Goal: Task Accomplishment & Management: Manage account settings

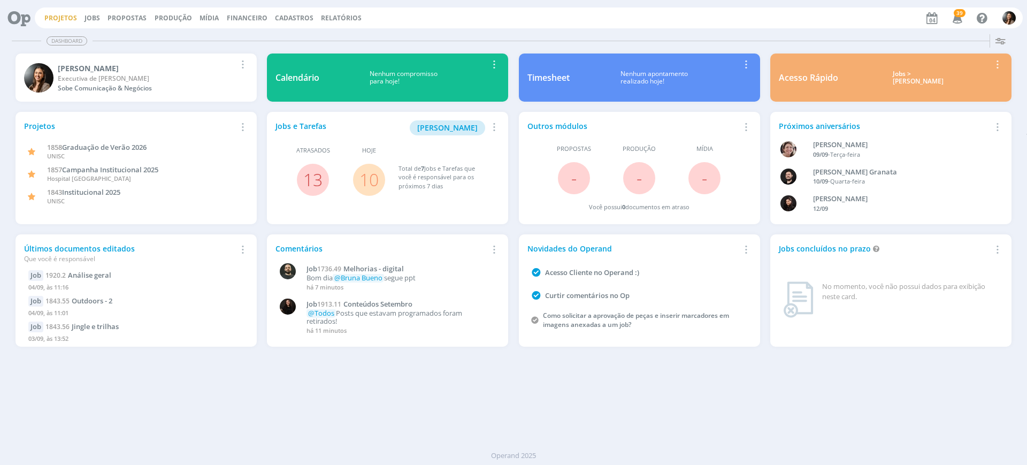
click at [61, 21] on link "Projetos" at bounding box center [60, 17] width 33 height 9
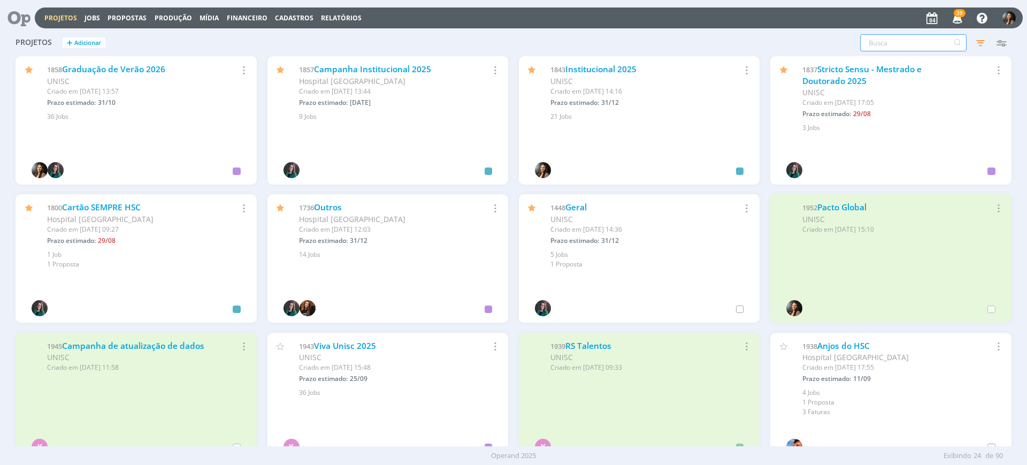
click at [924, 41] on input "text" at bounding box center [913, 42] width 106 height 17
type input "graduação"
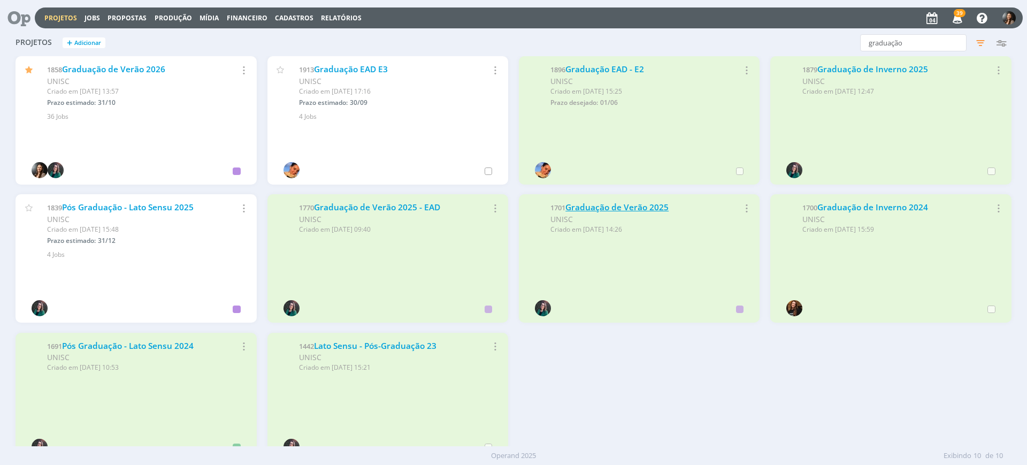
click at [648, 209] on link "Graduação de Verão 2025" at bounding box center [616, 207] width 103 height 11
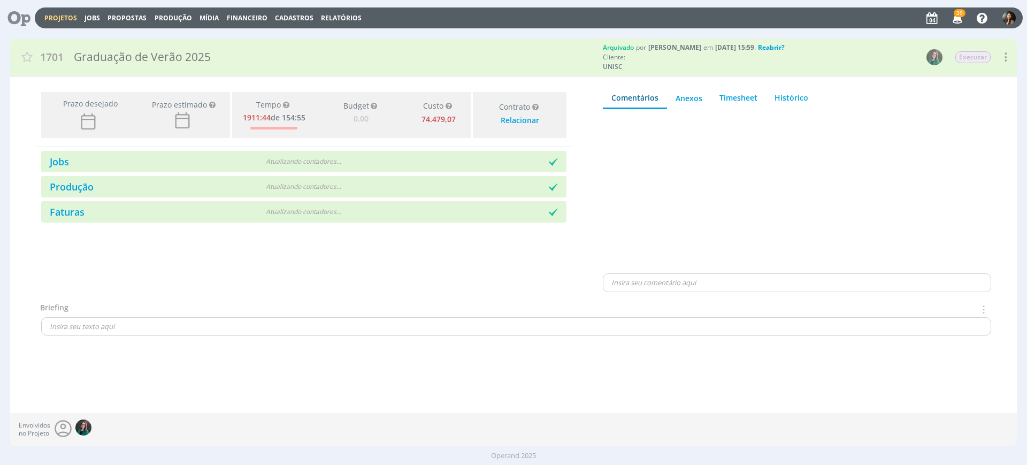
type input "0,00"
click at [489, 148] on div "Jobs Produção Faturas" at bounding box center [304, 184] width 536 height 75
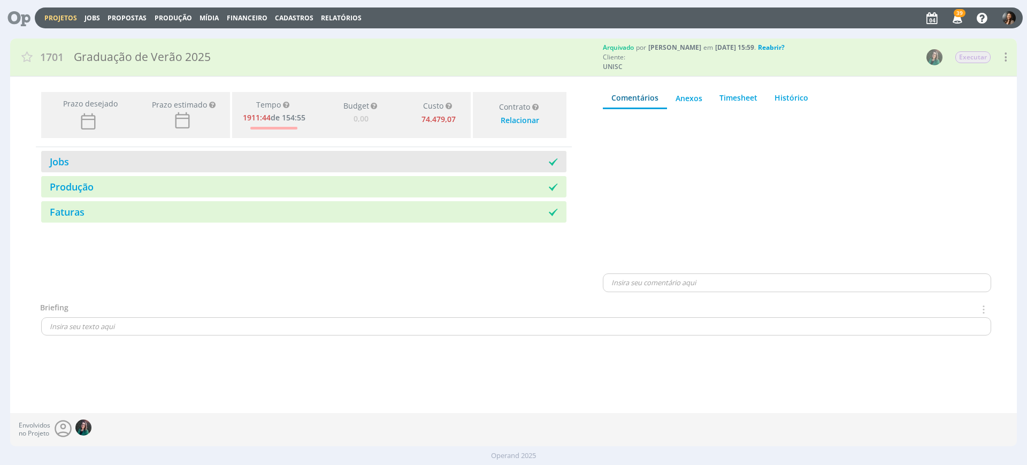
click at [490, 159] on div at bounding box center [435, 161] width 263 height 11
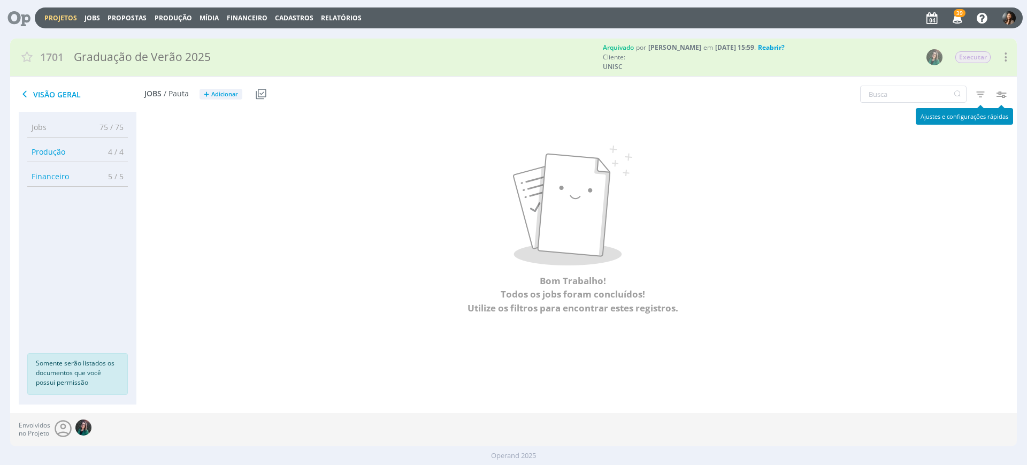
drag, startPoint x: 983, startPoint y: 90, endPoint x: 977, endPoint y: 102, distance: 12.7
click at [983, 91] on icon "button" at bounding box center [980, 94] width 19 height 19
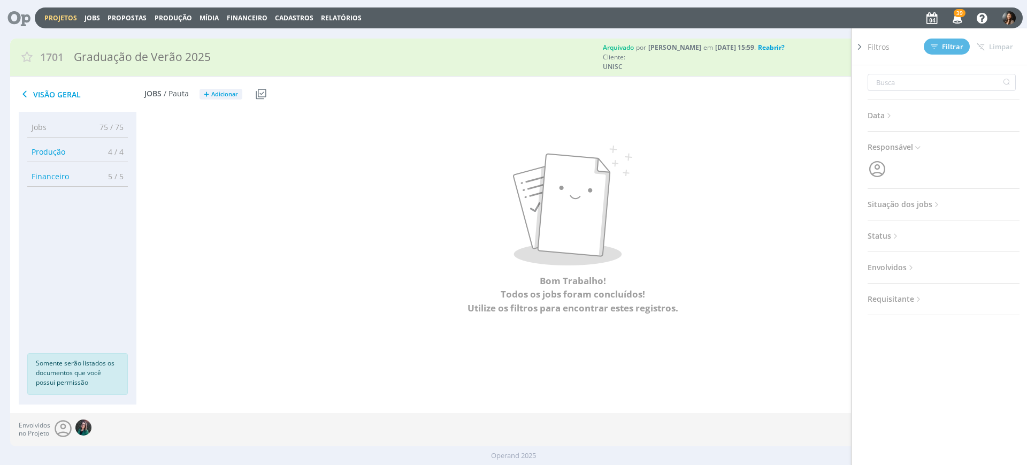
click at [929, 203] on span "Situação dos jobs" at bounding box center [905, 204] width 74 height 14
drag, startPoint x: 936, startPoint y: 233, endPoint x: 937, endPoint y: 224, distance: 9.2
click at [936, 233] on span at bounding box center [937, 233] width 21 height 11
click at [946, 48] on span "Filtrar" at bounding box center [947, 46] width 33 height 7
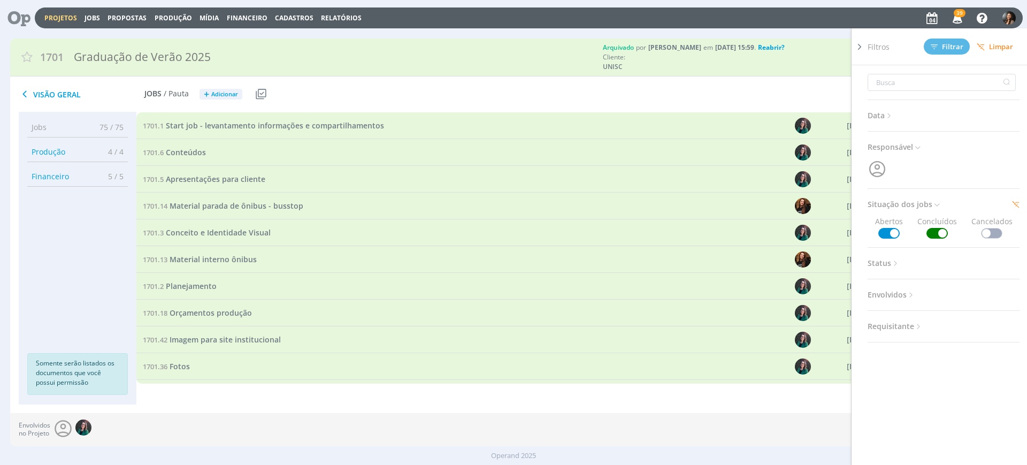
click at [856, 47] on icon at bounding box center [859, 46] width 11 height 11
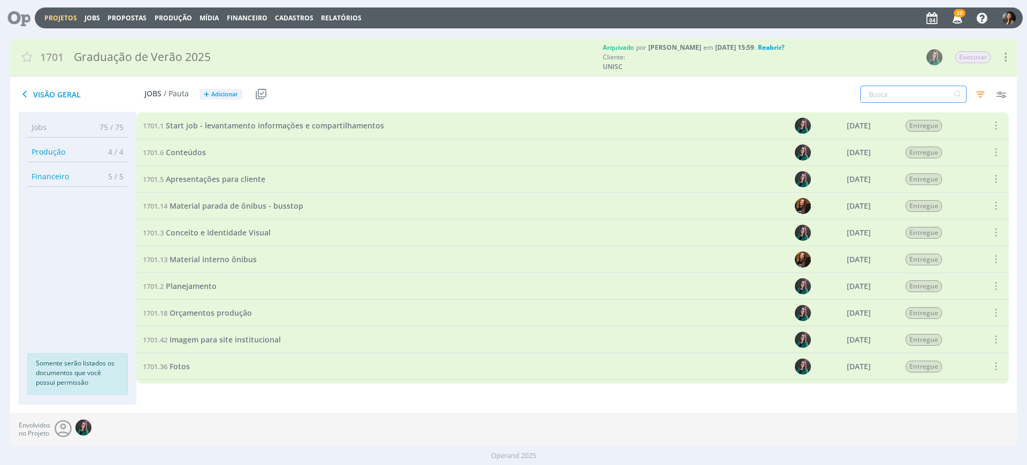
click at [908, 90] on input "text" at bounding box center [913, 94] width 106 height 17
type input "vinheta"
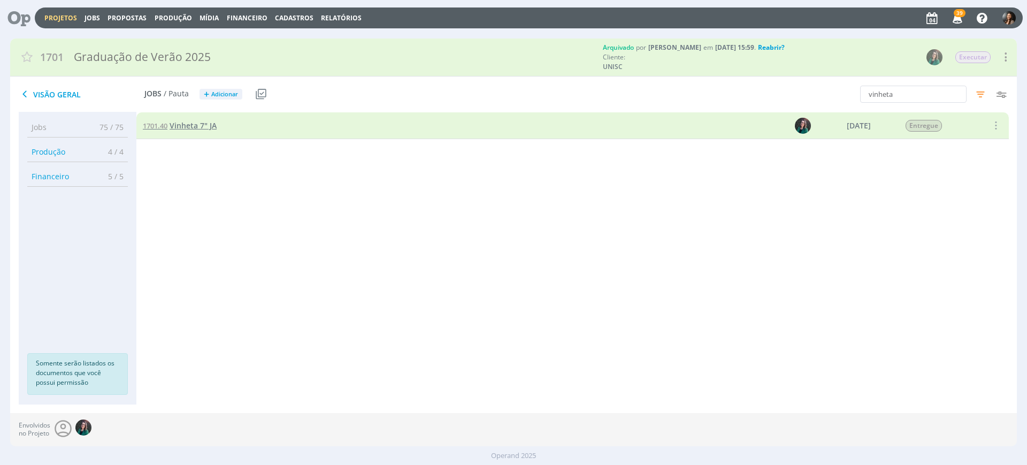
click at [190, 123] on span "Vinheta 7" JA" at bounding box center [193, 125] width 47 height 10
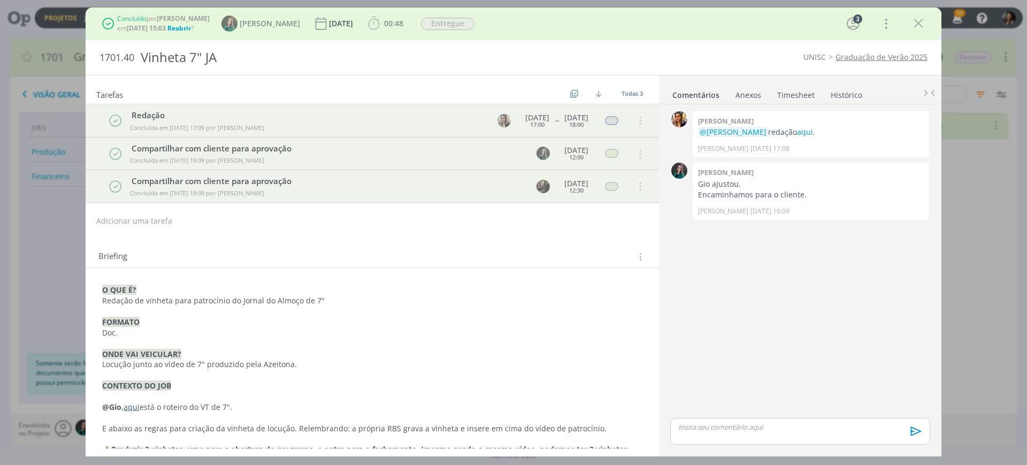
click at [338, 319] on p "FORMATO" at bounding box center [372, 322] width 540 height 11
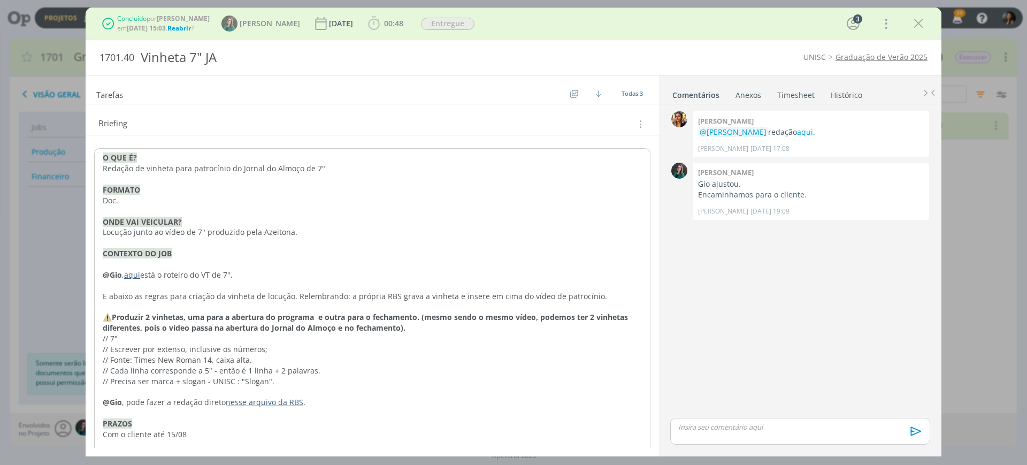
scroll to position [134, 0]
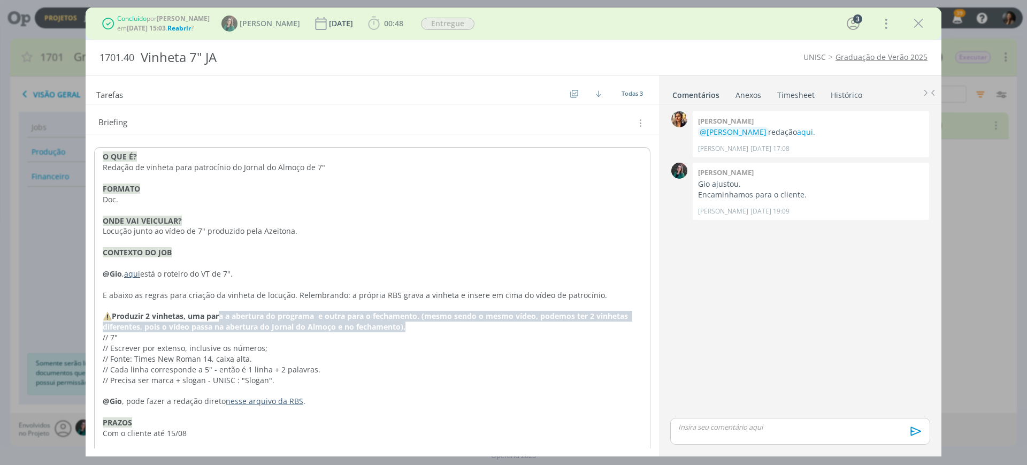
drag, startPoint x: 221, startPoint y: 317, endPoint x: 416, endPoint y: 328, distance: 195.6
click at [416, 328] on p "⚠️Produzir 2 vinhetas, uma para a abertura do programa e outra para o fechament…" at bounding box center [372, 321] width 539 height 21
click at [424, 335] on p "// 7"" at bounding box center [372, 337] width 539 height 11
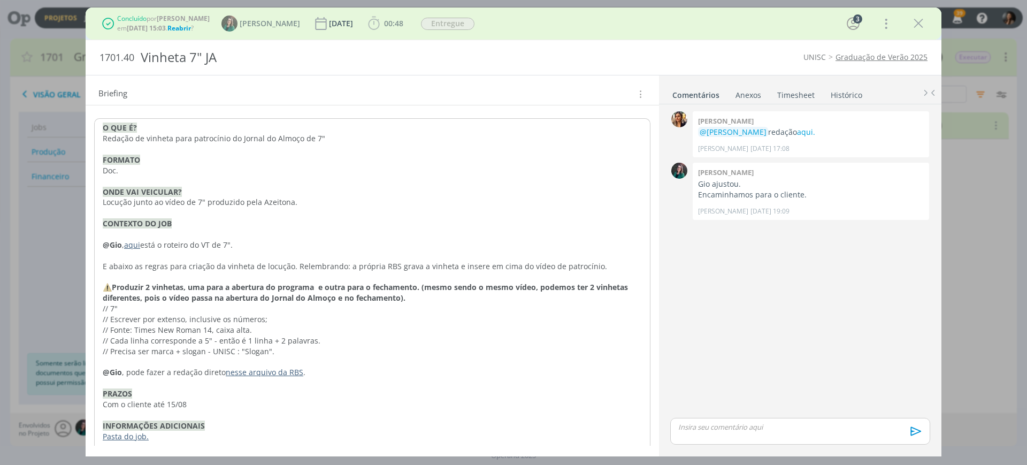
scroll to position [164, 0]
drag, startPoint x: 150, startPoint y: 322, endPoint x: 281, endPoint y: 323, distance: 130.5
click at [281, 323] on p "// Escrever por extenso, inclusive os números;" at bounding box center [372, 318] width 539 height 11
drag, startPoint x: 137, startPoint y: 334, endPoint x: 149, endPoint y: 345, distance: 15.2
click at [139, 335] on p "// Cada linha corresponde a 5" - então é 1 linha + 2 palavras." at bounding box center [372, 339] width 539 height 11
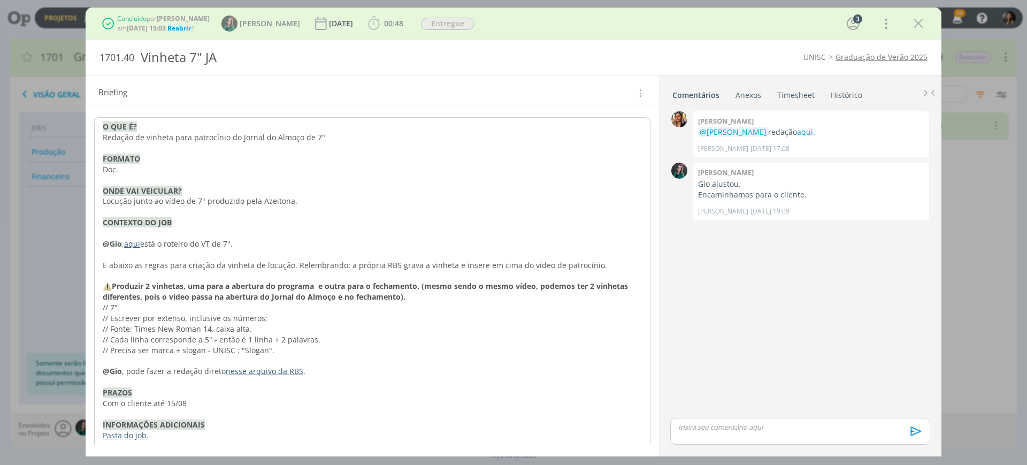
click at [152, 347] on p "// Precisa ser marca + slogan - UNISC : "Slogan"." at bounding box center [372, 350] width 539 height 11
click at [129, 432] on link "Pasta do job." at bounding box center [126, 435] width 46 height 10
drag, startPoint x: 160, startPoint y: 284, endPoint x: 394, endPoint y: 285, distance: 233.3
click at [394, 285] on strong "⚠️Produzir 2 vinhetas, uma para a abertura do programa e outra para o fechament…" at bounding box center [366, 291] width 527 height 21
drag, startPoint x: 388, startPoint y: 380, endPoint x: 129, endPoint y: 454, distance: 269.2
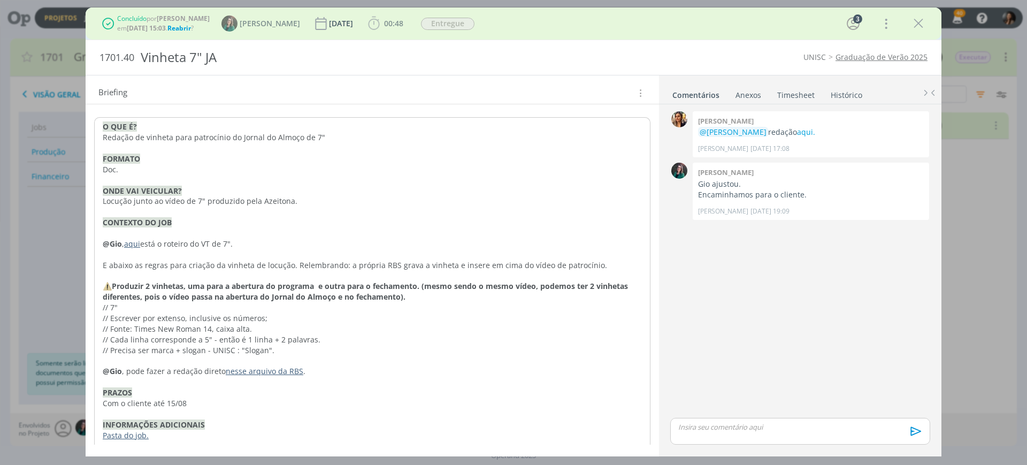
click at [381, 384] on p "dialog" at bounding box center [372, 382] width 539 height 11
drag, startPoint x: 185, startPoint y: 375, endPoint x: 200, endPoint y: 377, distance: 15.6
click at [200, 377] on div "O QUE É? Redação de vinheta para patrocínio do Jornal do Almoço de 7" FORMATO D…" at bounding box center [372, 280] width 556 height 327
click at [202, 414] on p "dialog" at bounding box center [372, 414] width 539 height 11
drag, startPoint x: 198, startPoint y: 340, endPoint x: 211, endPoint y: 349, distance: 15.0
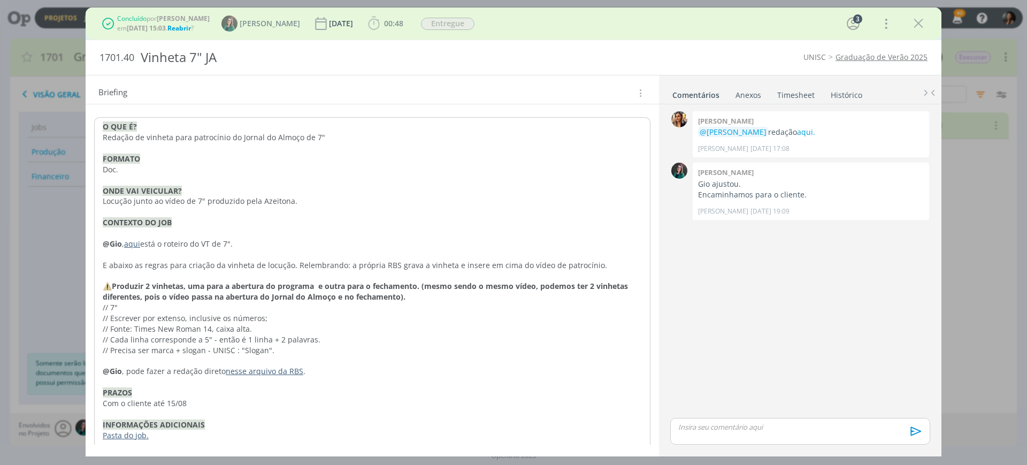
click at [199, 341] on p "// Cada linha corresponde a 5" - então é 1 linha + 2 palavras." at bounding box center [372, 339] width 539 height 11
drag, startPoint x: 259, startPoint y: 341, endPoint x: 337, endPoint y: 323, distance: 80.2
click at [310, 332] on div "O QUE É? Redação de vinheta para patrocínio do Jornal do Almoço de 7" FORMATO D…" at bounding box center [372, 280] width 556 height 327
click at [414, 313] on p "// Escrever por extenso, inclusive os números;" at bounding box center [372, 318] width 539 height 11
click at [368, 278] on p "dialog" at bounding box center [372, 276] width 539 height 11
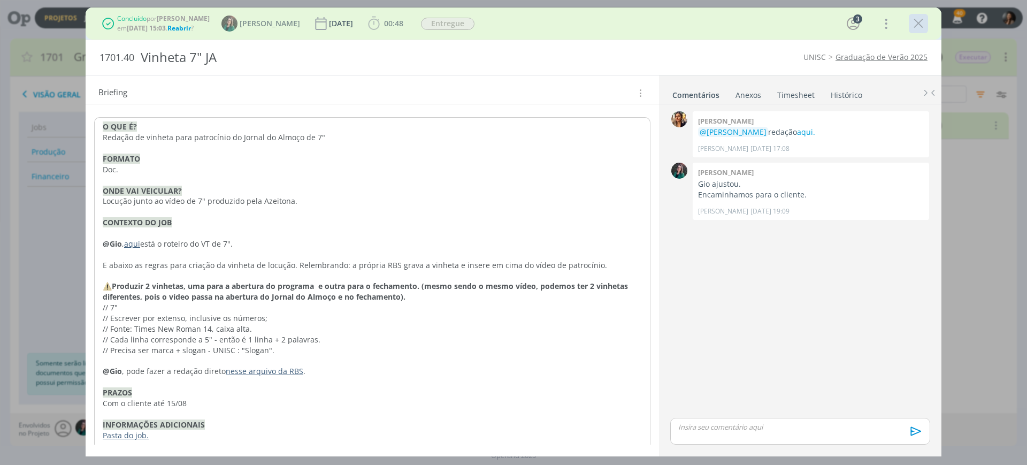
click at [919, 26] on icon "dialog" at bounding box center [919, 24] width 16 height 16
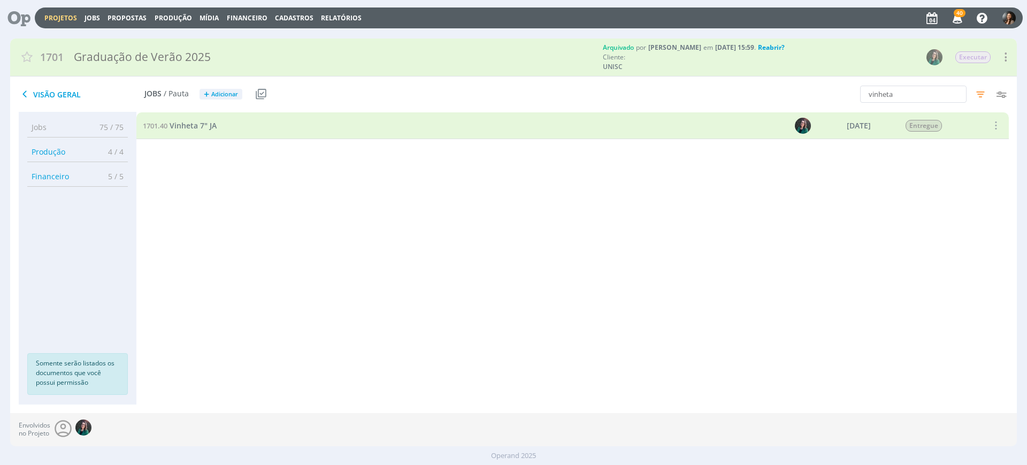
drag, startPoint x: 723, startPoint y: 389, endPoint x: 363, endPoint y: 456, distance: 365.7
click at [720, 389] on div "1701.1 Start job - levantamento informações e compartilhamentos 07/03/24 Entreg…" at bounding box center [572, 258] width 873 height 292
click at [62, 14] on link "Projetos" at bounding box center [60, 17] width 33 height 9
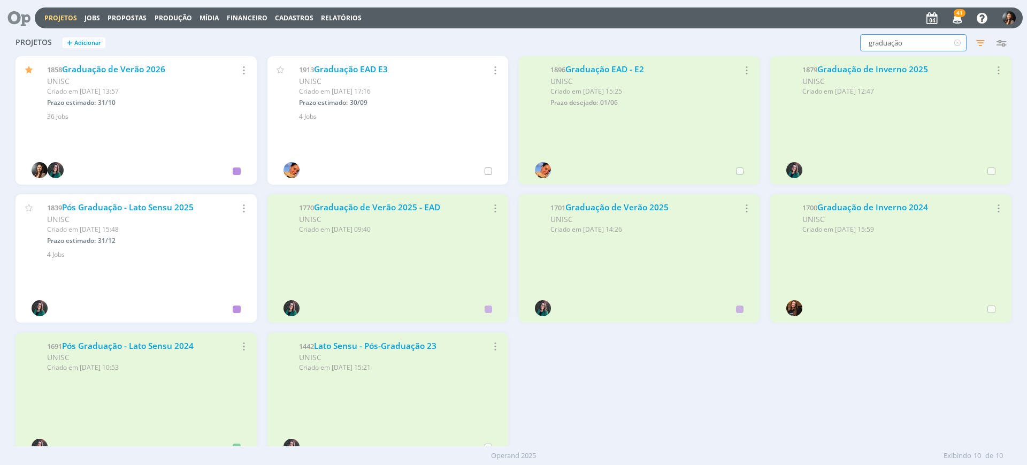
drag, startPoint x: 911, startPoint y: 48, endPoint x: 827, endPoint y: 39, distance: 84.5
click at [827, 39] on div "graduação Filtros Filtrar Limpar graduação Status Cliente / Contrato Cliente 2 …" at bounding box center [828, 42] width 367 height 17
type input "viva"
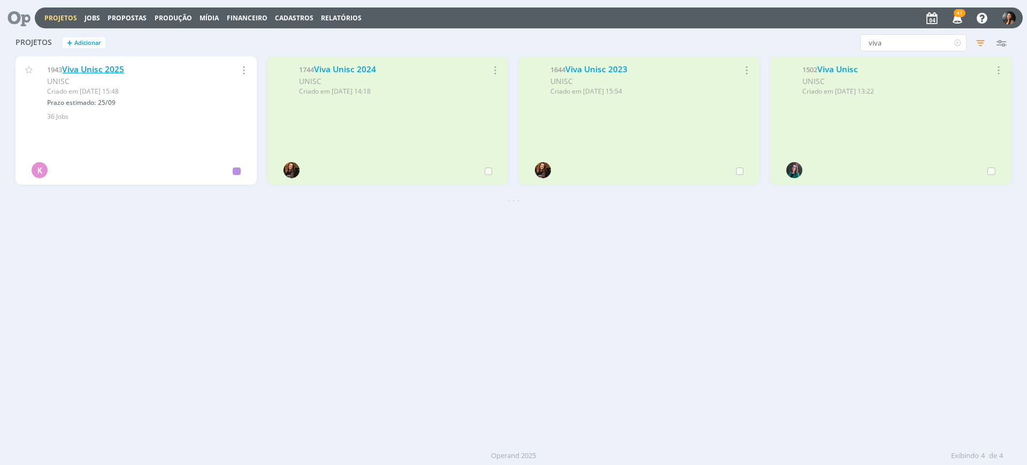
click at [94, 70] on link "Viva Unisc 2025" at bounding box center [93, 69] width 62 height 11
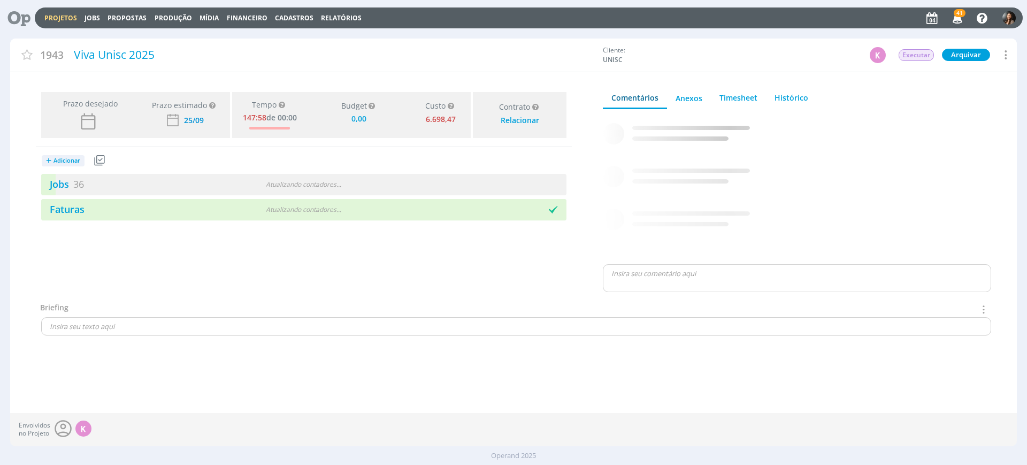
click at [273, 266] on div "Prazo desejado Prazo estimado Prazo estimado é a maior data dentre todos os job…" at bounding box center [303, 195] width 587 height 214
type input "0,00"
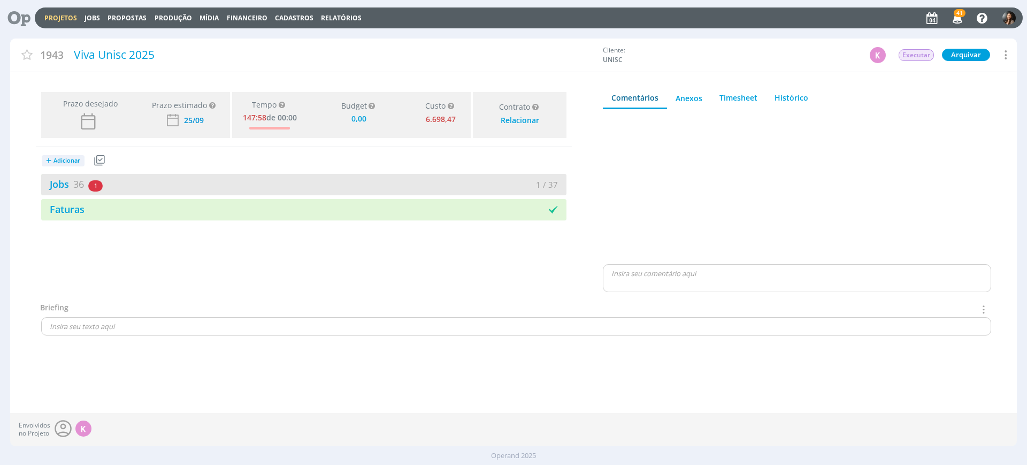
click at [320, 185] on div "1 / 37" at bounding box center [435, 185] width 263 height 12
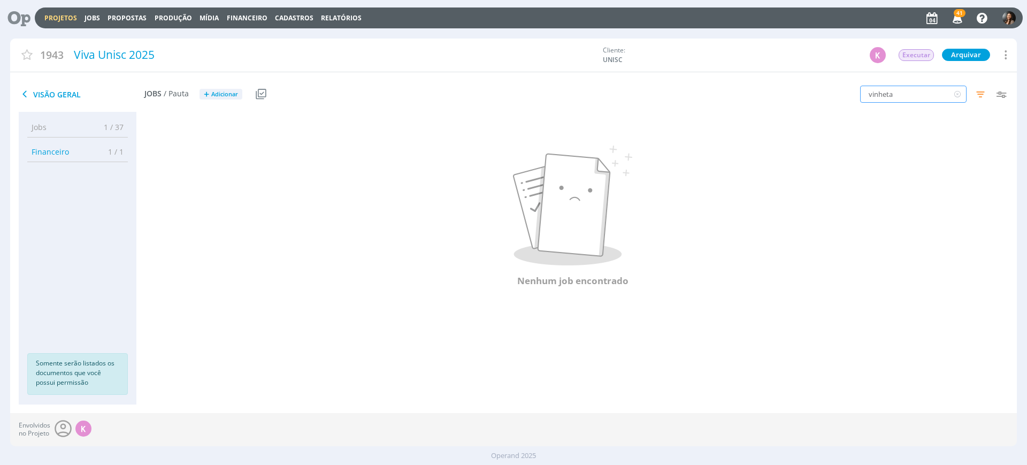
drag, startPoint x: 935, startPoint y: 87, endPoint x: 825, endPoint y: 96, distance: 110.0
click at [758, 104] on div "vinheta Filtros Filtrar Limpar vinheta Data Personalizado a Responsável Situaçã…" at bounding box center [849, 94] width 335 height 27
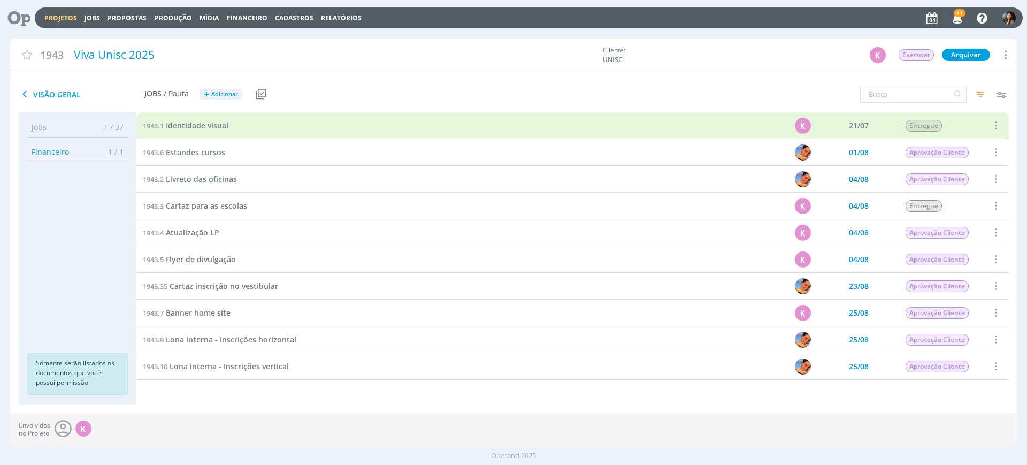
click at [424, 96] on div "Visão Geral Jobs / Pauta + Adicionar Usar Job de template Criar template a part…" at bounding box center [345, 94] width 671 height 27
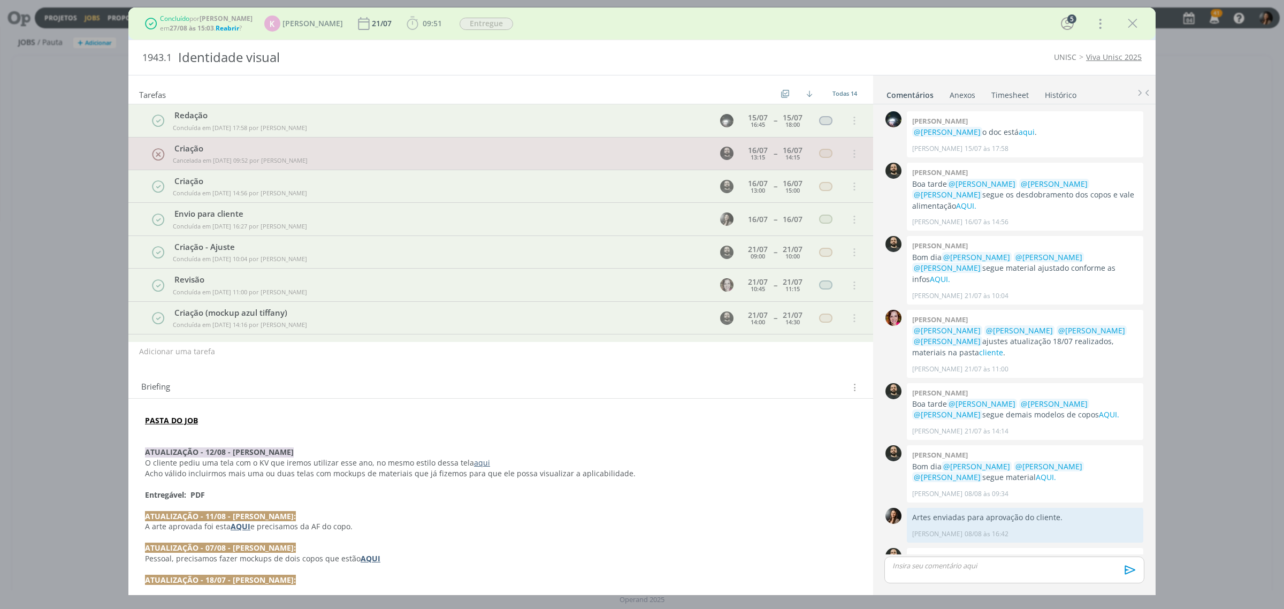
scroll to position [247, 0]
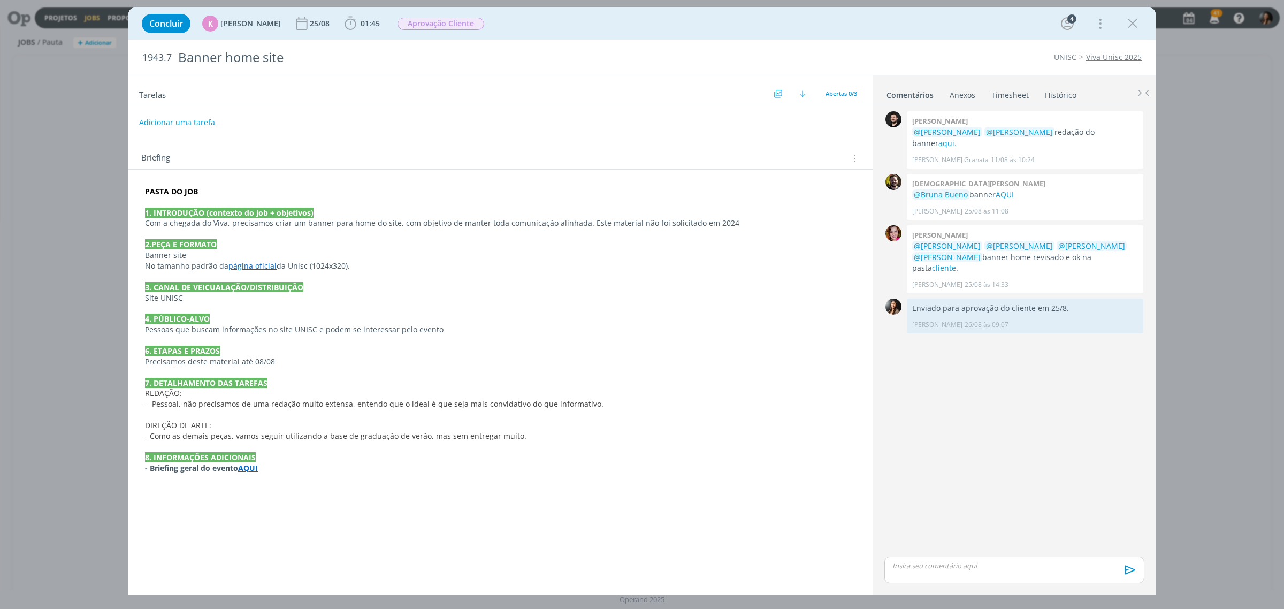
click at [993, 440] on div "0 Bruno corralo granata @Karoline Arend @Beatriz Luchese redação do banner aqui…" at bounding box center [1014, 332] width 269 height 446
drag, startPoint x: 579, startPoint y: 374, endPoint x: 638, endPoint y: 343, distance: 67.2
click at [579, 371] on p "dialog" at bounding box center [501, 372] width 712 height 11
click at [1131, 27] on icon "dialog" at bounding box center [1133, 24] width 16 height 16
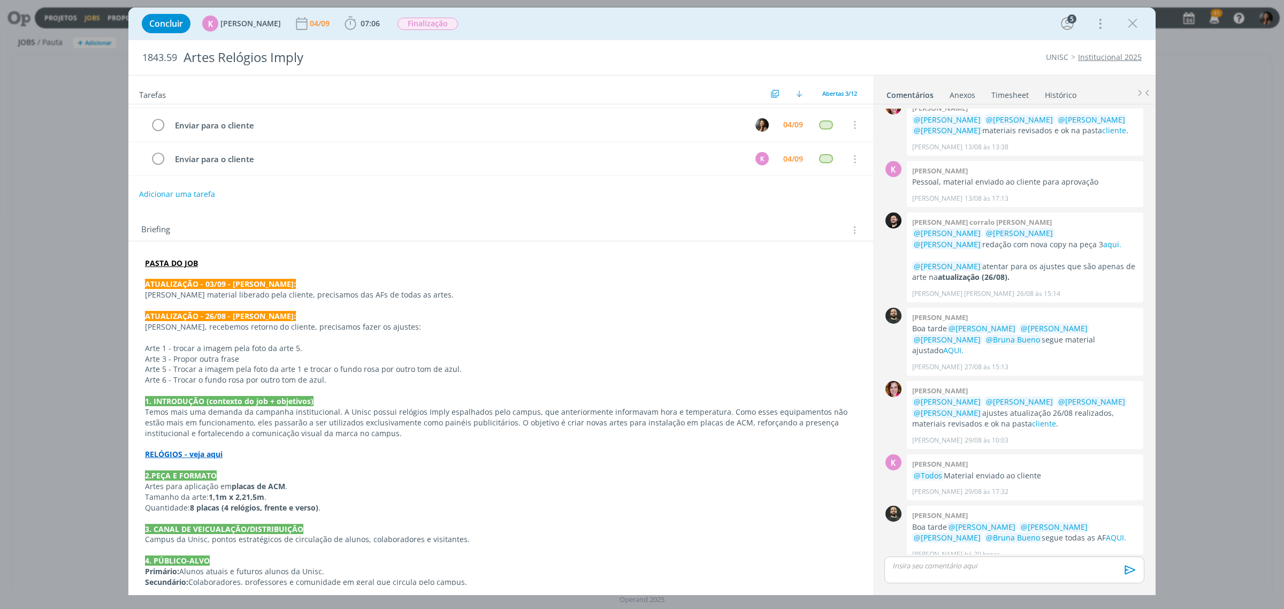
scroll to position [67, 0]
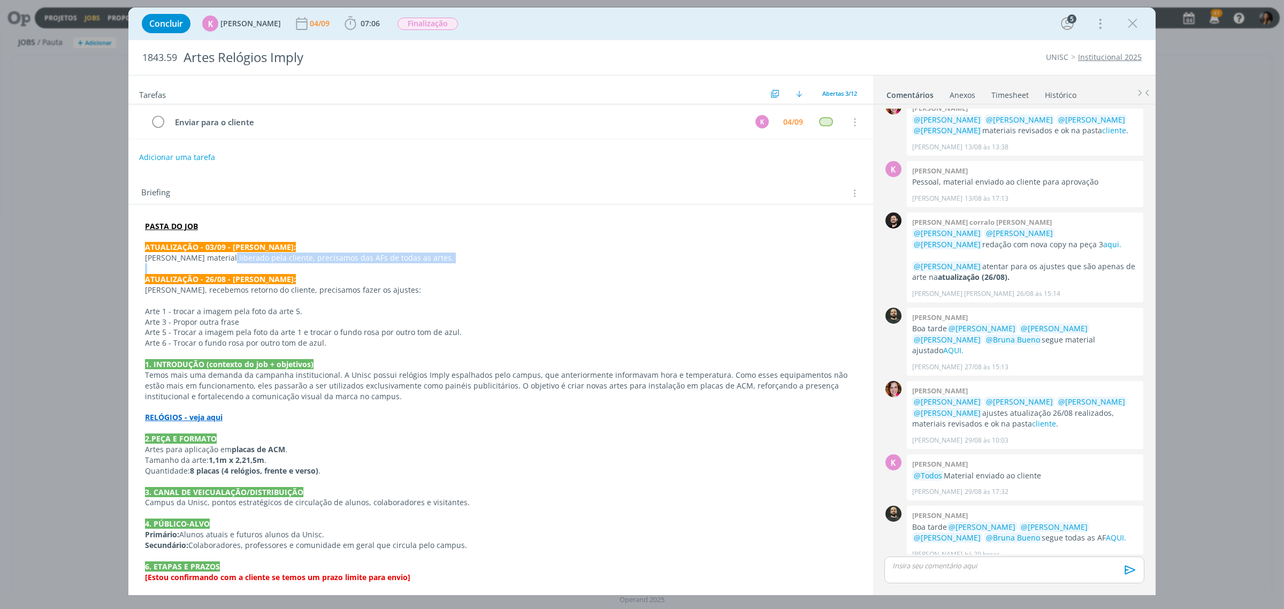
drag, startPoint x: 219, startPoint y: 263, endPoint x: 407, endPoint y: 266, distance: 187.8
click at [407, 266] on div "PASTA DO JOB ATUALIZAÇÃO - 03/09 - KAROL: Patrick material liberado pela client…" at bounding box center [501, 455] width 728 height 476
click at [450, 257] on p "Patrick material liberado pela cliente, precisamos das AFs de todas as artes." at bounding box center [501, 258] width 710 height 11
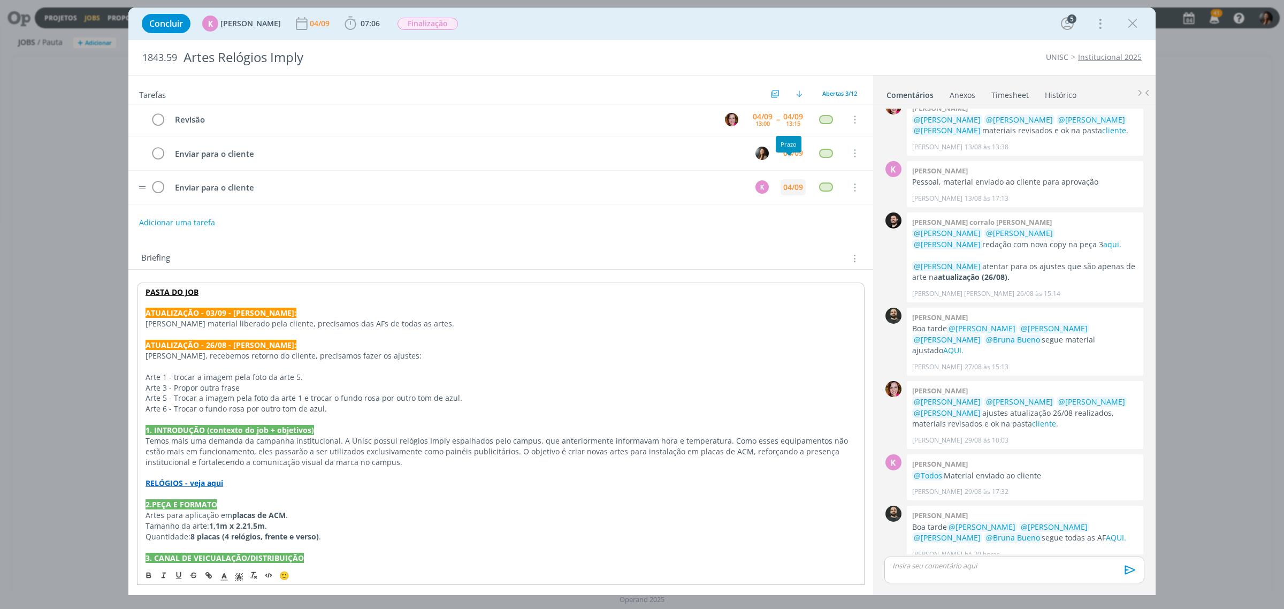
scroll to position [0, 0]
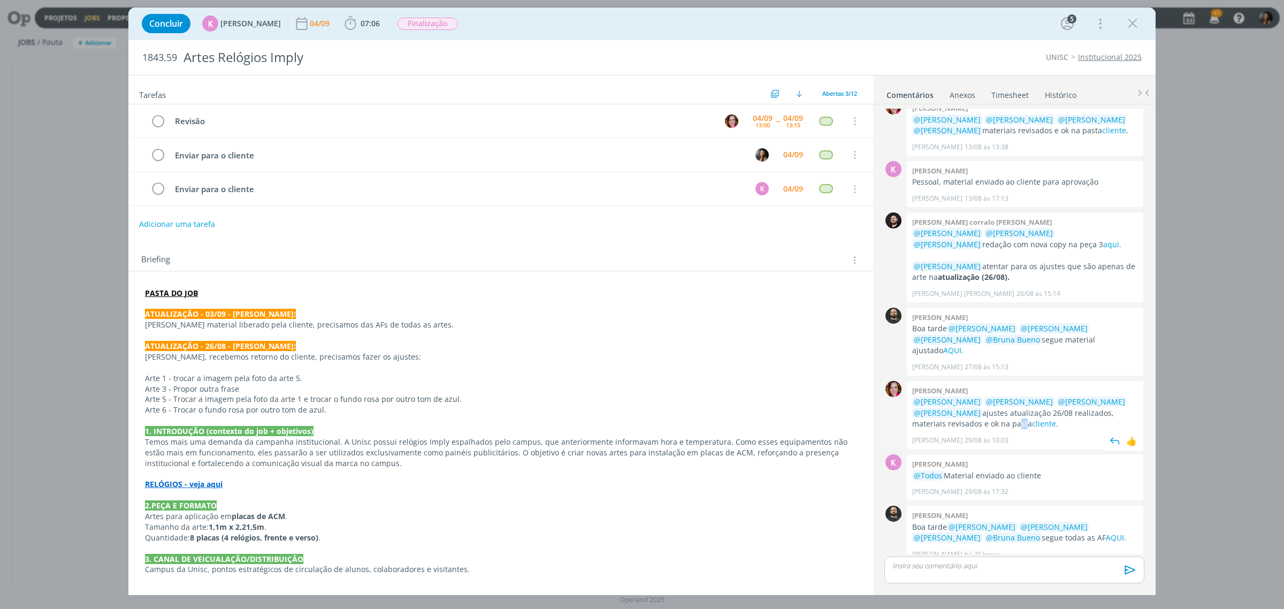
drag, startPoint x: 989, startPoint y: 416, endPoint x: 998, endPoint y: 413, distance: 9.5
click at [998, 413] on p "@Patrick Freitas @Luíza Santana @Beatriz Luchese @Karoline Arend ajustes atuali…" at bounding box center [1025, 412] width 226 height 33
click at [760, 114] on div "04/09" at bounding box center [763, 117] width 20 height 7
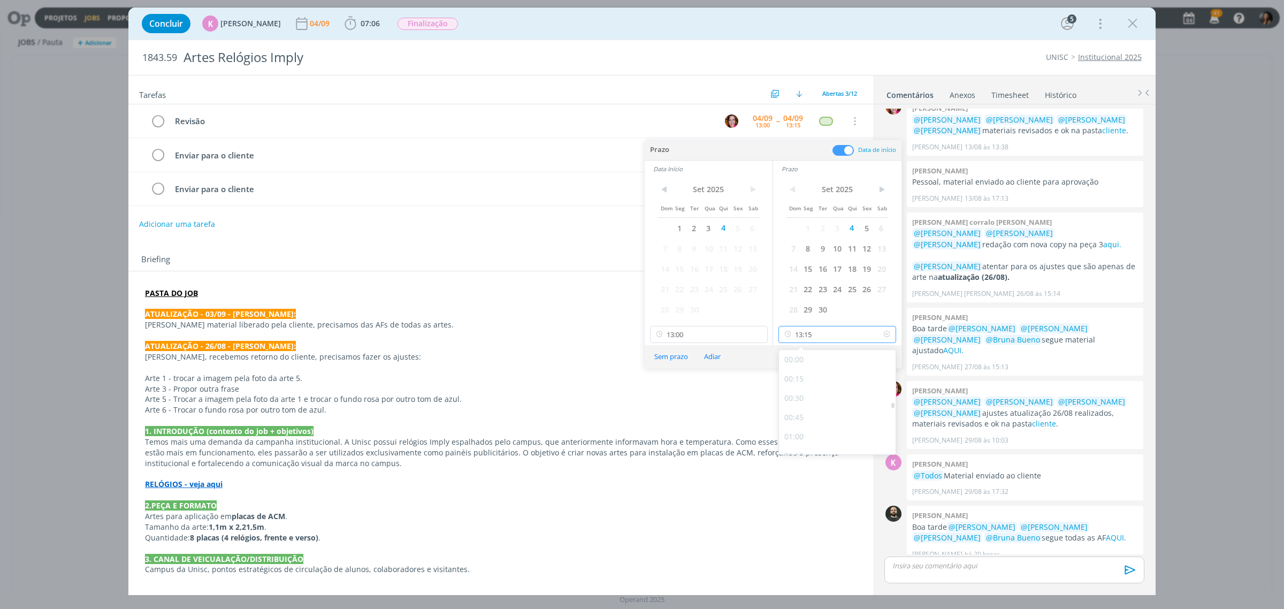
drag, startPoint x: 835, startPoint y: 328, endPoint x: 846, endPoint y: 377, distance: 50.5
click at [835, 329] on input "13:15" at bounding box center [837, 334] width 118 height 17
drag, startPoint x: 804, startPoint y: 415, endPoint x: 811, endPoint y: 404, distance: 13.5
click at [803, 415] on div "13:45" at bounding box center [838, 413] width 119 height 19
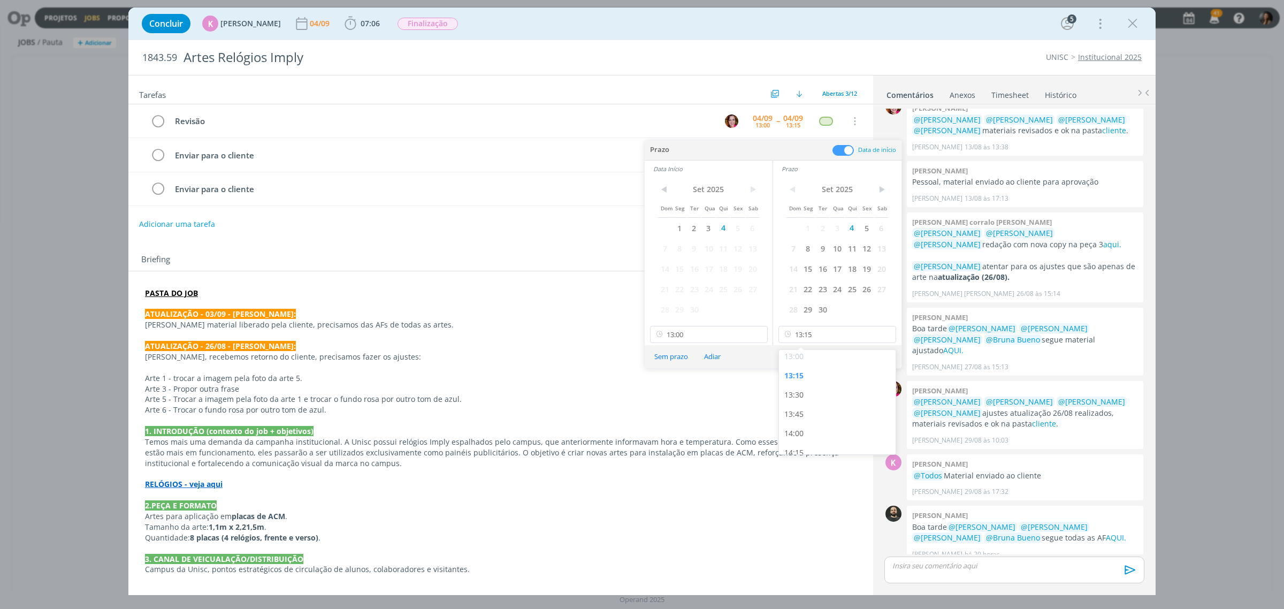
type input "13:45"
drag, startPoint x: 887, startPoint y: 356, endPoint x: 865, endPoint y: 282, distance: 77.2
click at [886, 356] on button "Ok" at bounding box center [883, 356] width 26 height 13
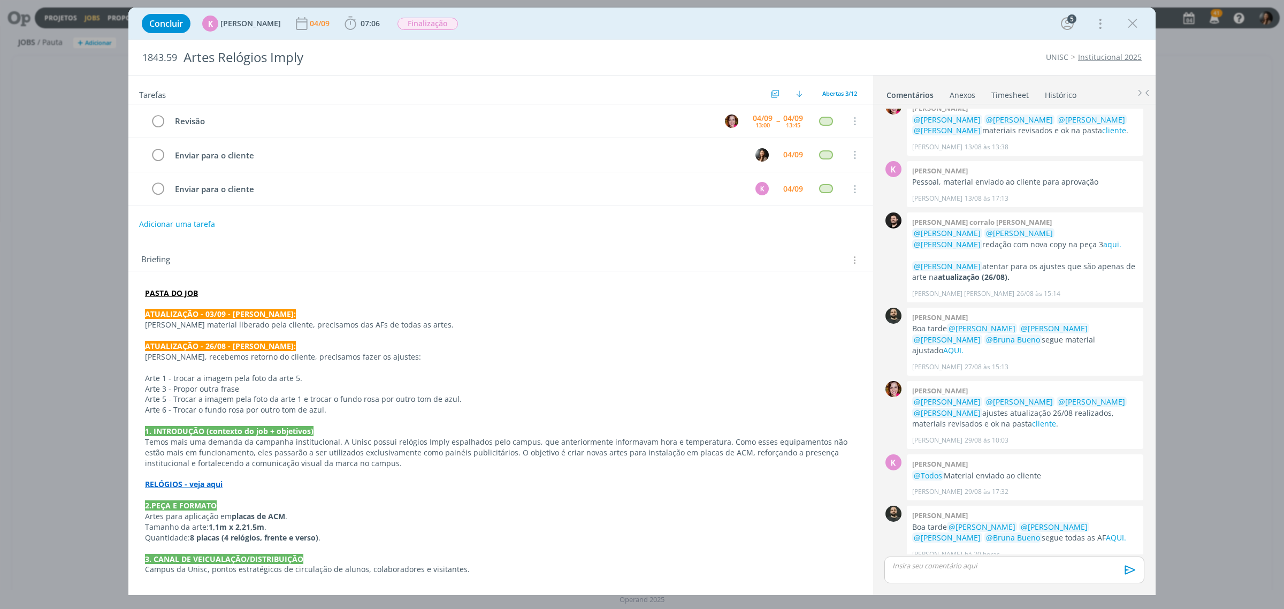
drag, startPoint x: 1127, startPoint y: 20, endPoint x: 351, endPoint y: 228, distance: 803.7
click at [1127, 20] on icon "dialog" at bounding box center [1133, 24] width 16 height 16
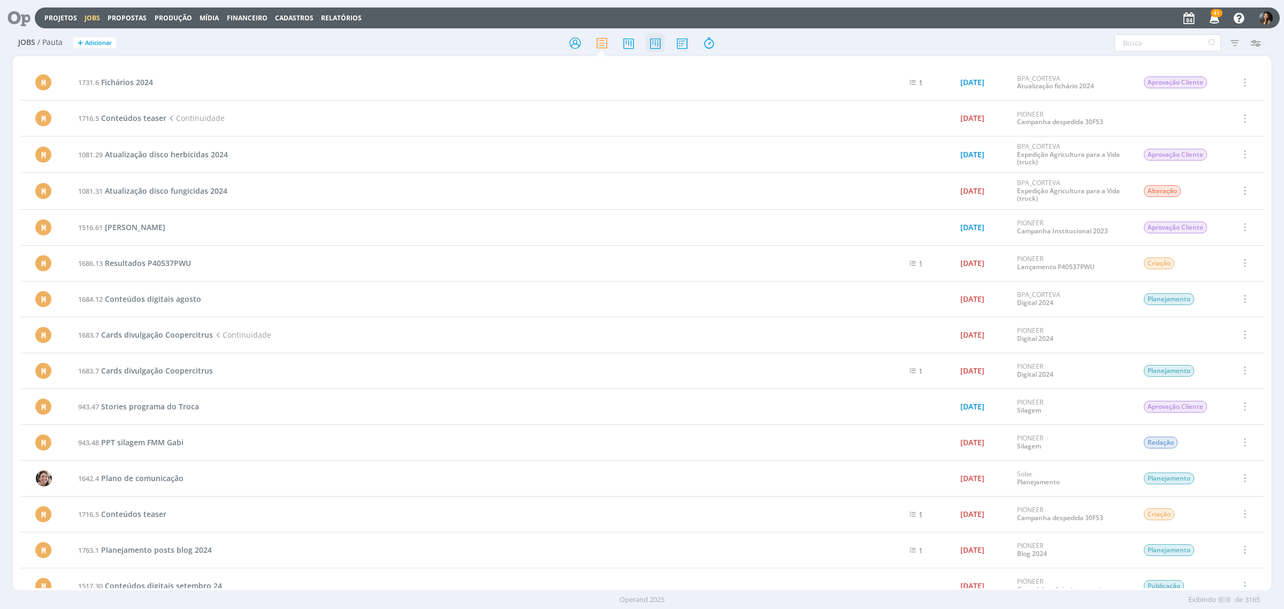
click at [655, 43] on icon at bounding box center [655, 43] width 19 height 21
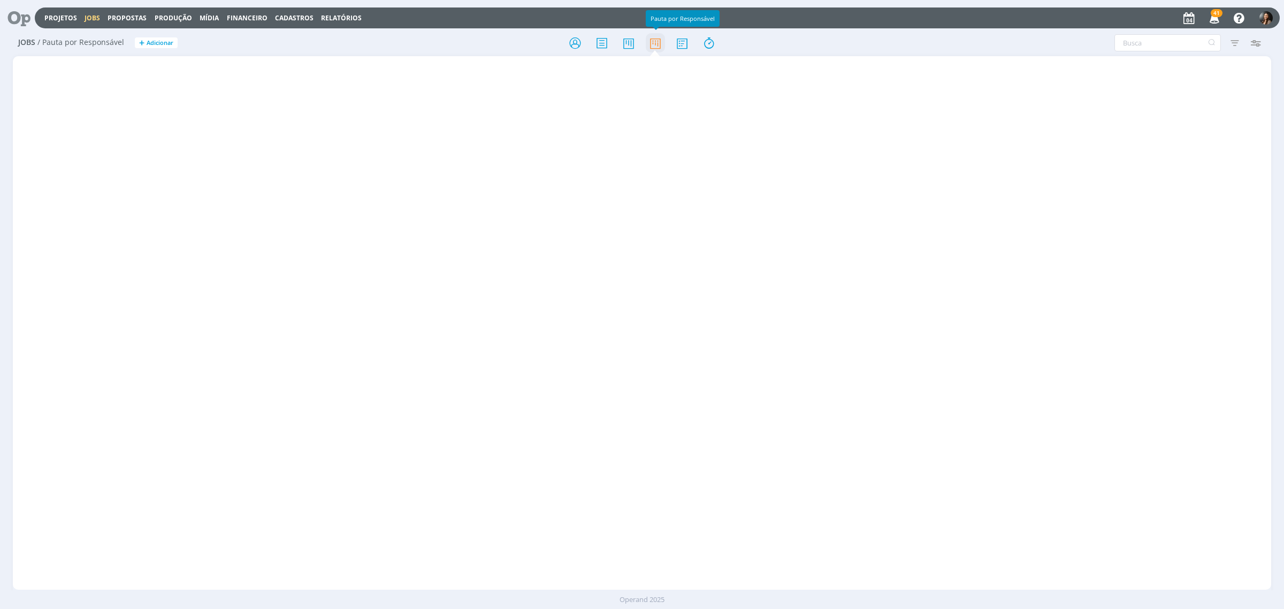
click at [654, 50] on icon at bounding box center [655, 43] width 19 height 21
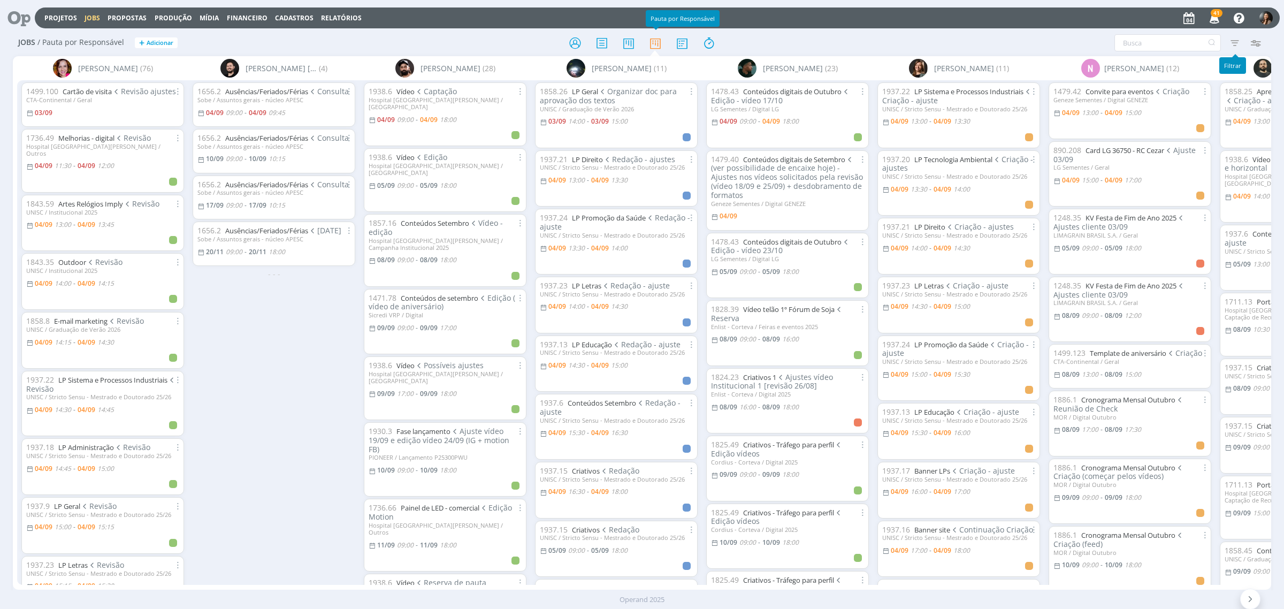
click at [1234, 40] on icon "button" at bounding box center [1234, 42] width 19 height 19
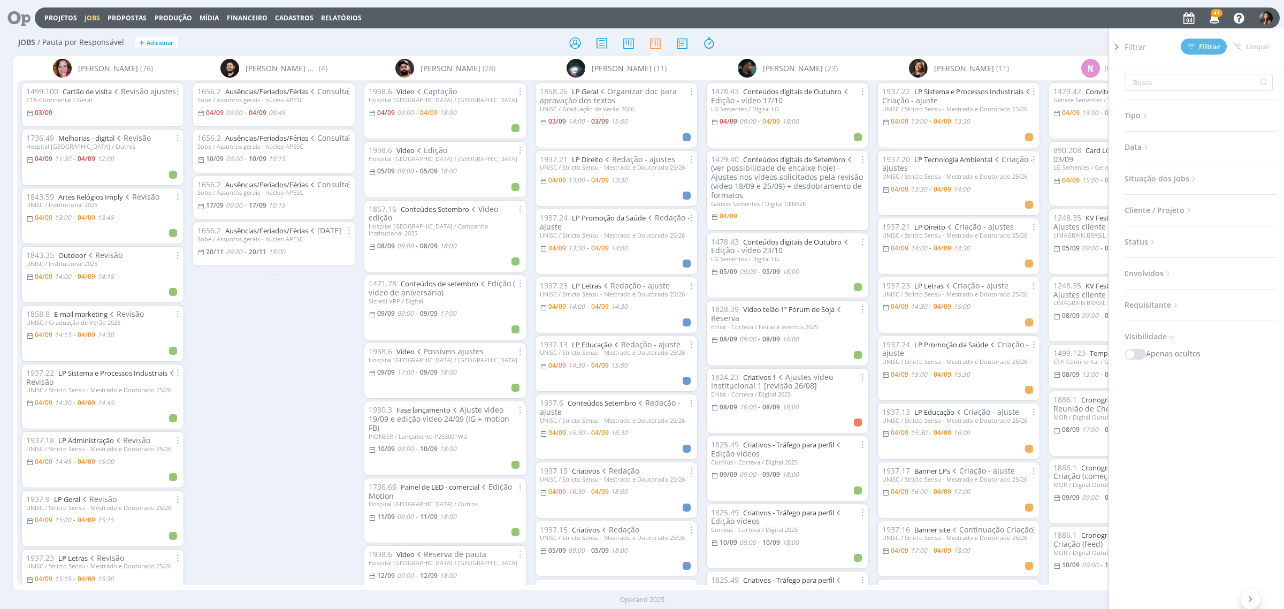
click span "Data"
drag, startPoint x: 1195, startPoint y: 180, endPoint x: 1194, endPoint y: 188, distance: 8.0
click div "a"
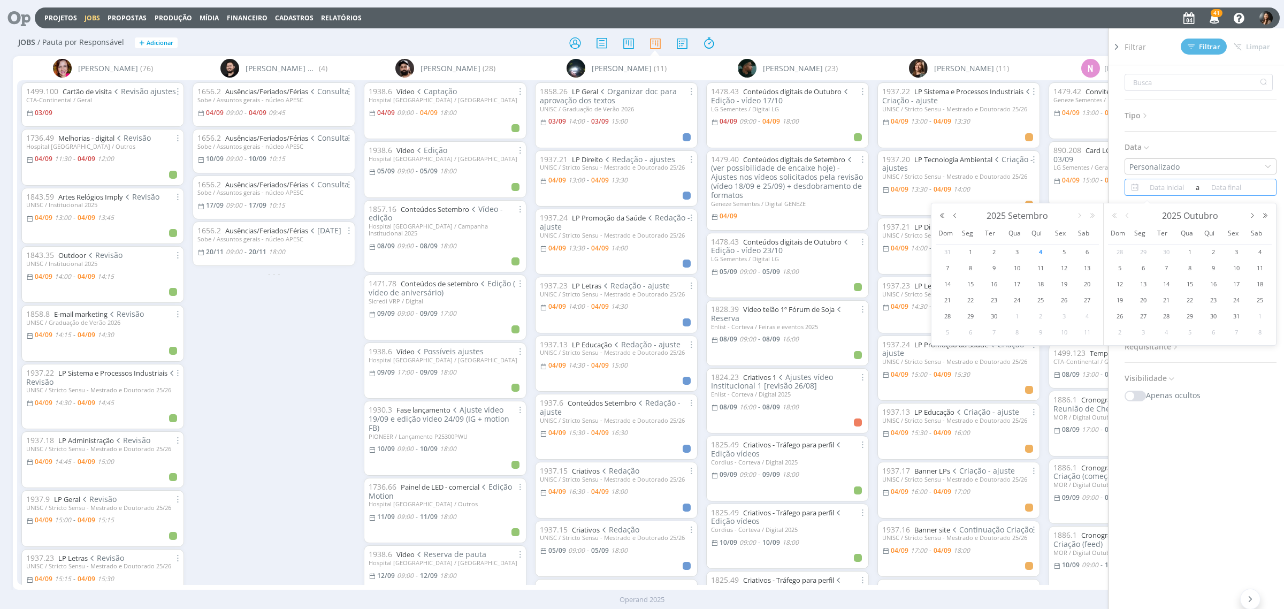
click span "a"
click span "4"
type input "[DATE]"
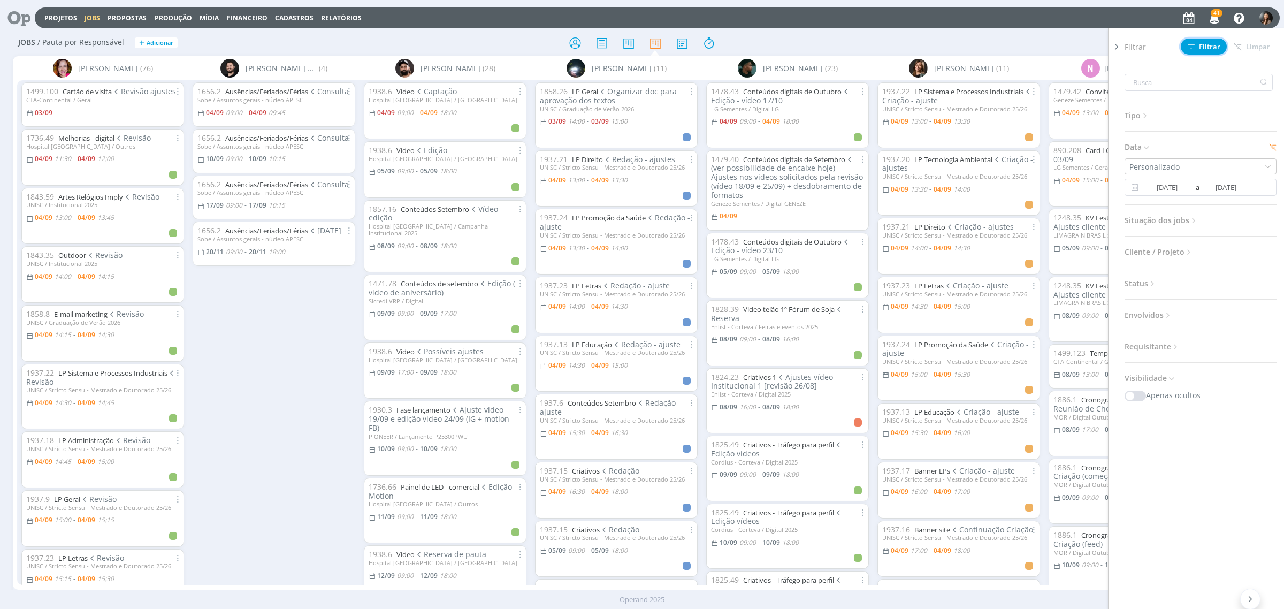
click span "Filtrar"
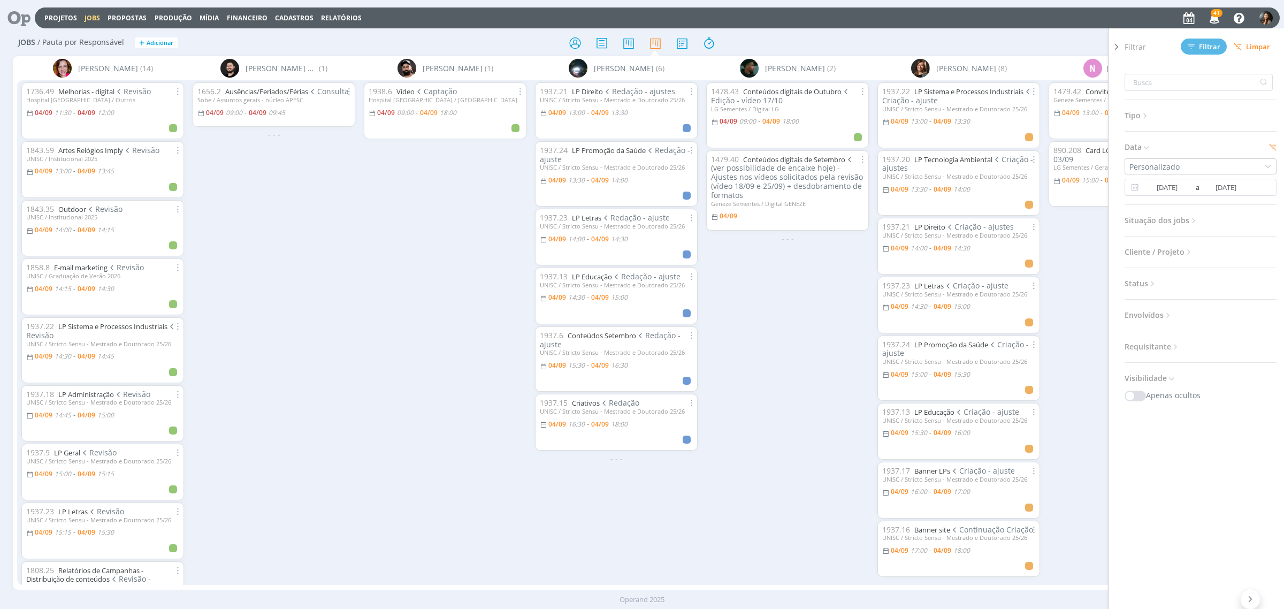
click div "1656.2 Ausências/Feriados/Férias Consulta Sobe / Assuntos gerais - núcleo APESC…"
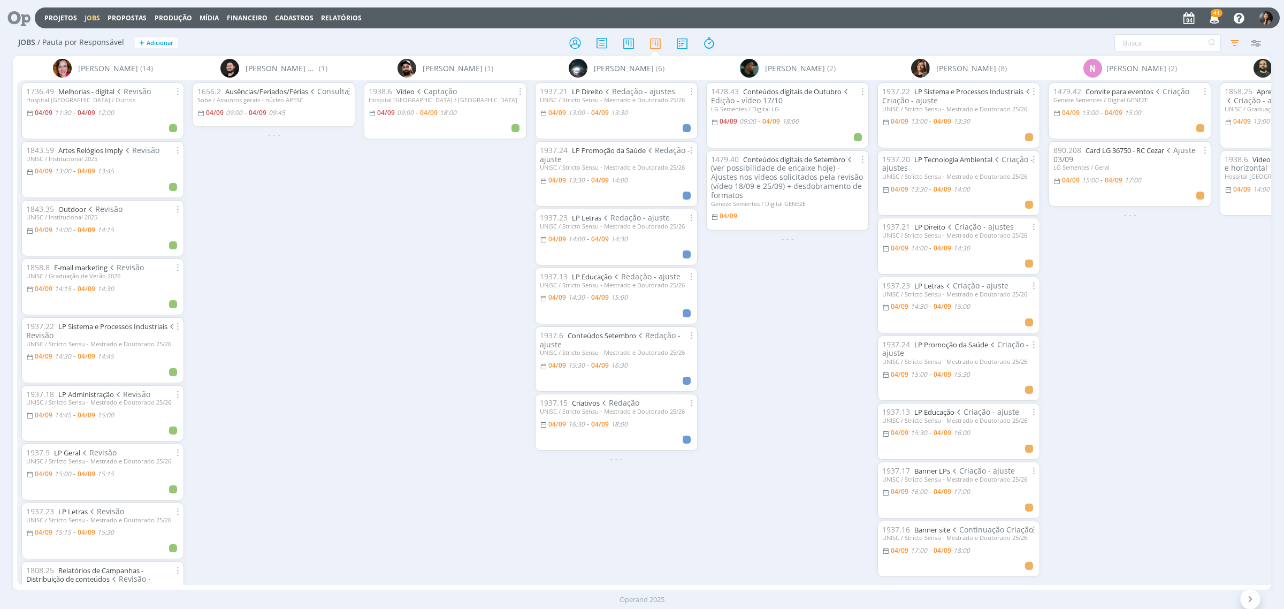
drag, startPoint x: 437, startPoint y: 413, endPoint x: 427, endPoint y: 408, distance: 11.2
click div "1938.6 Vídeo Captação Hospital Santa Cruz / Anjos do HSC 04/09 09:00 - 04/09 18…"
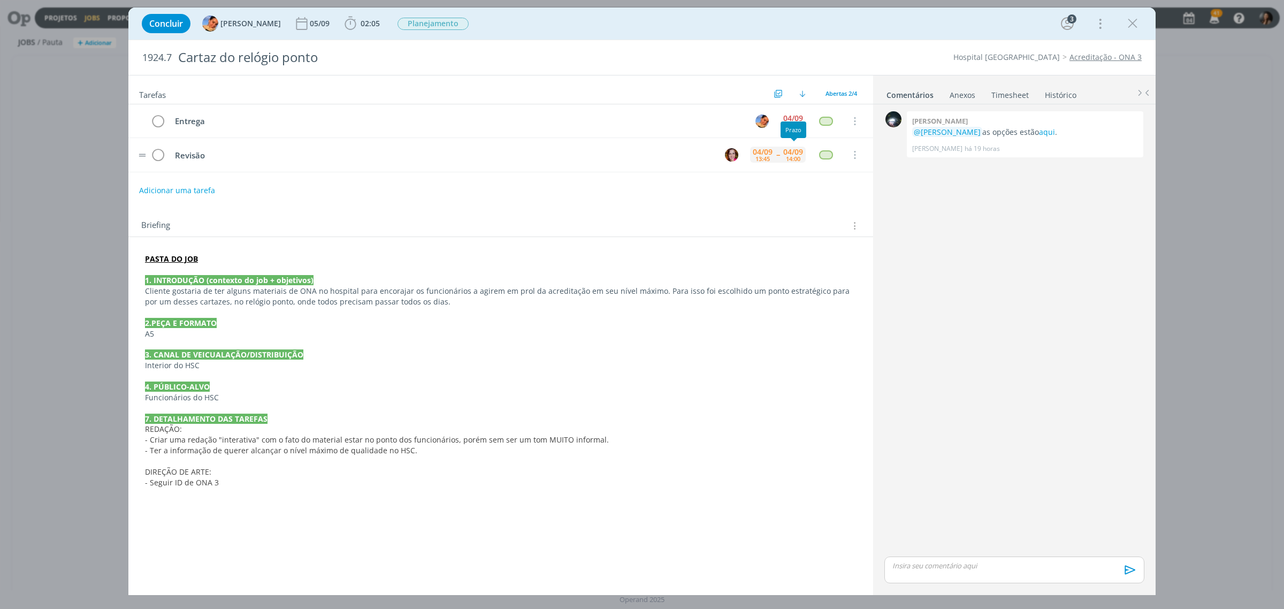
click at [782, 159] on div "[DATE] 14:00" at bounding box center [793, 154] width 25 height 23
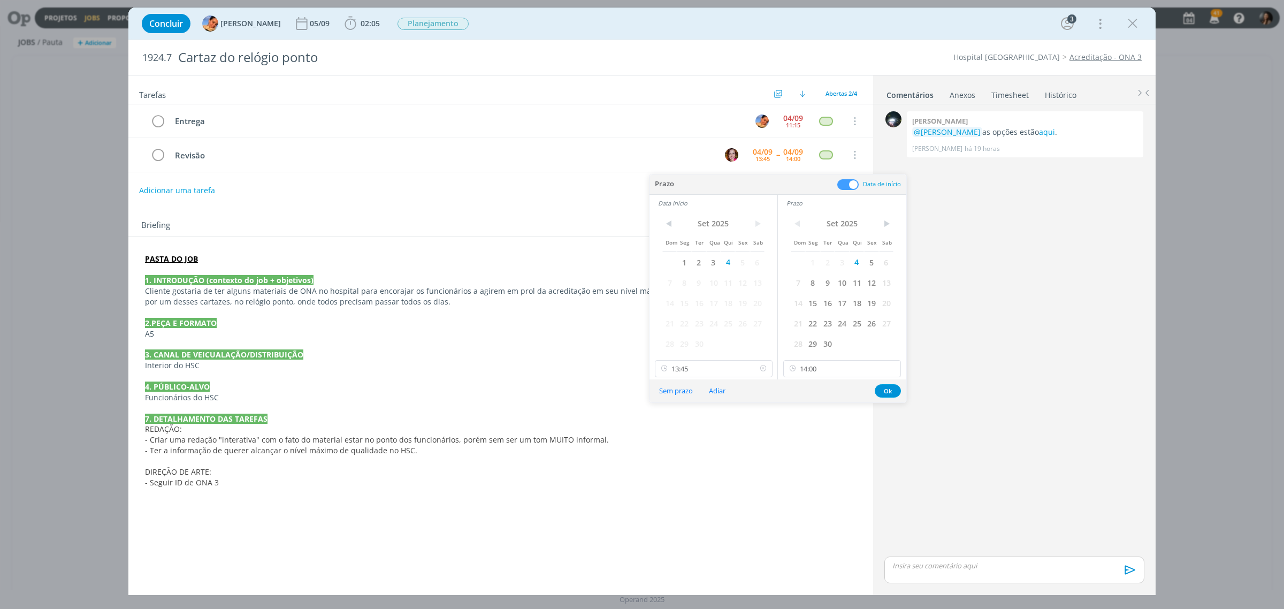
click at [763, 367] on icon at bounding box center [762, 368] width 13 height 17
drag, startPoint x: 895, startPoint y: 365, endPoint x: 867, endPoint y: 375, distance: 29.4
click at [894, 366] on icon at bounding box center [891, 368] width 13 height 17
type input "14:00"
click at [677, 424] on p "7. DETALHAMENTO DAS TAREFAS" at bounding box center [501, 419] width 712 height 11
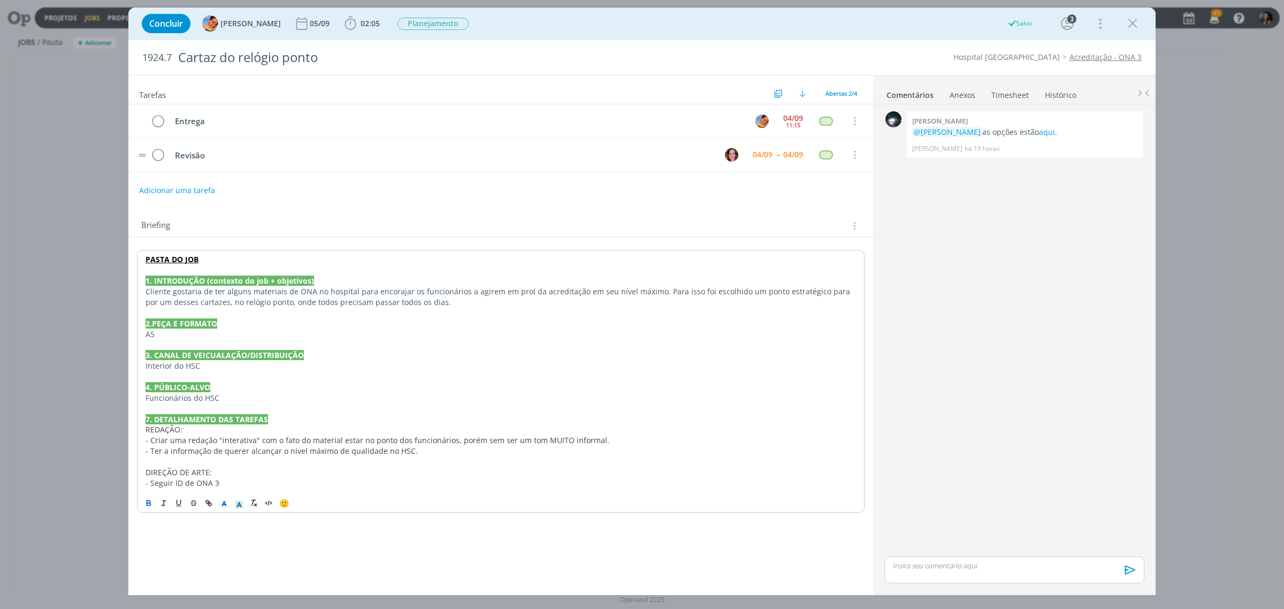
click at [747, 159] on tr "Revisão 04/09 -- 04/09 Cancelar" at bounding box center [500, 155] width 745 height 34
click at [753, 149] on div "04/09" at bounding box center [762, 155] width 25 height 16
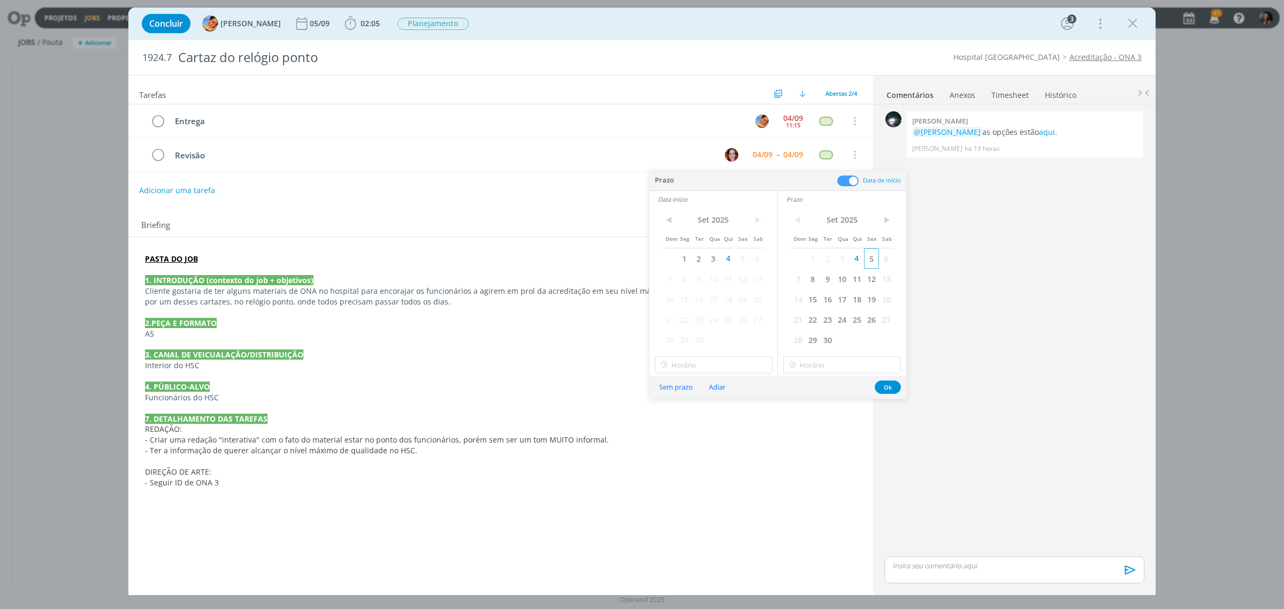
drag, startPoint x: 873, startPoint y: 255, endPoint x: 854, endPoint y: 262, distance: 20.7
click at [873, 255] on span "5" at bounding box center [871, 258] width 14 height 20
click at [745, 264] on span "5" at bounding box center [742, 258] width 14 height 20
drag, startPoint x: 885, startPoint y: 389, endPoint x: 840, endPoint y: 297, distance: 102.6
click at [883, 388] on button "Ok" at bounding box center [888, 386] width 26 height 13
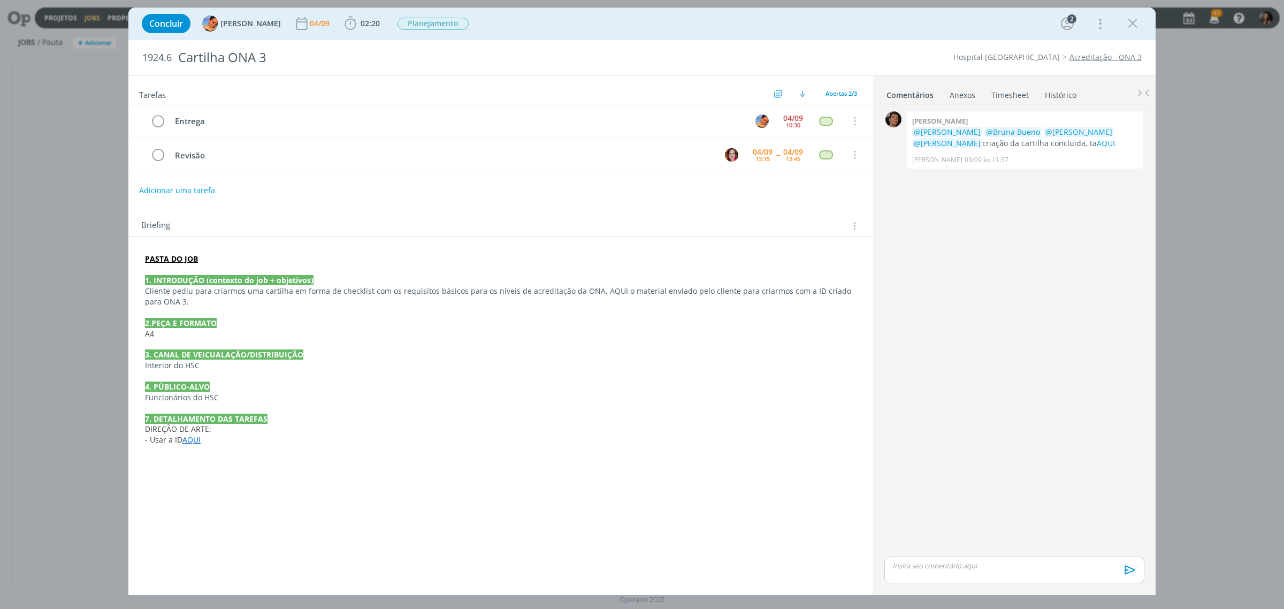
drag, startPoint x: 621, startPoint y: 408, endPoint x: 816, endPoint y: 332, distance: 209.5
click at [629, 397] on div "PASTA DO JOB 1. INTRODUÇÃO (contexto do job + objetivos) Cliente pediu para cri…" at bounding box center [501, 355] width 728 height 210
click at [1097, 143] on link "AQUI." at bounding box center [1107, 143] width 20 height 10
click at [771, 158] on div "04/09 13:15" at bounding box center [762, 155] width 25 height 16
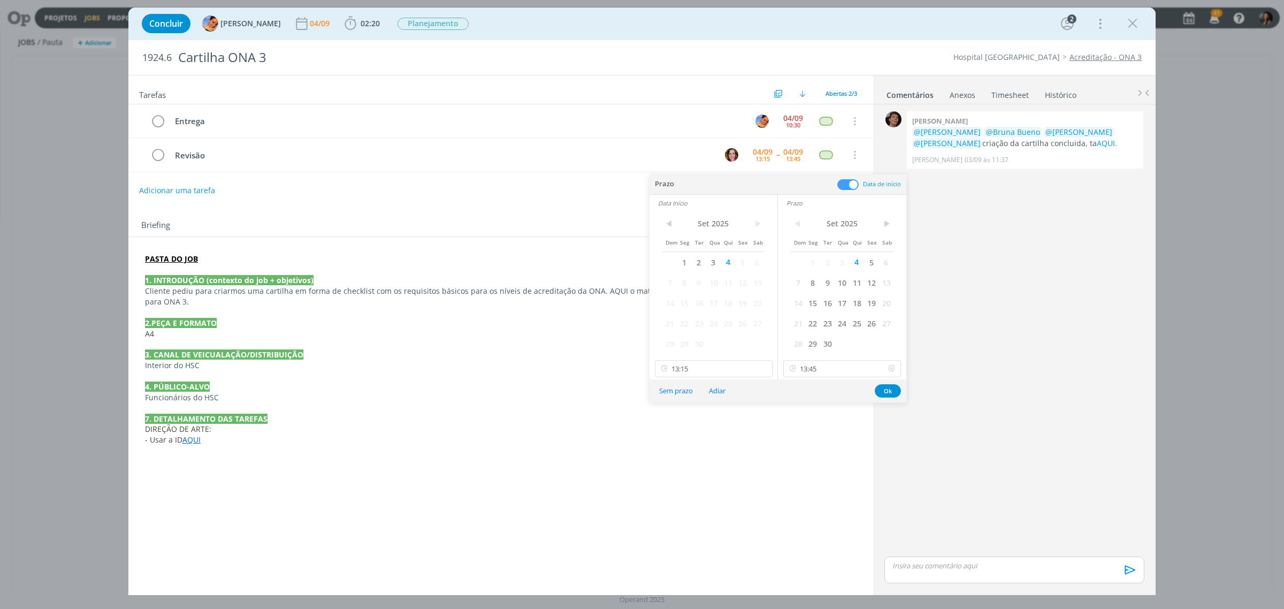
click at [889, 368] on icon at bounding box center [891, 368] width 13 height 17
click at [741, 370] on input "13:15" at bounding box center [714, 368] width 118 height 17
drag, startPoint x: 763, startPoint y: 366, endPoint x: 729, endPoint y: 377, distance: 36.4
click at [762, 366] on icon at bounding box center [762, 368] width 13 height 17
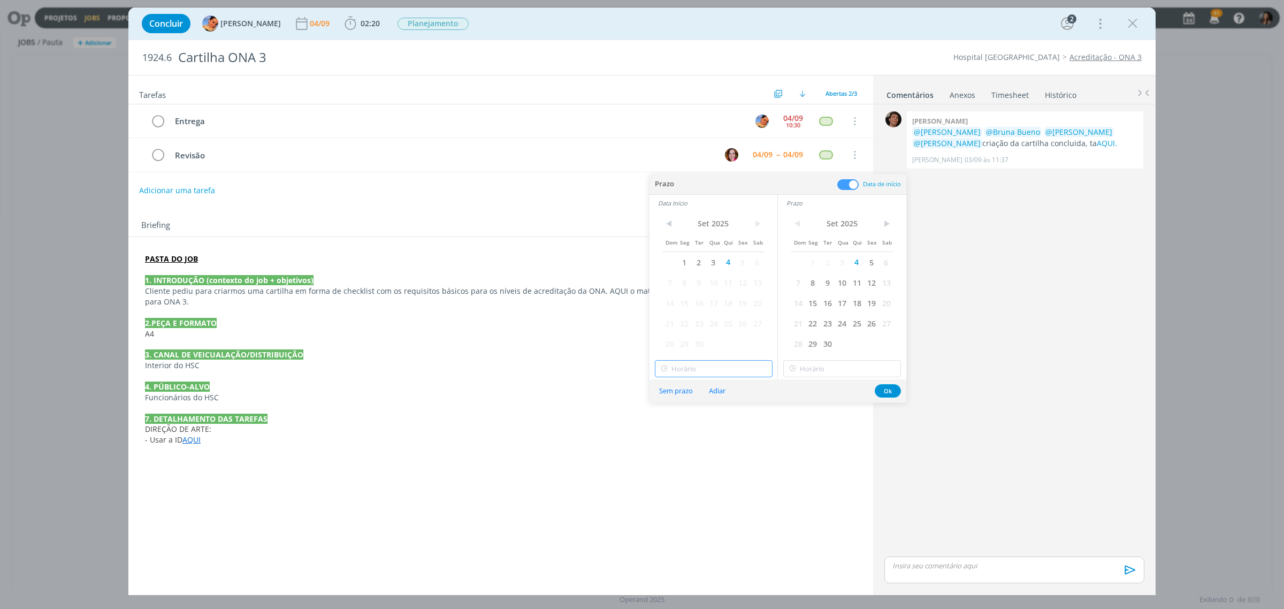
type input "13:00"
click at [721, 372] on input "13:00" at bounding box center [714, 368] width 118 height 17
click at [782, 161] on div "04/09" at bounding box center [793, 155] width 25 height 16
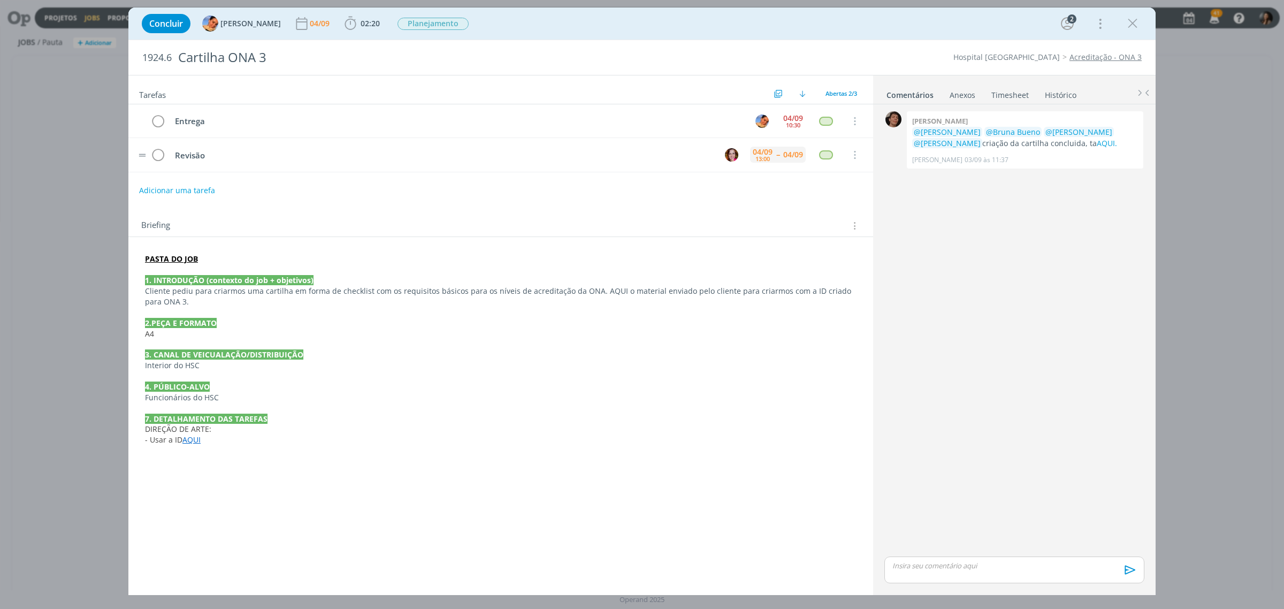
drag, startPoint x: 766, startPoint y: 144, endPoint x: 764, endPoint y: 153, distance: 8.7
click at [765, 144] on body "Projetos Jobs Propostas Produção Mídia Financeiro Cadastros Relatórios 41 Notif…" at bounding box center [642, 304] width 1284 height 609
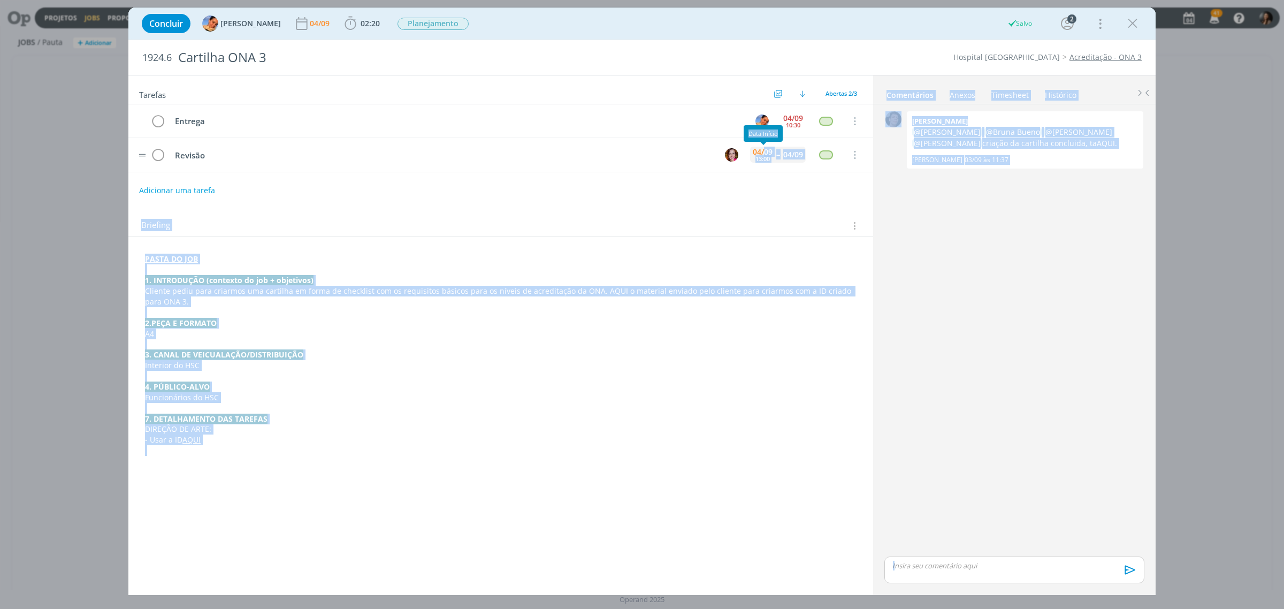
click at [764, 153] on div "04/09" at bounding box center [763, 151] width 20 height 7
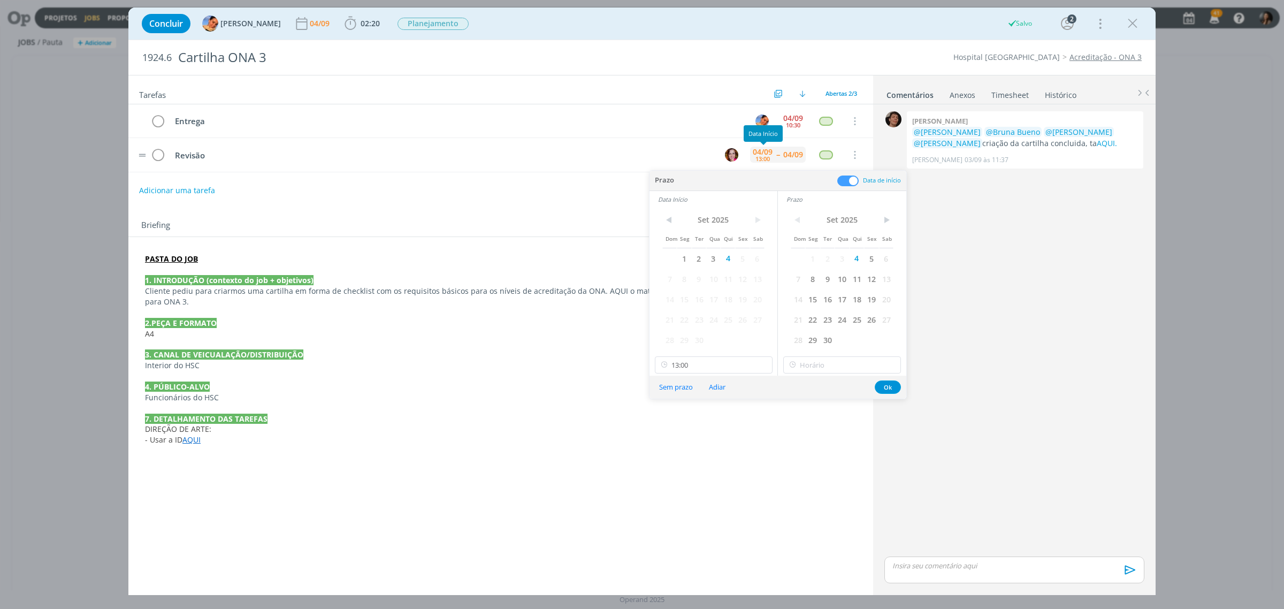
click at [764, 159] on div "13:00" at bounding box center [762, 159] width 14 height 6
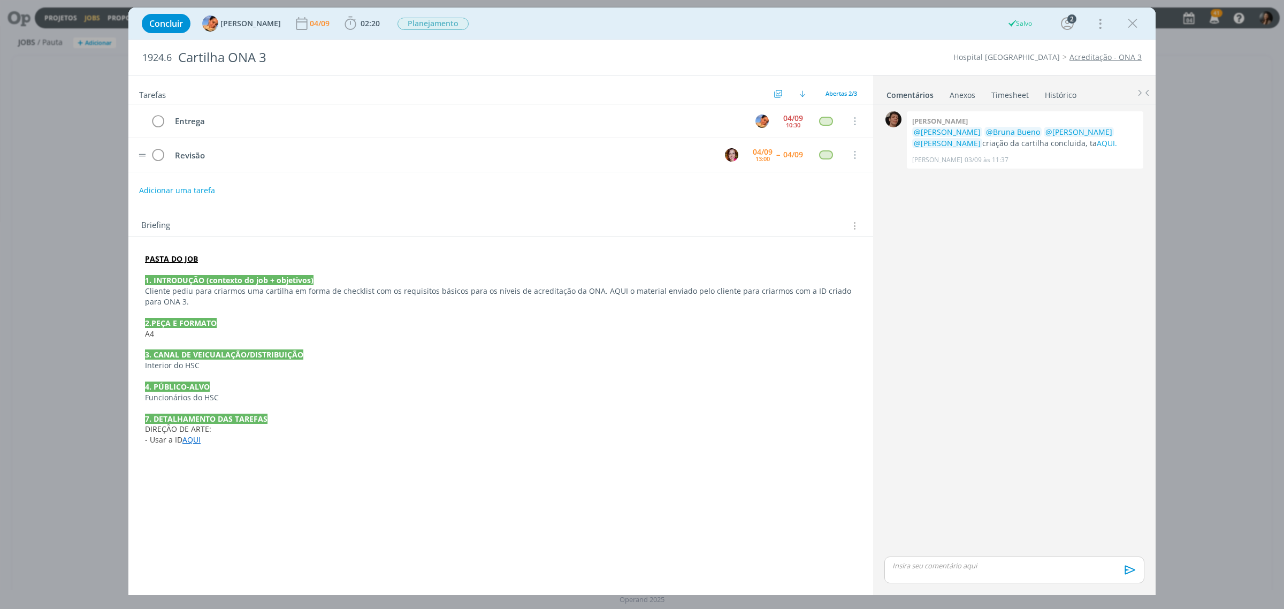
click at [758, 167] on tr "Revisão 04/09 13:00 -- 04/09 Cancelar" at bounding box center [500, 155] width 745 height 34
click at [757, 160] on div "13:00" at bounding box center [762, 159] width 14 height 6
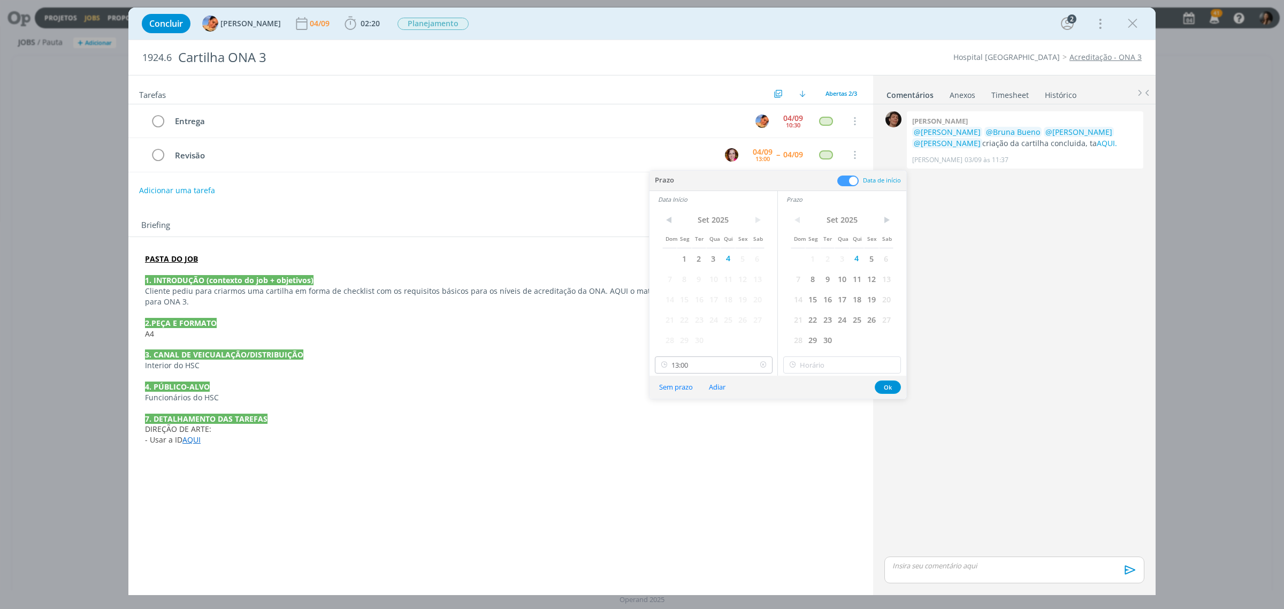
click at [761, 363] on icon at bounding box center [762, 364] width 13 height 17
click at [763, 158] on div "04/09" at bounding box center [763, 154] width 20 height 7
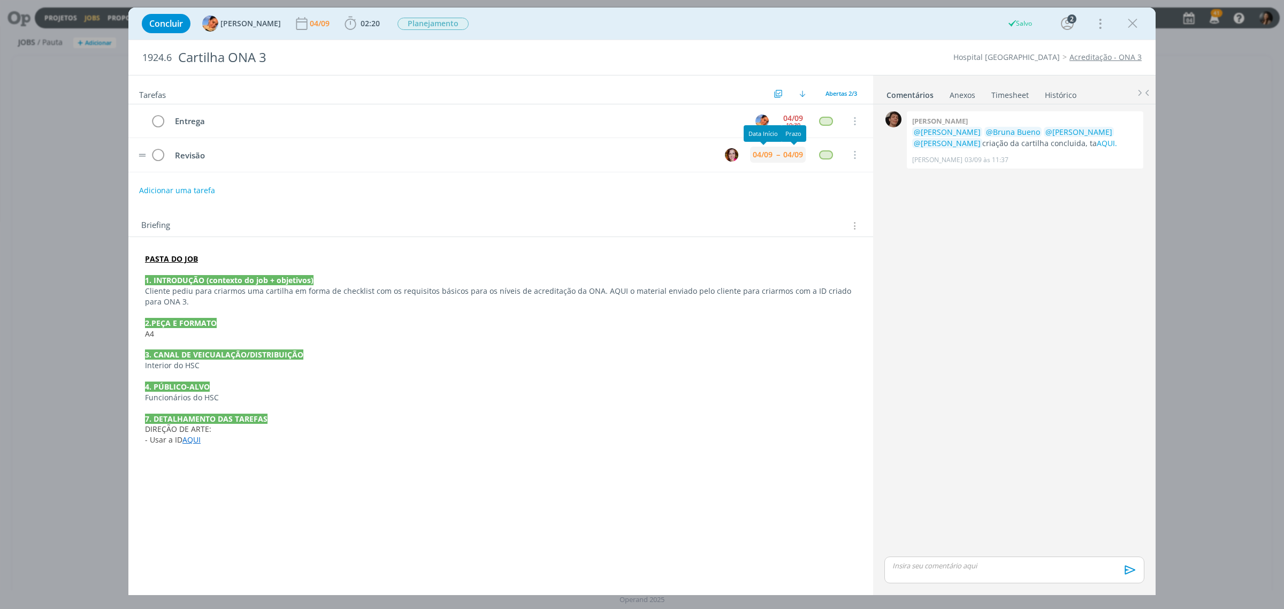
click at [784, 155] on div "04/09" at bounding box center [793, 154] width 20 height 7
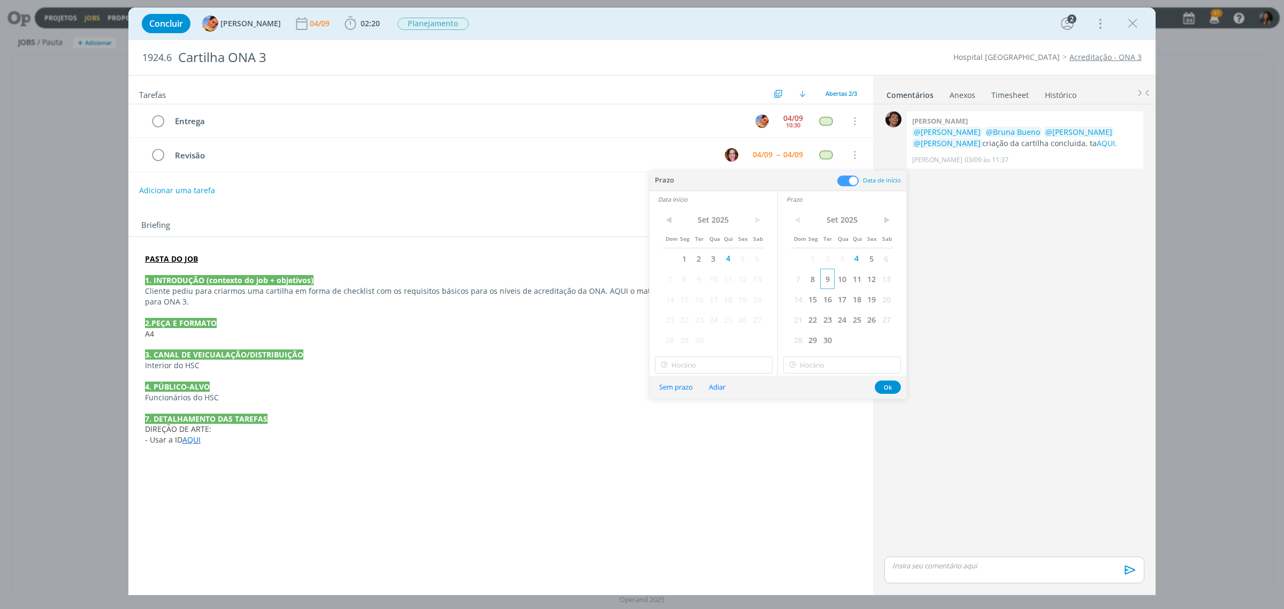
drag, startPoint x: 875, startPoint y: 254, endPoint x: 824, endPoint y: 270, distance: 53.8
click at [875, 255] on span "5" at bounding box center [871, 258] width 14 height 20
click at [742, 259] on span "5" at bounding box center [742, 258] width 14 height 20
click at [889, 385] on button "Ok" at bounding box center [888, 386] width 26 height 13
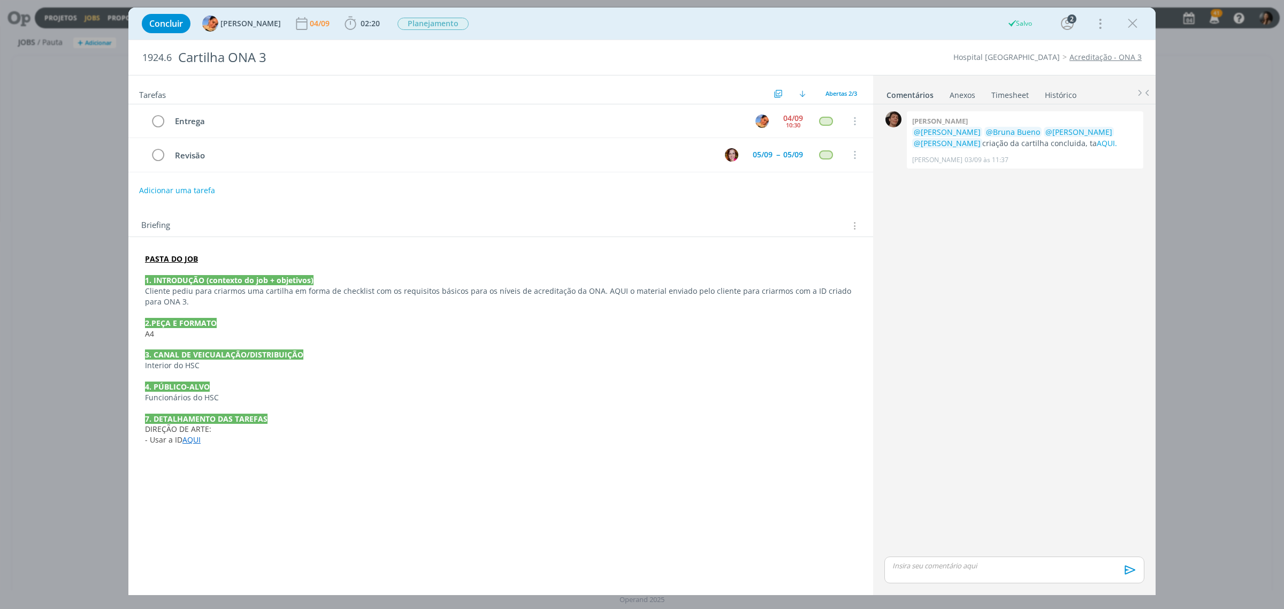
drag, startPoint x: 549, startPoint y: 404, endPoint x: 535, endPoint y: 91, distance: 312.8
click at [548, 380] on div "PASTA DO JOB 1. INTRODUÇÃO (contexto do job + objetivos) Cliente pediu para cri…" at bounding box center [501, 355] width 728 height 210
click at [801, 117] on div "04/09" at bounding box center [793, 117] width 20 height 7
drag, startPoint x: 569, startPoint y: 370, endPoint x: 637, endPoint y: 414, distance: 80.9
click at [569, 370] on p "Interior do HSC" at bounding box center [501, 365] width 712 height 11
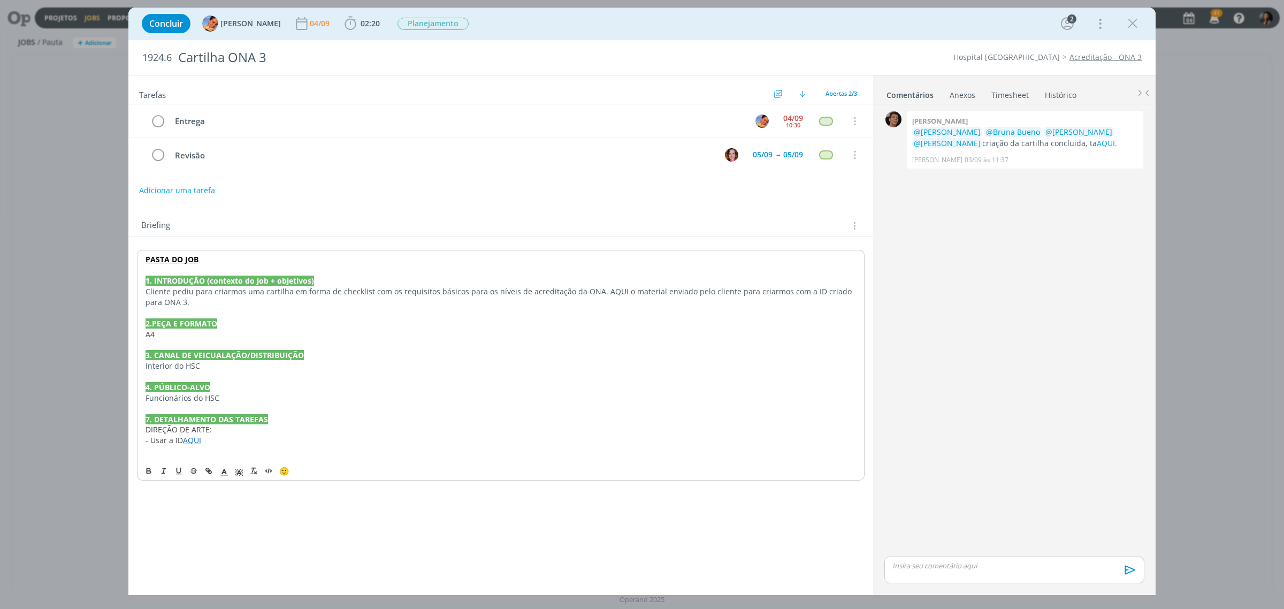
drag, startPoint x: 637, startPoint y: 414, endPoint x: 616, endPoint y: 235, distance: 179.4
click at [636, 412] on p "dialog" at bounding box center [501, 408] width 710 height 11
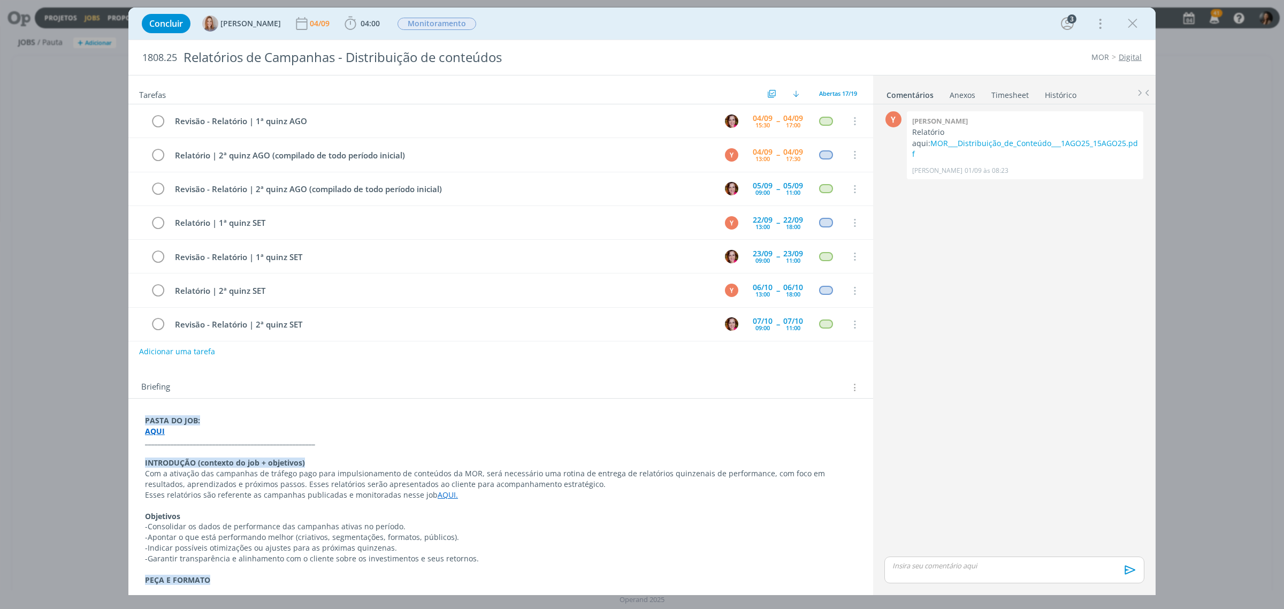
click at [991, 366] on div "Y 0 [PERSON_NAME] Relatório aqui: MOR___Distribuição_de_Conteúdo___1AGO25_15AGO…" at bounding box center [1014, 332] width 269 height 446
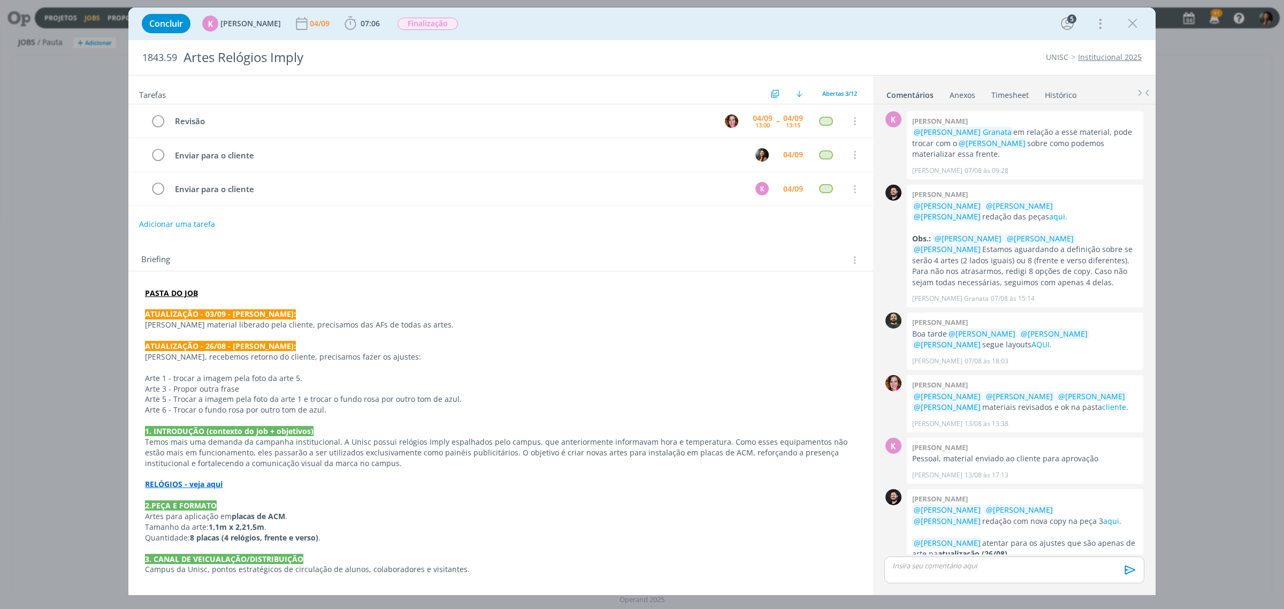
scroll to position [277, 0]
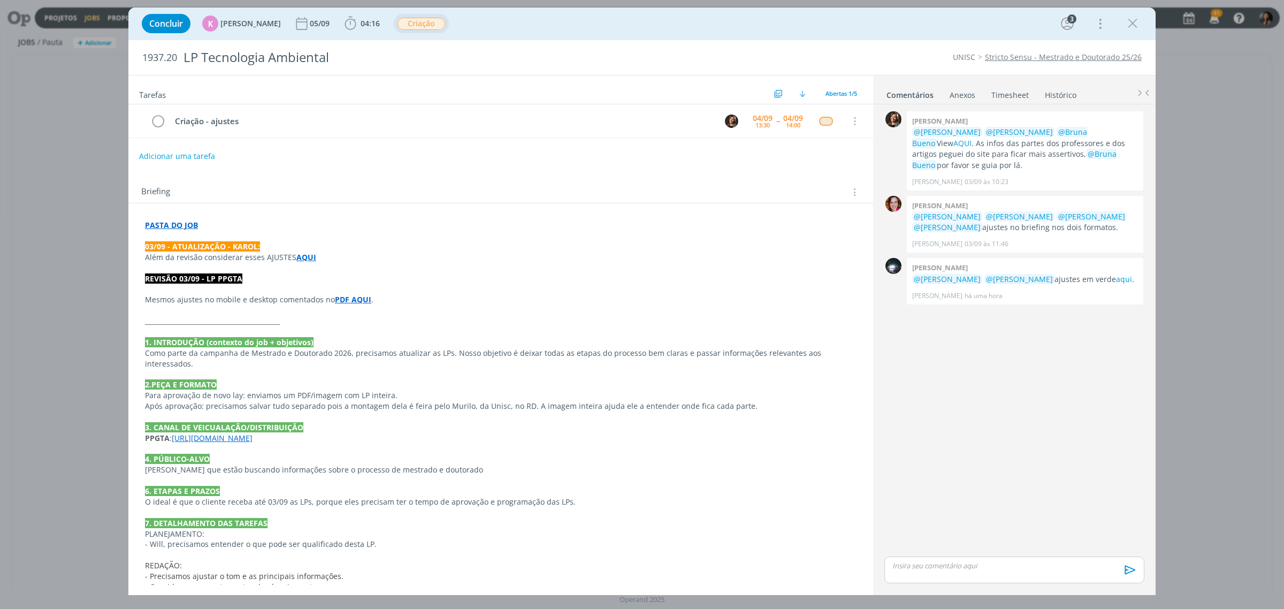
click at [414, 28] on span "Criação" at bounding box center [421, 24] width 48 height 12
type input "al"
click at [434, 58] on span "Alteração" at bounding box center [428, 57] width 33 height 9
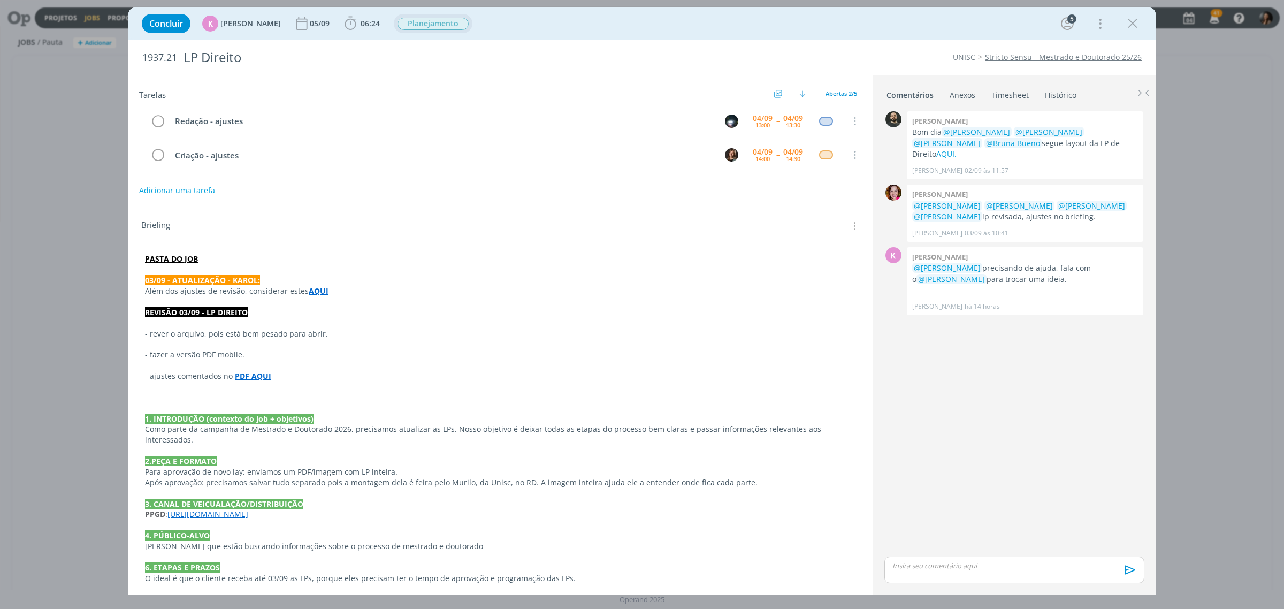
click at [415, 21] on span "Planejamento" at bounding box center [432, 24] width 71 height 12
type input "al"
click at [419, 56] on span "Alteração" at bounding box center [428, 57] width 33 height 9
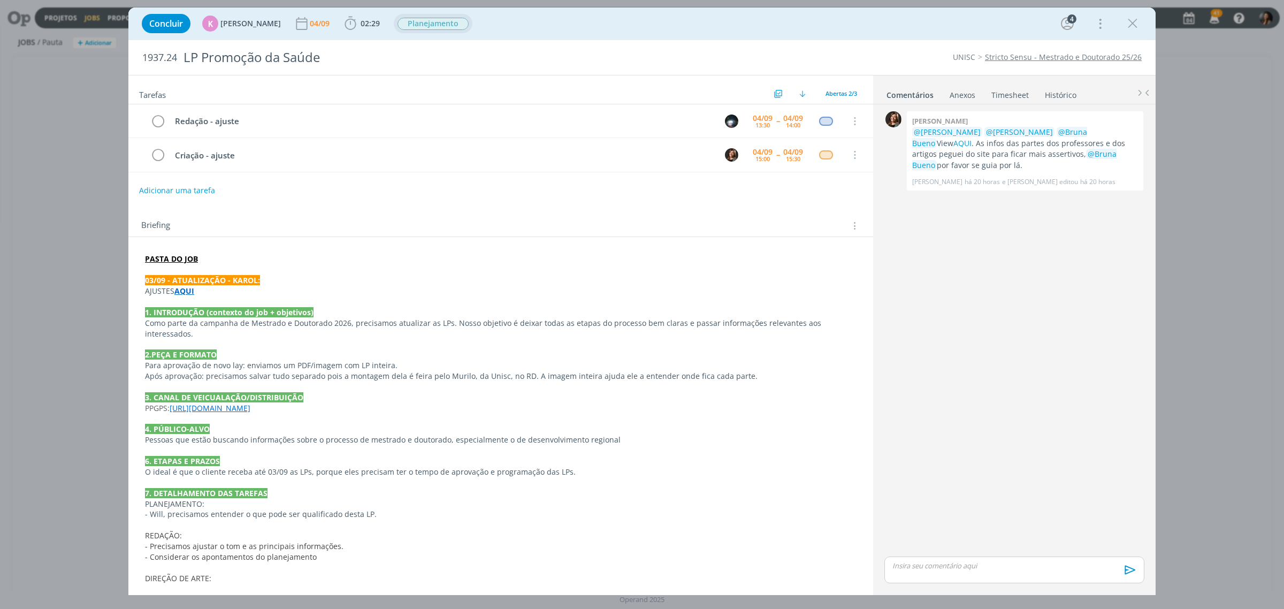
click at [427, 28] on span "Planejamento" at bounding box center [432, 24] width 71 height 12
type input "alt"
click at [466, 59] on link "Alteração" at bounding box center [456, 58] width 129 height 20
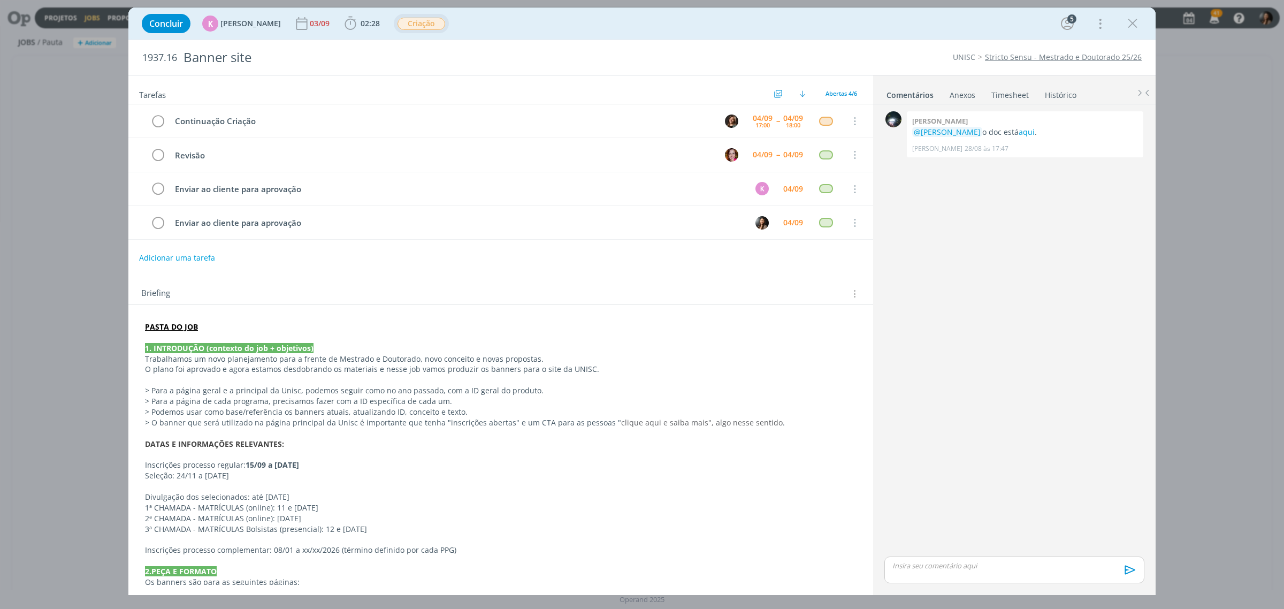
click at [419, 19] on span "Criação" at bounding box center [421, 24] width 48 height 12
type input "alt"
click at [438, 51] on link "Alteração" at bounding box center [456, 58] width 129 height 20
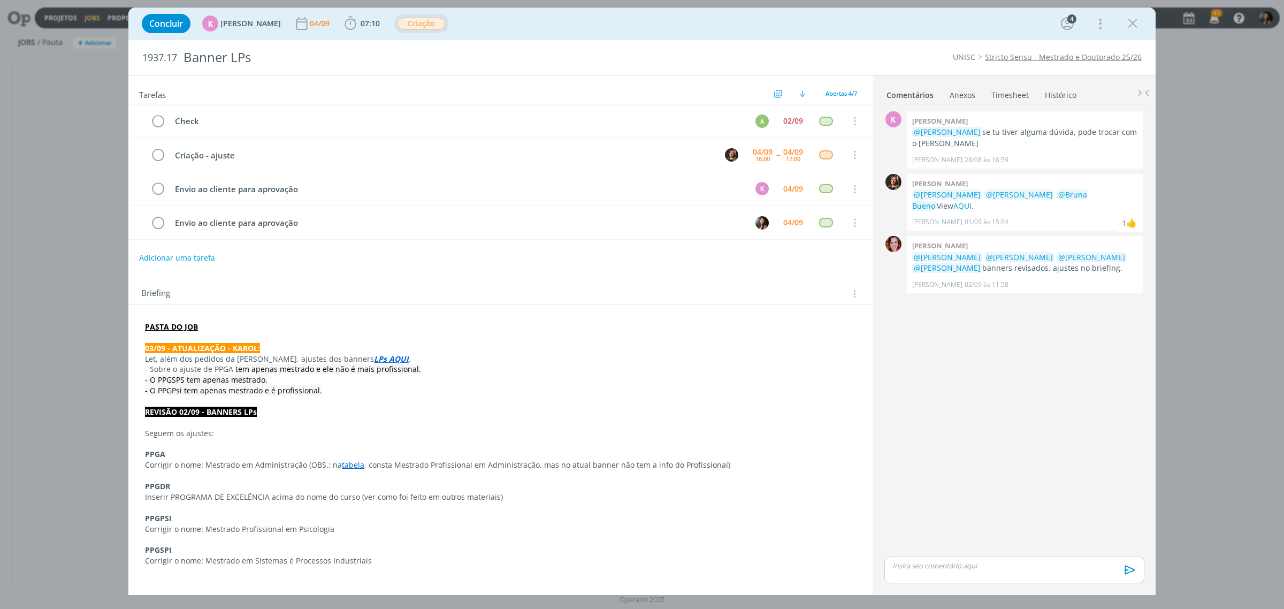
click at [408, 23] on span "Criação" at bounding box center [421, 24] width 48 height 12
type input "alt"
click at [445, 53] on span "Alteração" at bounding box center [428, 57] width 33 height 9
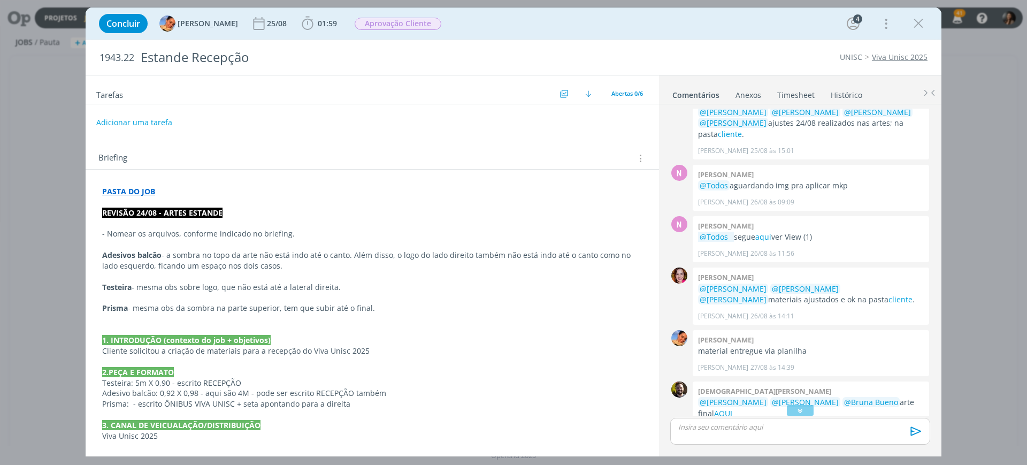
scroll to position [196, 0]
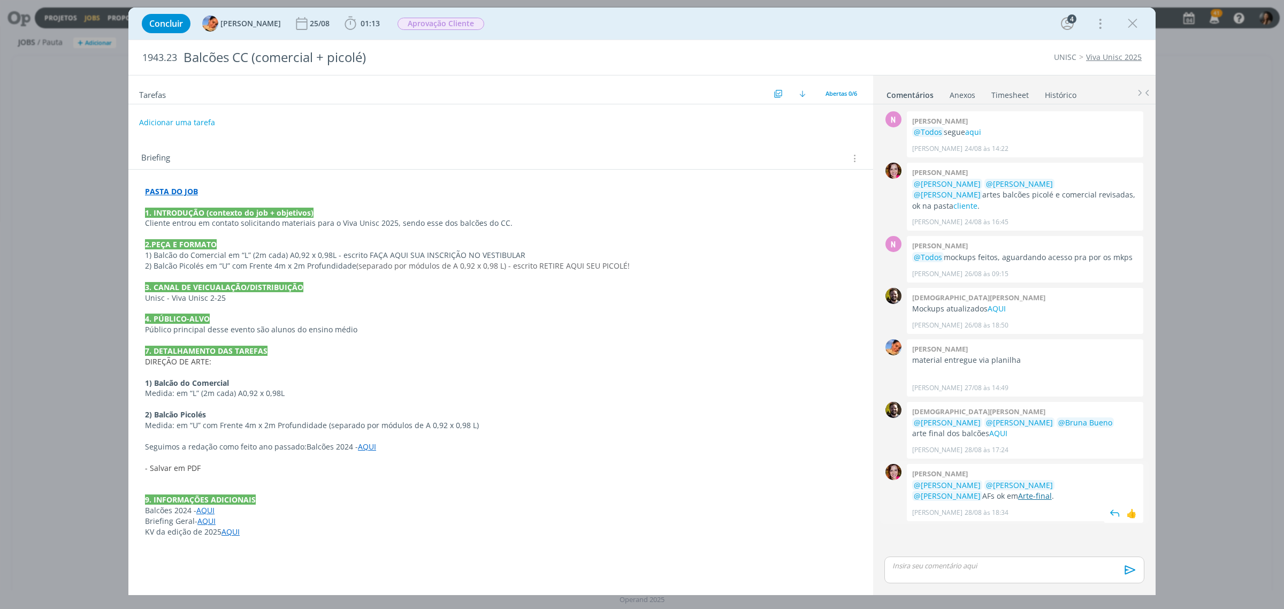
click at [1018, 491] on link "Arte-final" at bounding box center [1035, 496] width 34 height 10
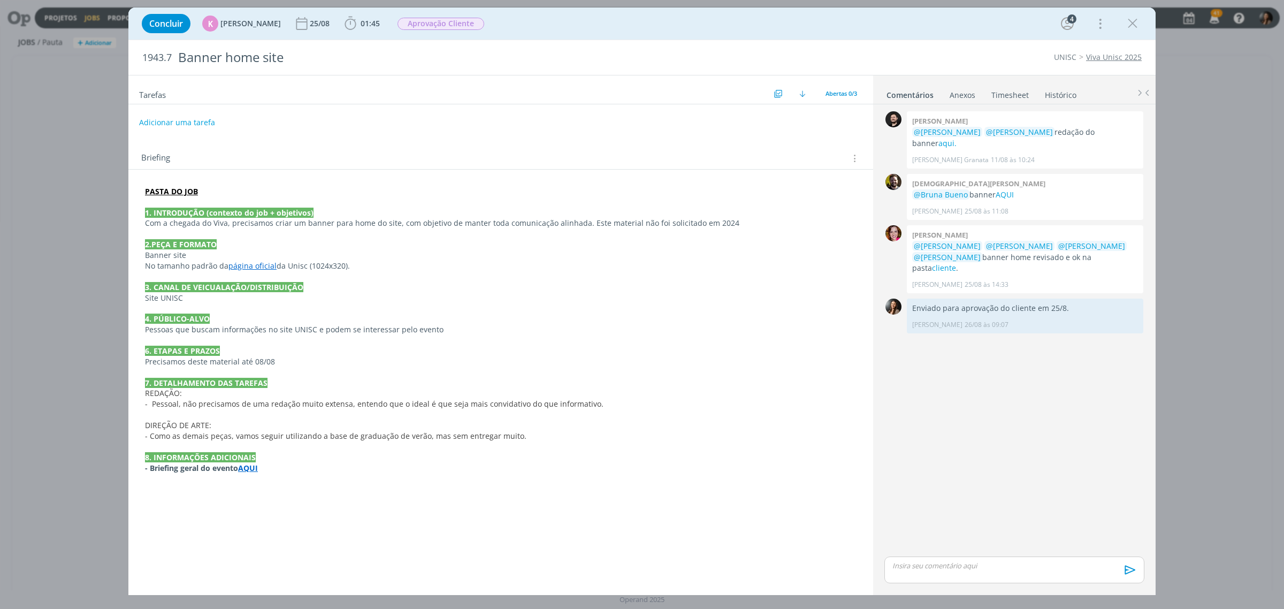
drag, startPoint x: 1133, startPoint y: 21, endPoint x: 1098, endPoint y: 213, distance: 194.7
click at [1133, 22] on icon "dialog" at bounding box center [1133, 24] width 16 height 16
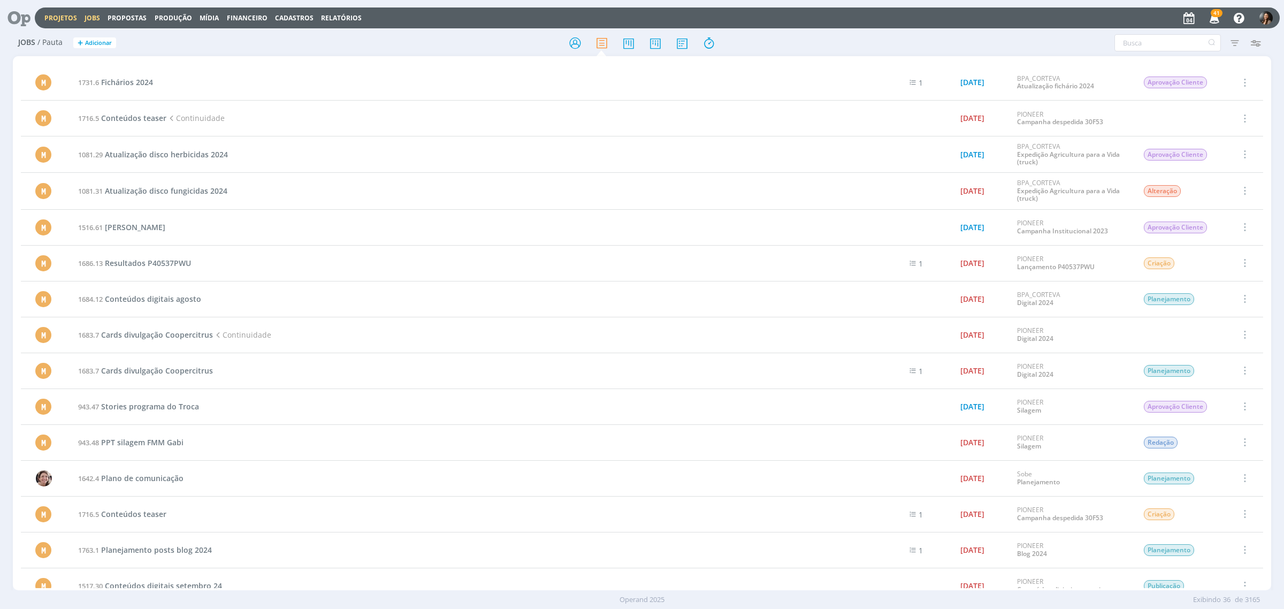
click at [47, 17] on link "Projetos" at bounding box center [60, 17] width 33 height 9
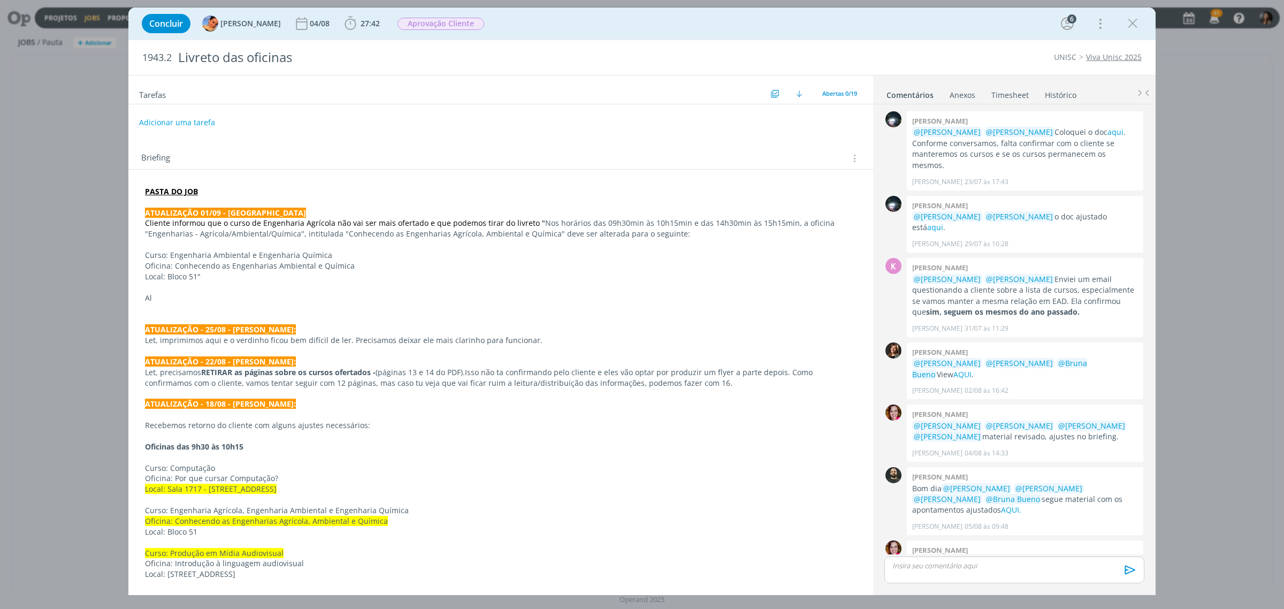
scroll to position [555, 0]
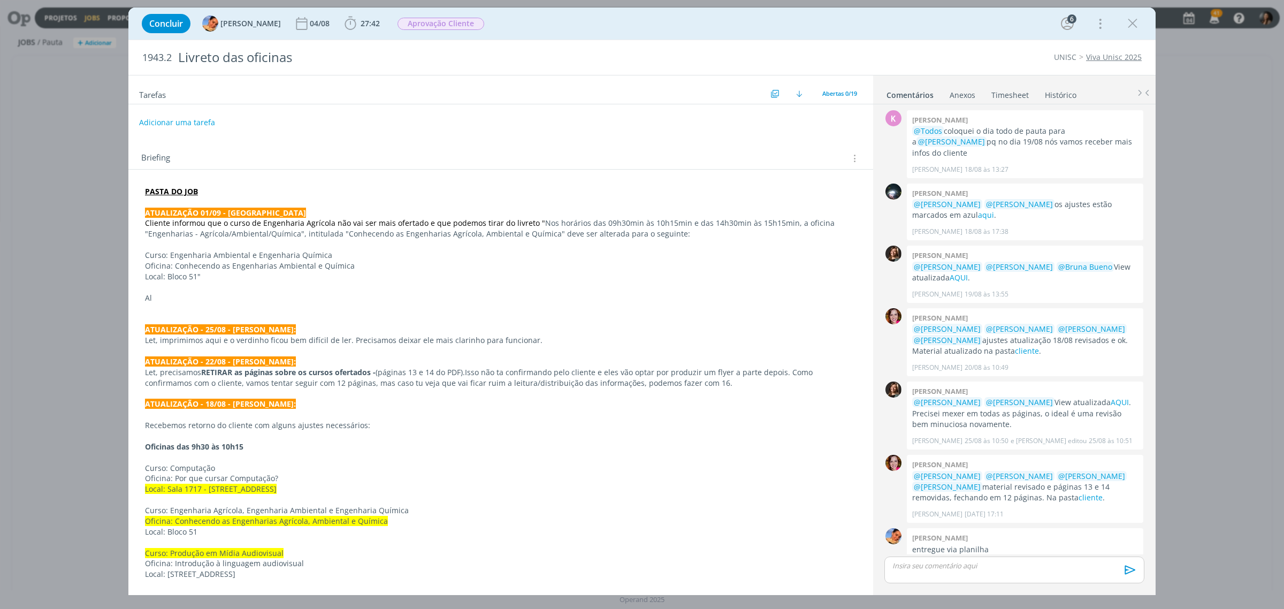
click at [236, 305] on p "dialog" at bounding box center [501, 308] width 712 height 11
click at [990, 567] on p "dialog" at bounding box center [1014, 566] width 243 height 10
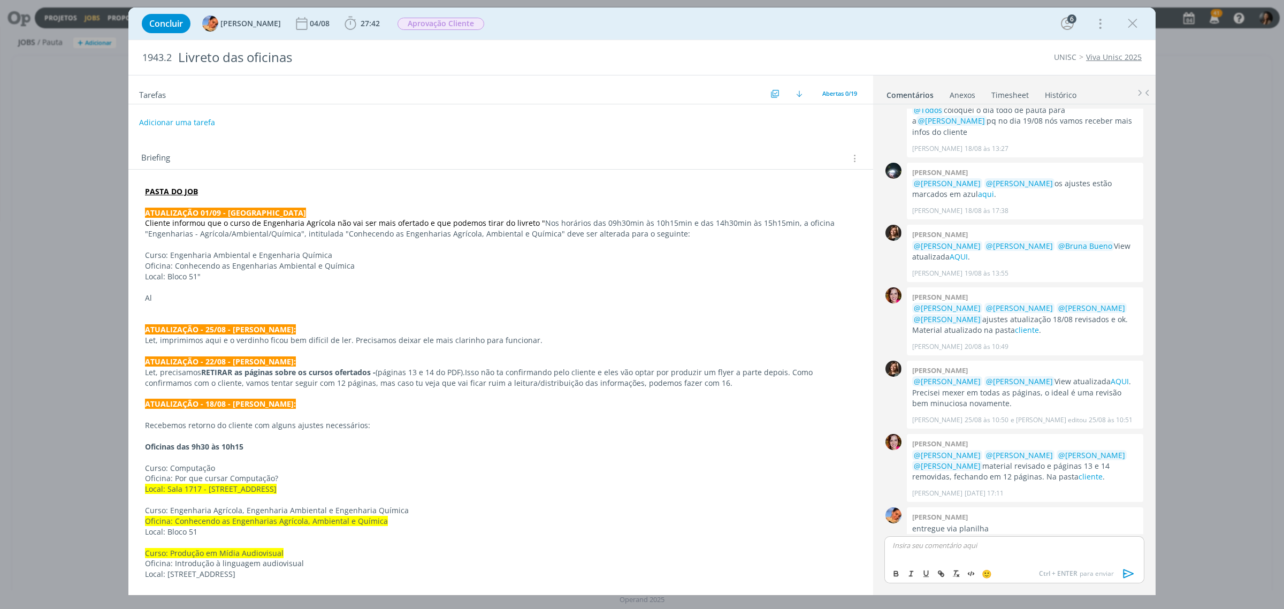
click at [319, 214] on p "ATUALIZAÇÃO 01/09 - [GEOGRAPHIC_DATA]" at bounding box center [501, 213] width 712 height 11
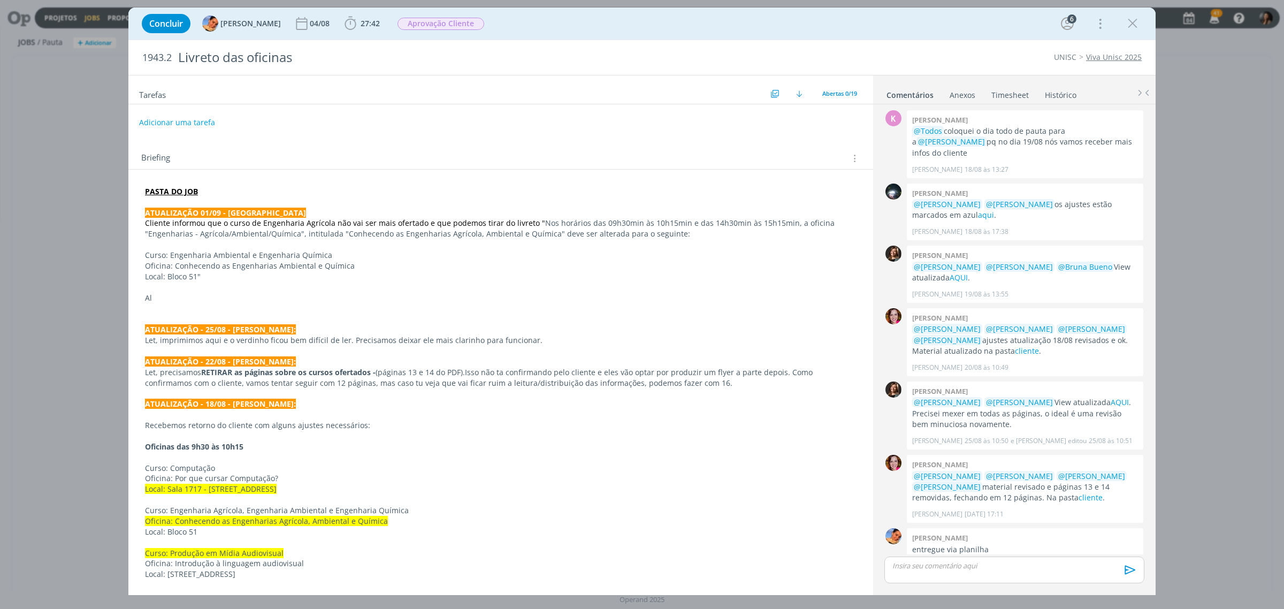
drag, startPoint x: 426, startPoint y: 372, endPoint x: 440, endPoint y: 355, distance: 22.1
click at [426, 370] on p "Let, precisamos RETIRAR as páginas sobre os cursos ofertados - (páginas 13 e 14…" at bounding box center [501, 377] width 712 height 21
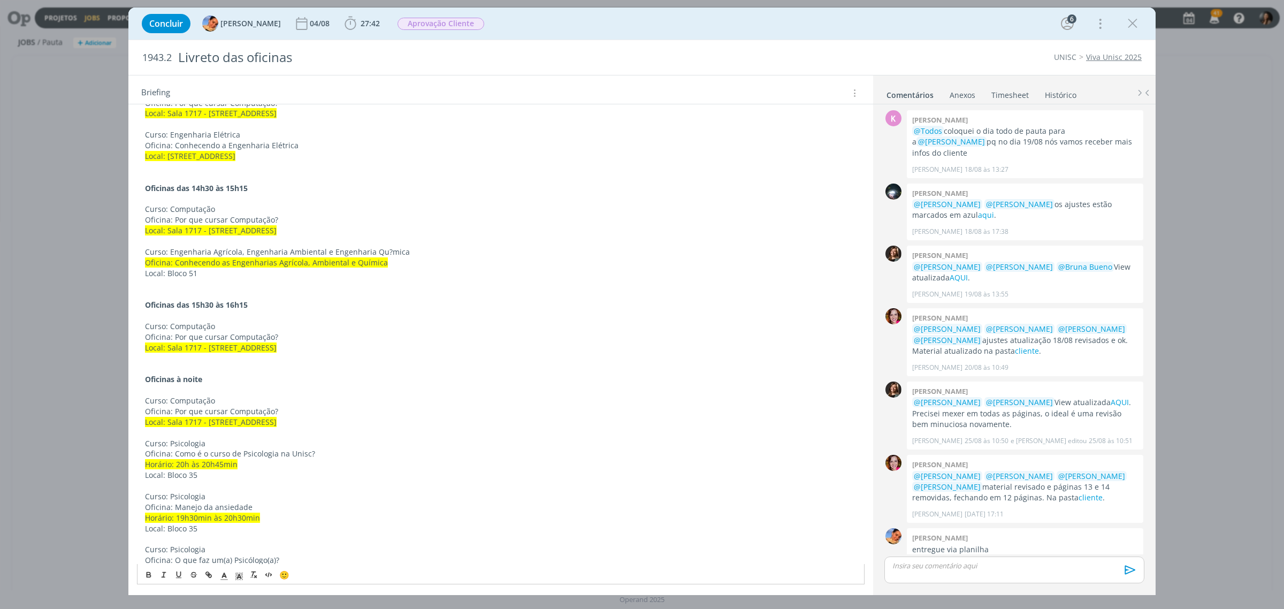
scroll to position [0, 0]
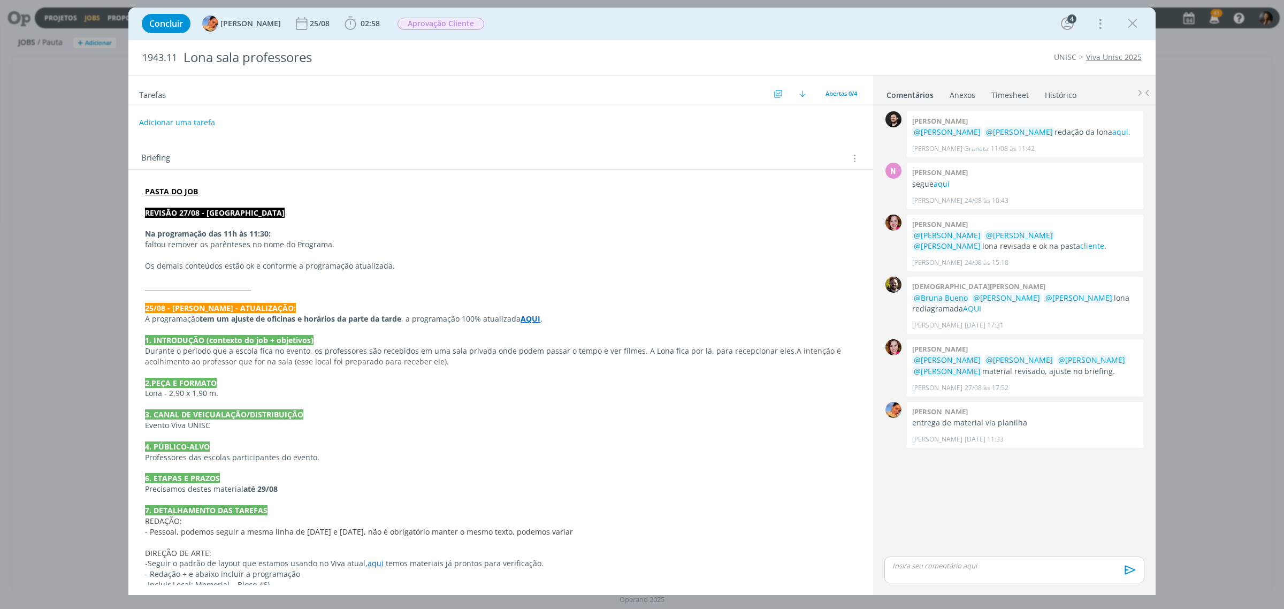
click at [234, 201] on p "dialog" at bounding box center [501, 202] width 712 height 11
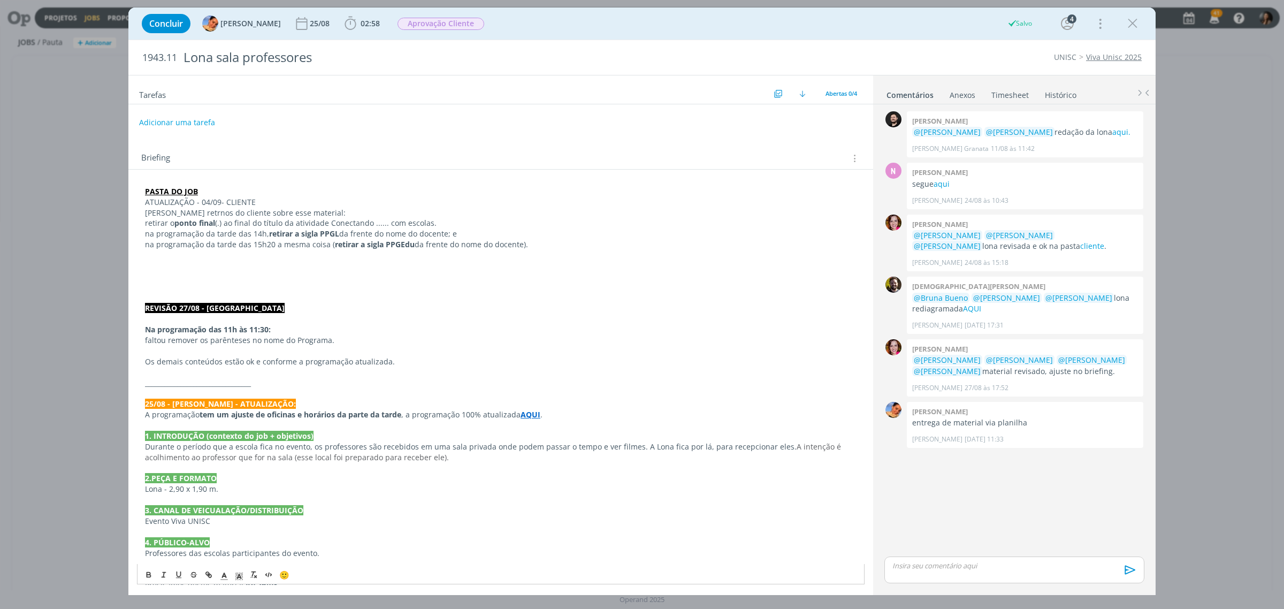
click at [142, 228] on div "PASTA DO JOB ATUALIZAÇÃO - 04/09- CLIENTE Abaixo retrnos do cliente sobre esse …" at bounding box center [501, 467] width 728 height 571
click at [143, 236] on div "PASTA DO JOB ATUALIZAÇÃO - 04/09- CLIENTE Abaixo retrnos do cliente sobre esse …" at bounding box center [501, 467] width 728 height 571
click at [141, 245] on div "PASTA DO JOB ATUALIZAÇÃO - 04/09- CLIENTE Abaixo retrnos do cliente sobre esse …" at bounding box center [501, 467] width 728 height 571
click at [180, 213] on p "Abaixo retrnos do cliente sobre esse material:" at bounding box center [501, 213] width 712 height 11
click at [442, 251] on p "dialog" at bounding box center [501, 255] width 712 height 11
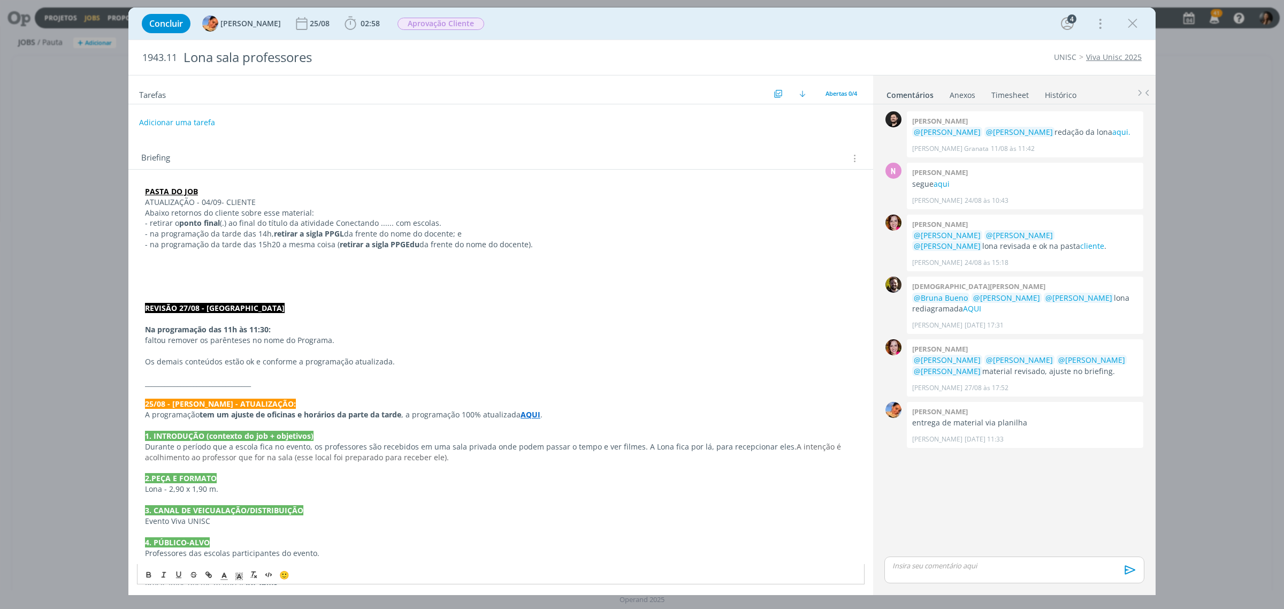
drag, startPoint x: 511, startPoint y: 244, endPoint x: 568, endPoint y: 244, distance: 56.2
click at [517, 244] on p "- na programação da tarde das 15h20 a mesma coisa ( retirar a sigla PPGEdu da f…" at bounding box center [501, 244] width 712 height 11
click at [568, 244] on p "- na programação da tarde das 15h20 a mesma coisa ( retirar a sigla PPGEdu da f…" at bounding box center [501, 244] width 712 height 11
click at [264, 204] on p "ATUALIZAÇÃO - 04/09- CLIENTE" at bounding box center [501, 202] width 712 height 11
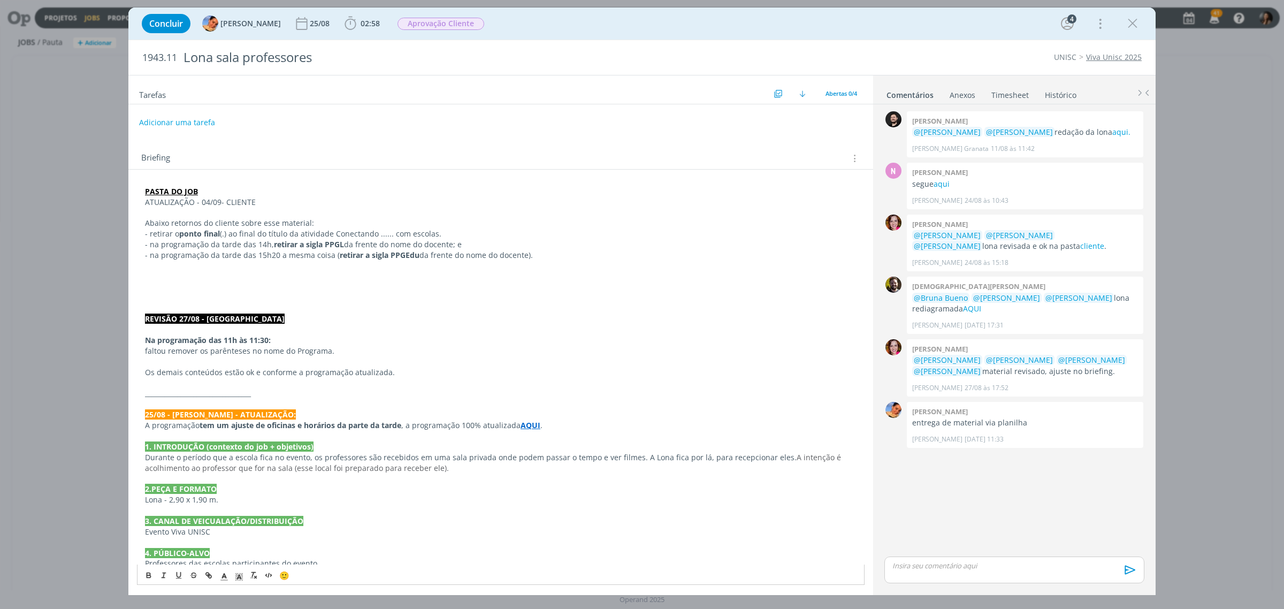
click at [221, 201] on p "ATUALIZAÇÃO - 04/09- CLIENTE" at bounding box center [501, 202] width 712 height 11
click at [222, 201] on p "ATUALIZAÇÃO - 04/09- CLIENTE" at bounding box center [501, 202] width 712 height 11
click at [222, 190] on p "PASTA DO JOB" at bounding box center [501, 191] width 712 height 11
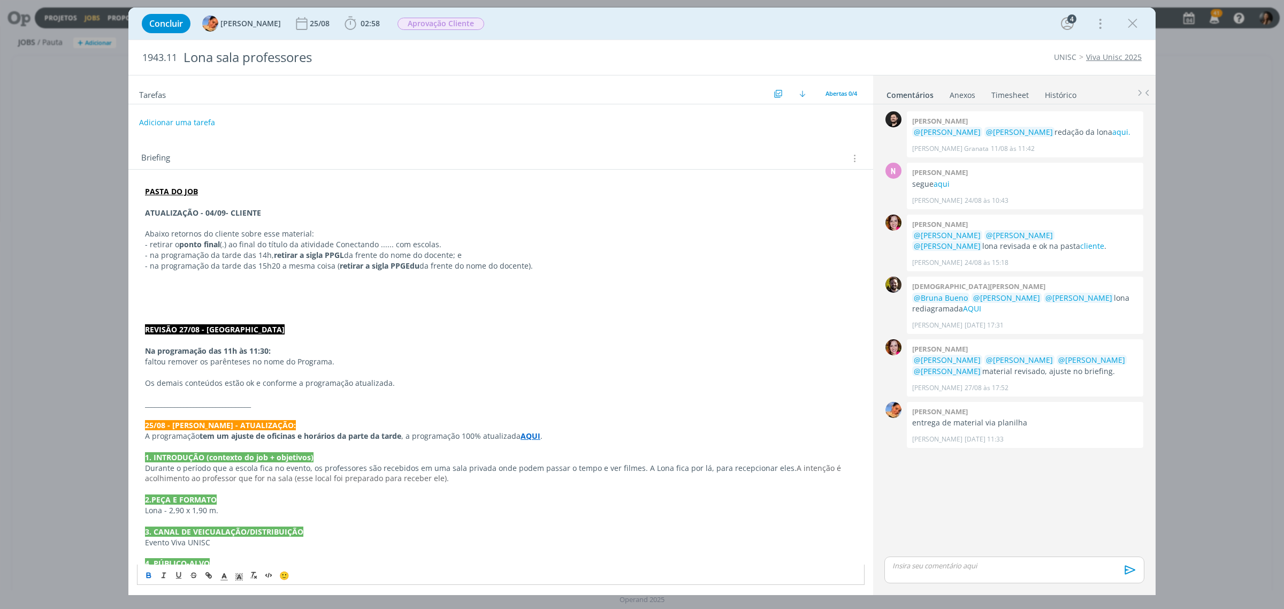
click at [206, 214] on strong "ATUALIZAÇÃO - 04/09- CLIENTE" at bounding box center [203, 213] width 116 height 10
click at [205, 214] on strong "ATUALIZAÇÃO - 04/09- CLIENTE" at bounding box center [203, 213] width 116 height 10
click at [204, 212] on strong "ATUALIZAÇÃO - 04/09- CLIENTE" at bounding box center [203, 213] width 116 height 10
click at [238, 579] on polyline "dialog" at bounding box center [240, 577] width 4 height 4
click at [300, 522] on span "dialog" at bounding box center [304, 518] width 9 height 9
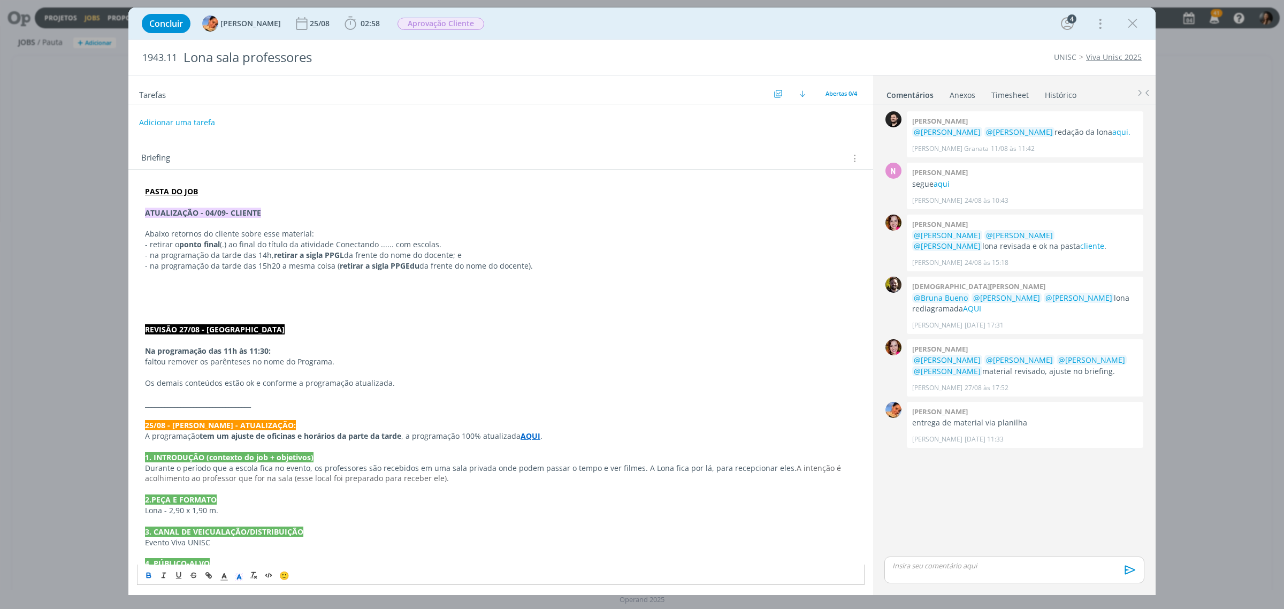
click at [320, 300] on p "dialog" at bounding box center [501, 298] width 712 height 11
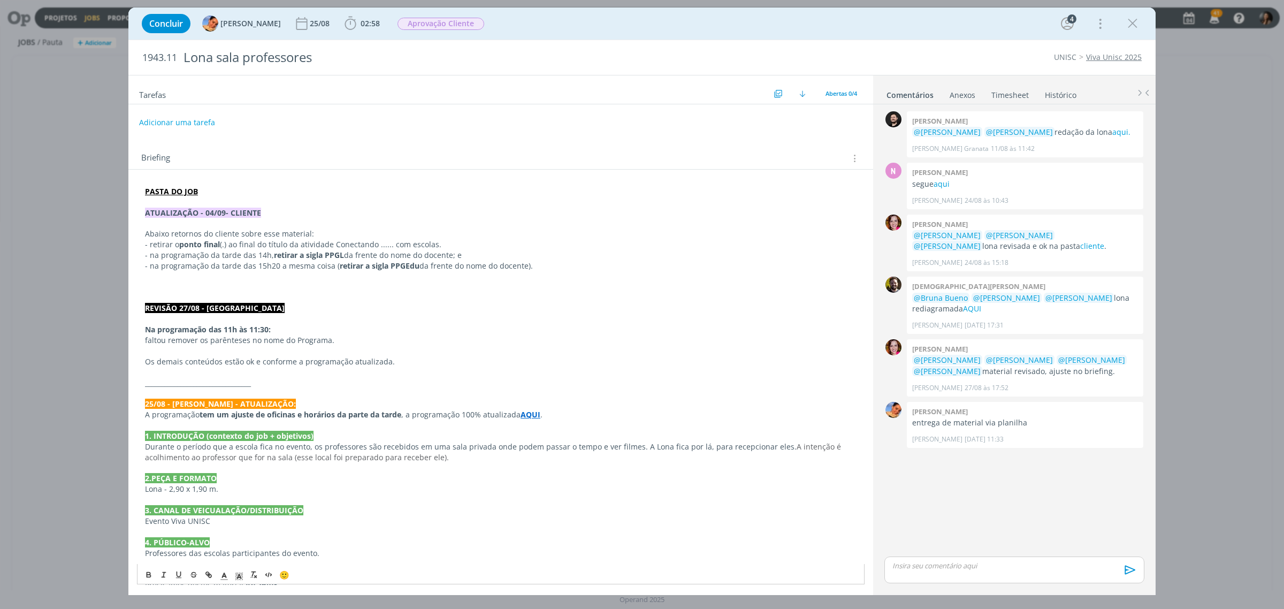
click at [551, 365] on p "Os demais conteúdos estão ok e conforme a programação atualizada." at bounding box center [501, 361] width 712 height 11
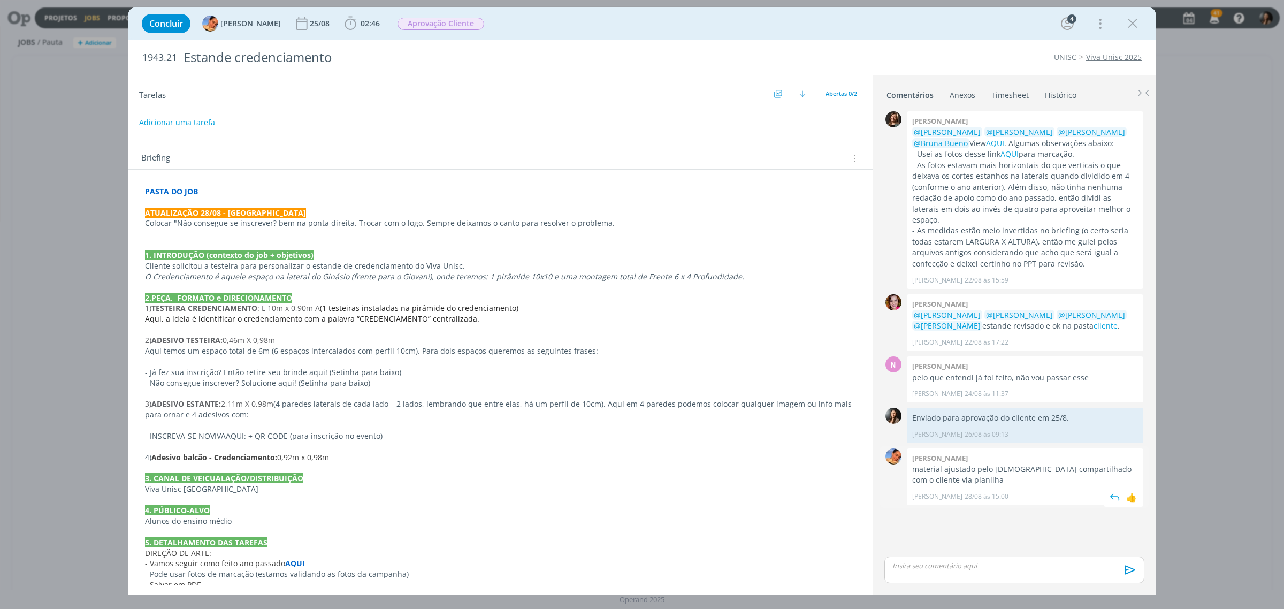
drag, startPoint x: 976, startPoint y: 522, endPoint x: 918, endPoint y: 471, distance: 77.4
click at [972, 518] on div "0 [PERSON_NAME] @[PERSON_NAME] @[PERSON_NAME] @[PERSON_NAME] @[PERSON_NAME] Vie…" at bounding box center [1014, 332] width 269 height 446
drag, startPoint x: 919, startPoint y: 461, endPoint x: 956, endPoint y: 464, distance: 37.1
click at [956, 464] on p "material ajustado pelo [DEMOGRAPHIC_DATA] compartilhado com o cliente via plani…" at bounding box center [1025, 475] width 226 height 22
click at [990, 519] on div "0 [PERSON_NAME] @[PERSON_NAME] @[PERSON_NAME] @[PERSON_NAME] @[PERSON_NAME] Vie…" at bounding box center [1014, 332] width 269 height 446
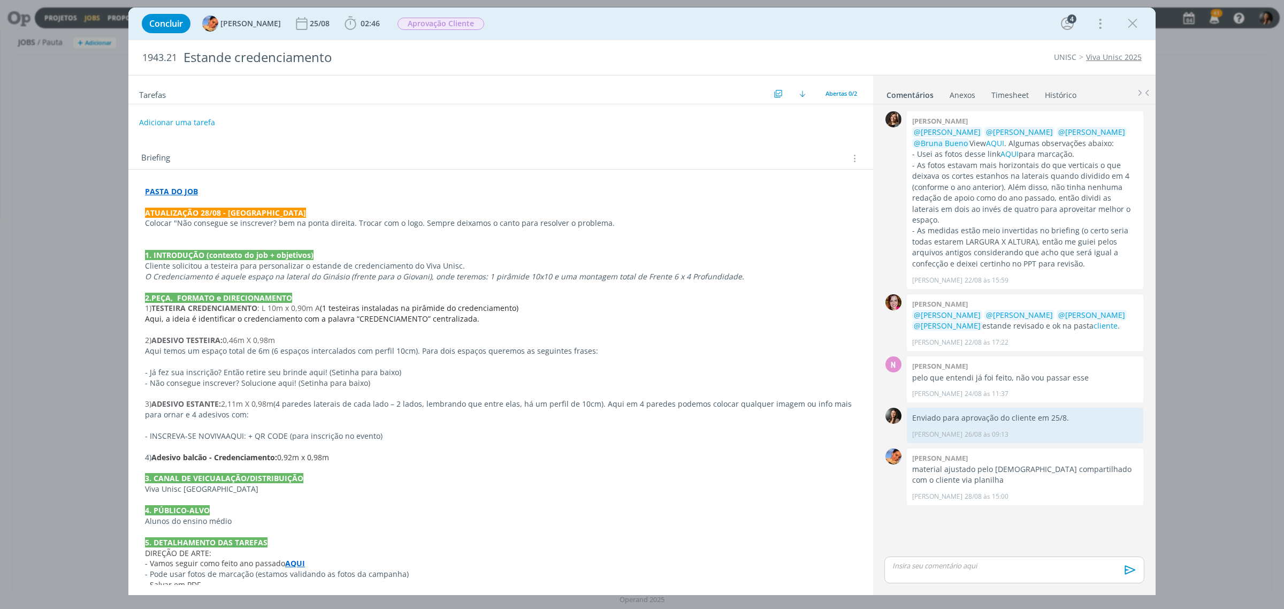
drag, startPoint x: 285, startPoint y: 218, endPoint x: 607, endPoint y: 212, distance: 322.1
click at [607, 212] on p "ATUALIZAÇÃO 28/08 - [GEOGRAPHIC_DATA]" at bounding box center [501, 213] width 712 height 11
drag, startPoint x: 602, startPoint y: 259, endPoint x: 595, endPoint y: 257, distance: 6.8
click at [601, 259] on p "1. INTRODUÇÃO (contexto do job + objetivos)" at bounding box center [501, 255] width 710 height 11
click at [325, 256] on p "1. INTRODUÇÃO (contexto do job + objetivos)" at bounding box center [501, 255] width 710 height 11
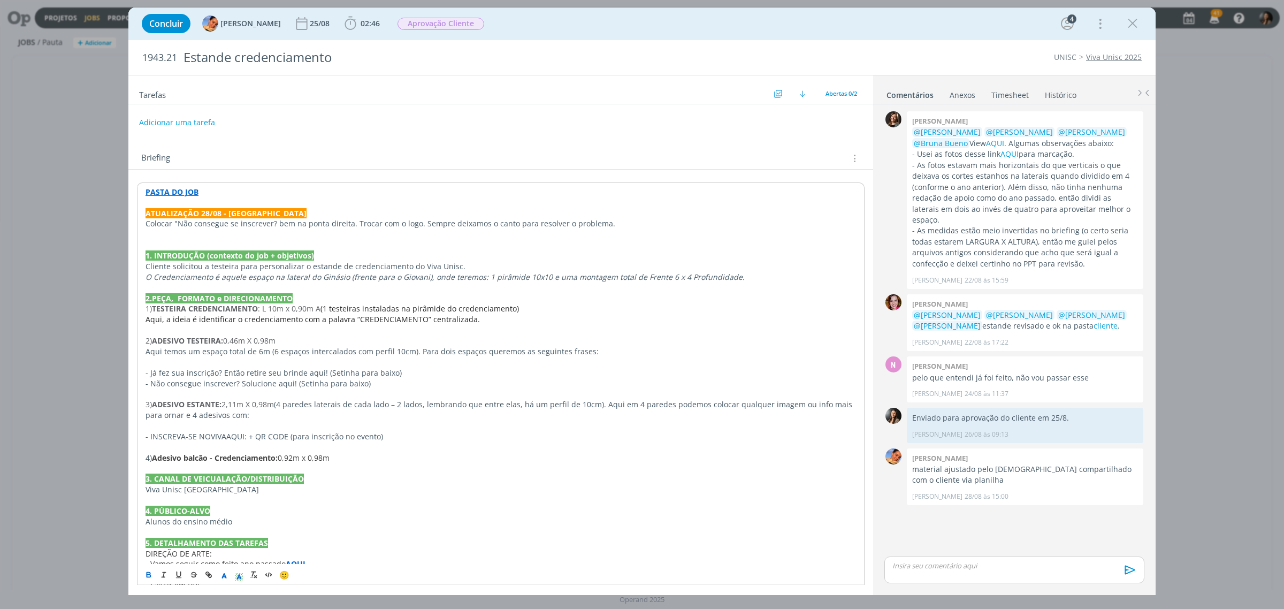
click at [335, 225] on p "Colocar "Não consegue se inscrever? bem na ponta direita. Trocar com o logo. Se…" at bounding box center [501, 223] width 710 height 11
click at [980, 533] on div "0 [PERSON_NAME] @[PERSON_NAME] @[PERSON_NAME] @[PERSON_NAME] @[PERSON_NAME] Vie…" at bounding box center [1014, 332] width 269 height 446
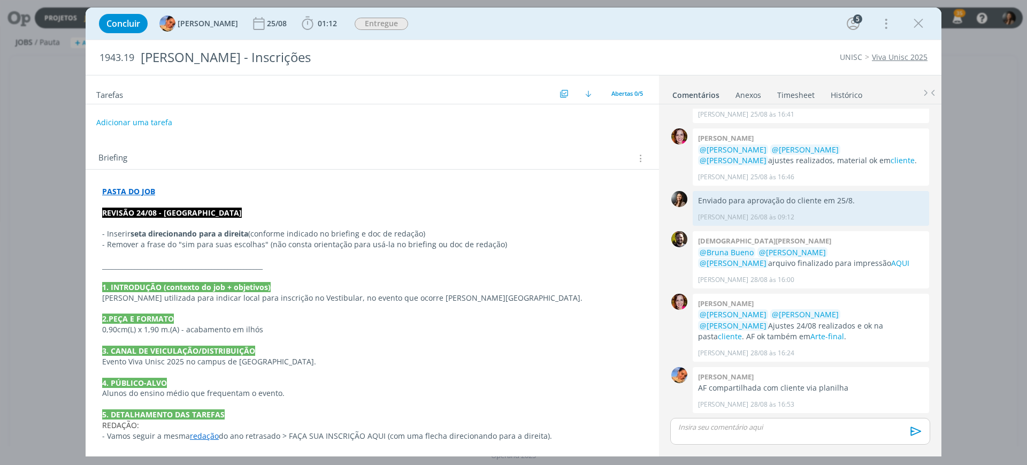
scroll to position [200, 0]
click at [386, 333] on p "0,90cm(L) x 1,90 m.(A) - acabamento em ilhós" at bounding box center [372, 329] width 540 height 11
drag, startPoint x: 915, startPoint y: 24, endPoint x: 807, endPoint y: 9, distance: 109.0
click at [915, 23] on icon "dialog" at bounding box center [919, 24] width 16 height 16
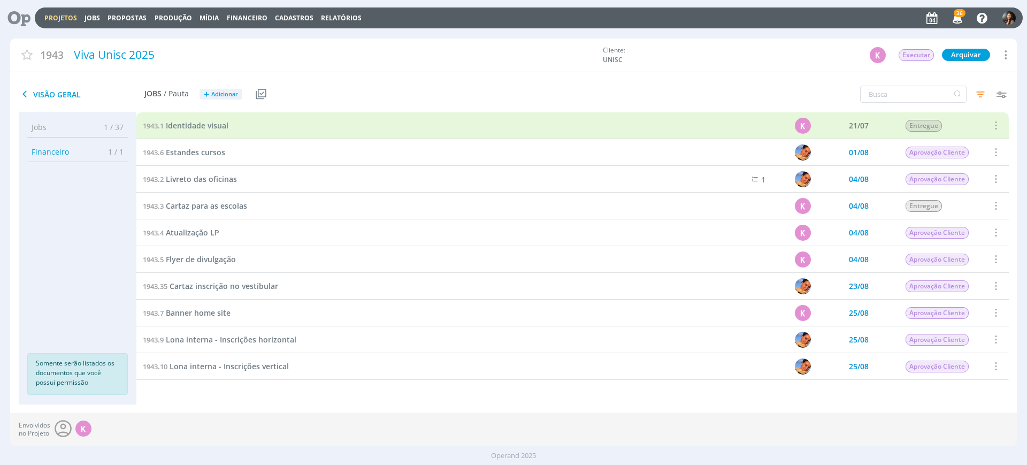
drag, startPoint x: 63, startPoint y: 19, endPoint x: 352, endPoint y: 79, distance: 295.7
click at [62, 19] on link "Projetos" at bounding box center [60, 17] width 33 height 9
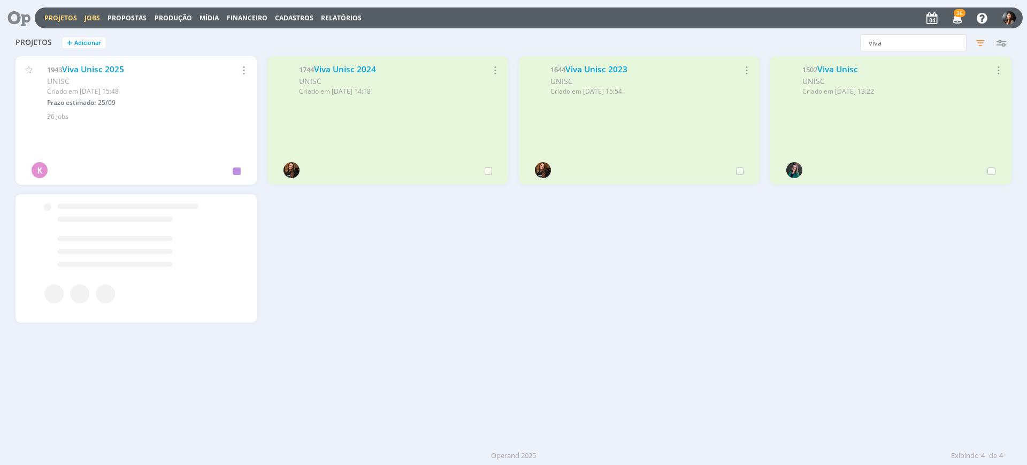
click at [90, 20] on div "Projetos Jobs Propostas Produção [GEOGRAPHIC_DATA] Financeiro Cadastros Relatór…" at bounding box center [529, 17] width 988 height 21
click at [89, 20] on link "Jobs" at bounding box center [93, 17] width 16 height 9
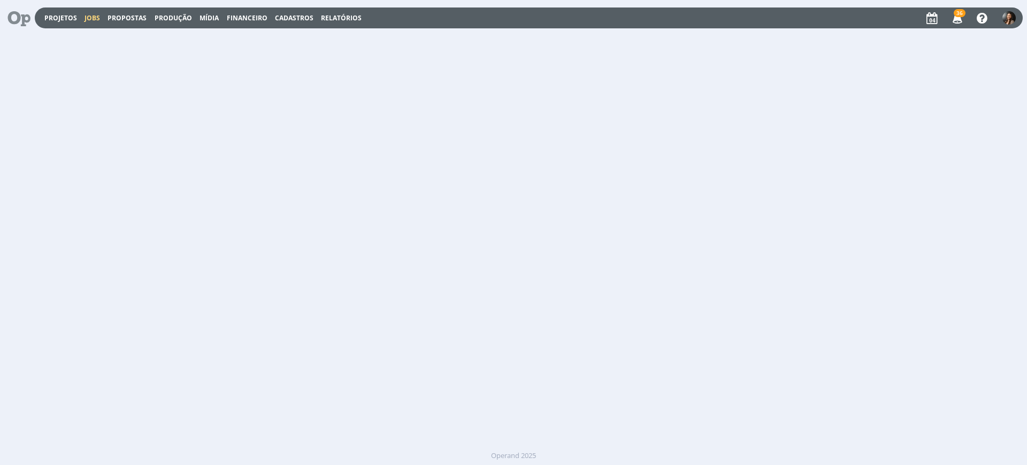
click at [87, 17] on link "Jobs" at bounding box center [93, 17] width 16 height 9
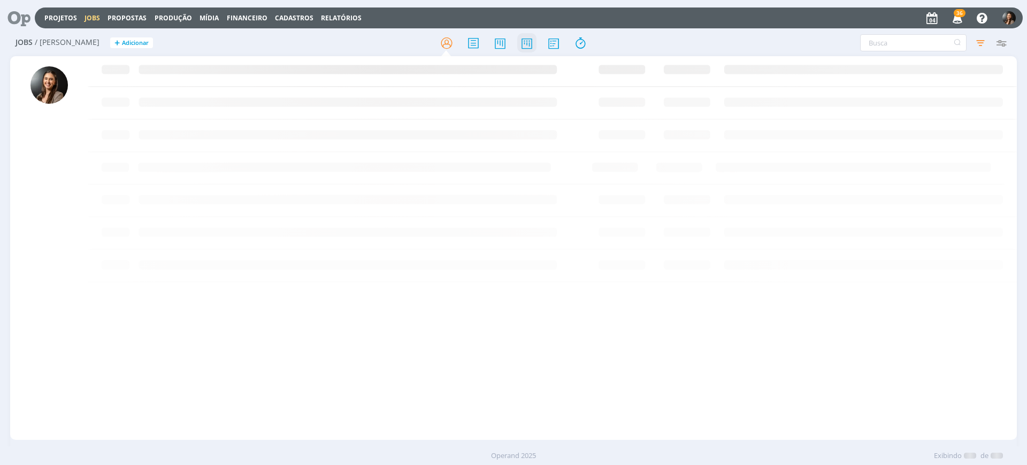
click at [525, 44] on icon at bounding box center [526, 43] width 19 height 21
click at [526, 44] on icon at bounding box center [526, 43] width 19 height 21
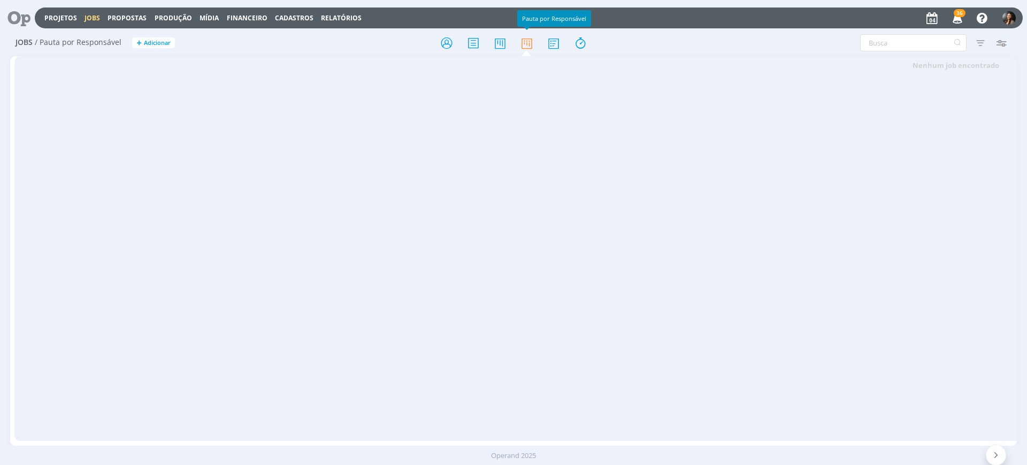
click at [372, 42] on div at bounding box center [513, 42] width 335 height 19
click at [59, 18] on link "Projetos" at bounding box center [60, 17] width 33 height 9
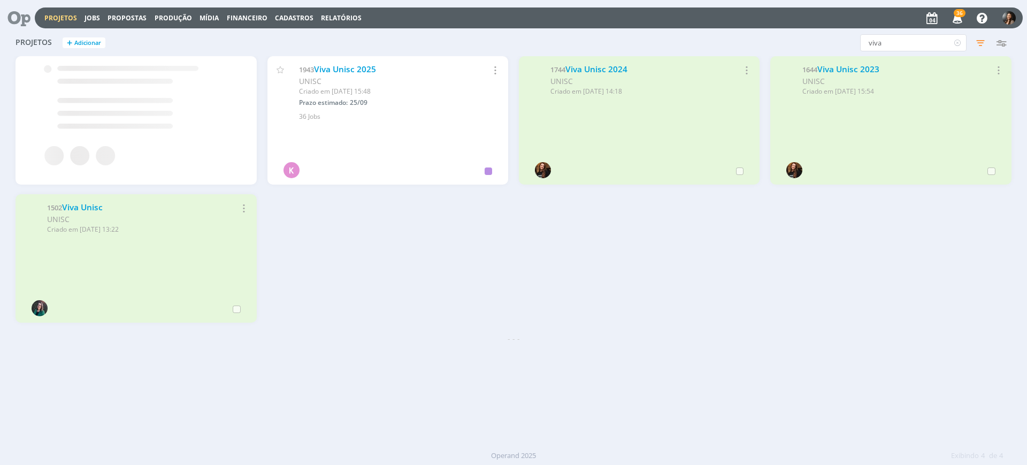
drag, startPoint x: 959, startPoint y: 36, endPoint x: 953, endPoint y: 38, distance: 6.1
click at [958, 36] on icon at bounding box center [957, 42] width 13 height 17
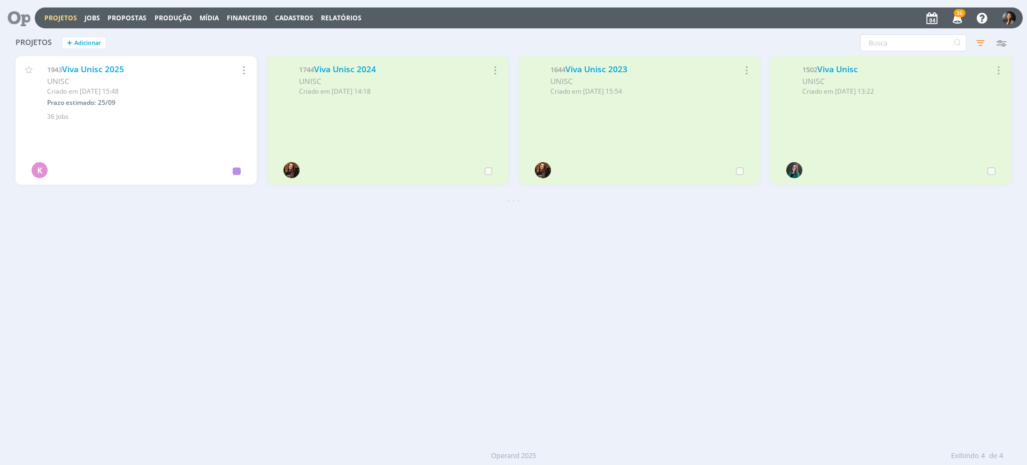
click at [952, 38] on icon at bounding box center [957, 42] width 13 height 17
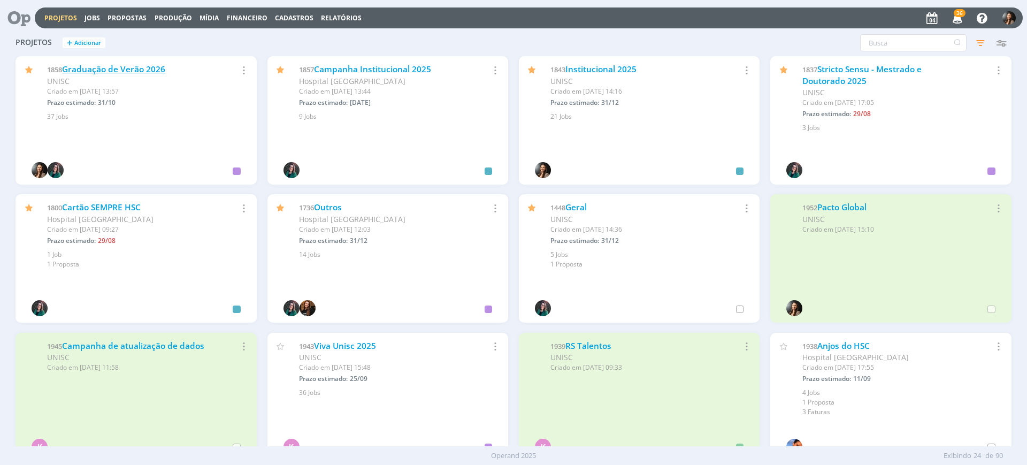
click at [134, 69] on link "Graduação de Verão 2026" at bounding box center [113, 69] width 103 height 11
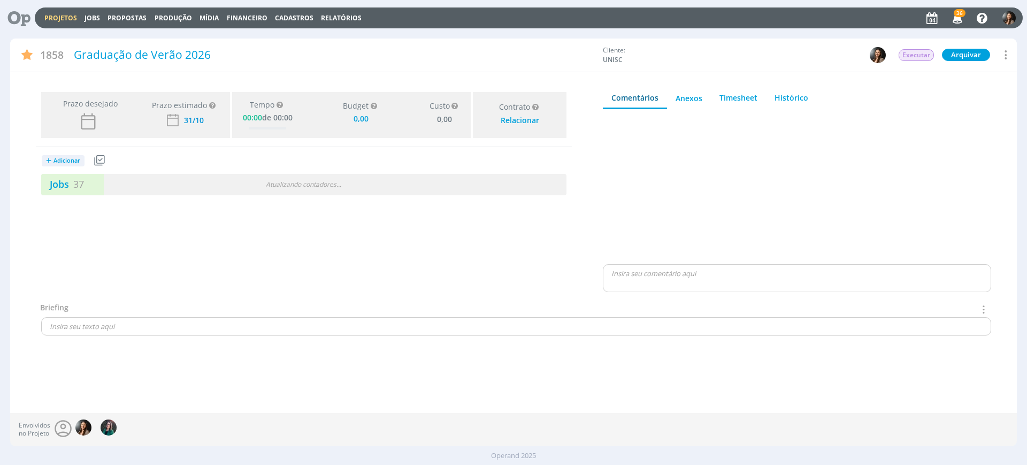
type input "0,00"
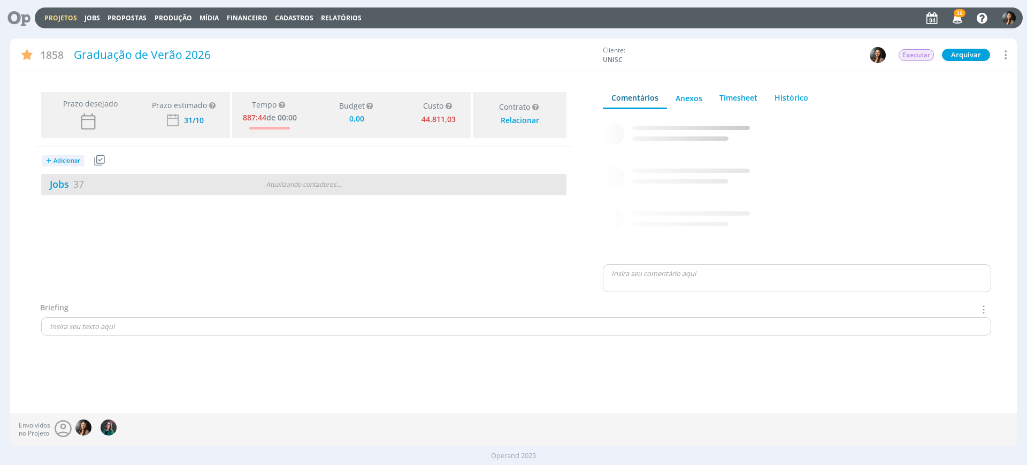
click at [427, 192] on div "Jobs 37 Atualizando contadores . . ." at bounding box center [303, 184] width 525 height 21
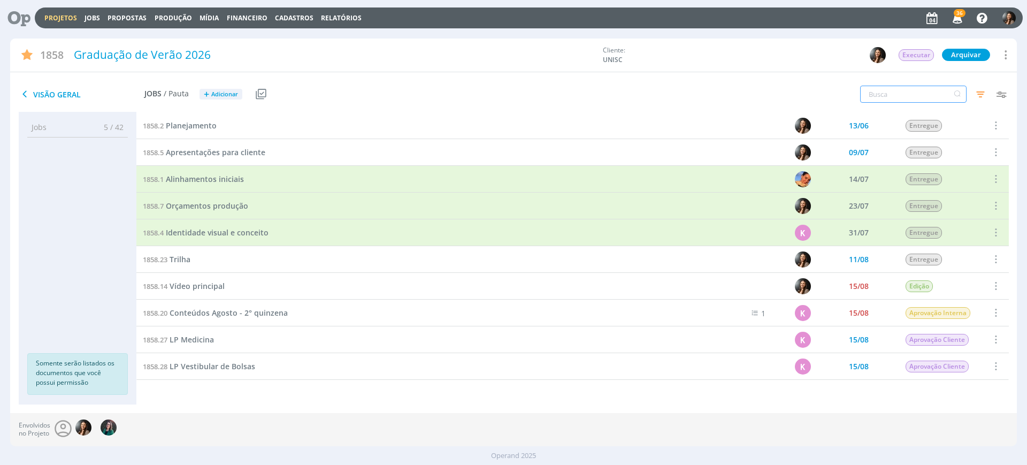
click at [884, 93] on input "text" at bounding box center [913, 94] width 106 height 17
type input "e"
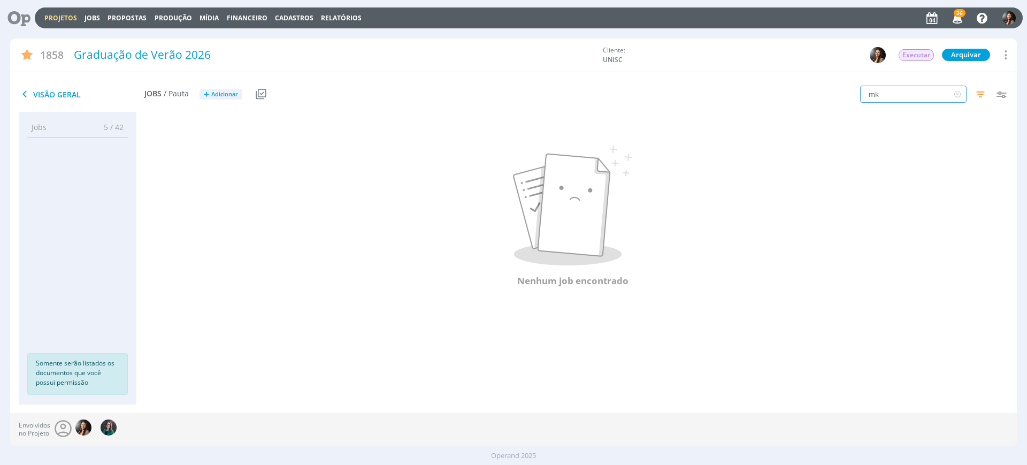
drag, startPoint x: 891, startPoint y: 92, endPoint x: 851, endPoint y: 95, distance: 39.7
click at [851, 95] on div "mk Filtros Filtrar Limpar mk Data Personalizado a Responsável Situação dos jobs…" at bounding box center [849, 94] width 335 height 27
type input "e-mail"
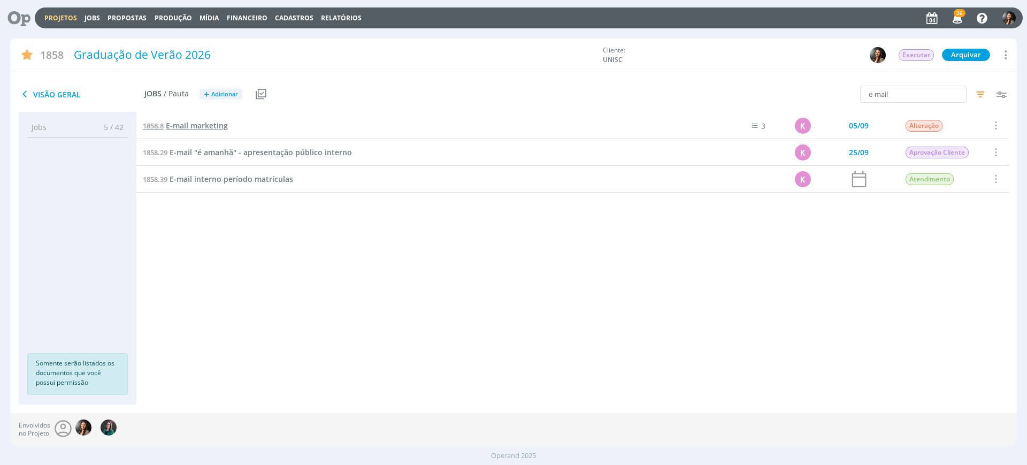
click at [180, 125] on span "E-mail marketing" at bounding box center [197, 125] width 62 height 10
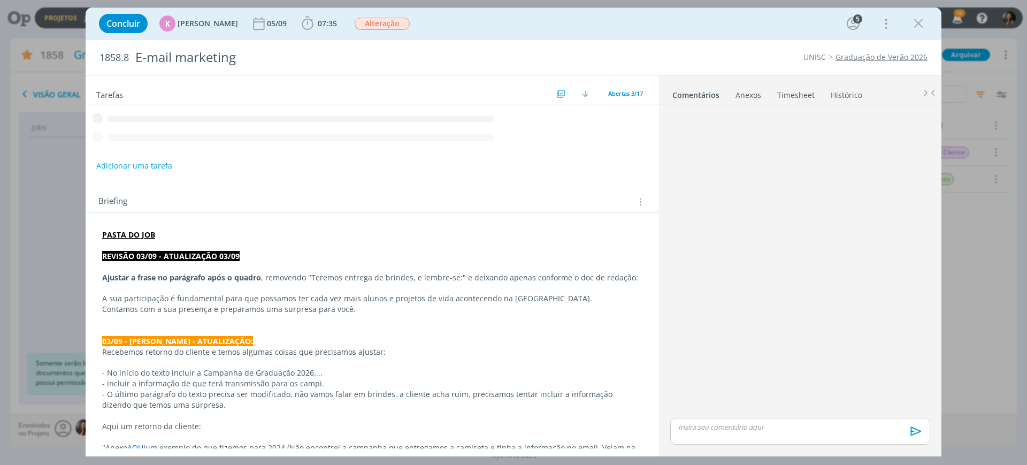
click at [365, 262] on p "REVISÃO 03/09 - ATUALIZAÇÃO 03/09" at bounding box center [372, 256] width 540 height 11
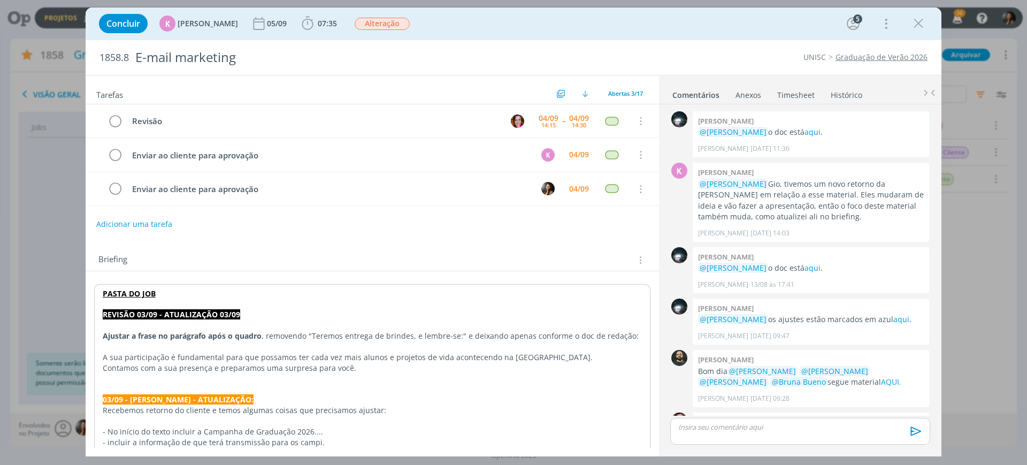
click at [352, 327] on p "dialog" at bounding box center [372, 325] width 539 height 11
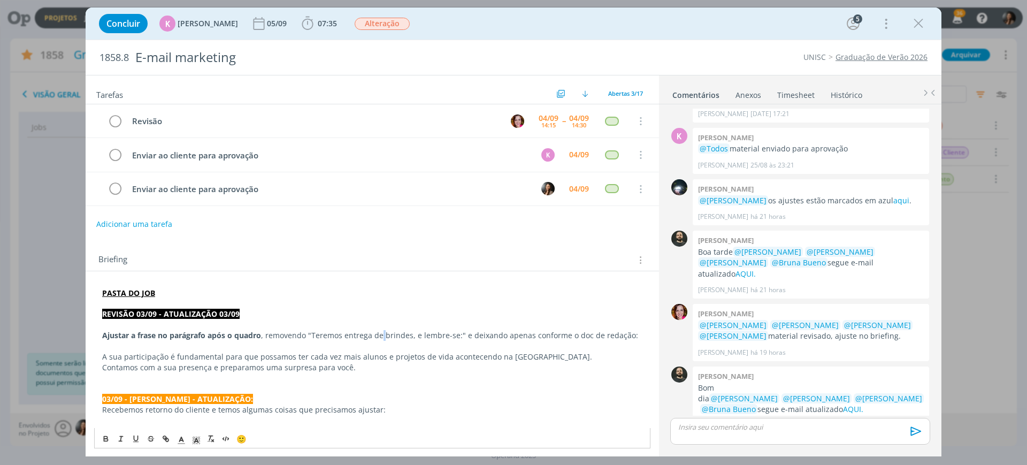
drag, startPoint x: 384, startPoint y: 340, endPoint x: 273, endPoint y: 208, distance: 172.1
click at [384, 339] on p "[PERSON_NAME] a frase no parágrafo após o quadro , removendo "Teremos entrega d…" at bounding box center [372, 335] width 540 height 11
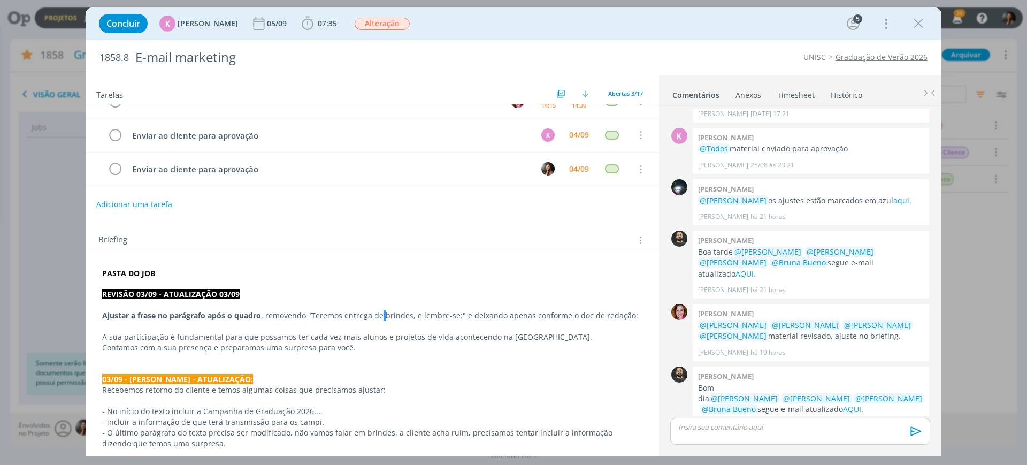
scroll to position [0, 0]
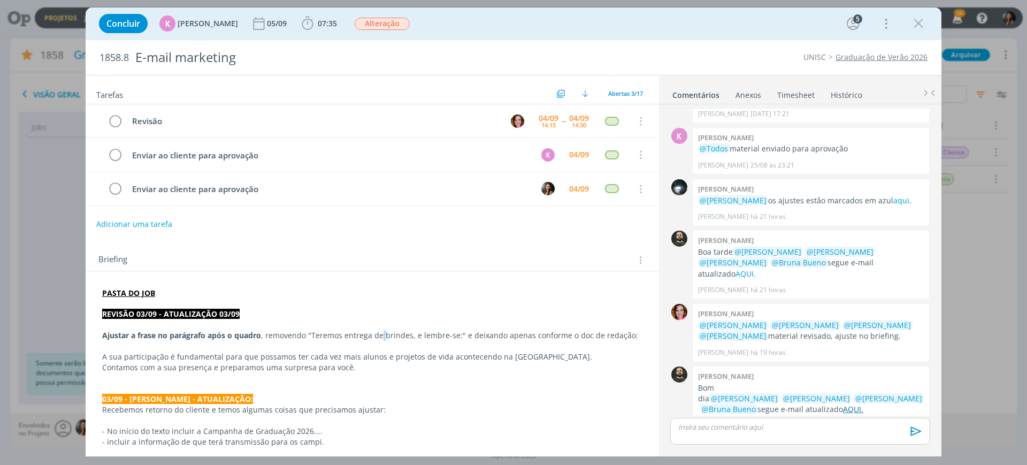
click at [863, 404] on link "AQUI." at bounding box center [853, 409] width 20 height 10
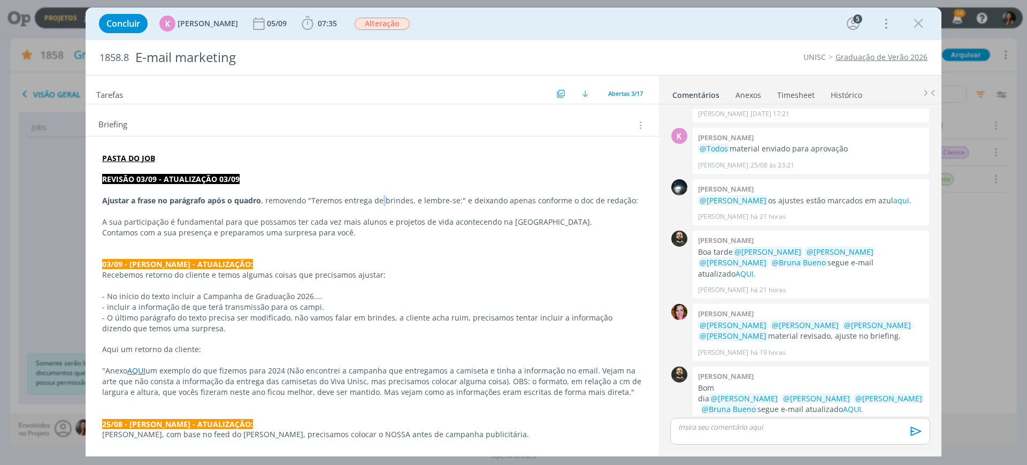
scroll to position [201, 0]
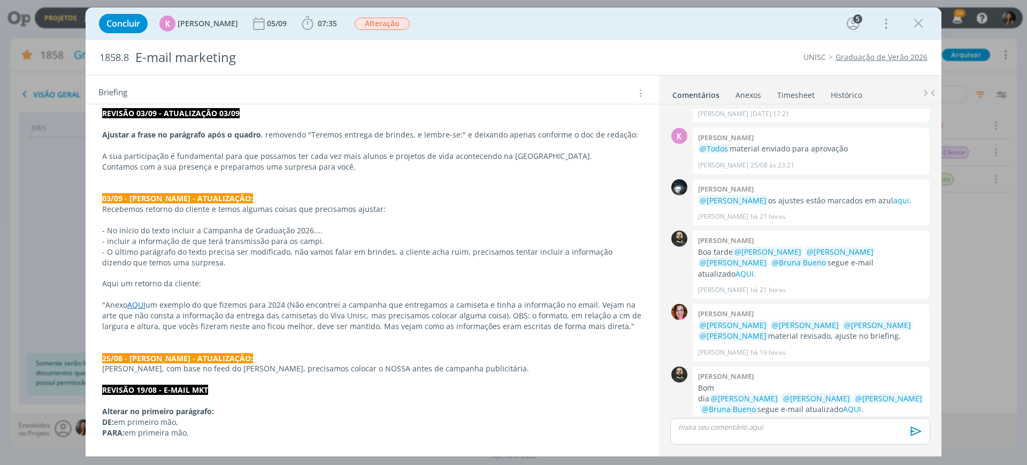
click at [446, 187] on p "dialog" at bounding box center [372, 188] width 540 height 11
click at [469, 373] on p "[PERSON_NAME], com base no feed do [PERSON_NAME], precisamos colocar o NOSSA an…" at bounding box center [372, 369] width 539 height 11
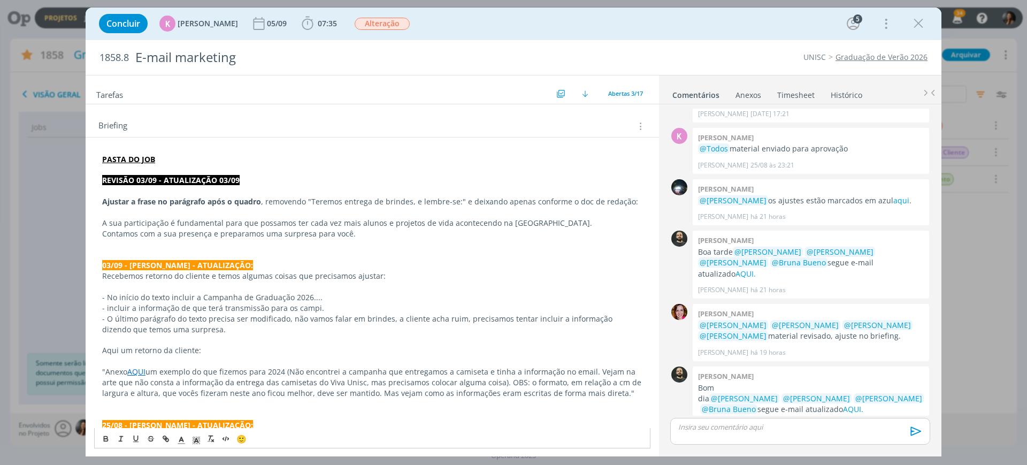
click at [369, 230] on p "Contamos com a sua presença e preparamos uma surpresa para você." at bounding box center [372, 233] width 540 height 11
click at [358, 241] on p "dialog" at bounding box center [372, 244] width 540 height 11
click at [365, 233] on p "Contamos com a sua presença e preparamos uma surpresa para você." at bounding box center [372, 233] width 540 height 11
click at [358, 232] on p "Contamos com a sua presença e preparamos uma surpresa para você." at bounding box center [372, 233] width 540 height 11
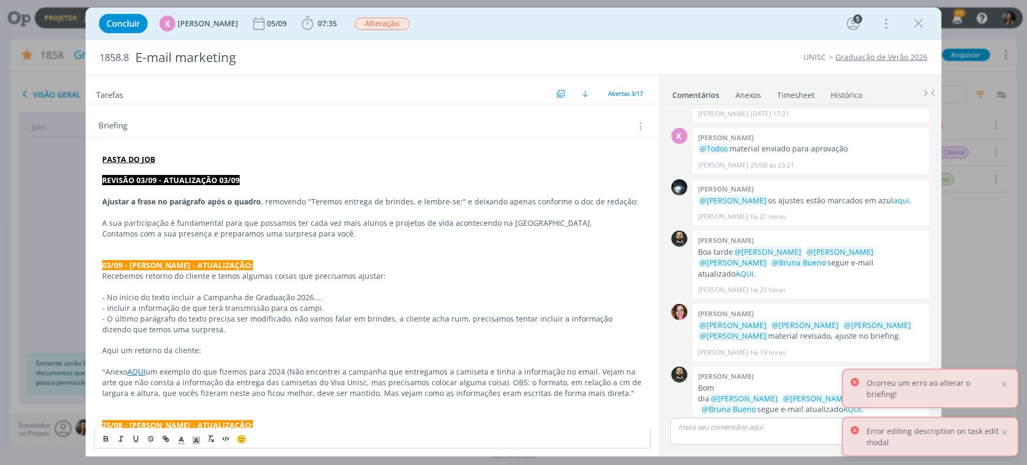
click at [356, 234] on p "Contamos com a sua presença e preparamos uma surpresa para você." at bounding box center [372, 233] width 540 height 11
click at [429, 239] on p "dialog" at bounding box center [372, 244] width 540 height 11
click at [389, 236] on p "Contamos com a sua presença e preparamos uma surpresa para você." at bounding box center [372, 233] width 540 height 11
click at [116, 227] on p "A sua participação é fundamental para que possamos ter cada vez mais alunos e p…" at bounding box center [372, 223] width 540 height 11
click at [388, 267] on p "03/09 - KAROL - ATUALIZAÇÃO:" at bounding box center [372, 265] width 540 height 11
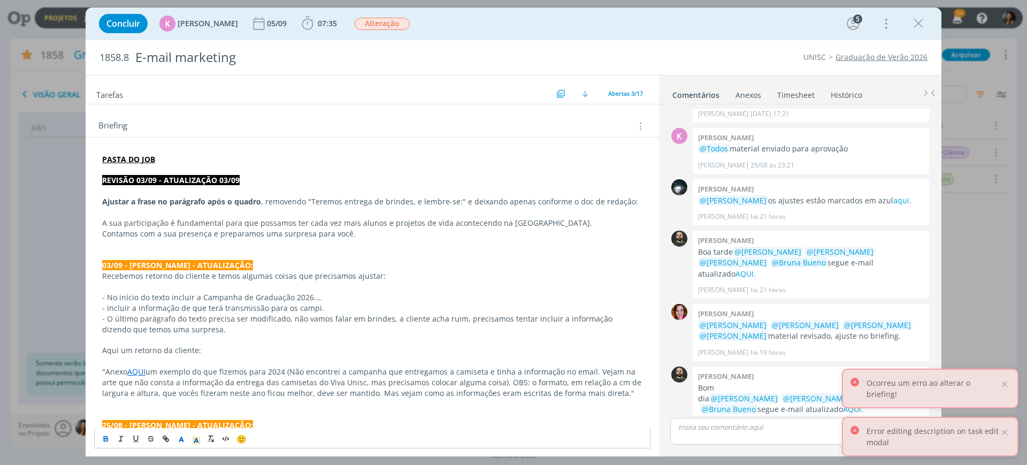
drag, startPoint x: 332, startPoint y: 208, endPoint x: 464, endPoint y: 209, distance: 132.1
click at [464, 209] on p "dialog" at bounding box center [372, 212] width 540 height 11
click at [512, 266] on p "03/09 - KAROL - ATUALIZAÇÃO:" at bounding box center [372, 265] width 540 height 11
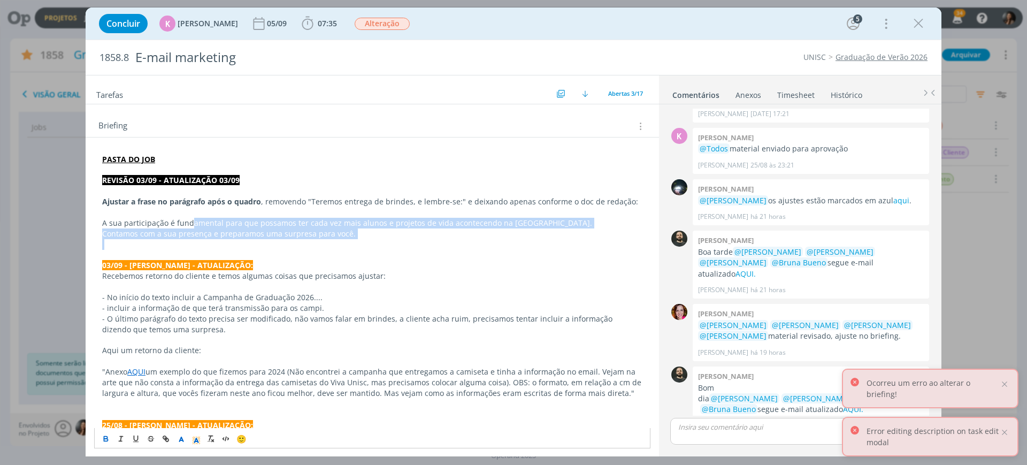
drag, startPoint x: 191, startPoint y: 226, endPoint x: 388, endPoint y: 239, distance: 197.8
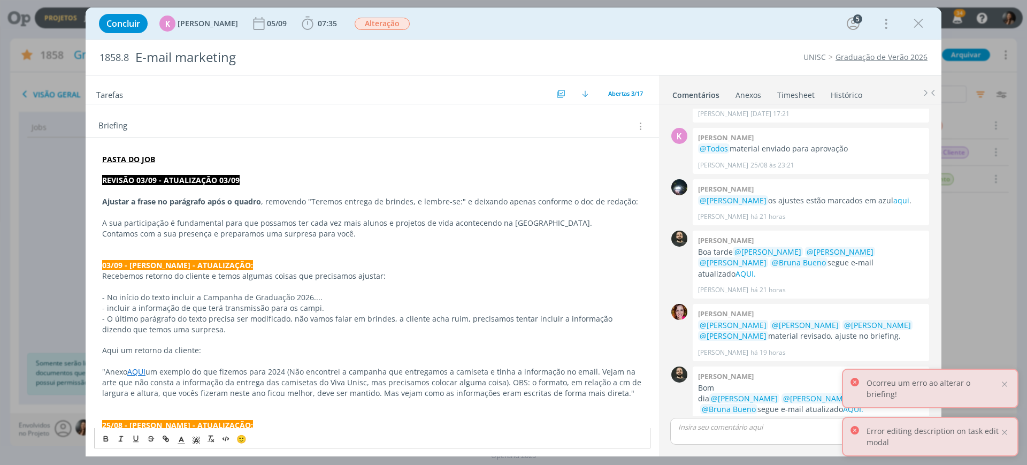
click at [453, 271] on p "Recebemos retorno do cliente e temos algumas coisas que precisamos ajustar:" at bounding box center [372, 276] width 540 height 11
click at [434, 279] on p "Recebemos retorno do cliente e temos algumas coisas que precisamos ajustar:" at bounding box center [372, 276] width 540 height 11
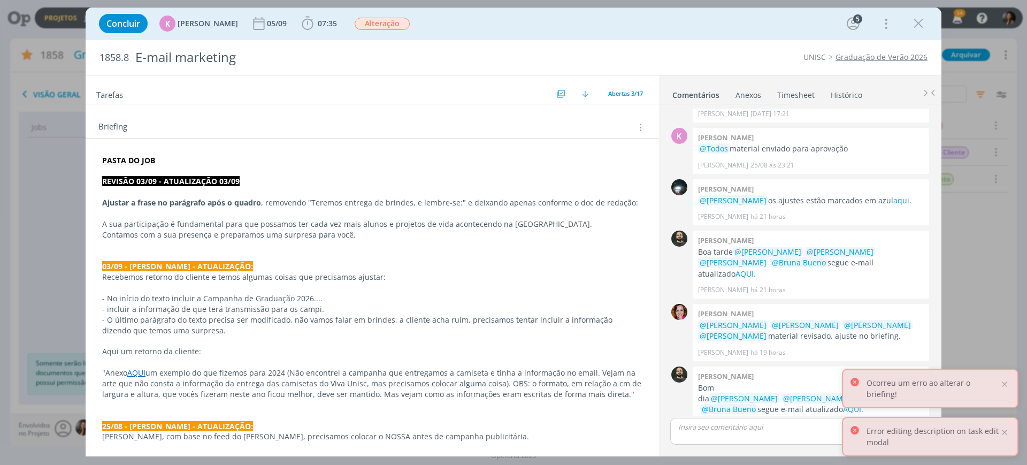
scroll to position [67, 0]
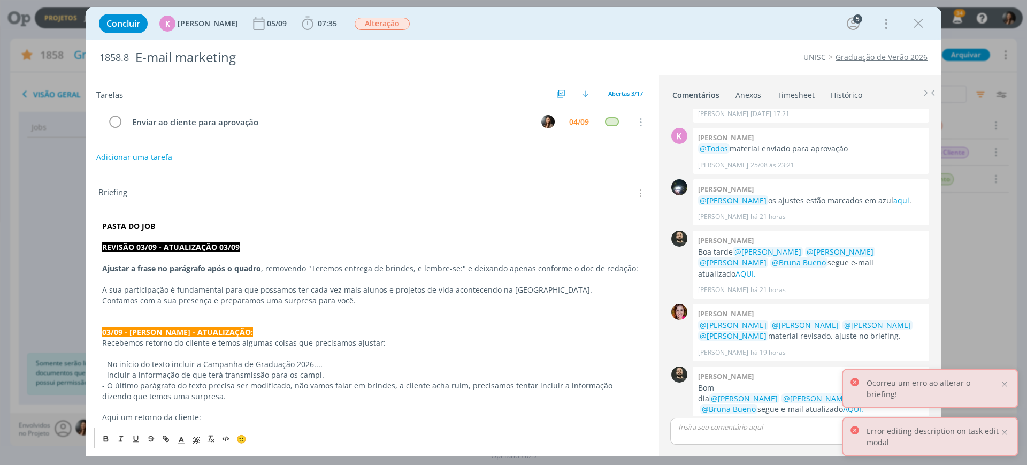
click at [356, 301] on p "Contamos com a sua presença e preparamos uma surpresa para você." at bounding box center [372, 300] width 540 height 11
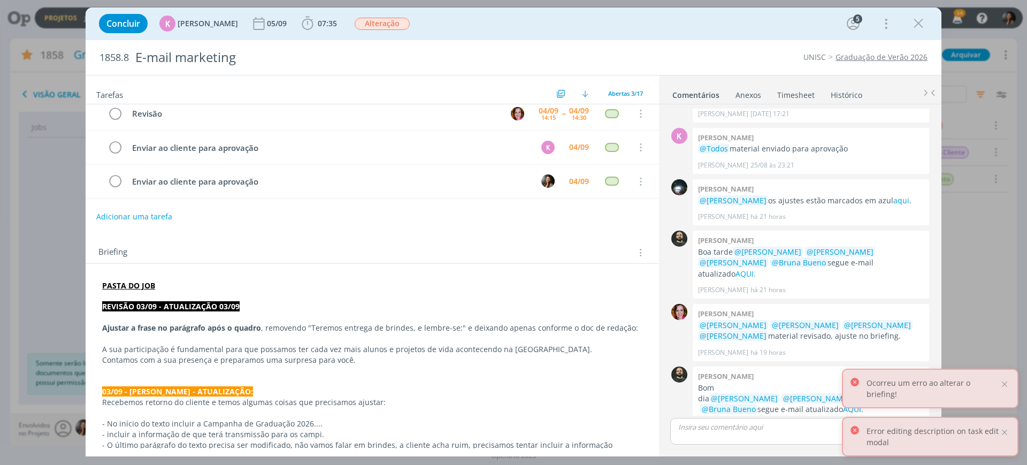
scroll to position [0, 0]
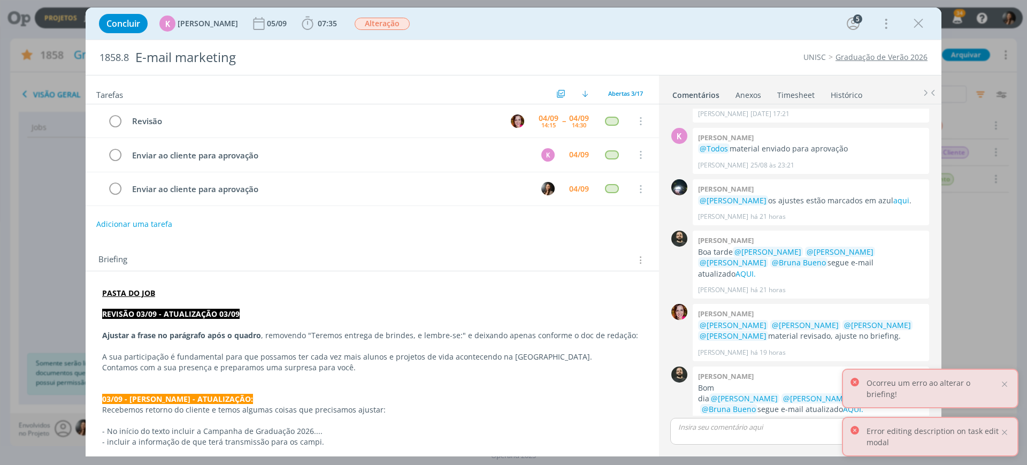
drag, startPoint x: 413, startPoint y: 363, endPoint x: 408, endPoint y: 325, distance: 37.8
click at [411, 362] on p "Contamos com a sua presença e preparamos uma surpresa para você." at bounding box center [372, 367] width 540 height 11
click at [311, 308] on p "dialog" at bounding box center [372, 304] width 540 height 11
click at [372, 374] on p "dialog" at bounding box center [372, 378] width 540 height 11
click at [394, 355] on p "A sua participação é fundamental para que possamos ter cada vez mais alunos e p…" at bounding box center [372, 356] width 540 height 11
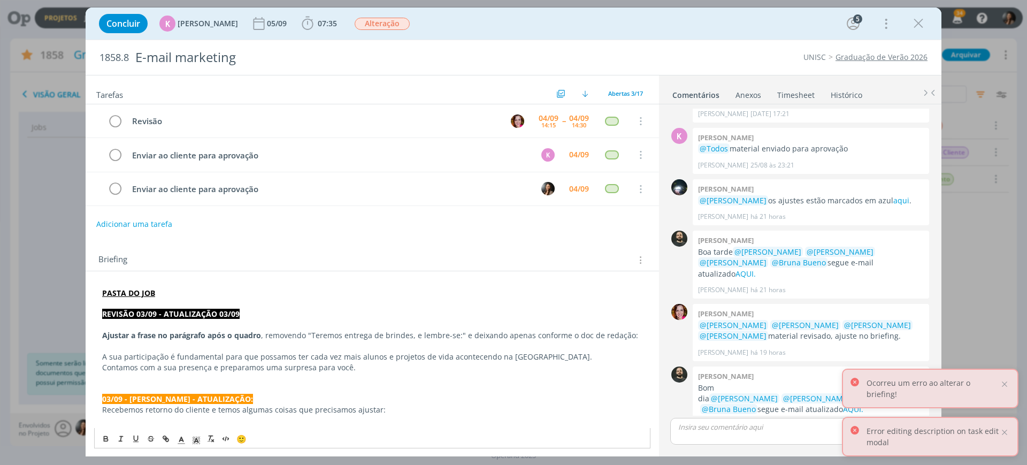
click at [382, 393] on p "dialog" at bounding box center [372, 389] width 540 height 11
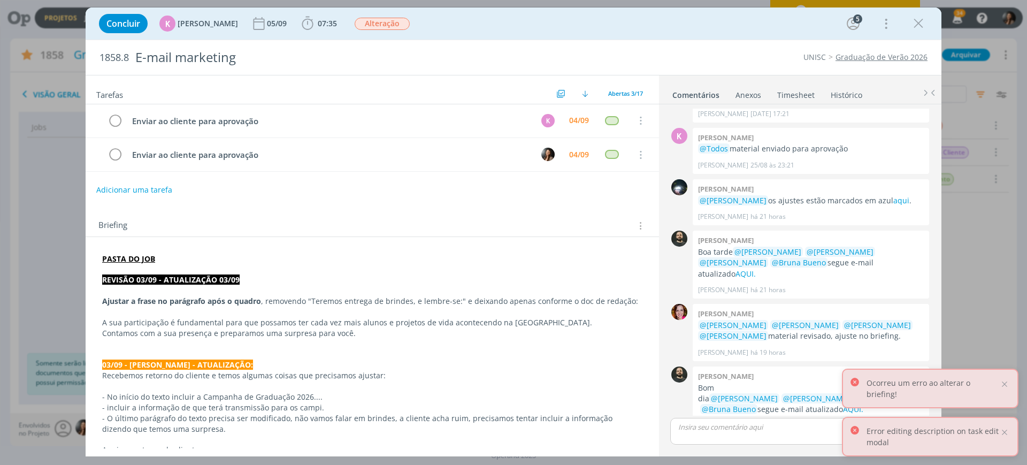
scroll to position [67, 0]
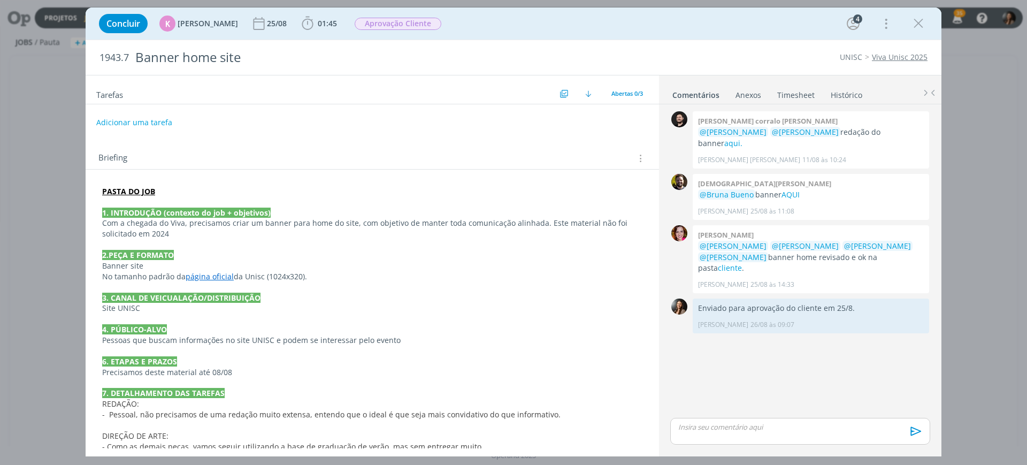
scroll to position [43, 0]
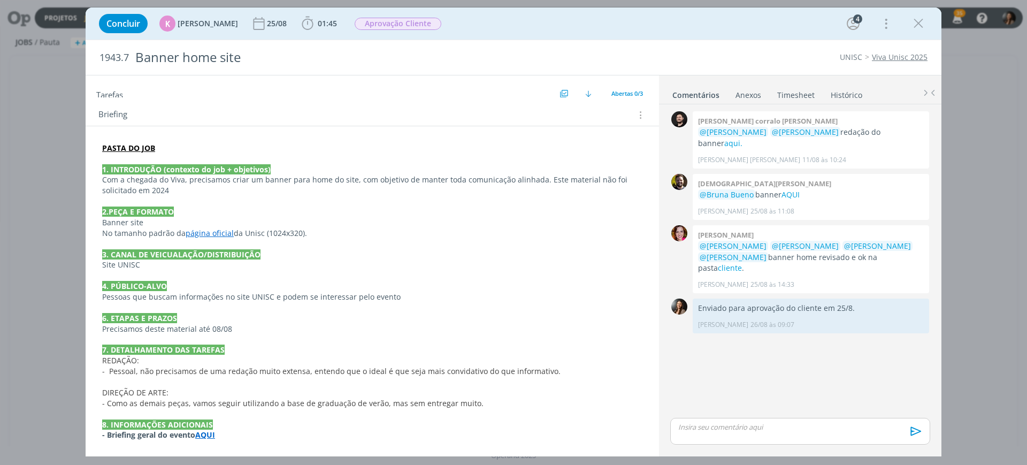
click at [203, 232] on link "página oficial" at bounding box center [210, 233] width 48 height 10
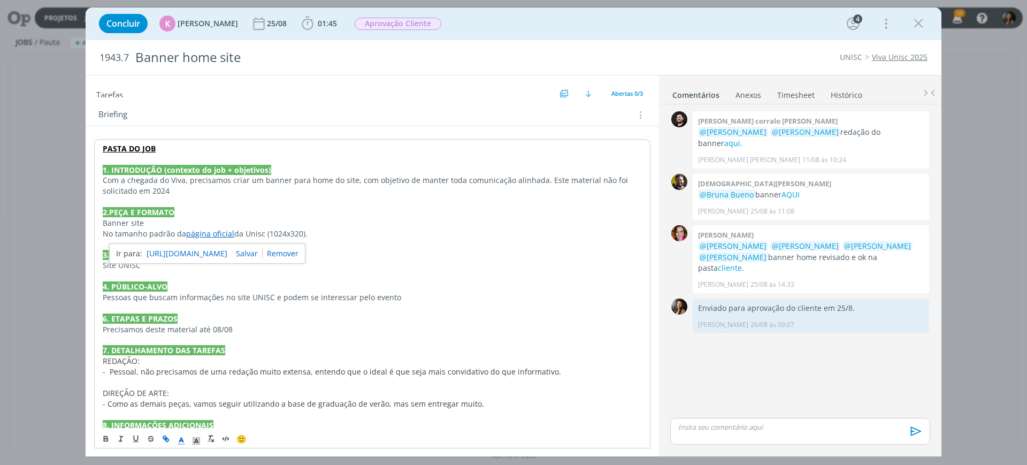
click at [203, 232] on link "página oficial" at bounding box center [210, 233] width 48 height 10
click at [204, 247] on link "[URL][DOMAIN_NAME]" at bounding box center [187, 254] width 81 height 14
click at [325, 313] on p "6. ETAPAS E PRAZOS" at bounding box center [372, 318] width 539 height 11
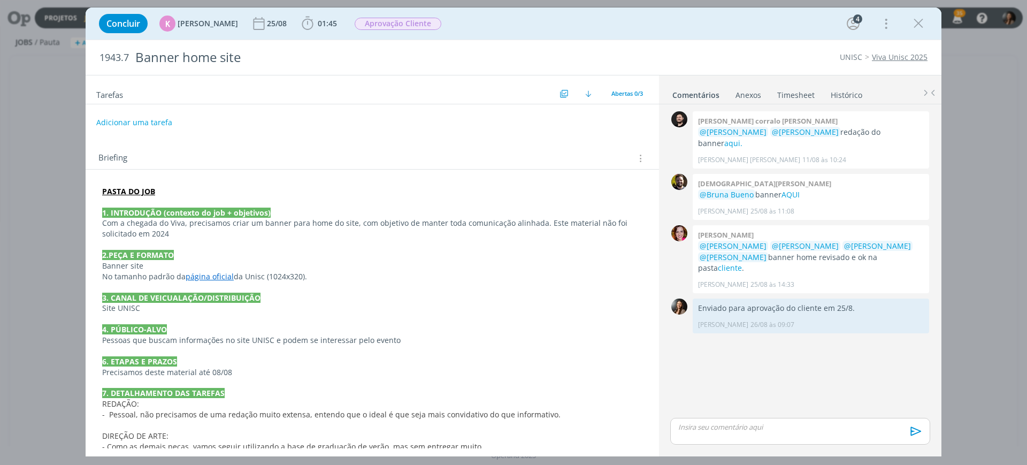
click at [453, 277] on p "No tamanho padrão da página oficial da Unisc (1024x320)." at bounding box center [372, 276] width 540 height 11
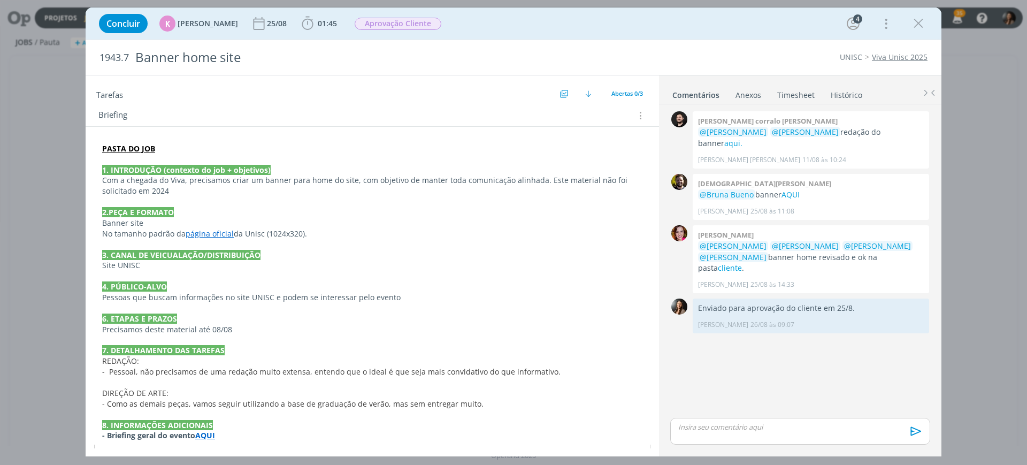
scroll to position [64, 0]
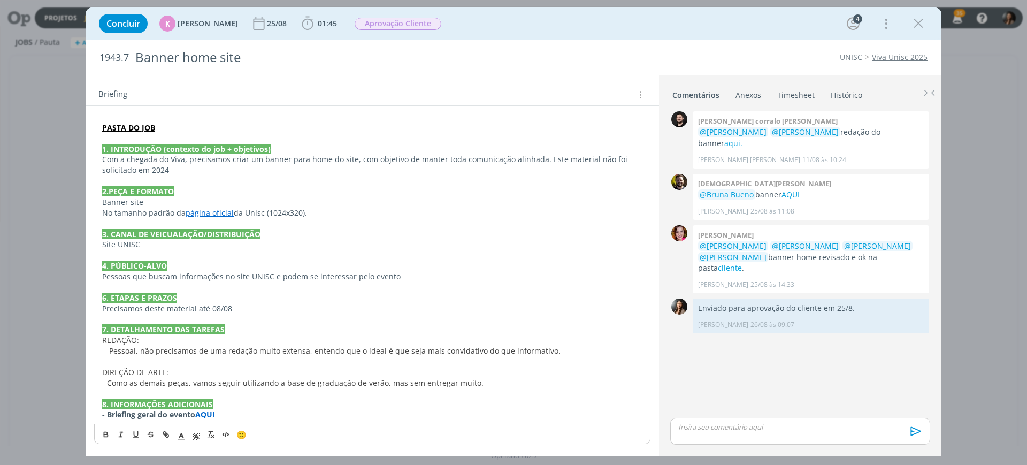
click at [482, 239] on p "Site UNISC" at bounding box center [372, 244] width 540 height 11
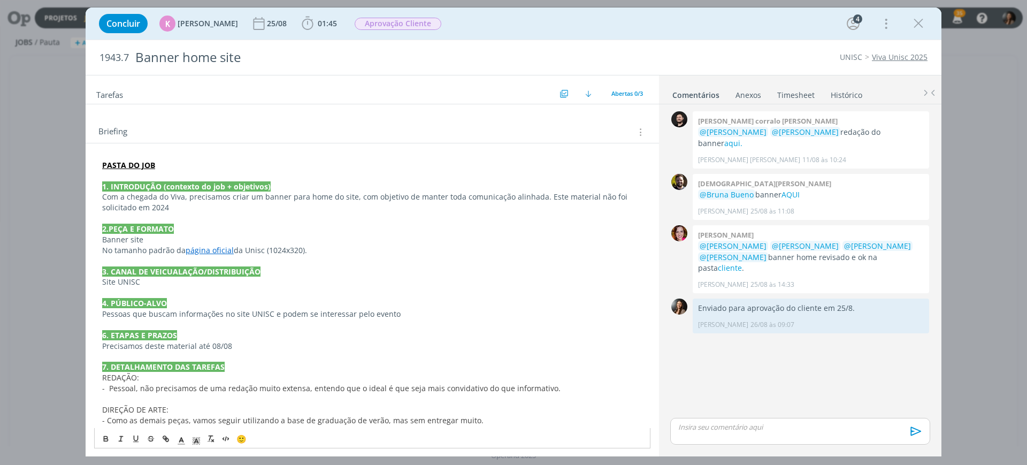
scroll to position [0, 0]
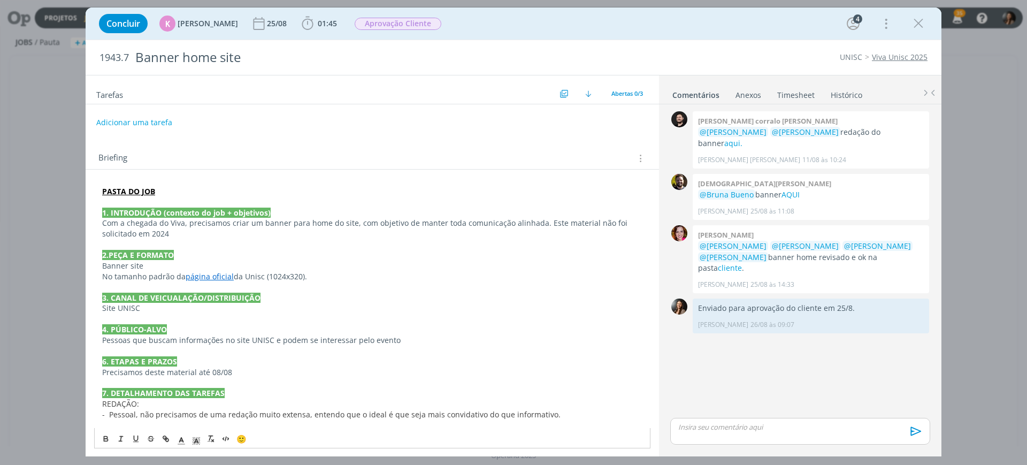
drag, startPoint x: 356, startPoint y: 294, endPoint x: 332, endPoint y: 289, distance: 24.0
click at [351, 297] on p "3. CANAL DE VEICUALAÇÃO/DISTRIBUIÇÃO" at bounding box center [372, 298] width 540 height 11
drag, startPoint x: 923, startPoint y: 19, endPoint x: 19, endPoint y: 121, distance: 910.3
click at [923, 19] on icon "dialog" at bounding box center [919, 24] width 16 height 16
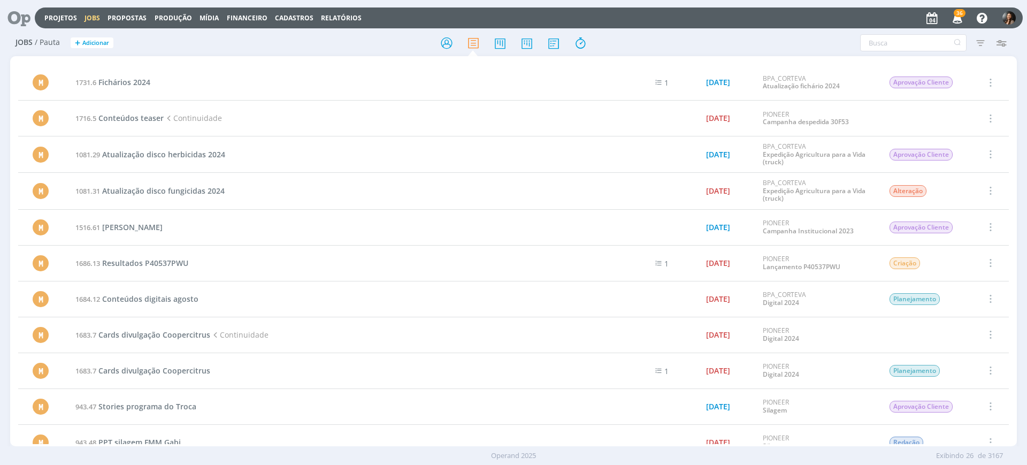
drag, startPoint x: 782, startPoint y: 48, endPoint x: 687, endPoint y: 28, distance: 96.1
click at [782, 48] on div "Filtrar Filtrar [GEOGRAPHIC_DATA] Tipo Jobs e Tarefas Data Personalizado a Resp…" at bounding box center [849, 42] width 325 height 17
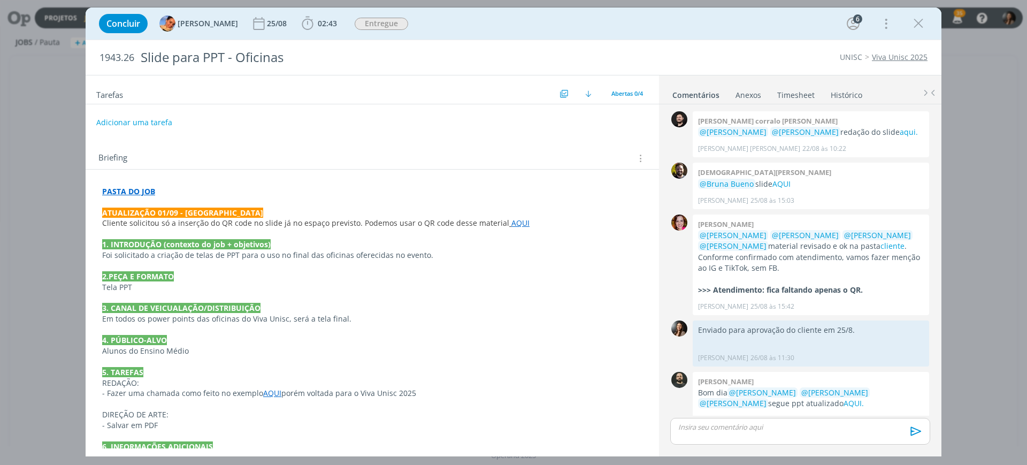
scroll to position [68, 0]
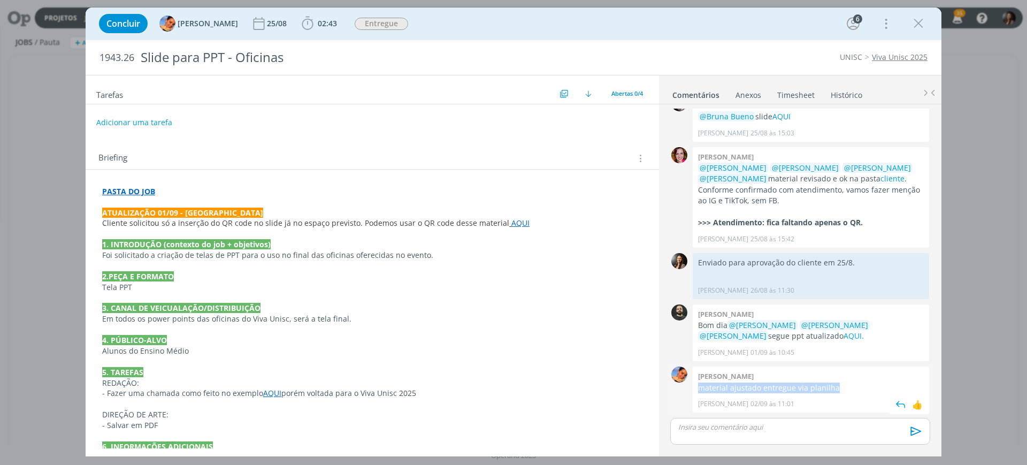
drag, startPoint x: 805, startPoint y: 381, endPoint x: 845, endPoint y: 383, distance: 40.2
click at [845, 383] on div "[PERSON_NAME] material ajustado entregue via planilha [PERSON_NAME] 02/09 às 11…" at bounding box center [811, 389] width 236 height 46
click at [801, 388] on p "material ajustado entregue via planilha" at bounding box center [811, 388] width 226 height 11
click at [797, 386] on p "material ajustado entregue via planilha" at bounding box center [811, 388] width 226 height 11
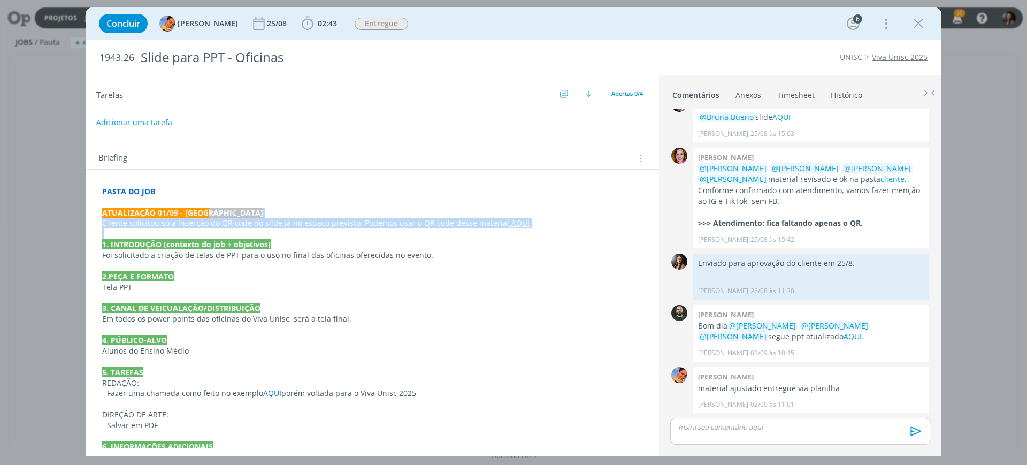
drag, startPoint x: 307, startPoint y: 223, endPoint x: 524, endPoint y: 258, distance: 219.5
click at [509, 232] on div "PASTA DO JOB ATUALIZAÇÃO 01/09 - Luíza Cliente solicitou só a inserção do QR co…" at bounding box center [372, 334] width 556 height 305
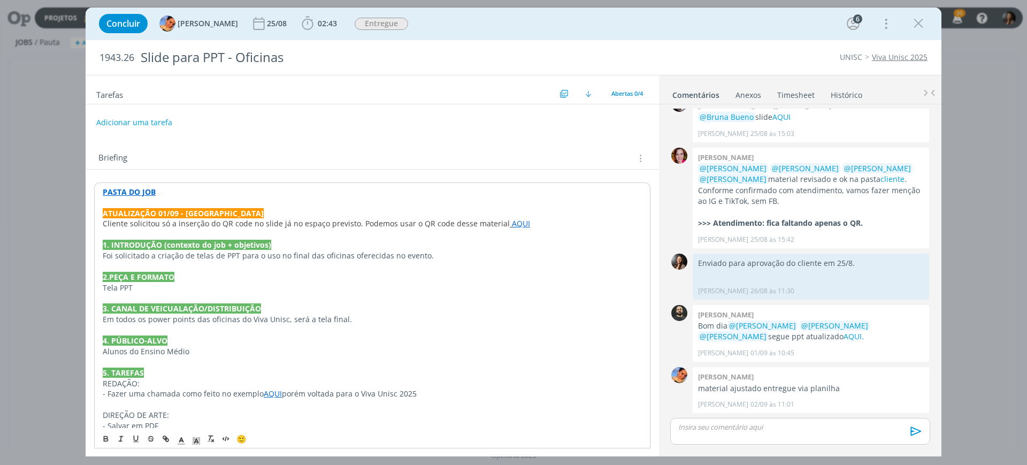
click at [540, 332] on p "dialog" at bounding box center [372, 330] width 539 height 11
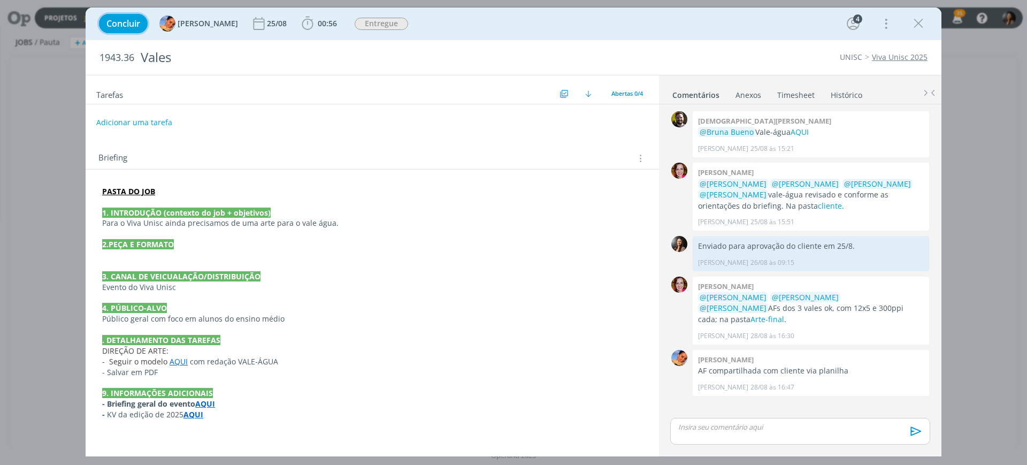
click at [118, 25] on span "Concluir" at bounding box center [123, 23] width 34 height 9
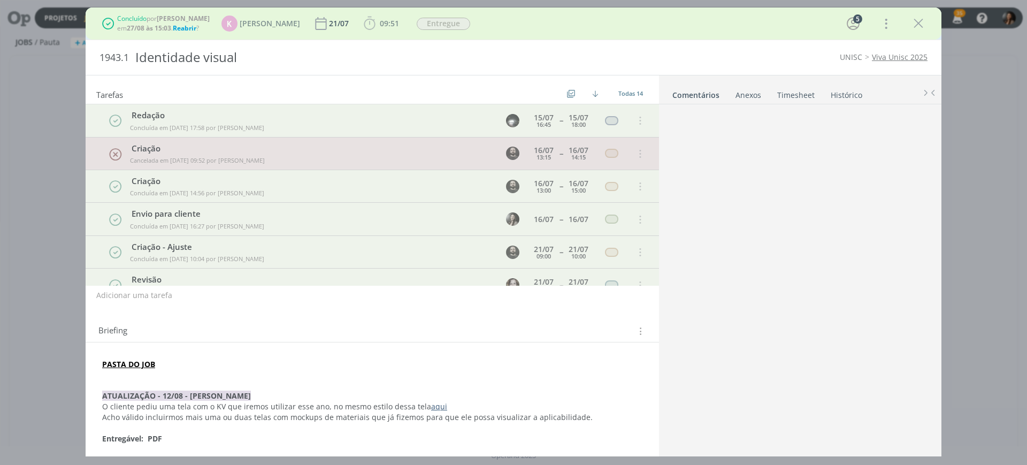
scroll to position [387, 0]
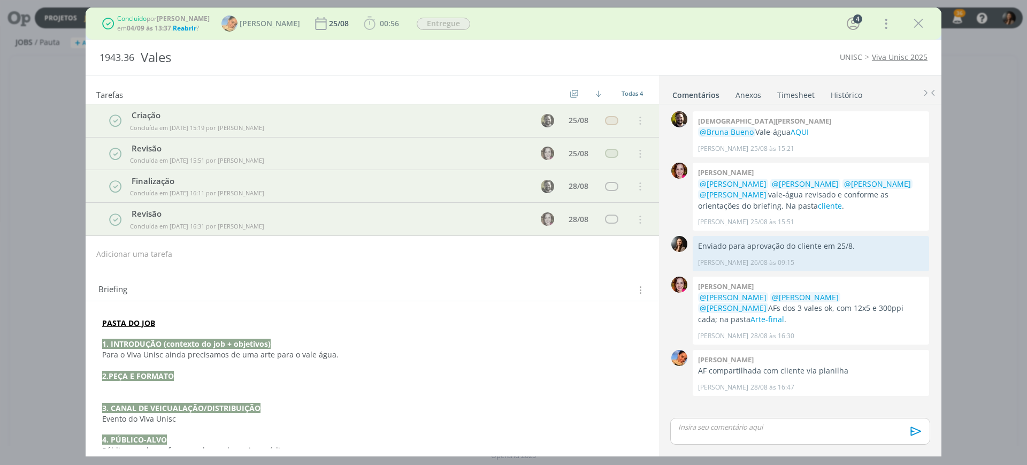
click at [402, 372] on p "2.PEÇA E FORMATO" at bounding box center [372, 376] width 540 height 11
click at [407, 360] on p "dialog" at bounding box center [372, 365] width 540 height 11
click at [784, 314] on link "Arte-final" at bounding box center [768, 319] width 34 height 10
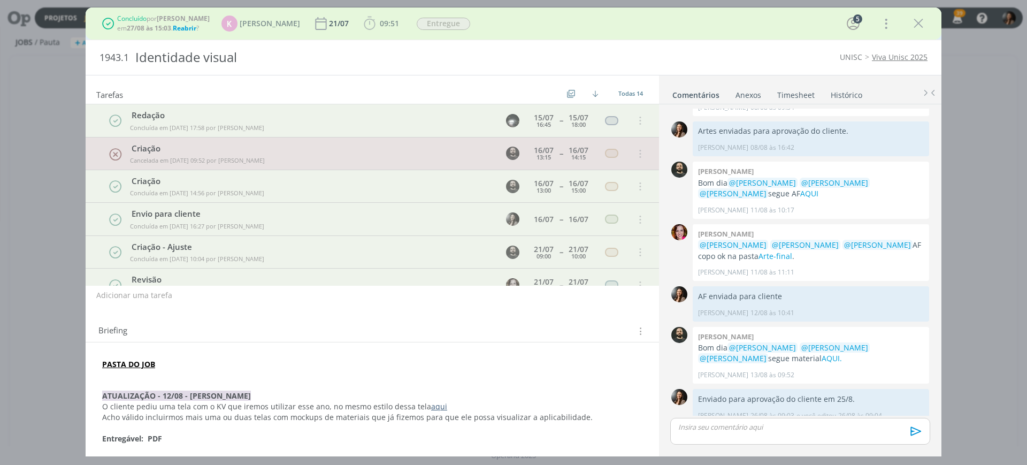
scroll to position [387, 0]
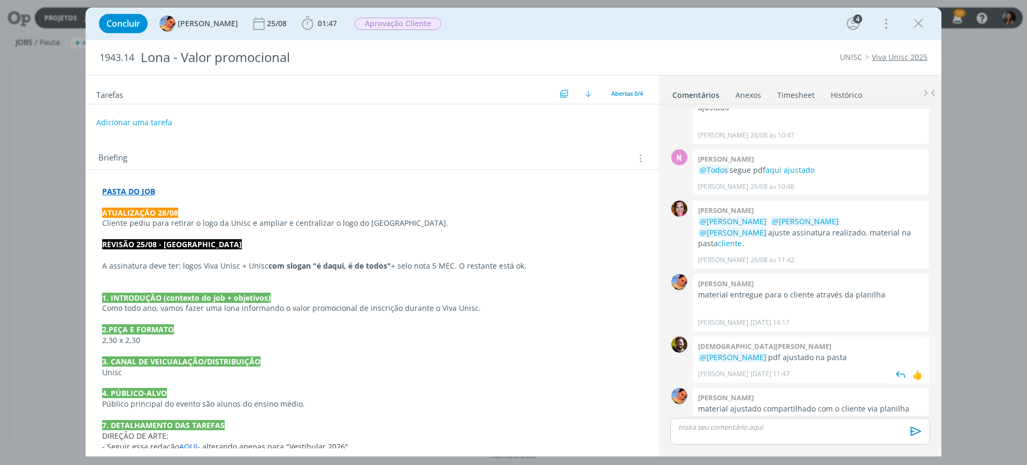
scroll to position [211, 0]
drag, startPoint x: 801, startPoint y: 392, endPoint x: 857, endPoint y: 382, distance: 57.1
click at [857, 404] on p "material ajustado compartilhado com o cliente via planilha" at bounding box center [811, 409] width 226 height 11
click at [856, 404] on p "material ajustado compartilhado com o cliente via planilha" at bounding box center [811, 409] width 226 height 11
drag, startPoint x: 204, startPoint y: 220, endPoint x: 392, endPoint y: 221, distance: 187.2
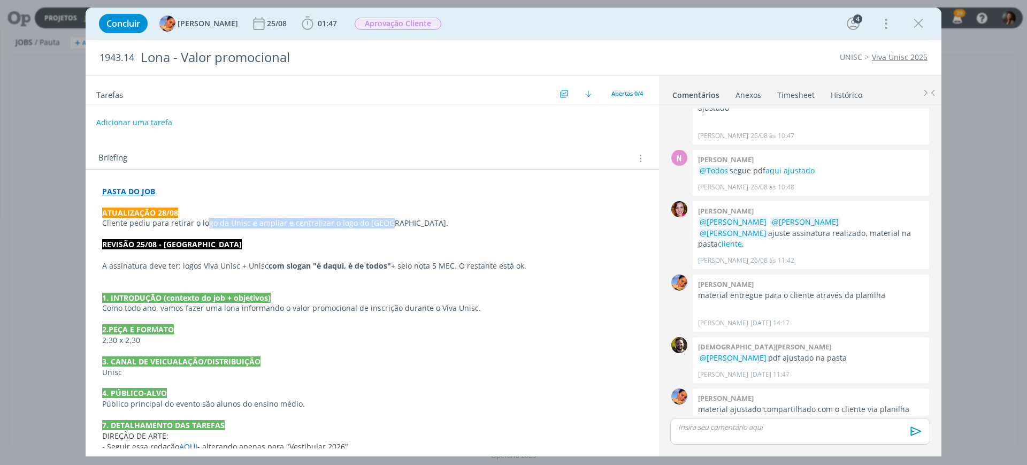
click at [392, 221] on p "Cliente pediu para retirar o logo da Unisc e ampliar e centralizar o logo do [G…" at bounding box center [372, 223] width 540 height 11
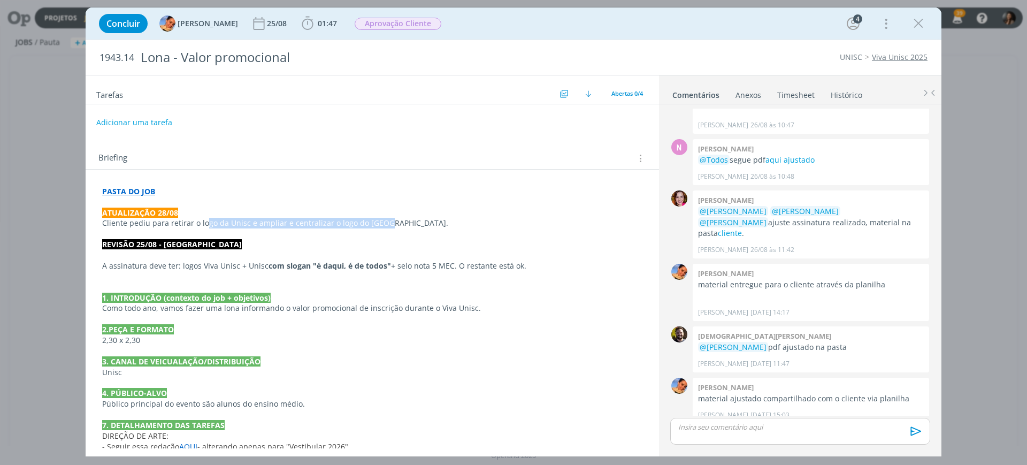
scroll to position [223, 0]
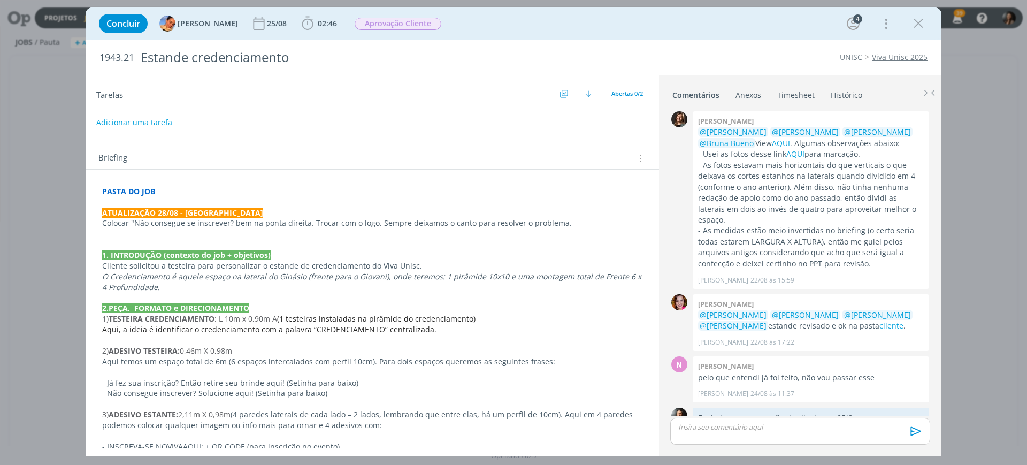
scroll to position [82, 0]
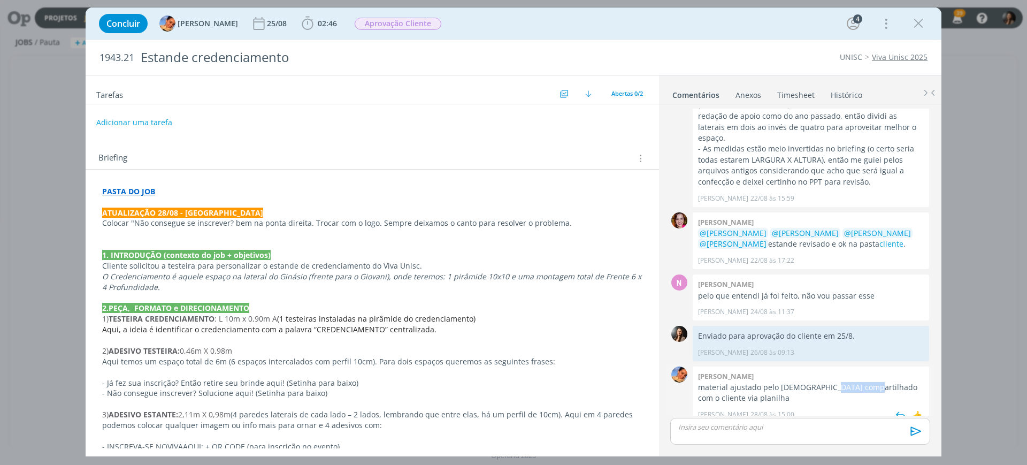
drag, startPoint x: 825, startPoint y: 376, endPoint x: 860, endPoint y: 378, distance: 34.8
click at [860, 382] on p "material ajustado pelo Cristiano compartilhado com o cliente via planilha" at bounding box center [811, 393] width 226 height 22
click at [794, 382] on p "material ajustado pelo Cristiano compartilhado com o cliente via planilha" at bounding box center [811, 393] width 226 height 22
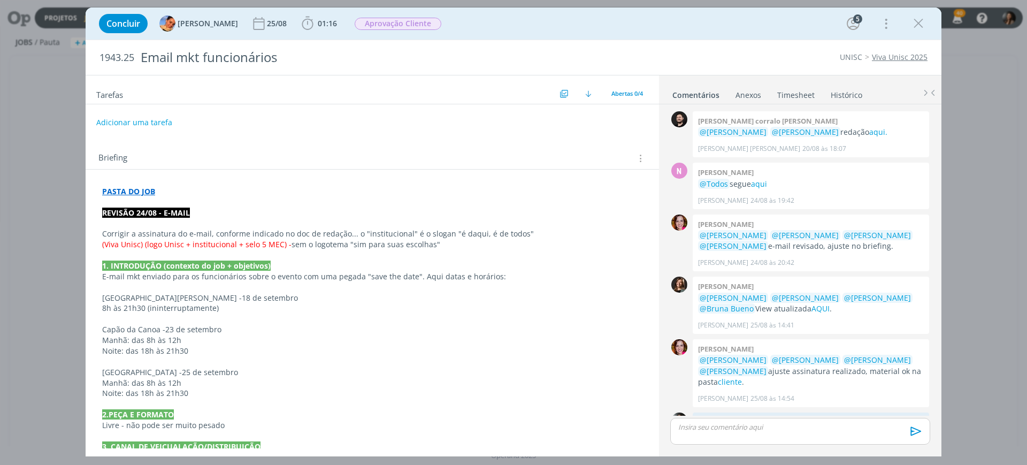
scroll to position [35, 0]
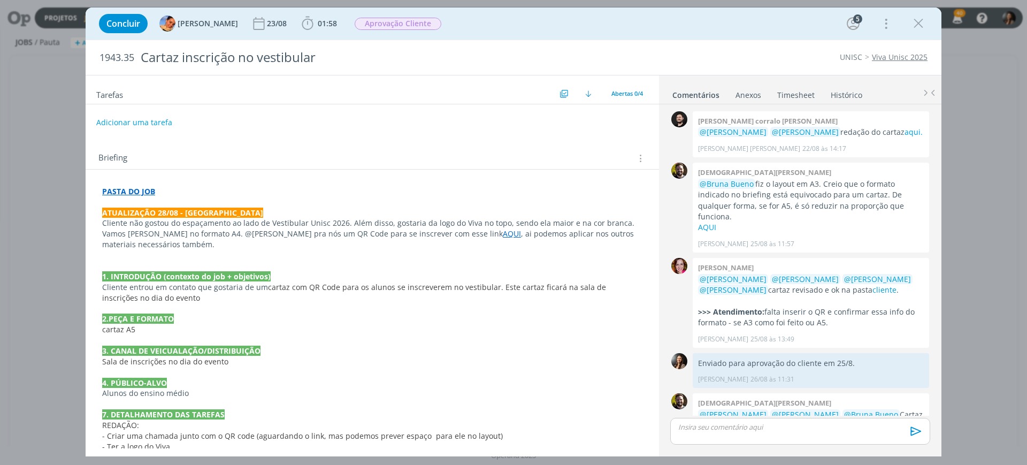
scroll to position [101, 0]
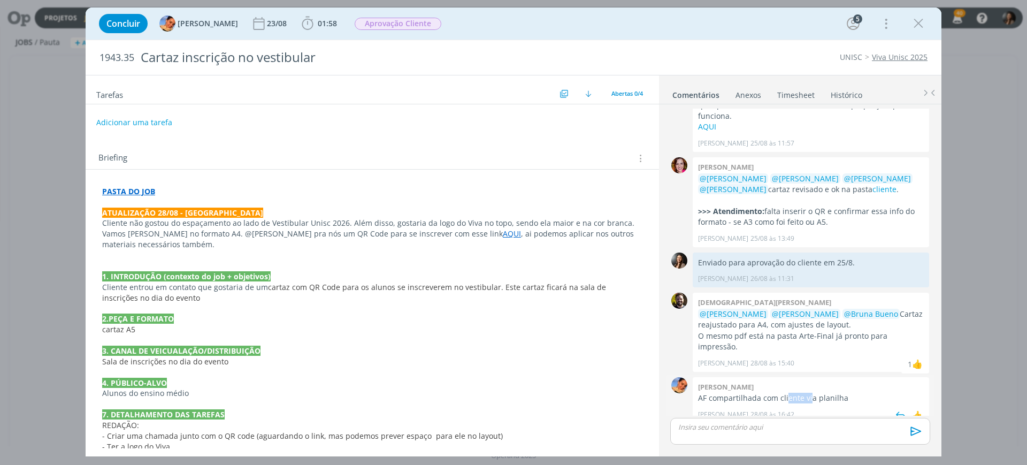
drag, startPoint x: 785, startPoint y: 385, endPoint x: 809, endPoint y: 386, distance: 24.1
click at [809, 393] on p "AF compartilhada com cliente via planilha" at bounding box center [811, 398] width 226 height 11
click at [810, 393] on p "AF compartilhada com cliente via planilha" at bounding box center [811, 398] width 226 height 11
click at [395, 12] on div "Concluir Luíza Santana 23/08 01:58 Iniciar Apontar Data * 04/09/2025 Horas * 00…" at bounding box center [514, 24] width 840 height 26
click at [397, 20] on span "Aprovação Cliente" at bounding box center [398, 24] width 87 height 12
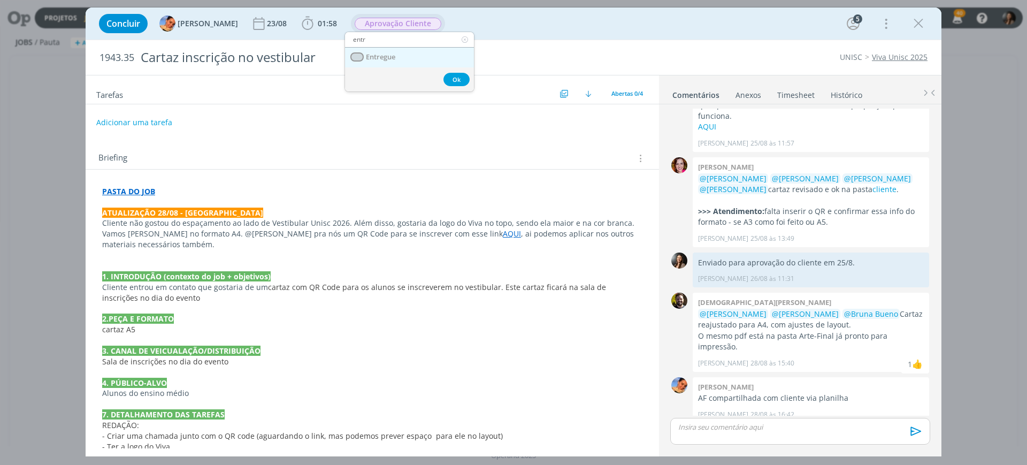
type input "entr"
click at [395, 60] on span "Entregue" at bounding box center [380, 57] width 29 height 9
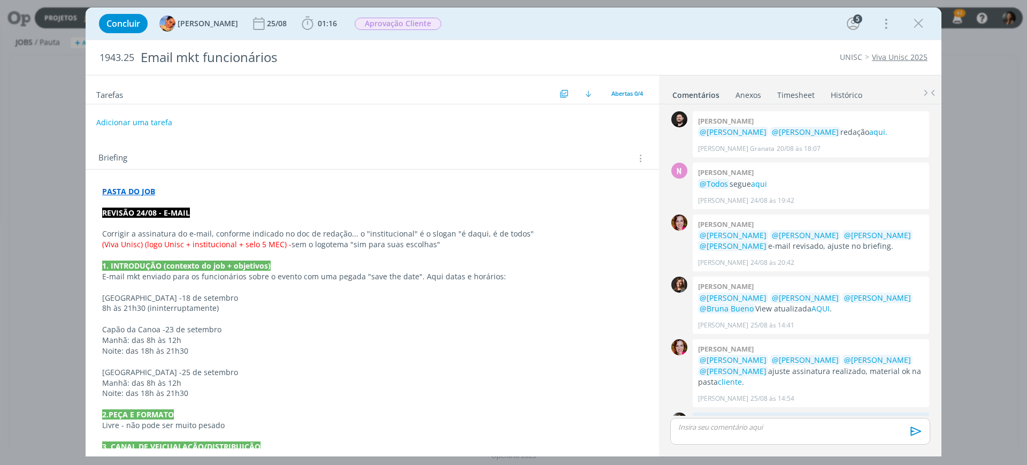
scroll to position [35, 0]
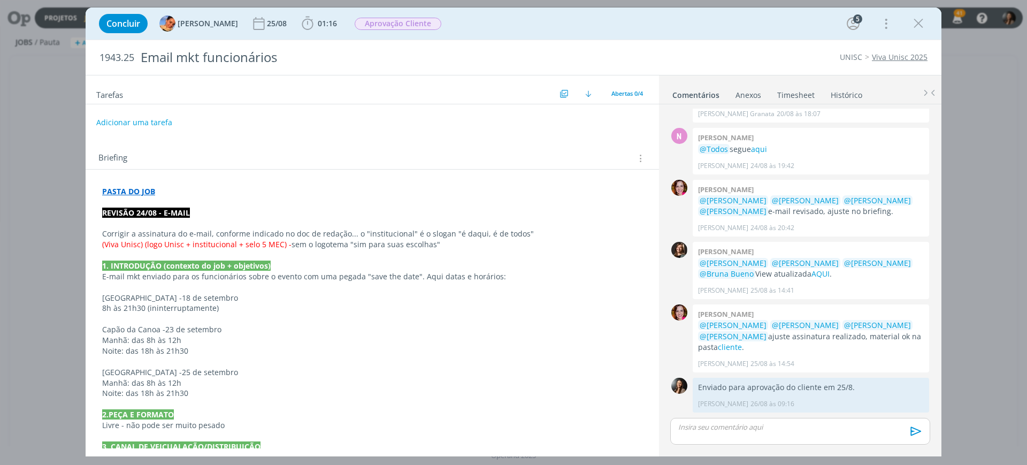
click at [158, 201] on p "dialog" at bounding box center [372, 202] width 540 height 11
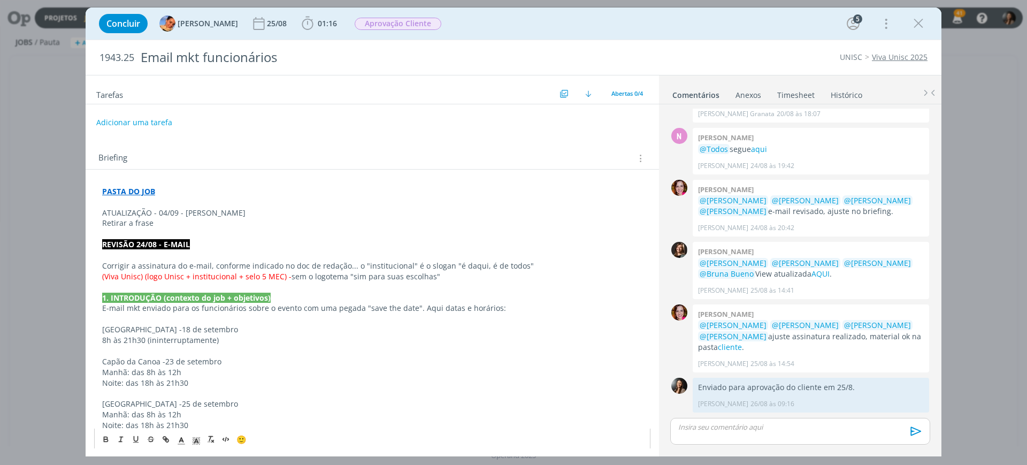
drag, startPoint x: 162, startPoint y: 224, endPoint x: 103, endPoint y: 223, distance: 58.9
click at [103, 223] on p "Retirar a frase" at bounding box center [372, 223] width 540 height 11
drag, startPoint x: 104, startPoint y: 225, endPoint x: 97, endPoint y: 225, distance: 7.0
click at [97, 225] on div "PASTA DO JOB ATUALIZAÇÃO - 04/09 - [PERSON_NAME] remover a frase final "fique l…" at bounding box center [372, 403] width 556 height 443
click at [181, 208] on p "ATUALIZAÇÃO - 04/09 - [PERSON_NAME]" at bounding box center [372, 213] width 540 height 11
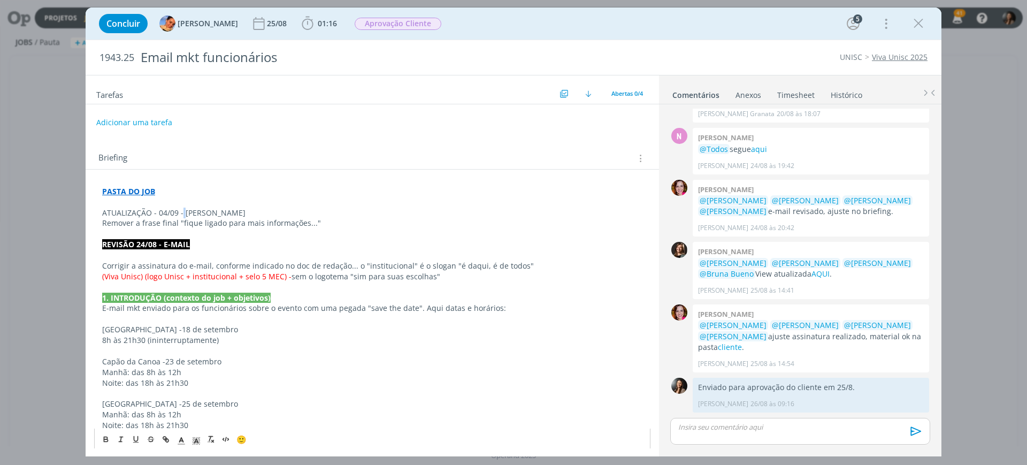
click at [181, 208] on p "ATUALIZAÇÃO - 04/09 - [PERSON_NAME]" at bounding box center [372, 213] width 540 height 11
click at [340, 222] on p "Remover a frase final "fique ligado para mais informações..."" at bounding box center [372, 223] width 540 height 11
click at [182, 205] on p "dialog" at bounding box center [372, 202] width 540 height 11
click at [188, 210] on strong "ATUALIZAÇÃO - 04/09 - [PERSON_NAME]" at bounding box center [176, 213] width 149 height 10
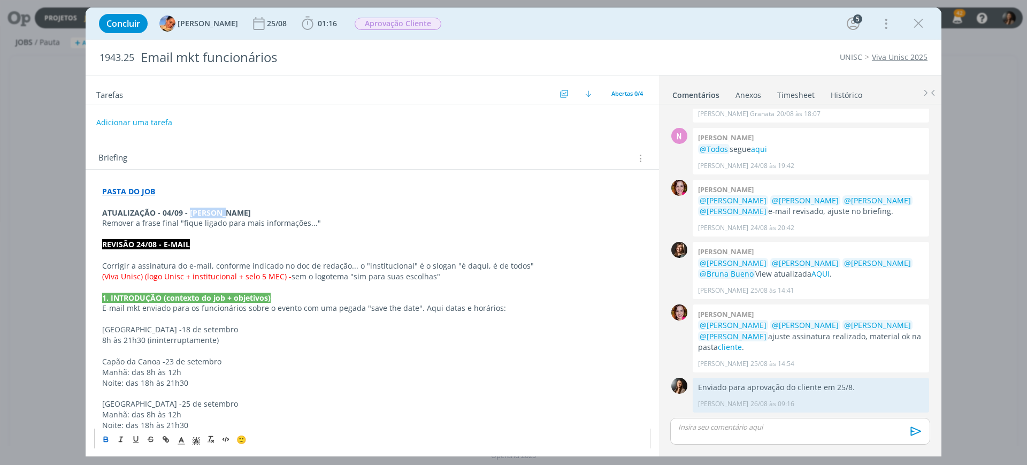
click at [188, 210] on strong "ATUALIZAÇÃO - 04/09 - [PERSON_NAME]" at bounding box center [176, 213] width 149 height 10
click at [195, 438] on icon "dialog" at bounding box center [197, 441] width 10 height 10
click at [267, 387] on span "dialog" at bounding box center [229, 403] width 81 height 58
click at [263, 392] on span "dialog" at bounding box center [261, 392] width 9 height 9
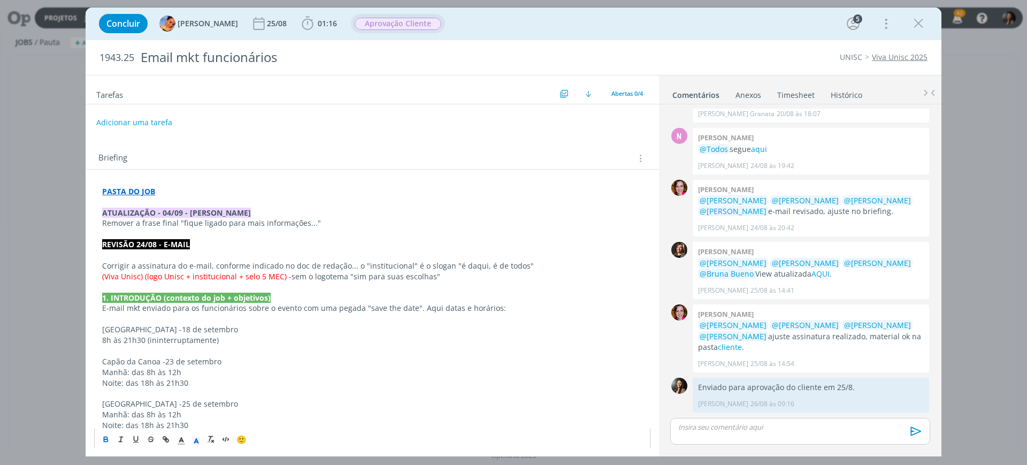
drag, startPoint x: 372, startPoint y: 33, endPoint x: 376, endPoint y: 26, distance: 7.7
click at [374, 28] on span "Aprovação Cliente" at bounding box center [398, 23] width 94 height 19
click at [376, 26] on span "Aprovação Cliente" at bounding box center [398, 24] width 87 height 12
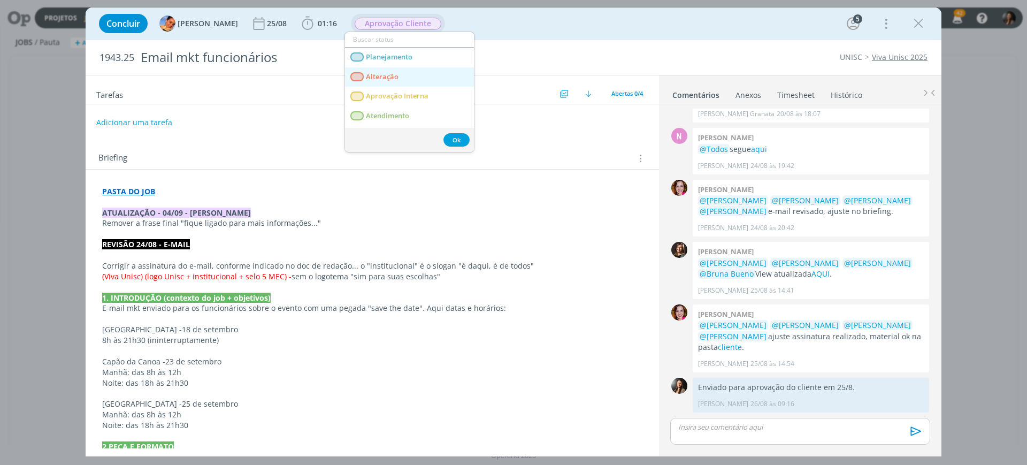
click at [393, 74] on span "Alteração" at bounding box center [382, 77] width 33 height 9
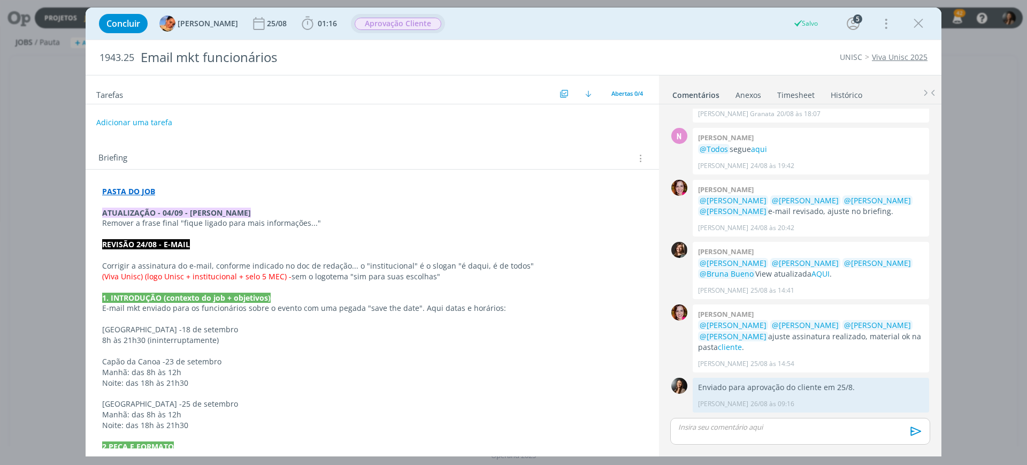
click at [460, 322] on p "dialog" at bounding box center [372, 318] width 540 height 11
click at [323, 220] on p "Remover a frase final "fique ligado para mais informações..."" at bounding box center [372, 223] width 540 height 11
click at [154, 117] on button "Adicionar uma tarefa" at bounding box center [134, 122] width 76 height 18
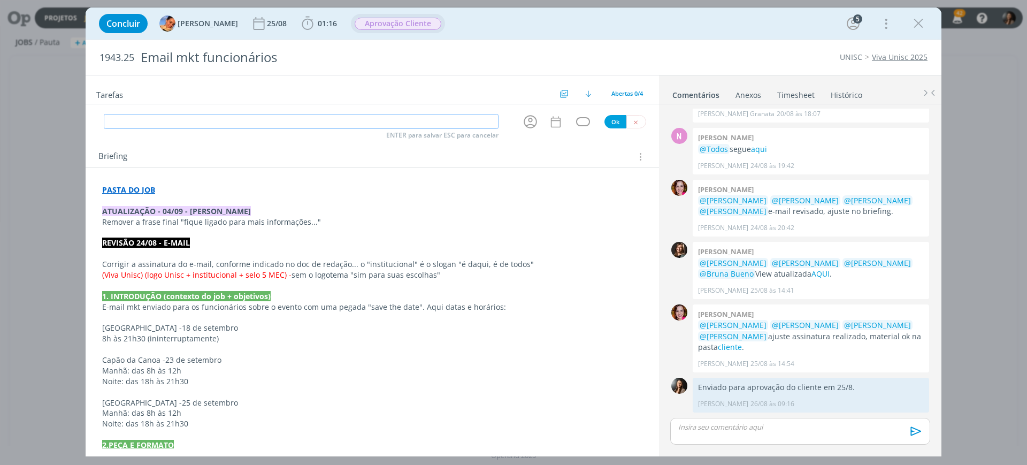
type input "P"
click at [522, 116] on icon "dialog" at bounding box center [530, 121] width 17 height 17
type input "Ajuste"
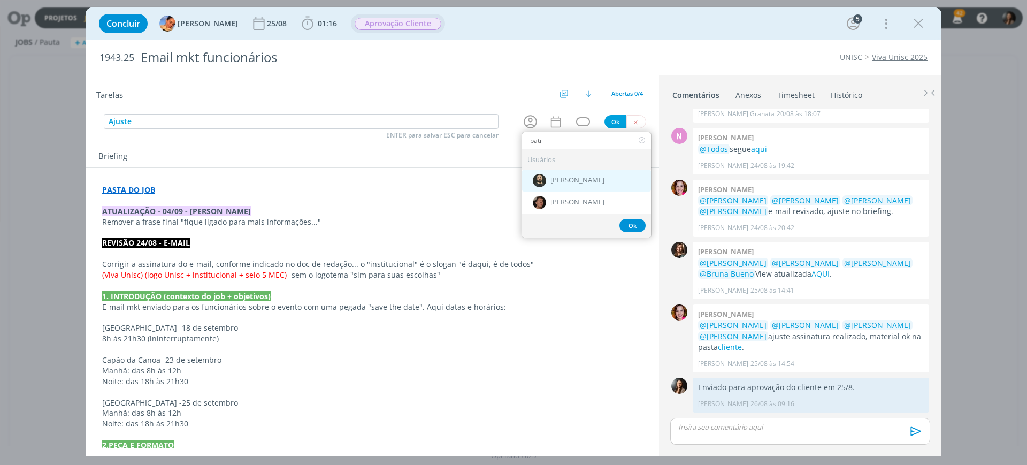
type input "patr"
click at [577, 178] on span "[PERSON_NAME]" at bounding box center [577, 181] width 54 height 9
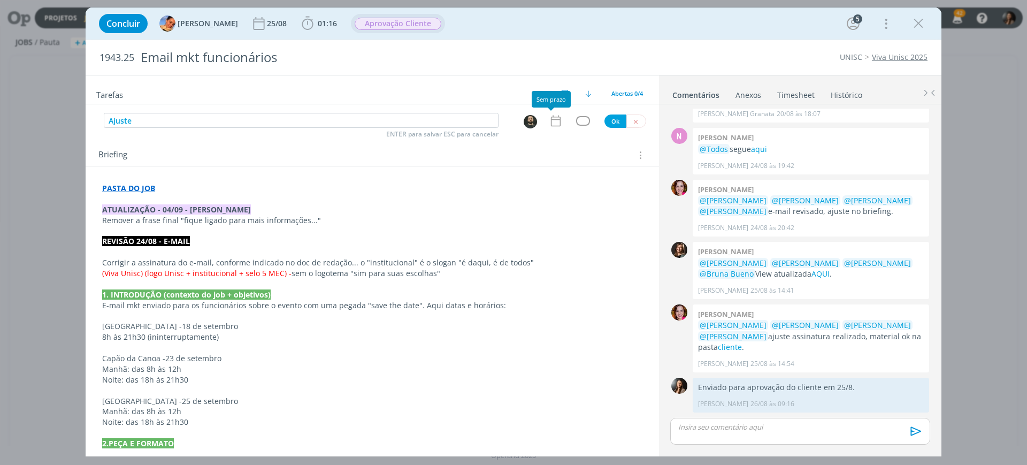
click at [550, 124] on icon "dialog" at bounding box center [556, 121] width 14 height 14
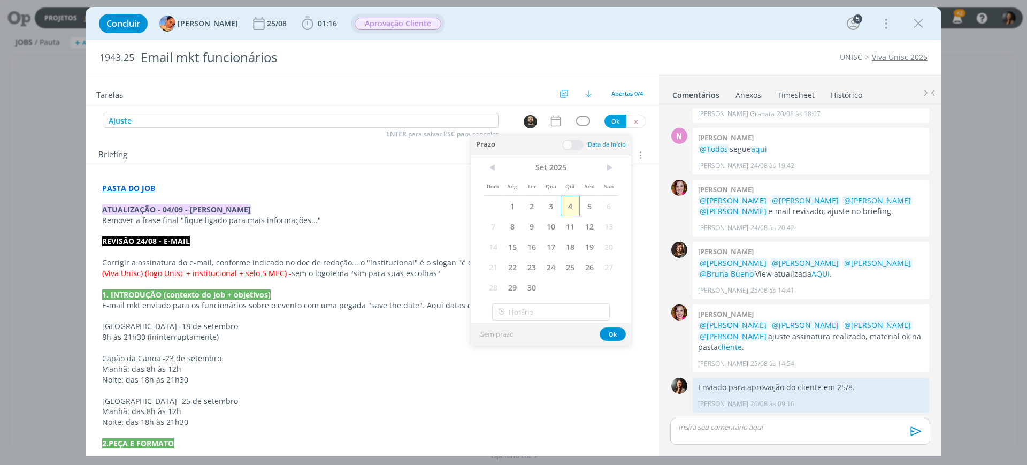
click at [564, 206] on span "4" at bounding box center [570, 206] width 19 height 20
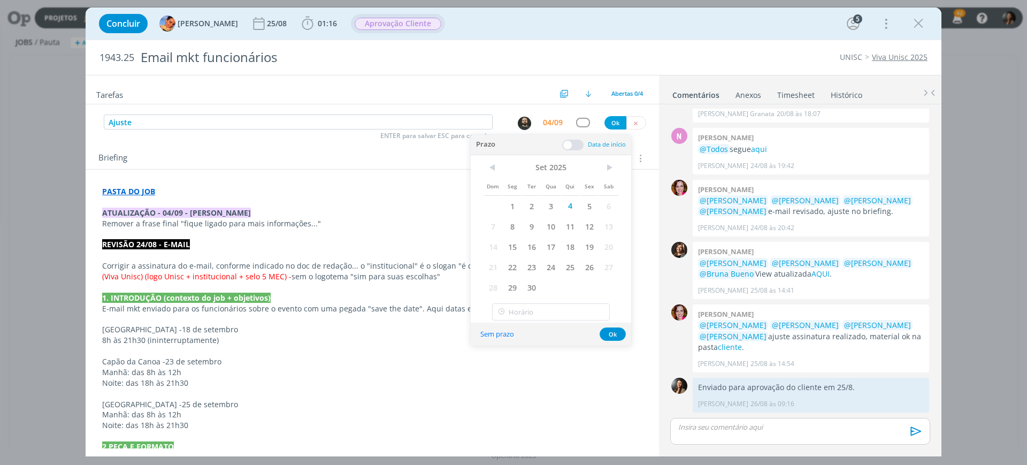
click at [569, 142] on span at bounding box center [572, 145] width 21 height 11
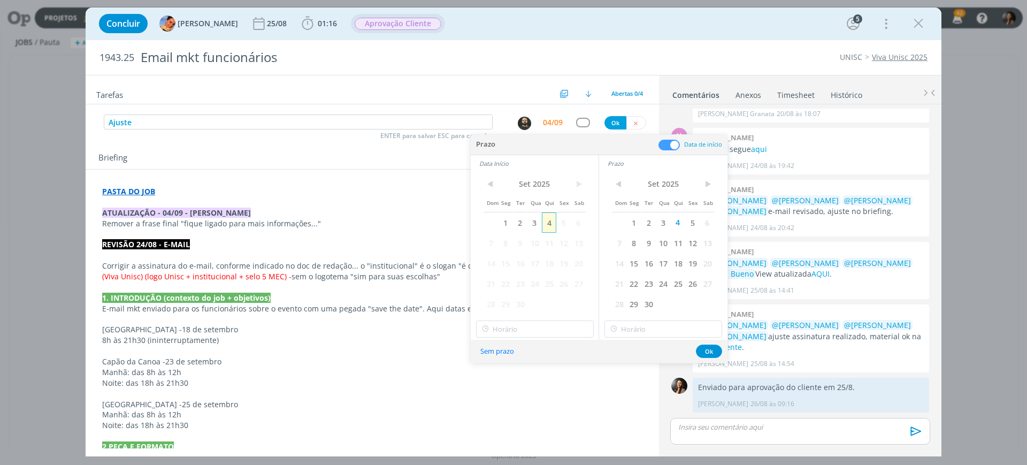
click at [548, 225] on span "4" at bounding box center [549, 222] width 14 height 20
click at [519, 330] on input "15:00" at bounding box center [535, 328] width 118 height 17
drag, startPoint x: 505, startPoint y: 379, endPoint x: 511, endPoint y: 373, distance: 8.7
click at [505, 378] on div "14:15" at bounding box center [537, 377] width 120 height 19
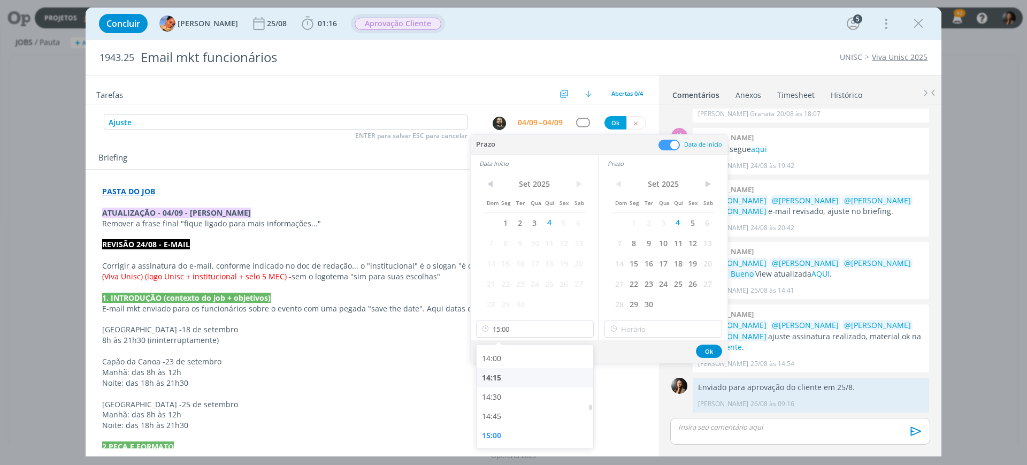
type input "14:15"
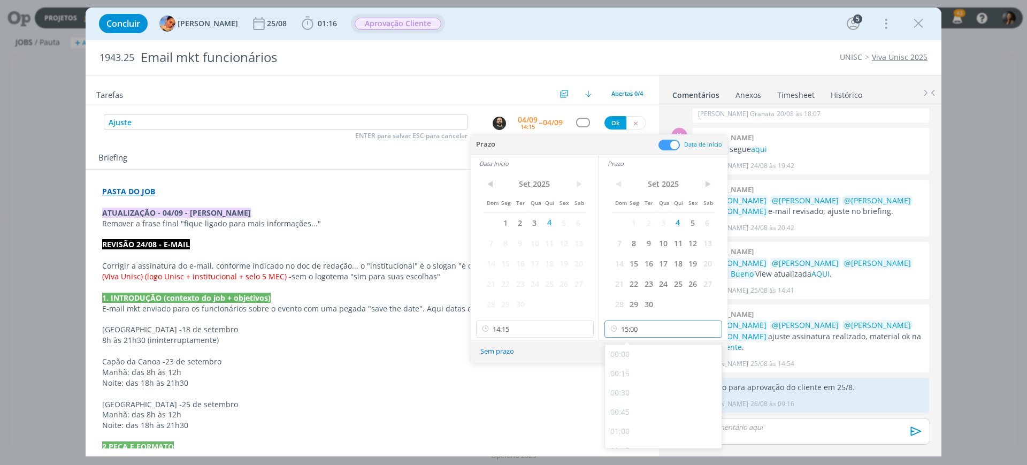
click at [628, 331] on input "15:00" at bounding box center [664, 328] width 118 height 17
click at [619, 393] on div "14:30" at bounding box center [665, 396] width 120 height 19
type input "14:30"
click at [709, 349] on button "Ok" at bounding box center [709, 351] width 26 height 13
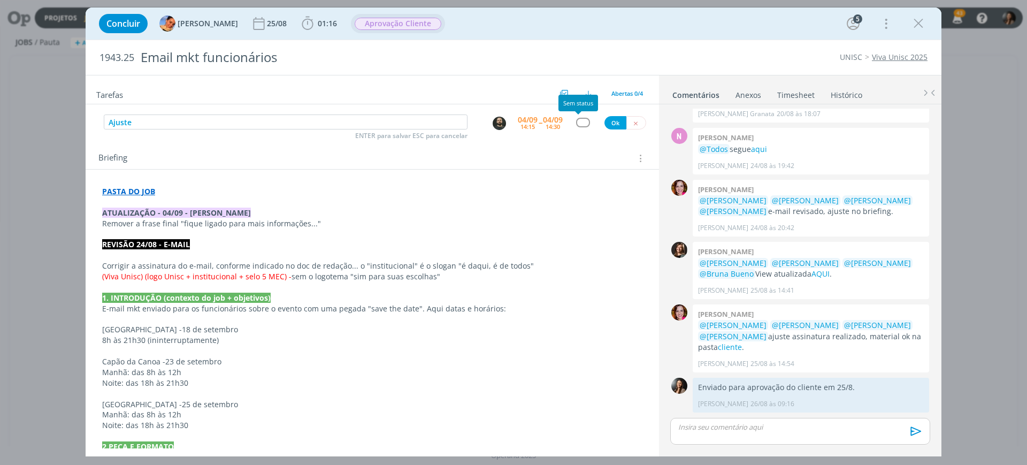
click at [582, 123] on div "dialog" at bounding box center [582, 122] width 13 height 9
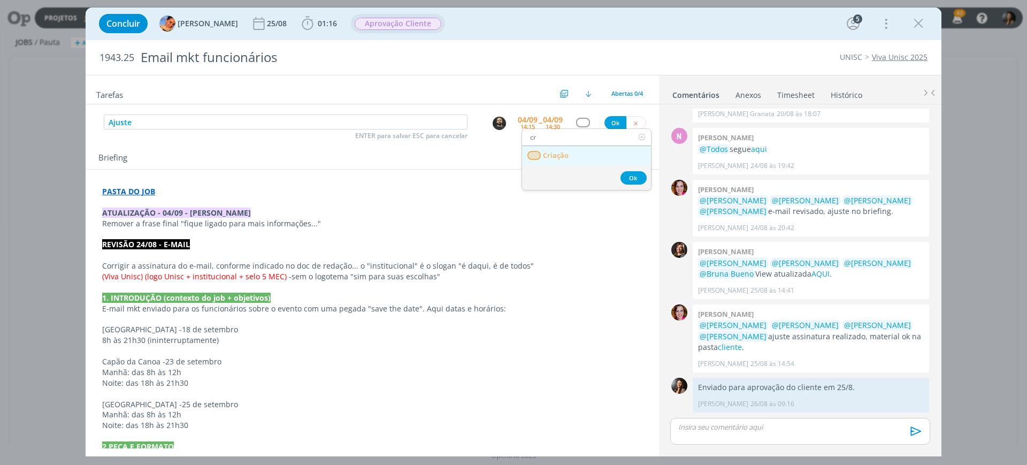
type input "cr"
click at [563, 156] on span "Criação" at bounding box center [556, 155] width 26 height 9
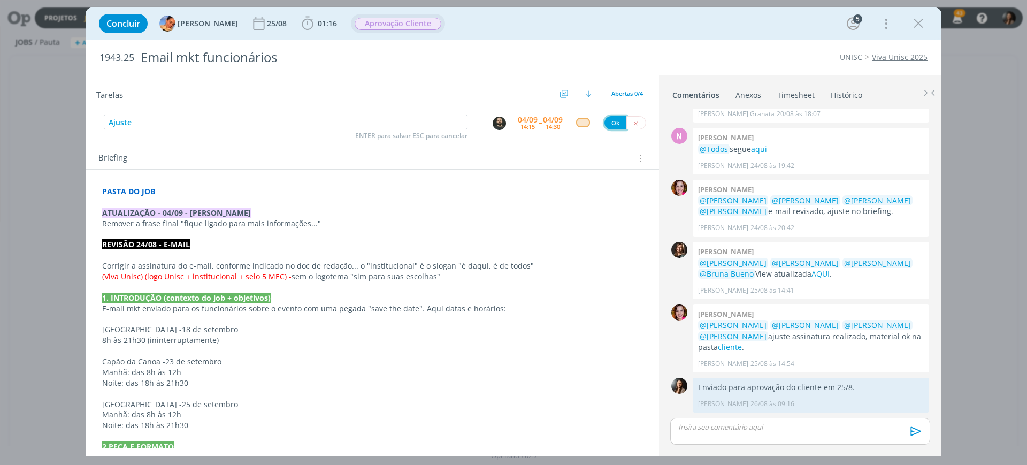
click at [610, 125] on button "Ok" at bounding box center [616, 122] width 22 height 13
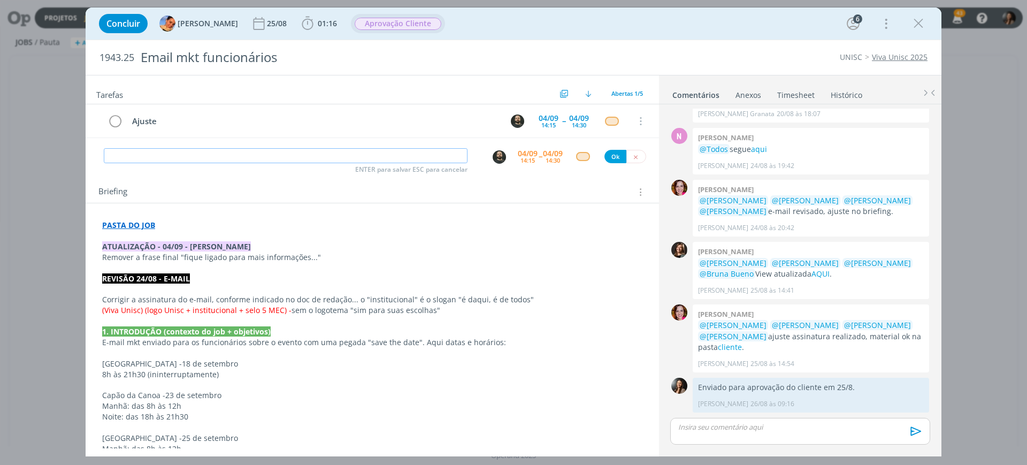
click at [391, 26] on span "Aprovação Cliente" at bounding box center [398, 24] width 87 height 12
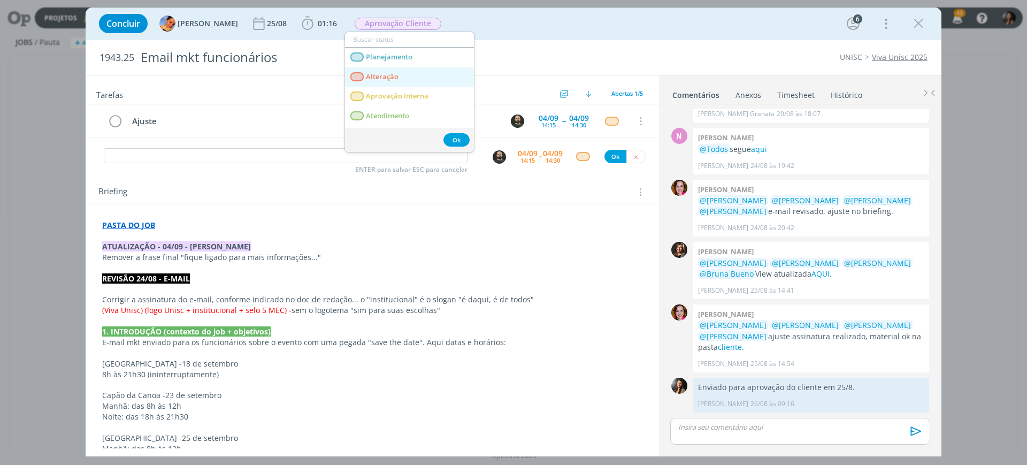
click at [378, 70] on link "Alteração" at bounding box center [409, 77] width 129 height 20
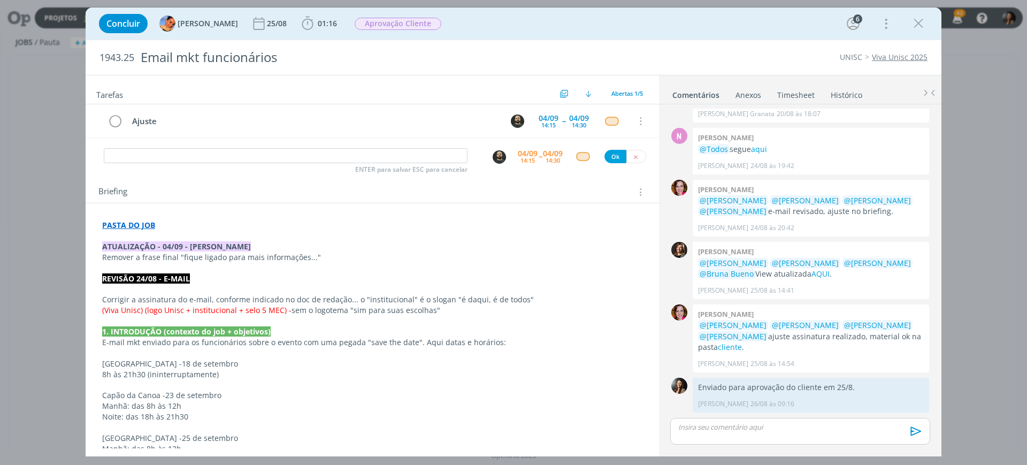
click at [478, 319] on p "dialog" at bounding box center [372, 321] width 540 height 11
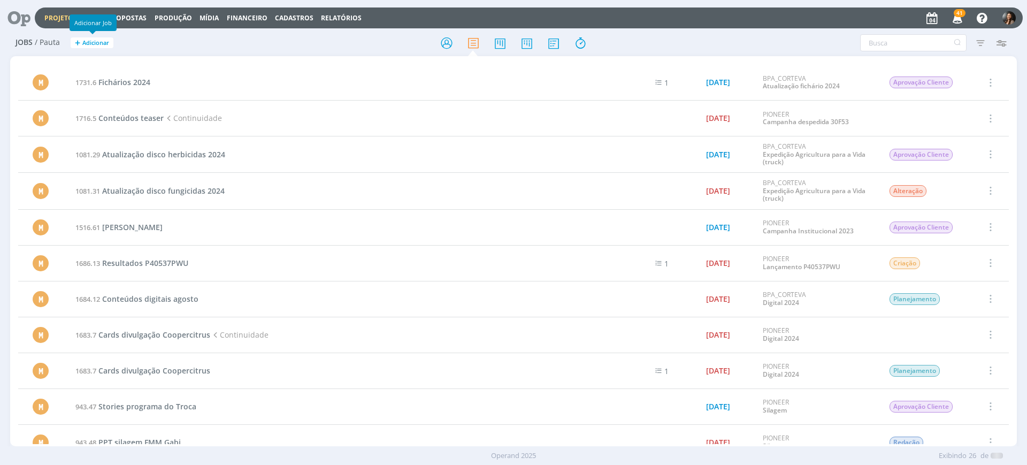
click at [64, 13] on link "Projetos" at bounding box center [60, 17] width 33 height 9
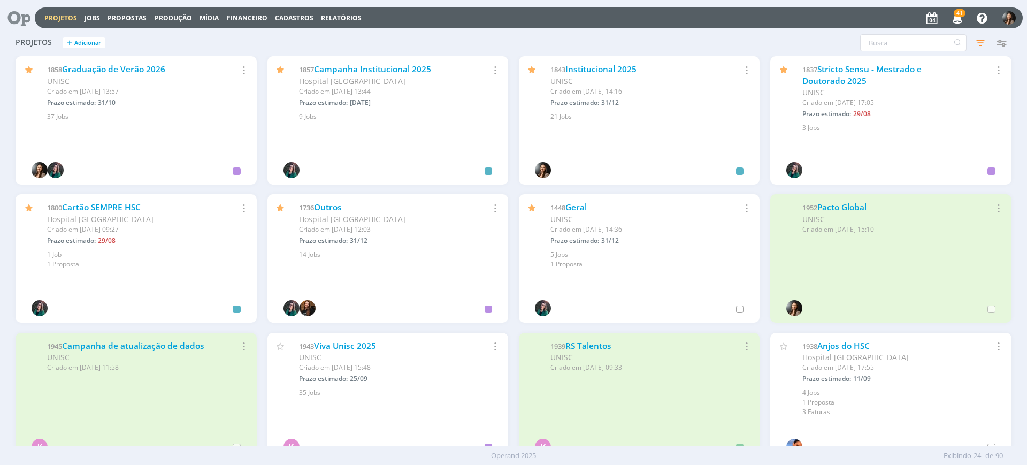
click at [328, 205] on link "Outros" at bounding box center [328, 207] width 28 height 11
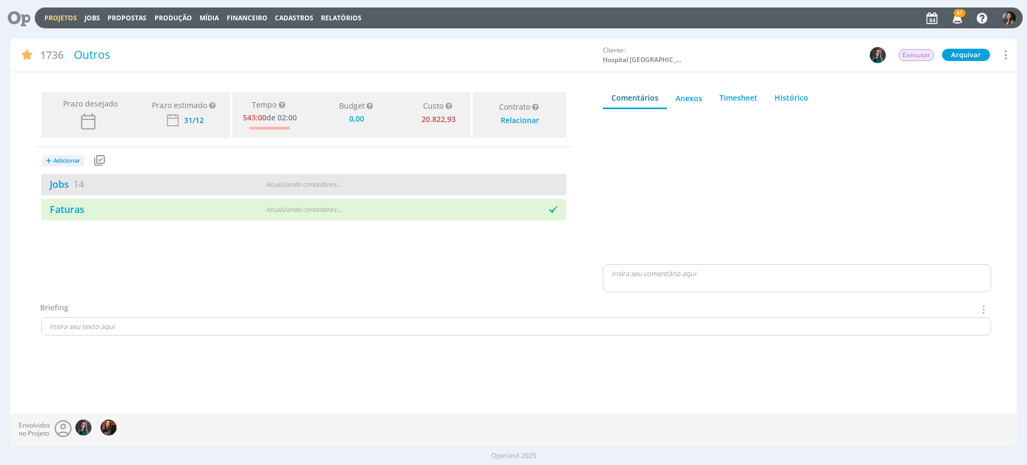
click at [433, 185] on div "Jobs 14 Atualizando contadores . . ." at bounding box center [303, 184] width 525 height 21
type input "0,00"
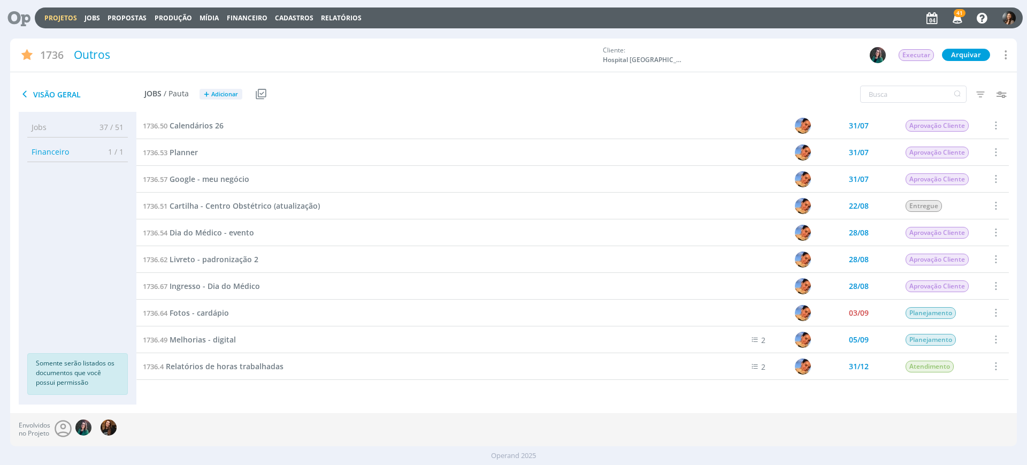
click at [67, 17] on link "Projetos" at bounding box center [60, 17] width 33 height 9
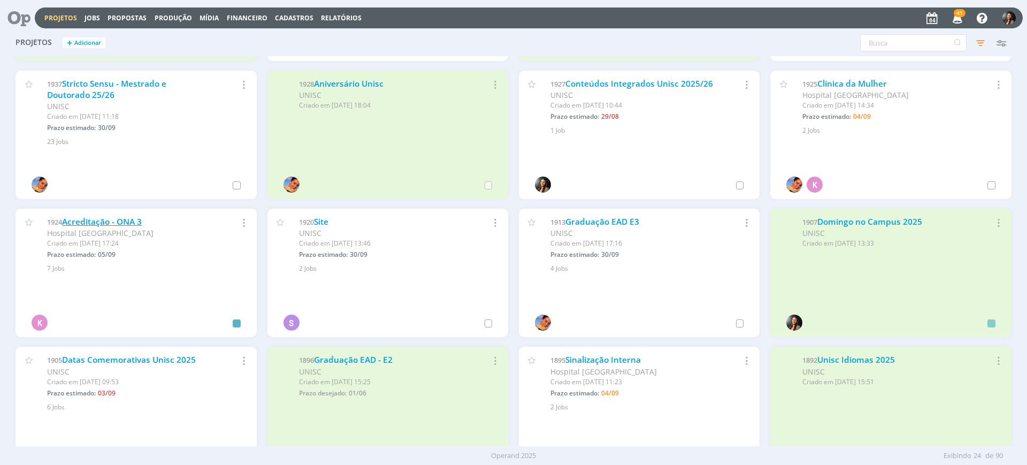
scroll to position [401, 0]
click at [125, 217] on link "Acreditação - ONA 3" at bounding box center [102, 220] width 80 height 11
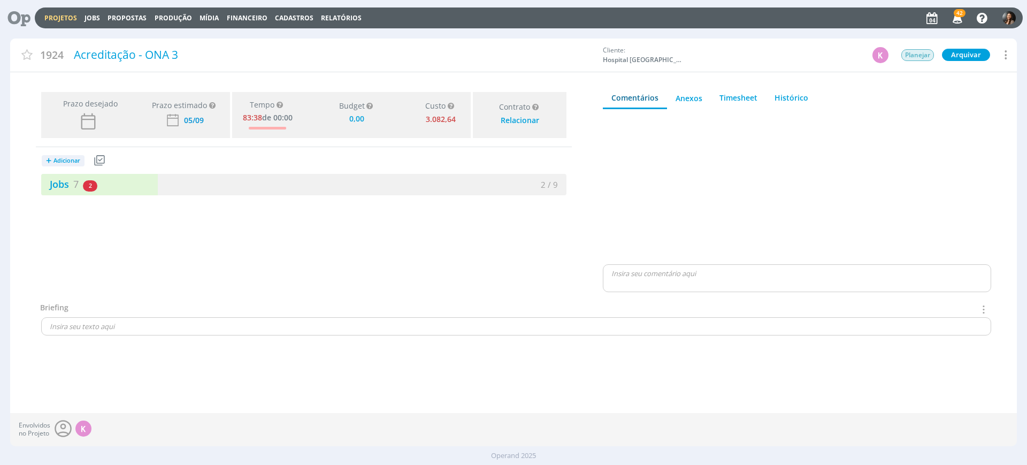
type input "0,00"
click at [249, 189] on div "Jobs 7 2 atrasados" at bounding box center [172, 184] width 263 height 14
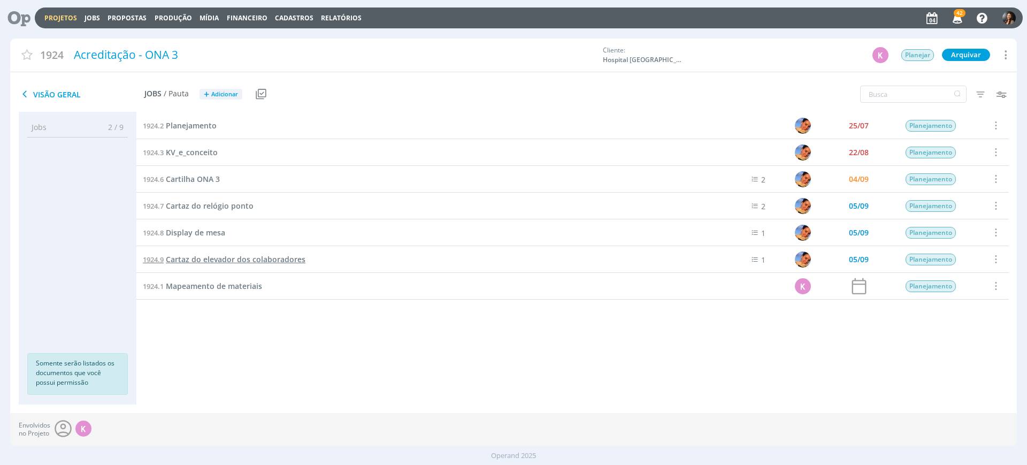
click at [196, 263] on span "Cartaz do elevador dos colaboradores" at bounding box center [236, 259] width 140 height 10
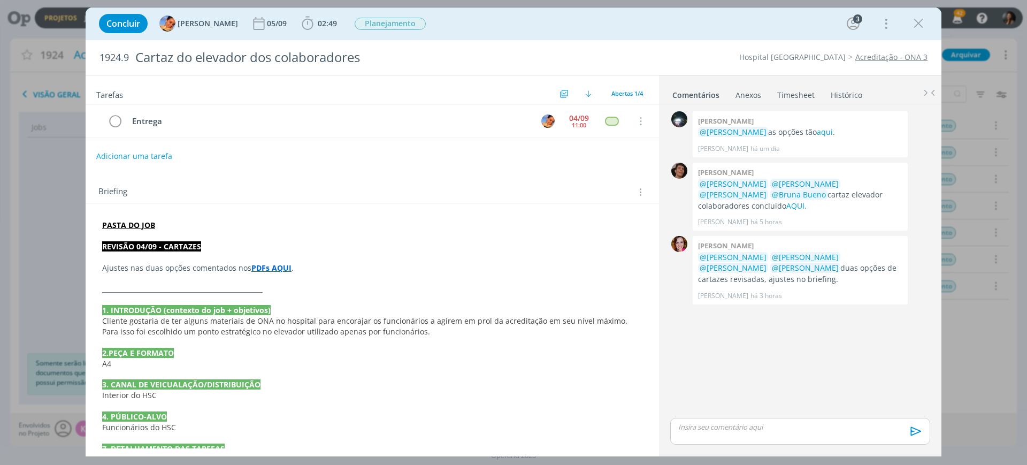
click at [817, 356] on div "0 Giovanni zacchini @Luíza Santana as opções tão aqui . Giovanni Zacchini há um…" at bounding box center [800, 262] width 269 height 307
click at [786, 206] on link "AQUI." at bounding box center [796, 206] width 20 height 10
drag, startPoint x: 460, startPoint y: 278, endPoint x: 527, endPoint y: 97, distance: 193.0
click at [460, 276] on p "dialog" at bounding box center [372, 278] width 540 height 11
click at [919, 18] on icon "dialog" at bounding box center [919, 24] width 16 height 16
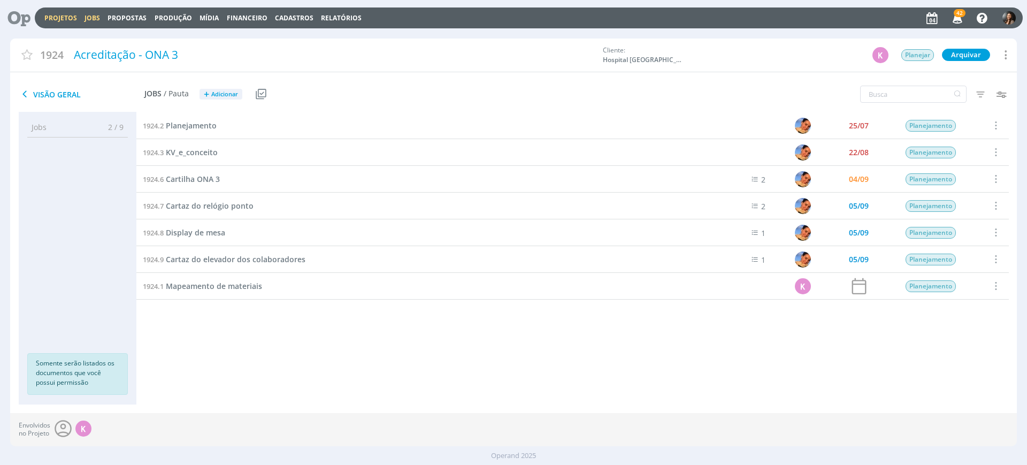
click at [96, 18] on link "Jobs" at bounding box center [93, 17] width 16 height 9
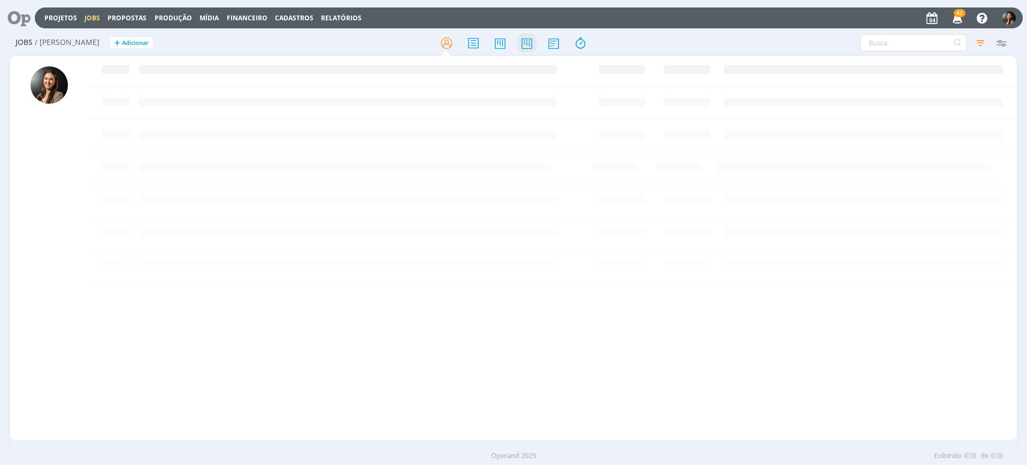
click at [519, 45] on icon at bounding box center [526, 43] width 19 height 21
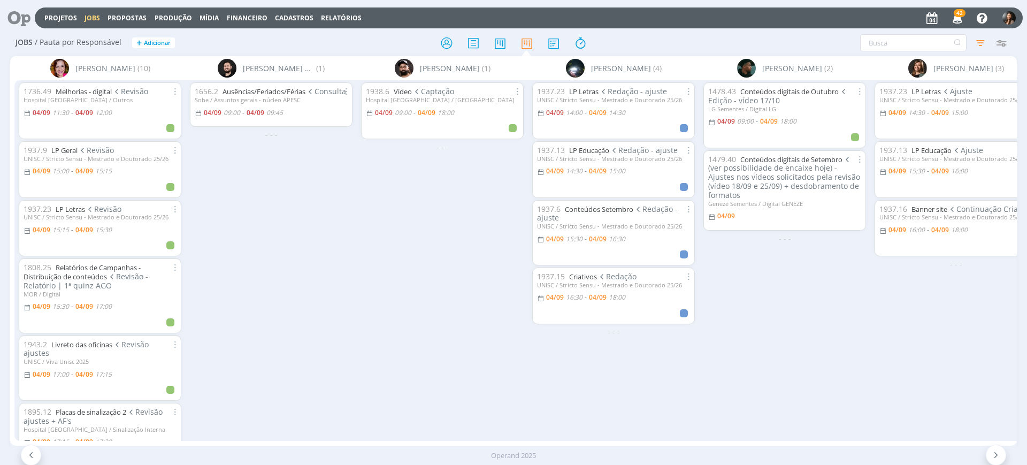
scroll to position [0, 89]
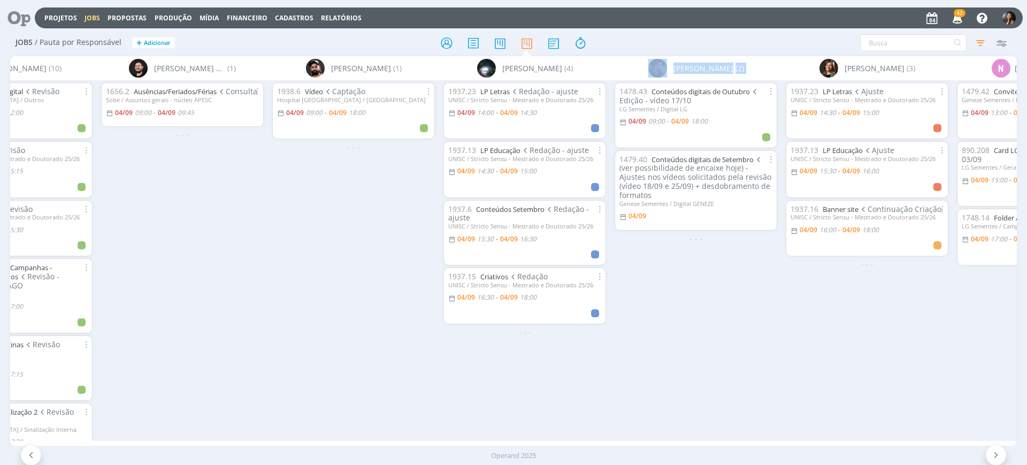
drag, startPoint x: 568, startPoint y: 446, endPoint x: 658, endPoint y: 427, distance: 92.2
click at [658, 427] on div "Projetos Jobs Propostas Produção Mídia Financeiro Cadastros Relatórios 42 Notif…" at bounding box center [513, 232] width 1027 height 465
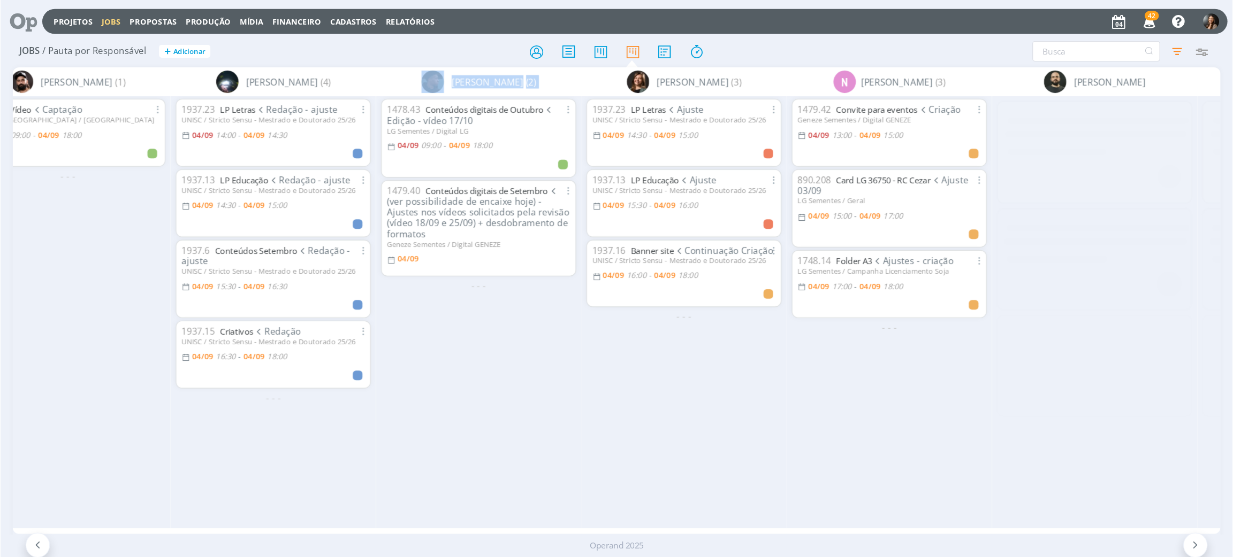
scroll to position [0, 387]
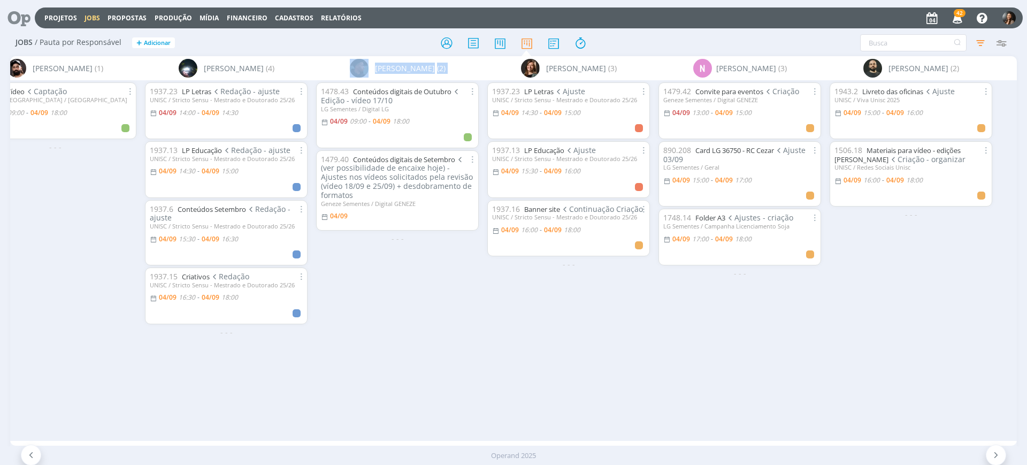
click at [888, 304] on div "1943.2 Livreto das oficinas Ajuste UNISC / Viva Unisc 2025 04/09 15:00 - 04/09 …" at bounding box center [910, 260] width 171 height 360
click at [931, 302] on div "1943.2 Livreto das oficinas Ajuste UNISC / Viva Unisc 2025 04/09 15:00 - 04/09 …" at bounding box center [910, 260] width 171 height 360
click at [921, 317] on div "1943.2 Livreto das oficinas Ajuste UNISC / Viva Unisc 2025 04/09 15:00 - 04/09 …" at bounding box center [910, 260] width 171 height 360
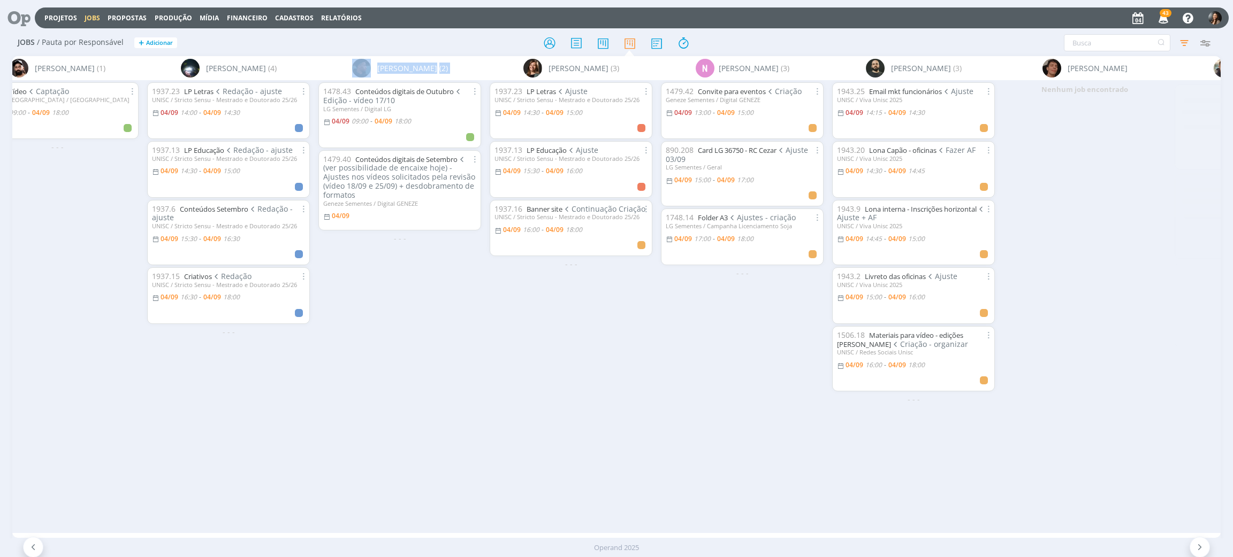
scroll to position [0, 387]
click at [621, 376] on div "1937.23 LP Letras Ajuste UNISC / Stricto Sensu - Mestrado e Doutorado 25/26 04/…" at bounding box center [571, 306] width 171 height 453
drag, startPoint x: 631, startPoint y: 417, endPoint x: 611, endPoint y: 391, distance: 32.8
click at [630, 417] on div "1937.23 LP Letras Ajuste UNISC / Stricto Sensu - Mestrado e Doutorado 25/26 04/…" at bounding box center [571, 306] width 171 height 453
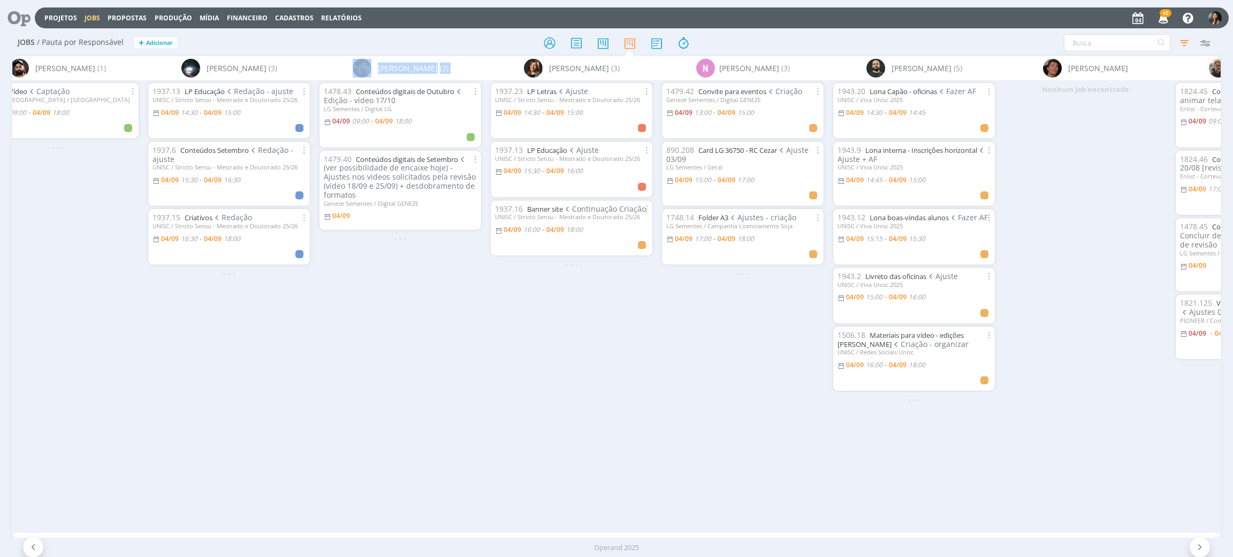
drag, startPoint x: 65, startPoint y: 17, endPoint x: 251, endPoint y: 117, distance: 211.3
click at [64, 17] on link "Projetos" at bounding box center [60, 17] width 33 height 9
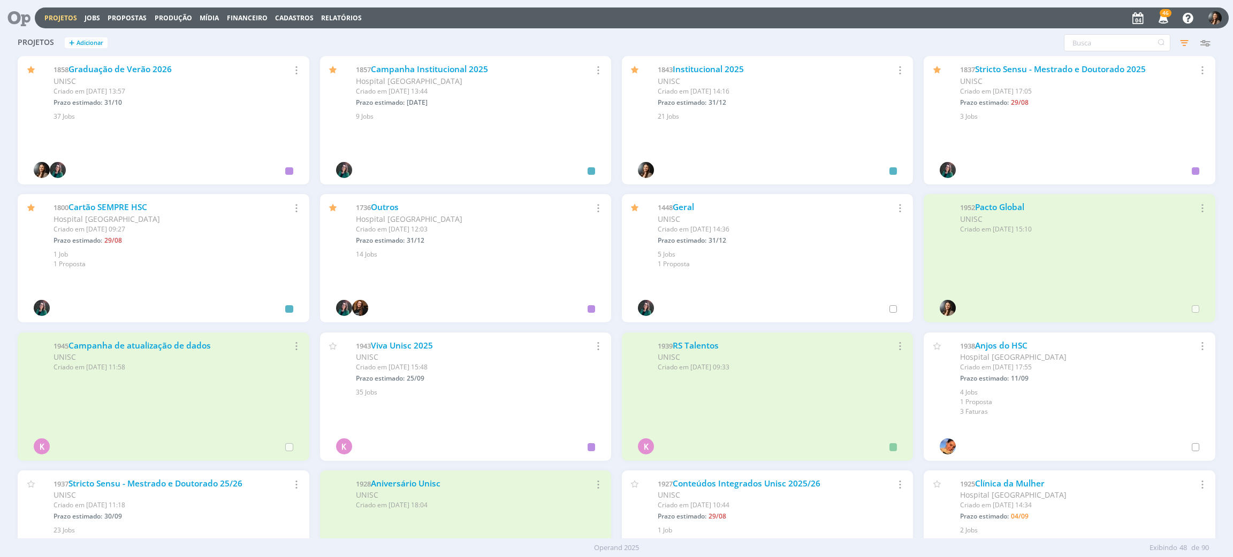
drag, startPoint x: 89, startPoint y: 14, endPoint x: 100, endPoint y: 21, distance: 13.2
click at [89, 14] on link "Jobs" at bounding box center [93, 17] width 16 height 9
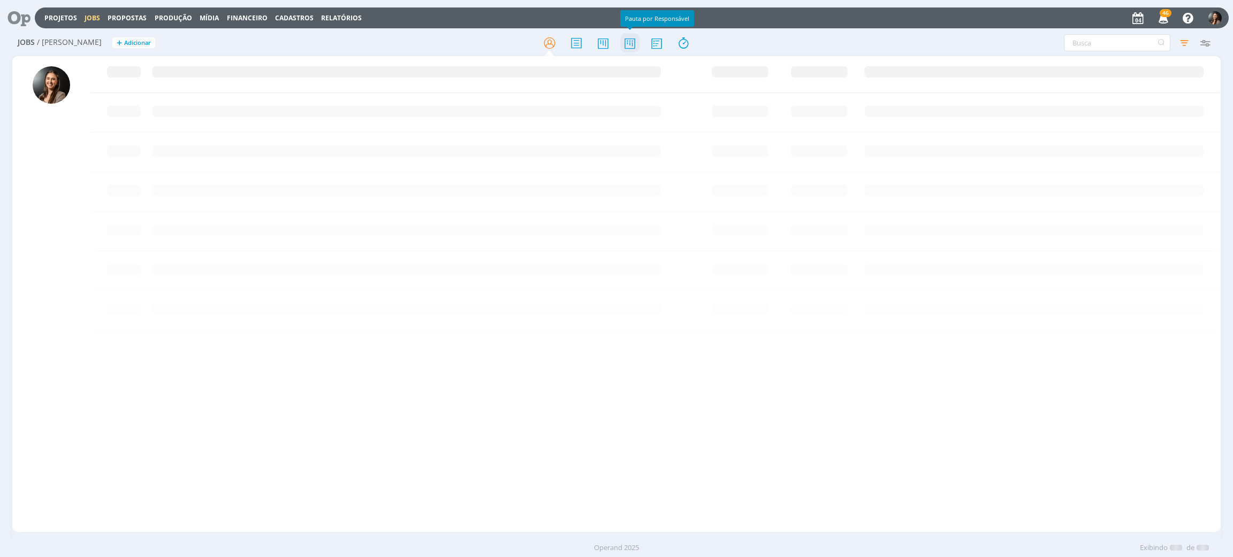
click at [631, 44] on icon at bounding box center [629, 43] width 19 height 21
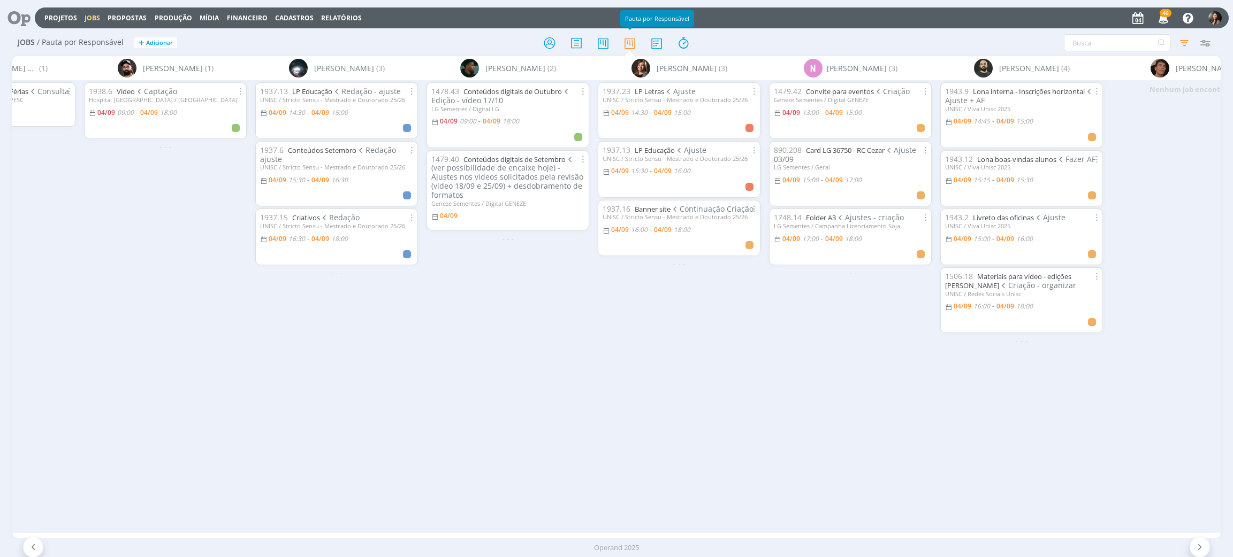
scroll to position [0, 275]
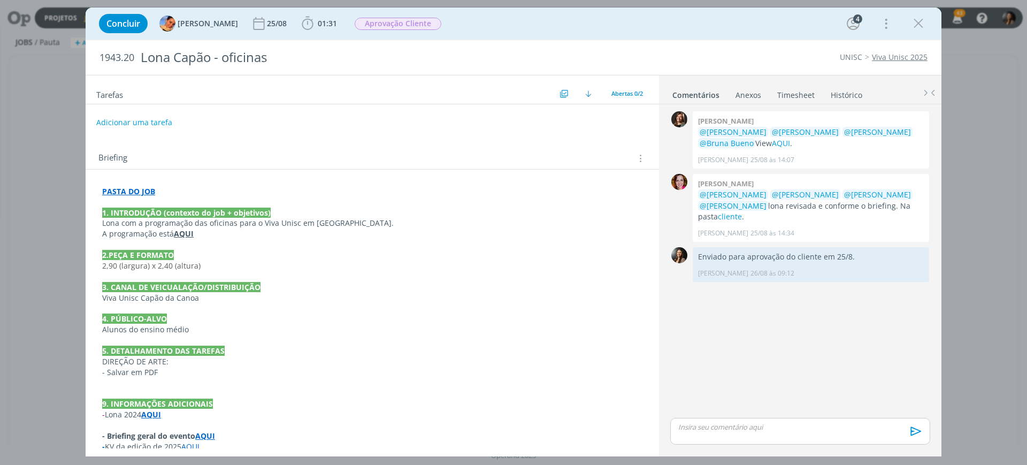
click at [779, 342] on div "0 [PERSON_NAME] @[PERSON_NAME] @[PERSON_NAME] @[PERSON_NAME] @[PERSON_NAME] Vie…" at bounding box center [800, 262] width 269 height 307
click at [139, 123] on button "Adicionar uma tarefa" at bounding box center [134, 122] width 76 height 18
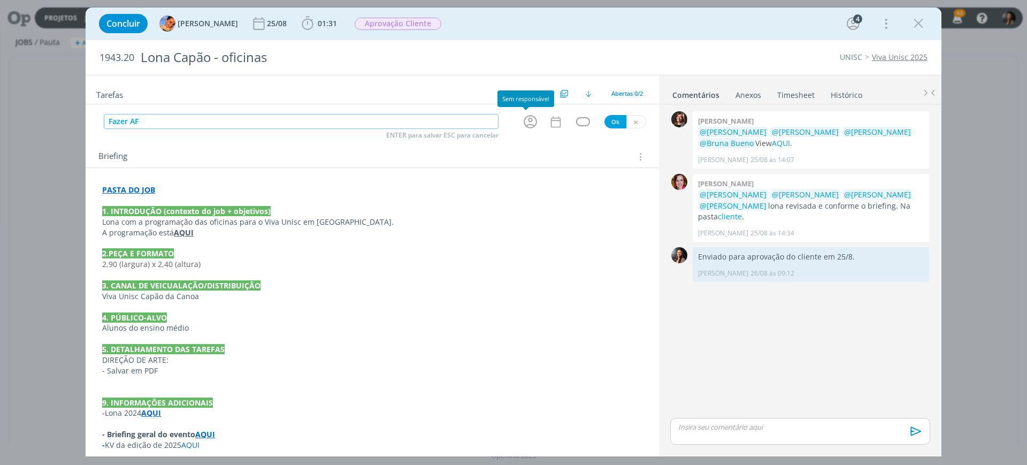
click at [529, 126] on icon "dialog" at bounding box center [530, 121] width 17 height 17
type input "Fazer AF"
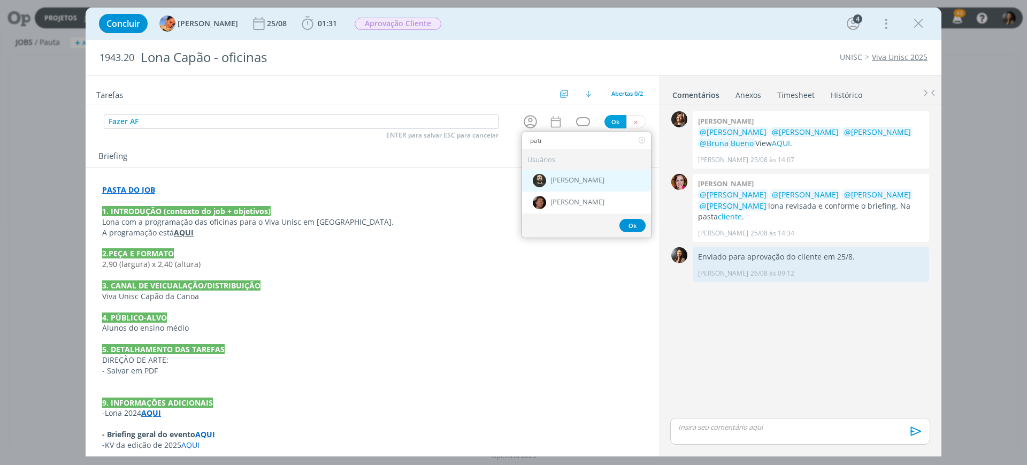
type input "patr"
click at [551, 178] on span "[PERSON_NAME]" at bounding box center [577, 181] width 54 height 9
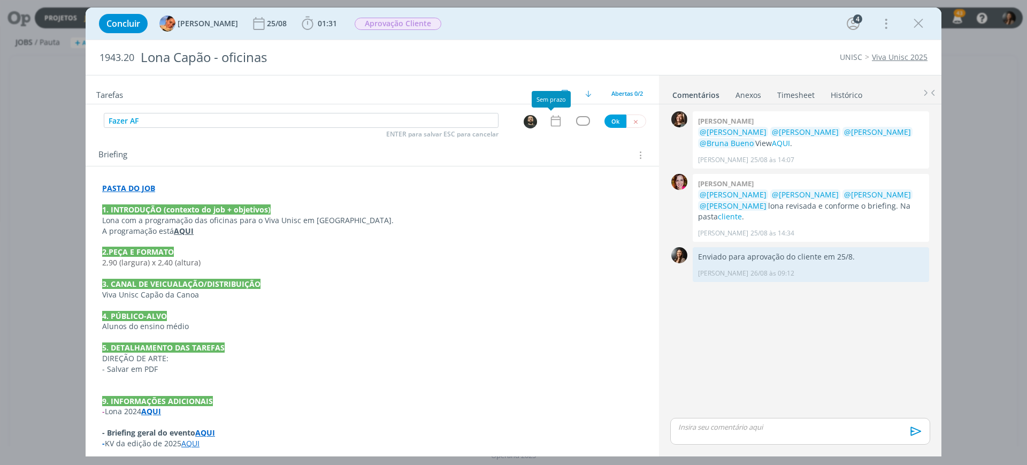
click at [551, 123] on icon "dialog" at bounding box center [556, 121] width 14 height 14
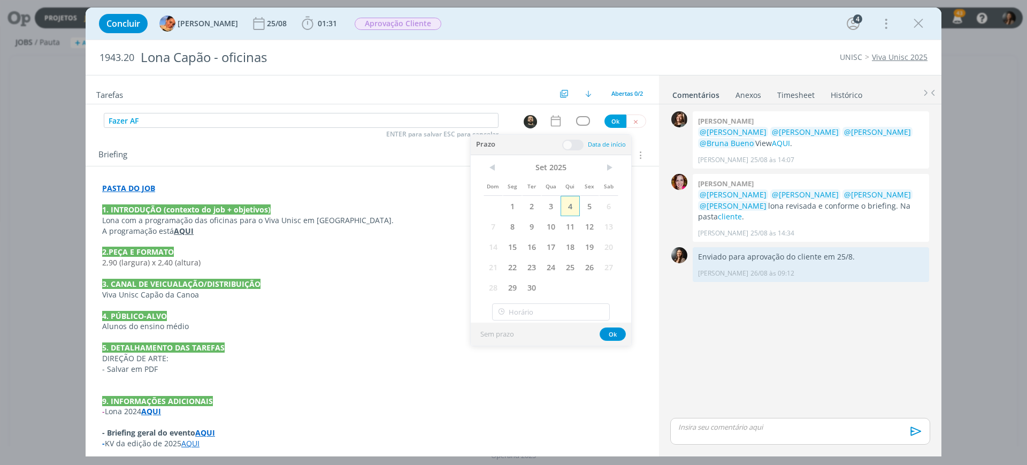
click at [568, 208] on span "4" at bounding box center [570, 206] width 19 height 20
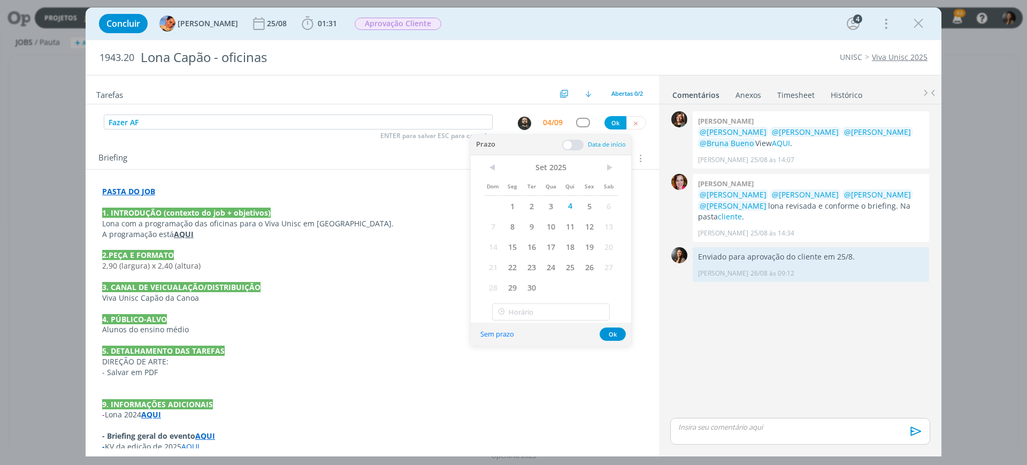
click at [571, 142] on span at bounding box center [572, 145] width 21 height 11
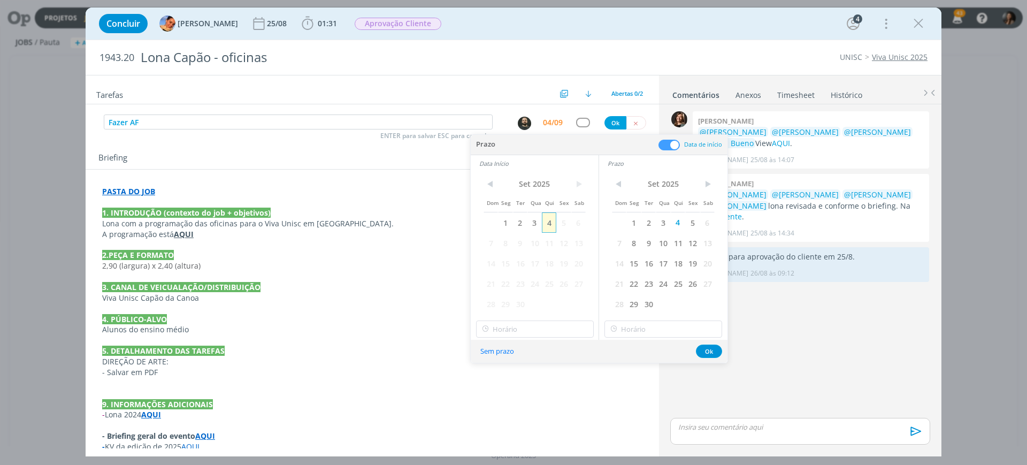
click at [545, 223] on span "4" at bounding box center [549, 222] width 14 height 20
drag, startPoint x: 553, startPoint y: 331, endPoint x: 547, endPoint y: 340, distance: 10.4
click at [552, 331] on input "15:00" at bounding box center [535, 328] width 118 height 17
drag, startPoint x: 497, startPoint y: 398, endPoint x: 567, endPoint y: 381, distance: 72.1
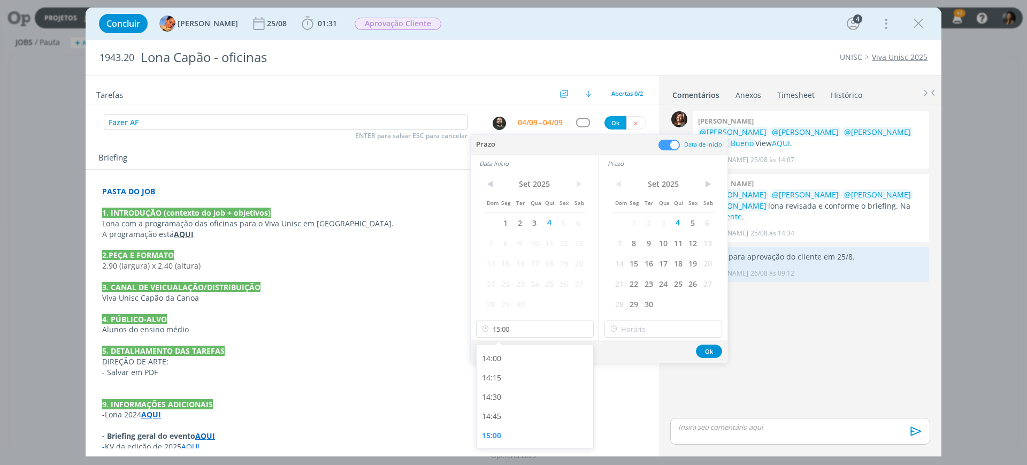
click at [496, 398] on div "14:30" at bounding box center [537, 396] width 120 height 19
type input "14:30"
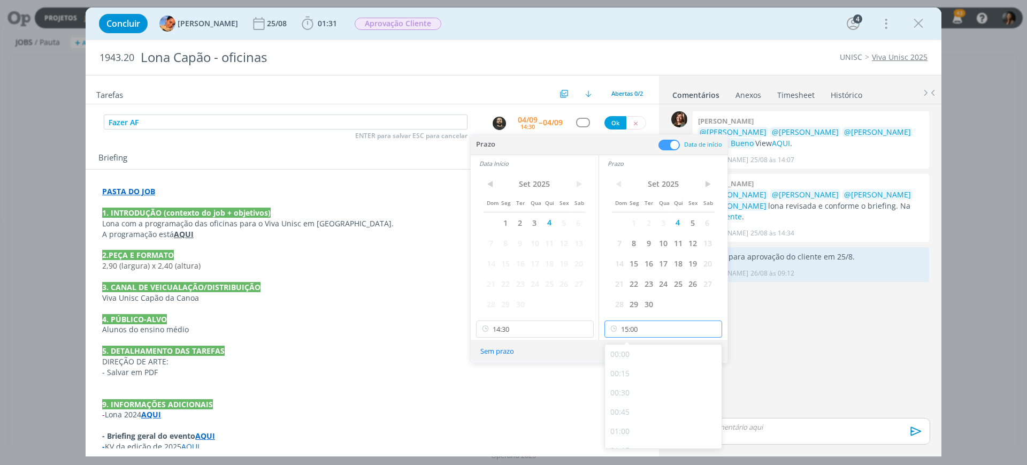
click at [643, 328] on input "15:00" at bounding box center [664, 328] width 118 height 17
click at [624, 348] on div "14:45" at bounding box center [665, 349] width 120 height 19
type input "14:45"
click at [708, 349] on button "Ok" at bounding box center [709, 351] width 26 height 13
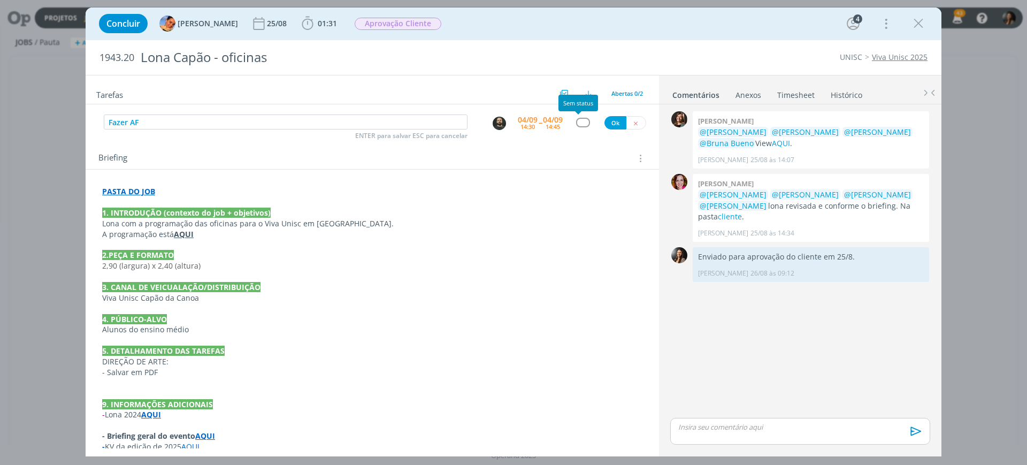
click at [580, 120] on div "dialog" at bounding box center [582, 122] width 13 height 9
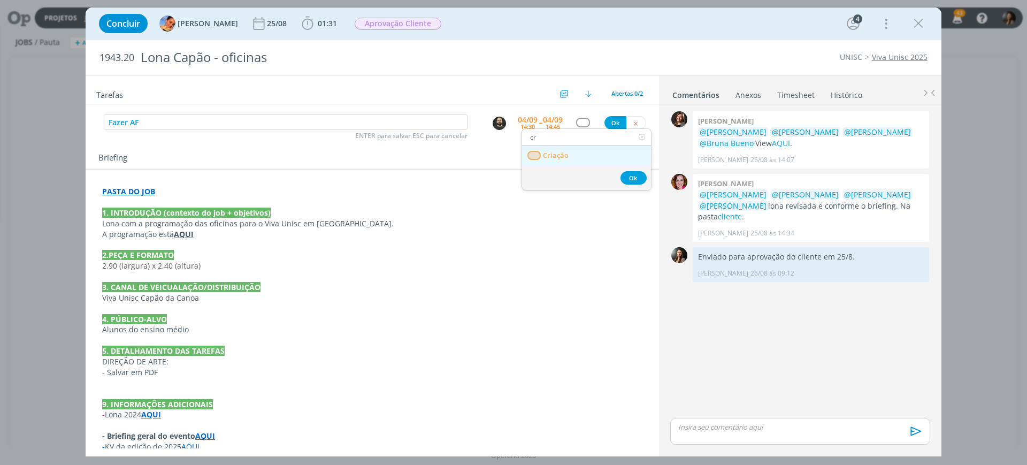
type input "cr"
drag, startPoint x: 583, startPoint y: 157, endPoint x: 591, endPoint y: 143, distance: 16.3
click at [583, 156] on link "Criação" at bounding box center [586, 156] width 129 height 20
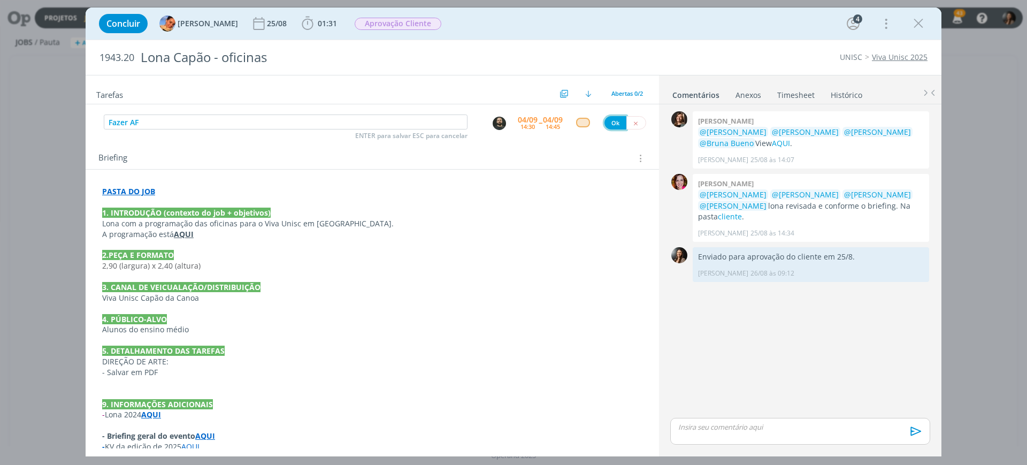
click at [605, 124] on button "Ok" at bounding box center [616, 122] width 22 height 13
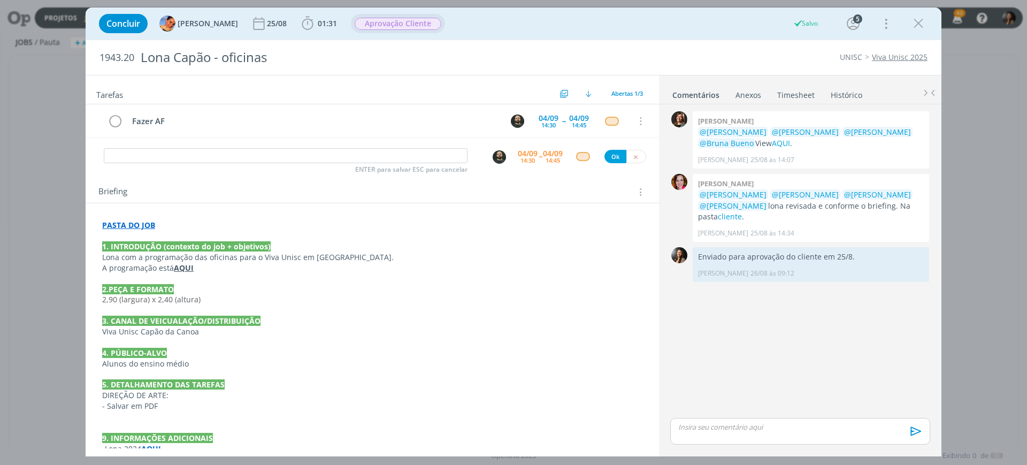
click at [385, 32] on span "Aprovação Cliente" at bounding box center [398, 23] width 94 height 19
click at [384, 27] on span "Aprovação Cliente" at bounding box center [398, 24] width 87 height 12
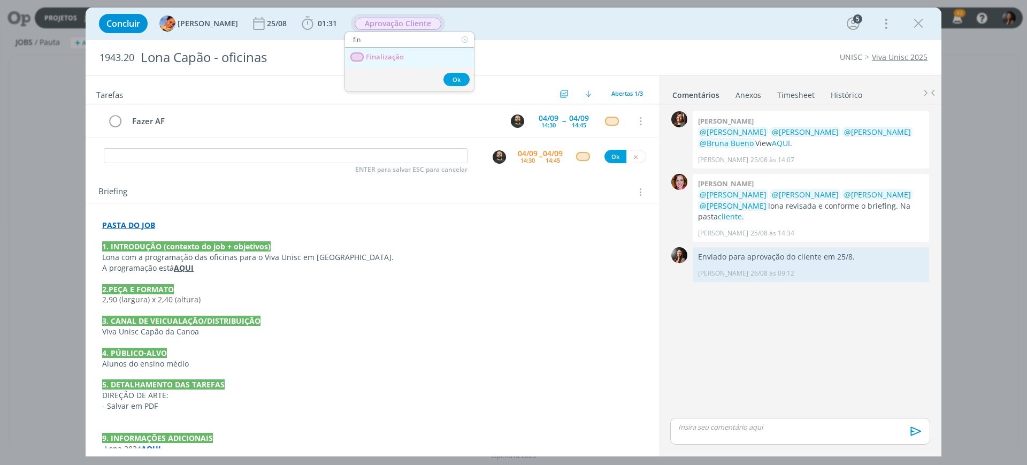
type input "fin"
click at [400, 51] on link "Finalização" at bounding box center [409, 58] width 129 height 20
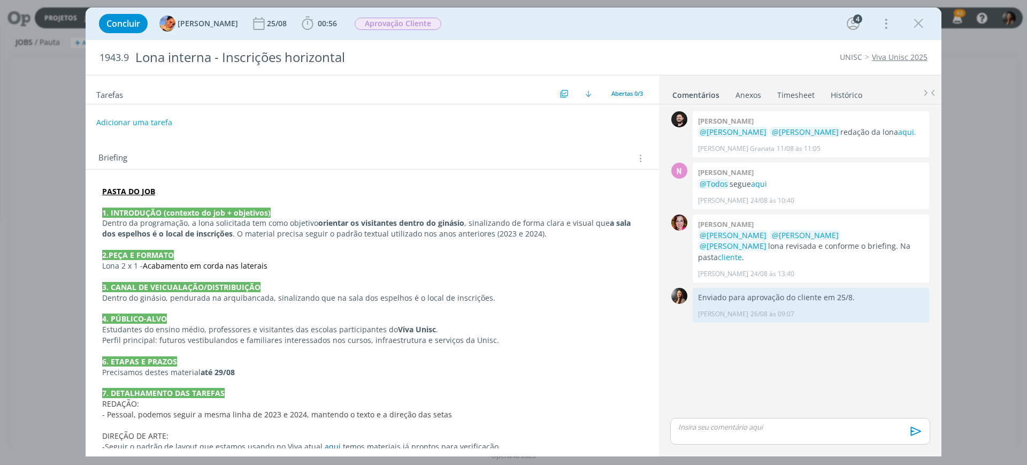
click at [102, 202] on p "dialog" at bounding box center [372, 202] width 540 height 11
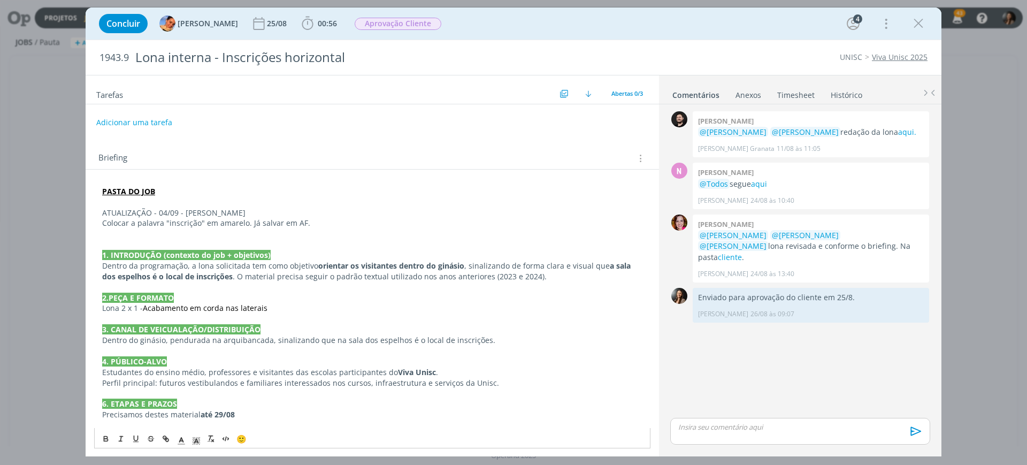
click at [126, 213] on p "ATUALIZAÇÃO - 04/09 - [PERSON_NAME]" at bounding box center [372, 213] width 540 height 11
click at [197, 443] on icon "dialog" at bounding box center [197, 441] width 10 height 10
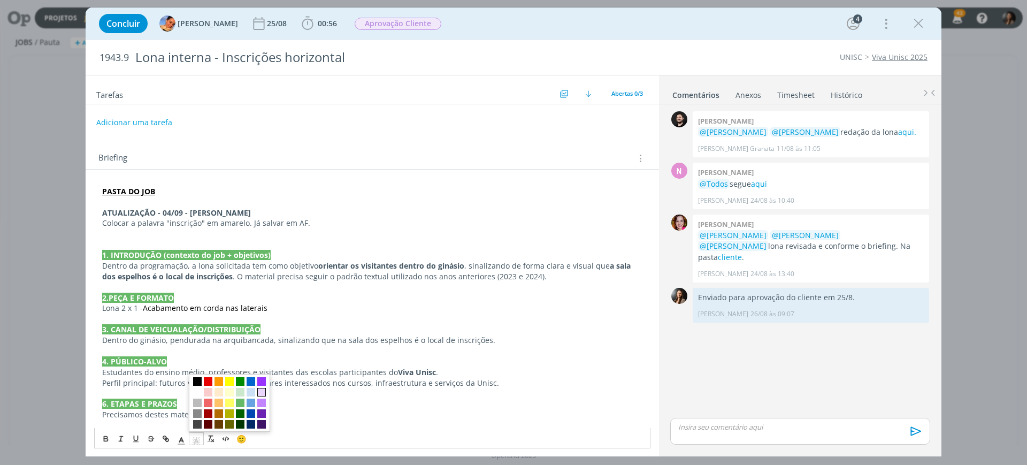
click at [263, 394] on span "dialog" at bounding box center [261, 392] width 9 height 9
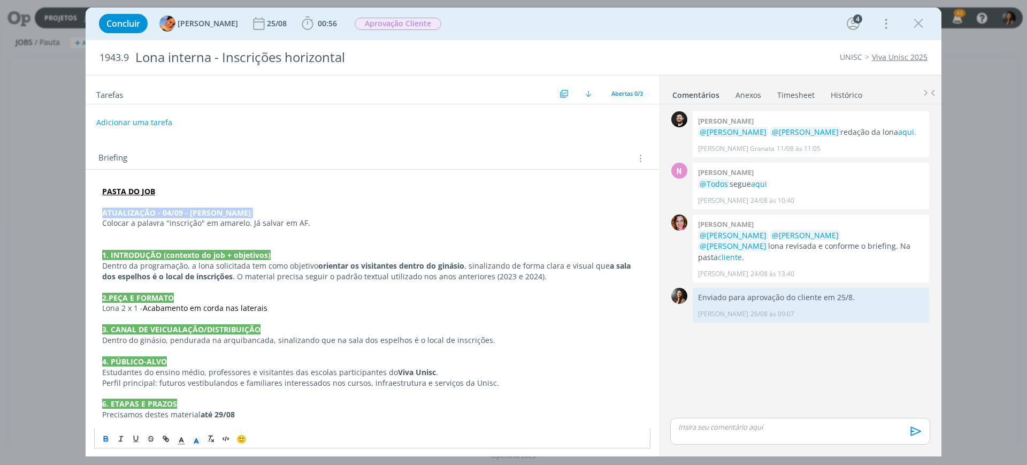
click at [144, 117] on button "Adicionar uma tarefa" at bounding box center [134, 122] width 77 height 19
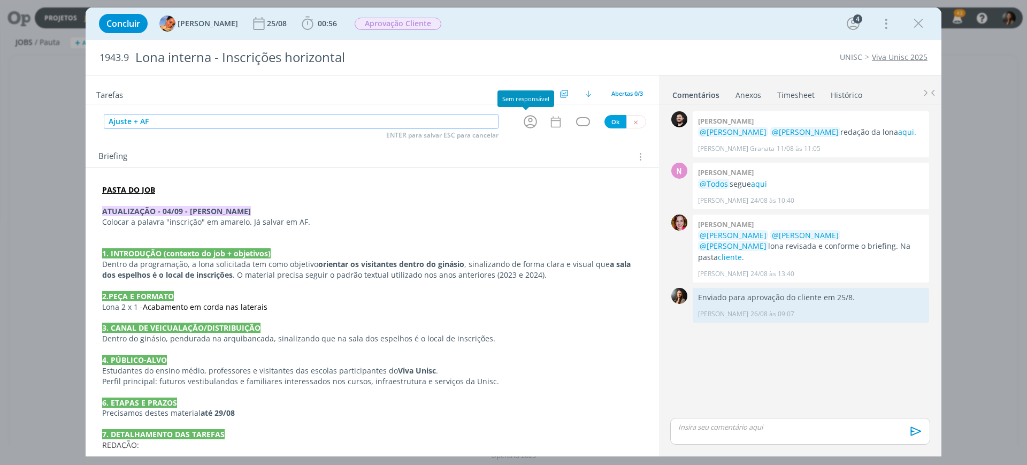
click at [524, 122] on icon "dialog" at bounding box center [530, 121] width 17 height 17
type input "Ajuste + AF"
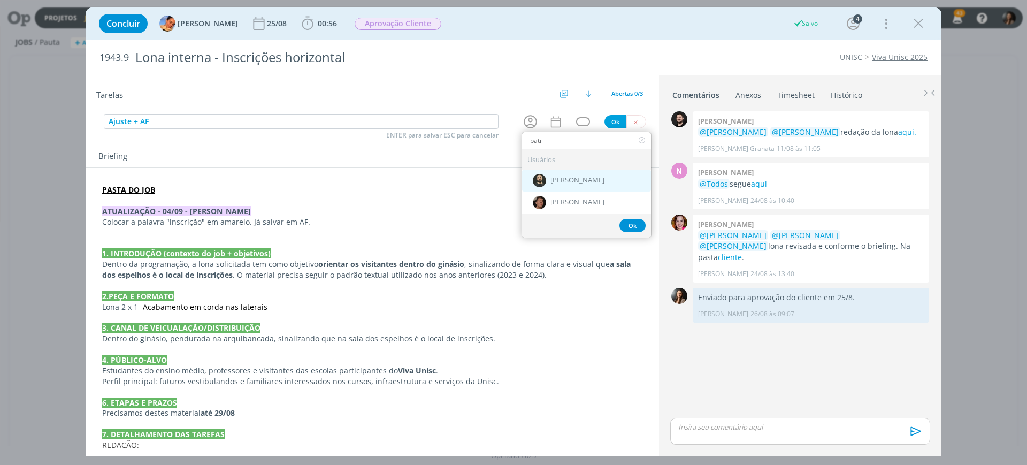
type input "patr"
click at [561, 178] on span "[PERSON_NAME]" at bounding box center [577, 181] width 54 height 9
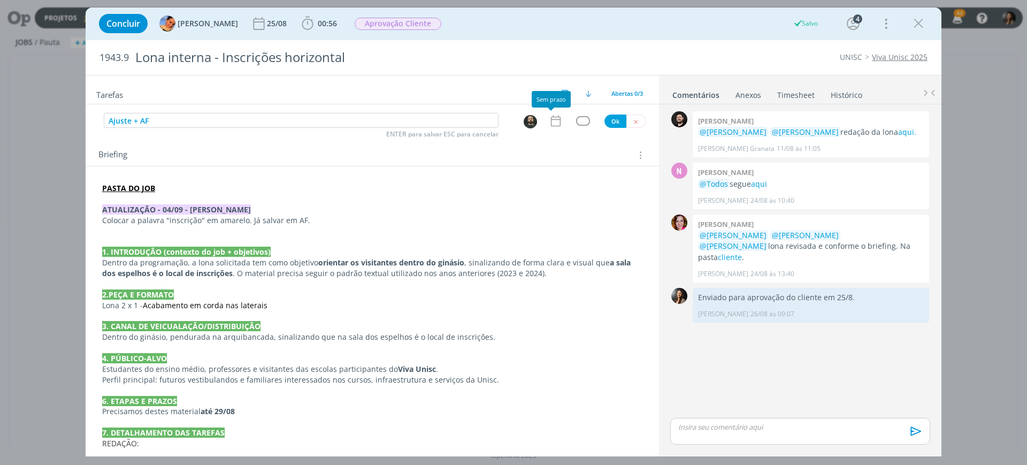
click at [549, 121] on icon "dialog" at bounding box center [556, 121] width 14 height 14
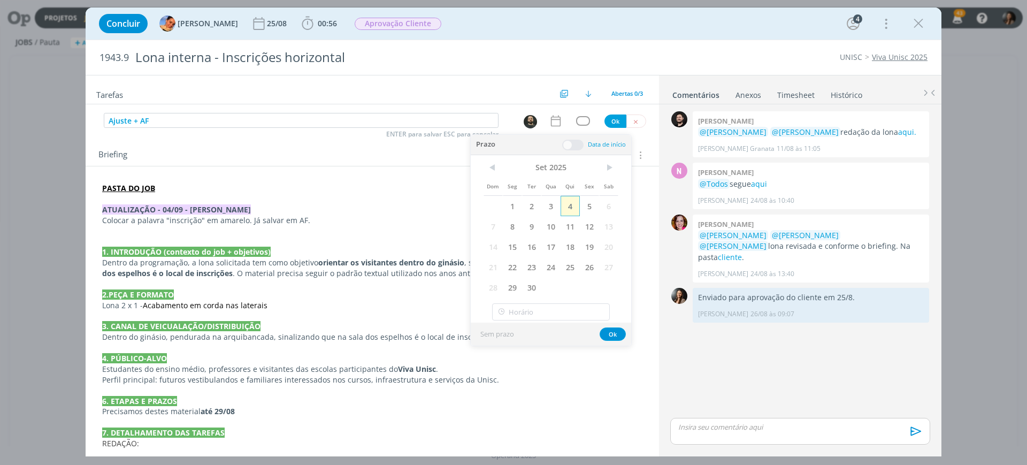
click at [571, 204] on span "4" at bounding box center [570, 206] width 19 height 20
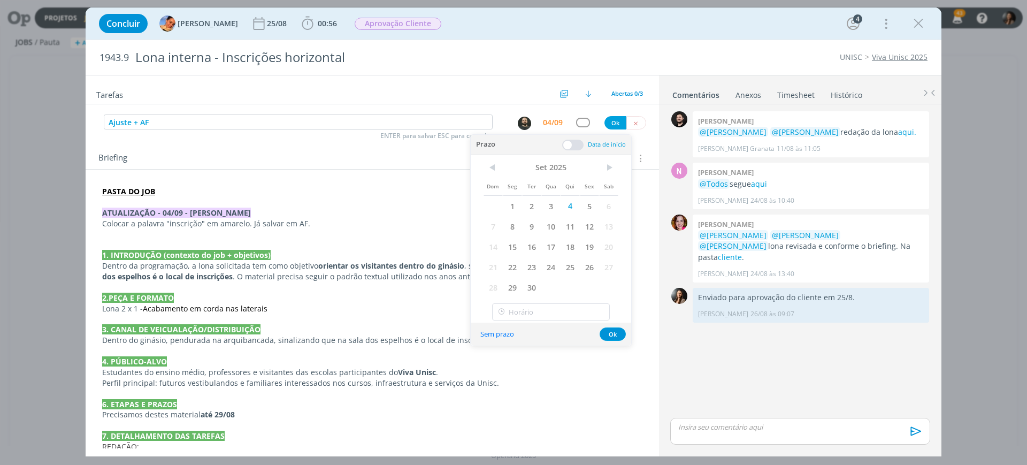
click at [571, 143] on span at bounding box center [572, 145] width 21 height 11
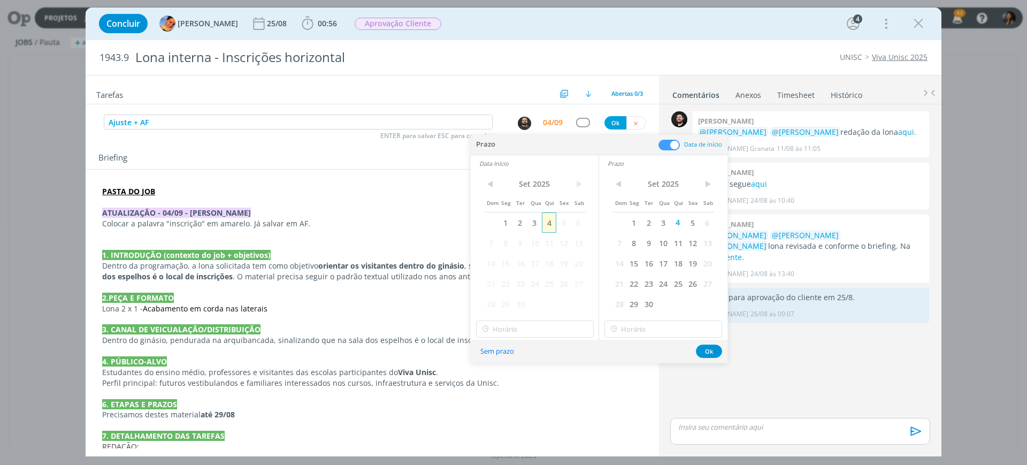
click at [553, 222] on span "4" at bounding box center [549, 222] width 14 height 20
click at [533, 328] on input "15:00" at bounding box center [535, 328] width 118 height 17
click at [504, 419] on div "14:45" at bounding box center [537, 416] width 120 height 19
type input "14:45"
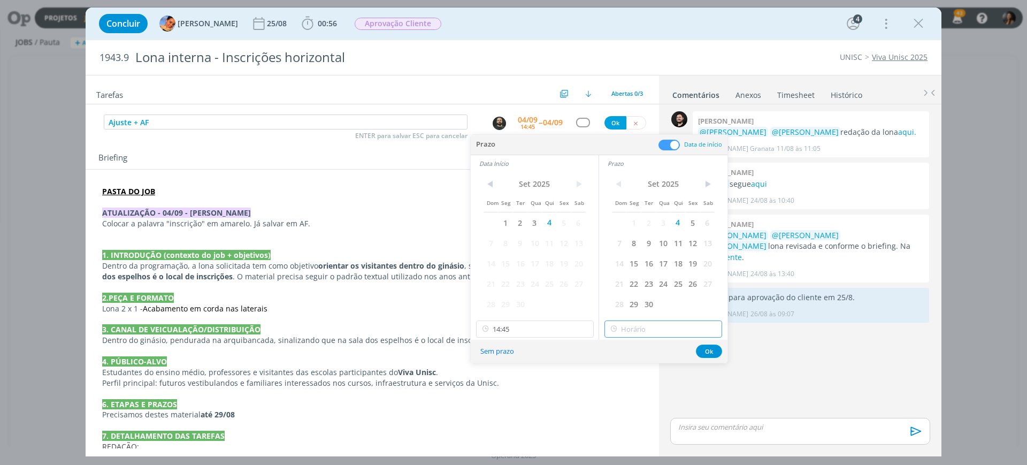
type input "15:00"
click at [633, 324] on input "15:00" at bounding box center [664, 328] width 118 height 17
click at [623, 435] on div "15:00" at bounding box center [665, 435] width 120 height 19
click at [707, 343] on div "Sem prazo Ok" at bounding box center [599, 351] width 257 height 23
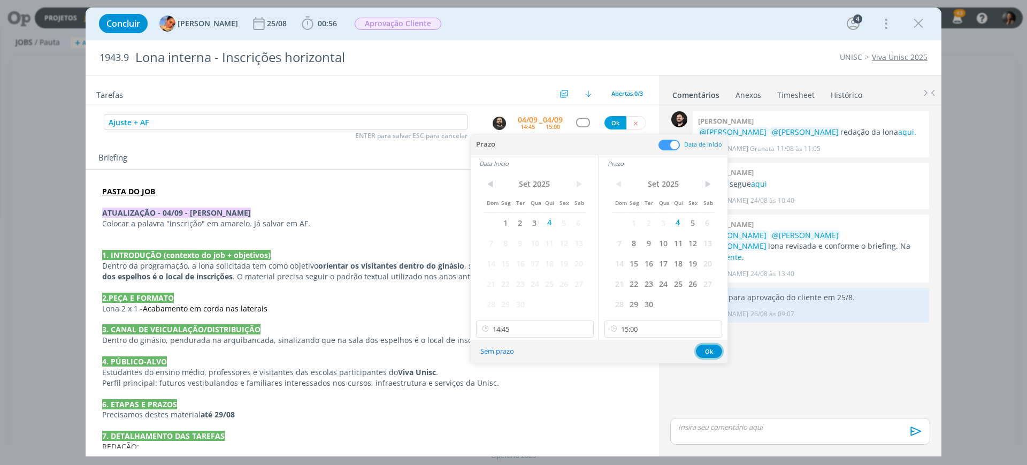
click at [707, 349] on button "Ok" at bounding box center [709, 351] width 26 height 13
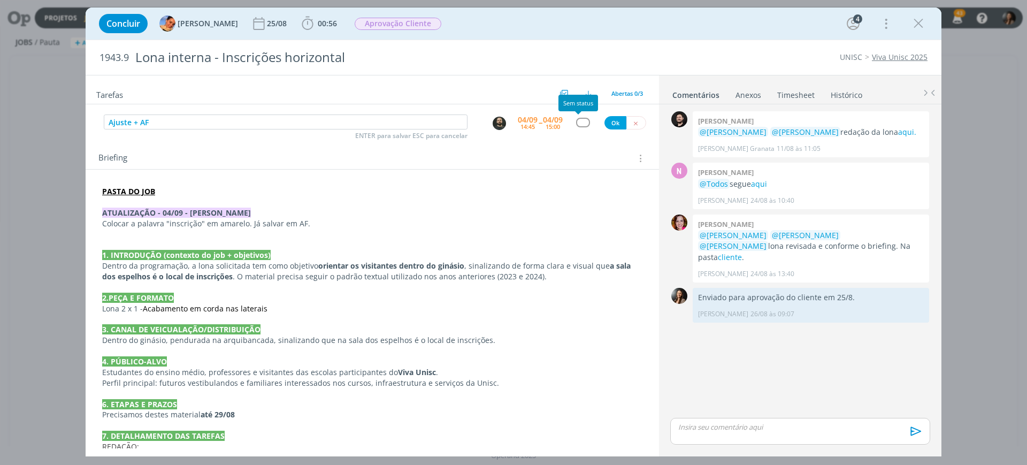
click at [579, 124] on div "dialog" at bounding box center [582, 122] width 13 height 9
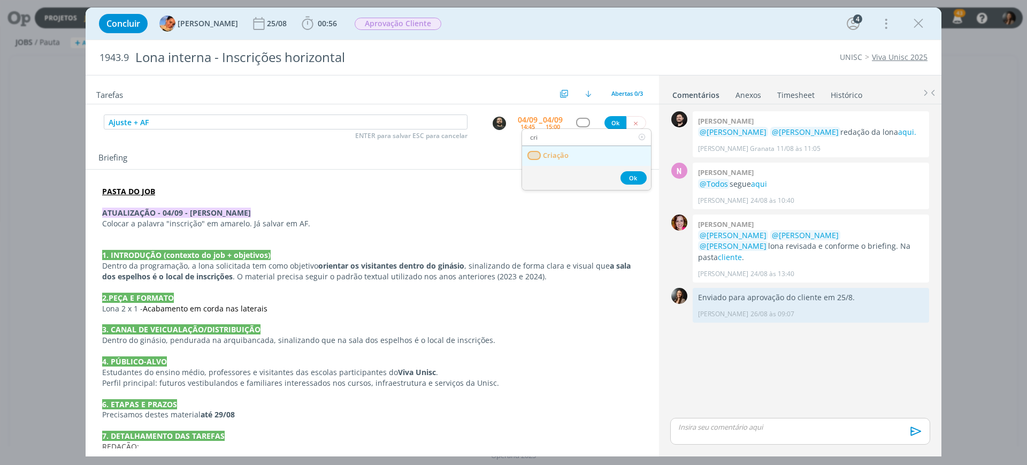
type input "cri"
click at [573, 149] on link "Criação" at bounding box center [586, 156] width 129 height 20
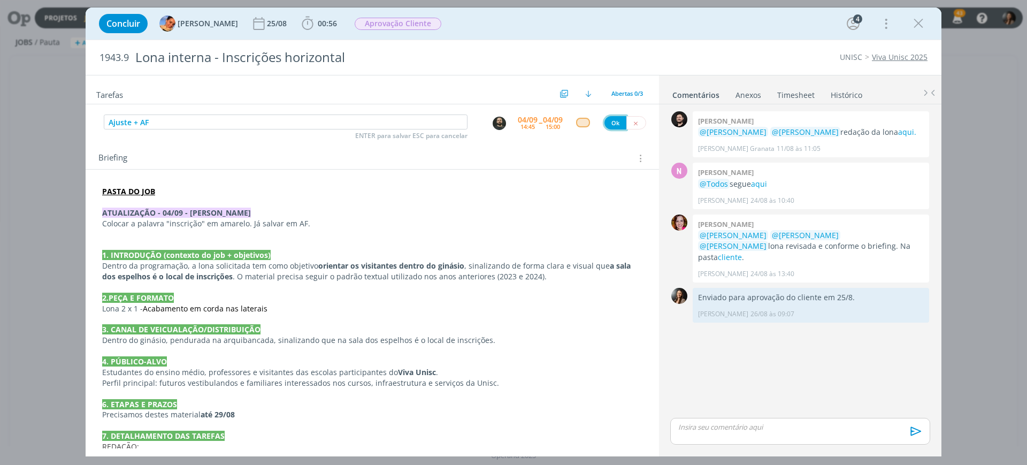
click at [611, 119] on button "Ok" at bounding box center [616, 122] width 22 height 13
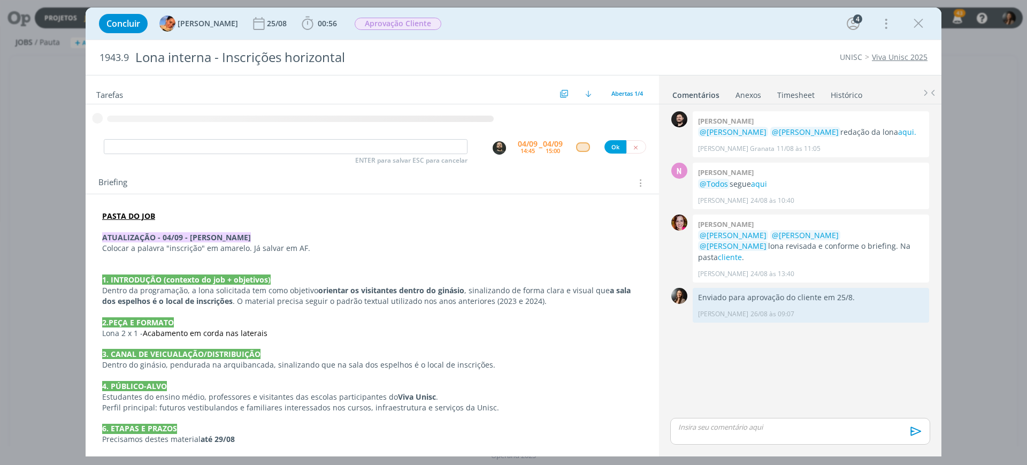
click at [138, 269] on p "dialog" at bounding box center [372, 269] width 540 height 11
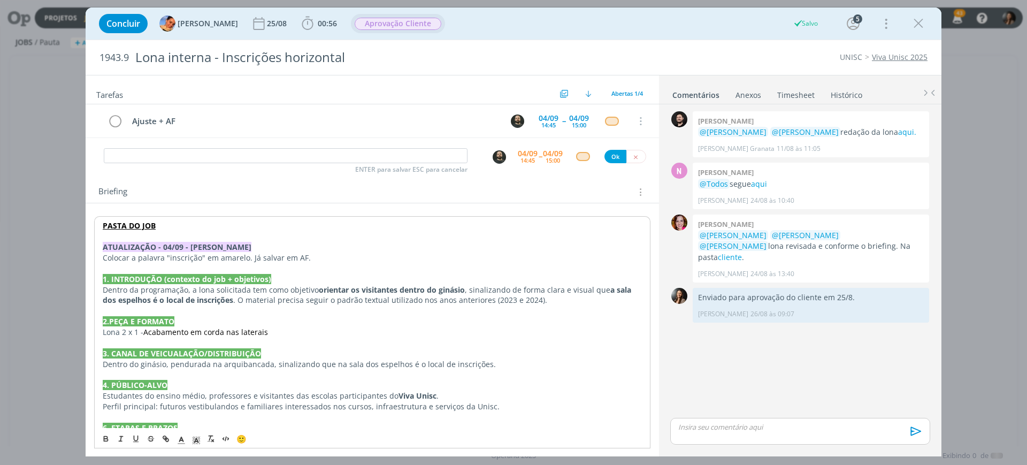
click at [380, 25] on span "Aprovação Cliente" at bounding box center [398, 24] width 87 height 12
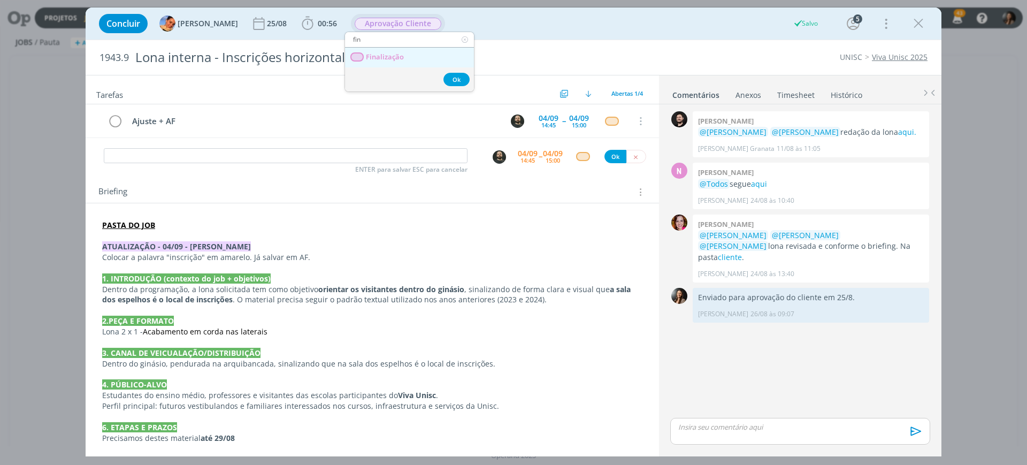
type input "fin"
click at [389, 55] on span "Finalização" at bounding box center [385, 57] width 38 height 9
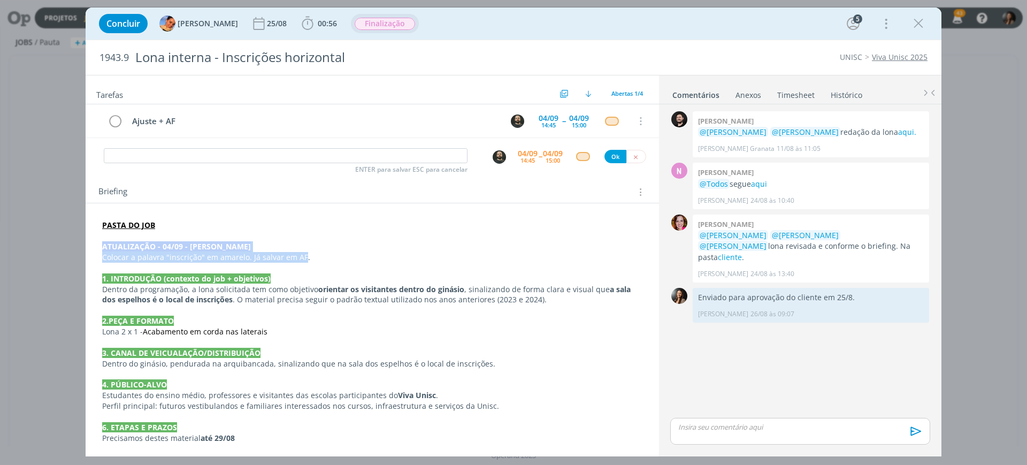
drag, startPoint x: 102, startPoint y: 243, endPoint x: 301, endPoint y: 258, distance: 199.6
click at [301, 258] on div "PASTA DO JOB ATUALIZAÇÃO - 04/09 - BEATRIZ Colocar a palavra "inscrição" em ama…" at bounding box center [372, 400] width 556 height 369
copy div "ATUALIZAÇÃO - 04/09 - BEATRIZ Colocar a palavra "inscrição" em amarelo. Já salv…"
drag, startPoint x: 752, startPoint y: 374, endPoint x: 778, endPoint y: 358, distance: 30.7
click at [755, 370] on div "0 Bruno corralo granata @Karoline Arend @Beatriz Luchese redação da lona aqui. …" at bounding box center [800, 262] width 269 height 307
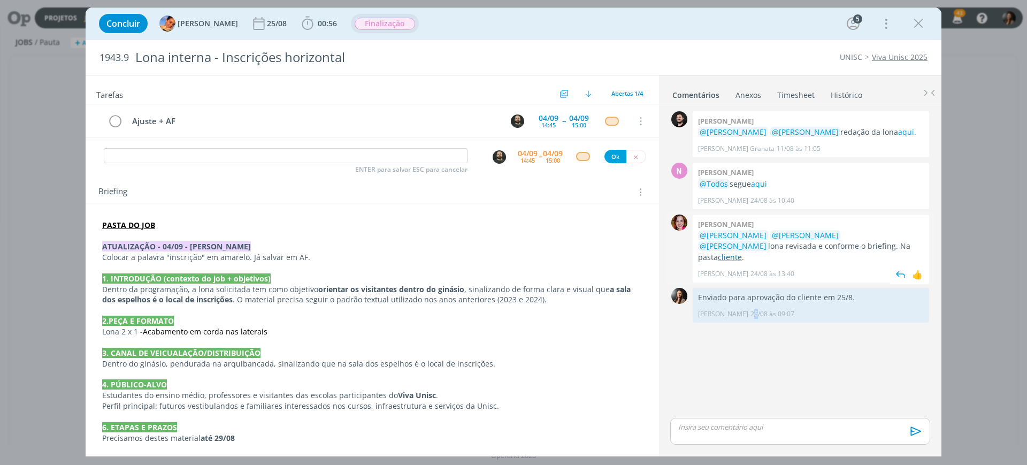
click at [742, 252] on link "cliente" at bounding box center [730, 257] width 24 height 10
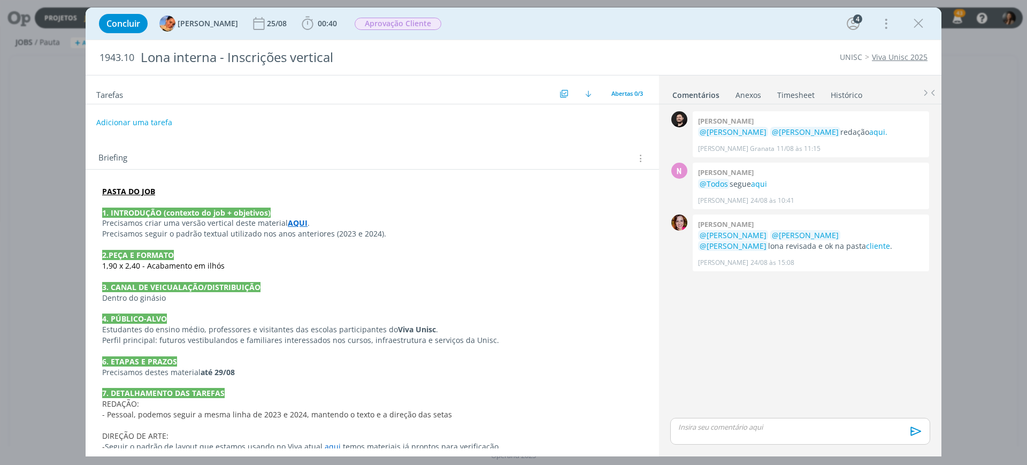
click at [217, 199] on p "dialog" at bounding box center [372, 202] width 540 height 11
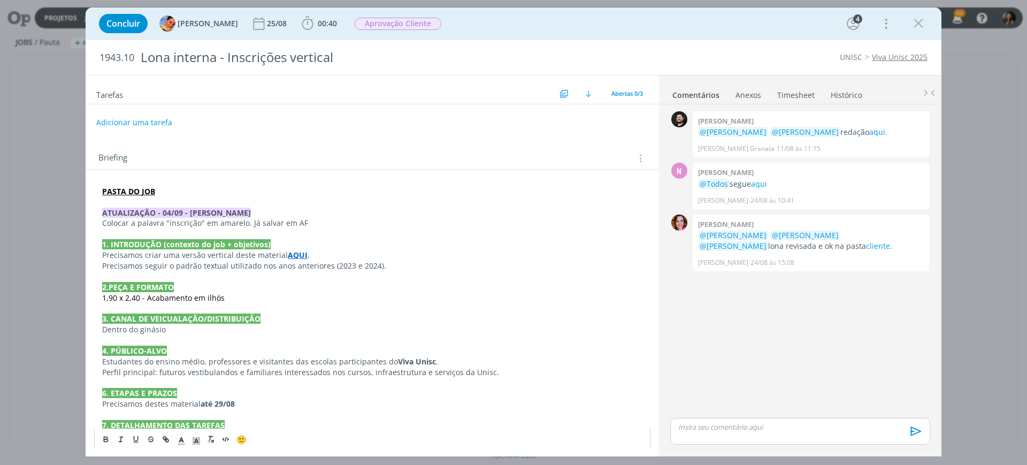
click at [248, 224] on p "Colocar a palavra "inscrição" em amarelo. Já salvar em AF" at bounding box center [372, 223] width 540 height 11
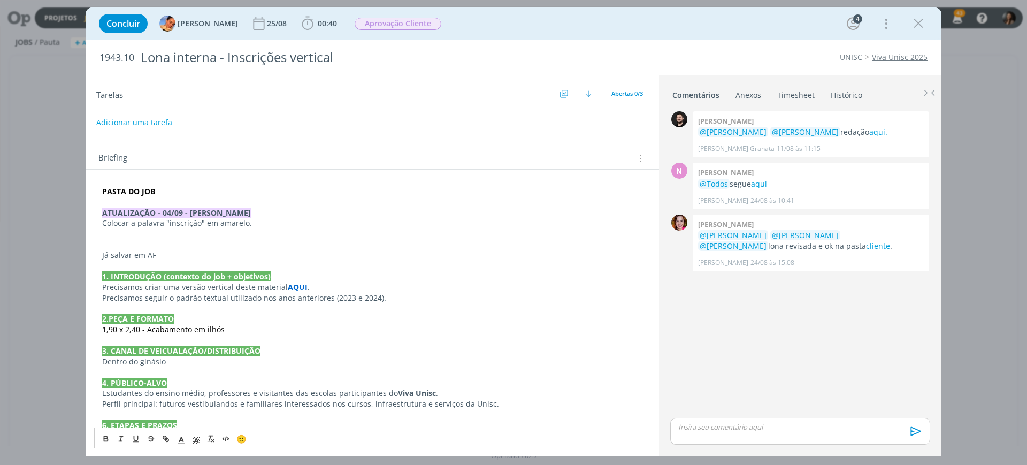
click at [169, 231] on p "dialog" at bounding box center [372, 233] width 540 height 11
click at [866, 244] on link "cliente" at bounding box center [878, 246] width 24 height 10
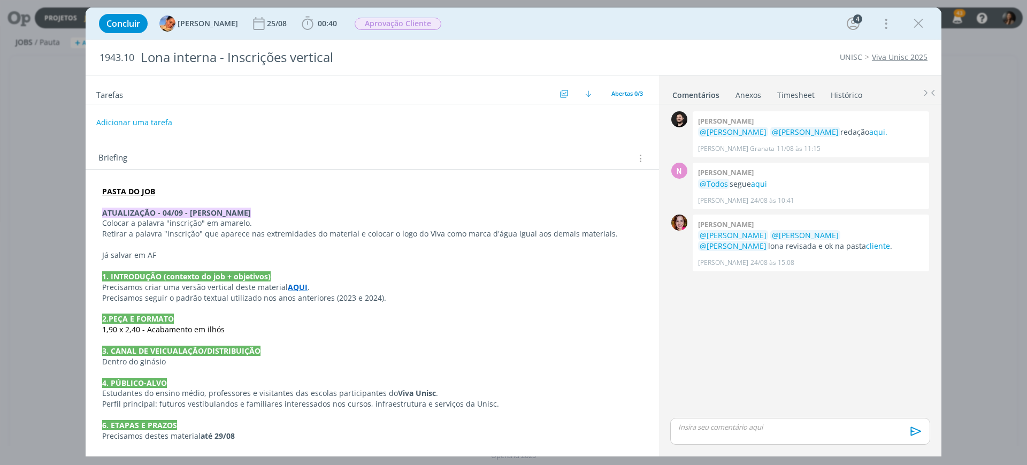
click at [145, 243] on p "dialog" at bounding box center [372, 244] width 540 height 11
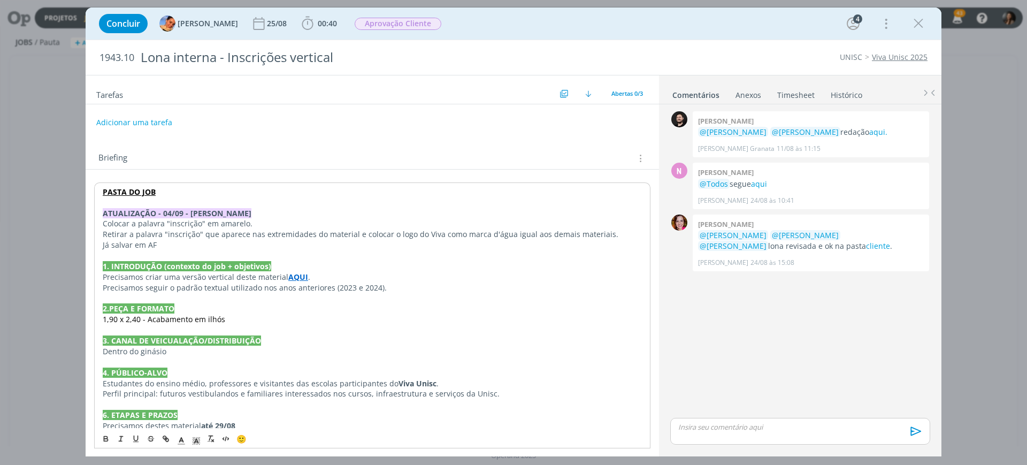
click at [608, 232] on p "Retirar a palavra "inscrição" que aparece nas extremidades do material e coloca…" at bounding box center [372, 234] width 539 height 11
click at [580, 321] on p "1,90 x 2,40 - Acabamento em ilhós" at bounding box center [372, 318] width 540 height 11
drag, startPoint x: 604, startPoint y: 233, endPoint x: 538, endPoint y: 234, distance: 65.8
click at [538, 234] on p "Retirar a palavra "inscrição" que aparece nas extremidades do material e coloca…" at bounding box center [372, 233] width 540 height 11
click at [515, 236] on p "Retirar a palavra "inscrição" que aparece nas extremidades do material e coloca…" at bounding box center [372, 233] width 540 height 11
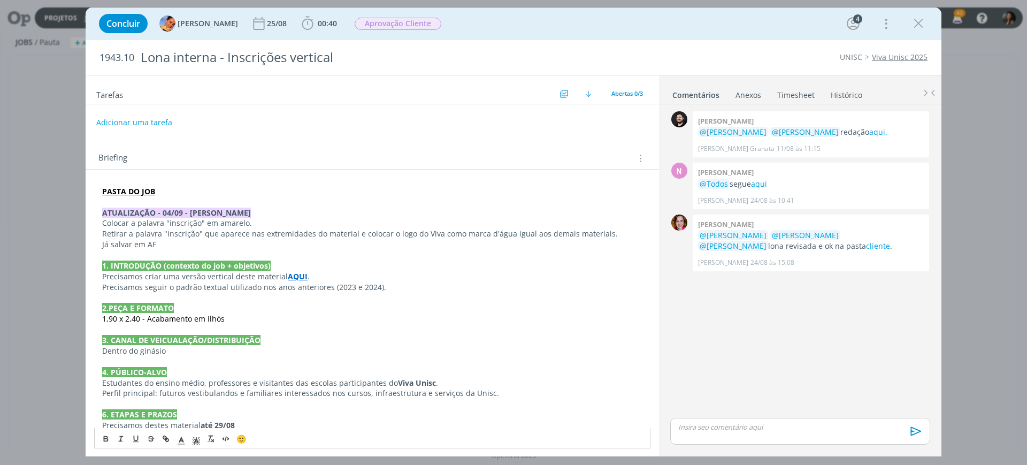
drag, startPoint x: 458, startPoint y: 233, endPoint x: 496, endPoint y: 232, distance: 37.5
click at [463, 233] on p "Retirar a palavra "inscrição" que aparece nas extremidades do material e coloca…" at bounding box center [372, 233] width 540 height 11
click at [507, 233] on p "Retirar a palavra "inscrição" que aparece nas extremidades do material e coloca…" at bounding box center [372, 233] width 540 height 11
click at [603, 232] on p "Retirar a palavra "inscrição" que aparece nas extremidades do material e coloca…" at bounding box center [372, 233] width 540 height 11
click at [618, 233] on p "Retirar a palavra "inscrição" que aparece nas extremidades do material e coloca…" at bounding box center [372, 233] width 540 height 11
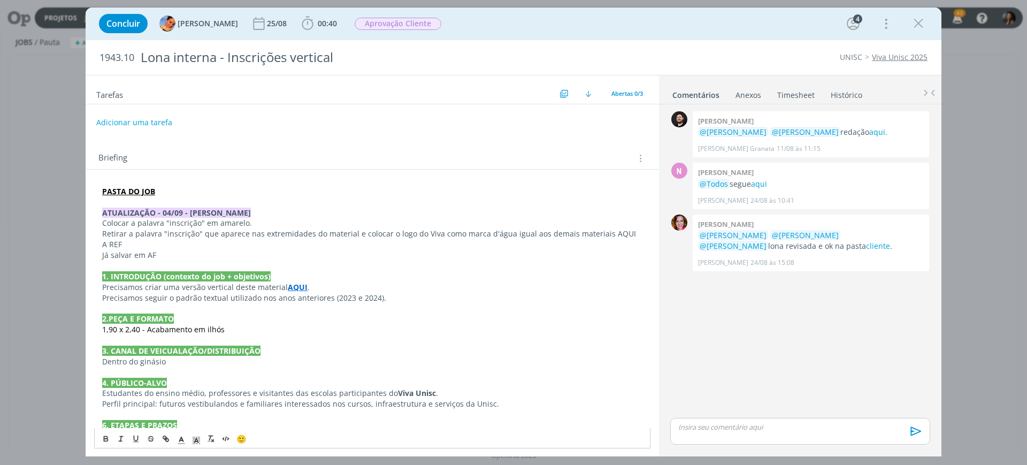
drag, startPoint x: 608, startPoint y: 241, endPoint x: 600, endPoint y: 232, distance: 11.4
click at [600, 232] on p "Retirar a palavra "inscrição" que aparece nas extremidades do material e coloca…" at bounding box center [372, 238] width 540 height 21
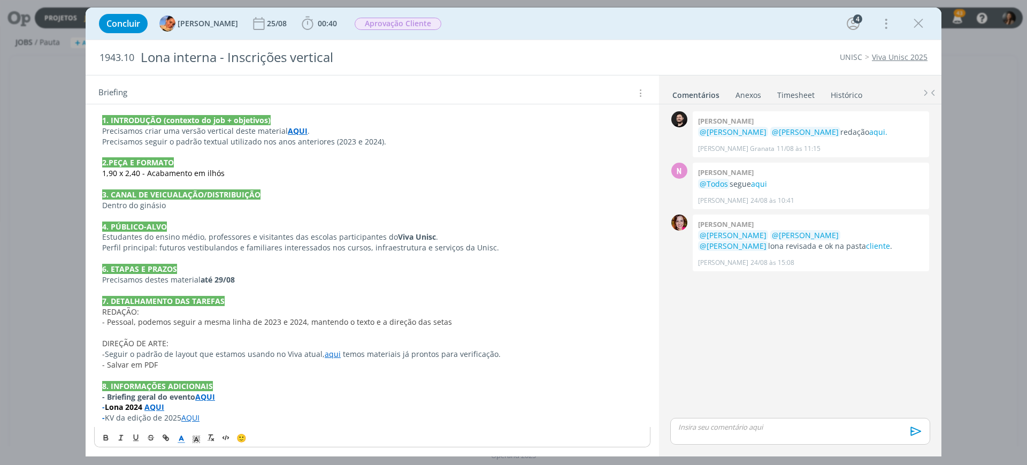
scroll to position [159, 0]
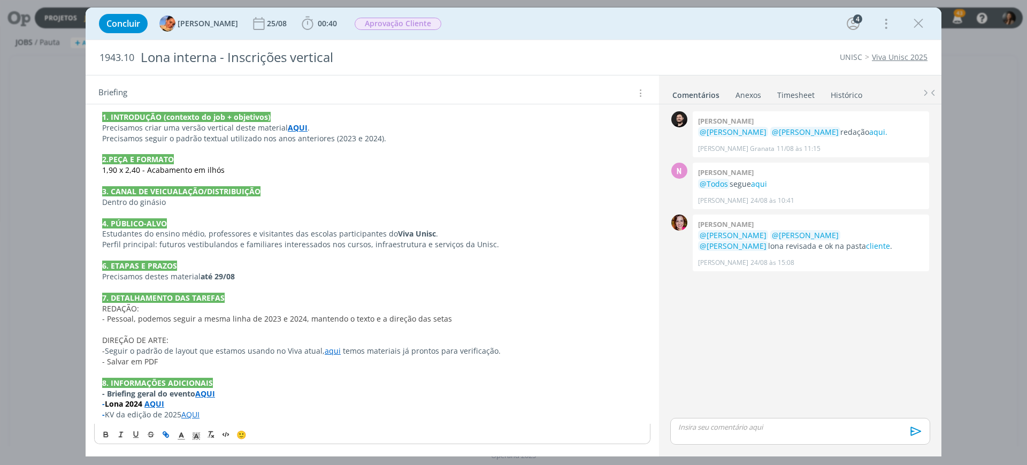
click at [163, 433] on icon "dialog" at bounding box center [166, 434] width 9 height 9
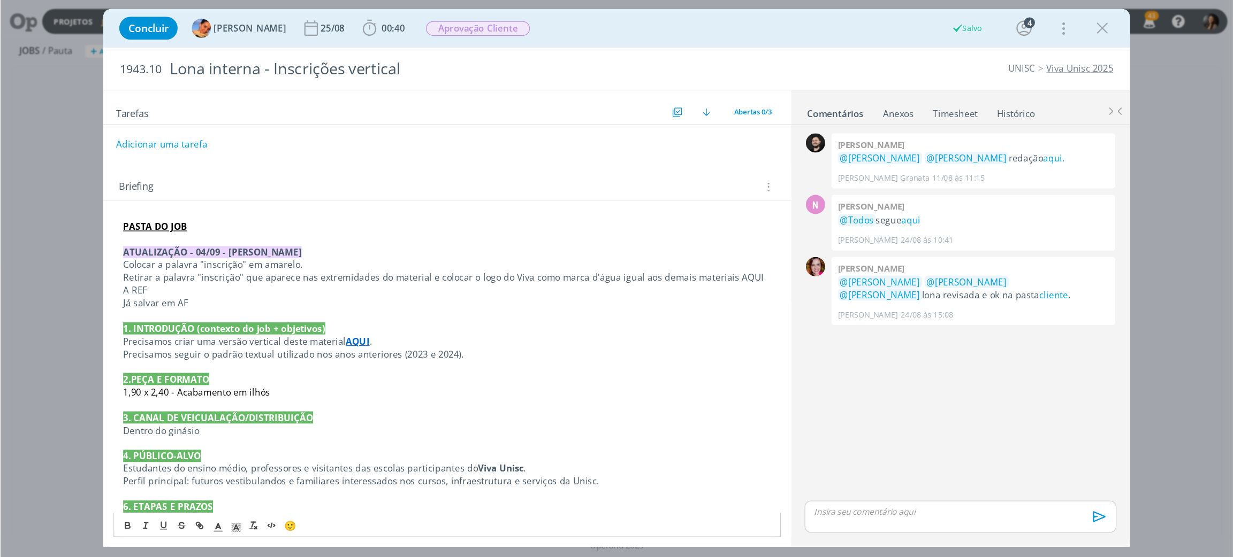
scroll to position [0, 0]
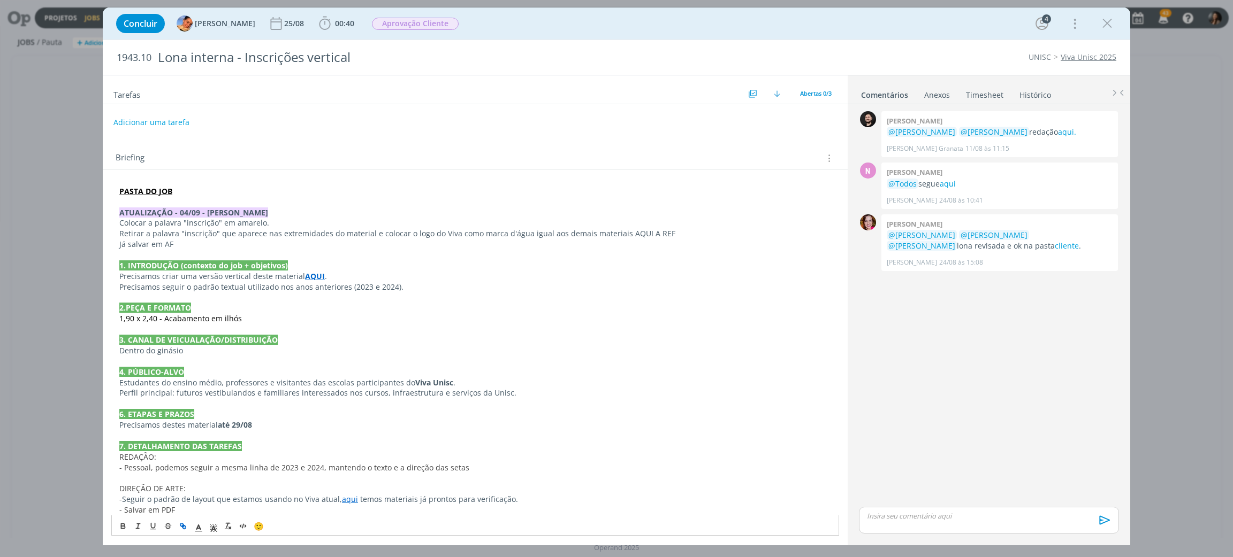
click at [181, 464] on icon "dialog" at bounding box center [183, 526] width 9 height 9
paste input "https://sobeae.sharepoint.com/:i:/s/SOBEAE/ER0Ss7OgCMFKlrKDoFipJu4BhDo0eSmsnws2…"
type input "https://sobeae.sharepoint.com/:i:/s/SOBEAE/ER0Ss7OgCMFKlrKDoFipJu4BhDo0eSmsnws2…"
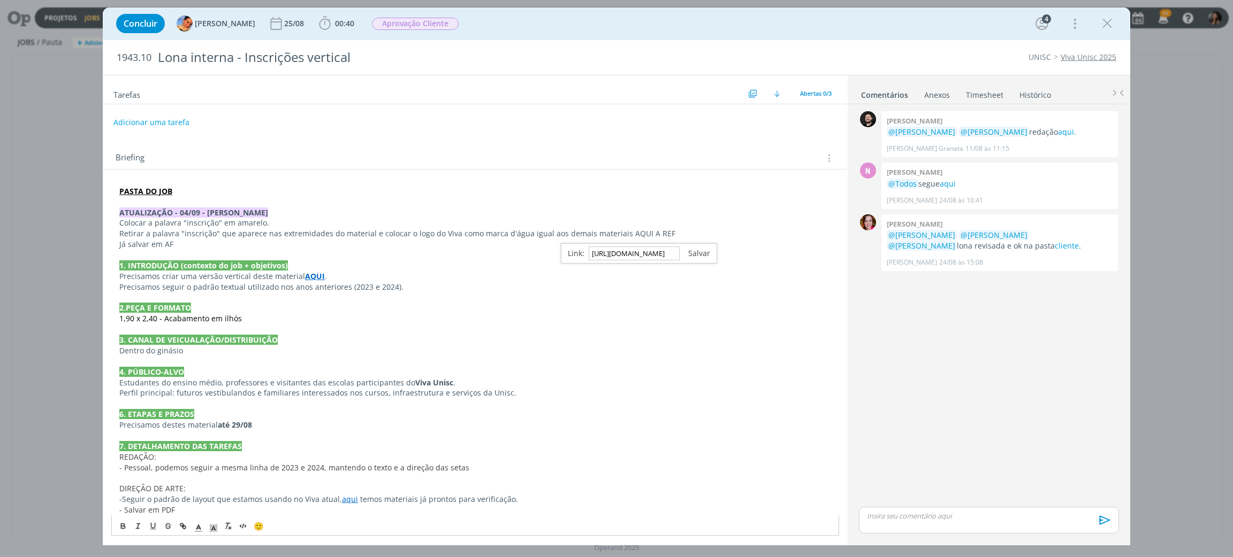
drag, startPoint x: 702, startPoint y: 246, endPoint x: 703, endPoint y: 252, distance: 6.1
click at [702, 246] on div "https://sobeae.sharepoint.com/:i:/s/SOBEAE/ER0Ss7OgCMFKlrKDoFipJu4BhDo0eSmsnws2…" at bounding box center [639, 253] width 156 height 20
click at [703, 252] on link "dialog" at bounding box center [694, 253] width 30 height 10
click at [683, 236] on p "Retirar a palavra "inscrição" que aparece nas extremidades do material e coloca…" at bounding box center [475, 233] width 712 height 11
click at [180, 123] on button "Adicionar uma tarefa" at bounding box center [151, 122] width 76 height 18
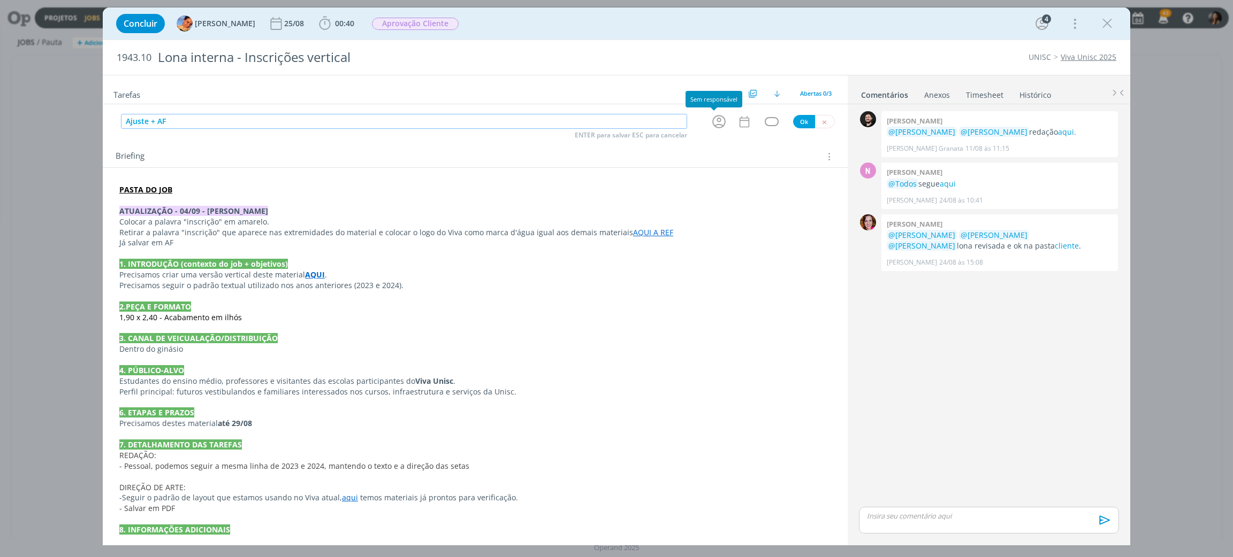
click at [715, 123] on icon "dialog" at bounding box center [718, 121] width 17 height 17
type input "Ajuste + AF"
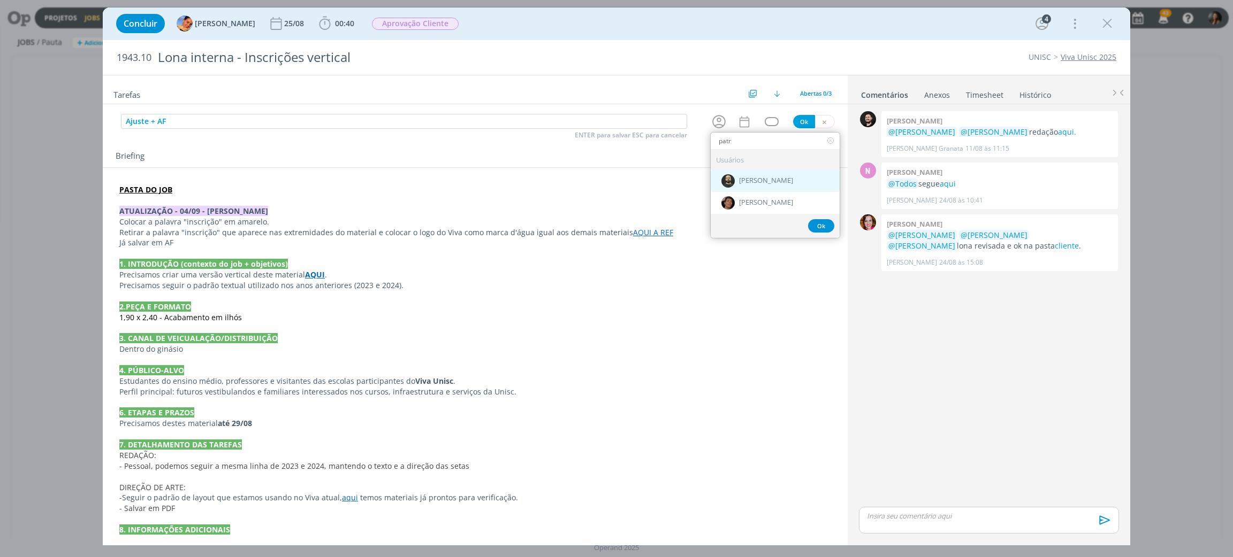
type input "patr"
click at [754, 182] on span "[PERSON_NAME]" at bounding box center [766, 181] width 54 height 9
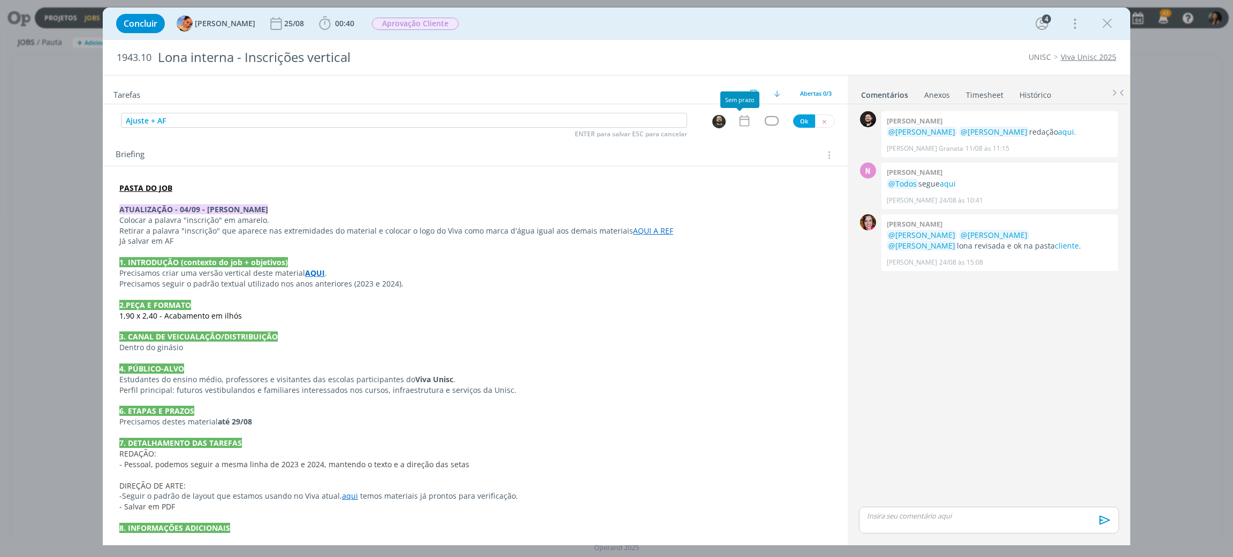
click at [739, 116] on icon "dialog" at bounding box center [744, 121] width 14 height 14
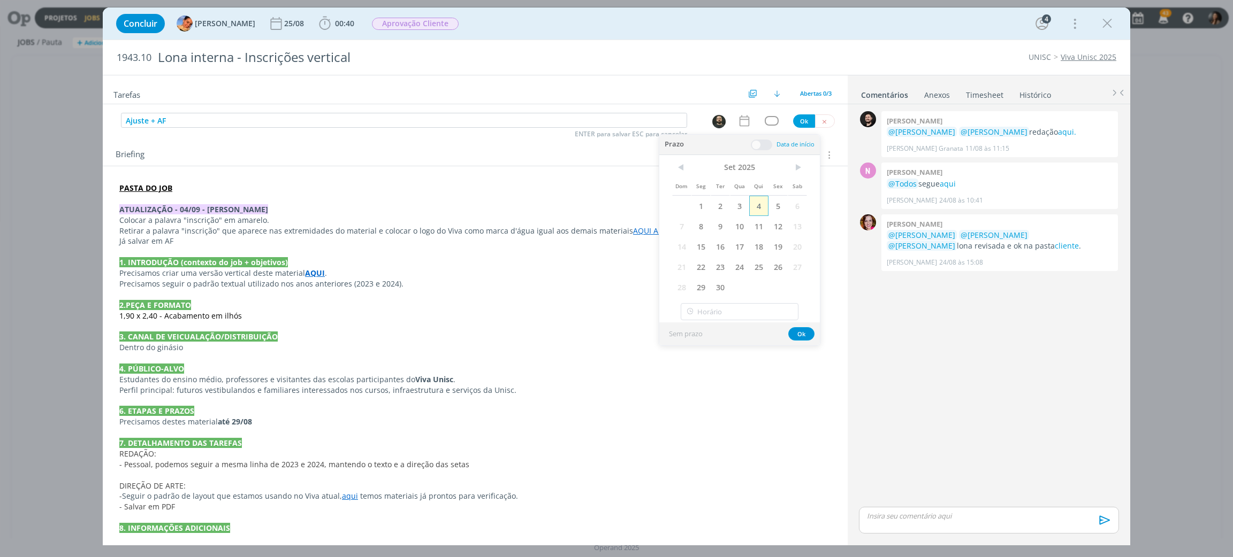
click at [757, 203] on span "4" at bounding box center [758, 206] width 19 height 20
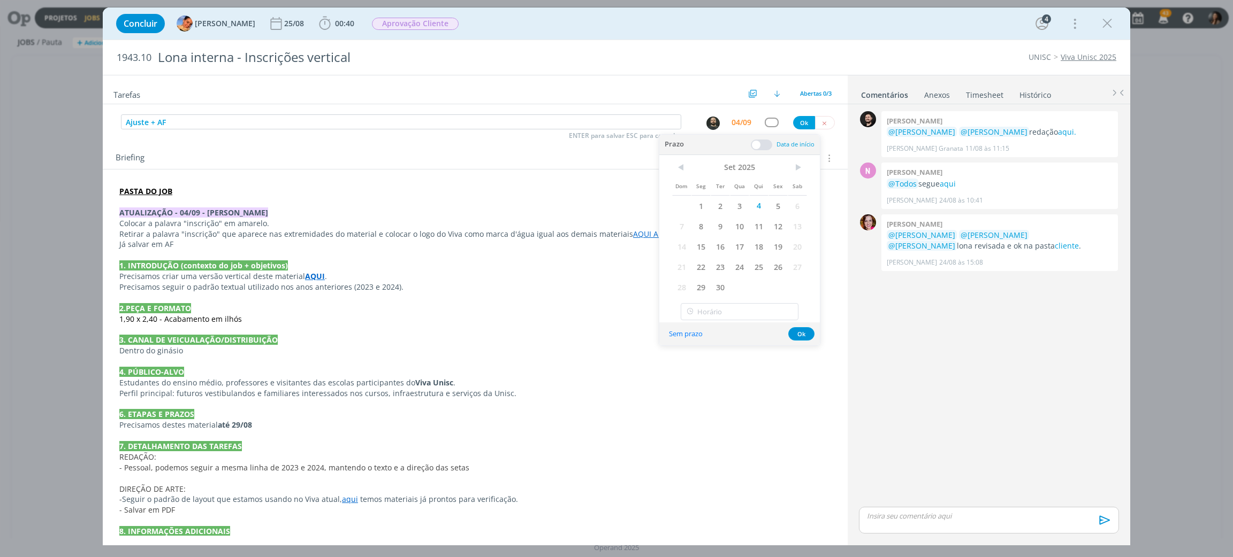
click at [765, 141] on span at bounding box center [761, 145] width 21 height 11
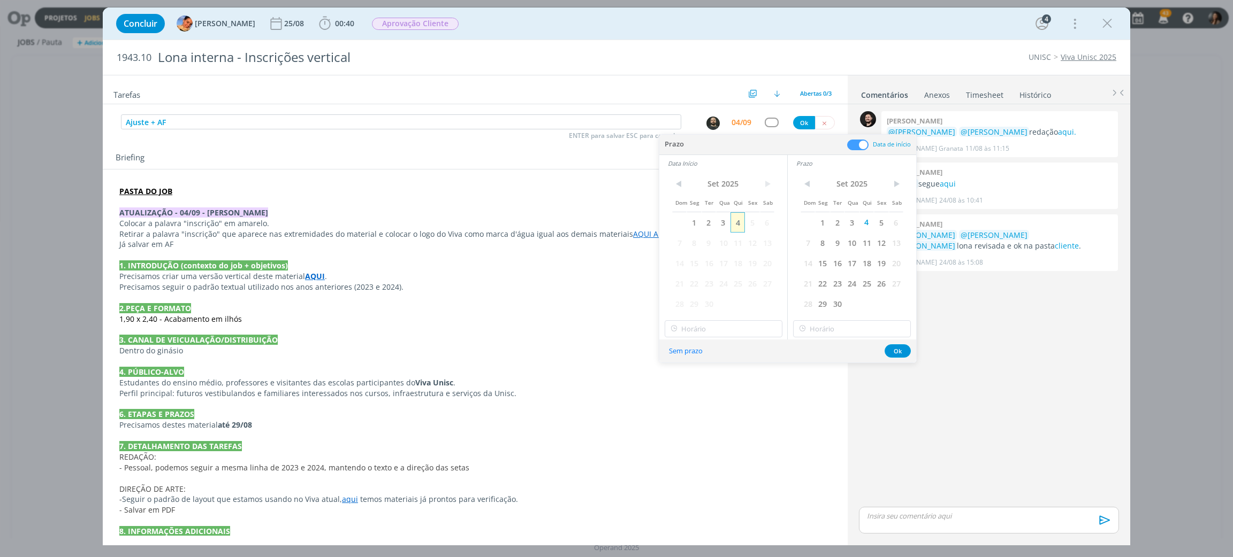
click at [740, 223] on span "4" at bounding box center [737, 222] width 14 height 20
type input "15:00"
click at [759, 326] on input "15:00" at bounding box center [723, 328] width 118 height 17
click at [686, 353] on div "15:00" at bounding box center [725, 355] width 120 height 19
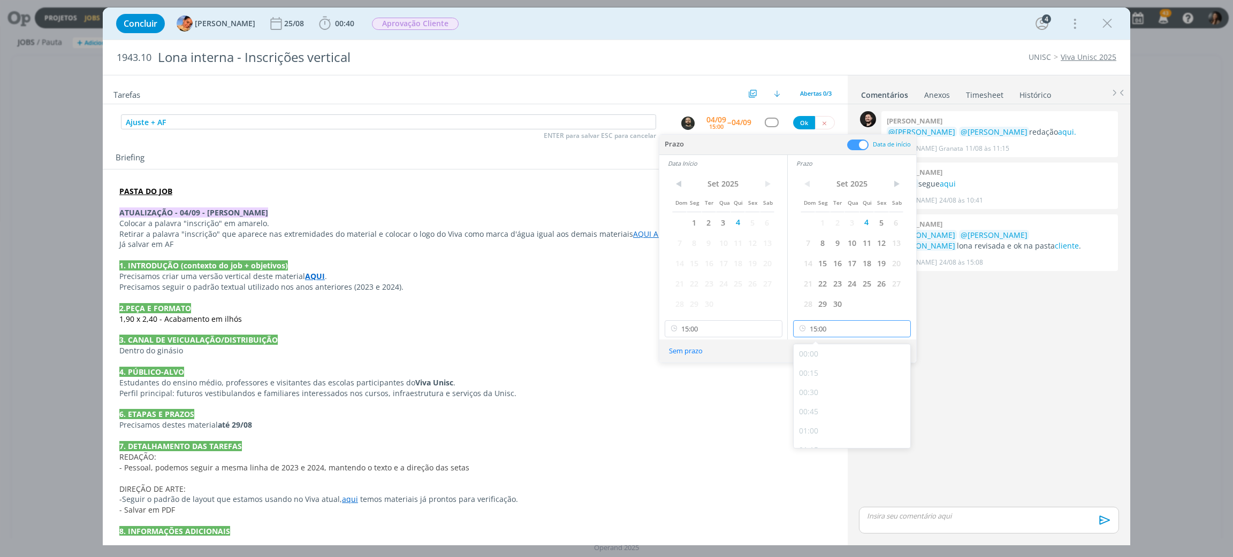
drag, startPoint x: 814, startPoint y: 326, endPoint x: 769, endPoint y: 348, distance: 49.8
click at [813, 327] on input "15:00" at bounding box center [852, 328] width 118 height 17
click at [817, 377] on div "15:15" at bounding box center [853, 374] width 120 height 19
type input "15:15"
click at [893, 347] on button "Ok" at bounding box center [897, 351] width 26 height 13
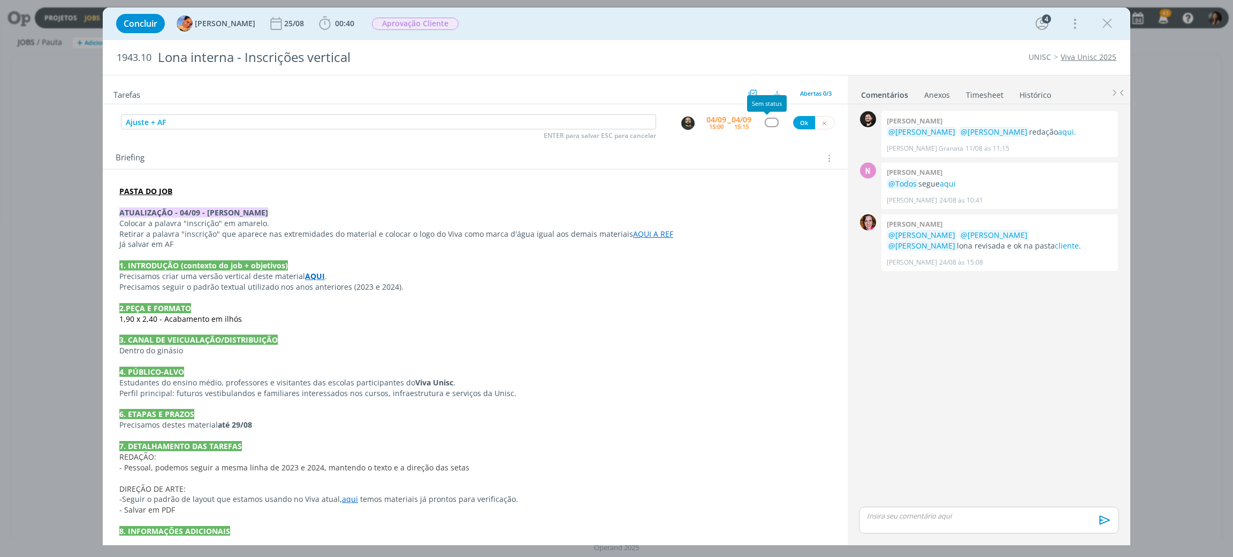
click at [766, 124] on div "dialog" at bounding box center [770, 122] width 13 height 9
type input "cr"
click at [766, 156] on link "Criação" at bounding box center [775, 156] width 129 height 20
click at [418, 22] on span "Aprovação Cliente" at bounding box center [415, 24] width 87 height 12
type input "fin"
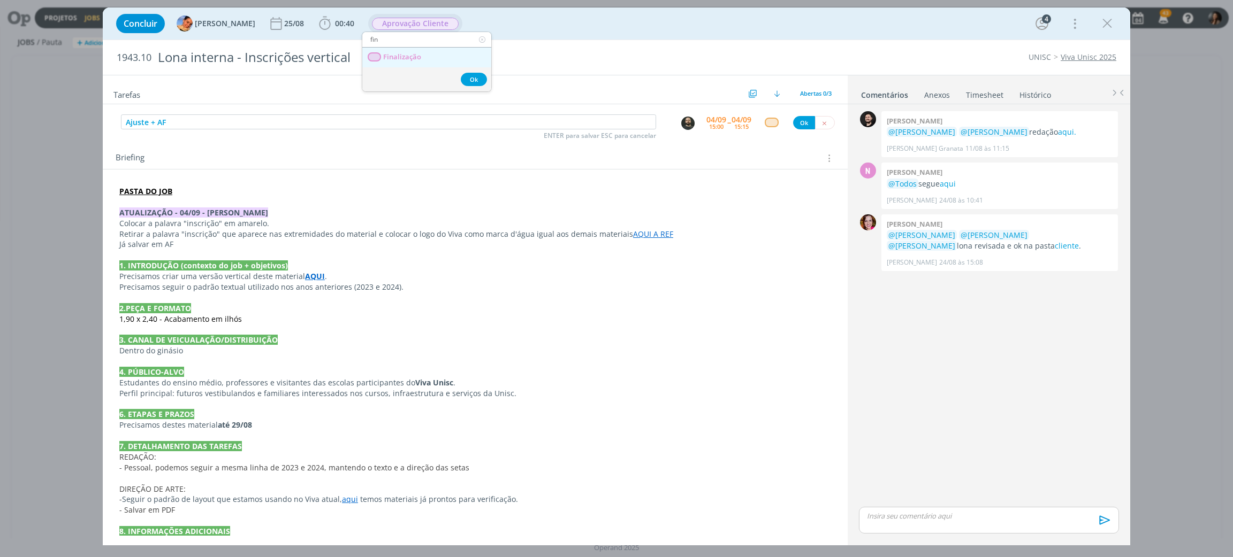
click at [413, 56] on span "Finalização" at bounding box center [402, 57] width 38 height 9
drag, startPoint x: 115, startPoint y: 212, endPoint x: 269, endPoint y: 223, distance: 153.9
click at [269, 223] on div "PASTA DO JOB ATUALIZAÇÃO - 04/09 - BEATRIZ Colocar a palavra "inscrição" em ama…" at bounding box center [475, 377] width 728 height 391
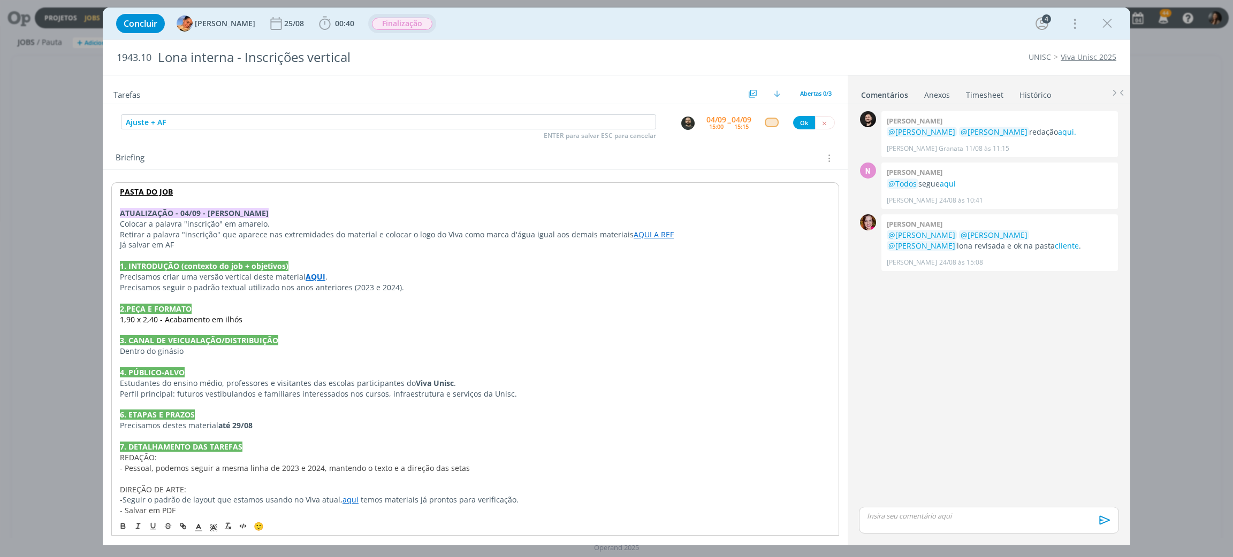
copy div "ATUALIZAÇÃO - 04/09 - BEATRIZ Colocar a palavra "inscrição" em amarelo."
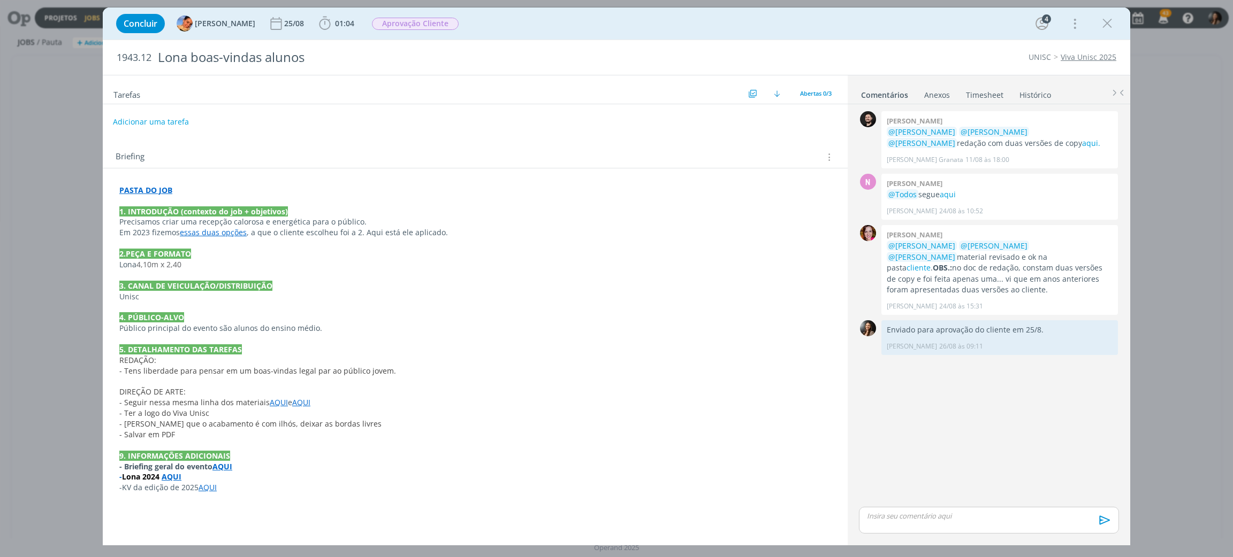
click at [158, 123] on button "Adicionar uma tarefa" at bounding box center [151, 122] width 76 height 18
click at [720, 120] on icon "dialog" at bounding box center [718, 121] width 13 height 13
type input "Fazer AF"
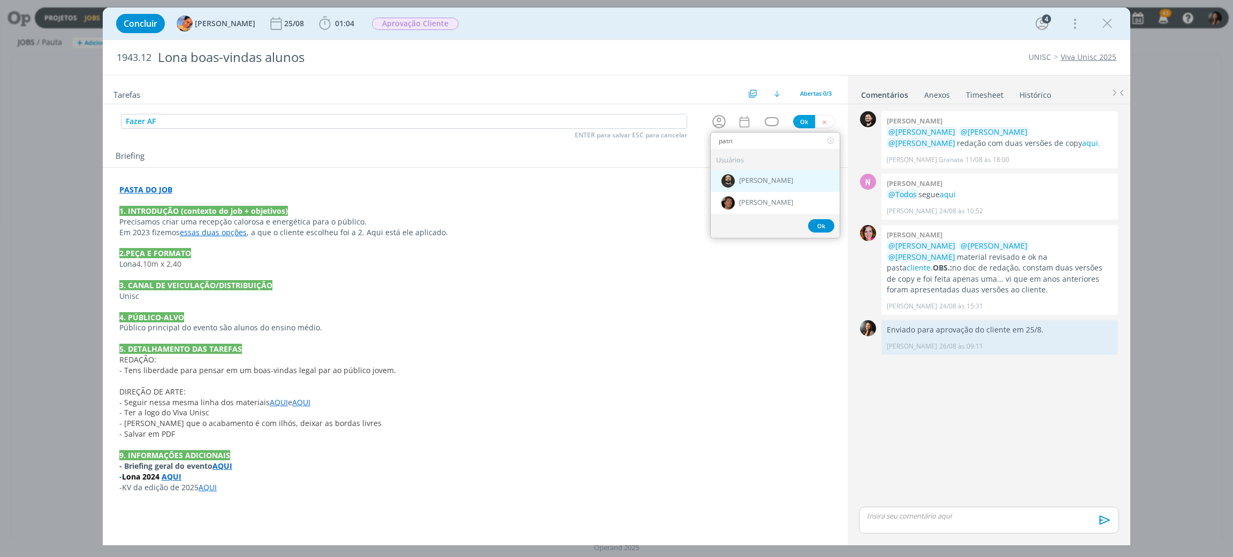
type input "patri"
click at [775, 183] on span "[PERSON_NAME]" at bounding box center [766, 181] width 54 height 9
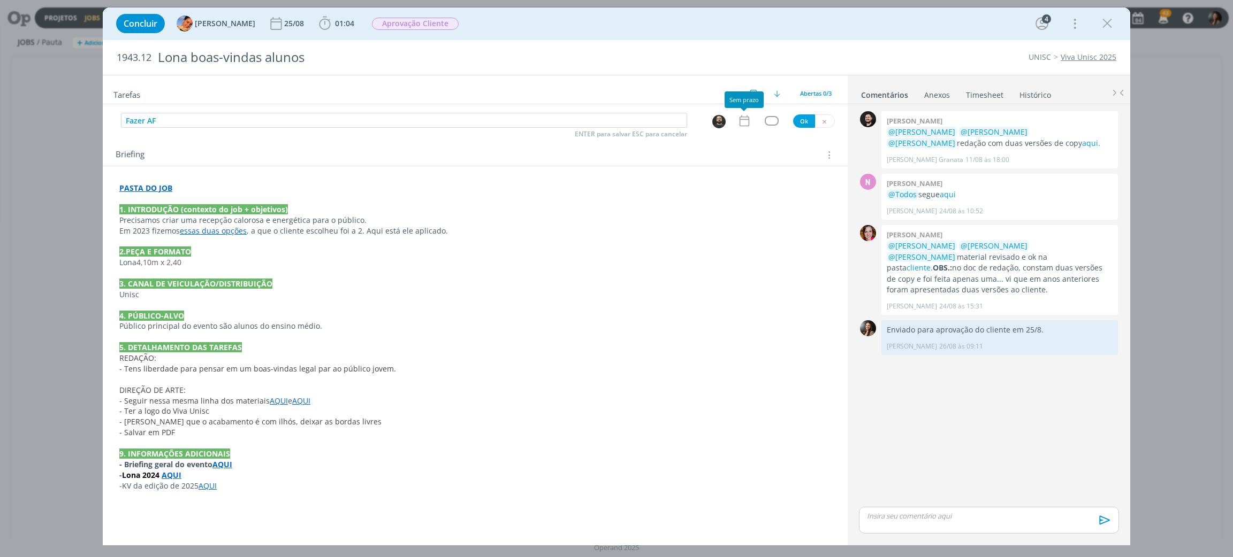
click at [737, 124] on icon "dialog" at bounding box center [744, 121] width 14 height 14
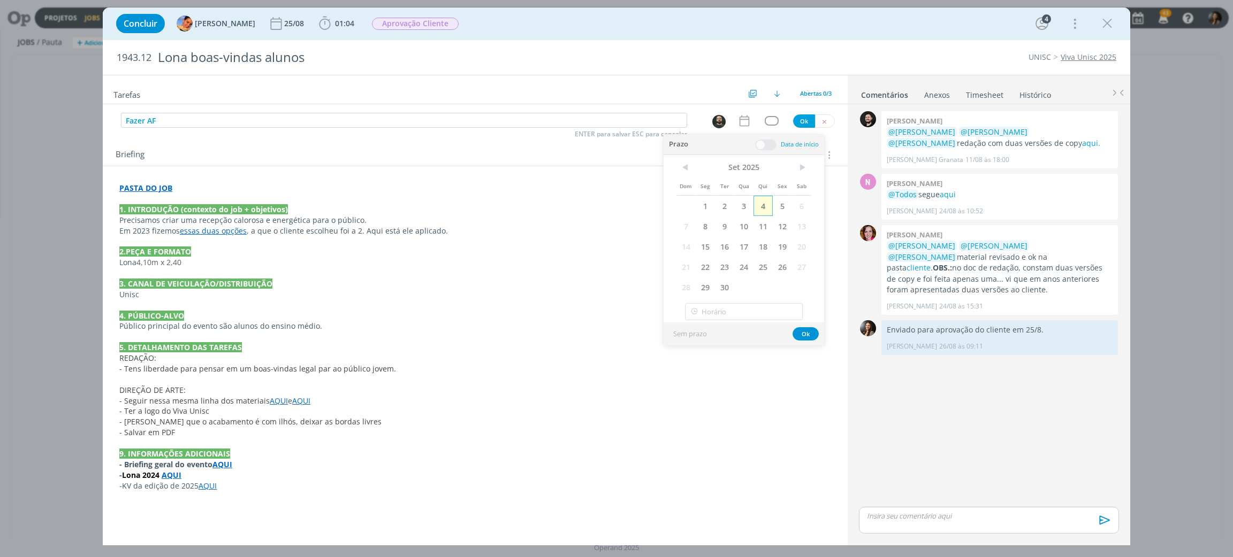
click at [757, 208] on span "4" at bounding box center [762, 206] width 19 height 20
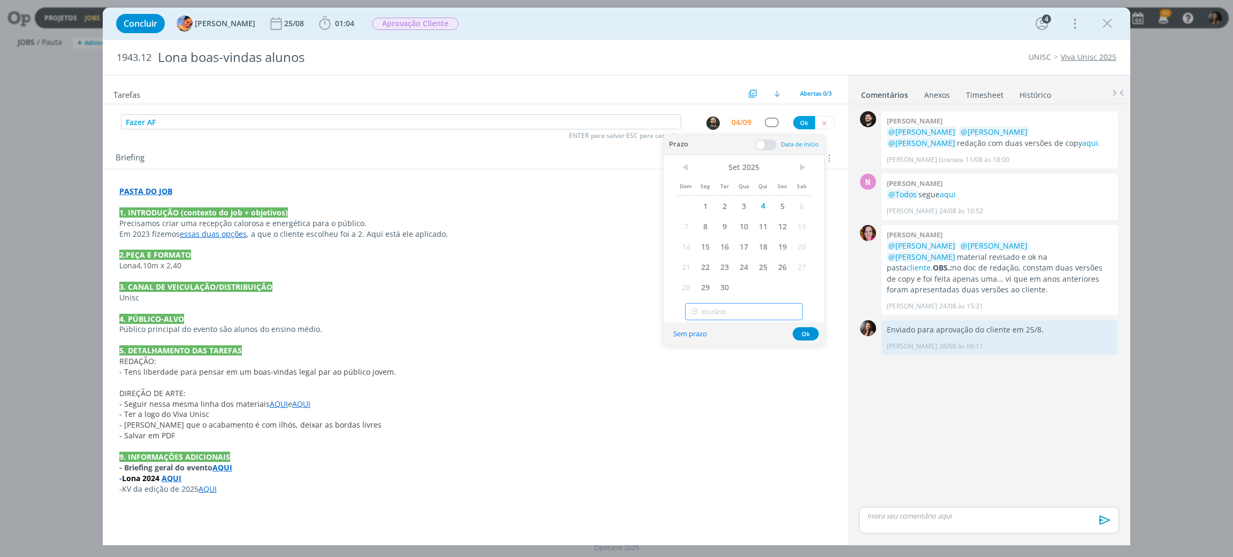
type input "15:00"
click at [724, 310] on input "15:00" at bounding box center [744, 311] width 118 height 17
click at [769, 141] on span at bounding box center [765, 145] width 21 height 11
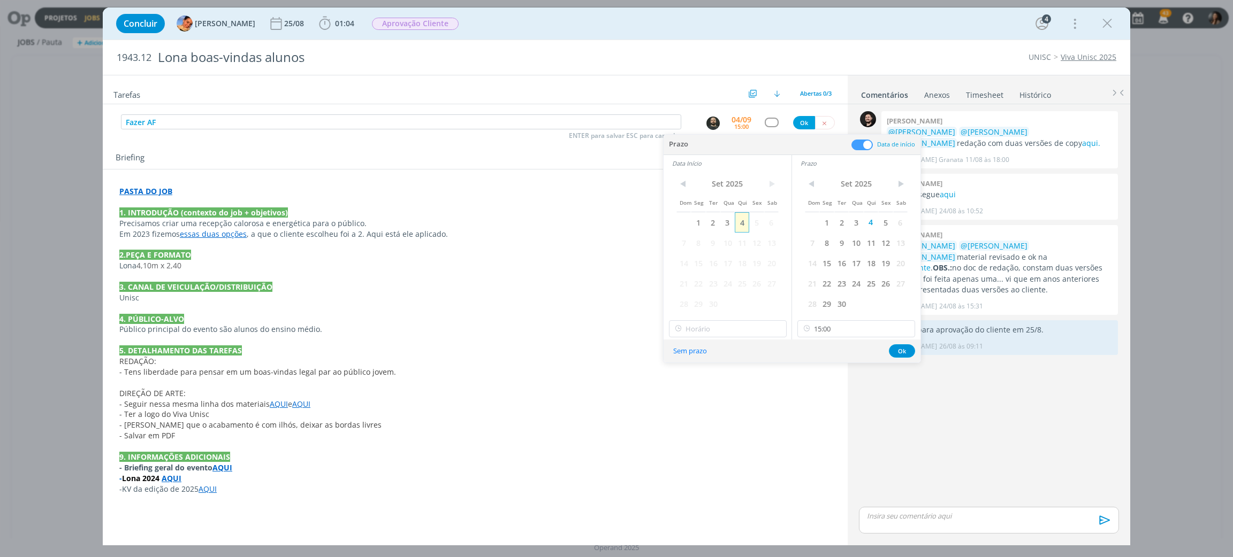
click at [744, 216] on span "4" at bounding box center [742, 222] width 14 height 20
type input "15:00"
click at [730, 334] on input "15:00" at bounding box center [728, 328] width 118 height 17
click at [908, 331] on icon at bounding box center [905, 328] width 13 height 17
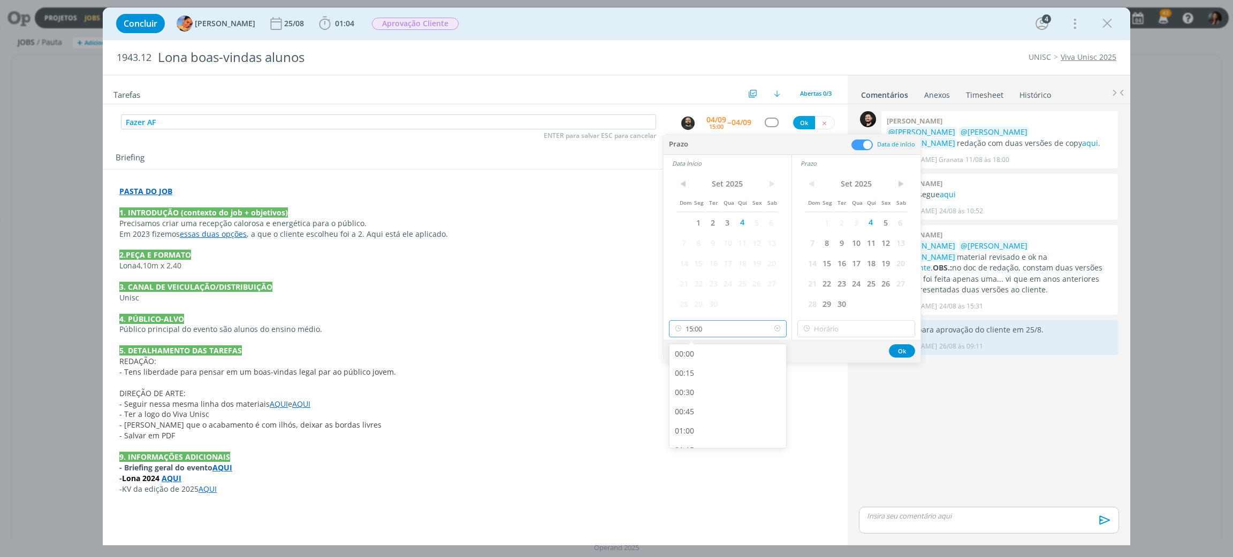
click at [726, 324] on input "15:00" at bounding box center [728, 328] width 118 height 17
click at [701, 370] on div "15:15" at bounding box center [729, 374] width 120 height 19
type input "15:15"
drag, startPoint x: 821, startPoint y: 320, endPoint x: 822, endPoint y: 332, distance: 12.4
click at [821, 320] on div at bounding box center [856, 328] width 118 height 17
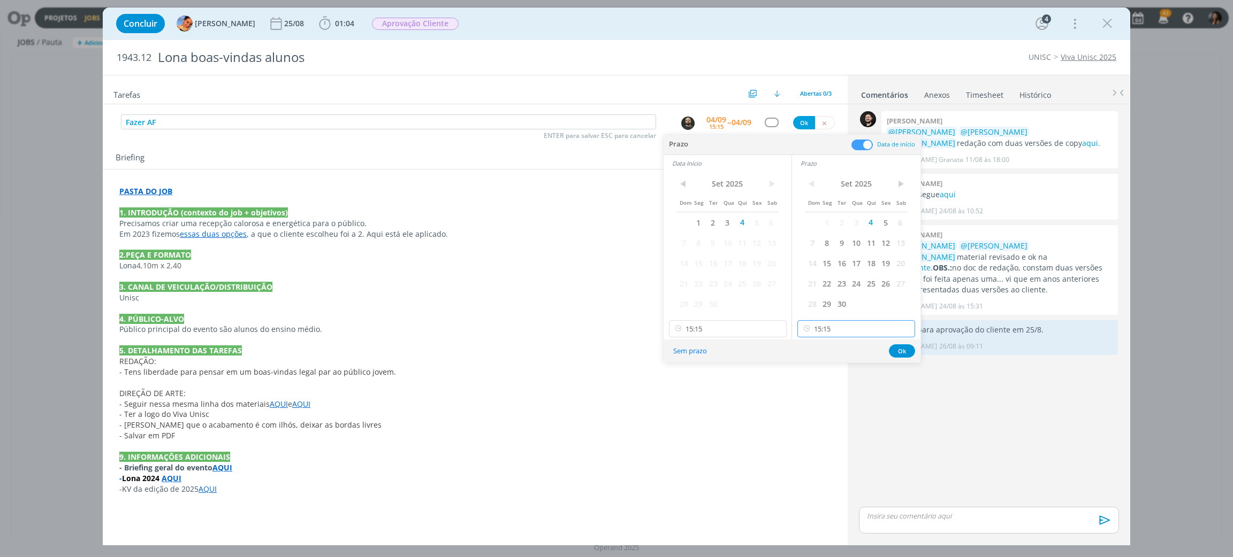
scroll to position [1093, 0]
click at [823, 334] on input "15:15" at bounding box center [856, 328] width 118 height 17
click at [820, 373] on div "15:30" at bounding box center [858, 374] width 120 height 19
type input "15:30"
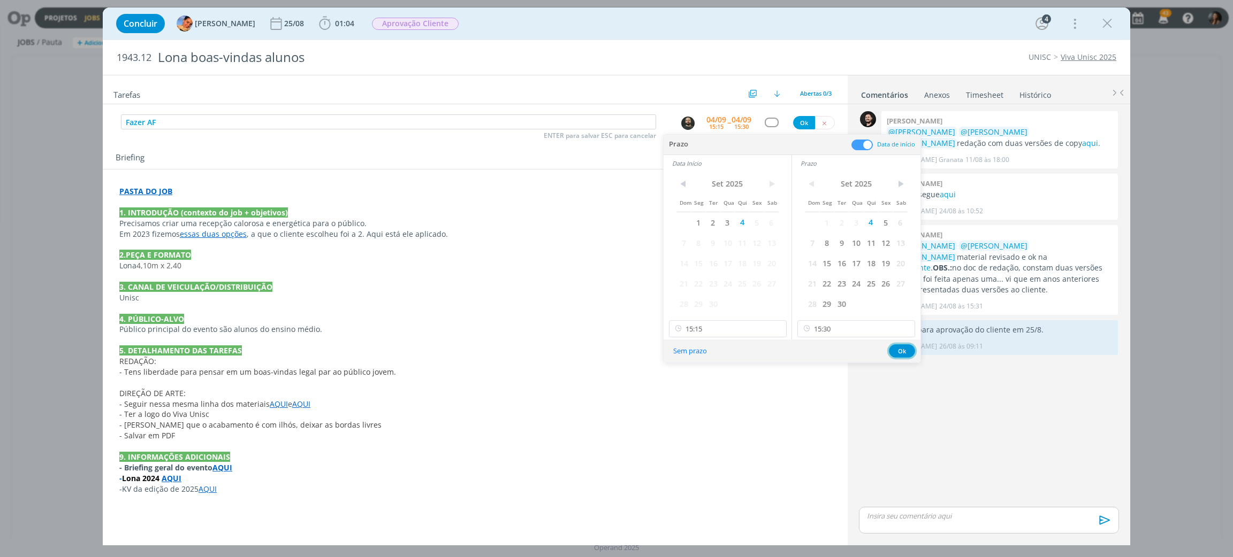
click at [900, 350] on button "Ok" at bounding box center [902, 351] width 26 height 13
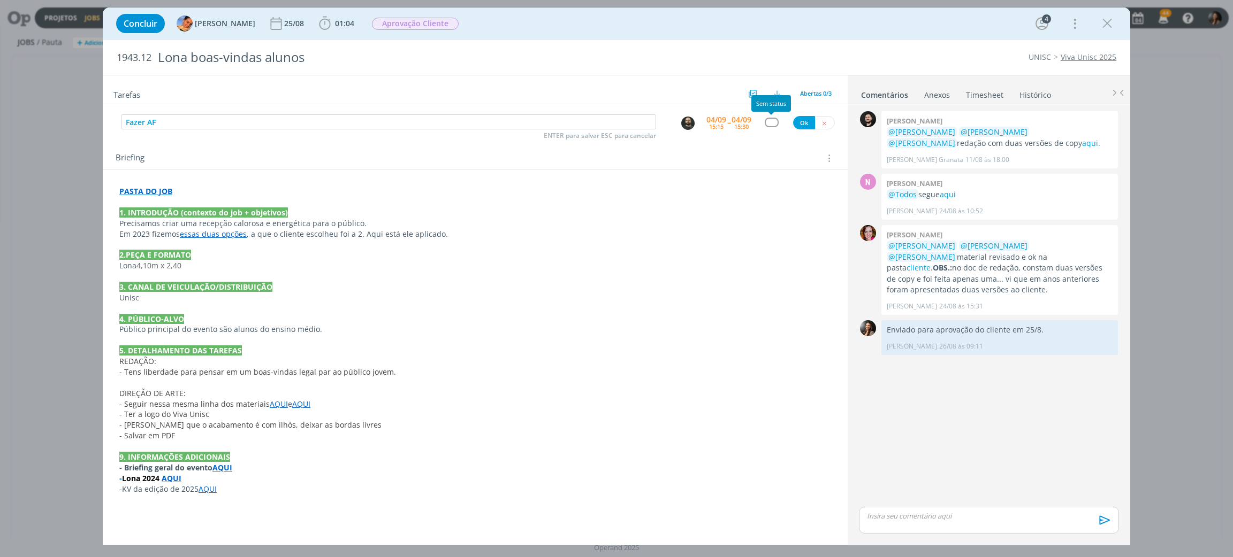
click at [771, 121] on div "dialog" at bounding box center [770, 122] width 13 height 9
type input "cr"
click at [766, 150] on link "Criação" at bounding box center [775, 156] width 129 height 20
click at [806, 121] on button "Ok" at bounding box center [804, 122] width 22 height 13
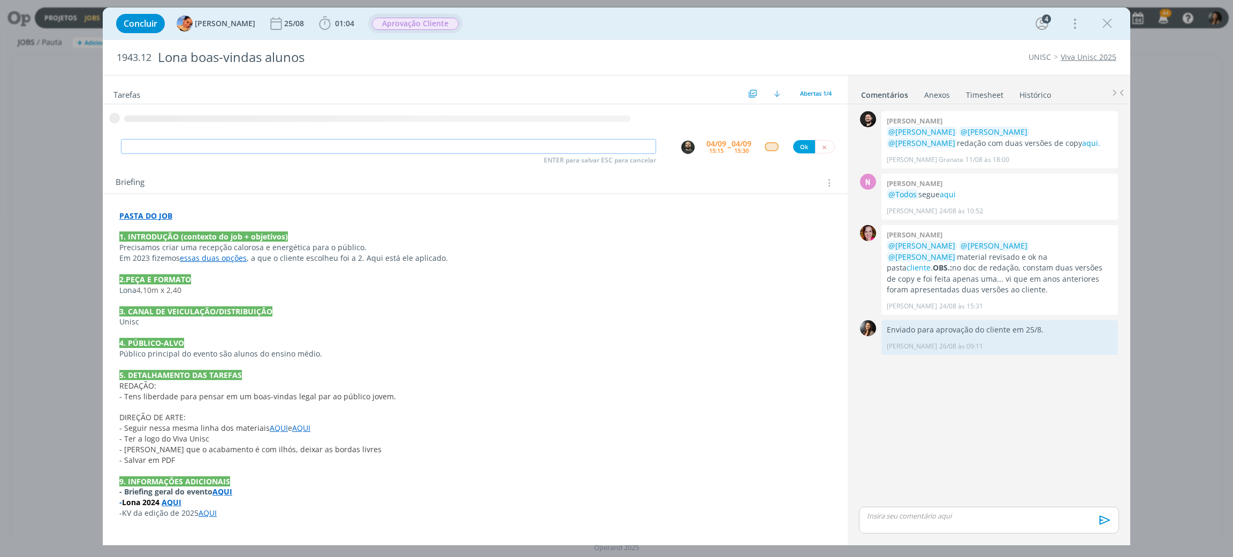
click at [431, 25] on span "Aprovação Cliente" at bounding box center [415, 24] width 87 height 12
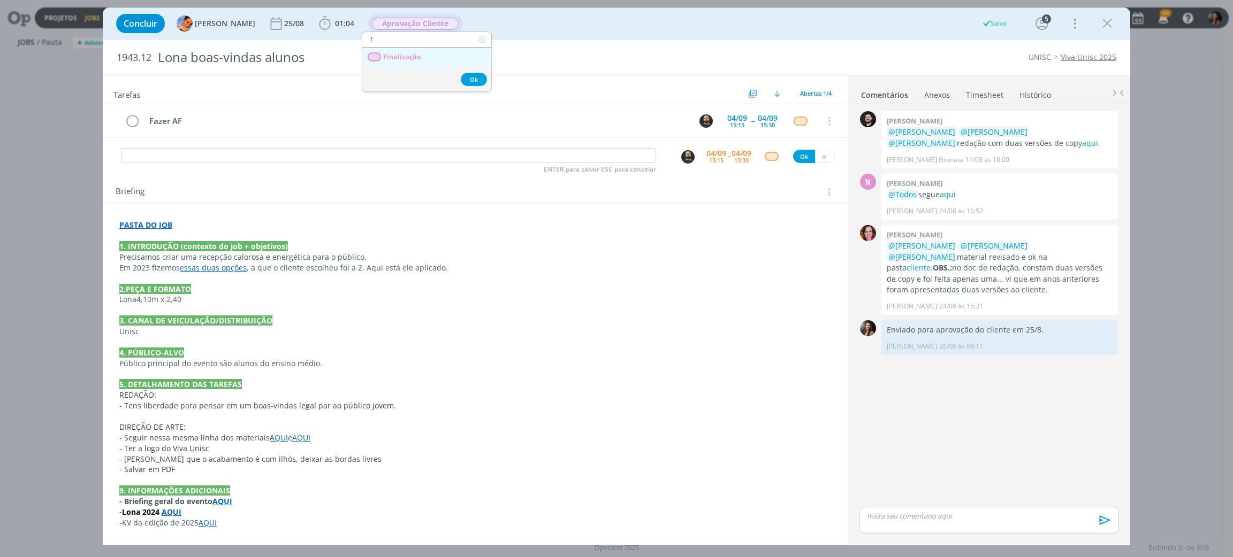
type input "f"
click at [431, 56] on link "Finalização" at bounding box center [426, 58] width 129 height 20
drag, startPoint x: 635, startPoint y: 304, endPoint x: 608, endPoint y: 272, distance: 41.7
click at [630, 301] on p "Lona 4,10m x 2,40" at bounding box center [475, 299] width 712 height 11
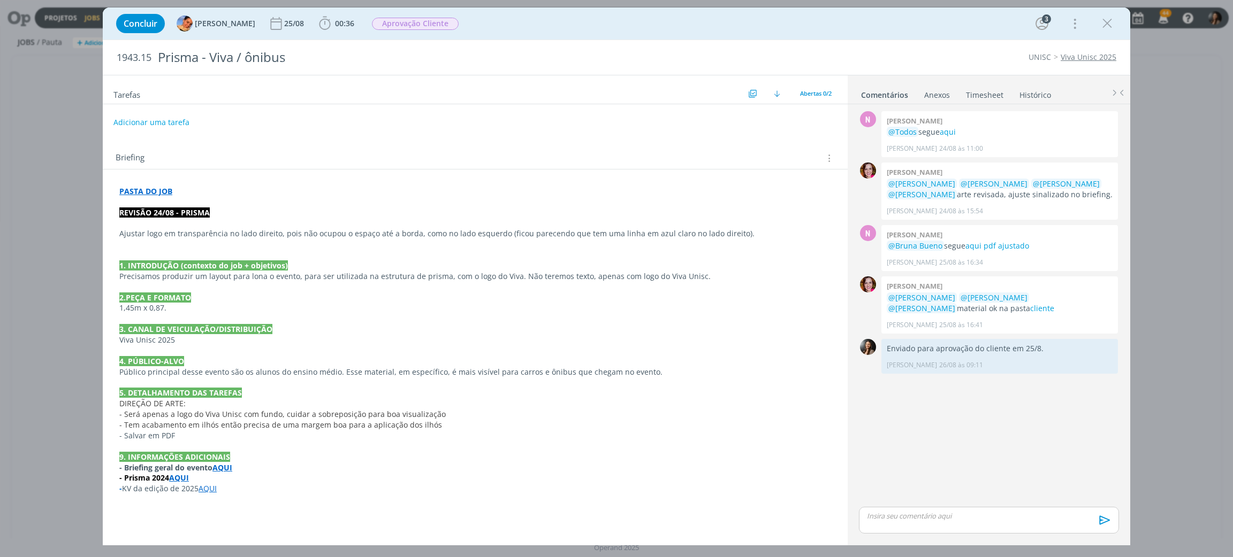
click at [234, 224] on p "dialog" at bounding box center [475, 223] width 712 height 11
click at [966, 433] on div "N 0 [PERSON_NAME] @Todos segue aqui [PERSON_NAME] [DATE] 11:00 👍 0 [PERSON_NAME…" at bounding box center [988, 307] width 269 height 396
click at [192, 204] on p "dialog" at bounding box center [475, 202] width 712 height 11
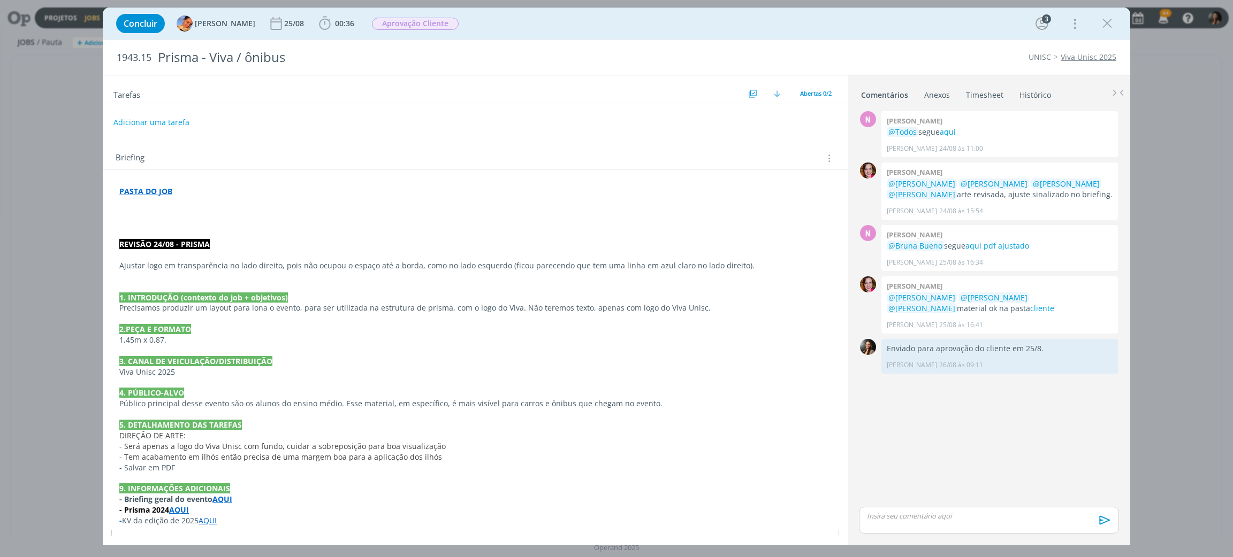
click at [159, 212] on p "dialog" at bounding box center [475, 213] width 712 height 11
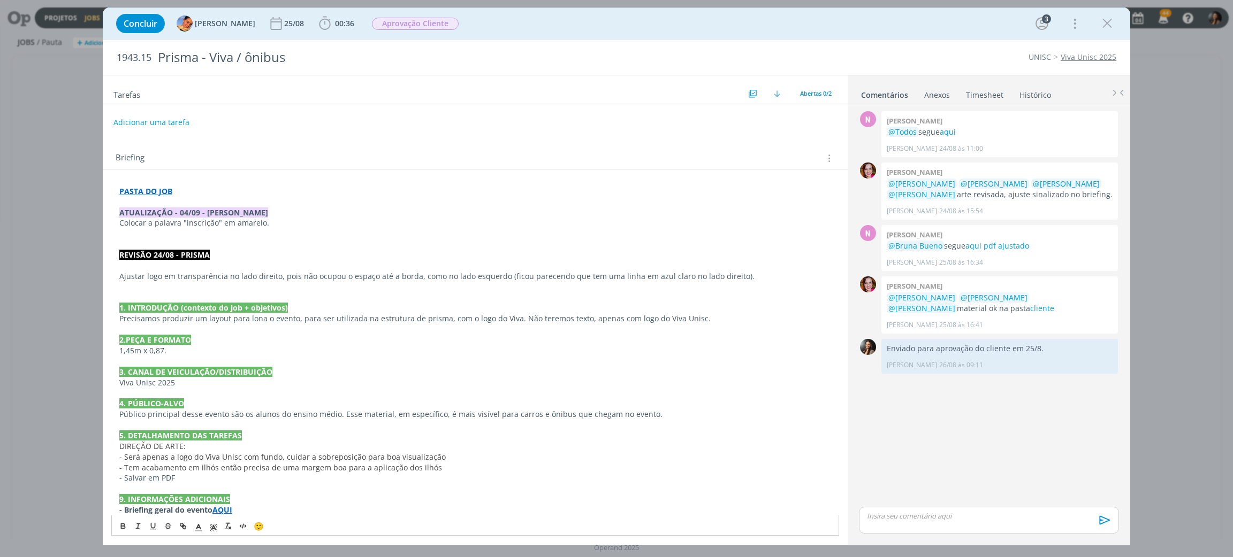
drag, startPoint x: 283, startPoint y: 224, endPoint x: 119, endPoint y: 223, distance: 163.7
click at [119, 223] on p "Colocar a palavra "inscrição" em amarelo." at bounding box center [475, 223] width 712 height 11
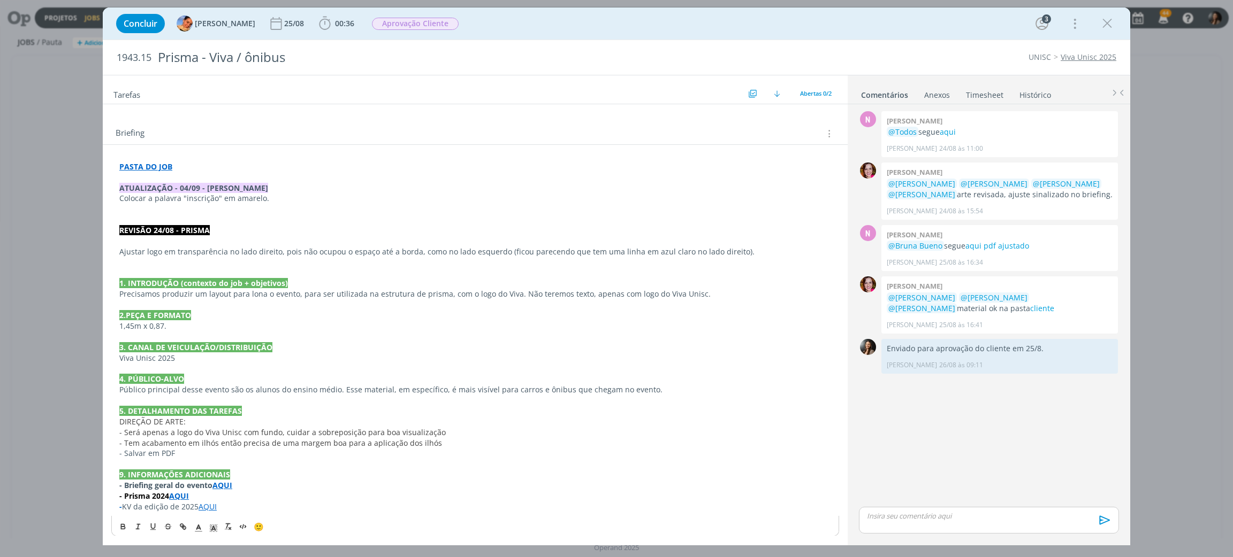
scroll to position [30, 0]
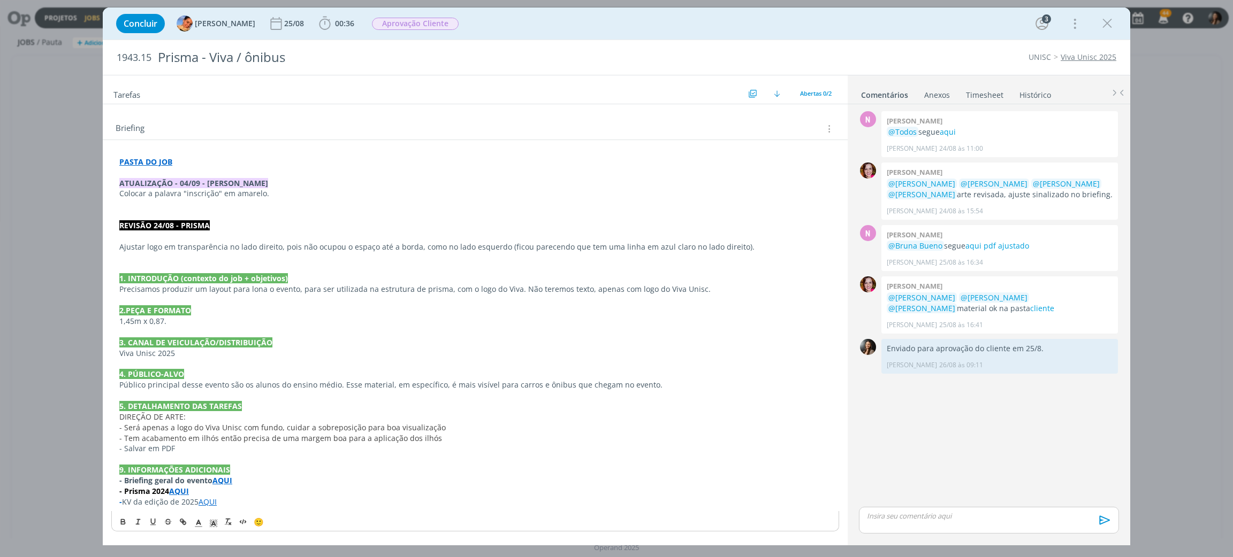
drag, startPoint x: 285, startPoint y: 224, endPoint x: 285, endPoint y: 208, distance: 16.6
click at [287, 221] on p "REVISÃO 24/08 - PRISMA" at bounding box center [475, 225] width 712 height 11
click at [258, 192] on p "Colocar a palavra "inscrição" em amarelo." at bounding box center [475, 193] width 712 height 11
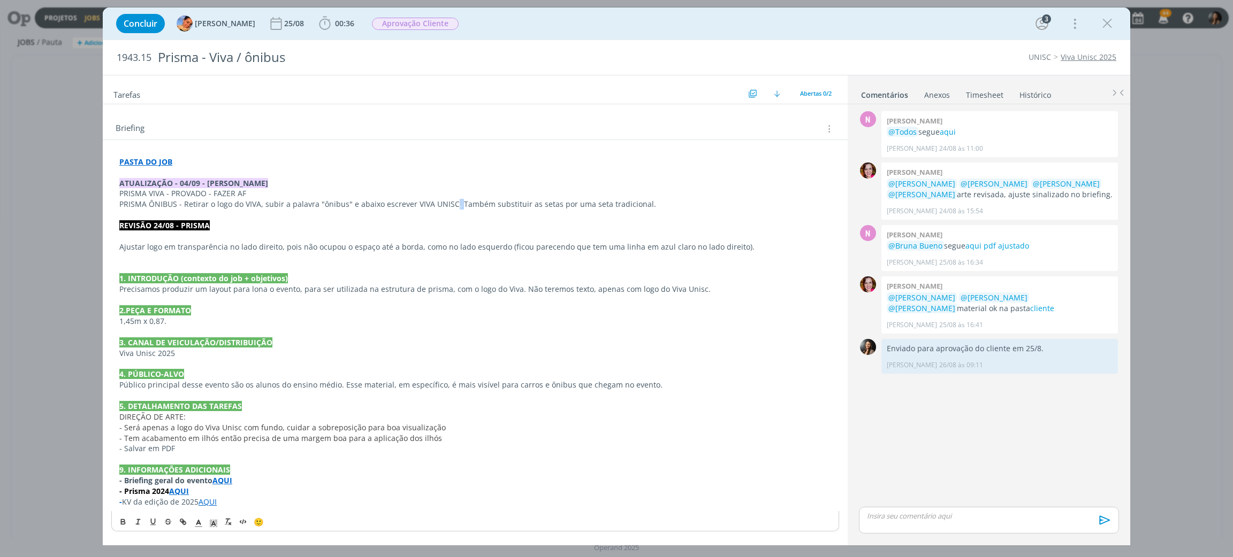
drag, startPoint x: 453, startPoint y: 204, endPoint x: 473, endPoint y: 224, distance: 28.4
click at [455, 208] on p "PRISMA ÔNIBUS - Retirar o logo do VIVA, subir a palavra "ônibus" e abaixo escre…" at bounding box center [475, 204] width 712 height 11
click at [479, 227] on p "REVISÃO 24/08 - PRISMA" at bounding box center [475, 225] width 712 height 11
drag, startPoint x: 326, startPoint y: 204, endPoint x: 470, endPoint y: 213, distance: 144.8
click at [470, 213] on div "PASTA DO JOB ATUALIZAÇÃO - 04/09 - BEATRIZ PRISMA VIVA - PROVADO - FAZER AF PRI…" at bounding box center [475, 332] width 728 height 358
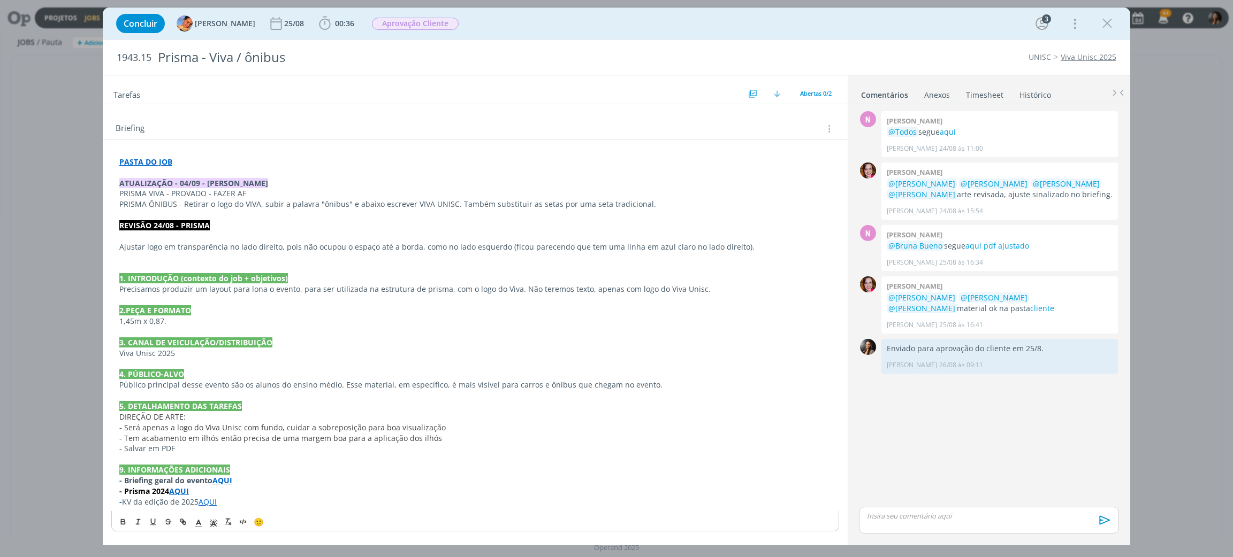
click at [506, 243] on p "Ajustar logo em transparência no lado direito, pois não ocupou o espaço até a b…" at bounding box center [475, 247] width 712 height 11
click at [1030, 310] on link "cliente" at bounding box center [1042, 308] width 24 height 10
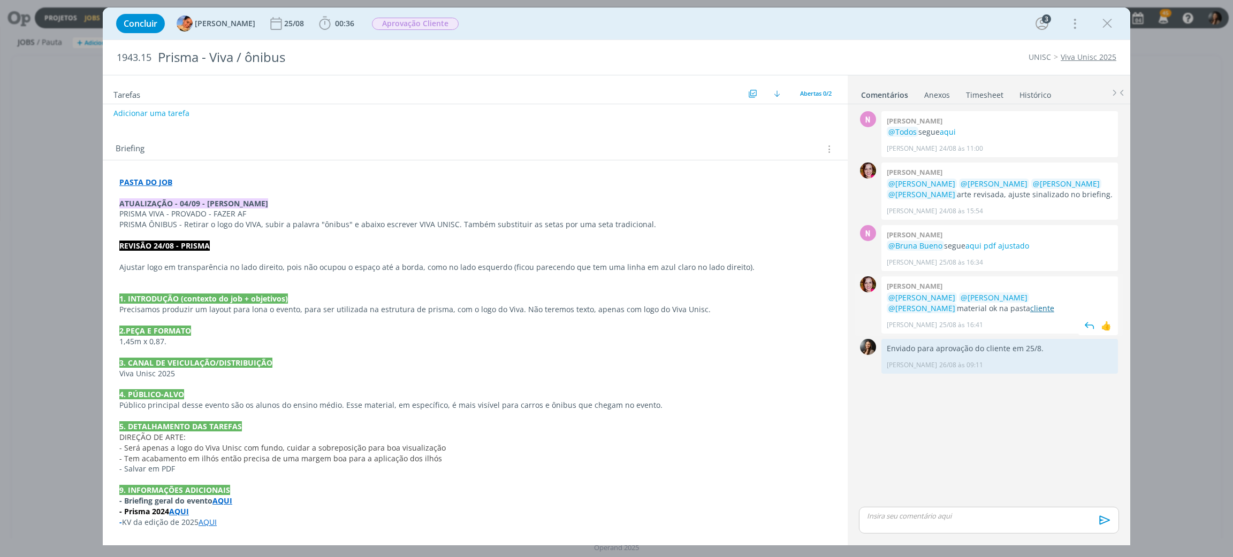
scroll to position [10, 0]
click at [139, 223] on p "PRISMA ÔNIBUS - Retirar o logo do VIVA, subir a palavra "ônibus" e abaixo escre…" at bounding box center [475, 224] width 712 height 11
click at [139, 223] on p "PRISMA ÔNIBUS - Retirar o logo do VIVA, subir a palavra "ônibus" e abaixo escre…" at bounding box center [475, 224] width 710 height 11
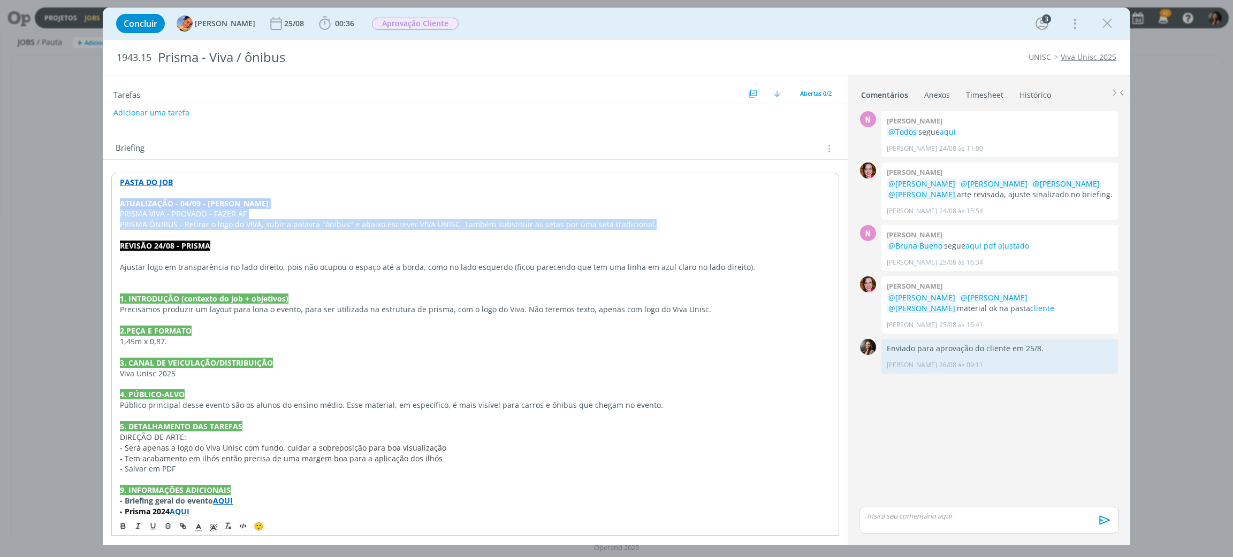
drag, startPoint x: 117, startPoint y: 205, endPoint x: 644, endPoint y: 226, distance: 527.4
click at [644, 226] on div "PASTA DO JOB ATUALIZAÇÃO - 04/09 - BEATRIZ PRISMA VIVA - PROVADO - FAZER AF PRI…" at bounding box center [475, 352] width 728 height 359
copy div "ATUALIZAÇÃO - 04/09 - BEATRIZ PRISMA VIVA - PROVADO - FAZER AF PRISMA ÔNIBUS - …"
click at [278, 223] on p "PRISMA ÔNIBUS - Retirar o logo do VIVA, subir a palavra "ônibus" e abaixo escre…" at bounding box center [475, 224] width 710 height 11
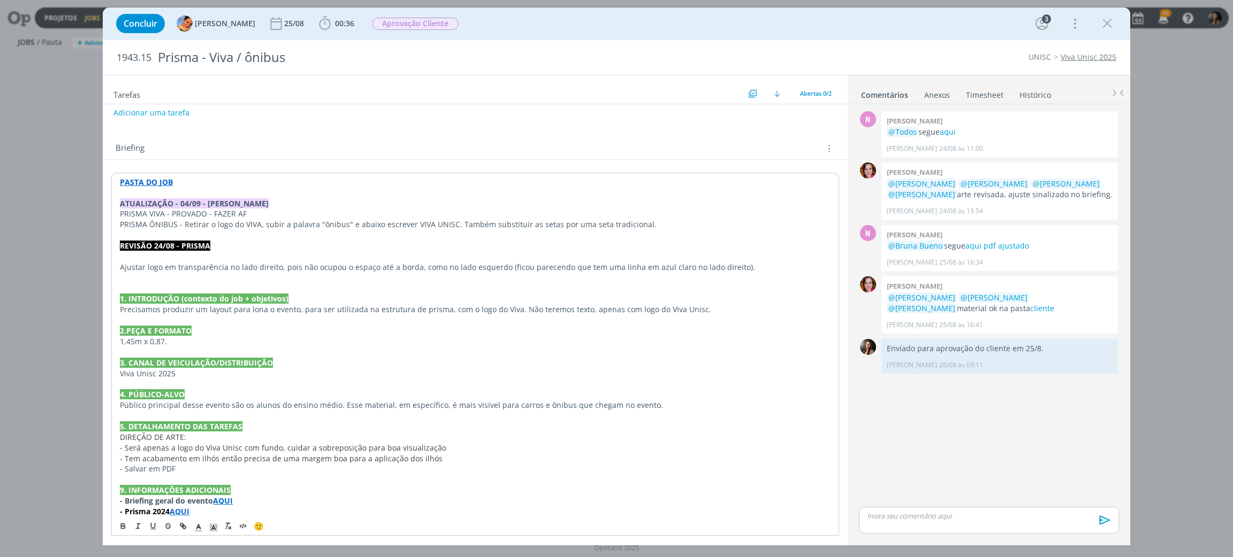
drag, startPoint x: 654, startPoint y: 220, endPoint x: 198, endPoint y: 204, distance: 456.1
click at [198, 204] on div "PASTA DO JOB ATUALIZAÇÃO - 04/09 - BEATRIZ PRISMA VIVA - PROVADO - FAZER AF PRI…" at bounding box center [475, 352] width 728 height 359
click at [182, 212] on p "PRISMA VIVA - PROVADO - FAZER AF" at bounding box center [475, 214] width 710 height 11
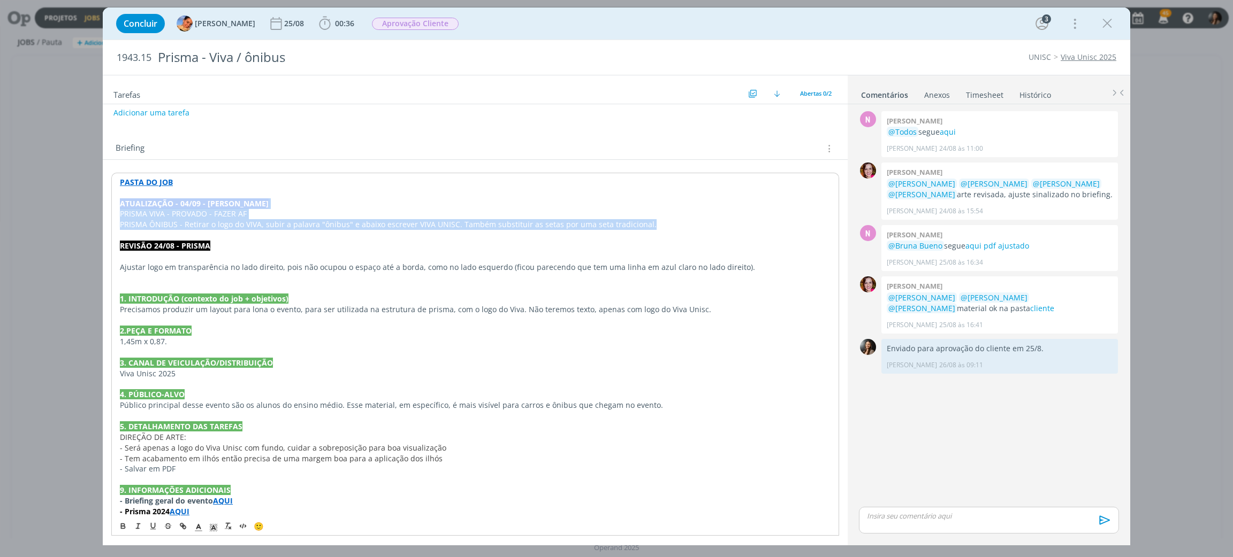
drag, startPoint x: 118, startPoint y: 204, endPoint x: 644, endPoint y: 221, distance: 526.2
click at [644, 221] on div "PASTA DO JOB ATUALIZAÇÃO - 04/09 - BEATRIZ PRISMA VIVA - PROVADO - FAZER AF PRI…" at bounding box center [475, 352] width 728 height 359
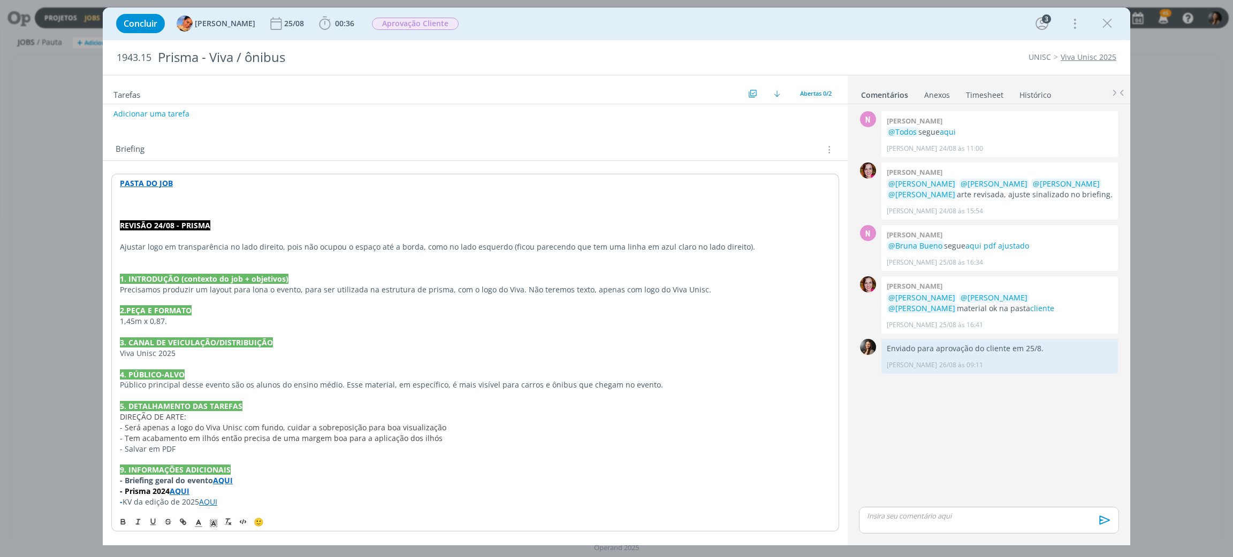
scroll to position [0, 0]
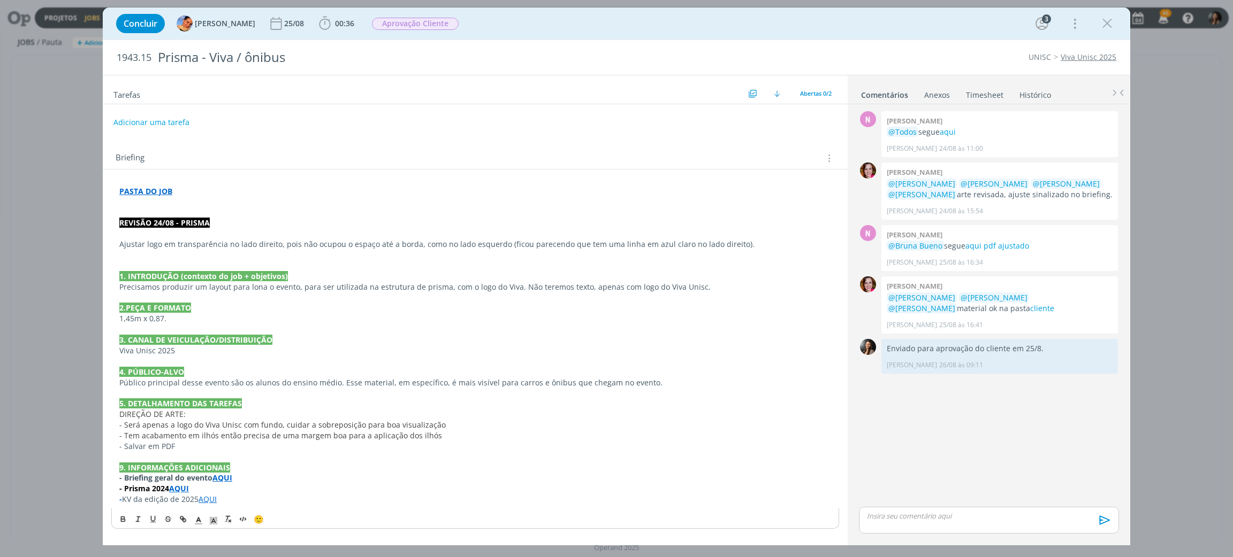
click at [312, 436] on span "- Tem acabamento em ilhós então precisa de uma margem boa para a aplicação dos …" at bounding box center [280, 436] width 323 height 10
click at [174, 488] on strong "AQUI" at bounding box center [179, 489] width 20 height 10
click at [217, 466] on link "https://sobeae.sharepoint.com/:i:/s/SOBEAE/ERnYg3-wG7xFmGaDqtHgaxIBWGncHMp923sq…" at bounding box center [189, 468] width 81 height 14
click at [242, 195] on p "PASTA DO JOB" at bounding box center [475, 191] width 712 height 11
click at [242, 208] on p "dialog" at bounding box center [475, 213] width 712 height 11
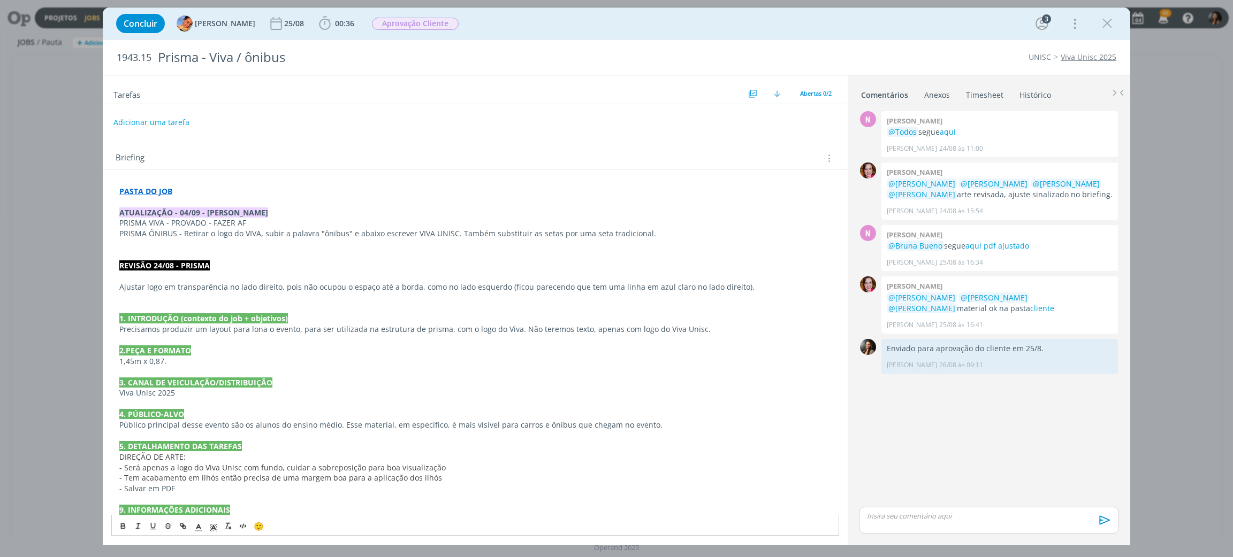
drag, startPoint x: 274, startPoint y: 233, endPoint x: 275, endPoint y: 224, distance: 9.2
click at [273, 231] on p "PRISMA ÔNIBUS - Retirar o logo do VIVA, subir a palavra "ônibus" e abaixo escre…" at bounding box center [475, 233] width 712 height 11
click at [278, 218] on p "PRISMA VIVA - PROVADO - FAZER AF" at bounding box center [475, 223] width 712 height 11
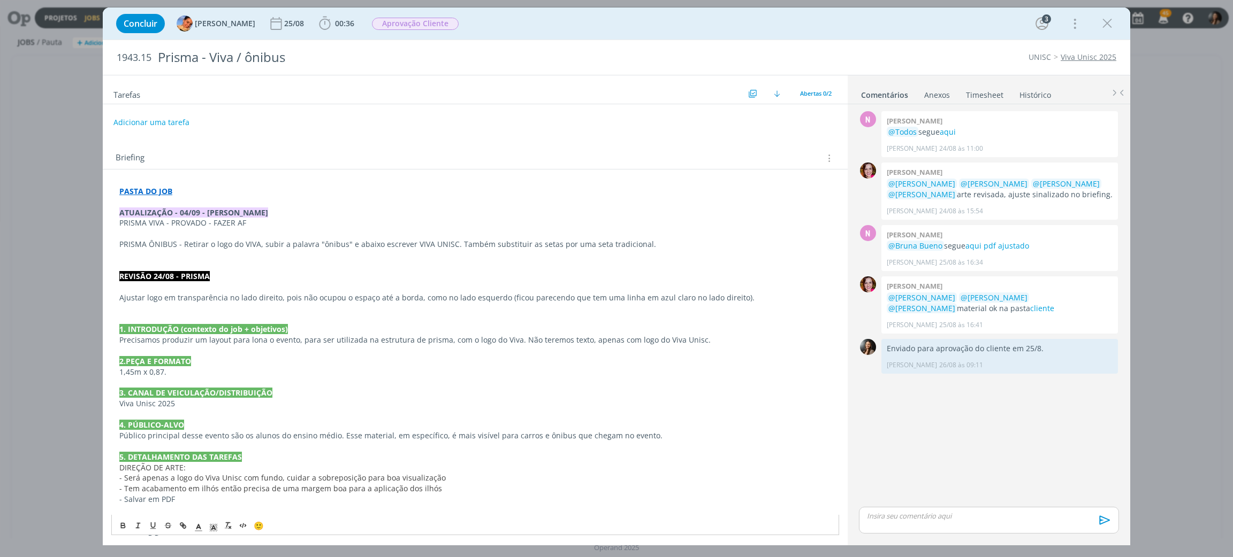
click at [120, 241] on p "PRISMA ÔNIBUS - Retirar o logo do VIVA, subir a palavra "ônibus" e abaixo escre…" at bounding box center [475, 244] width 712 height 11
click at [1018, 243] on link "aqui pdf ajustado" at bounding box center [997, 246] width 64 height 10
click at [1035, 205] on div "Bruna Bueno 24/08 às 15:54 👍" at bounding box center [999, 208] width 226 height 15
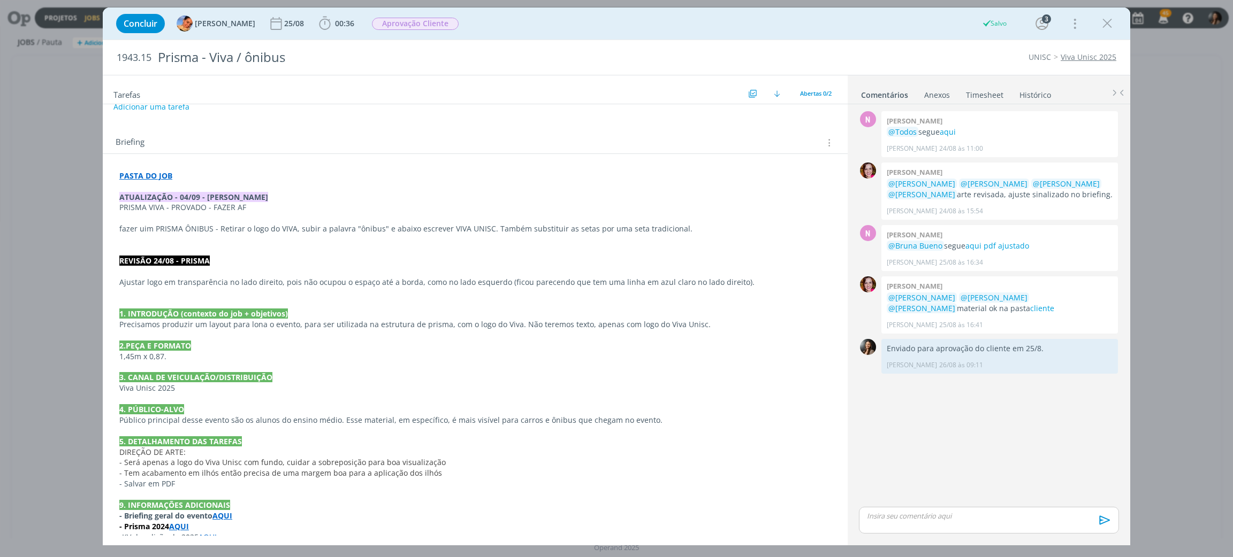
scroll to position [30, 0]
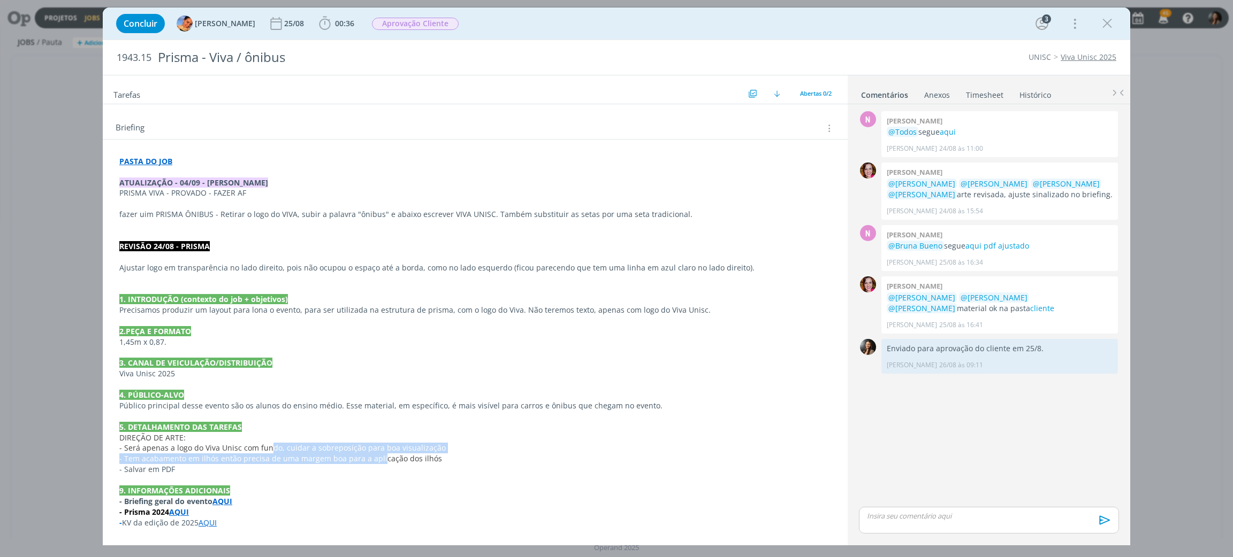
drag, startPoint x: 269, startPoint y: 448, endPoint x: 378, endPoint y: 461, distance: 110.4
click at [378, 461] on div "PASTA DO JOB ATUALIZAÇÃO - 04/09 - BEATRIZ PRISMA VIVA - PROVADO - FAZER AF faz…" at bounding box center [475, 342] width 728 height 380
click at [377, 508] on p "- Prisma 2024 AQUI" at bounding box center [475, 513] width 710 height 11
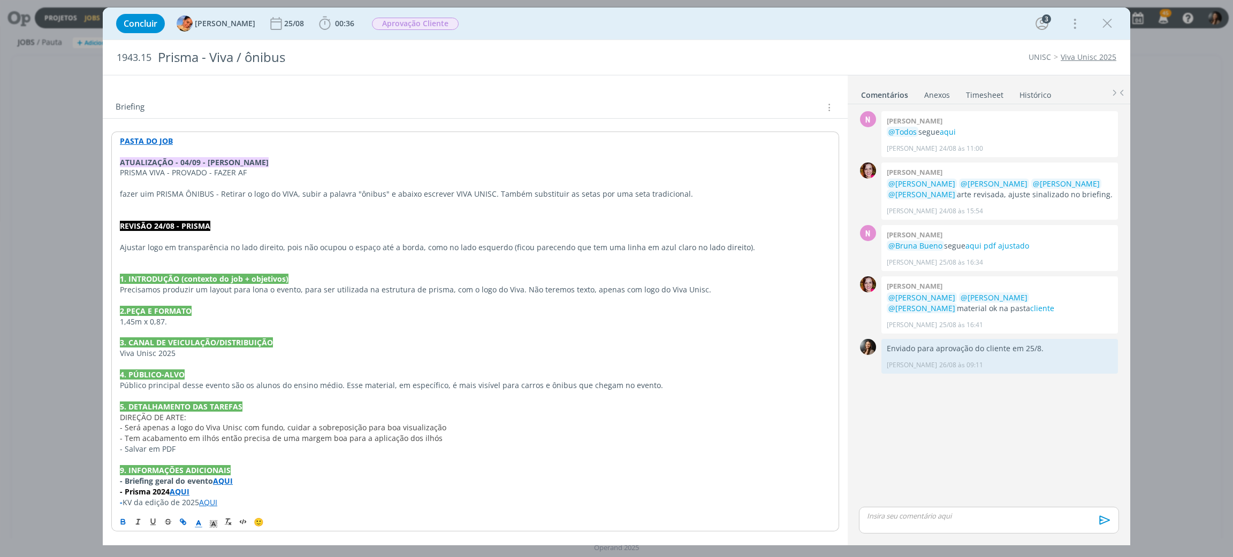
click at [267, 509] on div "PASTA DO JOB ATUALIZAÇÃO - 04/09 - BEATRIZ PRISMA VIVA - PROVADO - FAZER AF faz…" at bounding box center [475, 322] width 728 height 380
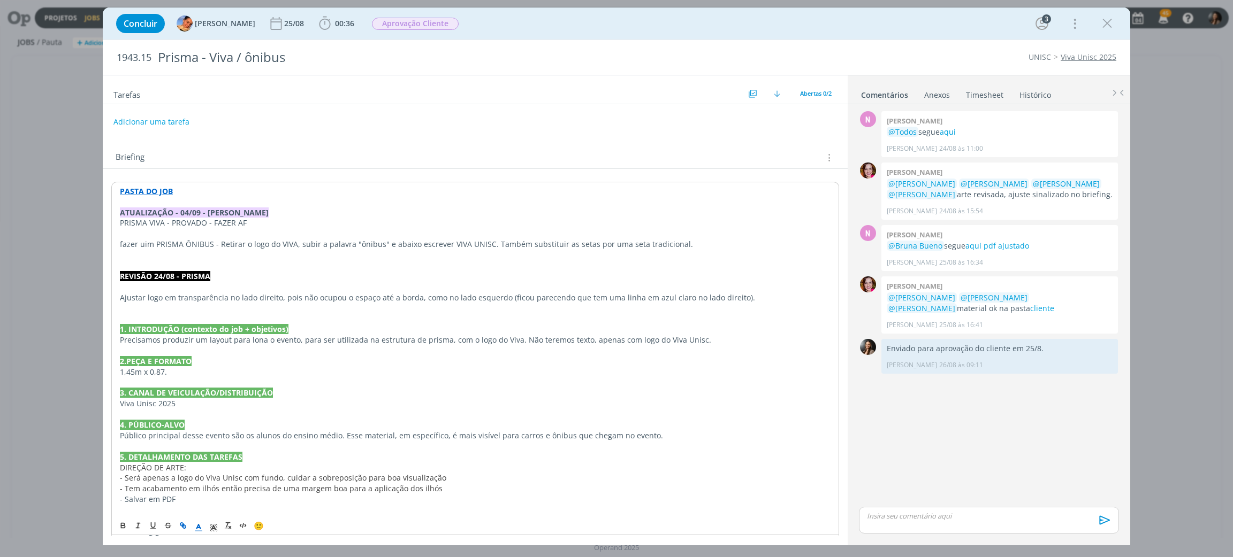
scroll to position [0, 0]
click at [242, 237] on p "dialog" at bounding box center [475, 233] width 712 height 11
drag, startPoint x: 151, startPoint y: 249, endPoint x: 117, endPoint y: 246, distance: 35.0
click at [117, 246] on div "PASTA DO JOB ATUALIZAÇÃO - 04/09 - [PERSON_NAME] VIVA - PROVADO - FAZER AF faze…" at bounding box center [475, 372] width 728 height 380
click at [238, 244] on p "fazer nova arte PRISMA ÔNIBUS - Retirar o logo do VIVA, subir a palavra "ônibus…" at bounding box center [475, 245] width 710 height 11
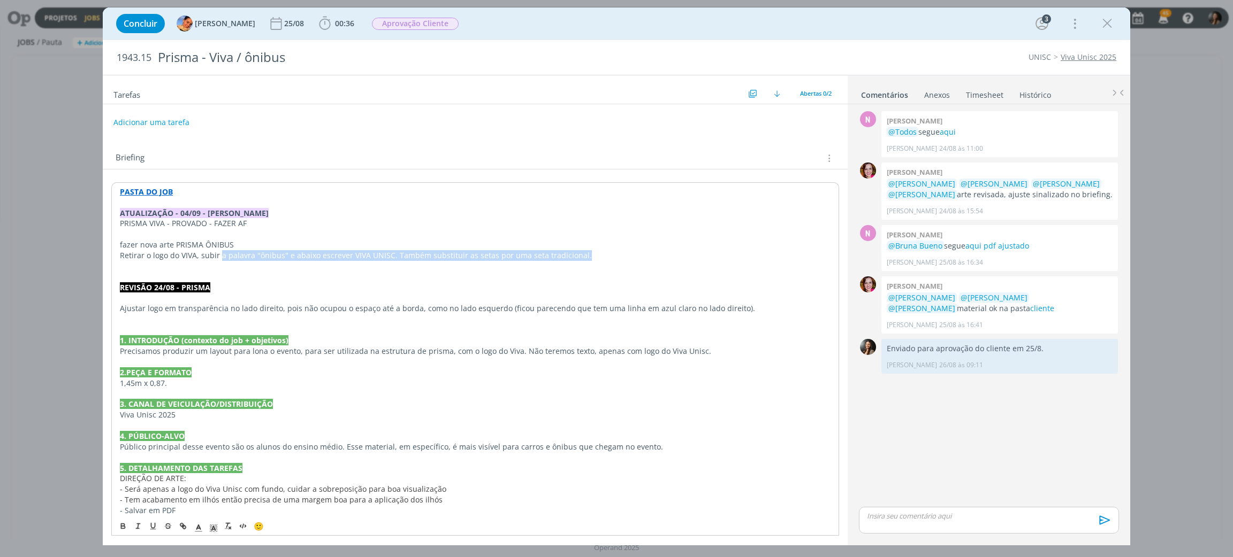
drag, startPoint x: 218, startPoint y: 261, endPoint x: 595, endPoint y: 259, distance: 377.2
click at [591, 255] on p "Retirar o logo do VIVA, subir a palavra "ônibus" e abaixo escrever VIVA UNISC. …" at bounding box center [475, 255] width 710 height 11
click at [596, 262] on p "dialog" at bounding box center [475, 266] width 710 height 11
drag, startPoint x: 193, startPoint y: 258, endPoint x: 339, endPoint y: 262, distance: 145.5
click at [293, 256] on p "Retirar o logo do VIVA, subir a palavra "ônibus" e abaixo escrever VIVA UNISC. …" at bounding box center [475, 255] width 710 height 11
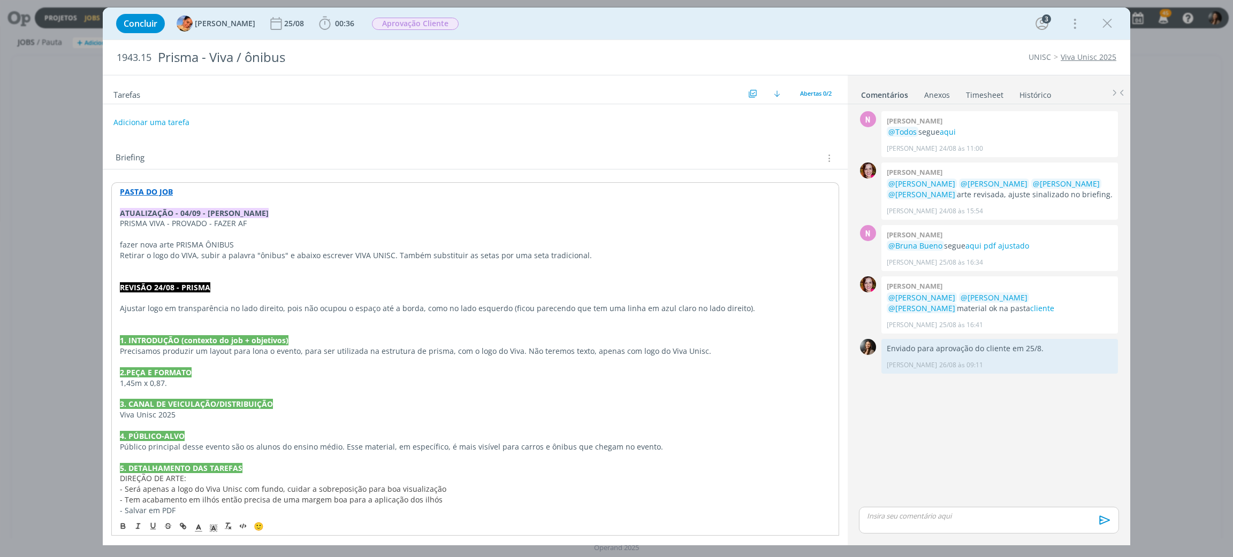
click at [340, 262] on p "dialog" at bounding box center [475, 266] width 710 height 11
click at [185, 257] on p "Retirar o logo do VIVA, subir a palavra "ônibus" e abaixo escrever VIVA UNISC. …" at bounding box center [475, 255] width 710 height 11
click at [235, 257] on p "Retirar o logo do VIVA, subir a palavra "ônibus" e abaixo escrever VIVA UNISC. …" at bounding box center [475, 255] width 710 height 11
click at [200, 257] on p "Retirar o logo do VIVA, subir a palavra "ônibus" e abaixo escrever VIVA UNISC. …" at bounding box center [475, 255] width 710 height 11
drag, startPoint x: 938, startPoint y: 429, endPoint x: 942, endPoint y: 379, distance: 49.9
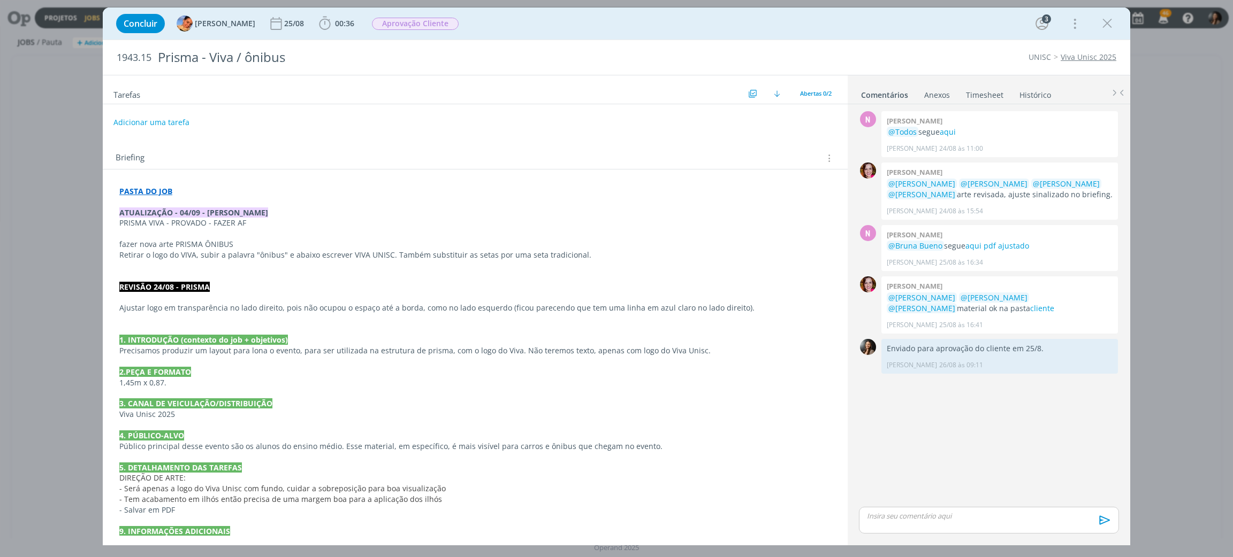
click at [938, 429] on div "N 0 Nathan grellet @Todos segue aqui Nathan Grellet 24/08 às 11:00 👍 0 Bruna bu…" at bounding box center [988, 307] width 269 height 396
click at [943, 132] on link "aqui" at bounding box center [947, 132] width 16 height 10
click at [230, 234] on p "dialog" at bounding box center [475, 233] width 712 height 11
click at [170, 224] on p "PRISMA VIVA - PROVADO - FAZER AF" at bounding box center [475, 223] width 710 height 11
drag, startPoint x: 121, startPoint y: 242, endPoint x: 115, endPoint y: 244, distance: 6.8
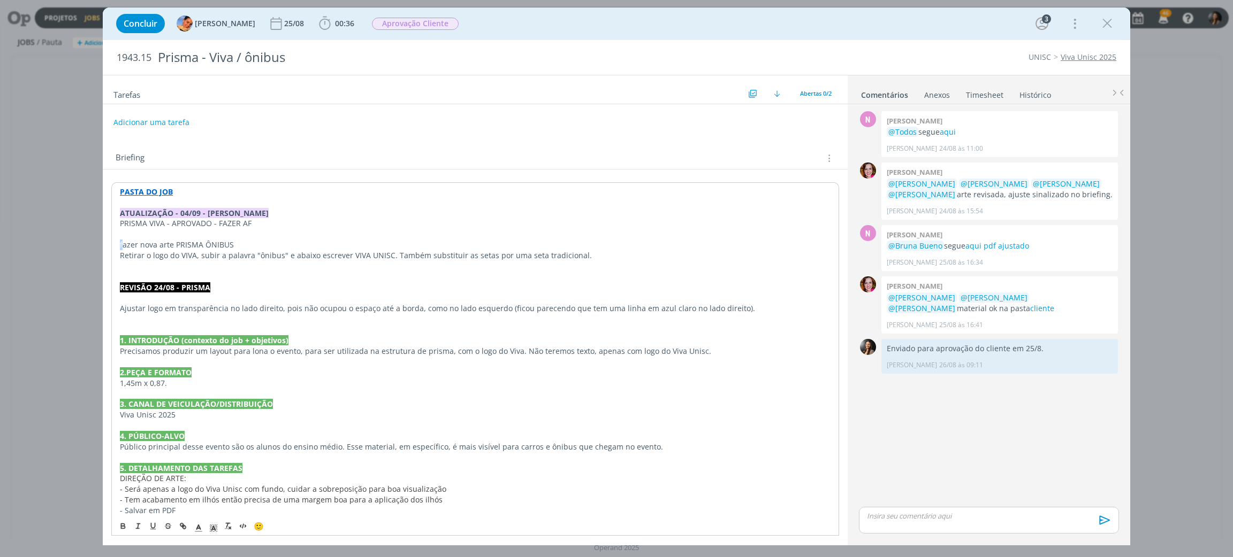
click at [115, 244] on div "PASTA DO JOB ATUALIZAÇÃO - 04/09 - BEATRIZ PRISMA VIVA - APROVADO - FAZER AF fa…" at bounding box center [475, 377] width 728 height 391
drag, startPoint x: 240, startPoint y: 243, endPoint x: 177, endPoint y: 242, distance: 63.1
click at [175, 241] on p "Fazer nova arte PRISMA ÔNIBUS" at bounding box center [475, 245] width 710 height 11
click at [201, 255] on p "Retirar o logo do VIVA, subir a palavra "ônibus" e abaixo escrever VIVA UNISC. …" at bounding box center [475, 255] width 710 height 11
drag, startPoint x: 236, startPoint y: 243, endPoint x: 178, endPoint y: 247, distance: 58.4
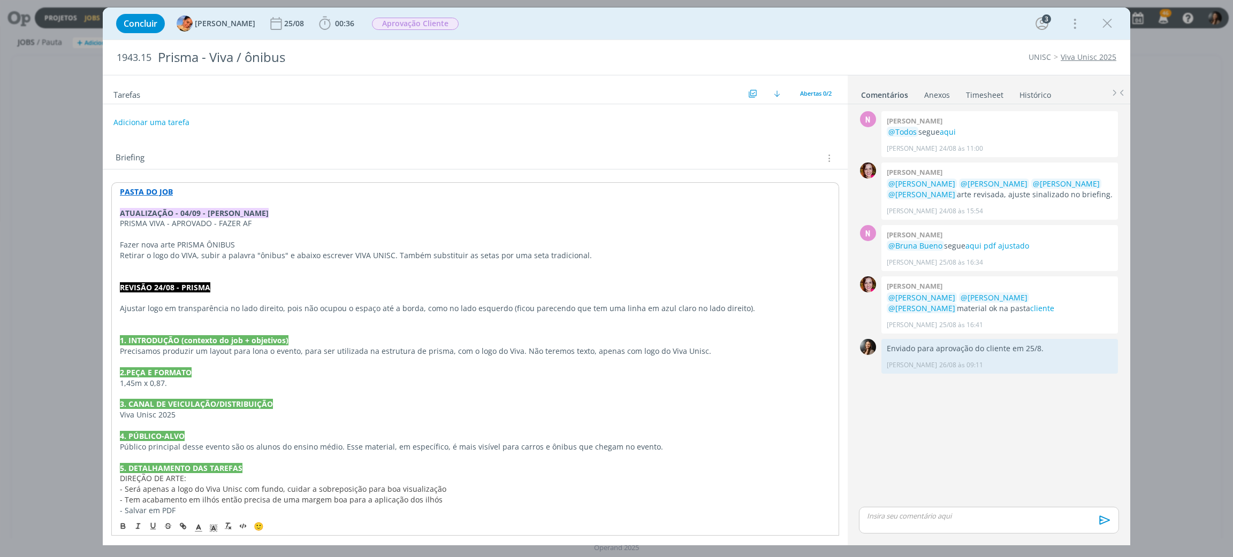
click at [178, 247] on p "Fazer nova arte PRISMA ÔNIBUS" at bounding box center [475, 245] width 710 height 11
click at [259, 243] on p "Fazer nova arte PRISMA ÔNIBUS" at bounding box center [475, 245] width 710 height 11
click at [253, 242] on p "Fazer nova arte PRISMA ÔNIBUS" at bounding box center [475, 245] width 710 height 11
drag, startPoint x: 246, startPoint y: 248, endPoint x: 239, endPoint y: 249, distance: 7.6
click at [246, 248] on p "Fazer nova arte PRISMA ÔNIBUS" at bounding box center [475, 245] width 710 height 11
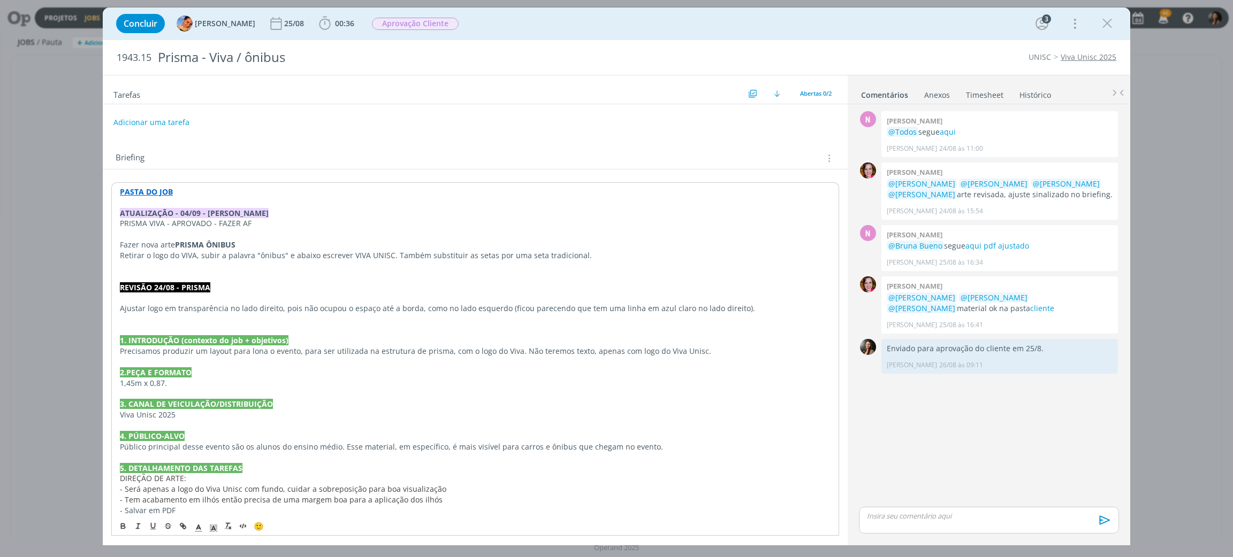
click at [235, 249] on strong "PRISMA ÔNIBUS" at bounding box center [205, 245] width 60 height 10
click at [245, 242] on p "Fazer nova arte PRISMA ÔNIBUS" at bounding box center [475, 245] width 710 height 11
click at [246, 249] on p "Fazer nova arte PRISMA ÔNIBUS" at bounding box center [475, 245] width 710 height 11
click at [264, 256] on p "Retirar o logo do VIVA, subir a palavra "ônibus" e abaixo escrever VIVA UNISC. …" at bounding box center [475, 255] width 712 height 11
click at [198, 256] on p "Retirar o logo do VIVA, subir a palavra "ônibus" e abaixo escrever VIVA UNISC. …" at bounding box center [475, 255] width 712 height 11
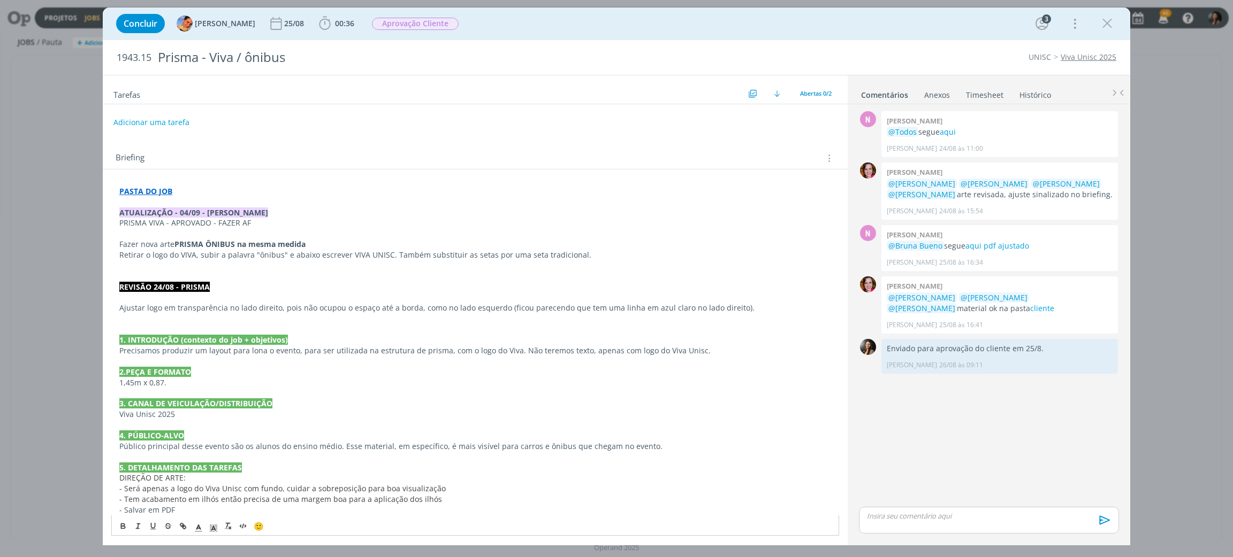
click at [119, 255] on p "Retirar o logo do VIVA, subir a palavra "ônibus" e abaixo escrever VIVA UNISC. …" at bounding box center [475, 255] width 712 height 11
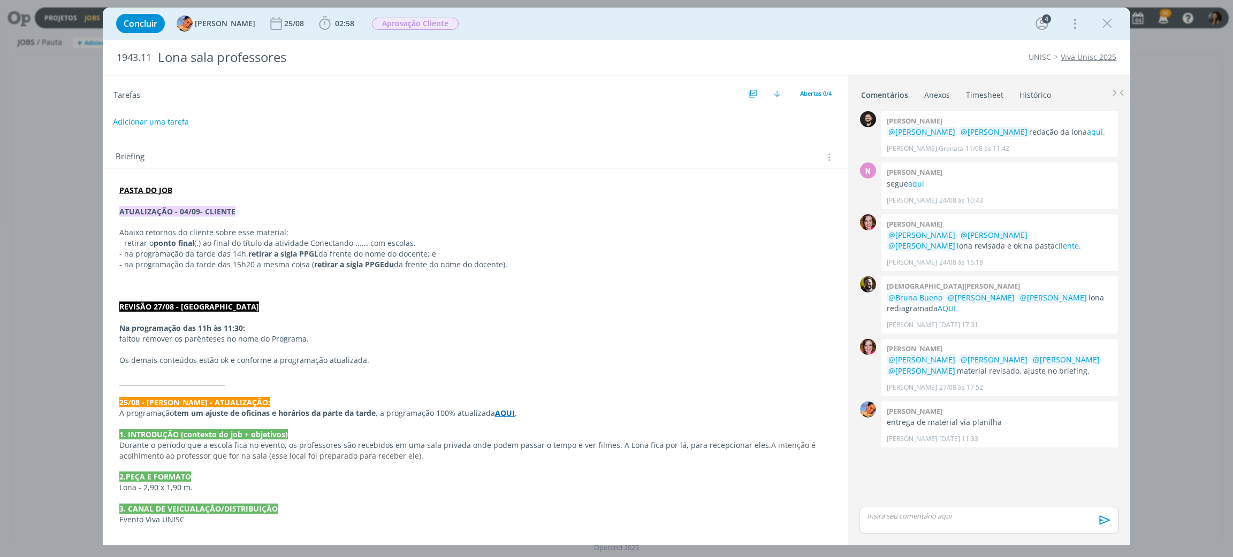
click at [162, 119] on button "Adicionar uma tarefa" at bounding box center [151, 122] width 76 height 18
drag, startPoint x: 155, startPoint y: 120, endPoint x: 469, endPoint y: 146, distance: 315.1
click at [461, 146] on div "Tarefas Usar Job de template Criar template a partir deste job Visualizar Templ…" at bounding box center [475, 305] width 745 height 461
click at [712, 119] on icon "dialog" at bounding box center [718, 121] width 13 height 13
type input "Ajustes"
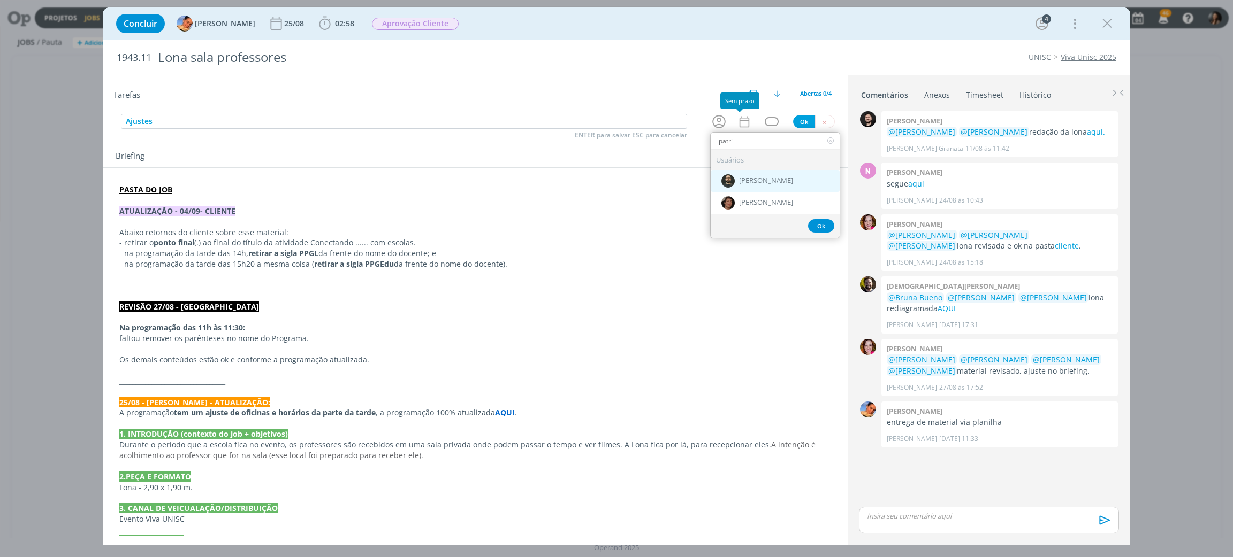
type input "patri"
click at [747, 182] on span "[PERSON_NAME]" at bounding box center [766, 181] width 54 height 9
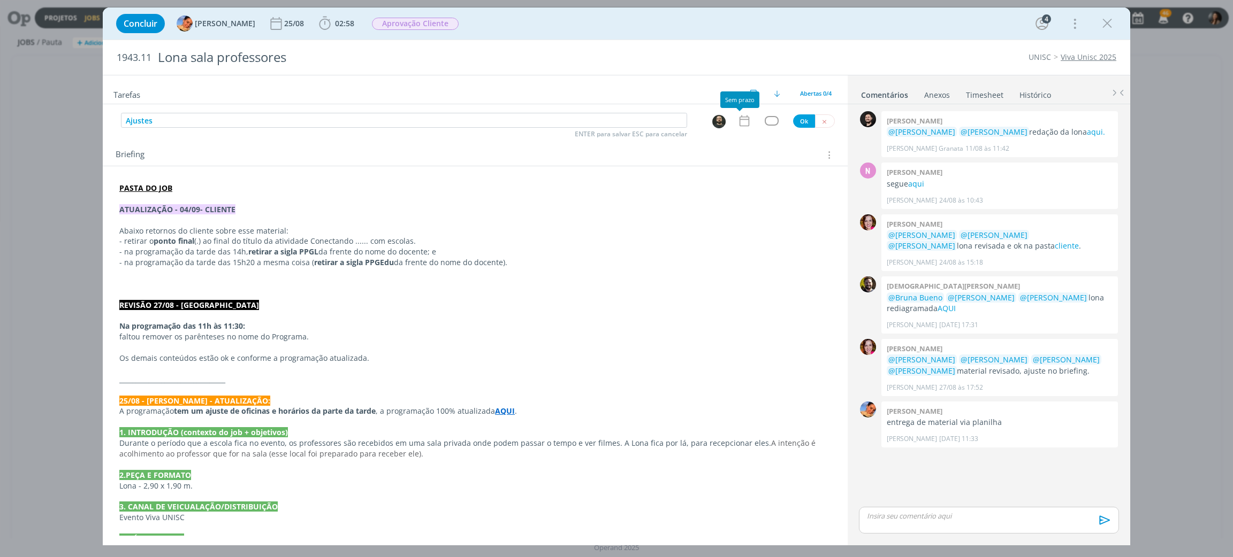
click at [737, 121] on icon "dialog" at bounding box center [744, 121] width 14 height 14
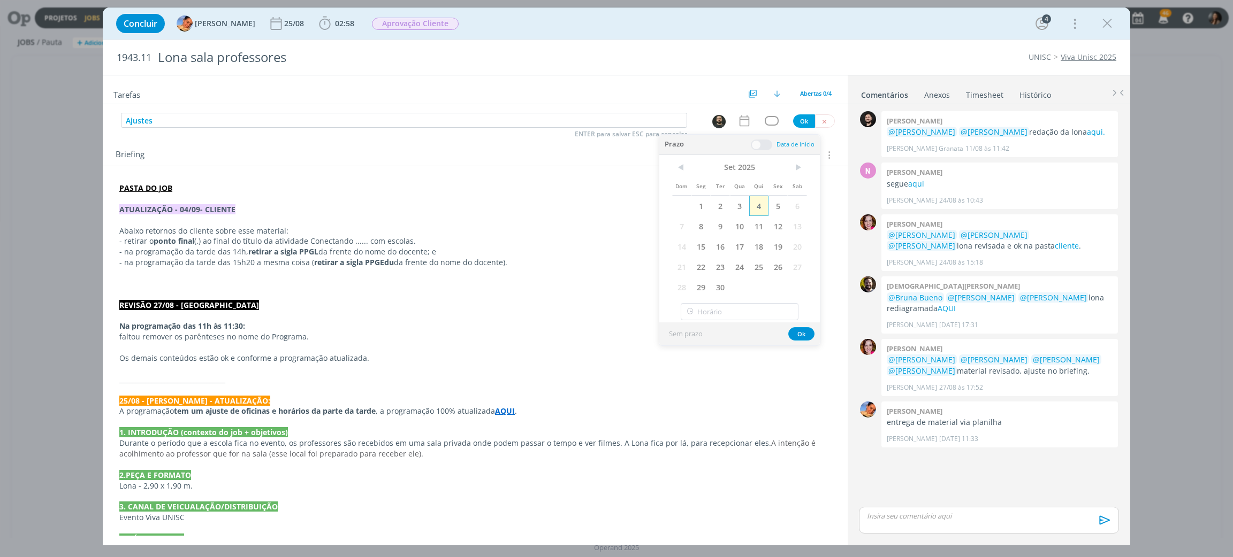
click at [754, 203] on span "4" at bounding box center [758, 206] width 19 height 20
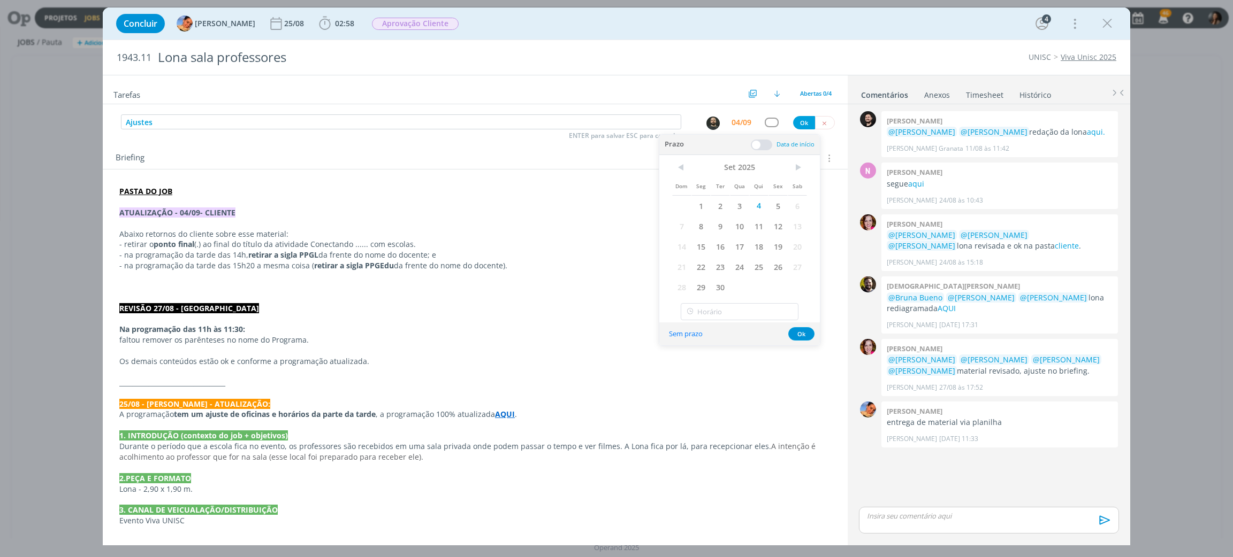
click at [762, 147] on span at bounding box center [761, 145] width 21 height 11
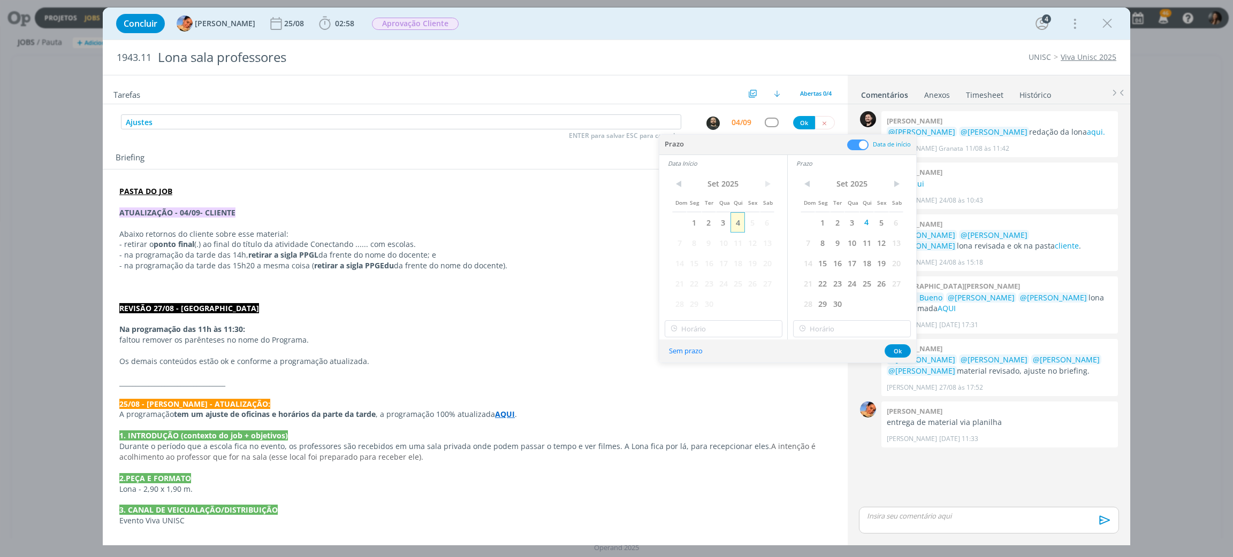
click at [737, 220] on span "4" at bounding box center [737, 222] width 14 height 20
click at [721, 330] on input "15:00" at bounding box center [723, 328] width 118 height 17
drag, startPoint x: 689, startPoint y: 391, endPoint x: 692, endPoint y: 386, distance: 5.7
click at [688, 391] on div "15:30" at bounding box center [725, 394] width 120 height 19
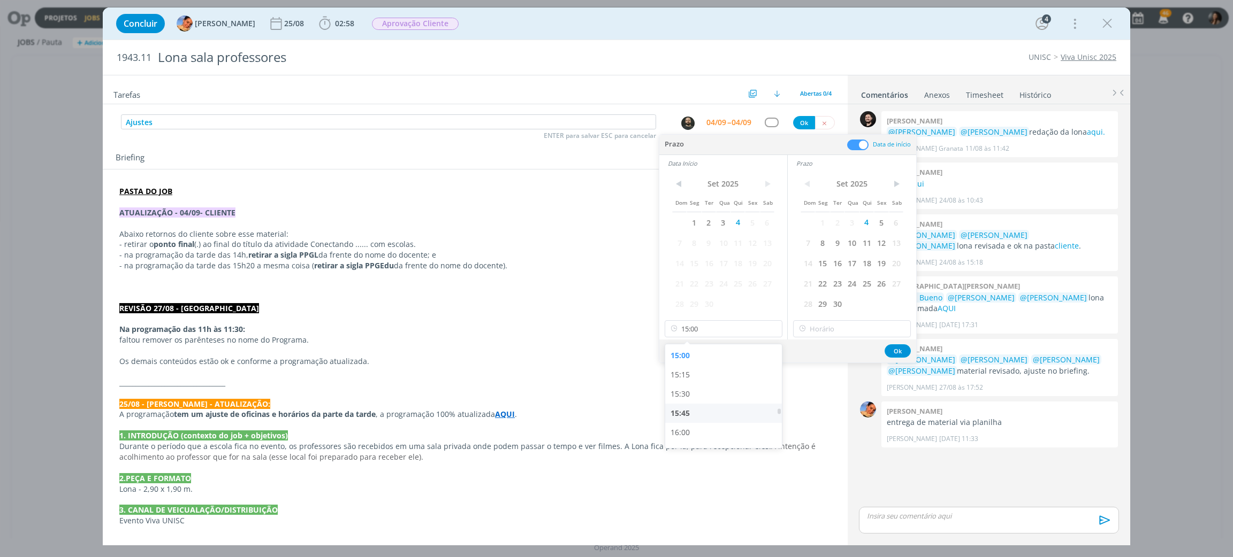
type input "15:30"
click at [833, 332] on input "15:30" at bounding box center [852, 328] width 118 height 17
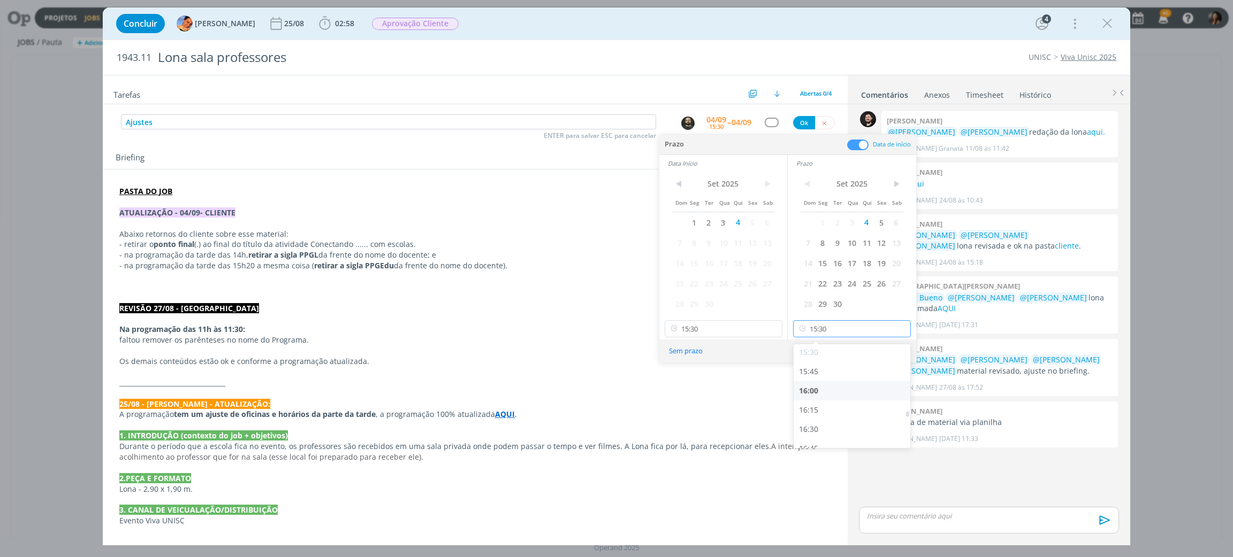
scroll to position [1192, 0]
click at [817, 378] on div "15:45" at bounding box center [853, 374] width 120 height 19
type input "15:45"
click at [893, 349] on button "Ok" at bounding box center [897, 351] width 26 height 13
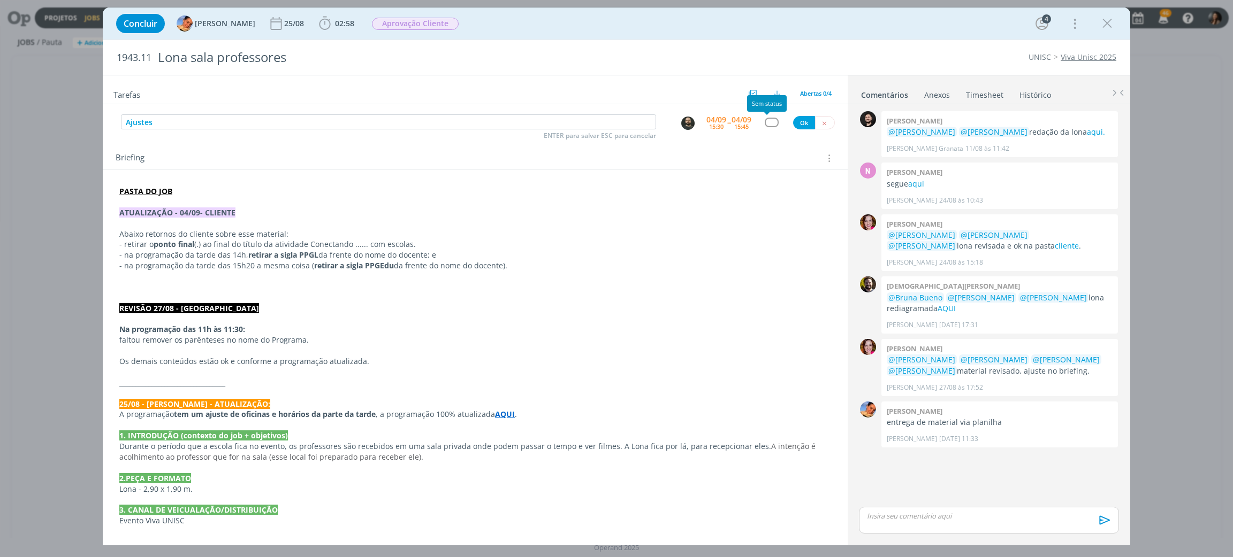
click at [764, 123] on div "dialog" at bounding box center [770, 122] width 13 height 9
type input "cri"
drag, startPoint x: 746, startPoint y: 152, endPoint x: 763, endPoint y: 144, distance: 18.9
click at [746, 151] on span "Criação" at bounding box center [745, 155] width 26 height 9
click at [797, 126] on button "Ok" at bounding box center [804, 122] width 22 height 13
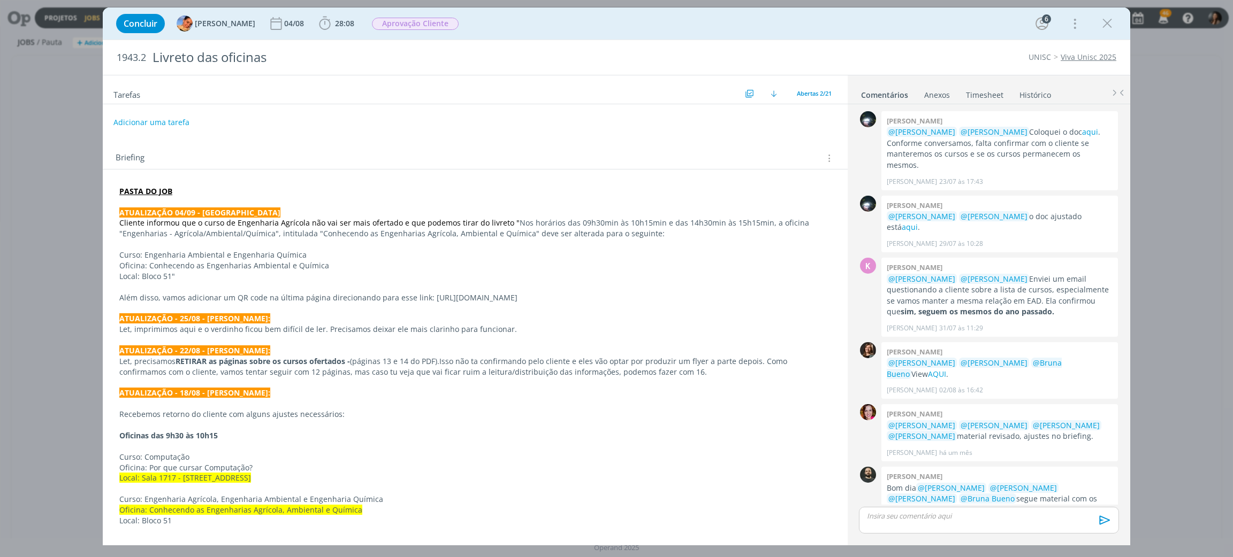
scroll to position [678, 0]
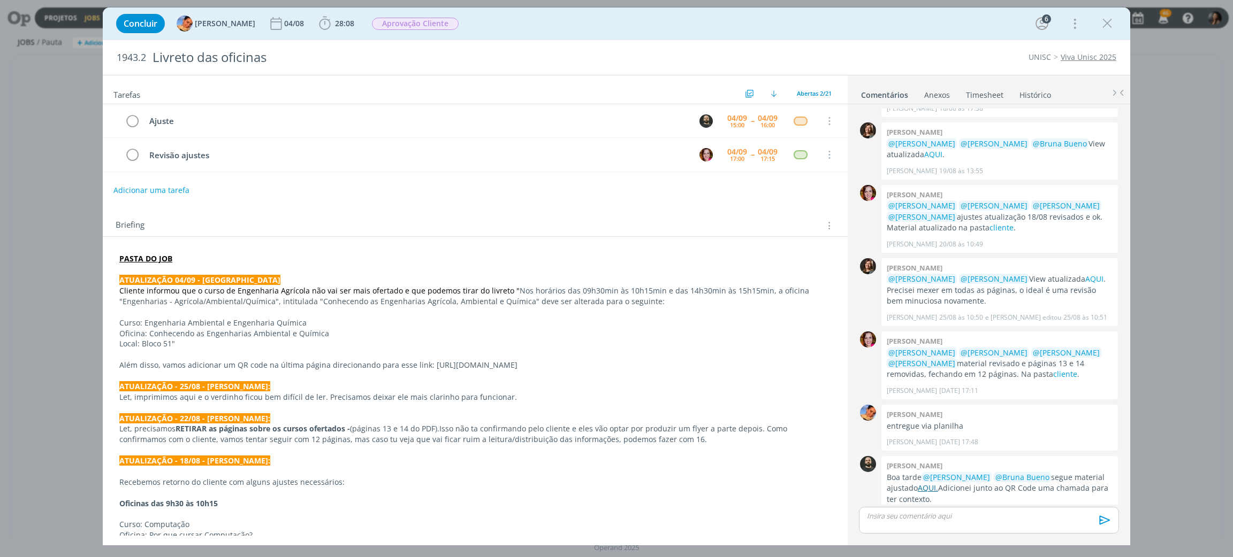
click at [927, 483] on link "AQUI." at bounding box center [927, 488] width 20 height 10
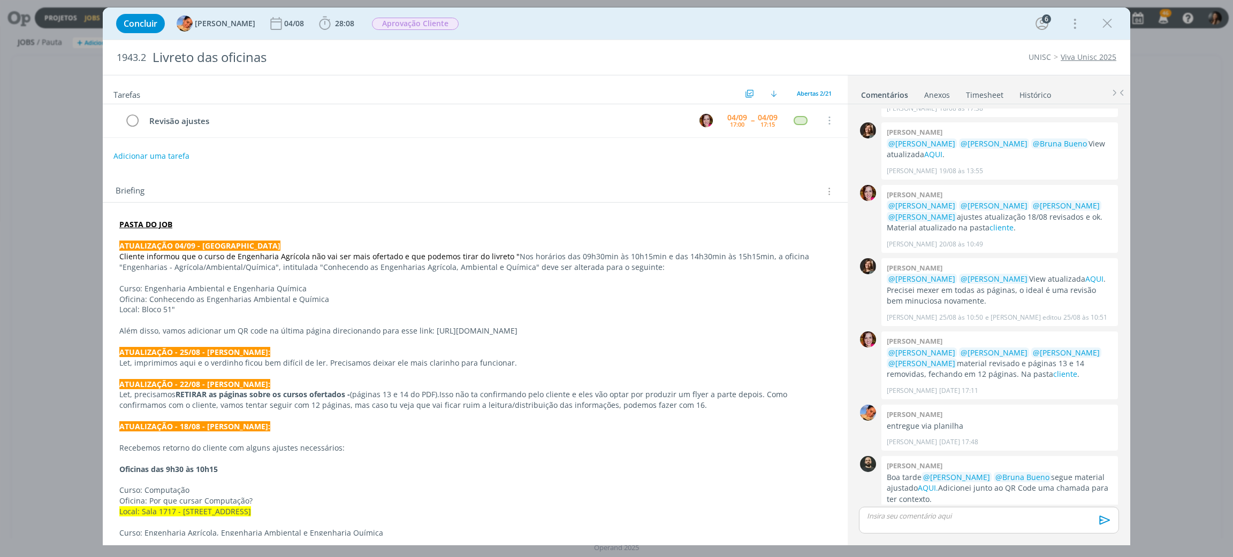
scroll to position [0, 0]
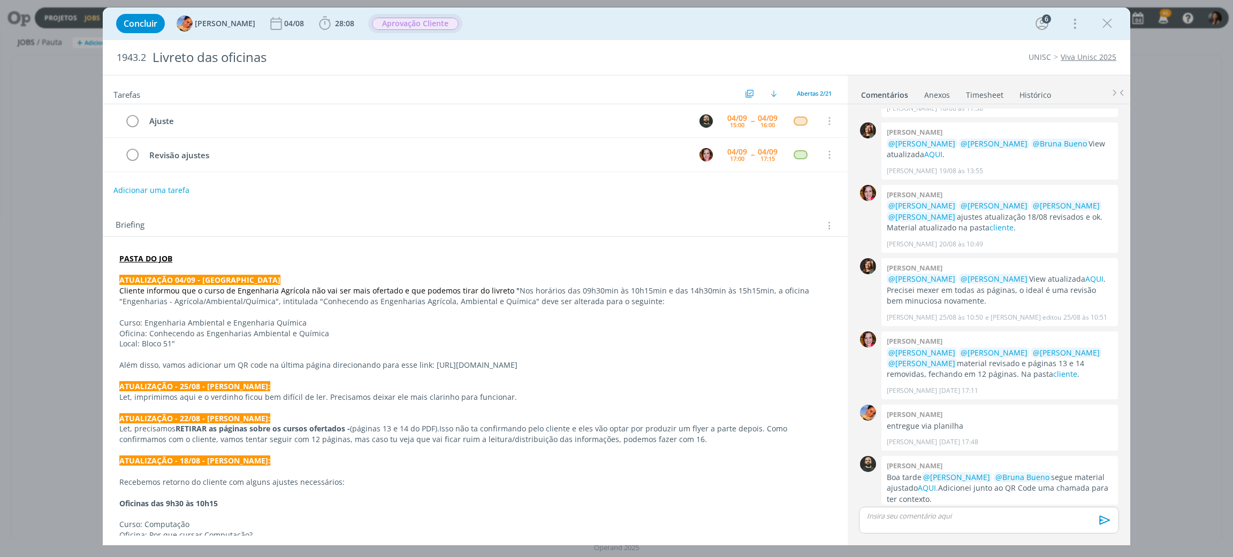
click at [400, 21] on span "Aprovação Cliente" at bounding box center [415, 24] width 87 height 12
type input "ajus"
drag, startPoint x: 432, startPoint y: 39, endPoint x: 355, endPoint y: 51, distance: 78.5
click at [355, 51] on div "Concluir Luíza Santana 04/08 28:08 Iniciar Apontar Data * 04/09/2025 Horas * 00…" at bounding box center [616, 276] width 1027 height 538
click at [421, 22] on span "Aprovação Cliente" at bounding box center [415, 24] width 87 height 12
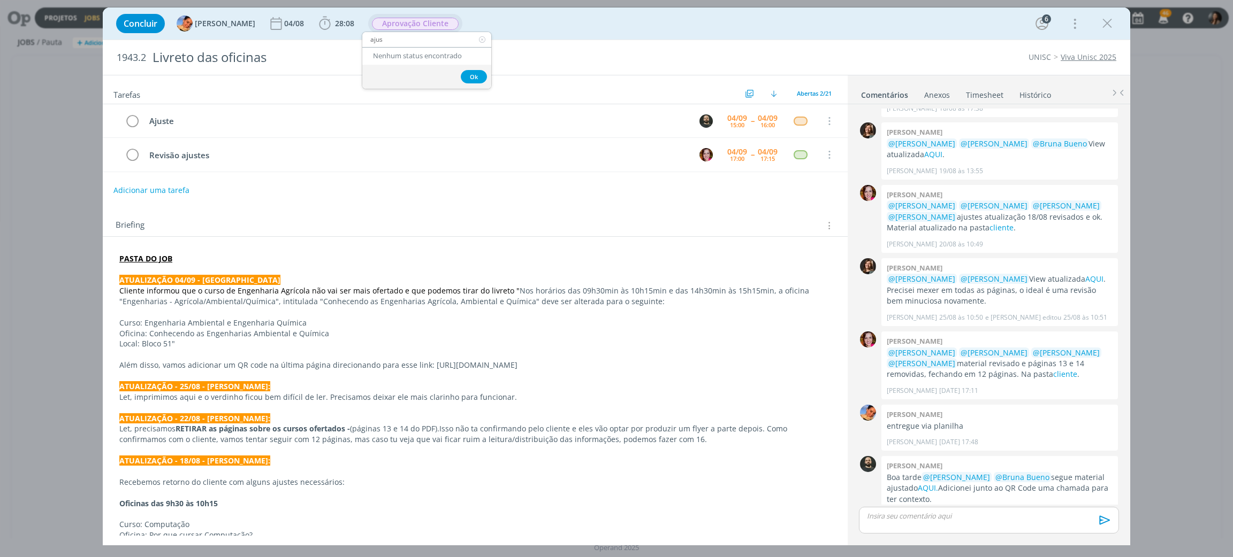
type input "ajusa"
drag, startPoint x: 484, startPoint y: 40, endPoint x: 465, endPoint y: 35, distance: 19.9
click at [481, 40] on icon "dialog" at bounding box center [481, 39] width 13 height 15
drag, startPoint x: 406, startPoint y: 12, endPoint x: 405, endPoint y: 22, distance: 10.7
click at [405, 14] on div "Concluir Luíza Santana 04/08 28:08 Iniciar Apontar Data * 04/09/2025 Horas * 00…" at bounding box center [616, 24] width 1011 height 26
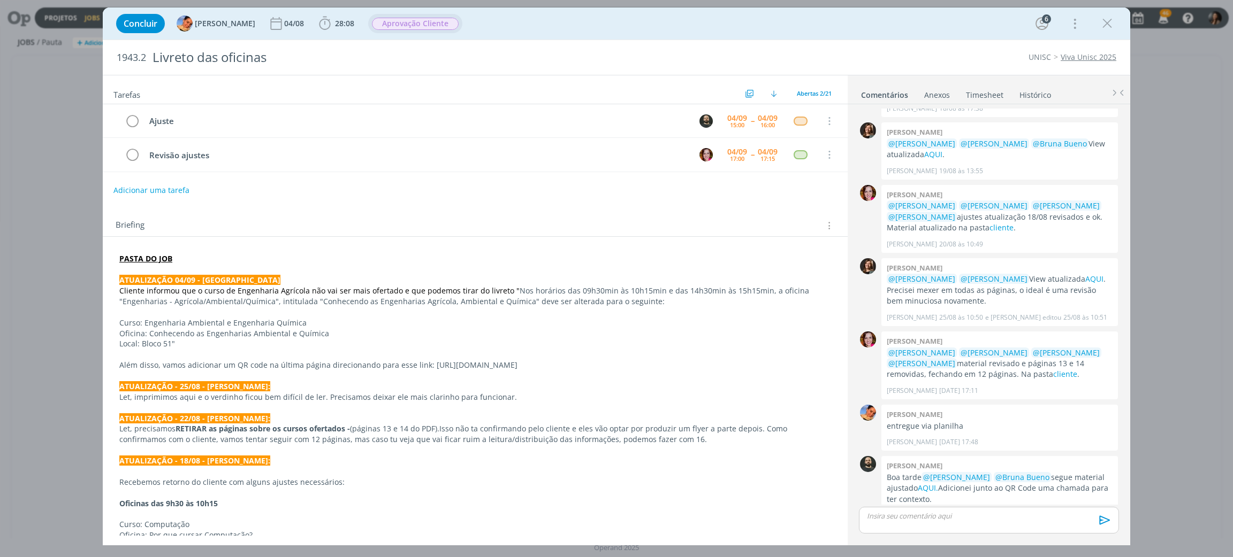
click at [405, 22] on span "Aprovação Cliente" at bounding box center [415, 24] width 87 height 12
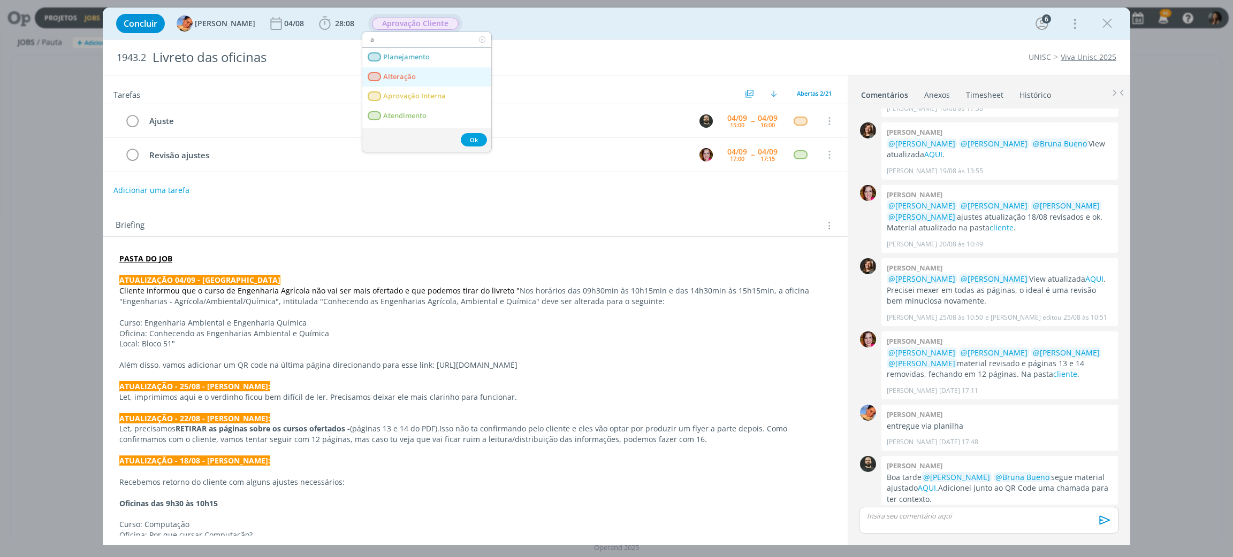
type input "a"
click at [413, 79] on span "Alteração" at bounding box center [399, 77] width 33 height 9
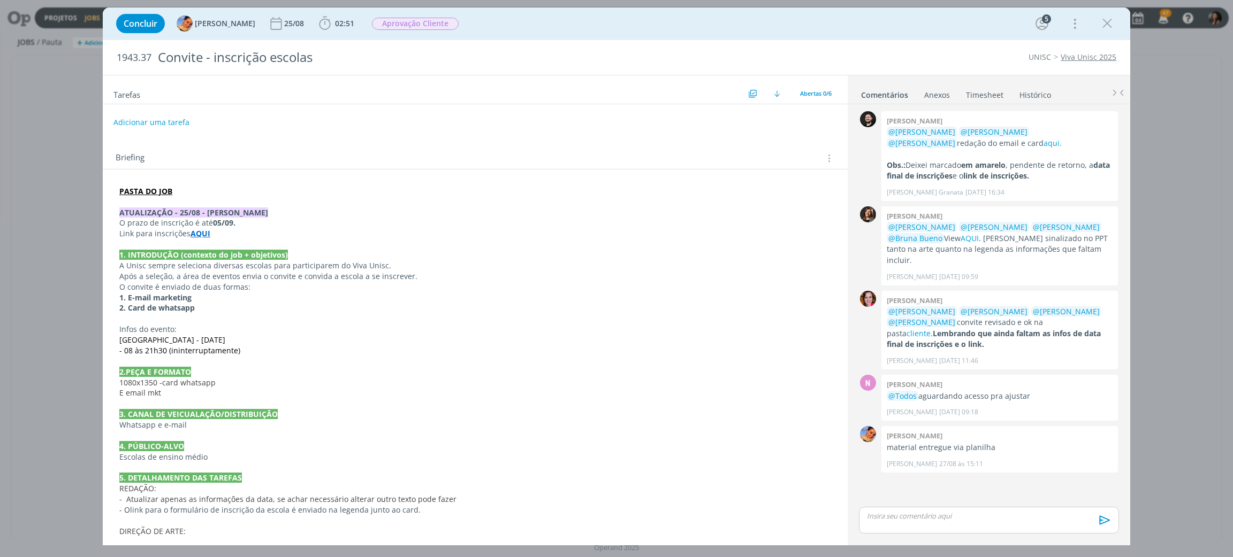
drag, startPoint x: 386, startPoint y: 300, endPoint x: 410, endPoint y: 317, distance: 29.5
click at [386, 299] on p "1. E-mail marketing" at bounding box center [475, 298] width 712 height 11
click at [1000, 442] on p "material entregue via planilha" at bounding box center [999, 447] width 226 height 11
click at [332, 324] on p "Infos do evento:" at bounding box center [475, 329] width 712 height 11
click at [503, 388] on p "E email mkt" at bounding box center [475, 393] width 710 height 11
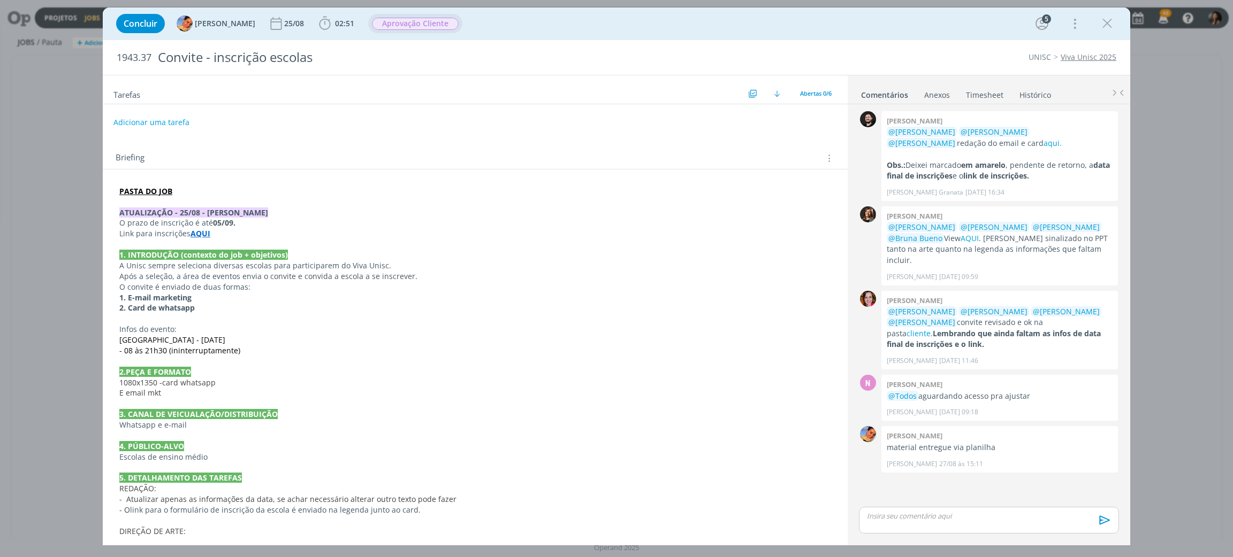
click at [405, 22] on span "Aprovação Cliente" at bounding box center [415, 24] width 87 height 12
type input "entr"
click at [412, 57] on span "Entregue" at bounding box center [397, 57] width 29 height 9
click at [142, 21] on span "Concluir" at bounding box center [141, 23] width 34 height 9
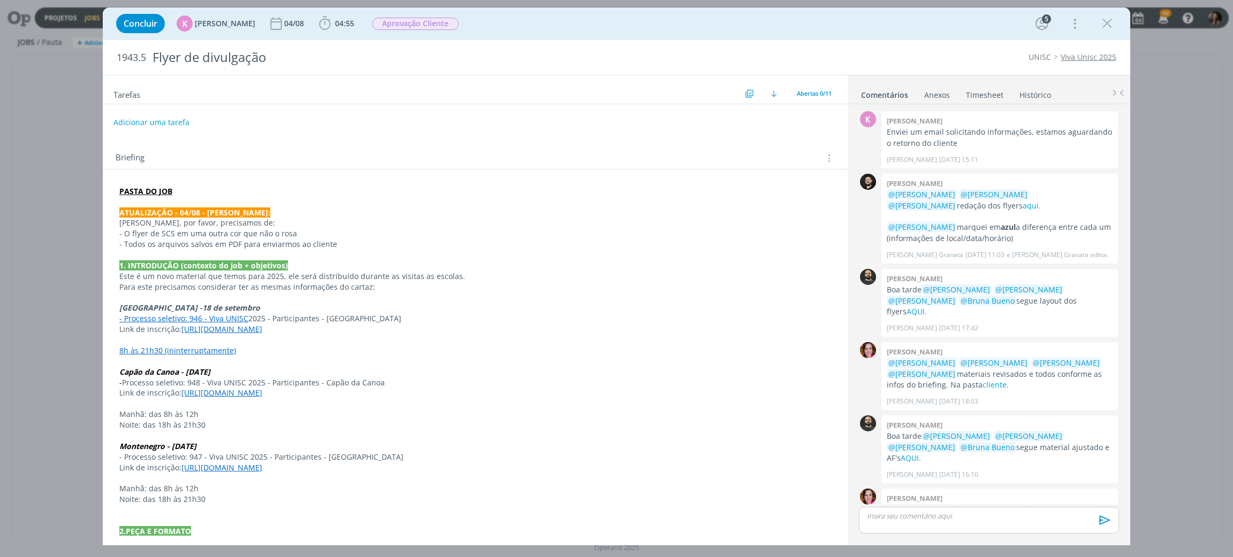
scroll to position [311, 0]
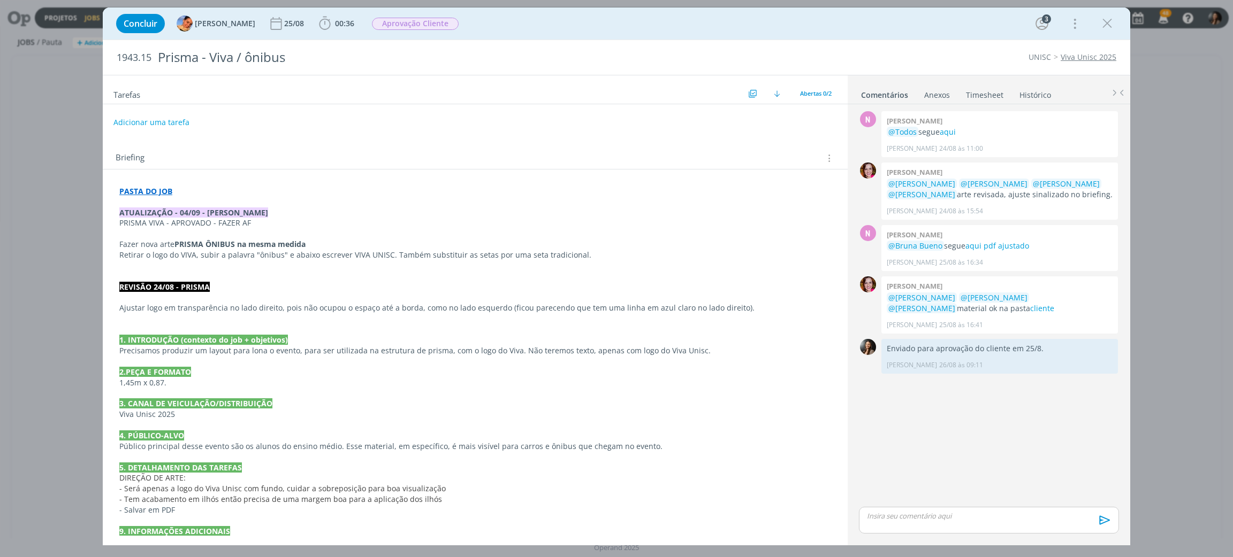
click at [312, 249] on p "Fazer nova arte PRISMA ÔNIBUS na mesma medida" at bounding box center [475, 244] width 712 height 11
click at [201, 253] on p "Retirar o logo do VIVA, subir a palavra "ônibus" e abaixo escrever VIVA UNISC. …" at bounding box center [475, 255] width 710 height 11
drag, startPoint x: 198, startPoint y: 258, endPoint x: 251, endPoint y: 256, distance: 53.0
click at [251, 256] on p "Retirar o logo do VIVA, subir a palavra "ônibus" e abaixo escrever VIVA UNISC. …" at bounding box center [475, 255] width 710 height 11
click at [118, 258] on div "PASTA DO JOB ATUALIZAÇÃO - 04/09 - [PERSON_NAME] VIVA - APROVADO - FAZER AF Faz…" at bounding box center [475, 377] width 728 height 391
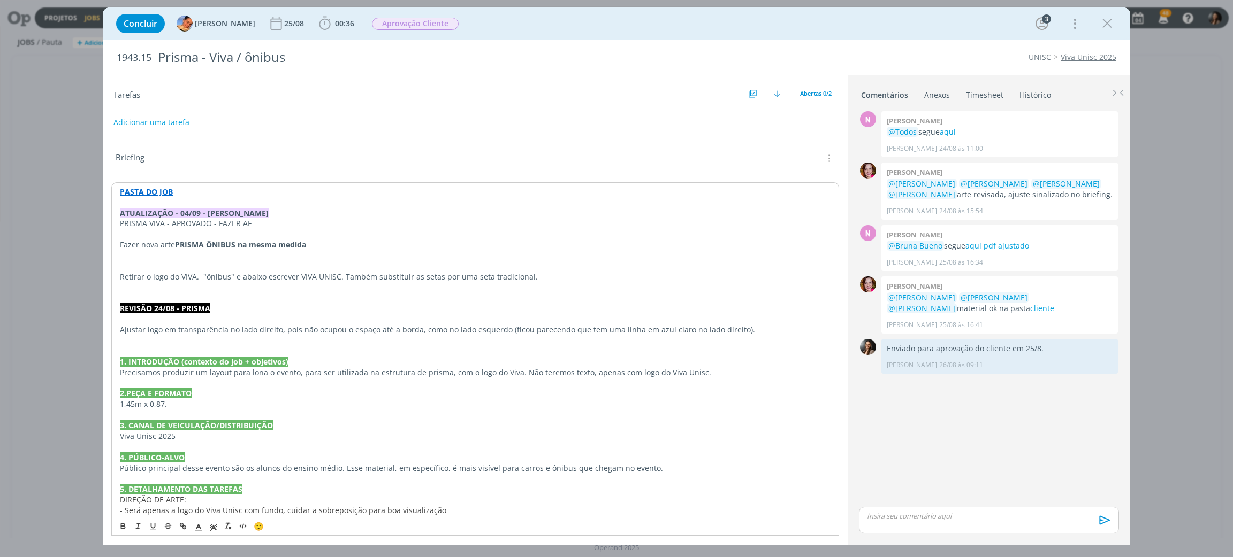
click at [336, 243] on p "Fazer nova arte PRISMA ÔNIBUS na mesma medida" at bounding box center [475, 245] width 710 height 11
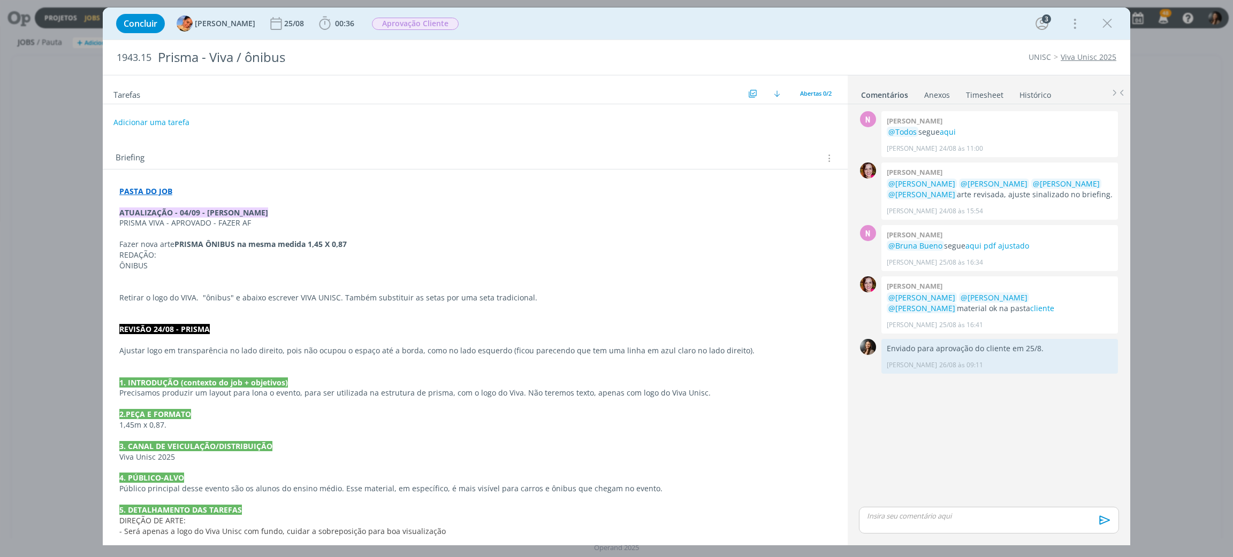
drag, startPoint x: 907, startPoint y: 420, endPoint x: 1089, endPoint y: 457, distance: 185.5
click at [1089, 457] on div "N 0 [PERSON_NAME] @Todos segue aqui [PERSON_NAME] [DATE] 11:00 👍 0 [PERSON_NAME…" at bounding box center [988, 307] width 269 height 396
click at [173, 273] on p "dialog" at bounding box center [475, 276] width 712 height 11
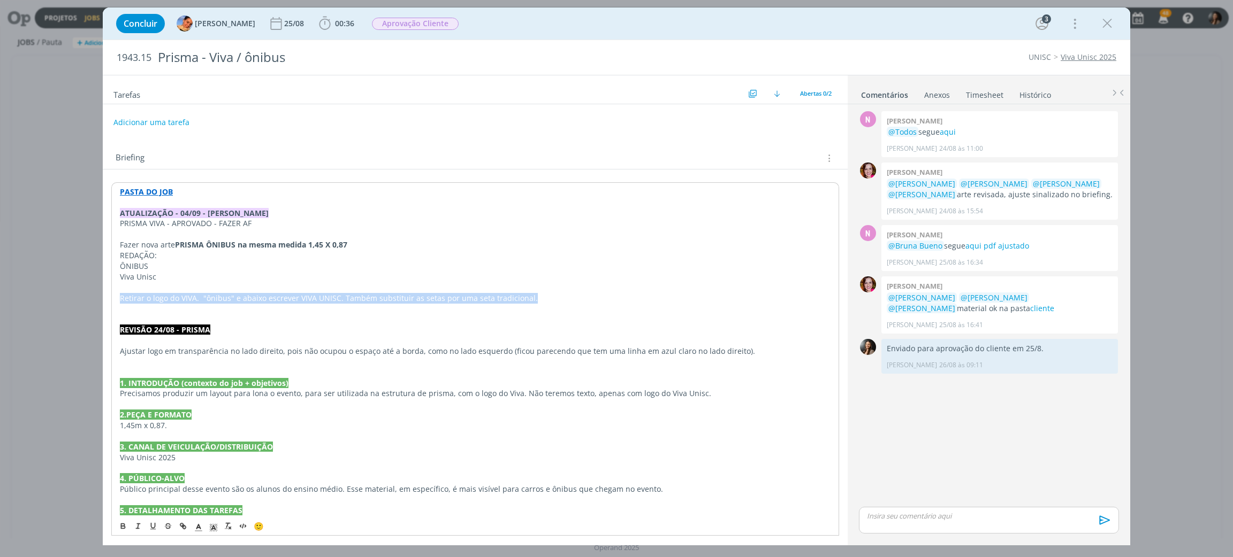
drag, startPoint x: 118, startPoint y: 297, endPoint x: 547, endPoint y: 300, distance: 429.1
click at [547, 300] on div "PASTA DO JOB ATUALIZAÇÃO - 04/09 - [PERSON_NAME] VIVA - APROVADO - FAZER AF Faz…" at bounding box center [475, 398] width 728 height 433
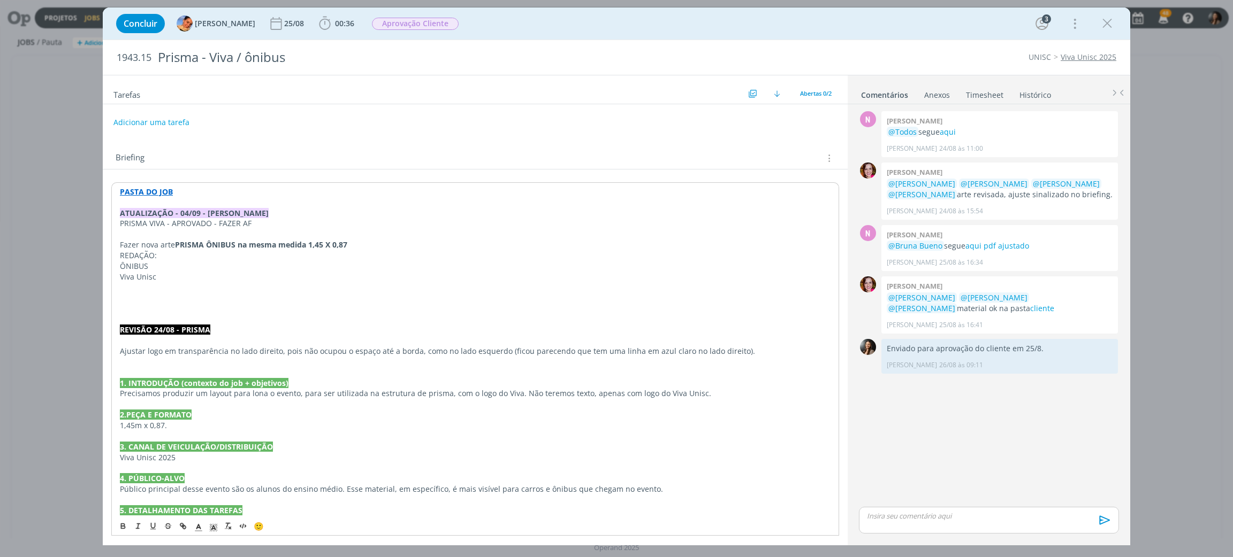
drag, startPoint x: 240, startPoint y: 255, endPoint x: 227, endPoint y: 258, distance: 12.7
click at [237, 256] on p "REDAÇÃO:" at bounding box center [475, 255] width 710 height 11
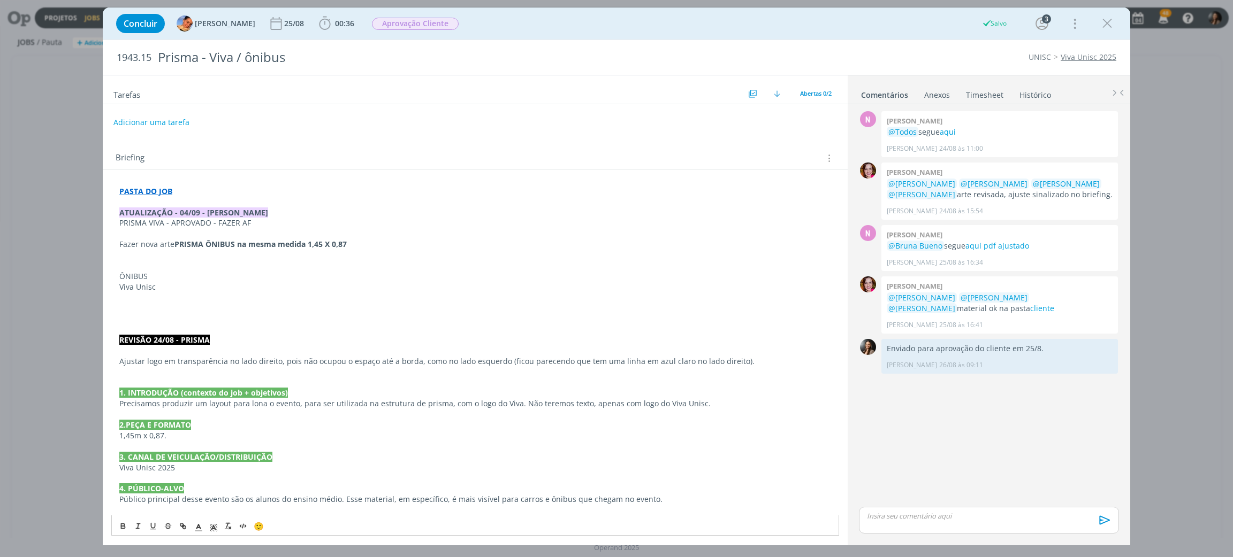
click at [124, 254] on p "dialog" at bounding box center [475, 255] width 712 height 11
click at [117, 256] on div "PASTA DO JOB ATUALIZAÇÃO - 04/09 - [PERSON_NAME] VIVA - APROVADO - FAZER AF Faz…" at bounding box center [475, 403] width 728 height 443
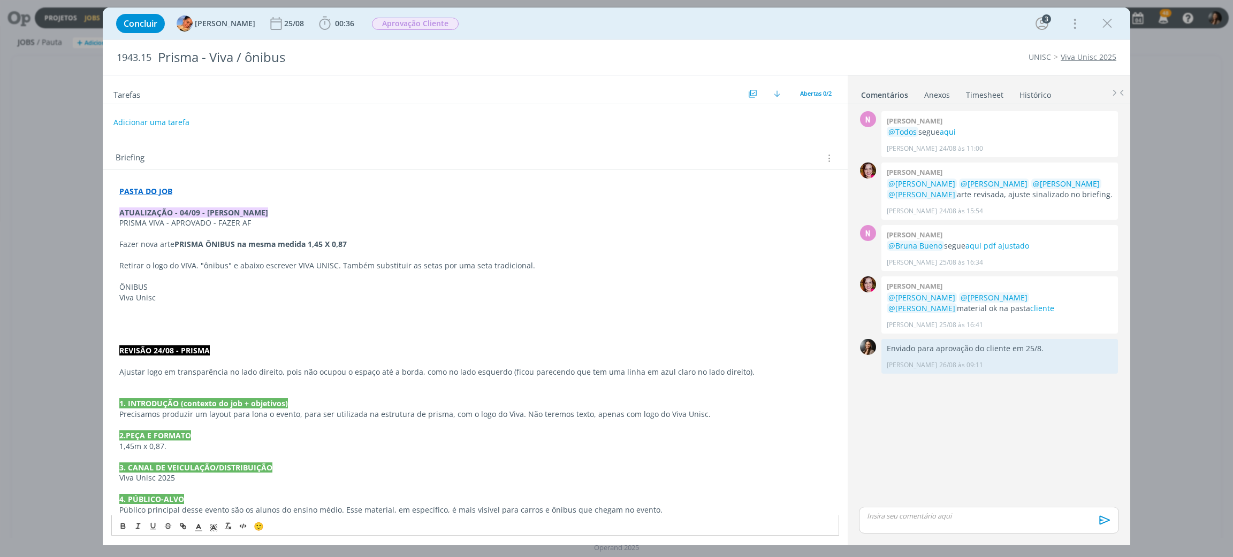
click at [539, 262] on p "Retirar o logo do VIVA. "ônibus" e abaixo escrever VIVA UNISC. Também substitui…" at bounding box center [475, 266] width 712 height 11
click at [203, 308] on p "dialog" at bounding box center [475, 308] width 712 height 11
click at [259, 524] on span "🙂" at bounding box center [259, 526] width 10 height 11
click at [256, 527] on span "🙂" at bounding box center [259, 526] width 10 height 11
click at [256, 524] on span "🙂" at bounding box center [259, 526] width 10 height 11
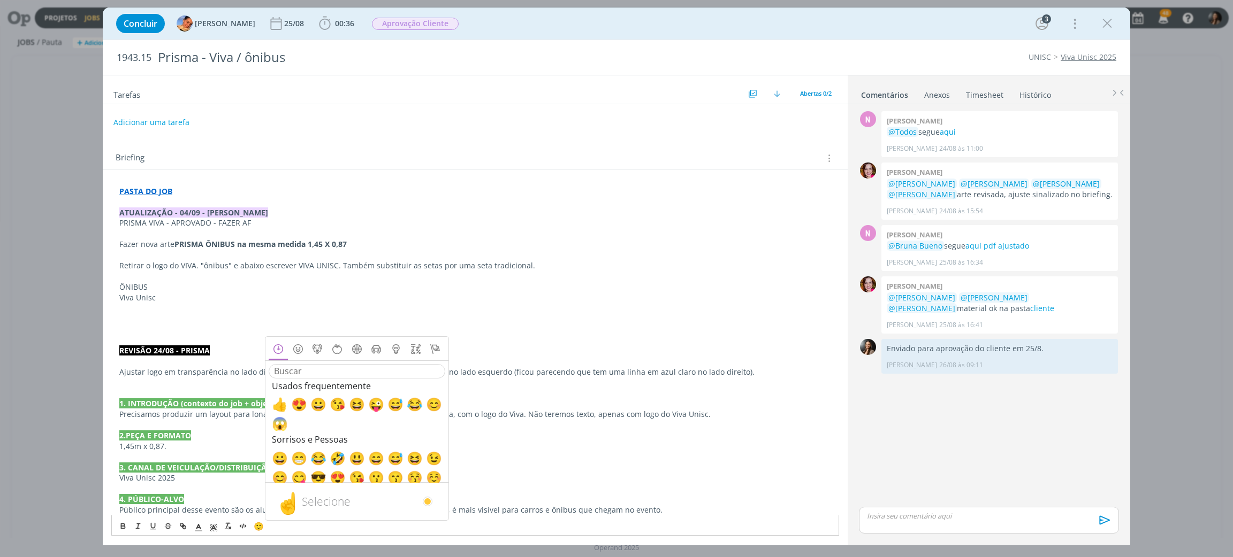
click at [134, 310] on p "dialog" at bounding box center [475, 308] width 712 height 11
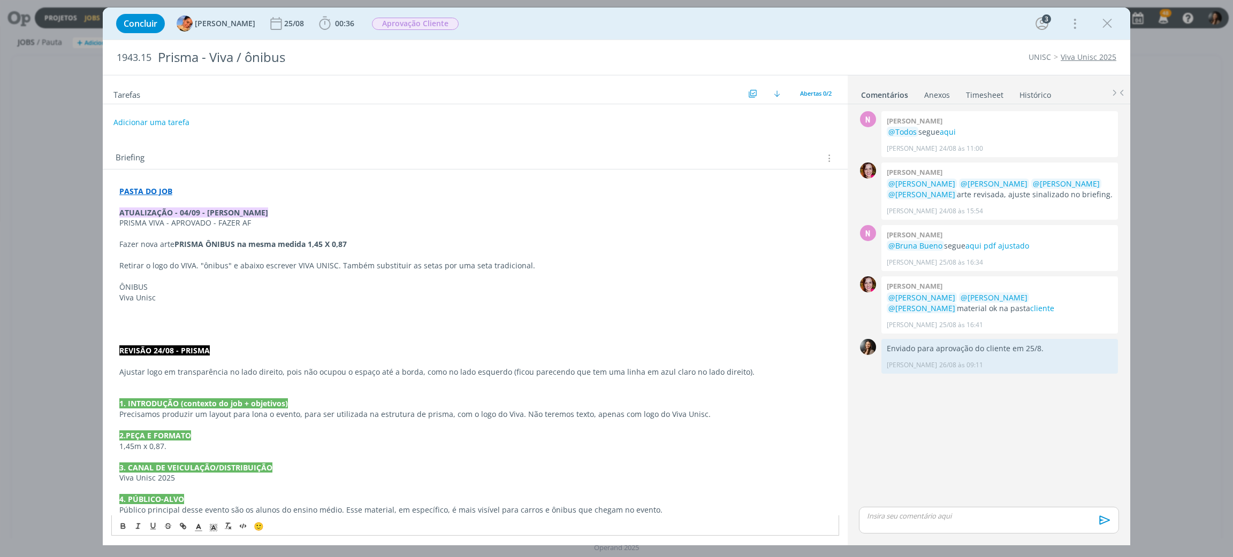
click at [254, 524] on span "🙂" at bounding box center [259, 526] width 10 height 11
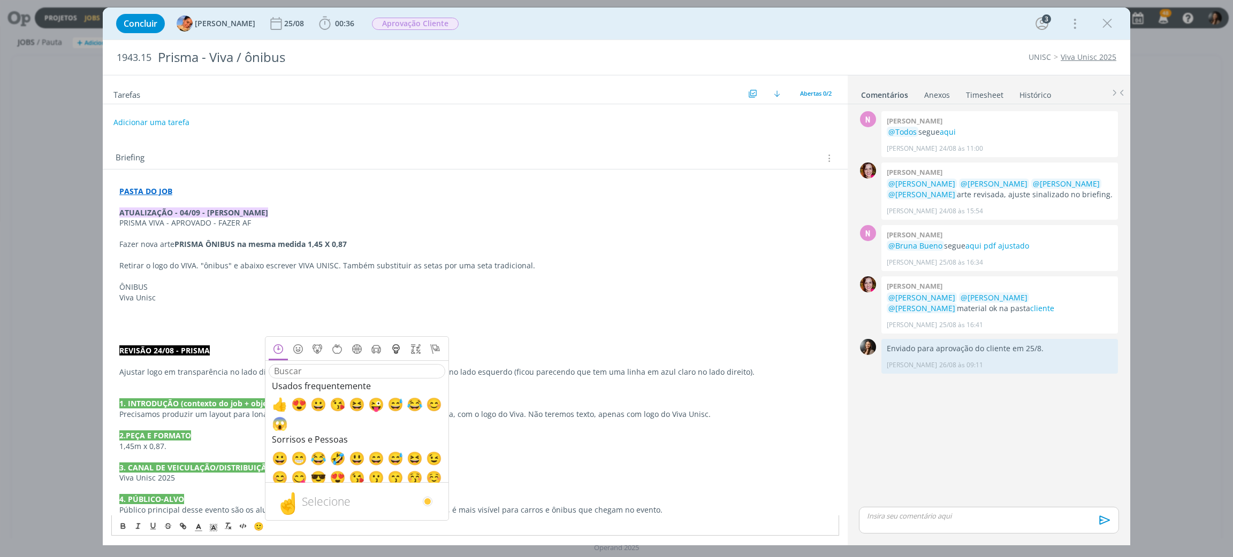
click at [394, 347] on icon at bounding box center [395, 350] width 13 height 10
click at [415, 350] on icon at bounding box center [415, 350] width 13 height 10
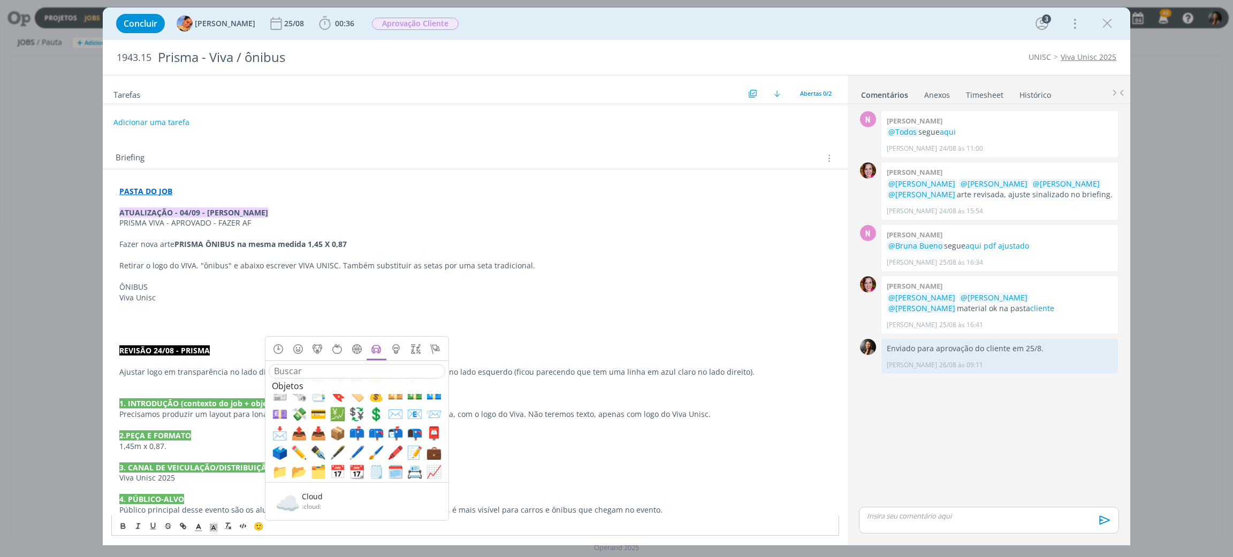
scroll to position [2005, 0]
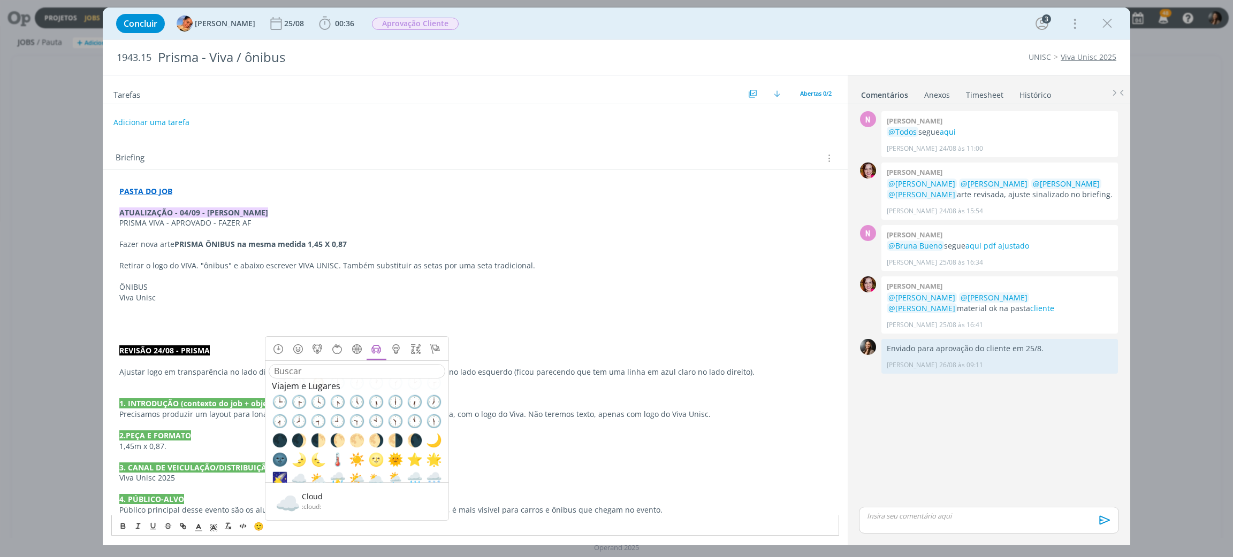
click at [185, 298] on p "Viva Unisc" at bounding box center [475, 298] width 712 height 11
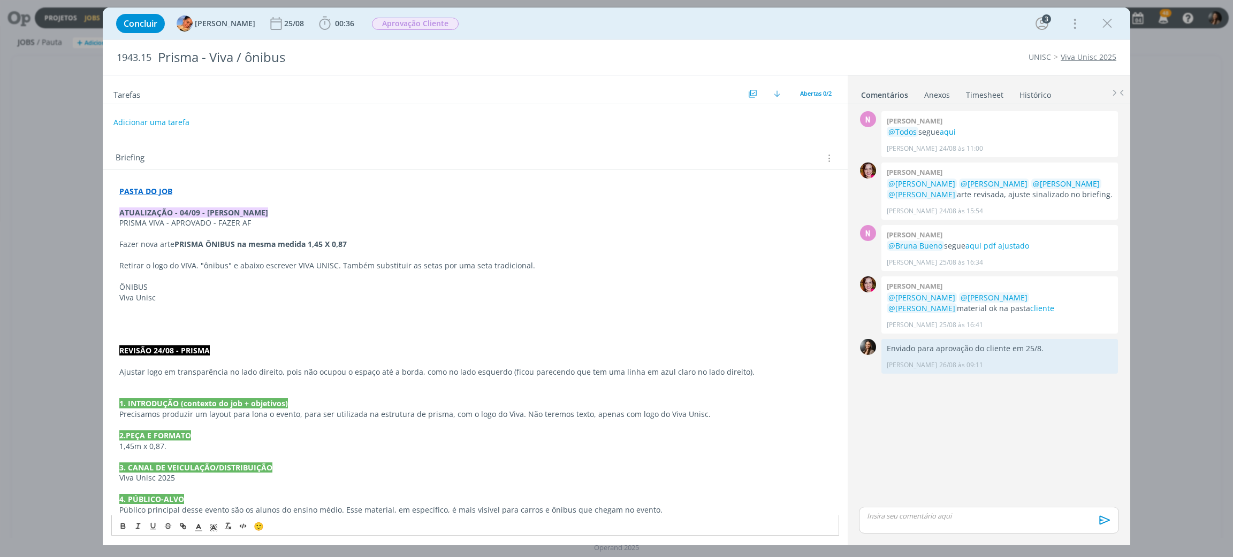
scroll to position [0, 0]
click at [182, 310] on p "dialog" at bounding box center [475, 308] width 712 height 11
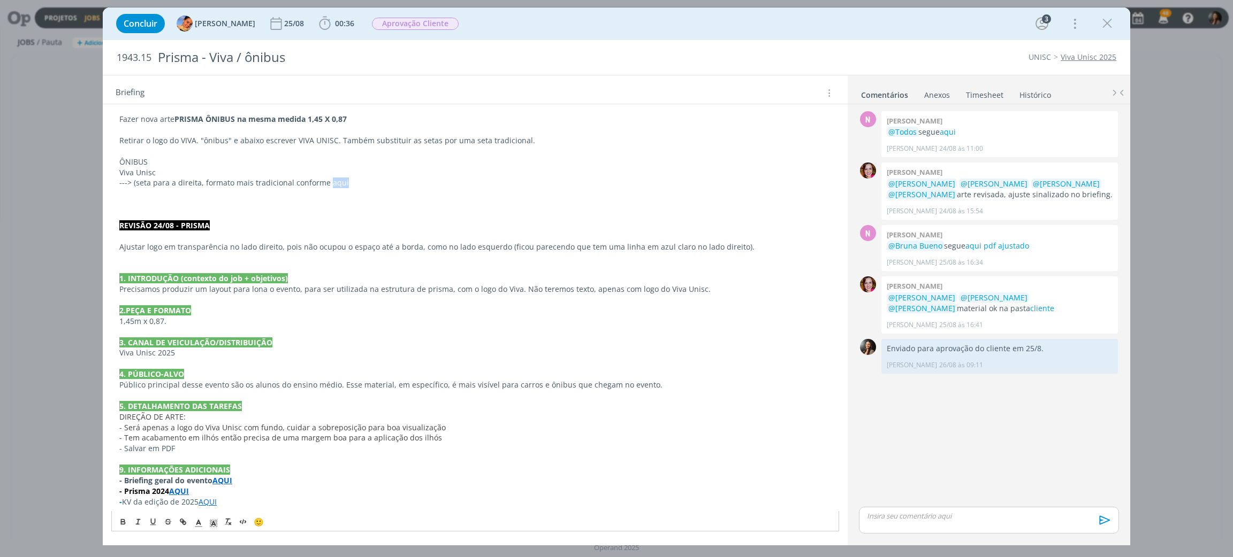
drag, startPoint x: 344, startPoint y: 182, endPoint x: 326, endPoint y: 182, distance: 18.2
click at [326, 182] on p "---> (seta para a direita, formato mais tradicional conforme aqui" at bounding box center [475, 183] width 712 height 11
drag, startPoint x: 326, startPoint y: 182, endPoint x: 312, endPoint y: 187, distance: 14.4
click at [312, 187] on p "---> (seta para a direita, formato mais tradicional conforme aqui" at bounding box center [475, 183] width 712 height 11
drag, startPoint x: 333, startPoint y: 181, endPoint x: 325, endPoint y: 182, distance: 8.6
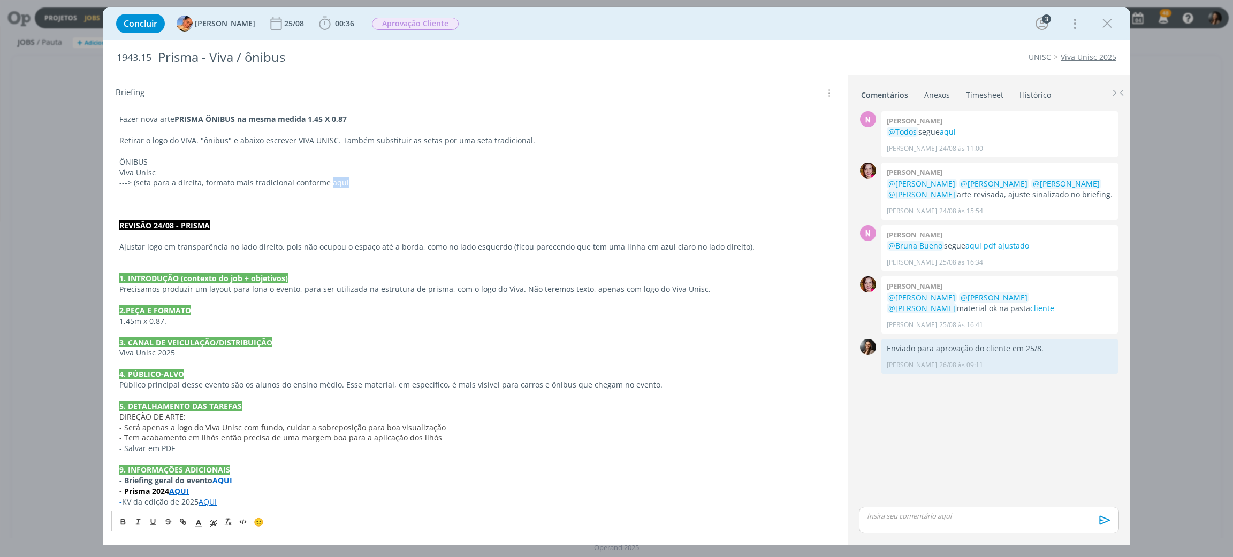
click at [325, 182] on p "---> (seta para a direita, formato mais tradicional conforme aqui" at bounding box center [475, 183] width 712 height 11
click at [181, 520] on icon "dialog" at bounding box center [183, 522] width 9 height 9
paste input "https://www.google.com/imgres?q=seta%20tradicional%20%20apontando%20para%20a%20…"
type input "https://www.google.com/imgres?q=seta%20tradicional%20%20apontando%20para%20a%20…"
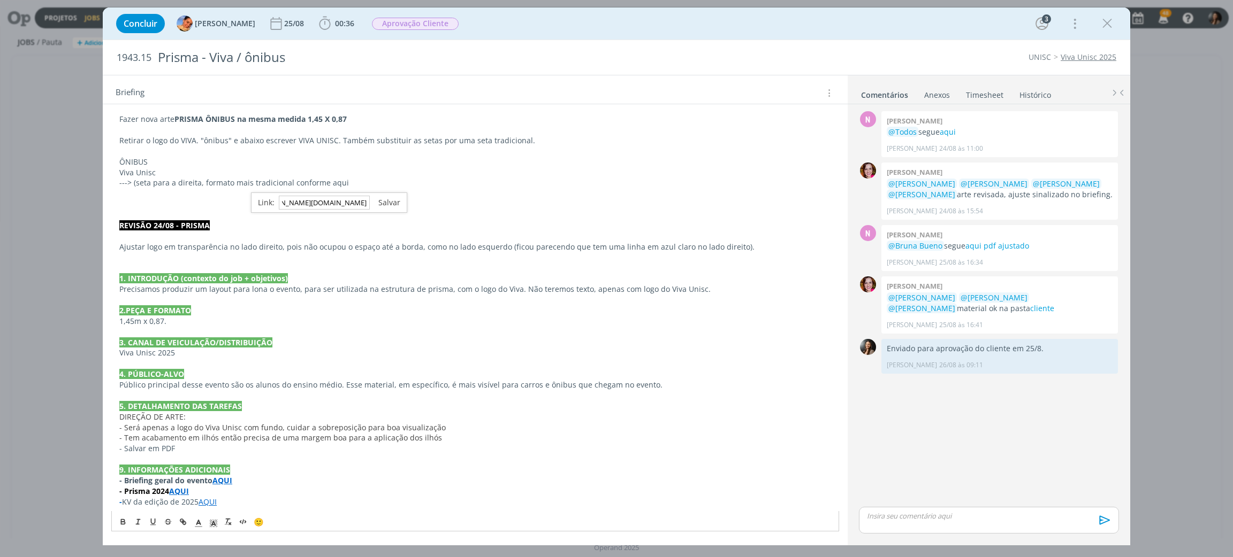
click at [384, 198] on link "dialog" at bounding box center [385, 202] width 30 height 10
click at [381, 185] on p "---> (seta para a direita, formato mais tradicional conforme aqui" at bounding box center [475, 183] width 712 height 11
click at [240, 150] on p "dialog" at bounding box center [475, 151] width 712 height 11
click at [201, 126] on p "dialog" at bounding box center [475, 130] width 712 height 11
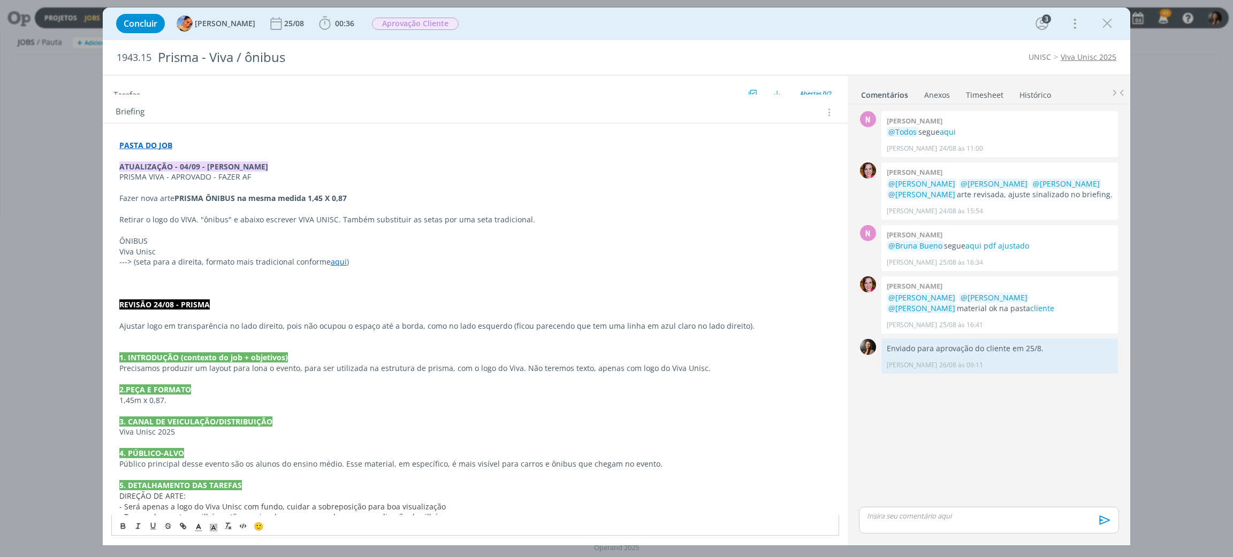
scroll to position [45, 0]
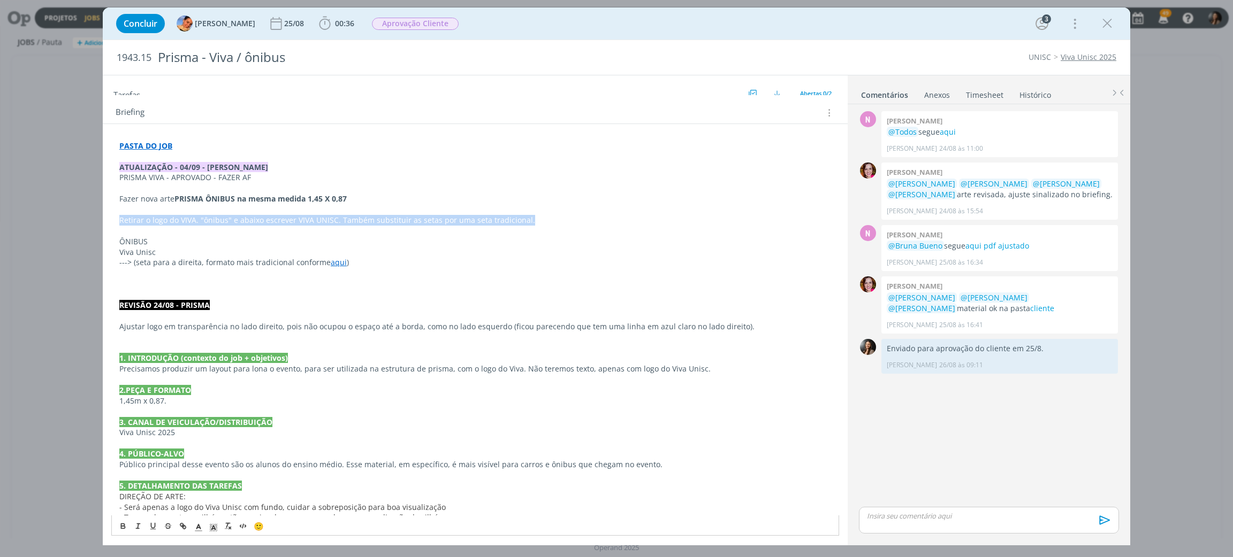
drag, startPoint x: 119, startPoint y: 221, endPoint x: 536, endPoint y: 219, distance: 416.2
click at [536, 219] on p "Retirar o logo do VIVA. "ônibus" e abaixo escrever VIVA UNISC. Também substitui…" at bounding box center [475, 220] width 712 height 11
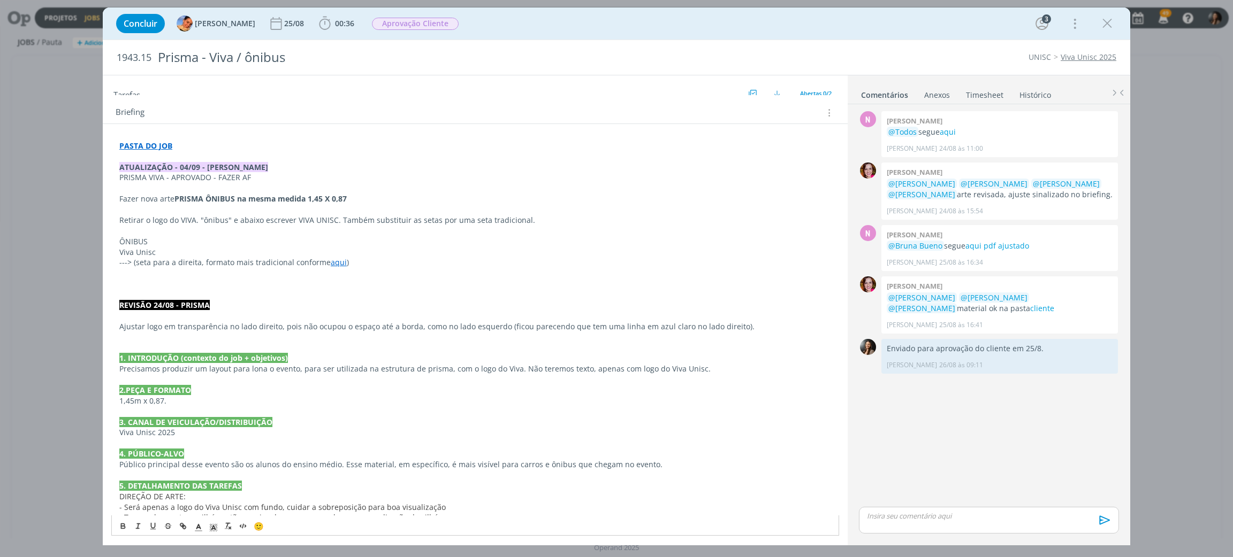
click at [166, 234] on p "dialog" at bounding box center [475, 231] width 712 height 11
drag, startPoint x: 118, startPoint y: 241, endPoint x: 277, endPoint y: 277, distance: 163.0
click at [353, 270] on div "PASTA DO JOB ATUALIZAÇÃO - 04/09 - BEATRIZ PRISMA VIVA - APROVADO - FAZER AF Fa…" at bounding box center [475, 364] width 728 height 454
click at [142, 227] on p "REDAÇÃO:" at bounding box center [475, 231] width 712 height 11
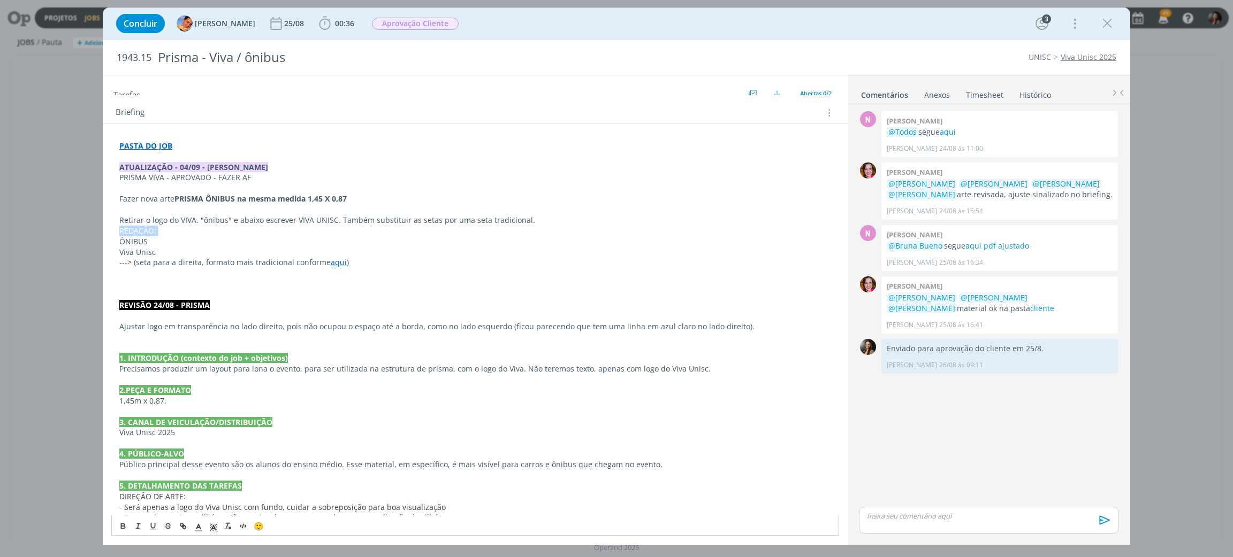
click at [142, 227] on p "REDAÇÃO:" at bounding box center [475, 231] width 712 height 11
click at [201, 219] on p "Retirar o logo do VIVA. "ônibus" e abaixo escrever VIVA UNISC. Também substitui…" at bounding box center [475, 220] width 712 height 11
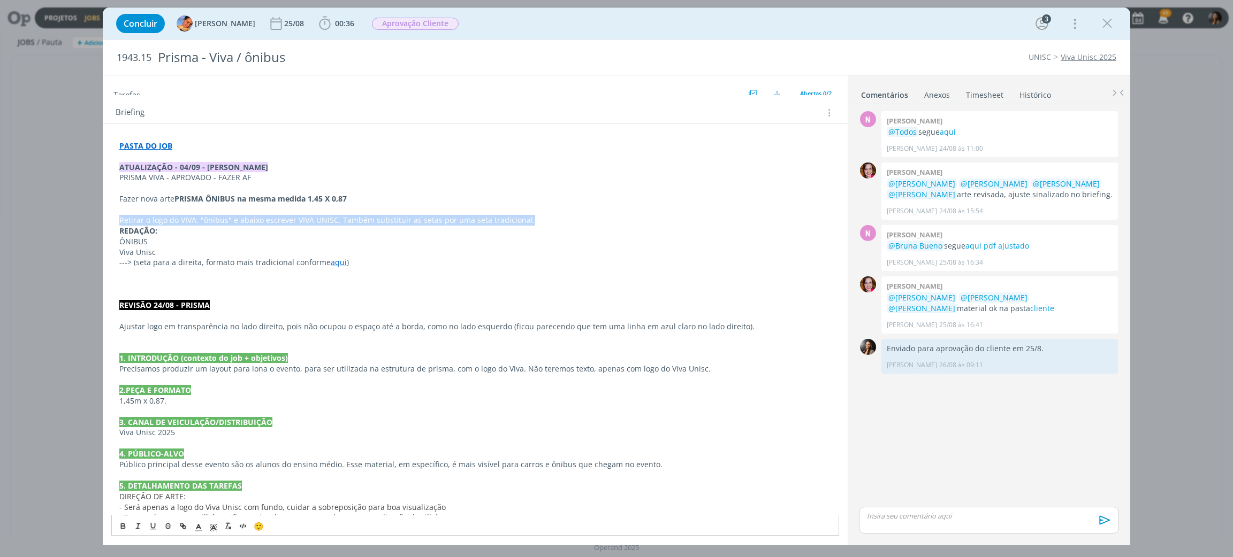
click at [201, 219] on p "Retirar o logo do VIVA. "ônibus" e abaixo escrever VIVA UNISC. Também substitui…" at bounding box center [475, 220] width 712 height 11
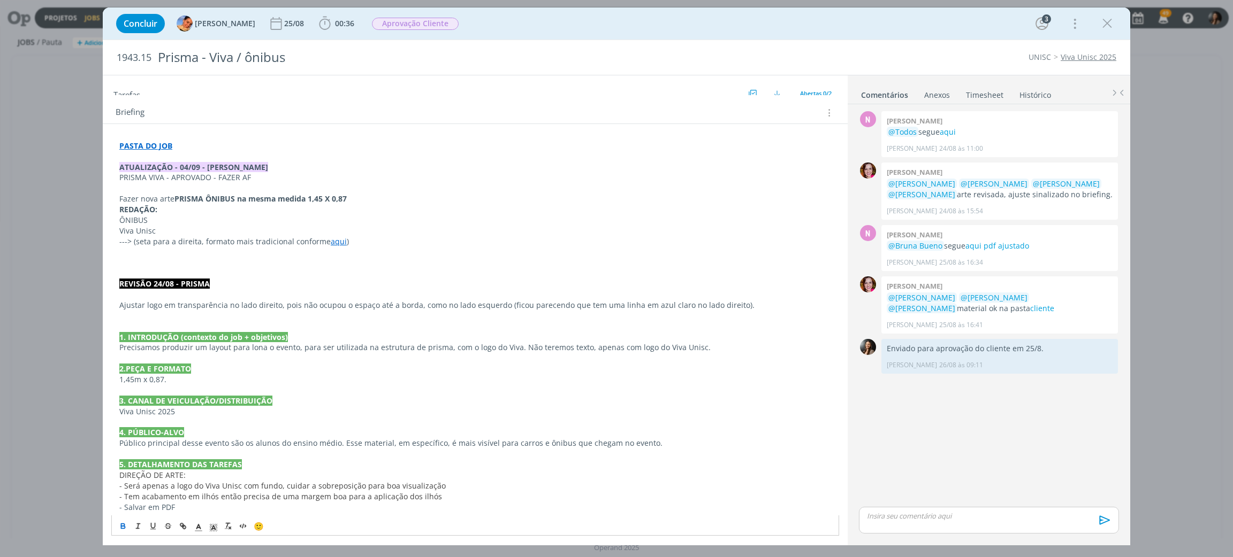
click at [276, 259] on p "dialog" at bounding box center [475, 262] width 712 height 11
click at [211, 261] on p "Não usar o logo do Viva" at bounding box center [475, 262] width 712 height 11
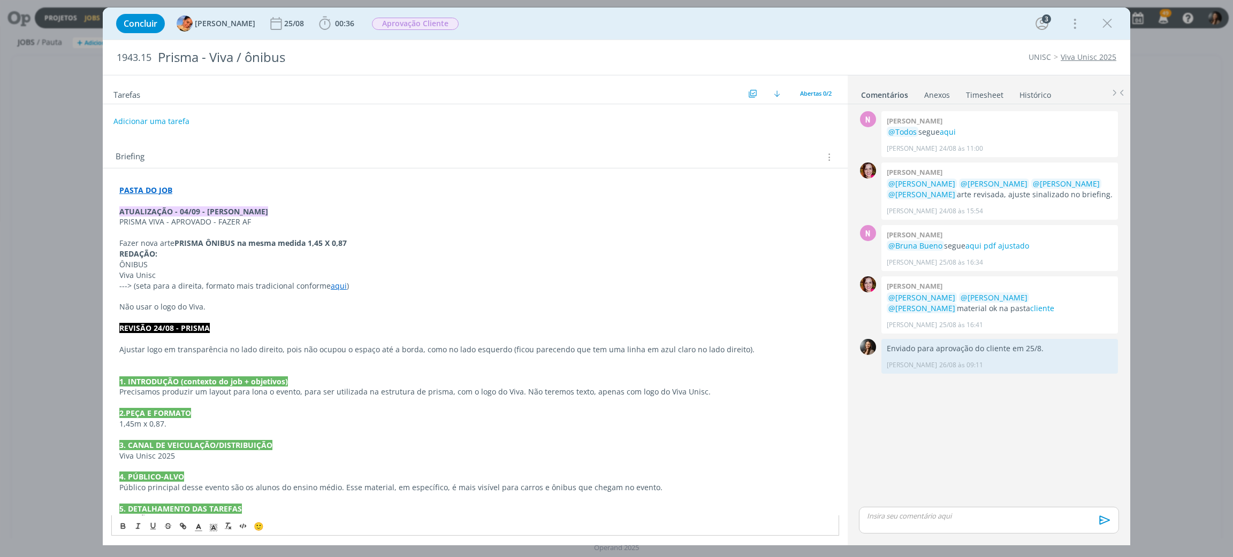
scroll to position [0, 0]
click at [158, 127] on button "Adicionar uma tarefa" at bounding box center [151, 122] width 76 height 18
type input "a"
type input "Ajuste + AF"
click at [226, 313] on p "dialog" at bounding box center [475, 317] width 712 height 11
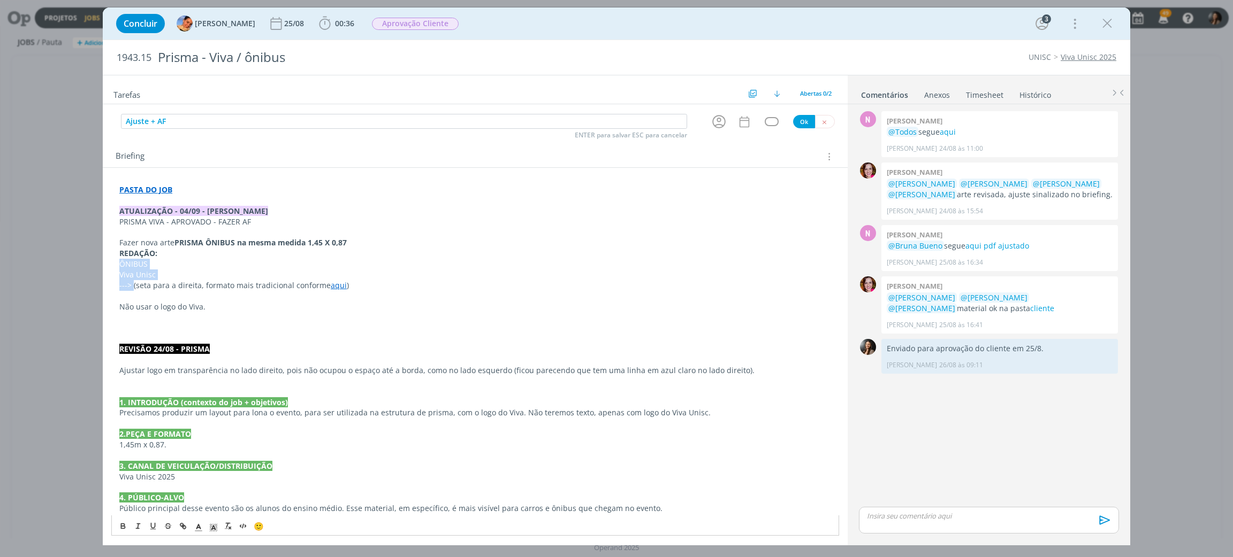
drag, startPoint x: 119, startPoint y: 262, endPoint x: 133, endPoint y: 281, distance: 23.0
click at [133, 281] on div "PASTA DO JOB ATUALIZAÇÃO - 04/09 - BEATRIZ PRISMA VIVA - APROVADO - FAZER AF Fa…" at bounding box center [475, 408] width 728 height 454
copy div "ÔNIBUS Viva Unisc --->"
click at [217, 302] on p "Não usar o logo do Viva." at bounding box center [475, 307] width 712 height 11
click at [222, 308] on p "Não usar o logo do Viva." at bounding box center [475, 307] width 712 height 11
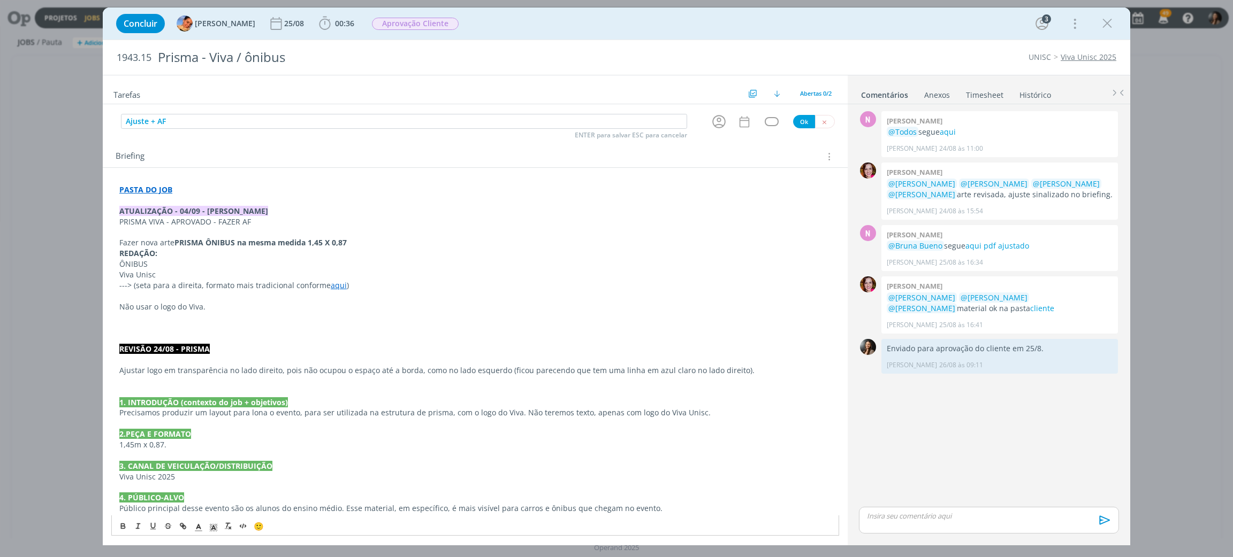
click at [238, 299] on p "dialog" at bounding box center [475, 296] width 712 height 11
click at [187, 313] on p "dialog" at bounding box center [475, 317] width 712 height 11
click at [132, 320] on p "Fazer AF depois." at bounding box center [475, 317] width 712 height 11
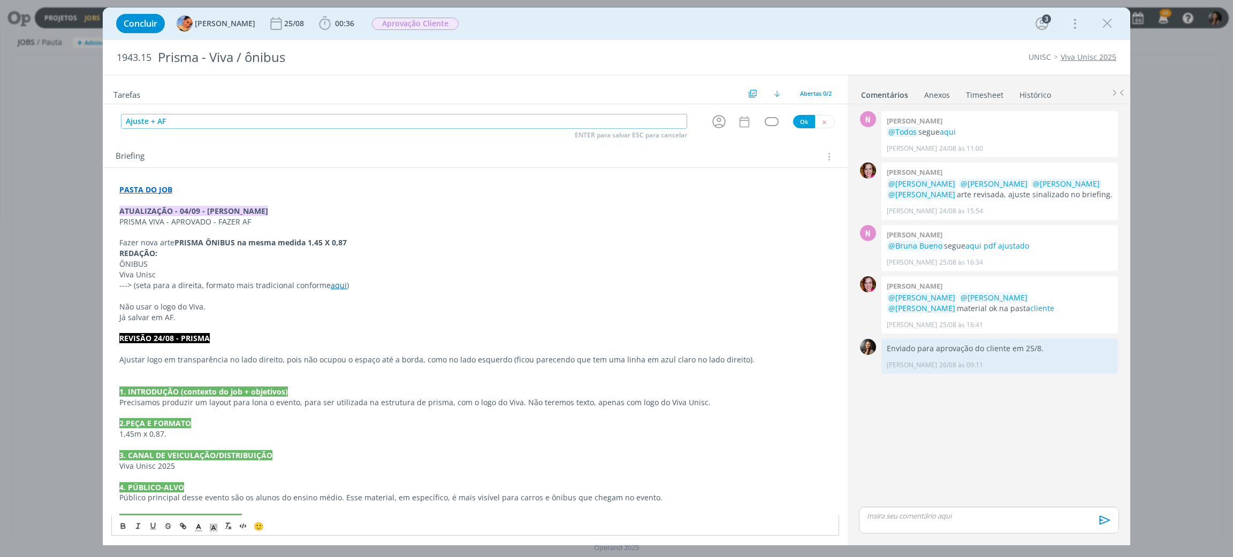
click at [257, 118] on input "Ajuste + AF" at bounding box center [404, 121] width 566 height 15
click at [710, 125] on icon "dialog" at bounding box center [718, 121] width 17 height 17
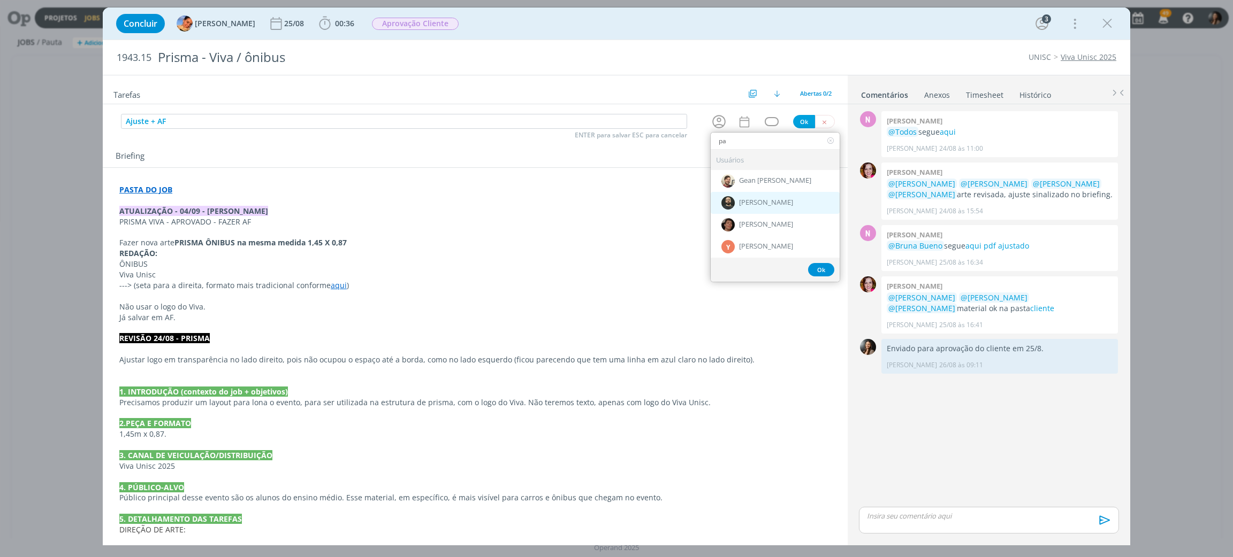
type input "pa"
click at [757, 206] on span "[PERSON_NAME]" at bounding box center [766, 203] width 54 height 9
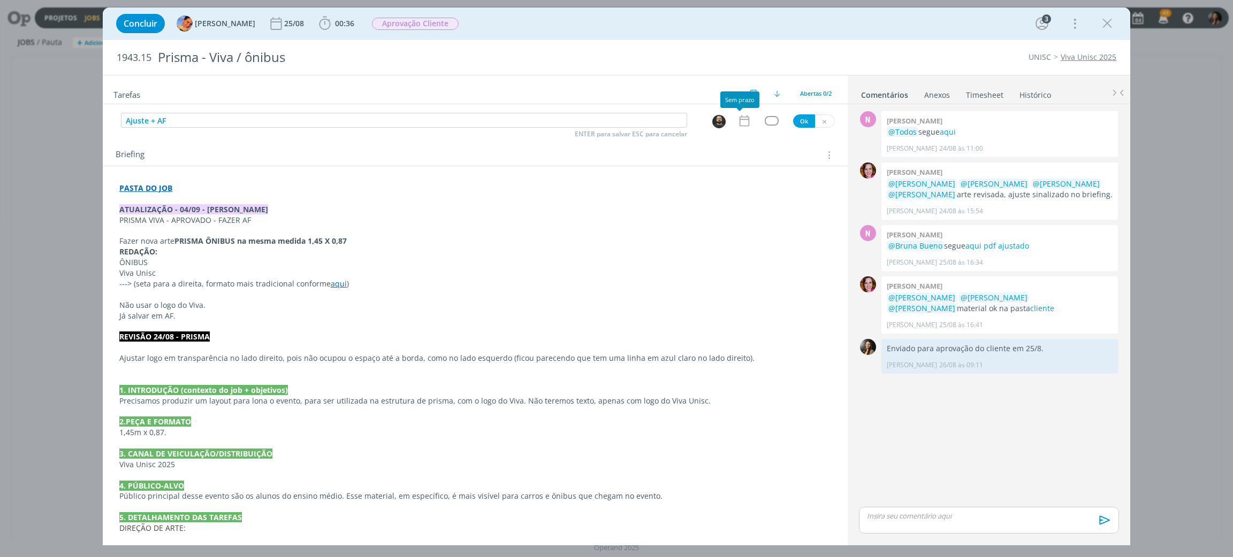
drag, startPoint x: 736, startPoint y: 115, endPoint x: 749, endPoint y: 132, distance: 21.3
click at [737, 116] on icon "dialog" at bounding box center [744, 121] width 14 height 14
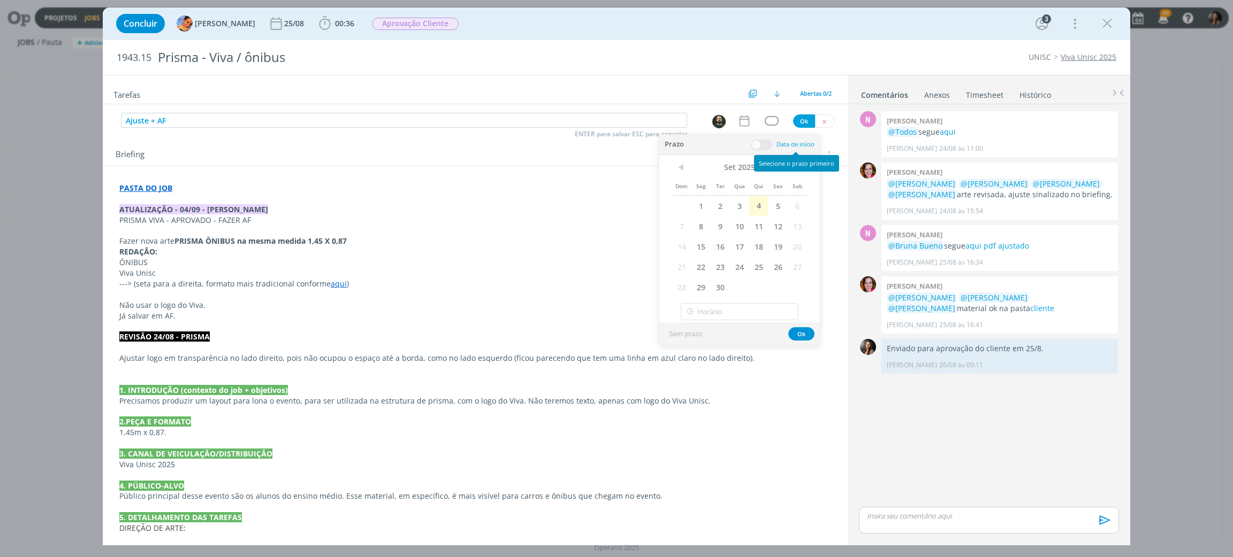
click at [768, 147] on span at bounding box center [761, 145] width 21 height 11
click at [757, 144] on span at bounding box center [761, 145] width 21 height 11
click at [754, 208] on span "4" at bounding box center [758, 206] width 19 height 20
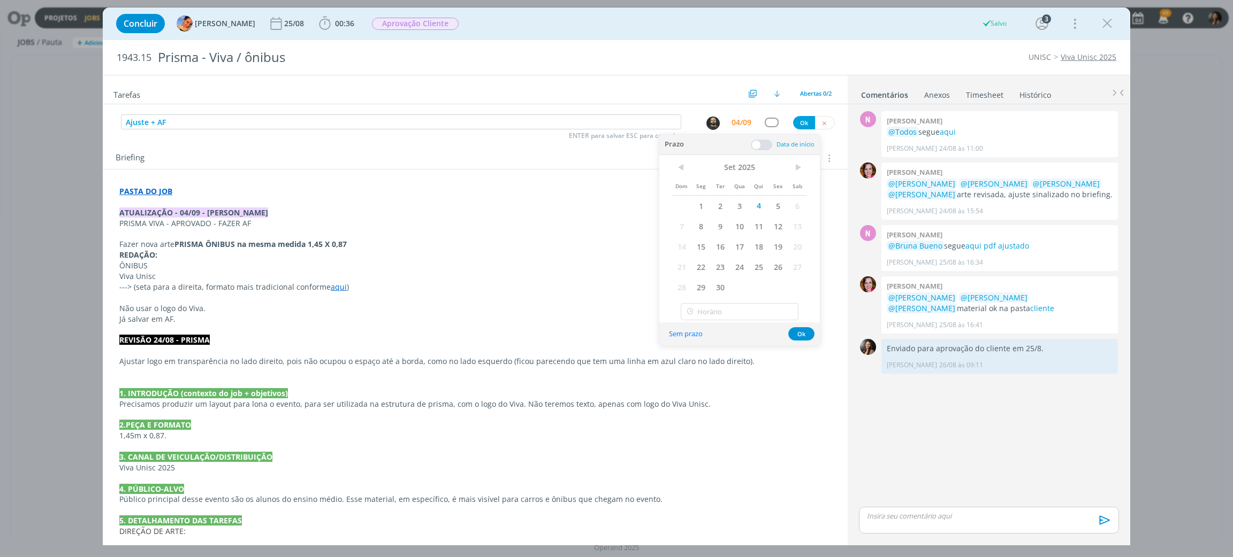
drag, startPoint x: 762, startPoint y: 141, endPoint x: 758, endPoint y: 169, distance: 28.6
click at [762, 141] on span at bounding box center [761, 145] width 21 height 11
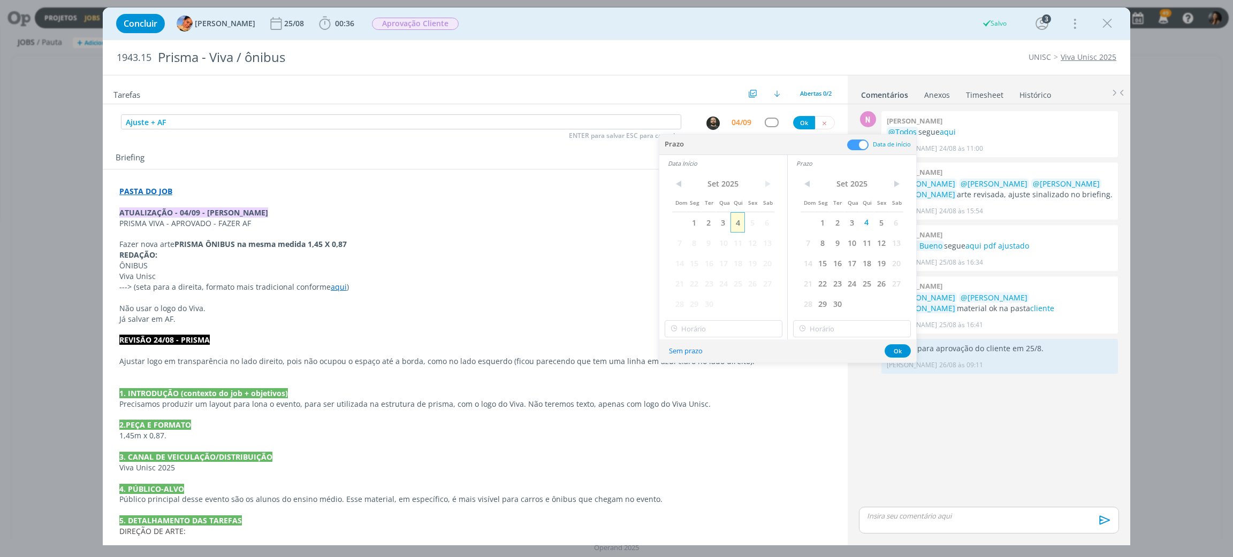
click at [737, 223] on span "4" at bounding box center [737, 222] width 14 height 20
click at [727, 331] on input "15:00" at bounding box center [723, 328] width 118 height 17
click at [703, 393] on div "15:30" at bounding box center [725, 394] width 120 height 19
type input "15:30"
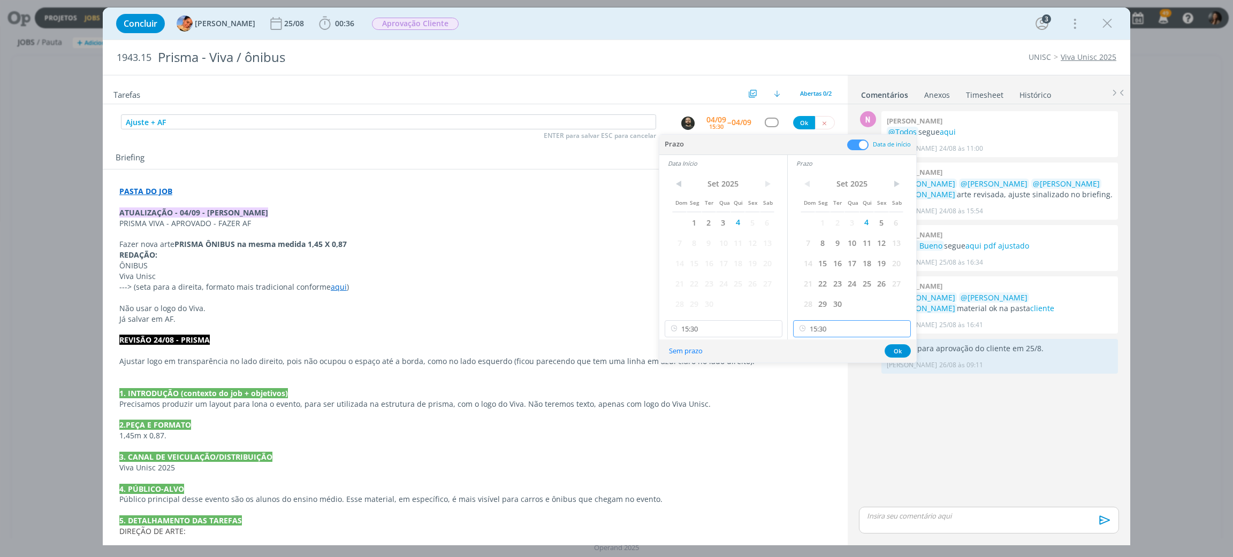
click at [828, 326] on input "15:30" at bounding box center [852, 328] width 118 height 17
click at [811, 396] on div "16:00" at bounding box center [853, 394] width 120 height 19
type input "16:00"
click at [897, 351] on button "Ok" at bounding box center [897, 351] width 26 height 13
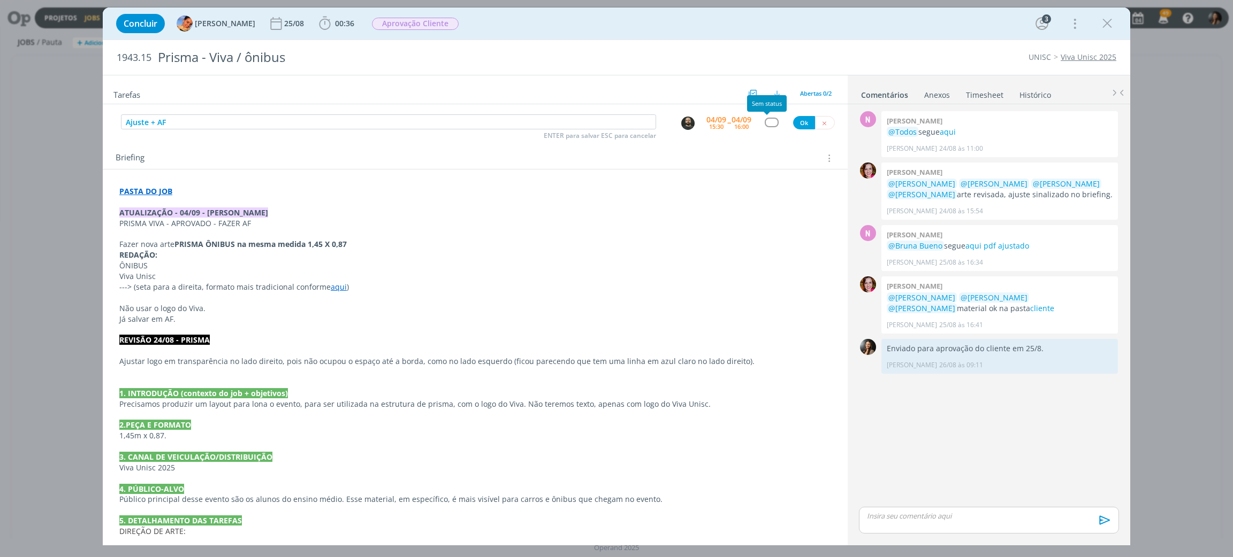
click at [773, 120] on button "dialog" at bounding box center [770, 122] width 13 height 9
type input "cr"
click at [752, 155] on span "Criação" at bounding box center [745, 155] width 26 height 9
click at [803, 120] on button "Ok" at bounding box center [804, 122] width 22 height 13
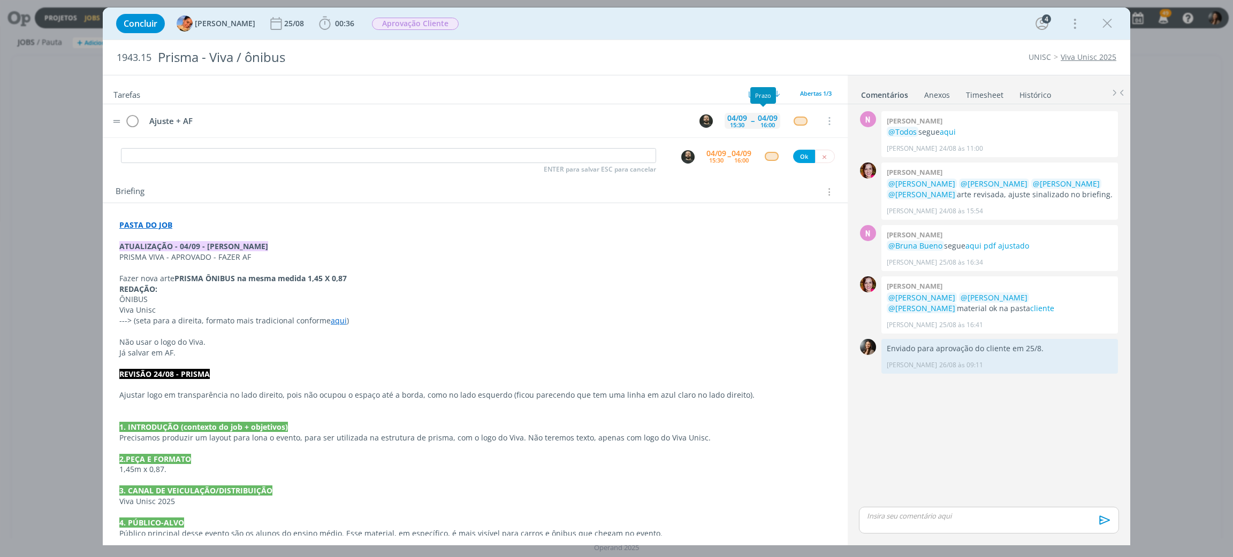
click at [727, 122] on div "04/09" at bounding box center [737, 117] width 20 height 7
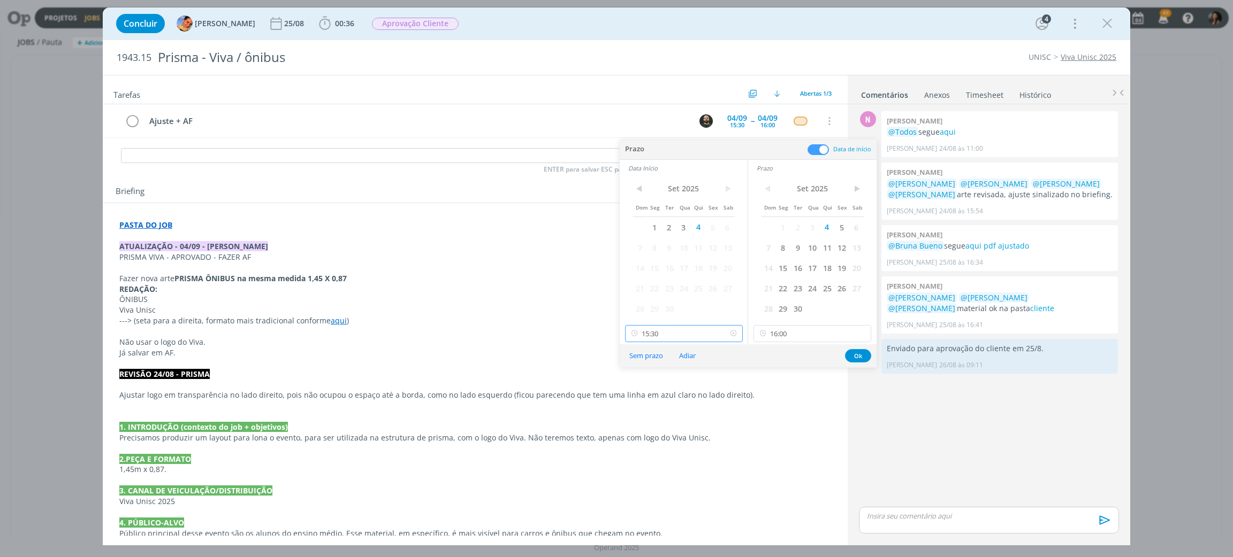
click at [675, 329] on input "15:30" at bounding box center [684, 333] width 118 height 17
click at [656, 380] on div "14:45" at bounding box center [685, 382] width 120 height 19
drag, startPoint x: 664, startPoint y: 336, endPoint x: 669, endPoint y: 336, distance: 5.4
click at [665, 335] on input "14:45" at bounding box center [684, 333] width 118 height 17
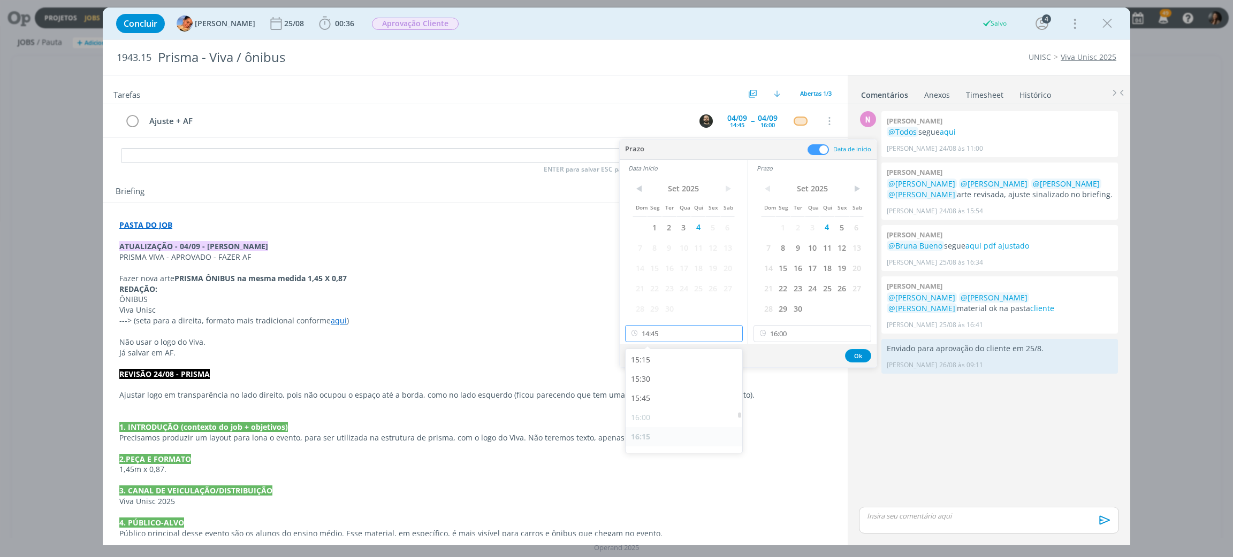
scroll to position [1135, 0]
click at [651, 435] on div "15:45" at bounding box center [685, 437] width 120 height 19
type input "15:45"
drag, startPoint x: 823, startPoint y: 336, endPoint x: 821, endPoint y: 350, distance: 13.6
click at [823, 336] on input "16:00" at bounding box center [812, 333] width 118 height 17
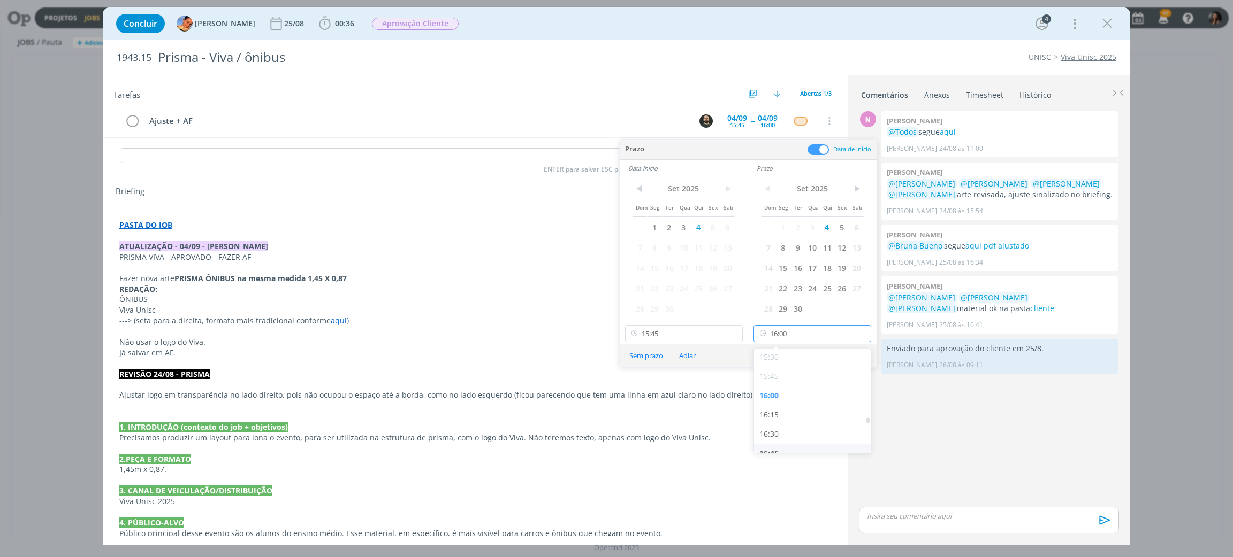
scroll to position [1231, 0]
click at [771, 374] on div "16:15" at bounding box center [814, 379] width 120 height 19
type input "16:00"
click at [860, 353] on button "Ok" at bounding box center [858, 355] width 26 height 13
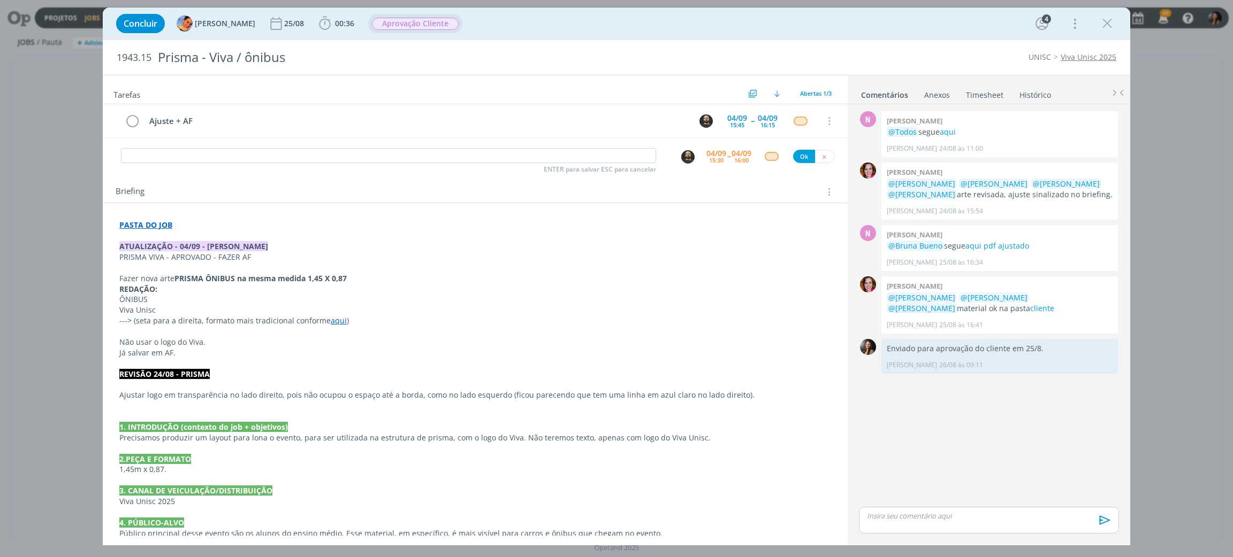
click at [405, 27] on span "Aprovação Cliente" at bounding box center [415, 24] width 87 height 12
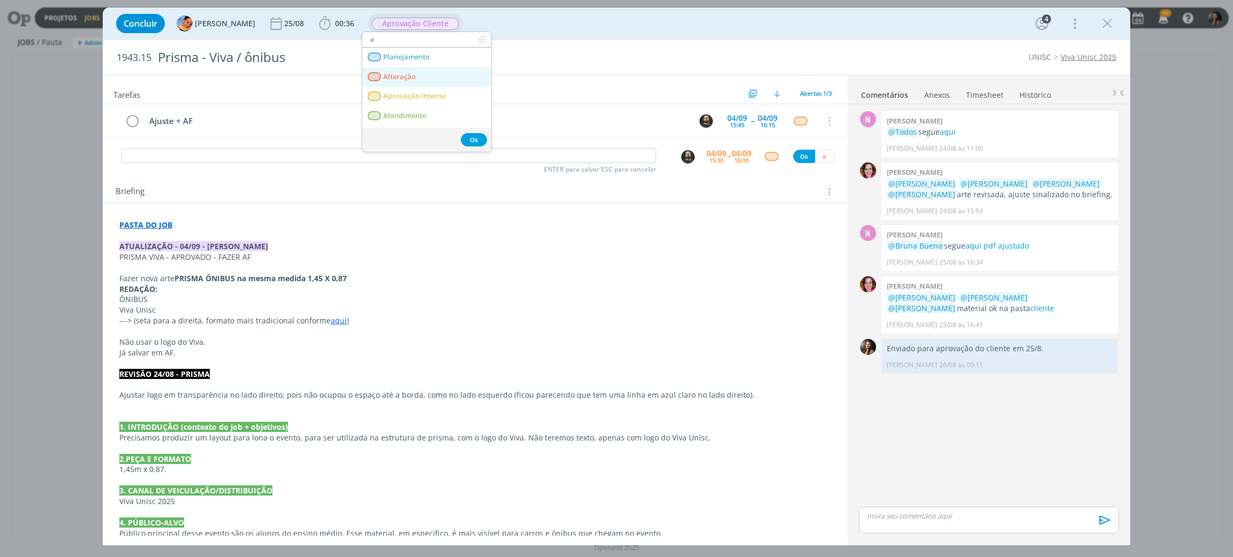
type input "a"
click at [422, 73] on link "Alteração" at bounding box center [426, 77] width 129 height 20
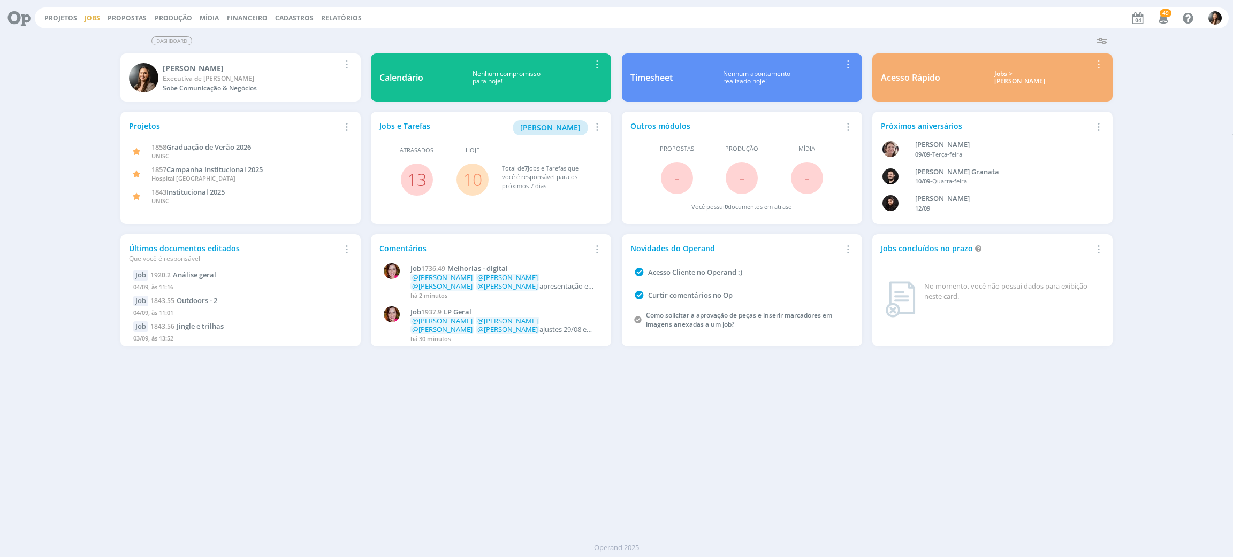
click at [87, 20] on link "Jobs" at bounding box center [93, 17] width 16 height 9
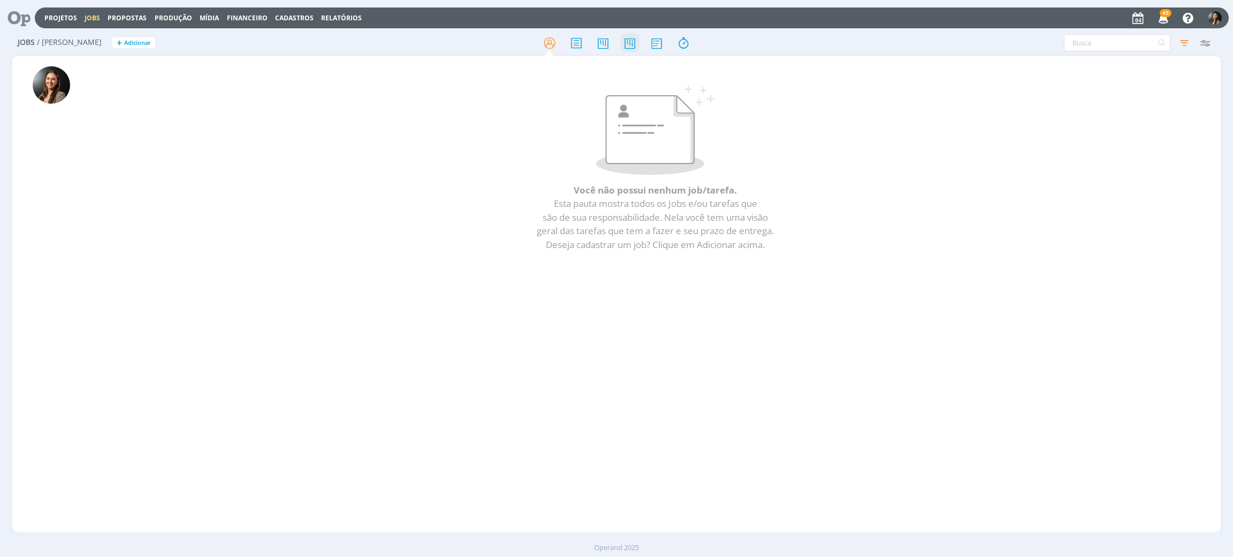
click at [633, 45] on icon at bounding box center [629, 43] width 19 height 21
click at [630, 44] on icon at bounding box center [629, 43] width 19 height 21
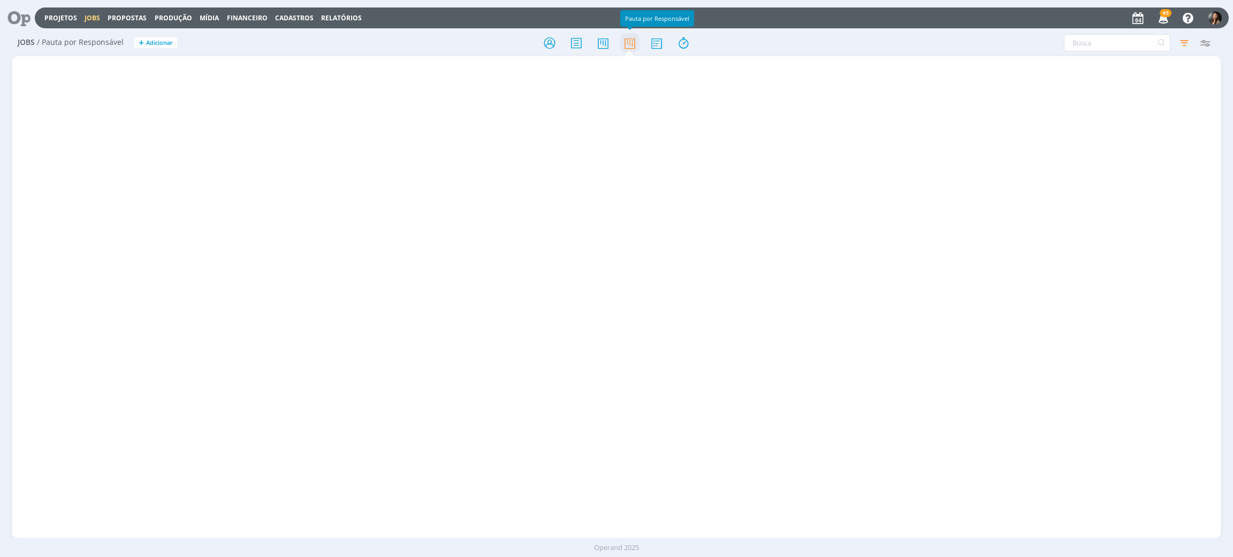
click at [628, 47] on icon at bounding box center [629, 43] width 19 height 21
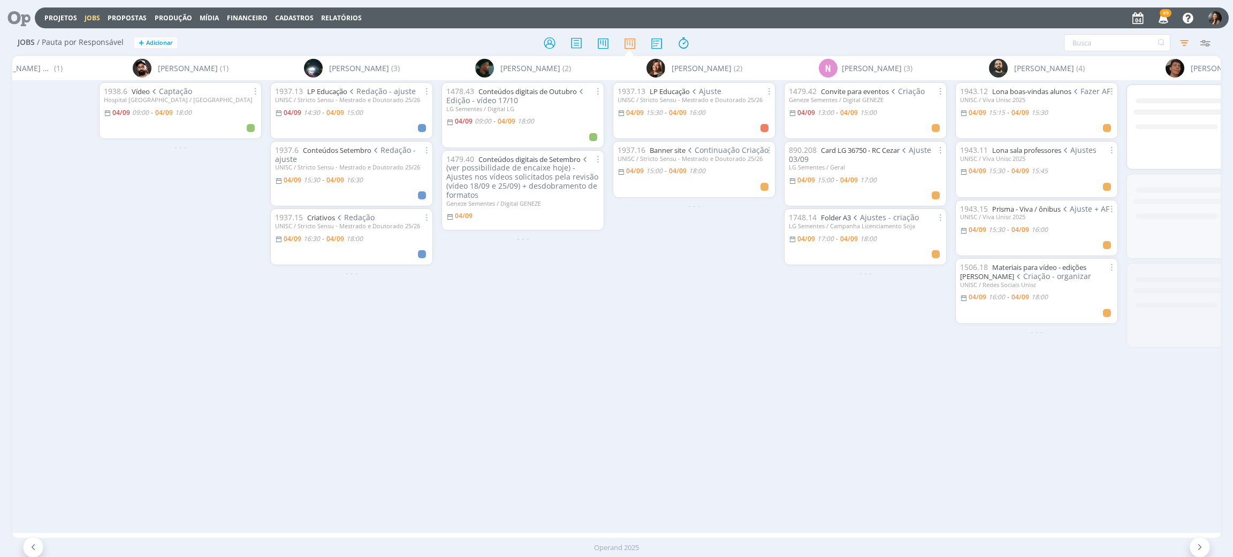
scroll to position [0, 381]
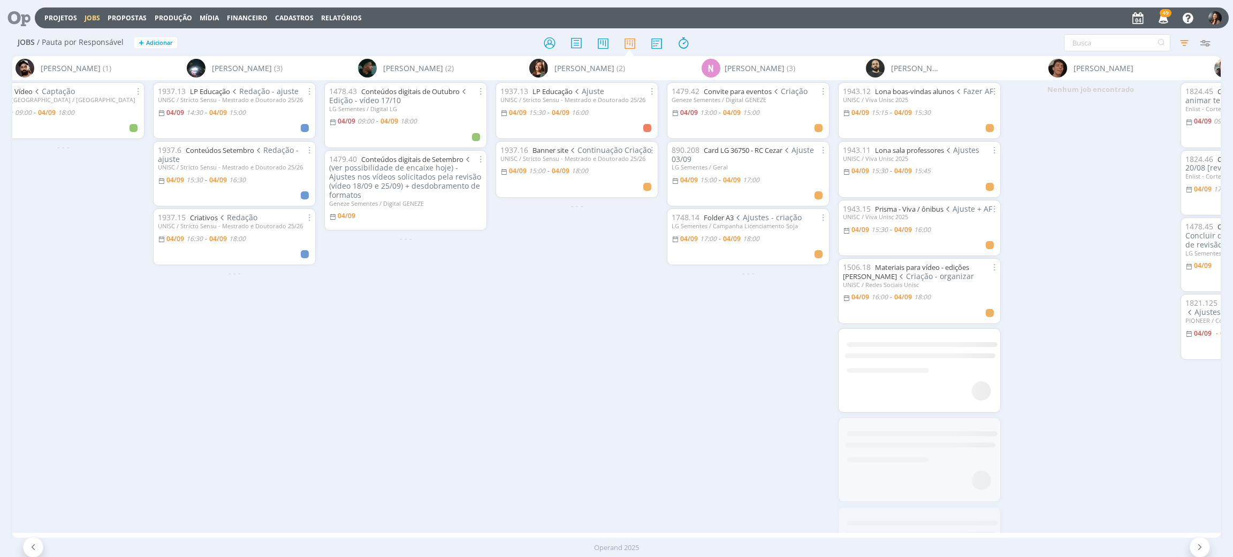
click at [583, 371] on div "1937.13 LP Educação Ajuste UNISC / Stricto Sensu - Mestrado e Doutorado 25/26 0…" at bounding box center [576, 306] width 171 height 453
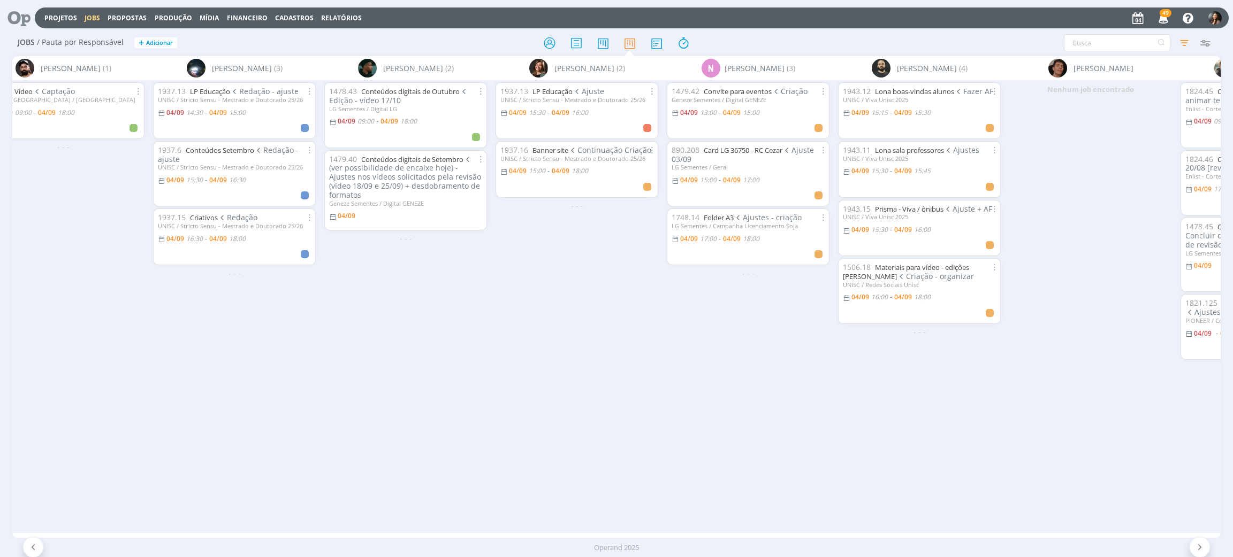
click at [821, 371] on div "Nenhum job encontrado" at bounding box center [1090, 306] width 171 height 453
click at [821, 234] on div "Nenhum job encontrado" at bounding box center [1090, 306] width 171 height 453
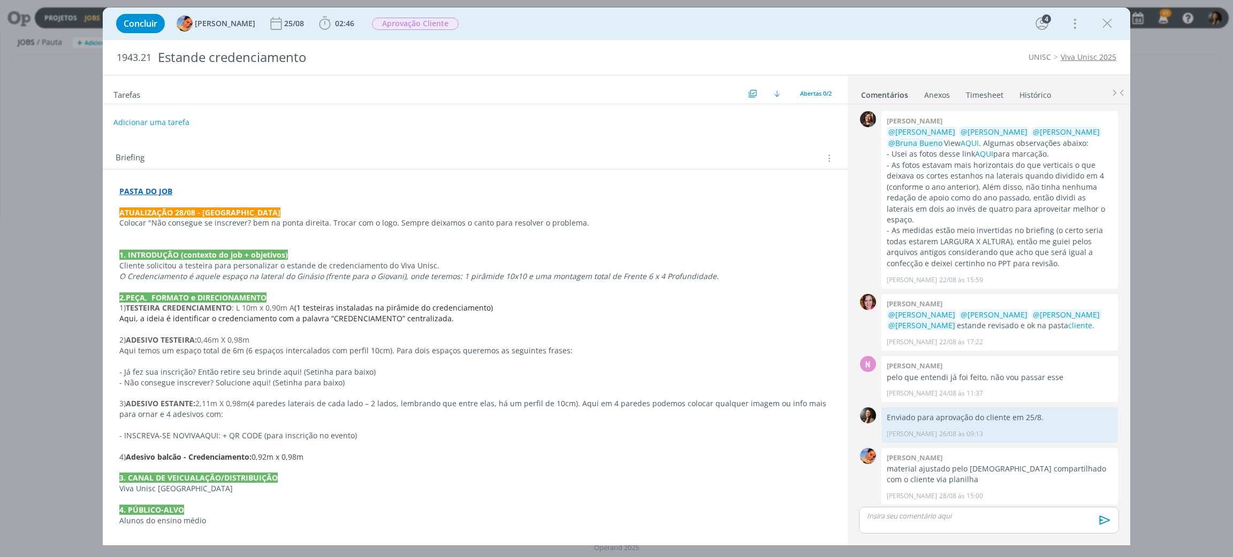
click at [505, 420] on div "PASTA DO JOB ATUALIZAÇÃO 28/08 - Luíza Colocar "Não consegue se inscrever? bem …" at bounding box center [475, 414] width 728 height 465
drag, startPoint x: 968, startPoint y: 471, endPoint x: 958, endPoint y: 462, distance: 13.3
click at [968, 470] on p "material ajustado pelo [DEMOGRAPHIC_DATA] compartilhado com o cliente via plani…" at bounding box center [999, 475] width 226 height 22
click at [329, 360] on p "dialog" at bounding box center [475, 361] width 712 height 11
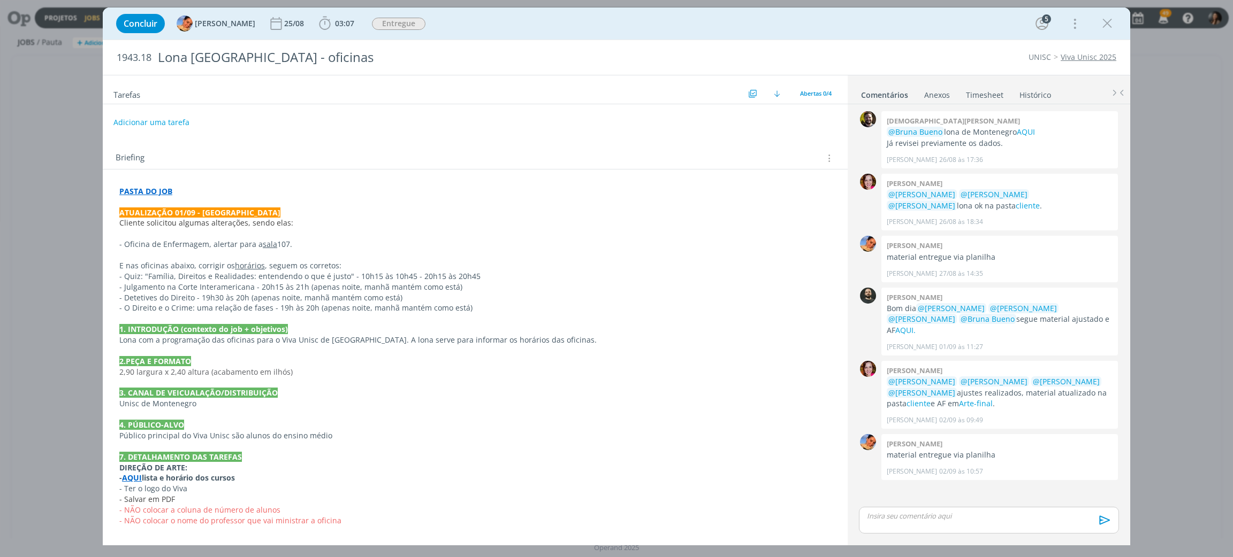
click at [963, 494] on div "0 Cristiano rocha @Bruna Bueno lona de Montenegro AQUI Já revisei previamente o…" at bounding box center [988, 307] width 269 height 396
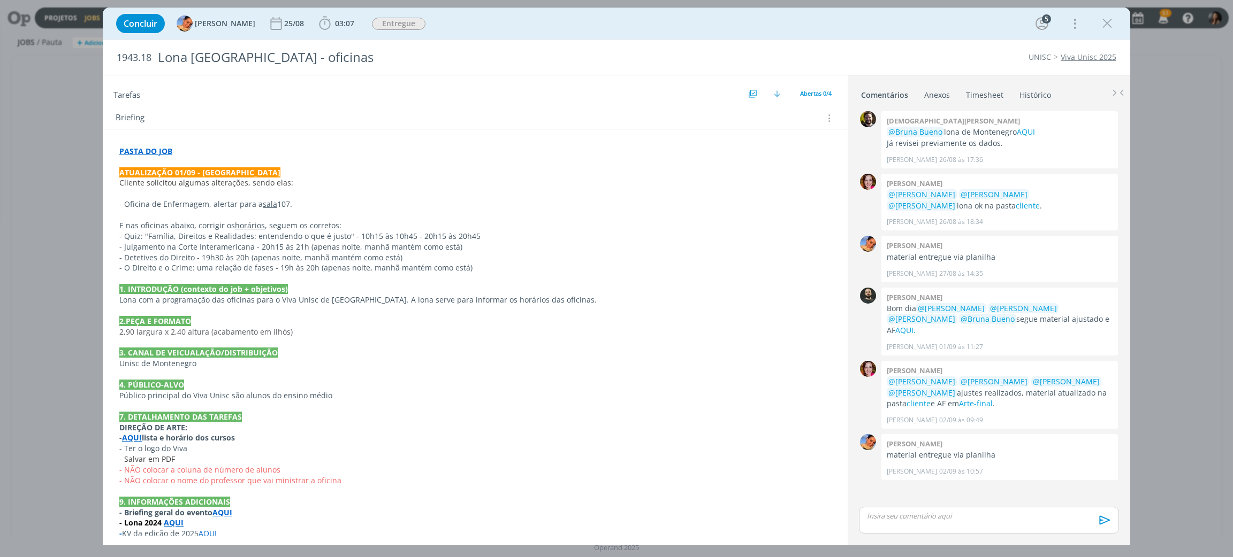
scroll to position [51, 0]
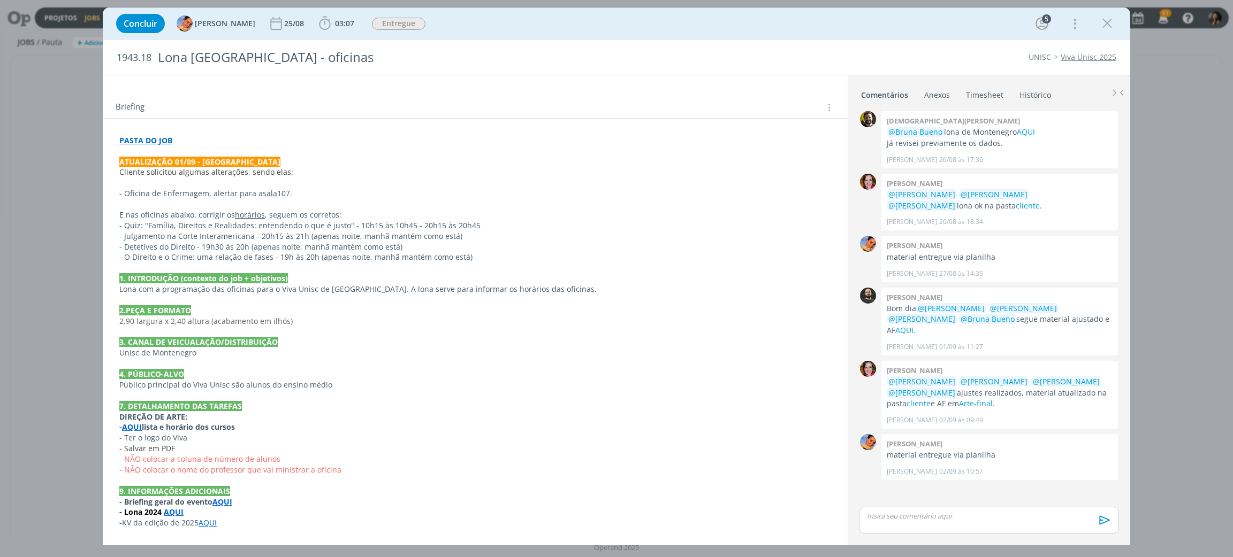
click at [223, 500] on strong "AQUI" at bounding box center [222, 502] width 20 height 10
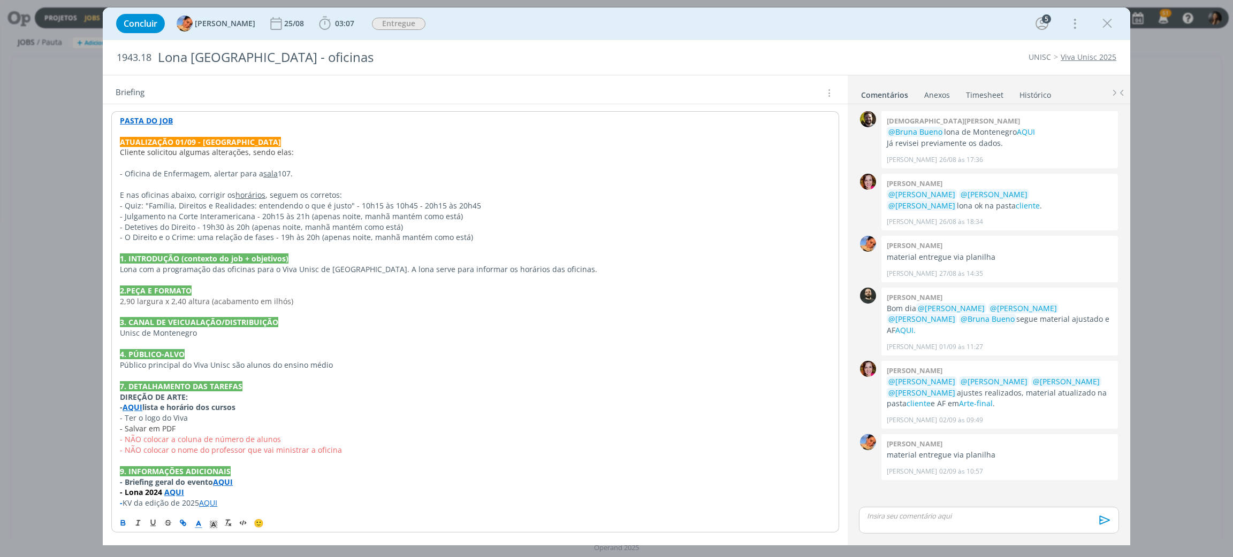
scroll to position [72, 0]
click at [231, 475] on p "9. INFORMAÇÕES ADICIONAIS" at bounding box center [475, 470] width 710 height 11
click at [226, 483] on strong "AQUI" at bounding box center [223, 481] width 20 height 10
click at [220, 500] on link "https://app4.operand.com.br/jobs/14413" at bounding box center [192, 501] width 81 height 14
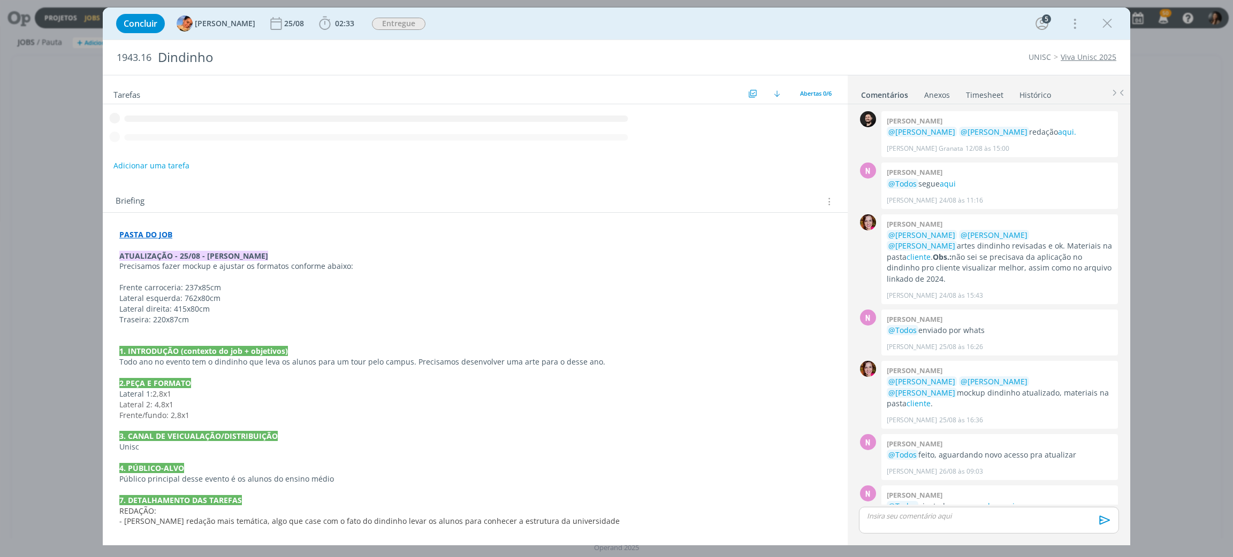
scroll to position [235, 0]
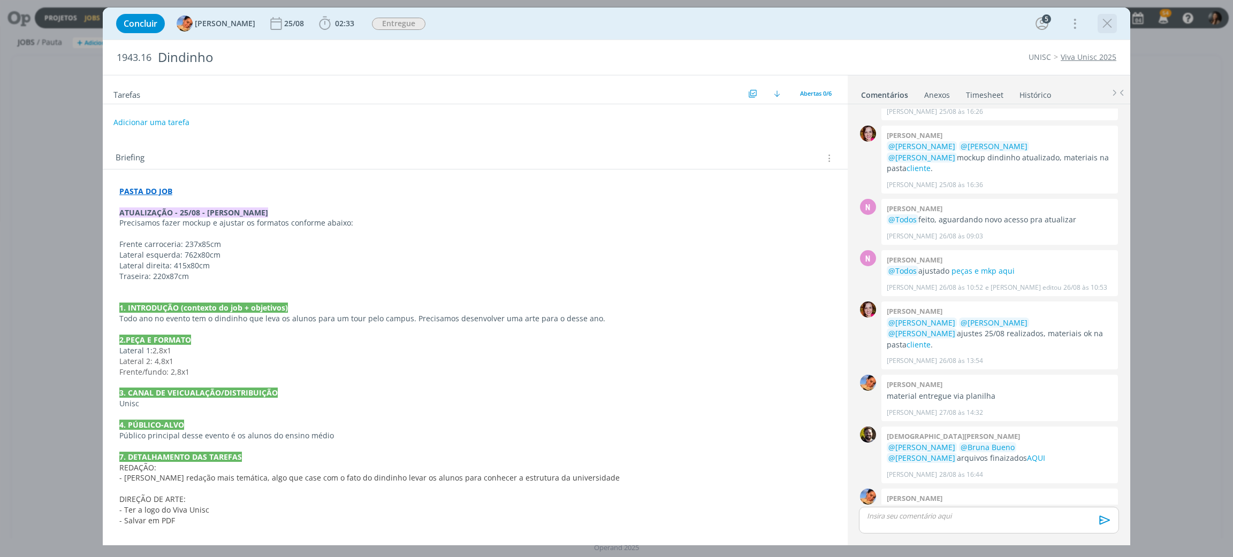
click at [1109, 21] on icon "dialog" at bounding box center [1107, 24] width 16 height 16
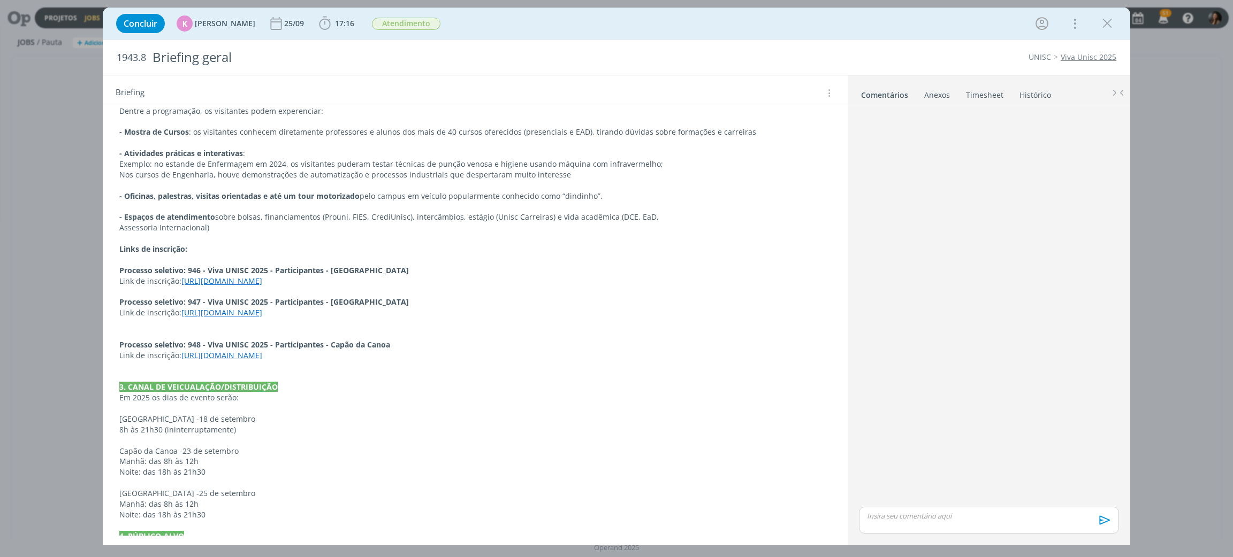
scroll to position [242, 0]
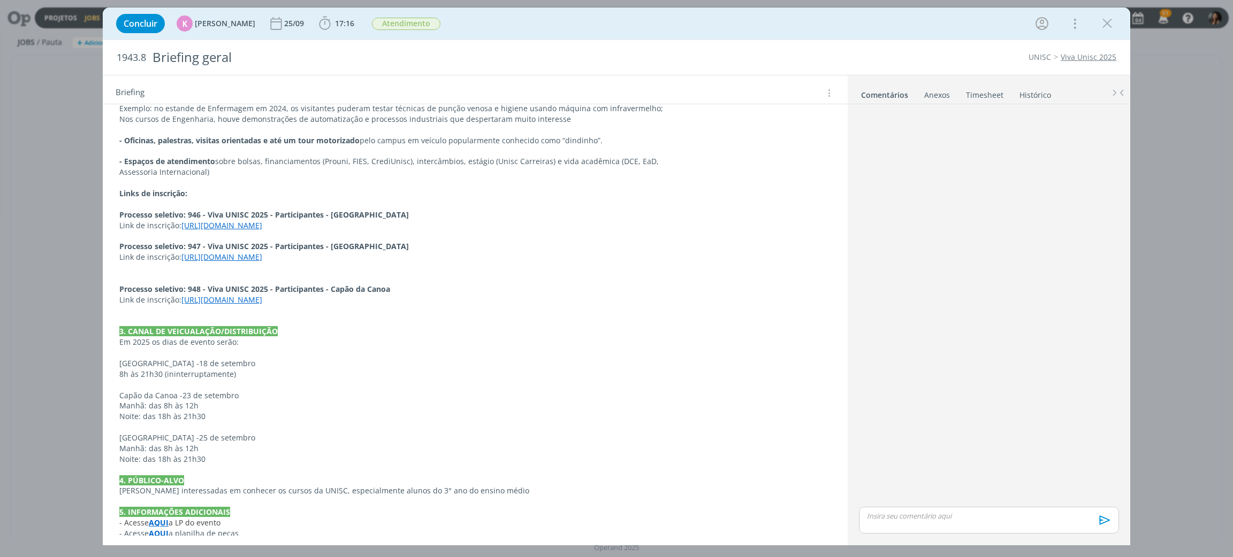
click at [154, 529] on strong "AQUI" at bounding box center [159, 534] width 20 height 10
click at [183, 503] on link "[URL][DOMAIN_NAME]" at bounding box center [189, 502] width 81 height 14
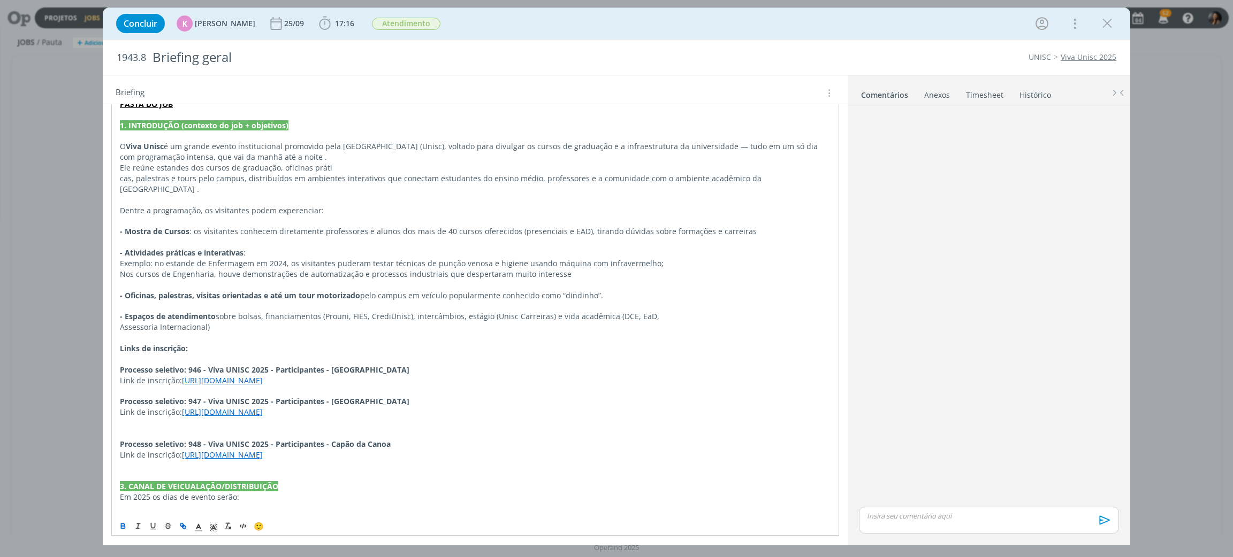
scroll to position [0, 0]
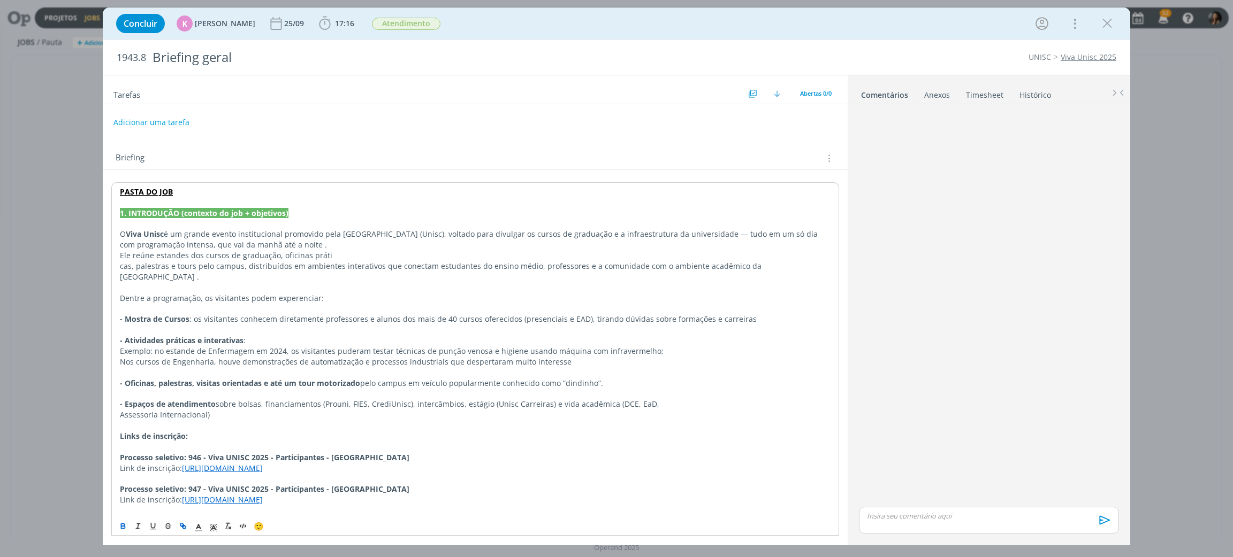
click at [143, 188] on strong "PASTA DO JOB" at bounding box center [146, 192] width 53 height 10
click at [175, 210] on link "[URL][DOMAIN_NAME]" at bounding box center [189, 212] width 81 height 14
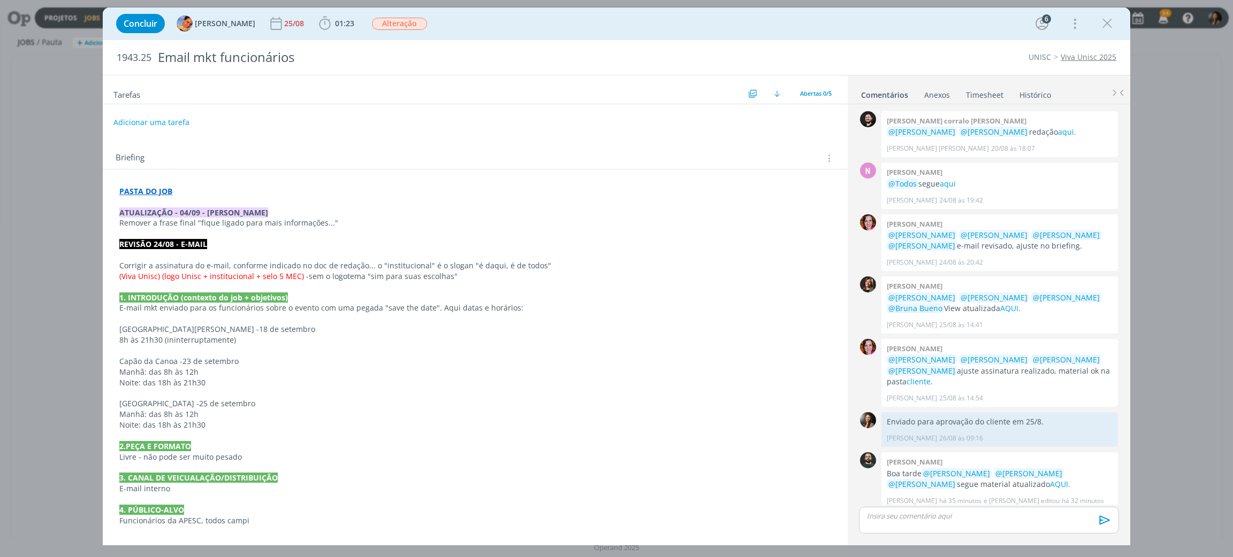
click at [368, 263] on p "Corrigir a assinatura do e-mail, conforme indicado no doc de redação... o "inst…" at bounding box center [475, 266] width 712 height 11
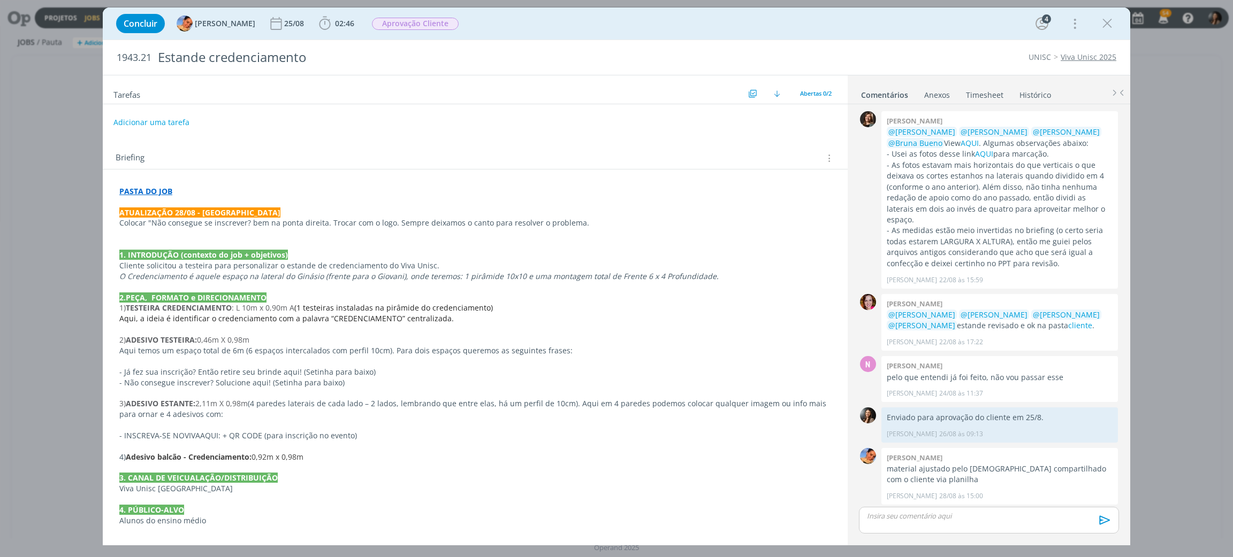
click at [542, 15] on div "Concluir [PERSON_NAME] [DATE] 02:46 Iniciar Apontar Data * [DATE] Horas * 00:00…" at bounding box center [616, 24] width 1011 height 26
drag, startPoint x: 264, startPoint y: 226, endPoint x: 511, endPoint y: 215, distance: 246.9
click at [511, 215] on div "PASTA DO JOB ATUALIZAÇÃO 28/08 - Luíza Colocar "Não consegue se inscrever? bem …" at bounding box center [475, 414] width 728 height 465
click at [572, 282] on p "O Credenciamento é aquele espaço na lateral do Ginásio (frente para o Giovani),…" at bounding box center [475, 277] width 710 height 11
click at [1068, 320] on link "cliente" at bounding box center [1080, 325] width 24 height 10
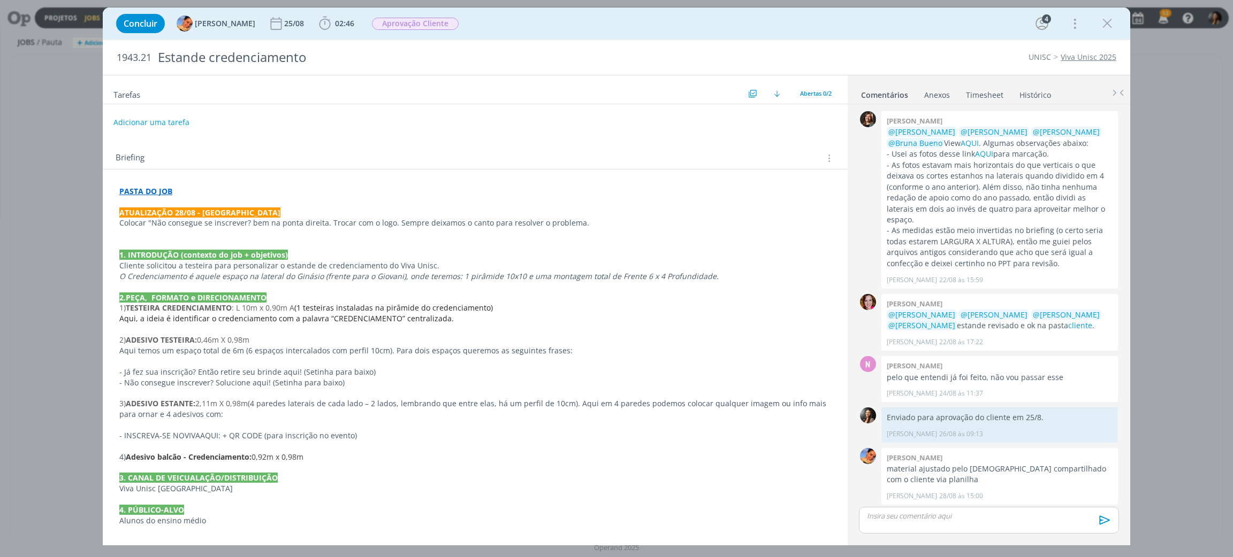
click at [572, 429] on p "dialog" at bounding box center [475, 425] width 712 height 11
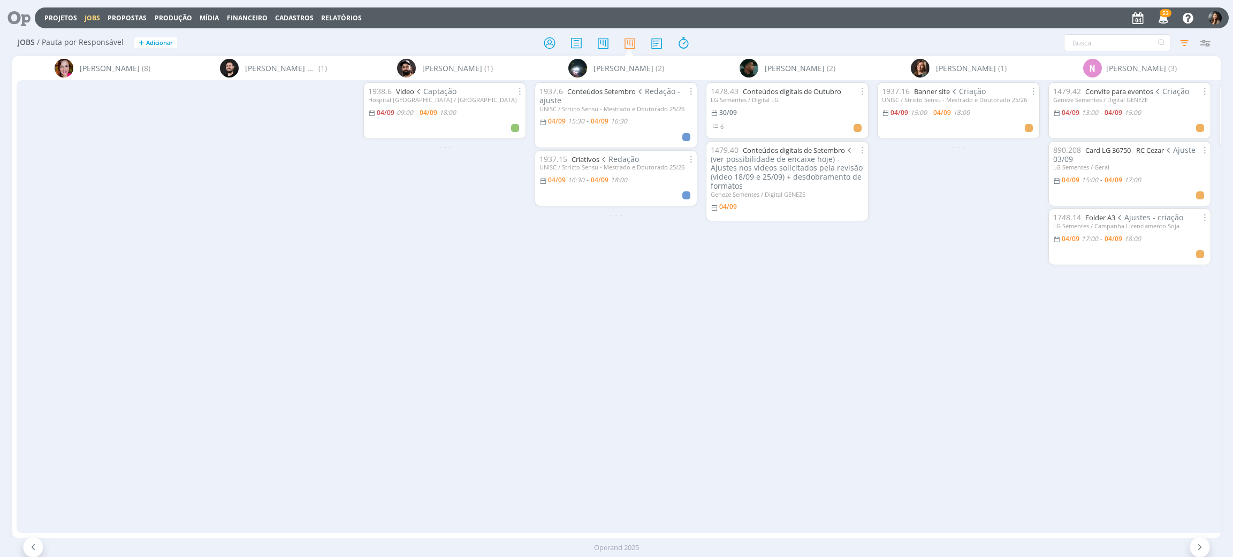
scroll to position [0, 381]
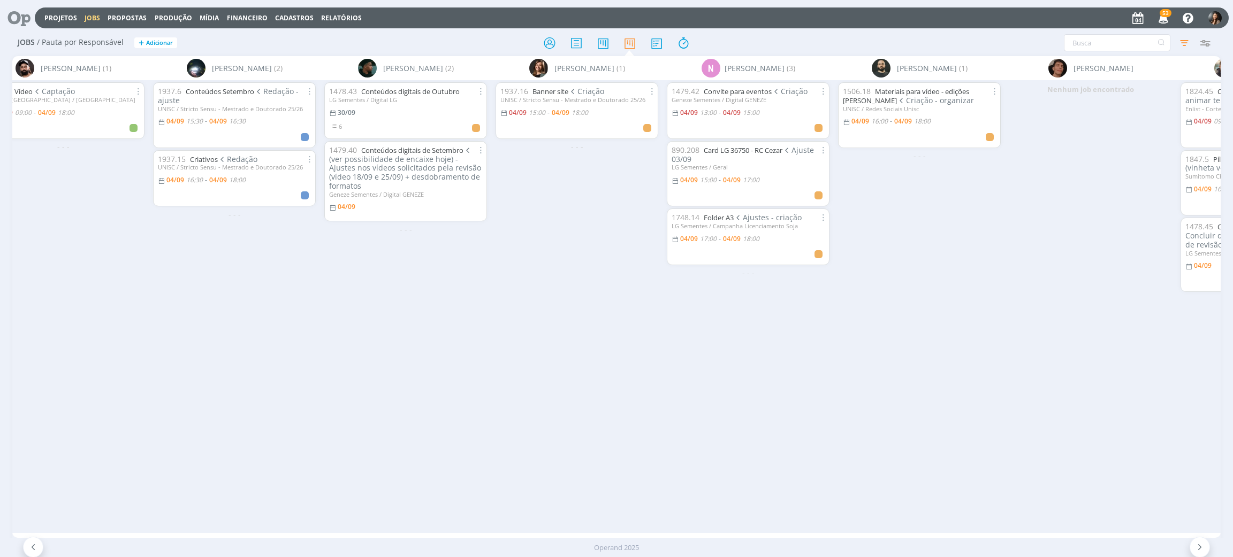
click at [53, 10] on div "Projetos Jobs Propostas Produção [GEOGRAPHIC_DATA] Financeiro Cadastros Relatór…" at bounding box center [632, 17] width 1194 height 21
click at [56, 18] on link "Projetos" at bounding box center [60, 17] width 33 height 9
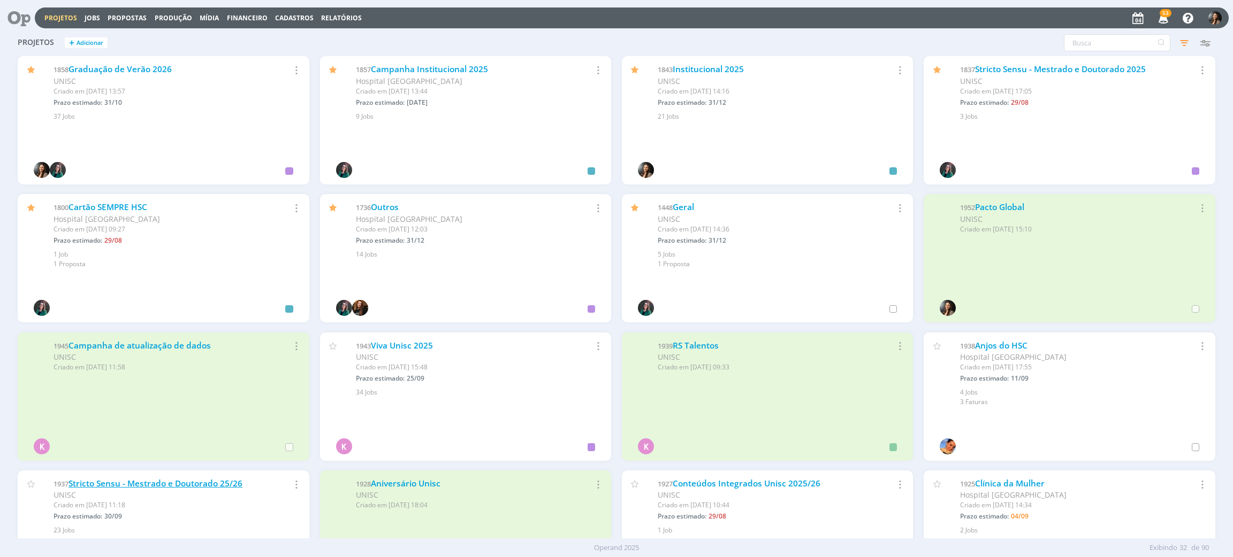
click at [197, 483] on link "Stricto Sensu - Mestrado e Doutorado 25/26" at bounding box center [155, 483] width 174 height 11
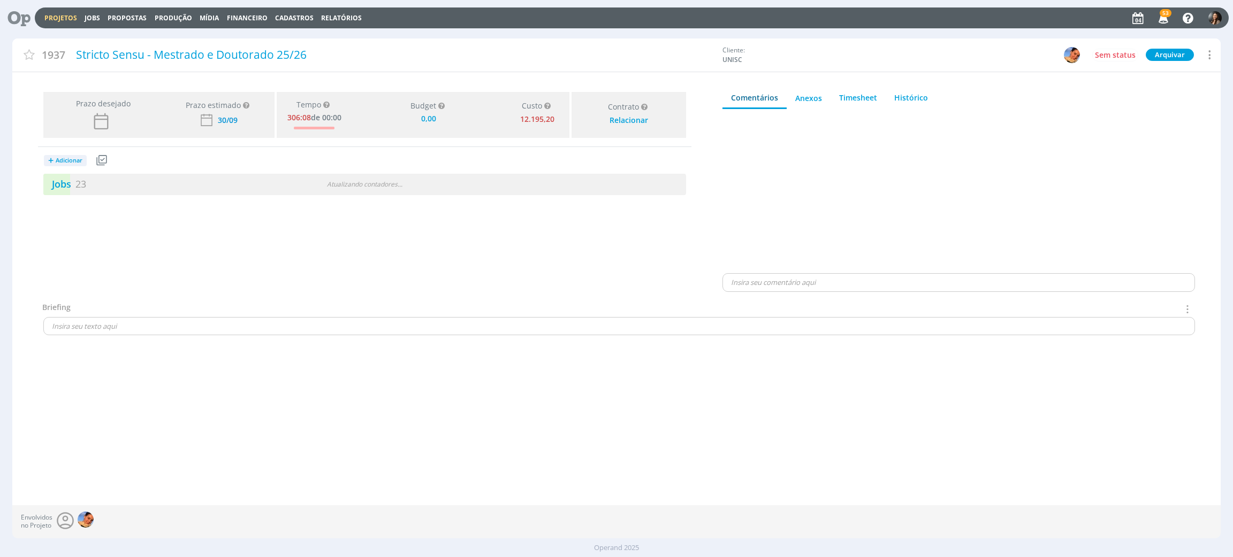
type input "0,00"
click at [183, 186] on div "Jobs 23 1 atrasado" at bounding box center [204, 184] width 322 height 14
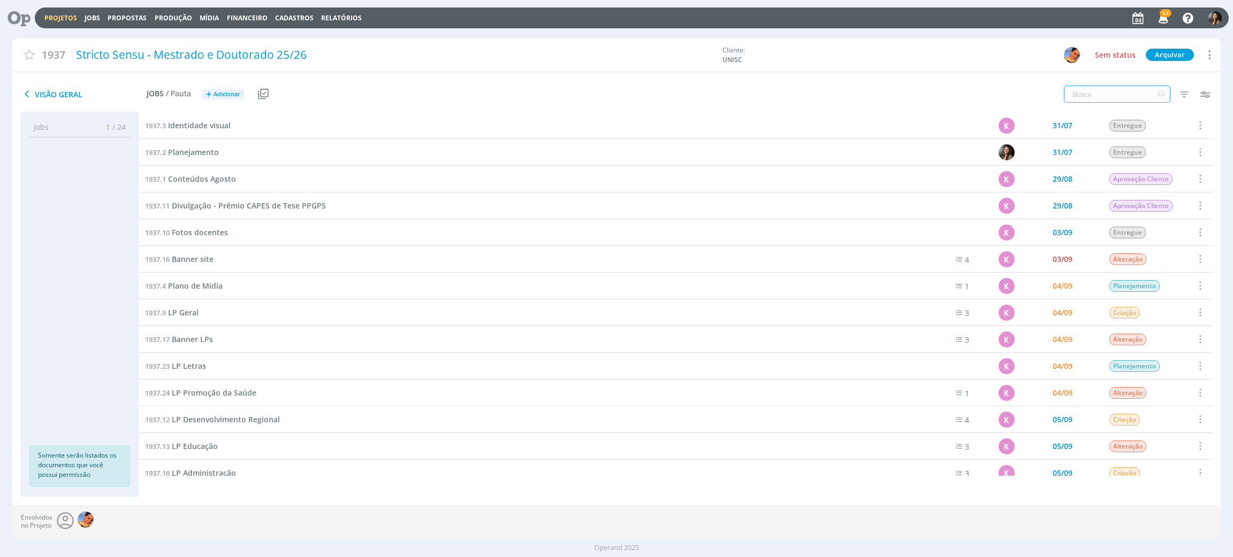
click at [1122, 91] on input "text" at bounding box center [1117, 94] width 106 height 17
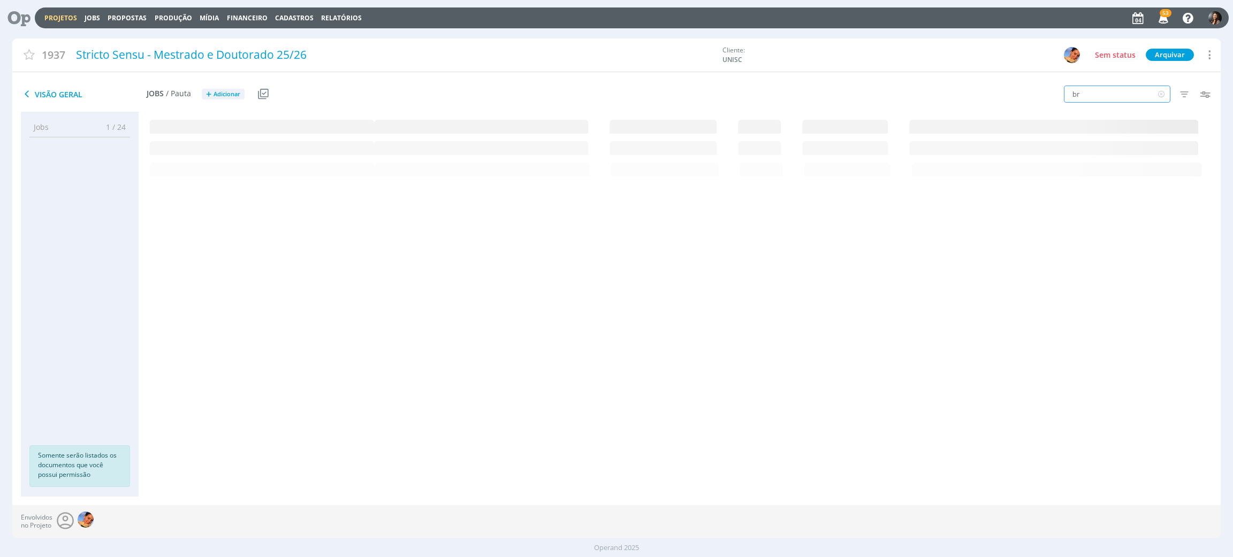
type input "b"
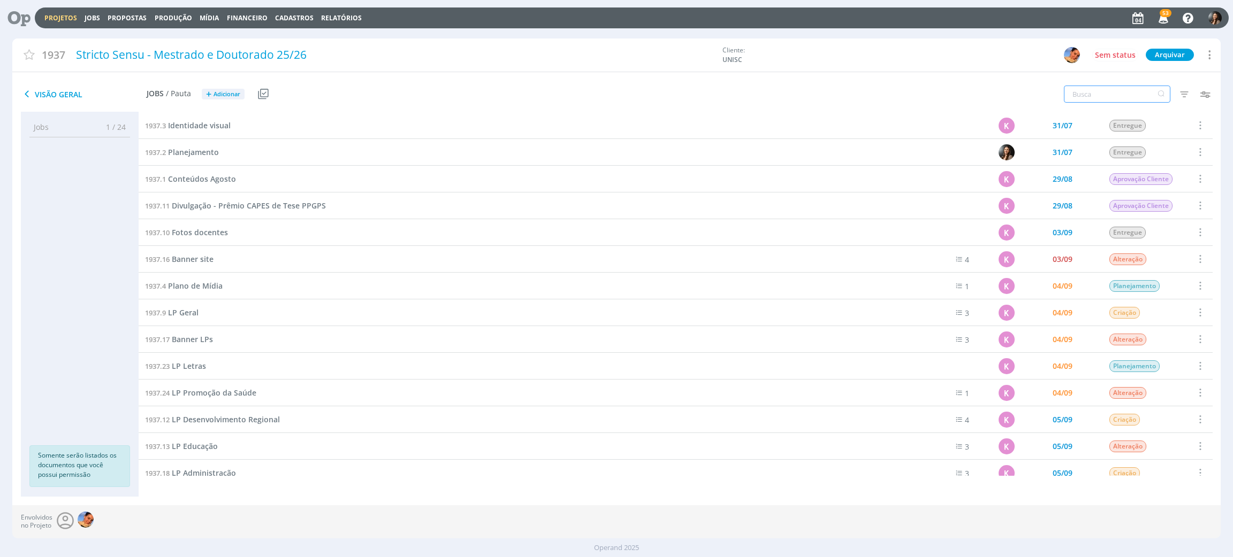
scroll to position [80, 0]
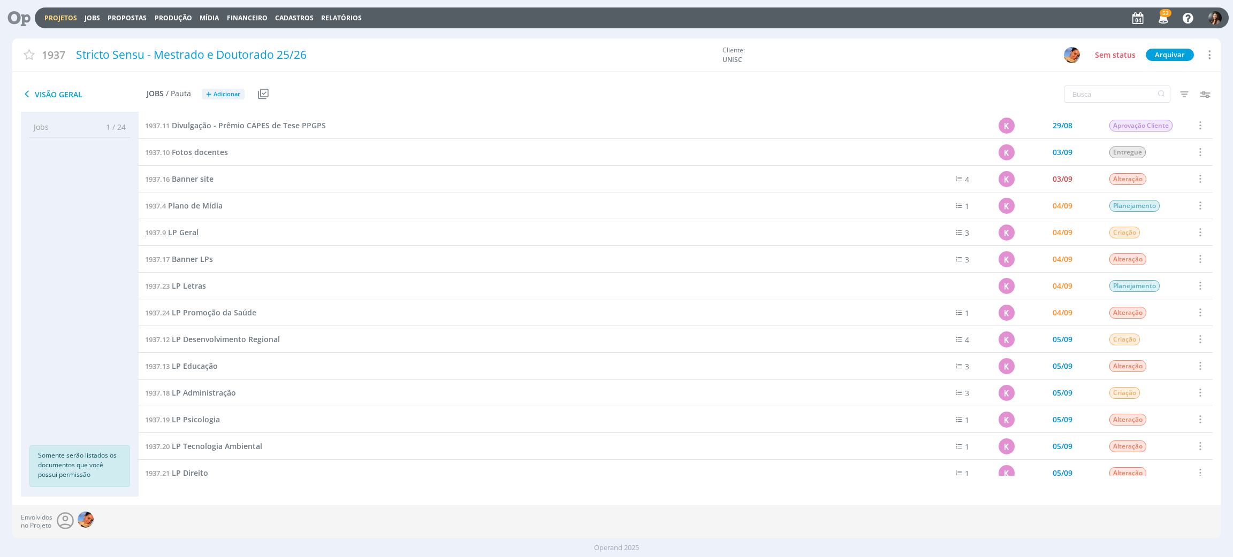
click at [186, 233] on span "LP Geral" at bounding box center [183, 232] width 30 height 10
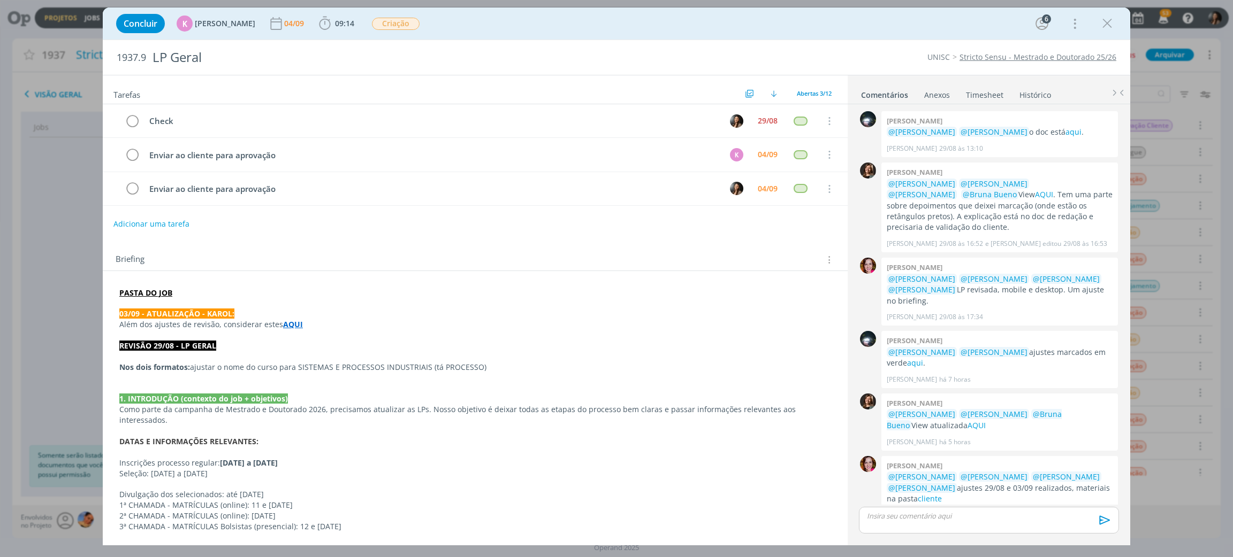
scroll to position [11, 0]
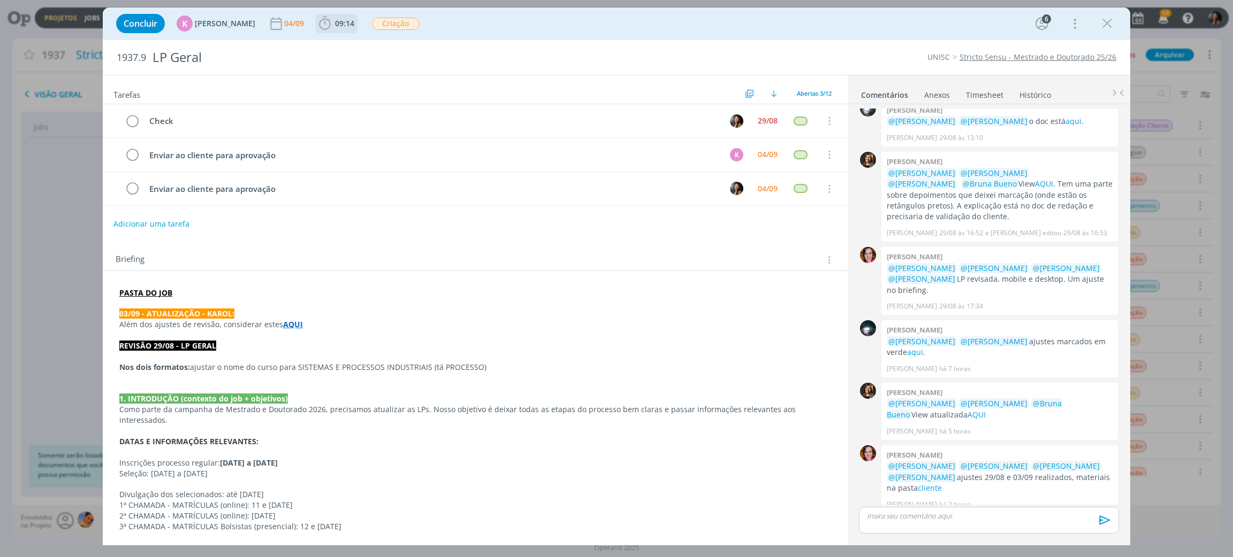
click at [333, 22] on b "09:14" at bounding box center [345, 23] width 24 height 7
click at [412, 50] on button "Apontar" at bounding box center [420, 47] width 44 height 11
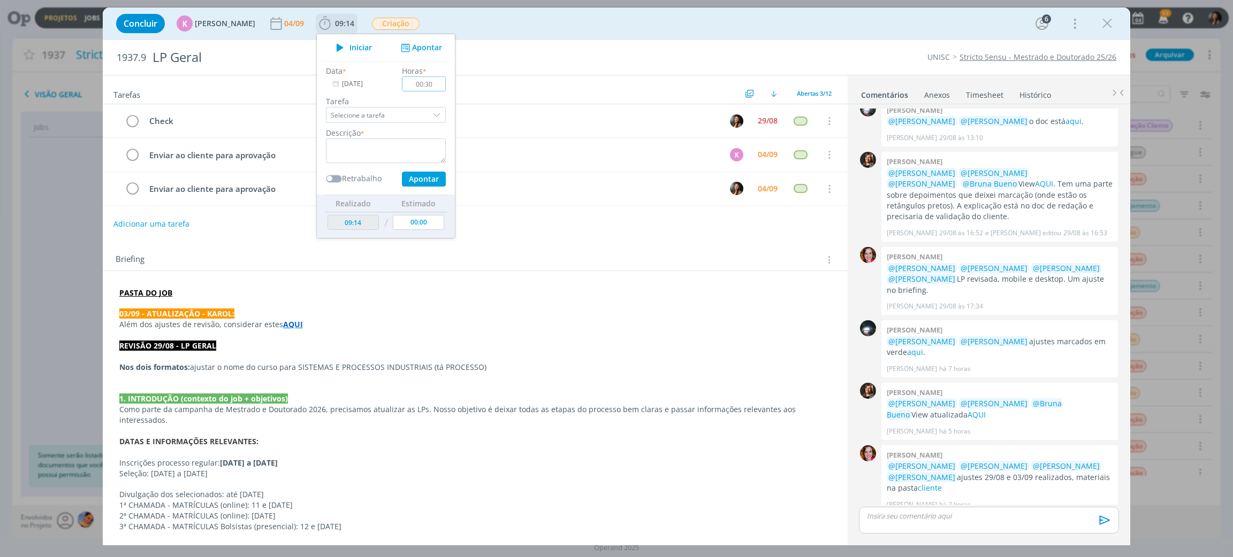
type input "00:30"
click at [379, 148] on textarea "dialog" at bounding box center [386, 151] width 120 height 25
click at [331, 143] on textarea "COnferência" at bounding box center [386, 151] width 120 height 25
click at [377, 156] on textarea "Conferência" at bounding box center [386, 151] width 120 height 25
type textarea "Conferência"
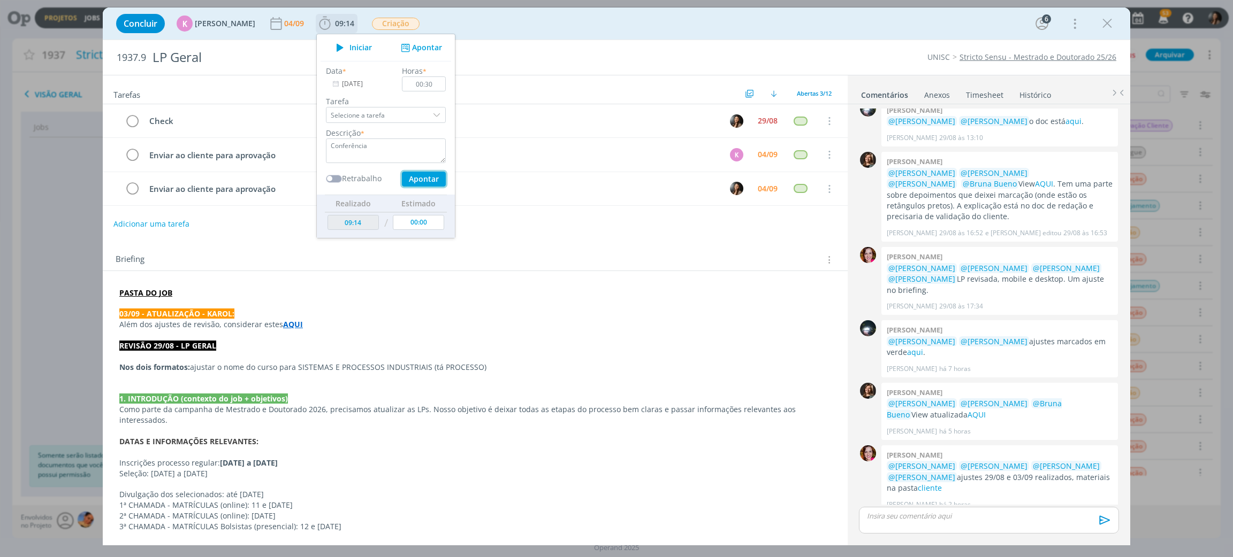
click at [409, 182] on button "Apontar" at bounding box center [424, 179] width 44 height 15
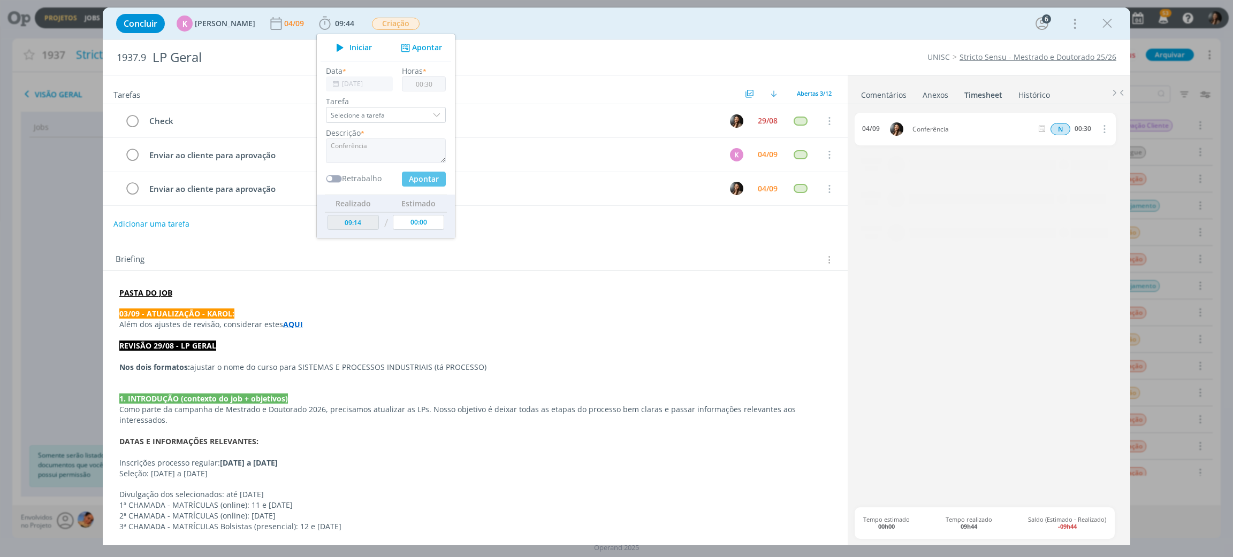
type input "00:00"
type input "09:44"
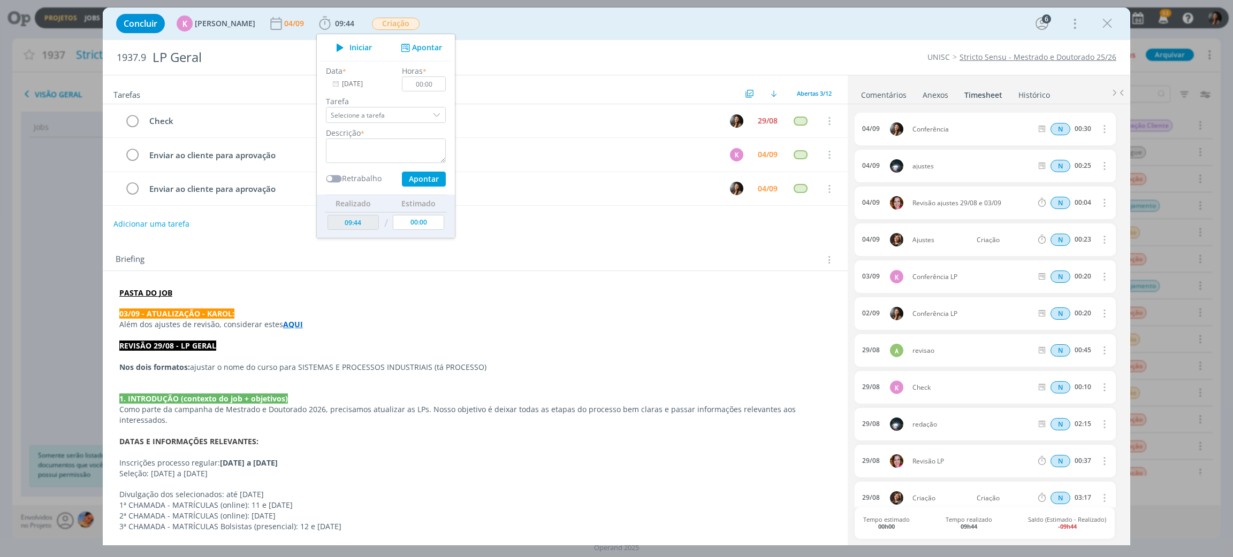
drag, startPoint x: 1106, startPoint y: 22, endPoint x: 0, endPoint y: 141, distance: 1112.7
click at [1106, 22] on icon "dialog" at bounding box center [1107, 24] width 16 height 16
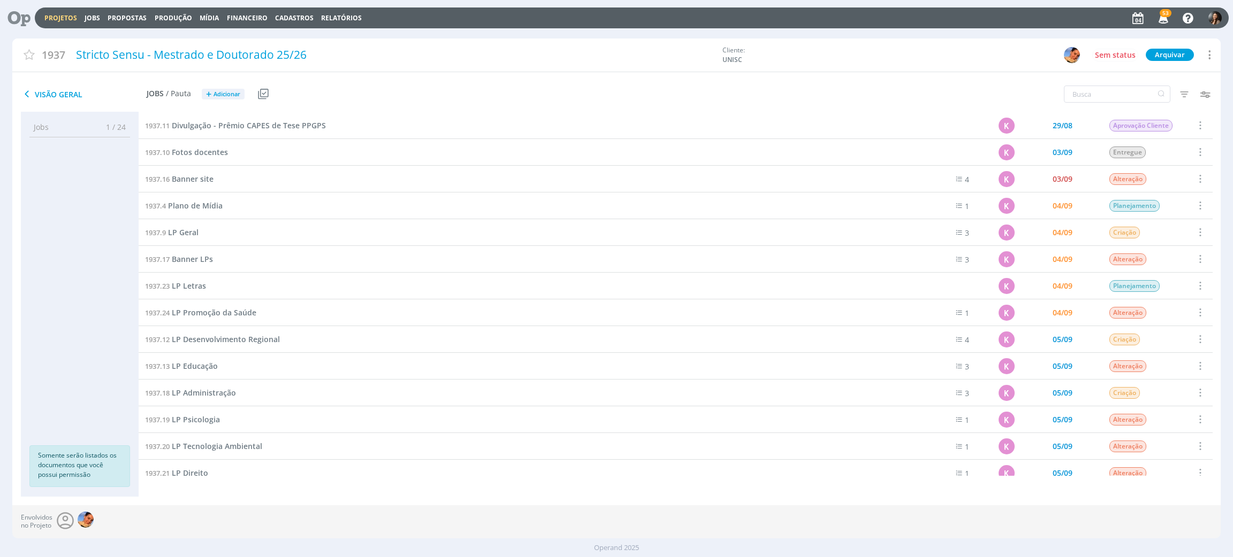
click at [65, 16] on link "Projetos" at bounding box center [60, 17] width 33 height 9
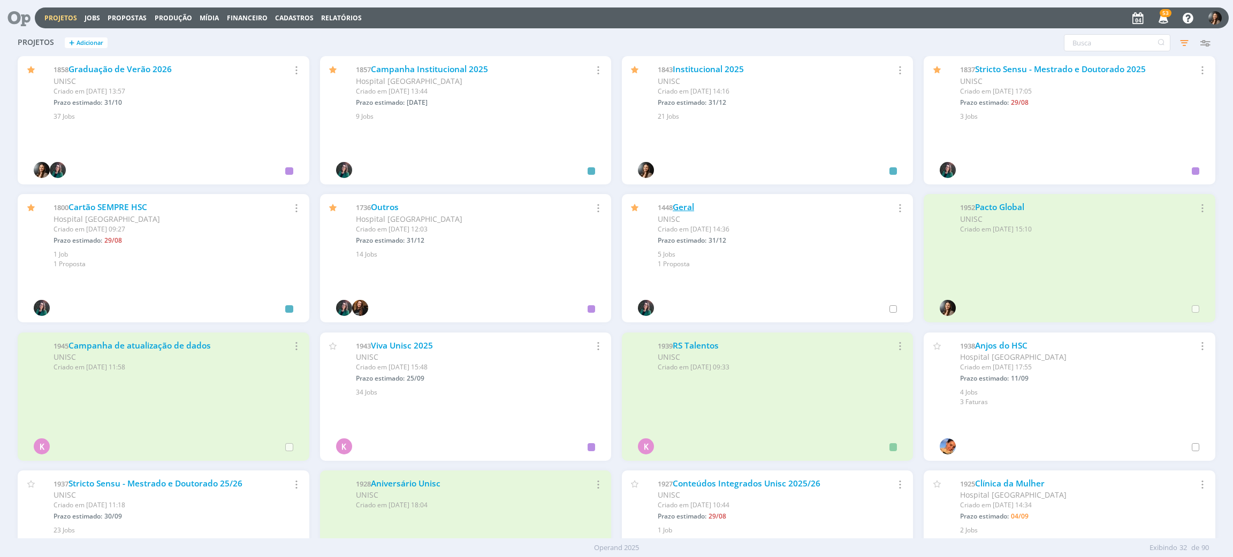
click at [691, 206] on link "Geral" at bounding box center [682, 207] width 21 height 11
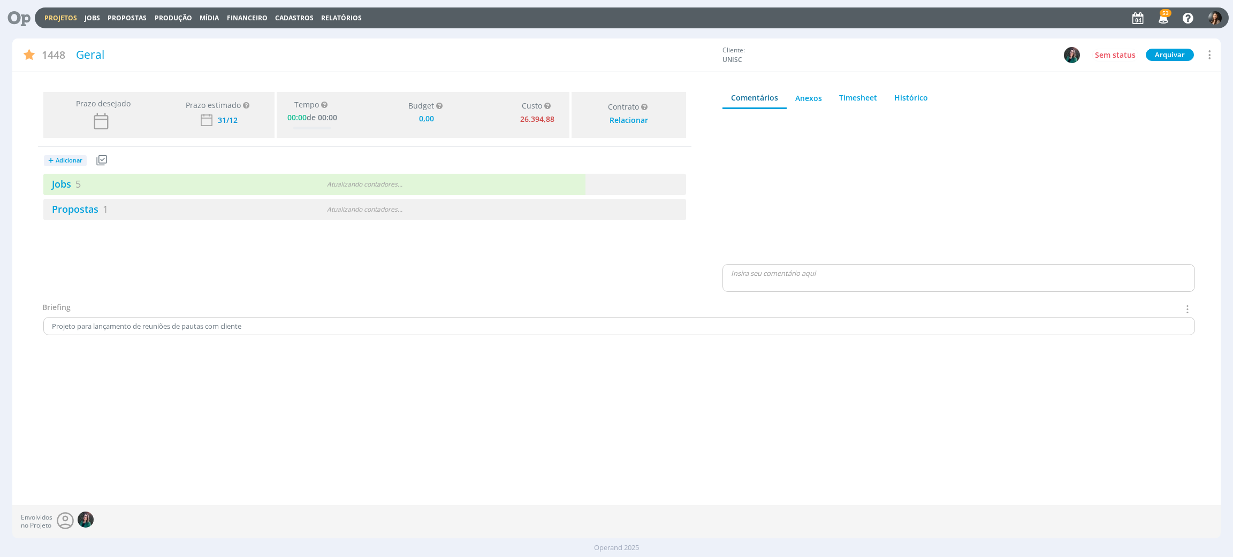
type input "0,00"
click at [68, 11] on div "Projetos Jobs Propostas Produção Mídia Financeiro Cadastros Relatórios 53 Notif…" at bounding box center [632, 17] width 1194 height 21
click at [68, 18] on link "Projetos" at bounding box center [60, 17] width 33 height 9
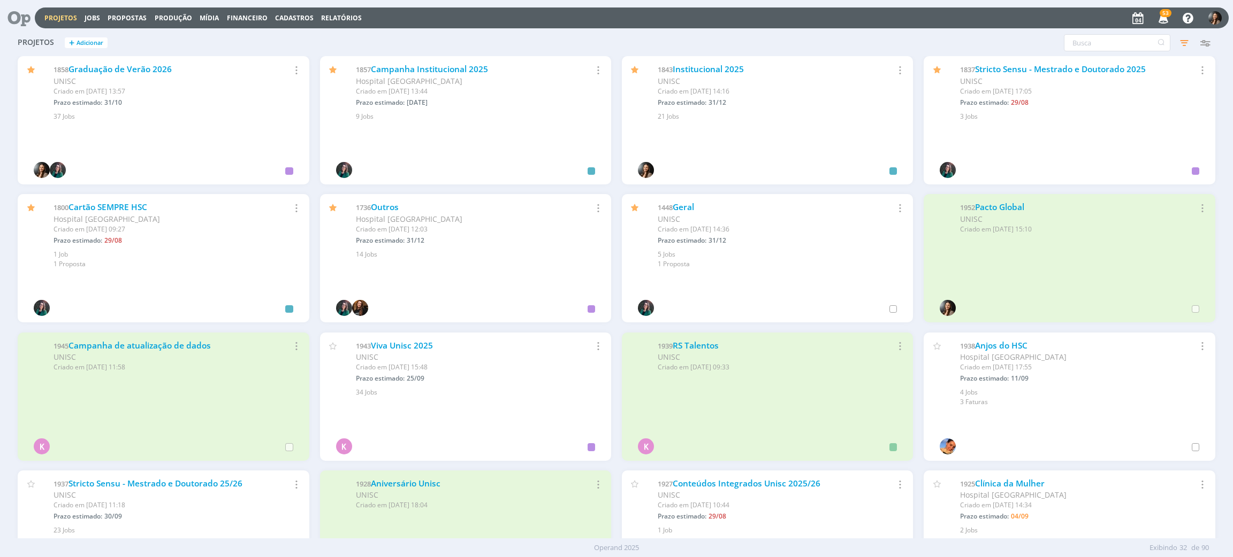
click at [120, 61] on div "1858 Graduação de Verão 2026 UNISC Criado em 04/02 às 13:57 Prazo estimado: 31/…" at bounding box center [163, 88] width 291 height 65
click at [124, 66] on link "Graduação de Verão 2026" at bounding box center [119, 69] width 103 height 11
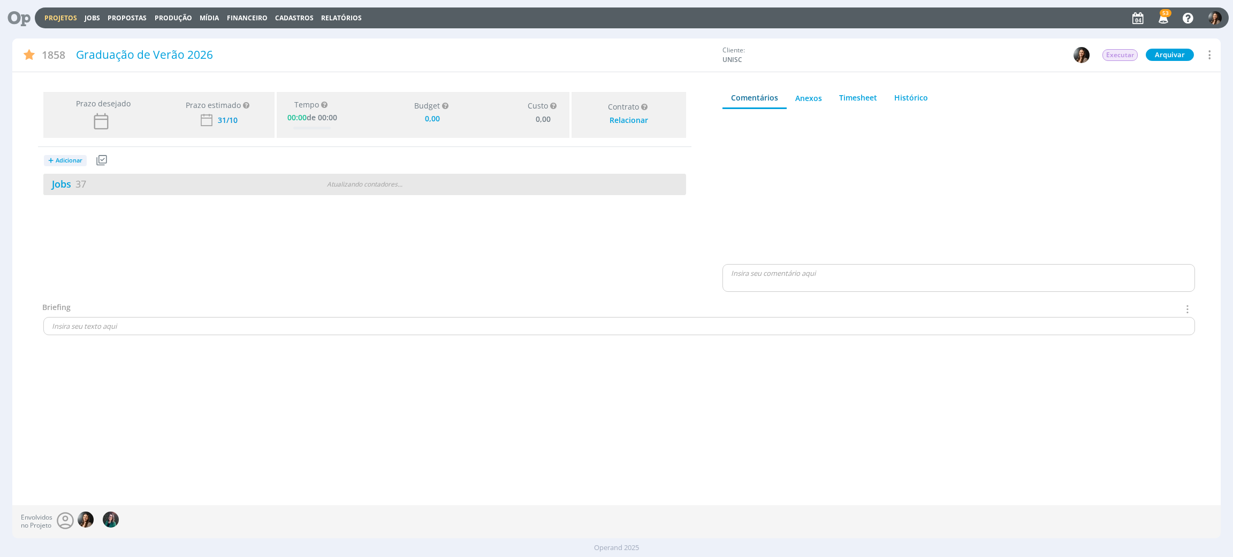
type input "0,00"
click at [412, 192] on div "Jobs 37 Atualizando contadores . . ." at bounding box center [364, 184] width 643 height 21
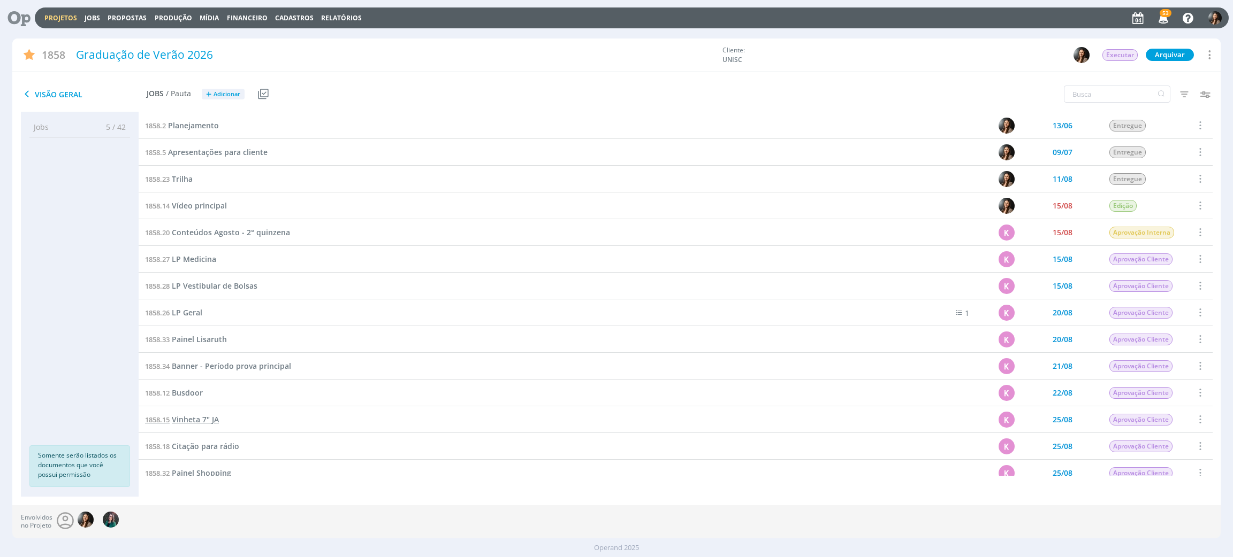
scroll to position [80, 0]
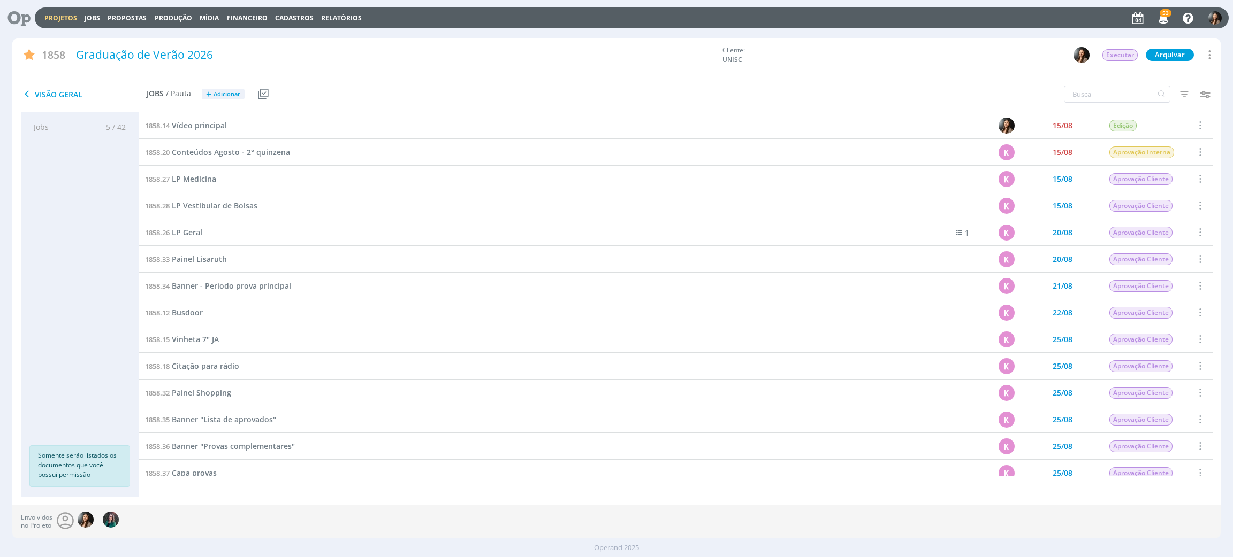
click at [179, 339] on span "Vinheta 7" JA" at bounding box center [195, 339] width 47 height 10
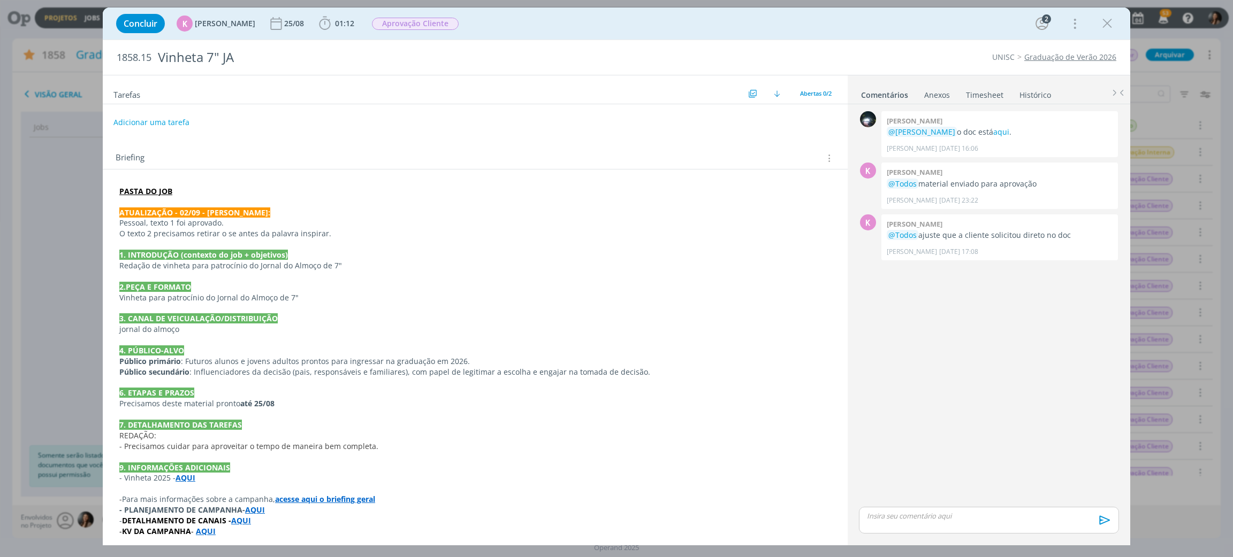
click at [992, 93] on link "Timesheet" at bounding box center [984, 93] width 39 height 16
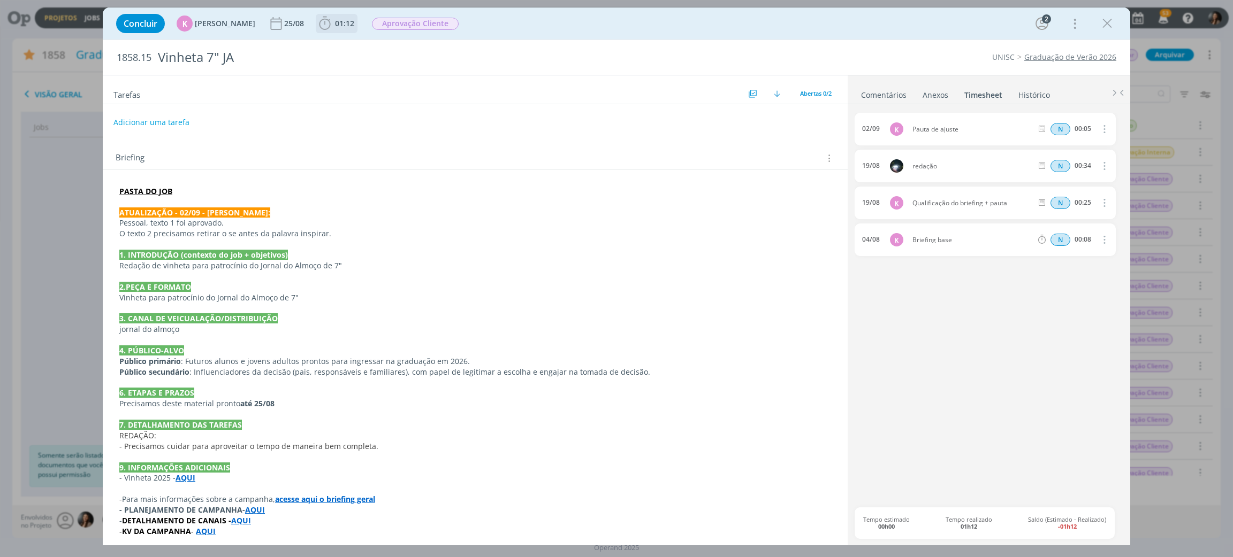
click at [336, 24] on span "01:12" at bounding box center [344, 23] width 19 height 10
click at [408, 53] on div "Apontar" at bounding box center [420, 47] width 69 height 11
click at [416, 44] on button "Apontar" at bounding box center [420, 47] width 44 height 11
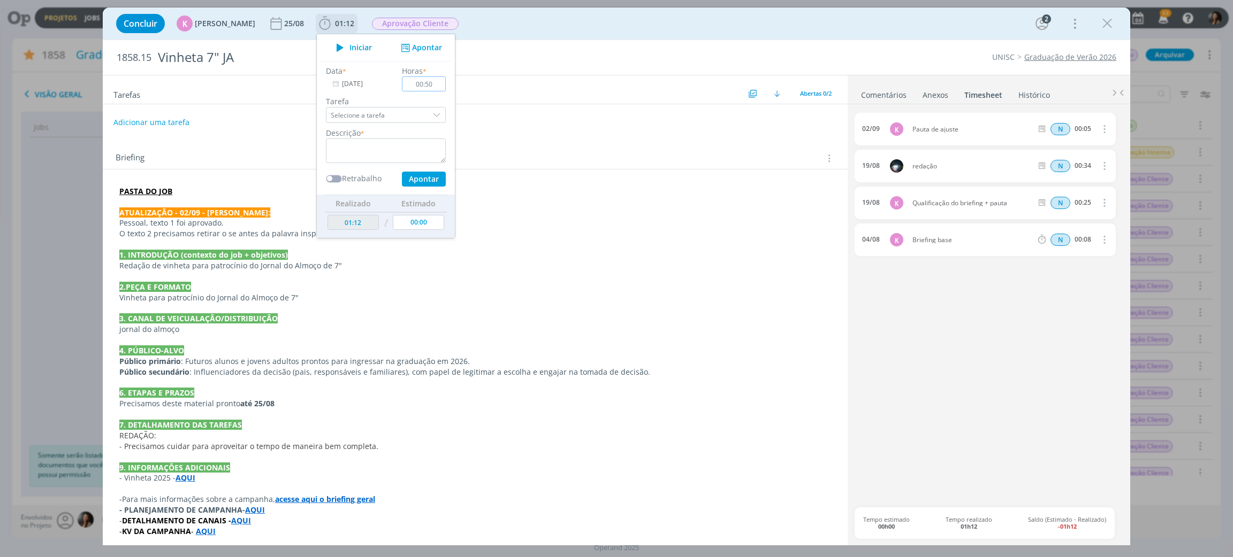
type input "00:50"
click at [409, 143] on textarea "dialog" at bounding box center [386, 151] width 120 height 25
click at [417, 184] on button "Apontar" at bounding box center [424, 179] width 44 height 15
type textarea "Alinhamentos internos e com cliente"
type input "00:00"
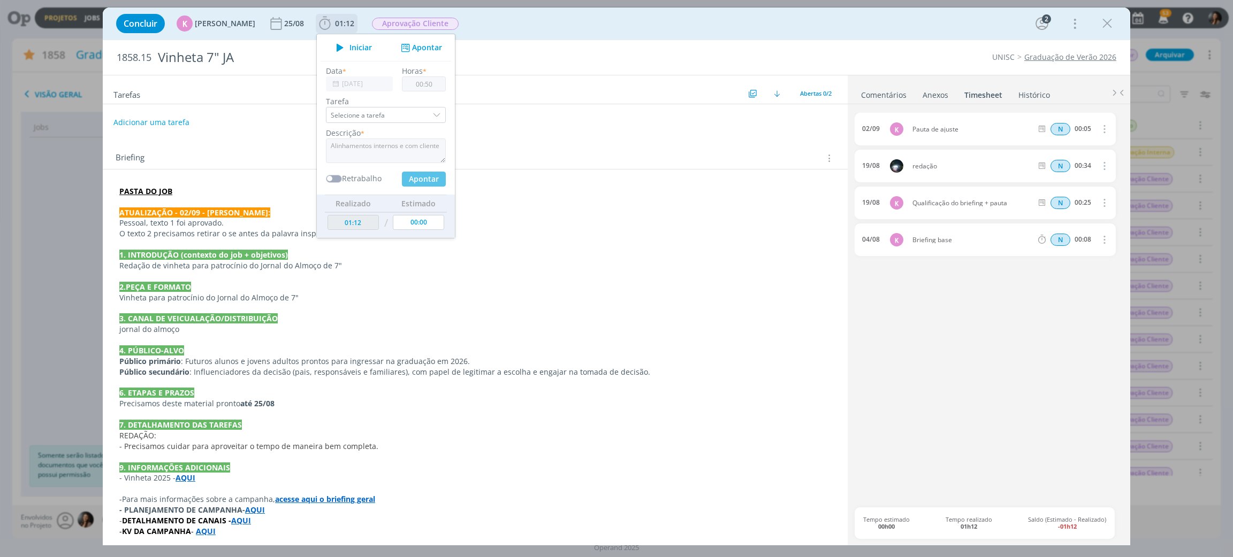
type input "02:02"
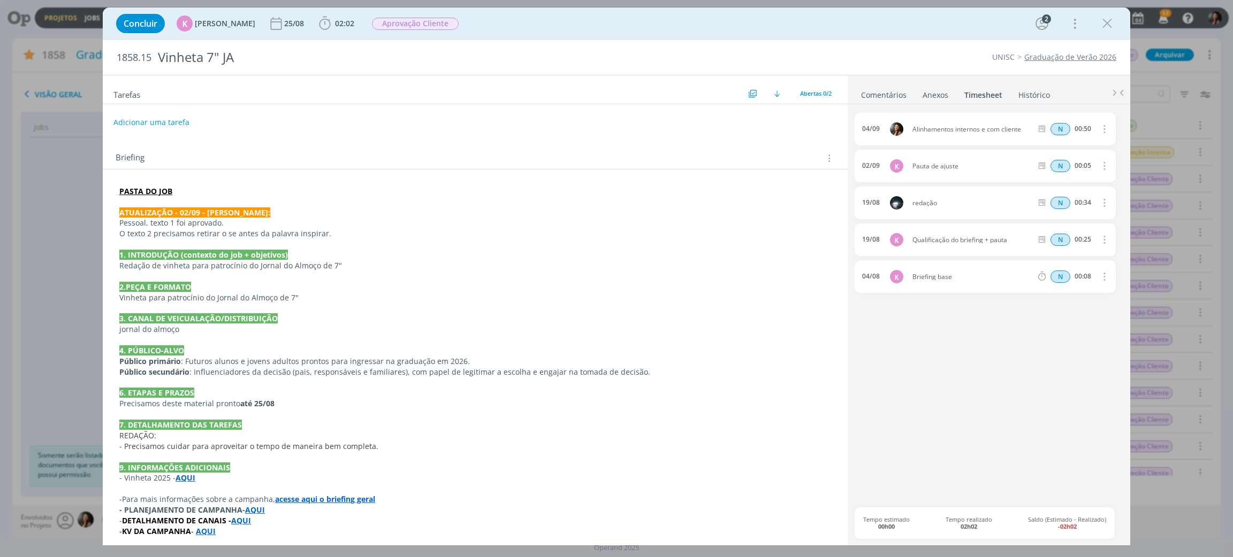
click at [630, 284] on p "2.PEÇA E FORMATO" at bounding box center [475, 287] width 712 height 11
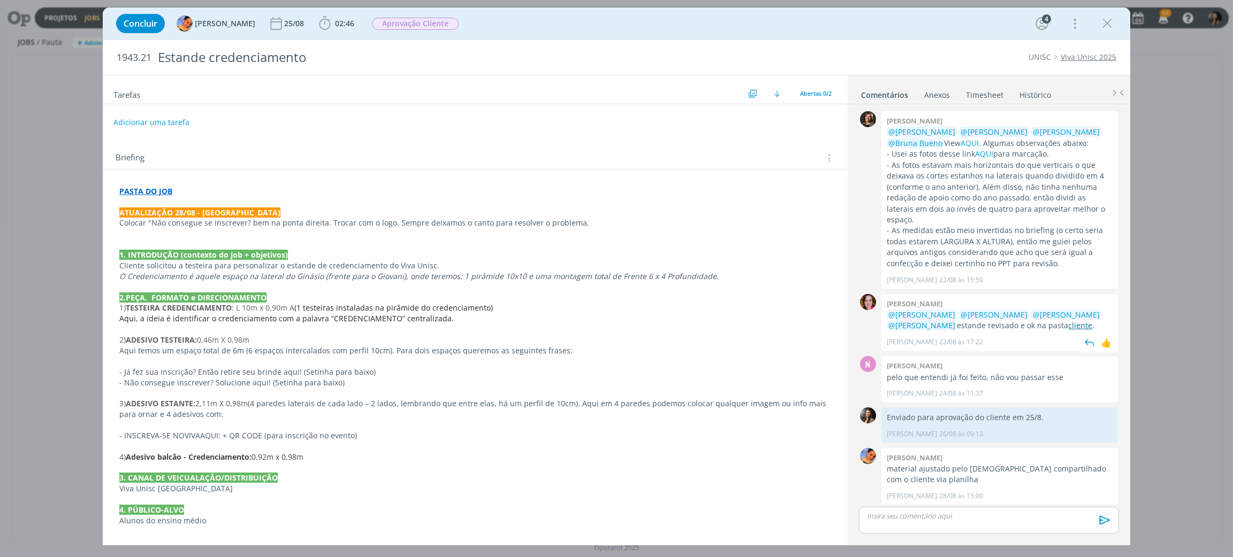
click at [1068, 320] on link "cliente" at bounding box center [1080, 325] width 24 height 10
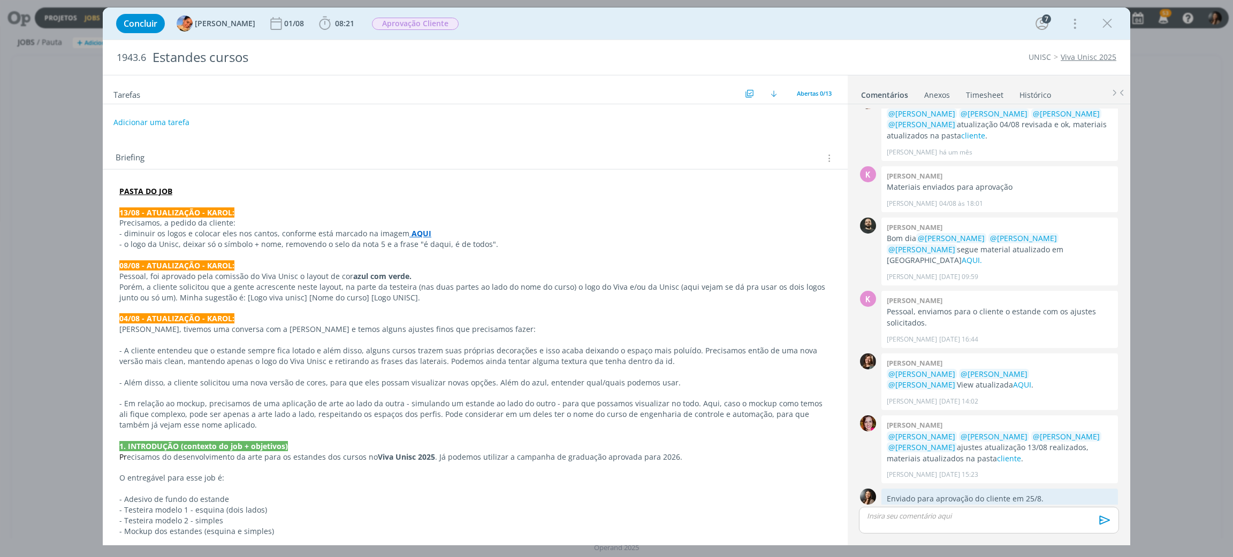
scroll to position [289, 0]
click at [995, 494] on p "Enviado para aprovação do cliente em 25/8." at bounding box center [999, 499] width 226 height 11
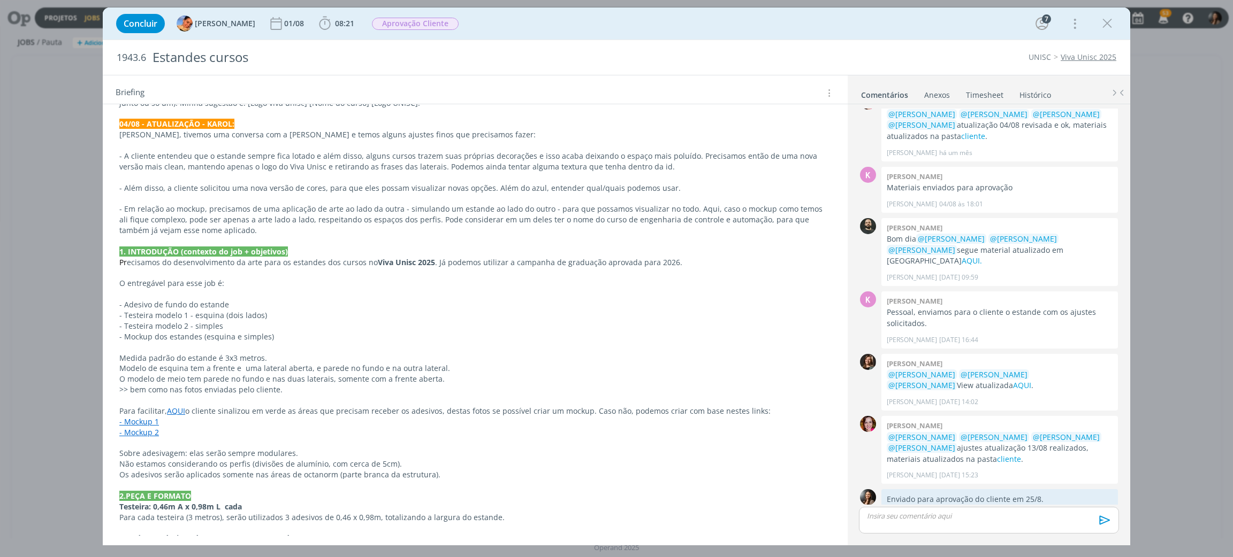
scroll to position [240, 0]
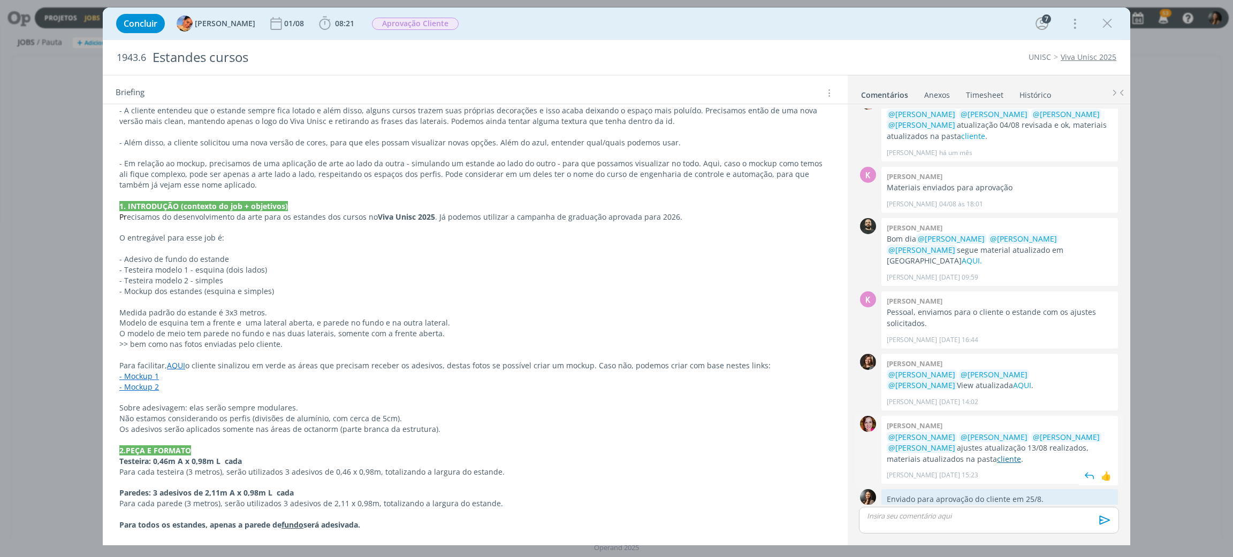
click at [997, 454] on link "cliente" at bounding box center [1009, 459] width 24 height 10
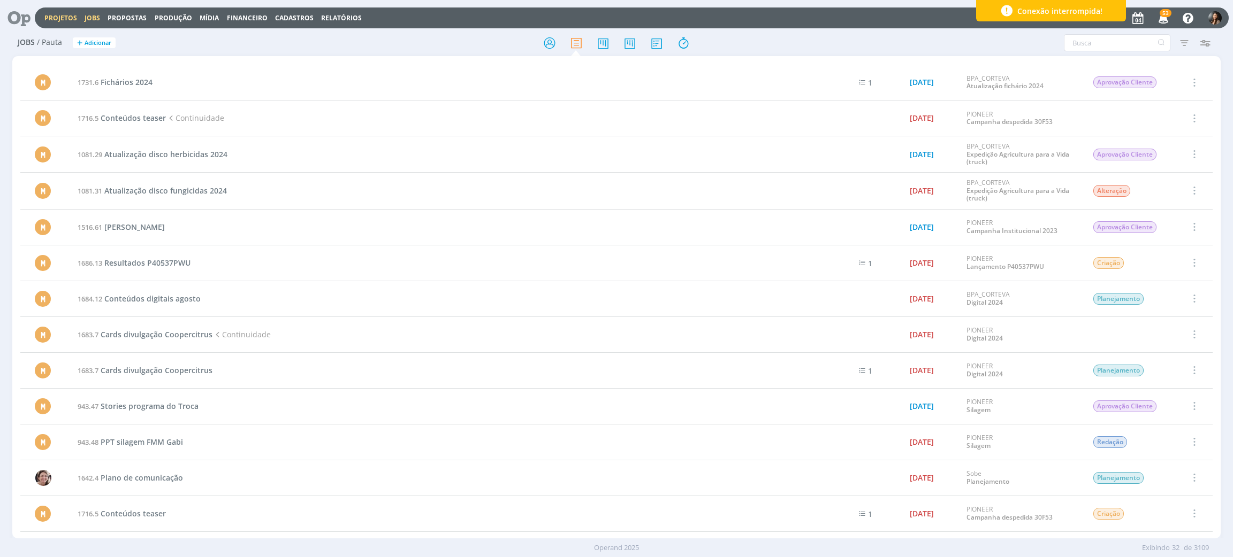
click at [54, 17] on link "Projetos" at bounding box center [60, 17] width 33 height 9
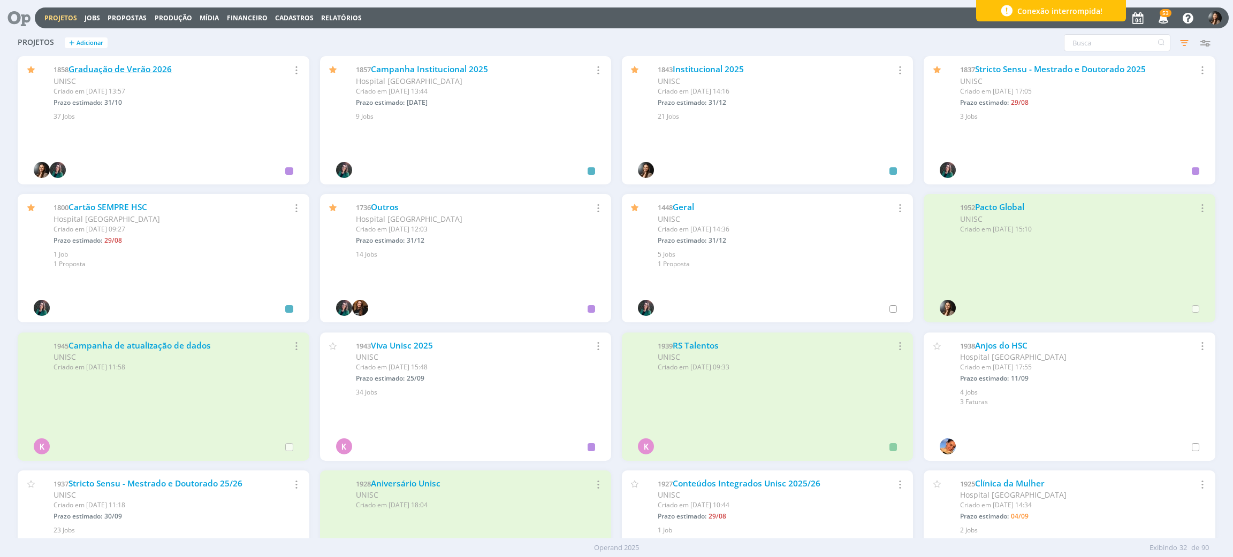
click at [127, 70] on link "Graduação de Verão 2026" at bounding box center [119, 69] width 103 height 11
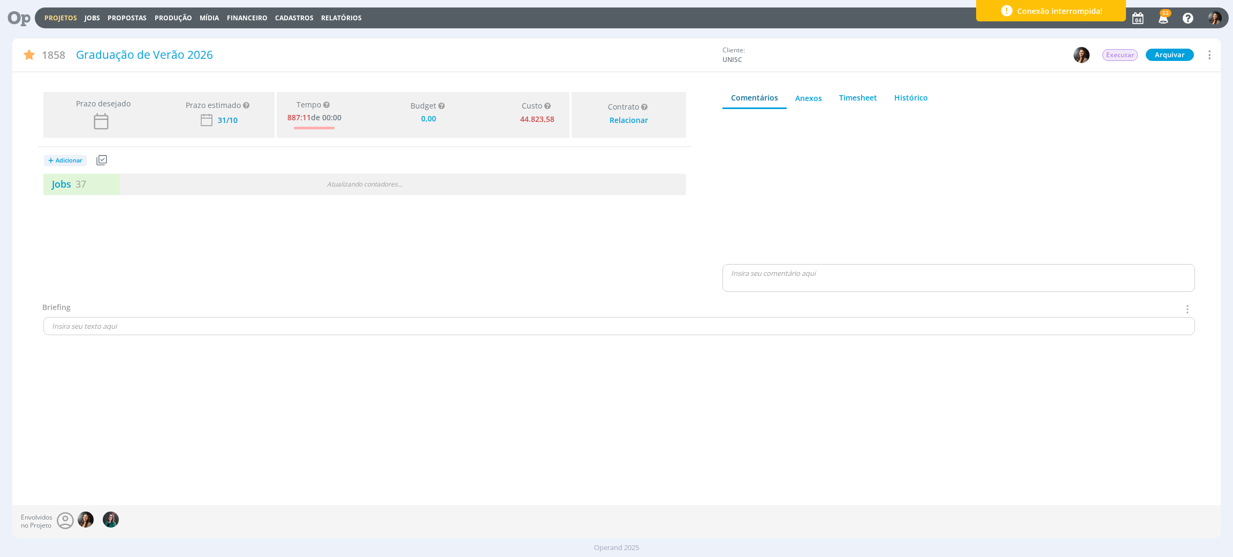
type input "0,00"
click at [207, 192] on div "Jobs 37 2 atrasados 5 / 42" at bounding box center [364, 184] width 643 height 21
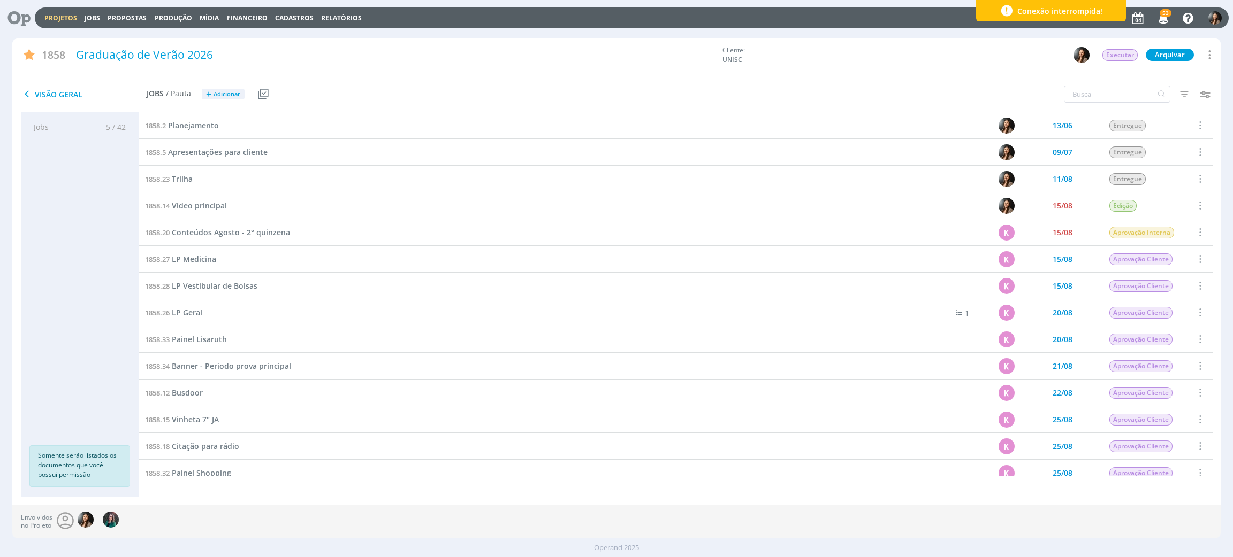
scroll to position [240, 0]
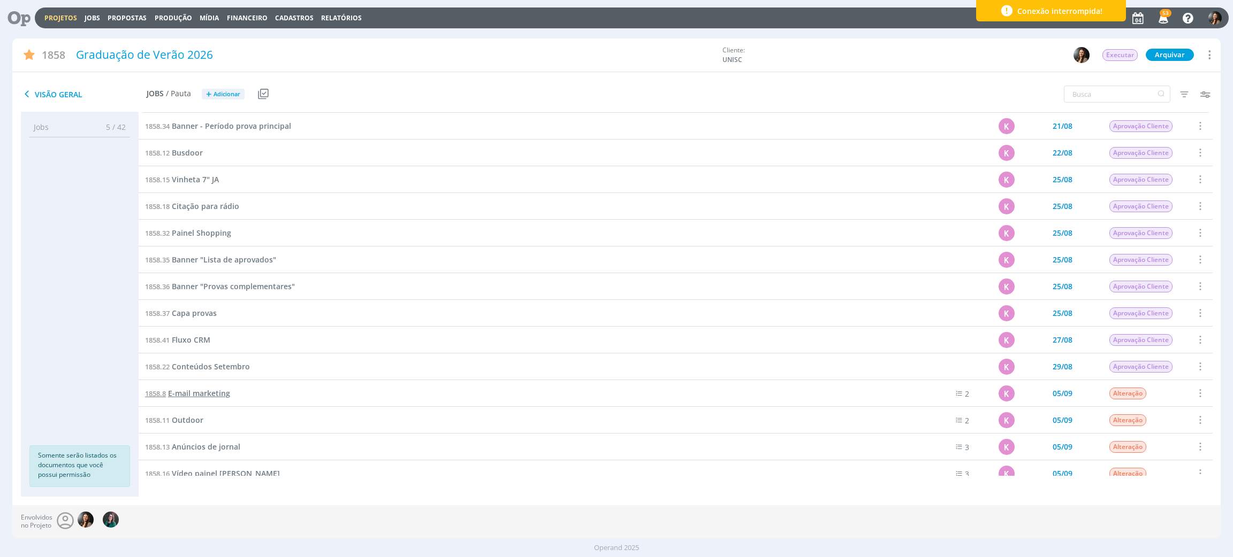
click at [188, 382] on div "1858.8 E-mail marketing" at bounding box center [523, 393] width 769 height 26
click at [192, 390] on span "E-mail marketing" at bounding box center [199, 393] width 62 height 10
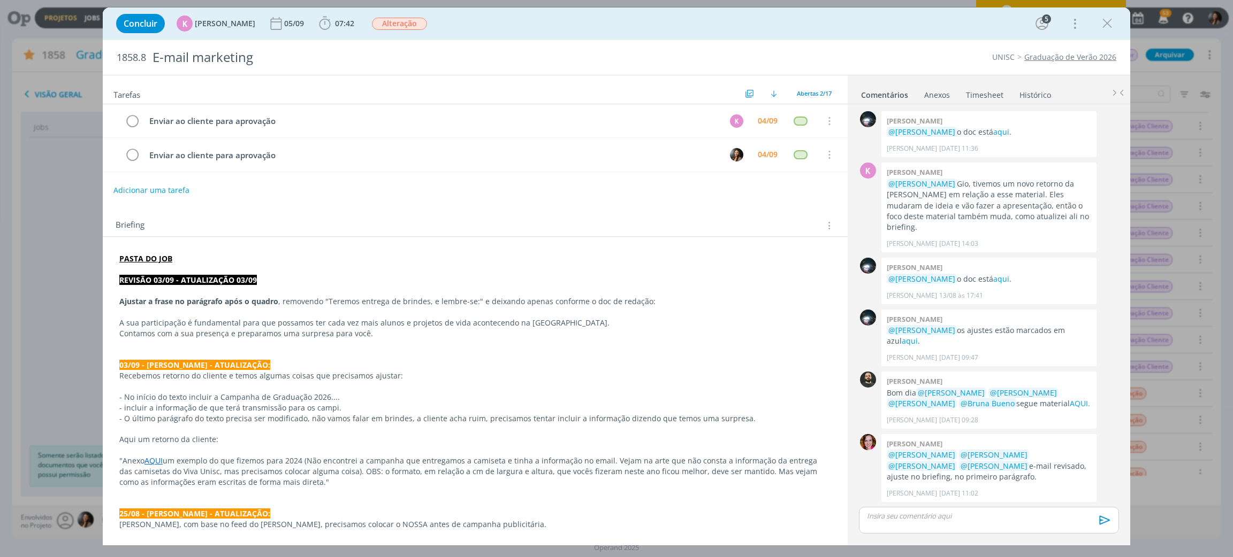
scroll to position [586, 0]
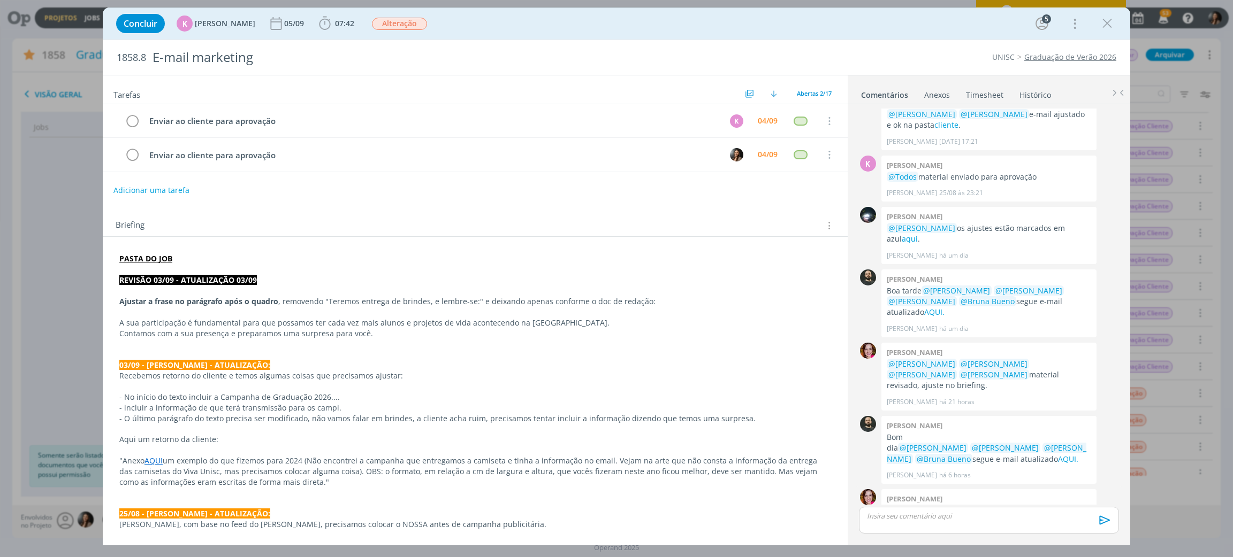
click at [993, 527] on link "cliente" at bounding box center [1005, 532] width 24 height 10
click at [1109, 24] on icon "dialog" at bounding box center [1107, 24] width 16 height 16
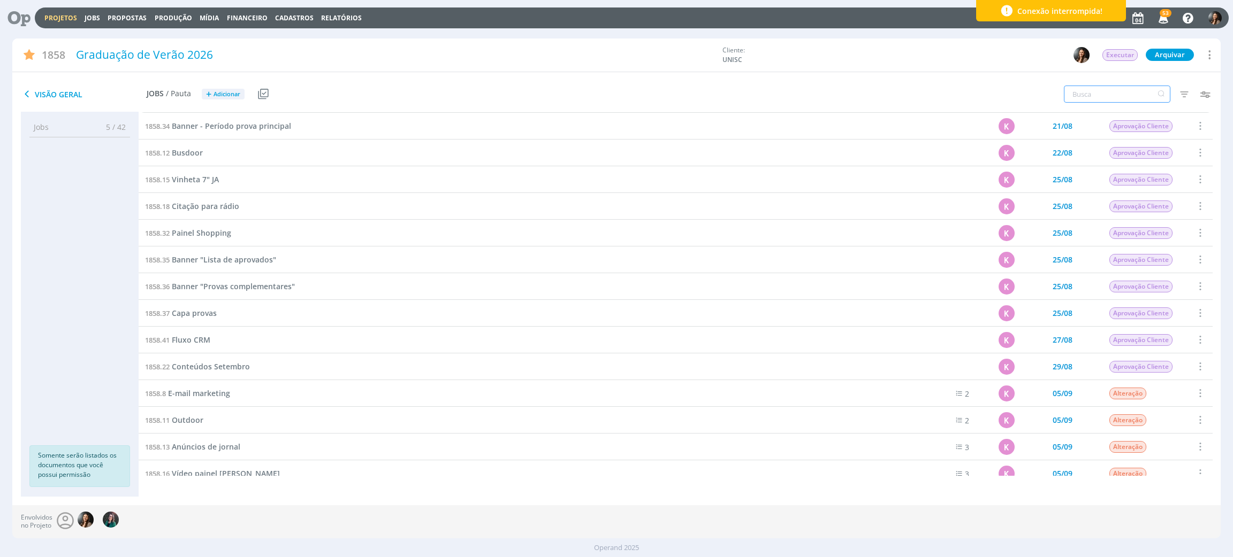
click at [1113, 91] on input "text" at bounding box center [1117, 94] width 106 height 17
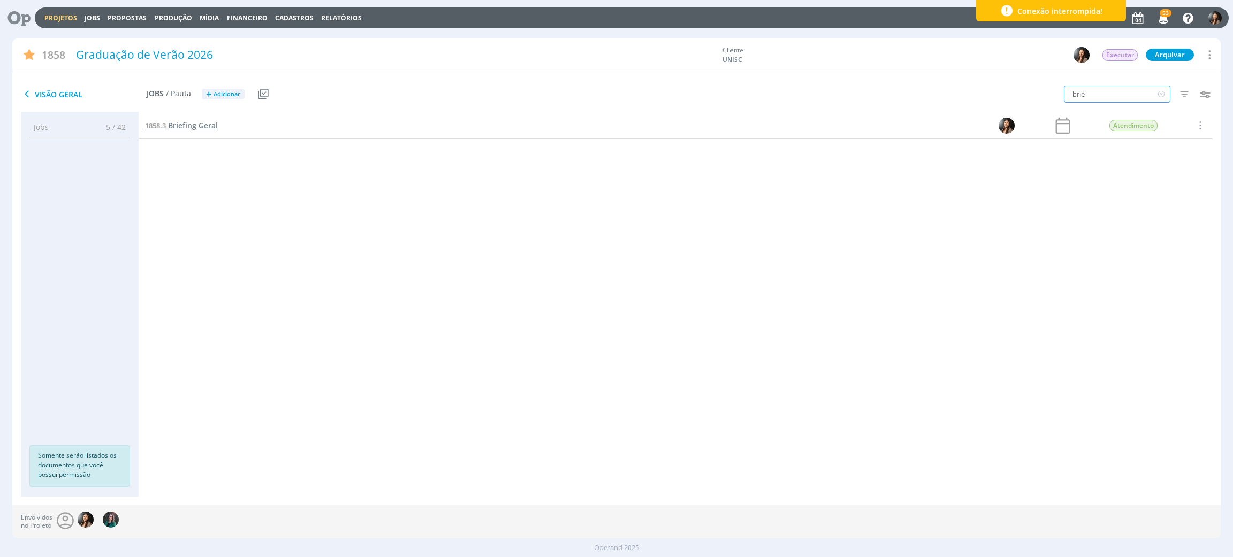
type input "brie"
click at [202, 125] on span "Briefing Geral" at bounding box center [193, 125] width 50 height 10
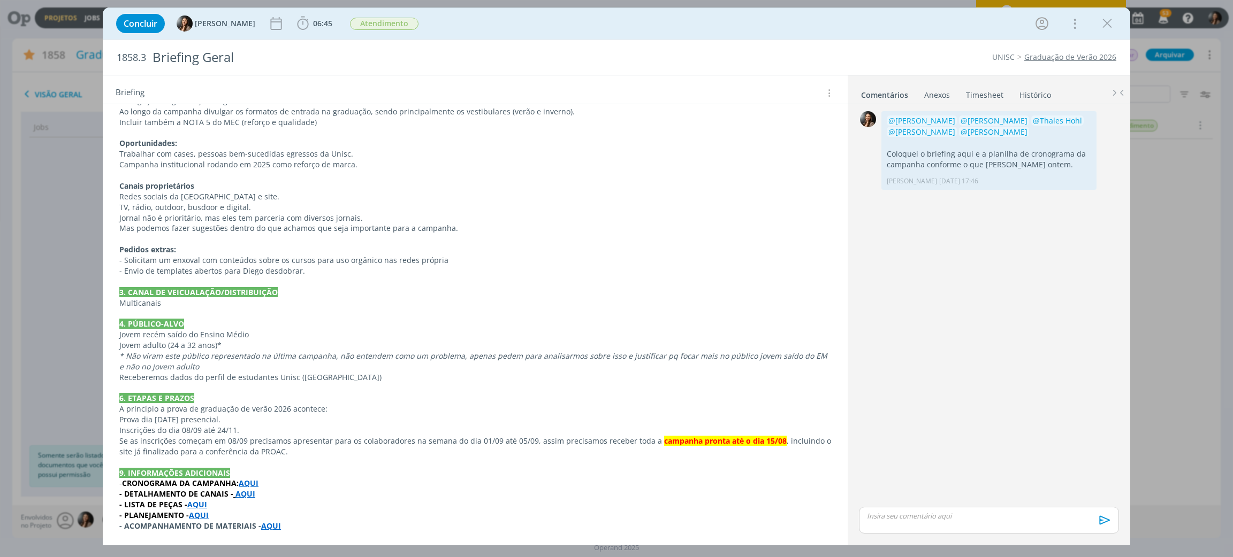
scroll to position [423, 0]
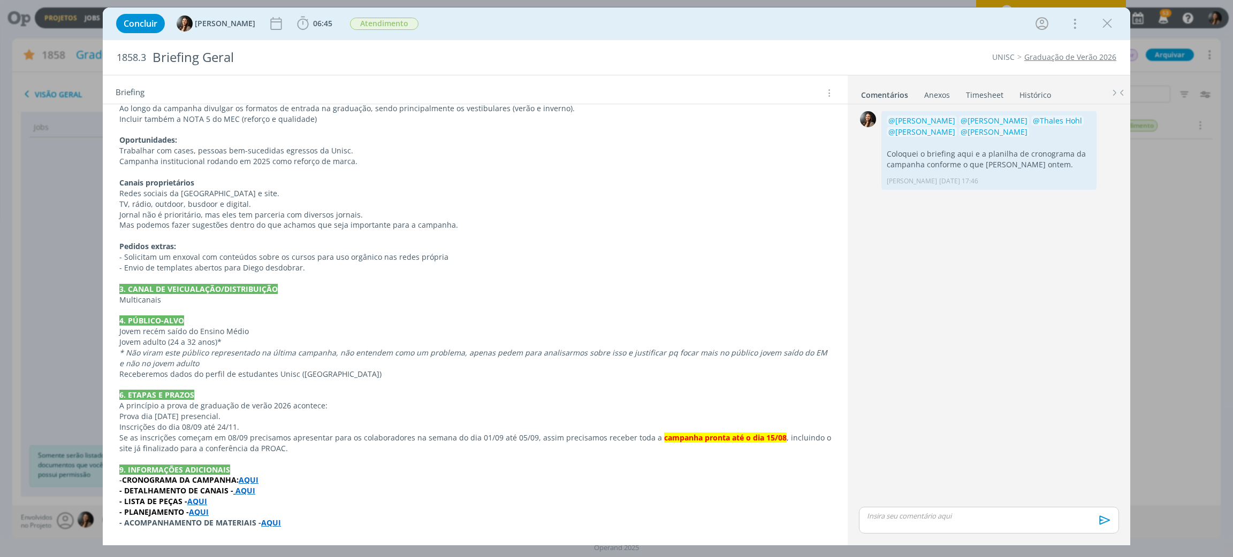
click at [368, 464] on p "dialog" at bounding box center [475, 459] width 712 height 11
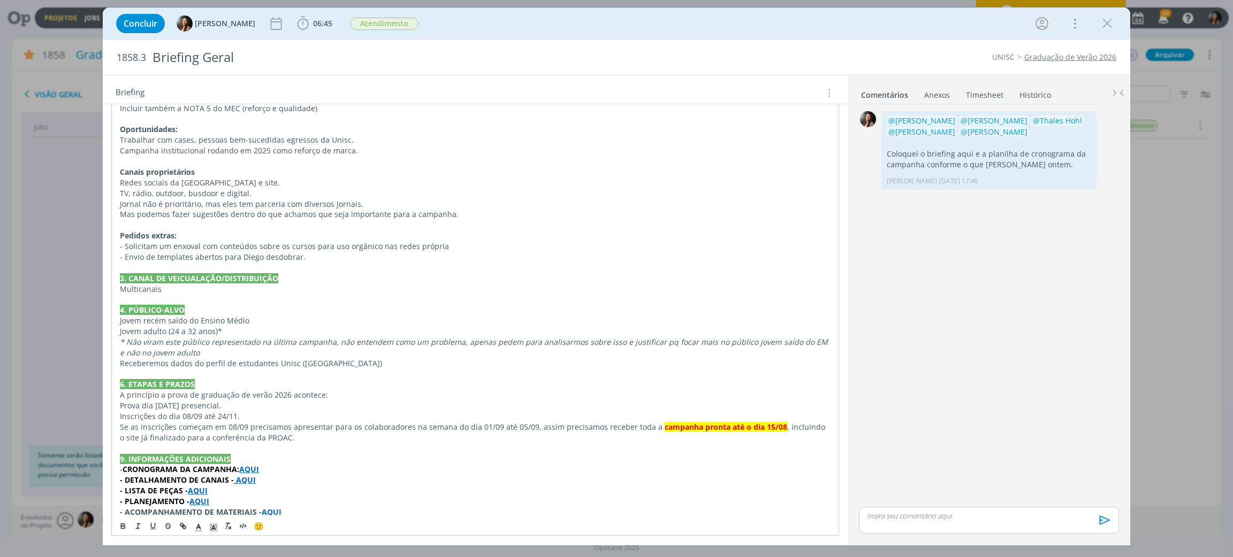
scroll to position [445, 0]
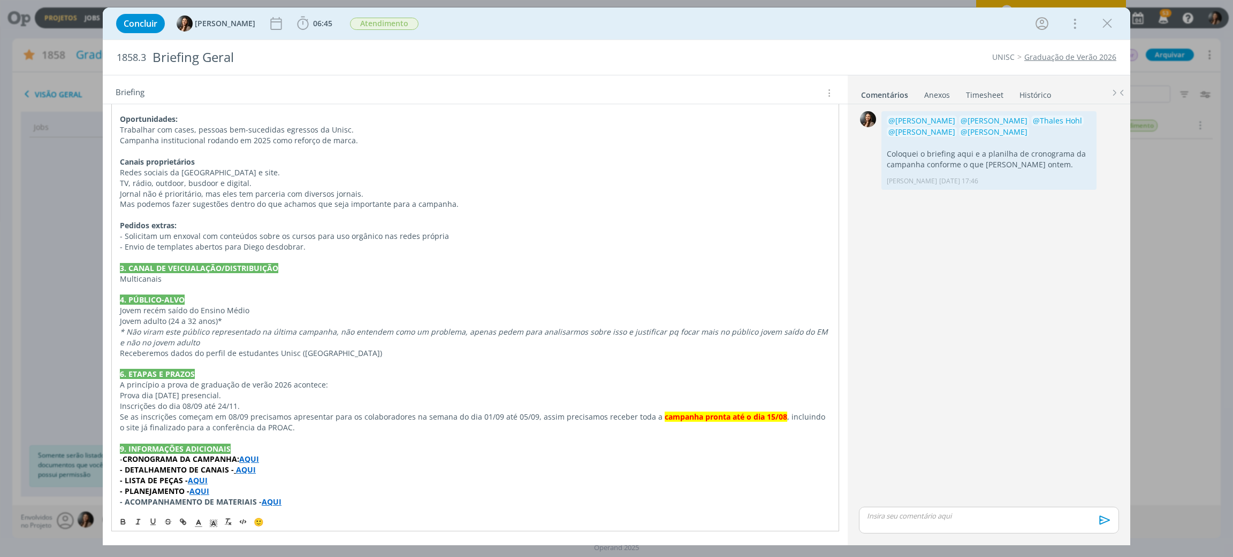
click at [145, 480] on strong "- LISTA DE PEÇAS -" at bounding box center [154, 481] width 68 height 10
click at [247, 496] on p "- PLANEJAMENTO - AQUI" at bounding box center [475, 491] width 710 height 11
click at [271, 502] on strong "AQUI" at bounding box center [272, 502] width 20 height 10
click at [276, 481] on link "https://sobeae.sharepoint.com/:x:/r/sites/SOBEAE/_layouts/15/Doc.aspx?sourcedoc…" at bounding box center [238, 482] width 81 height 14
drag, startPoint x: 1106, startPoint y: 31, endPoint x: 907, endPoint y: 2, distance: 201.2
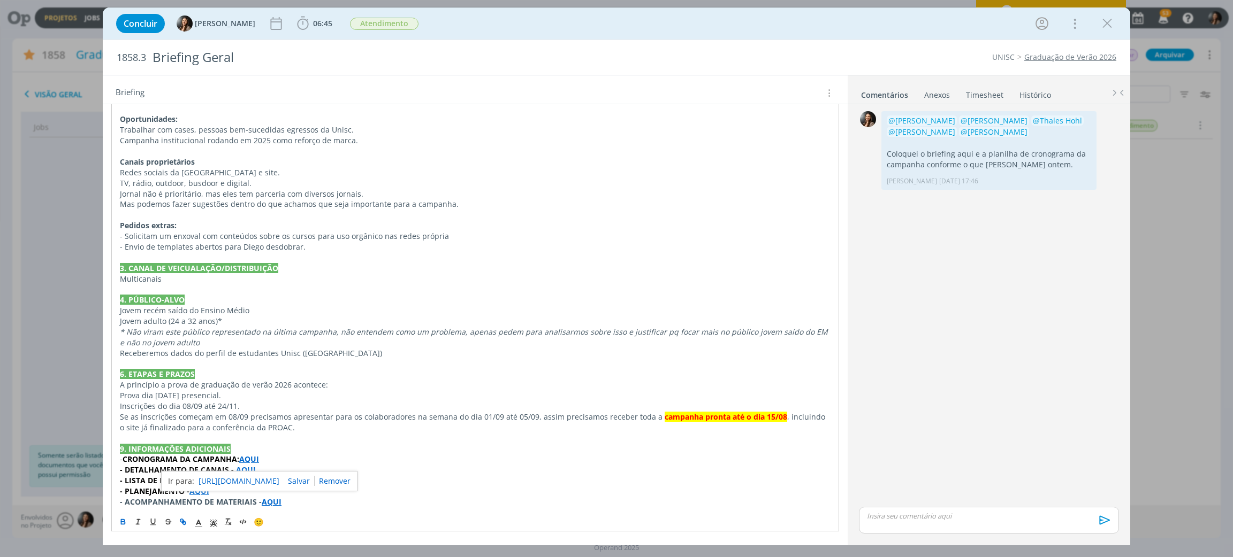
click at [1107, 31] on icon "dialog" at bounding box center [1107, 24] width 16 height 16
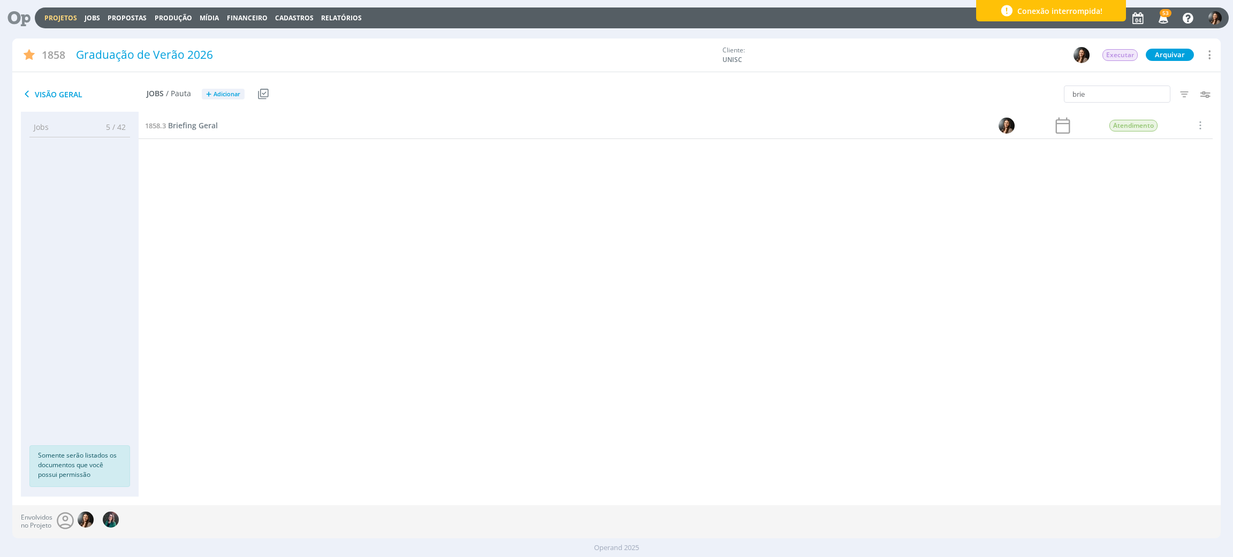
click at [425, 370] on div "1858.2 Planejamento 13/06 Entregue Selecionar Concluir Cancelar Iniciar timeshe…" at bounding box center [676, 293] width 1074 height 363
drag, startPoint x: 1105, startPoint y: 93, endPoint x: 1129, endPoint y: 94, distance: 24.1
click at [1108, 93] on input "brie" at bounding box center [1117, 94] width 106 height 17
drag, startPoint x: 1105, startPoint y: 102, endPoint x: 1068, endPoint y: 107, distance: 36.7
click at [1042, 107] on div "brie Filtros Filtrar Limpar brie Data Personalizado a Responsável Situação dos …" at bounding box center [1018, 94] width 403 height 27
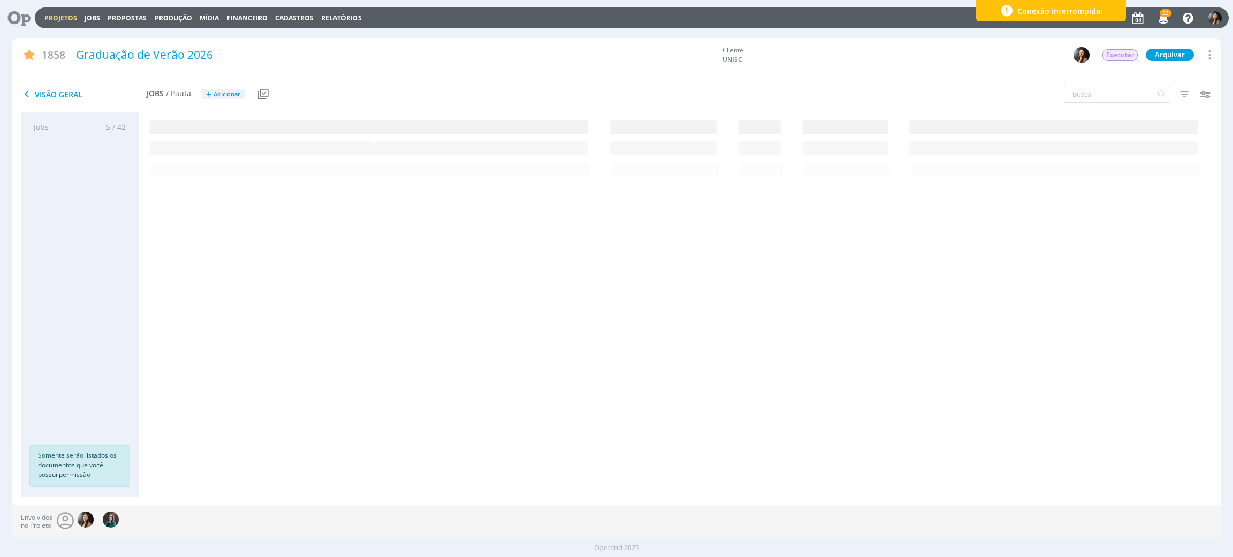
click at [72, 16] on link "Projetos" at bounding box center [60, 17] width 33 height 9
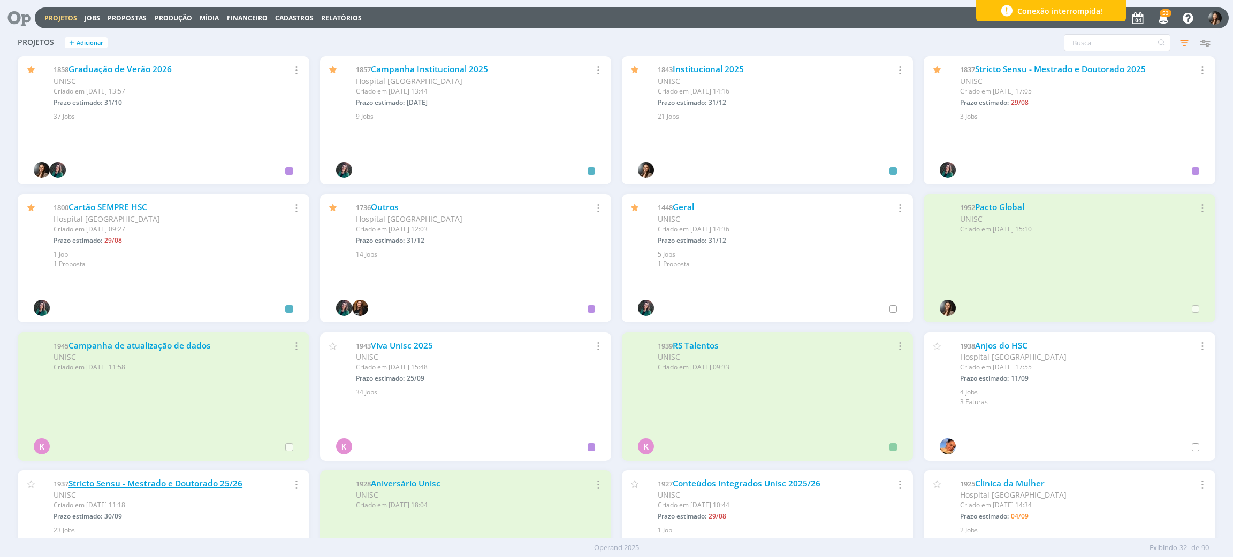
click at [142, 483] on link "Stricto Sensu - Mestrado e Doutorado 25/26" at bounding box center [155, 483] width 174 height 11
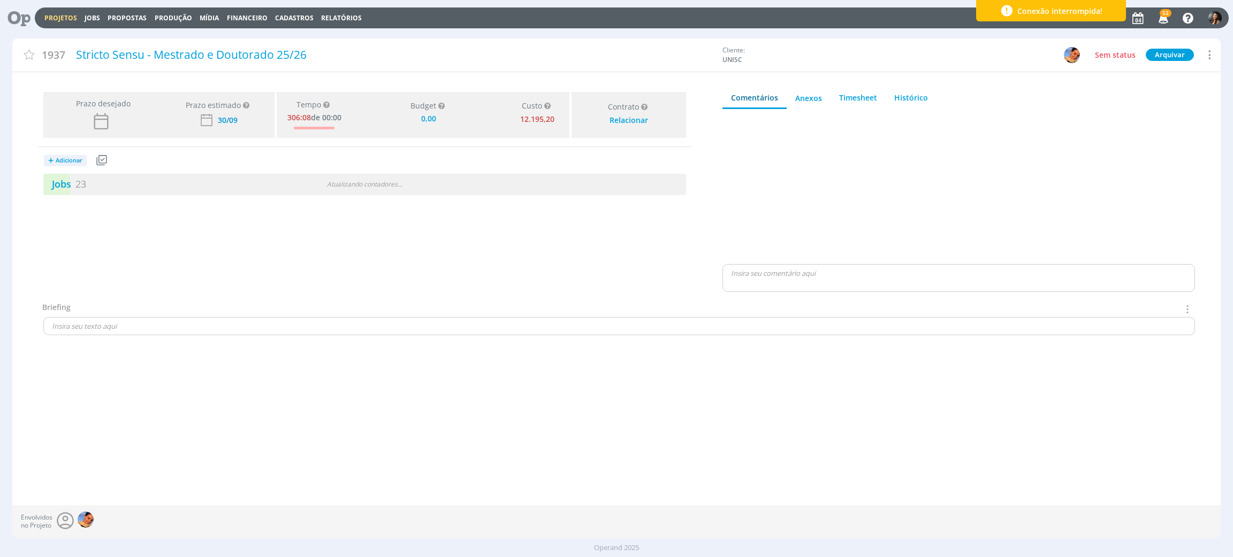
type input "0,00"
click at [65, 184] on link "Jobs 23" at bounding box center [64, 184] width 43 height 13
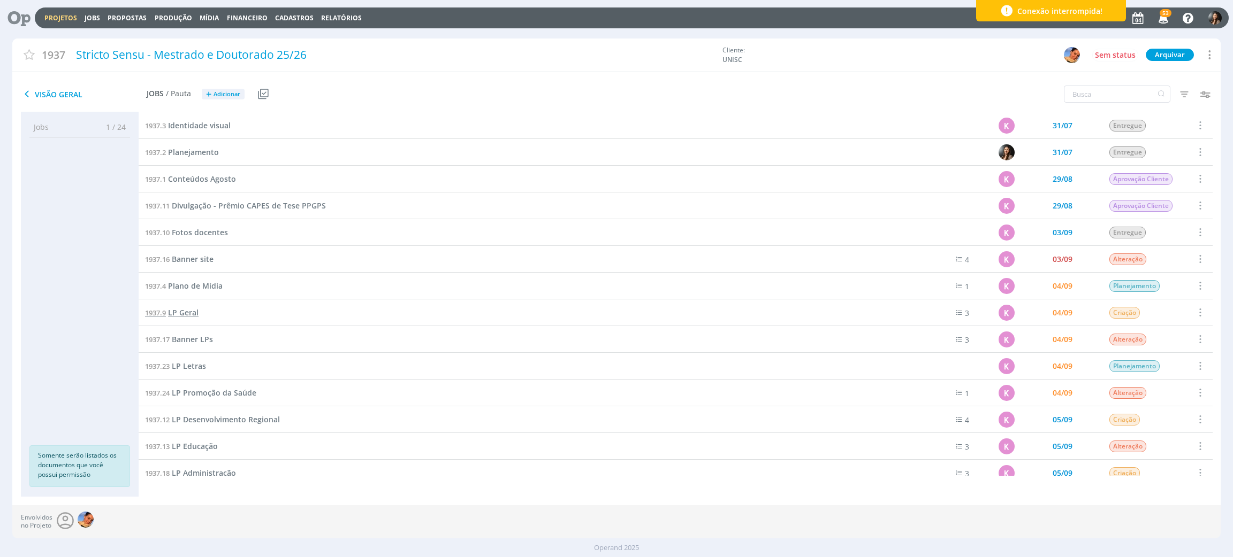
click at [188, 310] on span "LP Geral" at bounding box center [183, 313] width 30 height 10
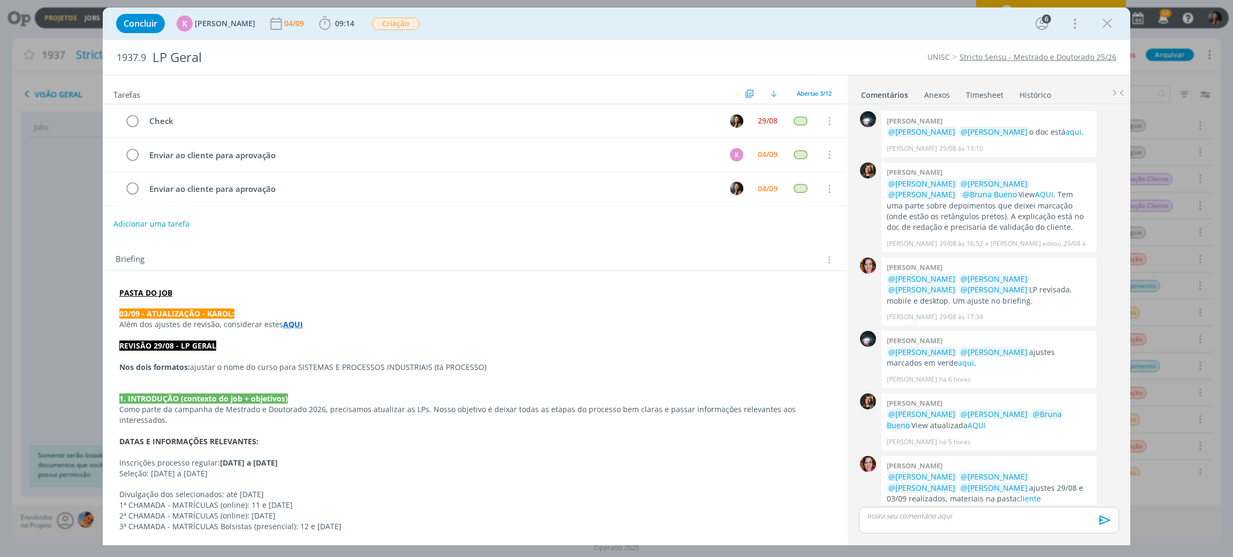
scroll to position [21, 0]
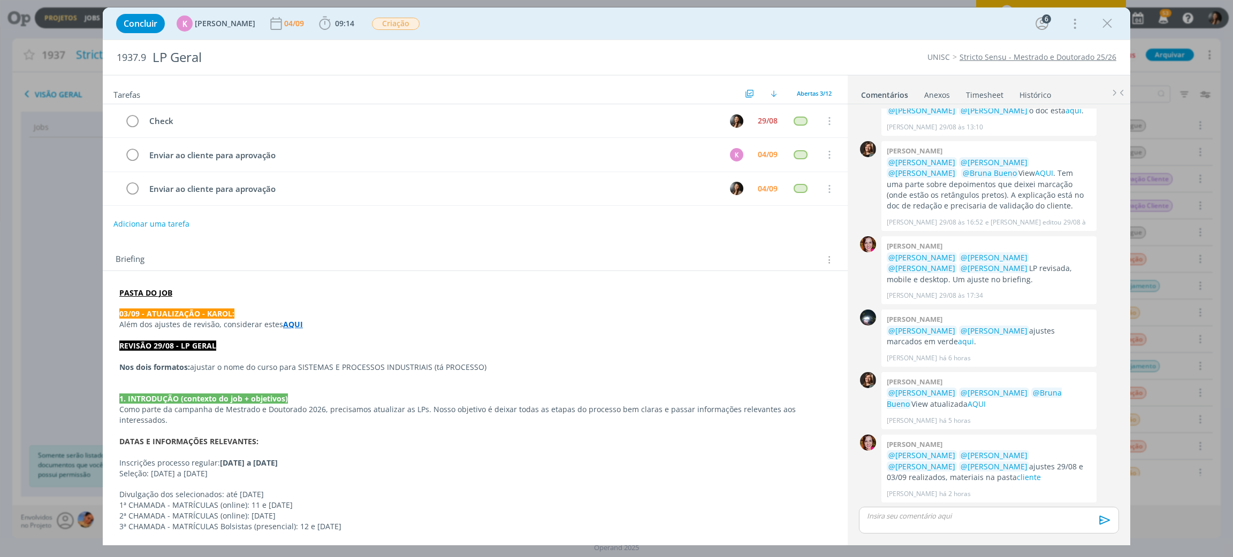
click at [361, 321] on p "Além dos ajustes de revisão, considerar estes AQUI" at bounding box center [475, 324] width 712 height 11
click at [379, 340] on p "dialog" at bounding box center [475, 336] width 710 height 11
click at [393, 336] on p "dialog" at bounding box center [475, 336] width 710 height 11
click at [431, 338] on p "dialog" at bounding box center [475, 336] width 710 height 11
click at [1016, 478] on link "cliente" at bounding box center [1028, 477] width 24 height 10
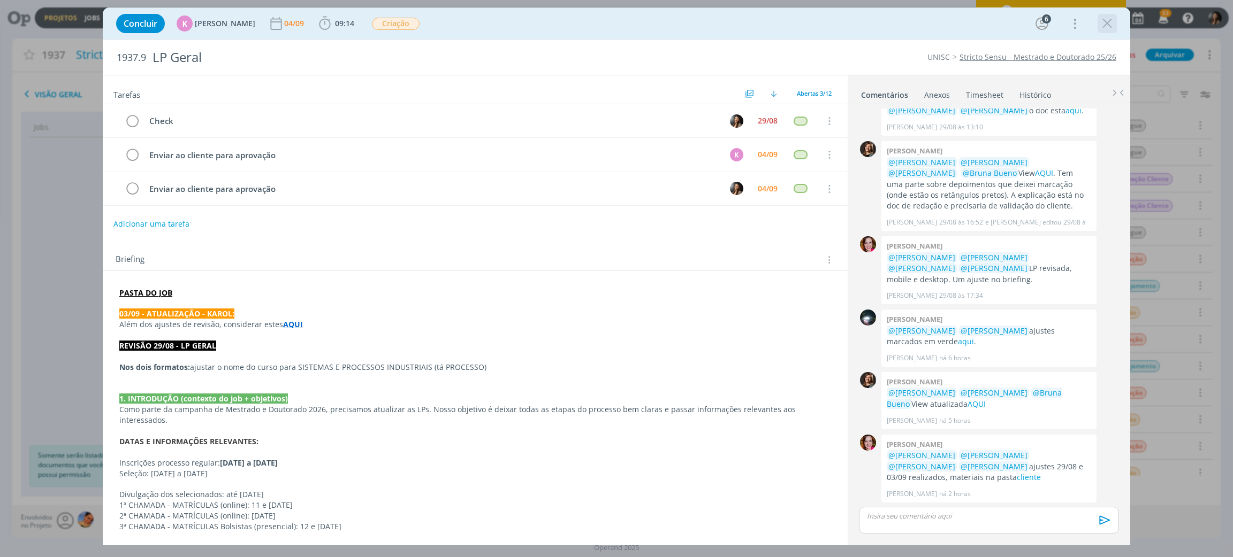
click at [1108, 18] on icon "dialog" at bounding box center [1107, 24] width 16 height 16
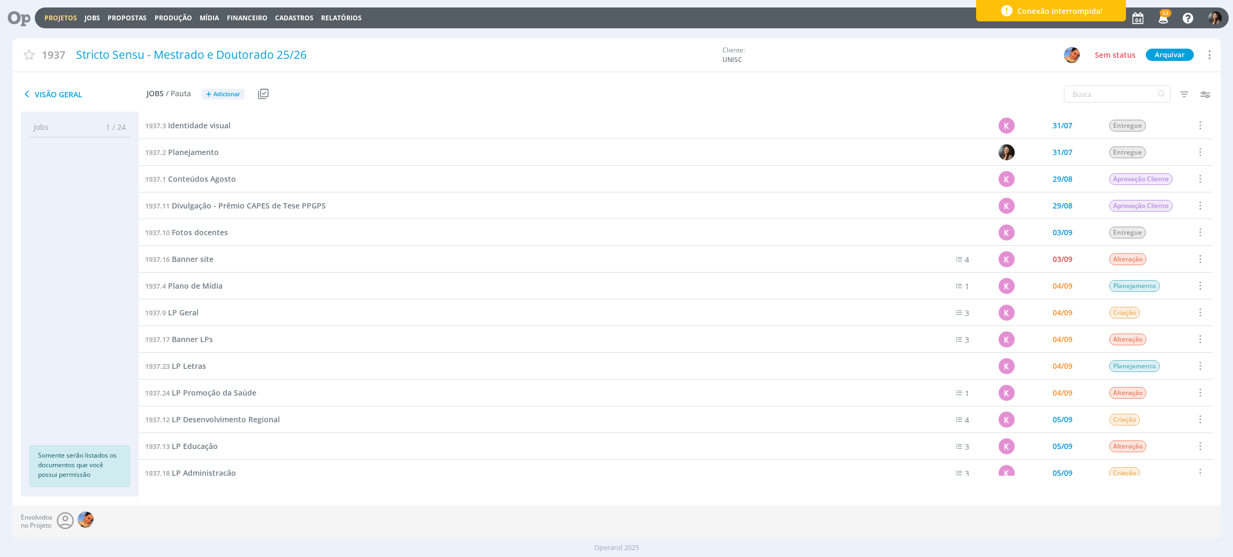
click at [58, 27] on div "Projetos Jobs Propostas Produção Mídia Financeiro Cadastros Relatórios 53 Notif…" at bounding box center [632, 17] width 1194 height 21
drag, startPoint x: 56, startPoint y: 19, endPoint x: 89, endPoint y: 4, distance: 36.2
click at [56, 18] on link "Projetos" at bounding box center [60, 17] width 33 height 9
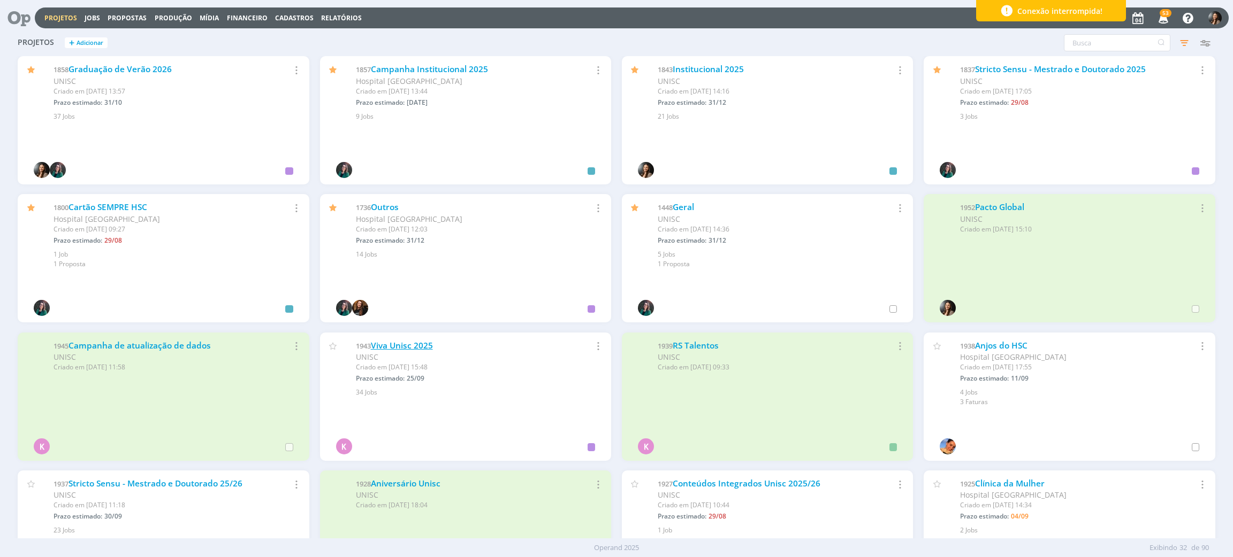
click at [426, 343] on link "Viva Unisc 2025" at bounding box center [402, 345] width 62 height 11
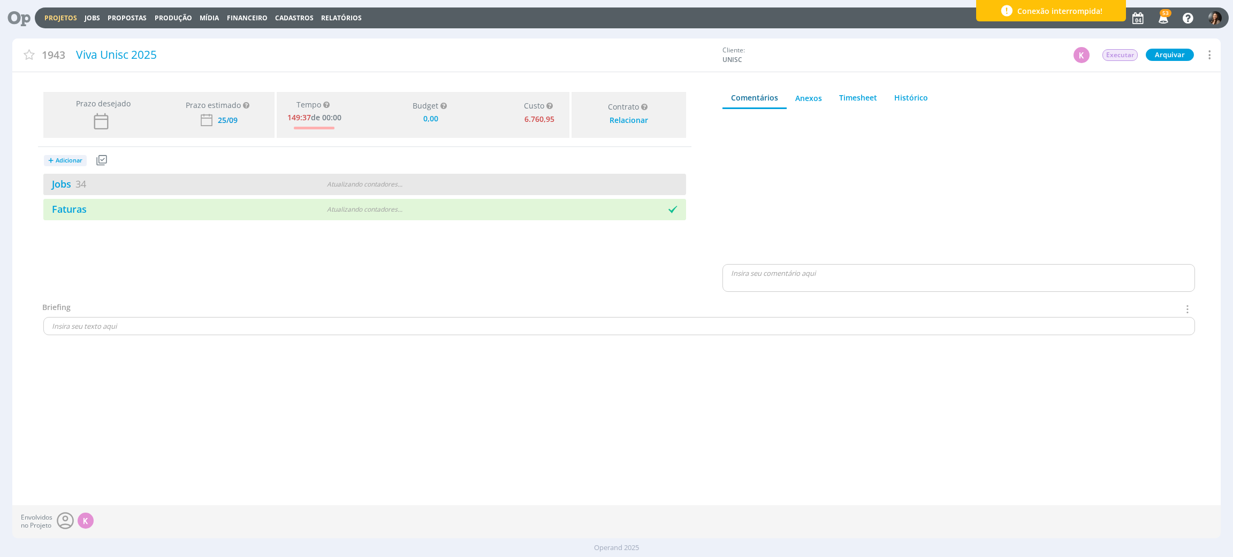
type input "0,00"
click at [426, 182] on div "3 / 37" at bounding box center [526, 185] width 322 height 12
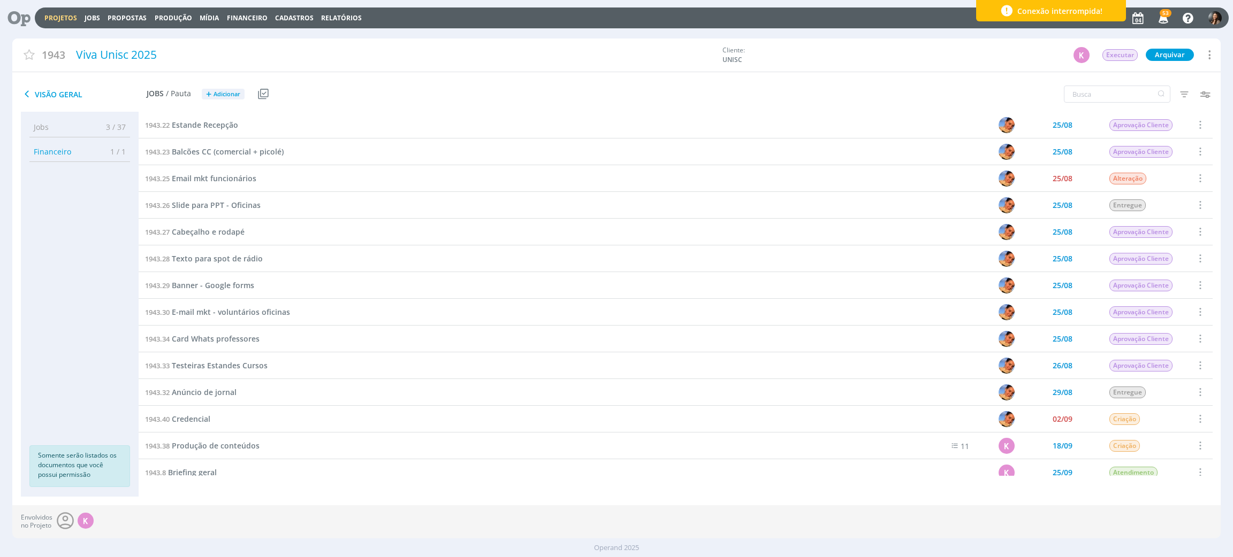
scroll to position [545, 0]
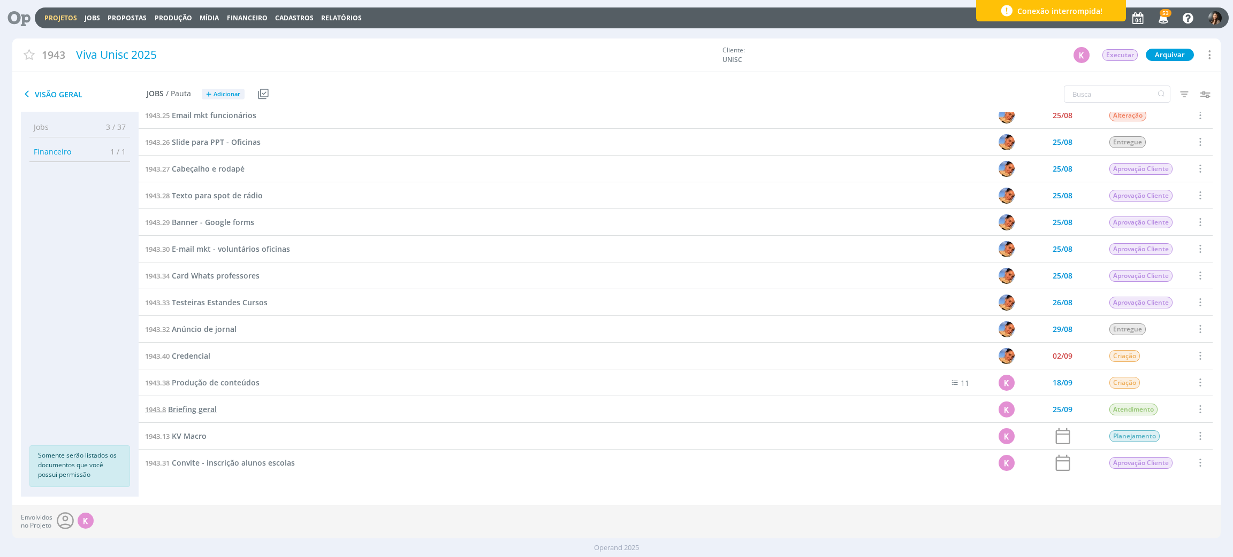
click at [195, 410] on span "Briefing geral" at bounding box center [192, 409] width 49 height 10
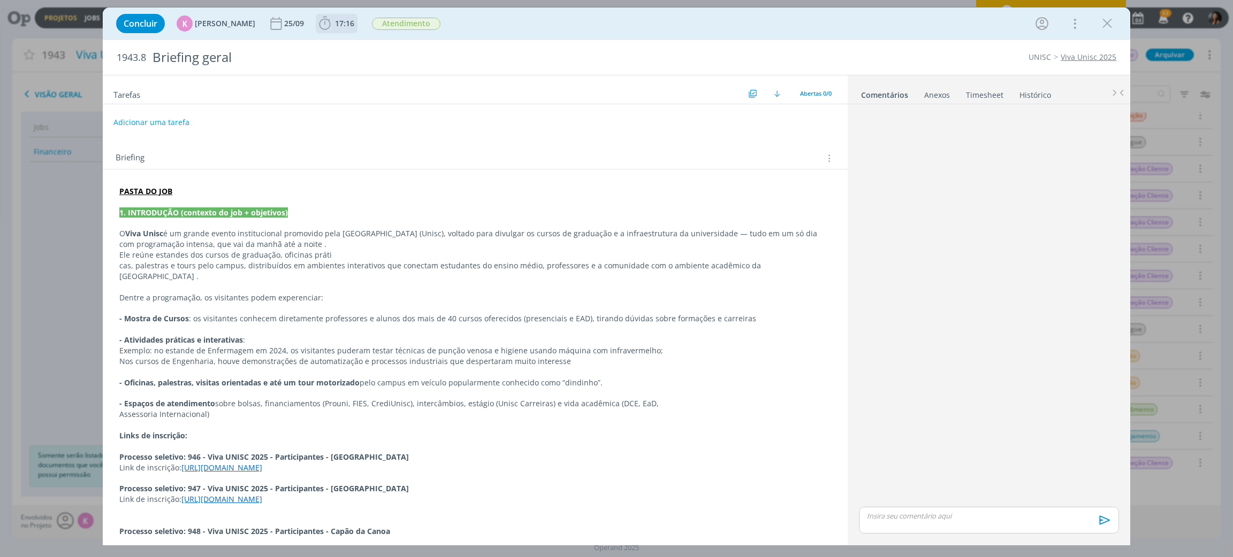
click at [331, 28] on span "17:16" at bounding box center [337, 24] width 40 height 16
click at [415, 45] on button "Apontar" at bounding box center [420, 47] width 44 height 11
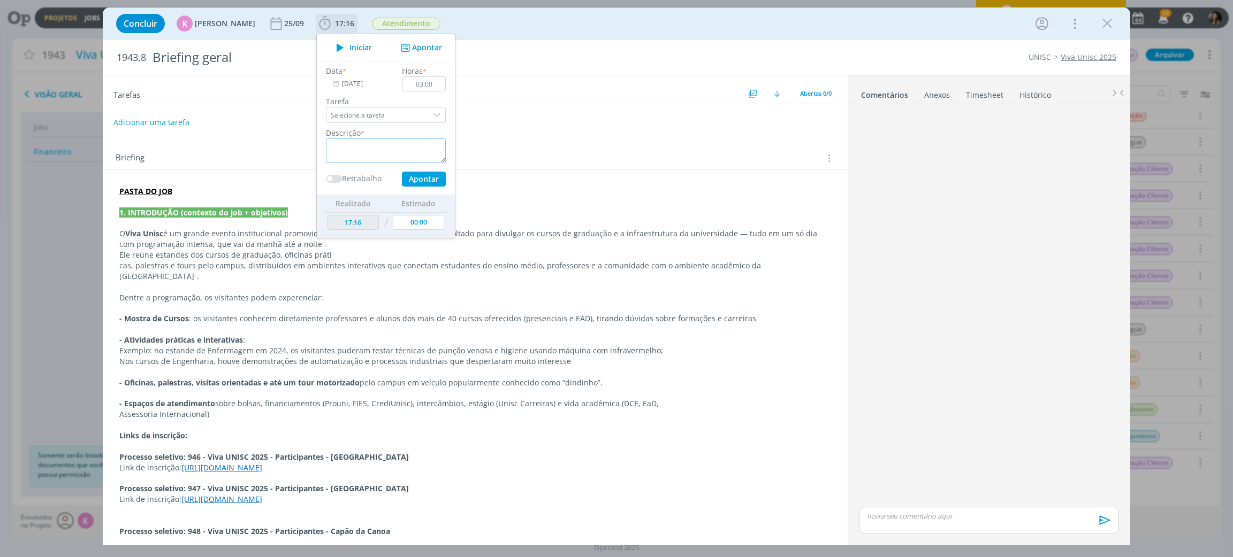
click at [381, 157] on textarea "dialog" at bounding box center [386, 151] width 120 height 25
click at [418, 86] on input "03:00" at bounding box center [424, 84] width 44 height 15
drag, startPoint x: 429, startPoint y: 83, endPoint x: 603, endPoint y: 80, distance: 173.9
click at [435, 83] on input "03:00" at bounding box center [424, 84] width 44 height 15
type input "02:00"
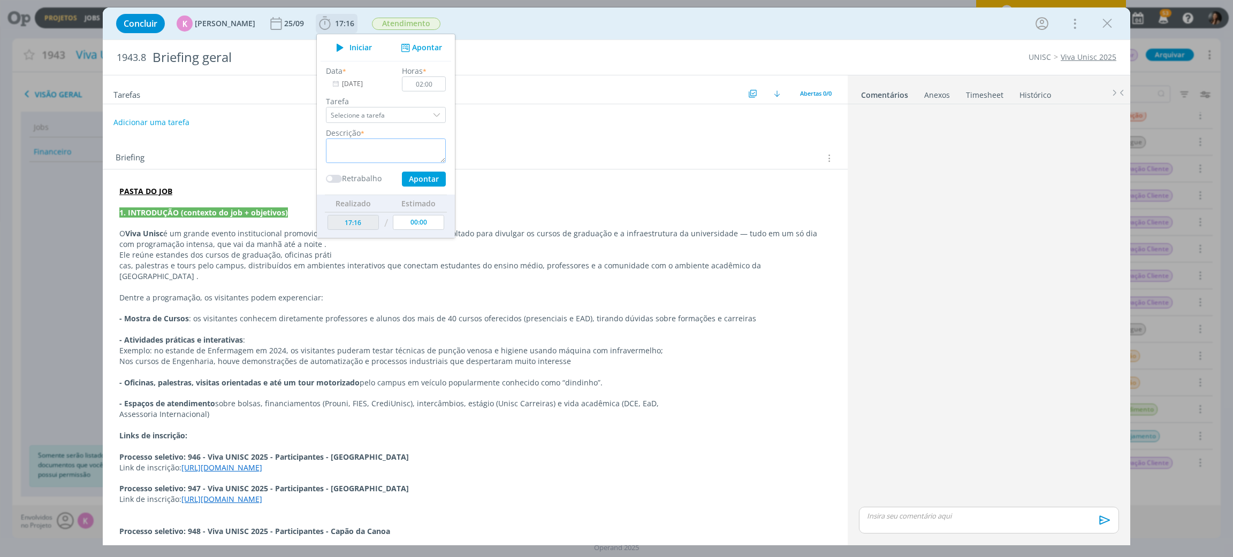
click at [372, 150] on textarea "dialog" at bounding box center [386, 151] width 120 height 25
type textarea "check lista"
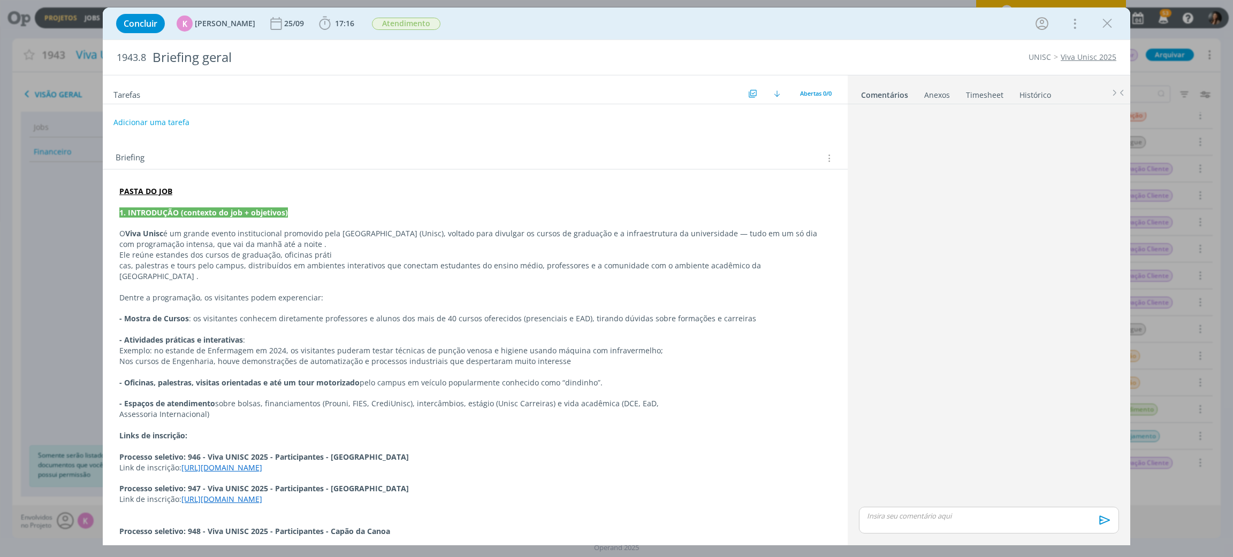
drag, startPoint x: 1102, startPoint y: 25, endPoint x: 57, endPoint y: 5, distance: 1045.0
click at [1100, 25] on icon "dialog" at bounding box center [1107, 24] width 16 height 16
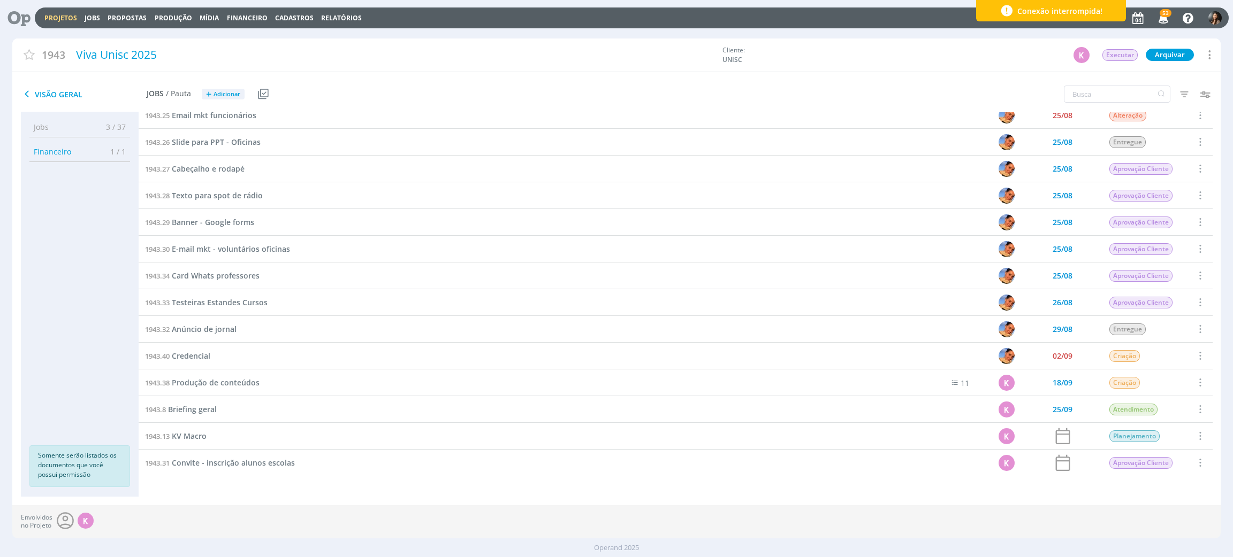
click at [57, 6] on div "Projetos Jobs Propostas Produção Mídia Financeiro Cadastros Relatórios 53 Notif…" at bounding box center [616, 278] width 1233 height 557
click at [62, 16] on link "Projetos" at bounding box center [60, 17] width 33 height 9
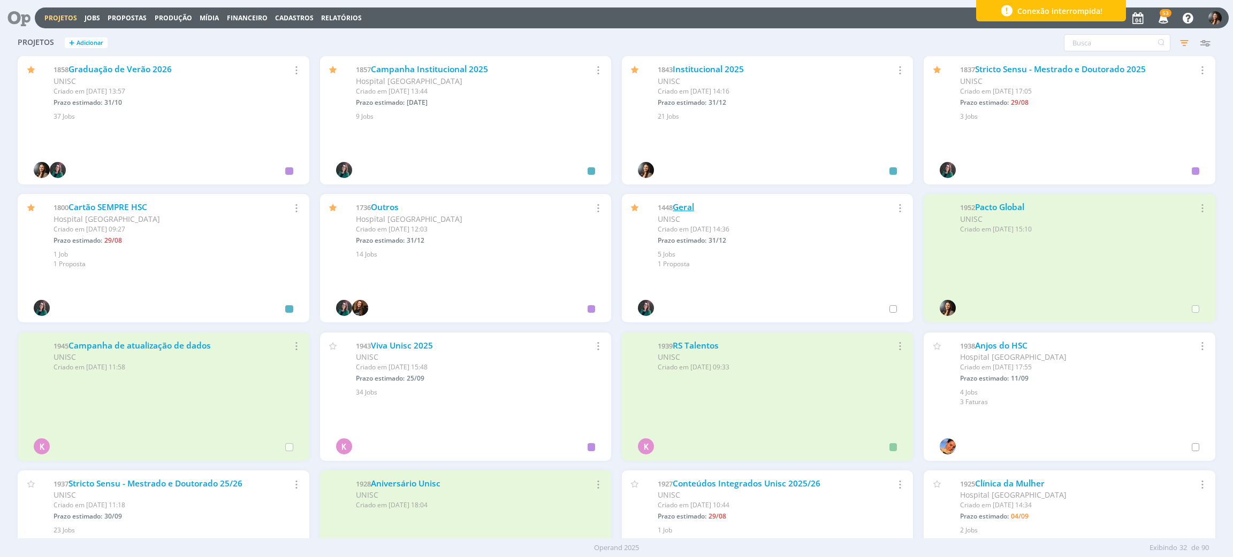
click at [690, 205] on link "Geral" at bounding box center [682, 207] width 21 height 11
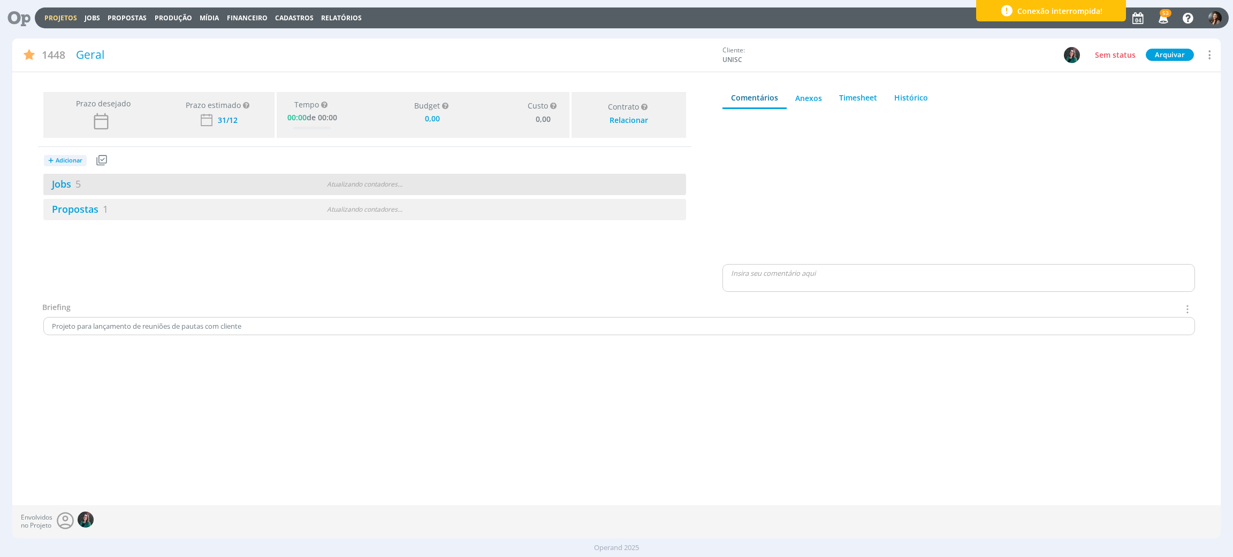
click at [342, 190] on div "Jobs 5 Atualizando contadores . . ." at bounding box center [364, 184] width 643 height 21
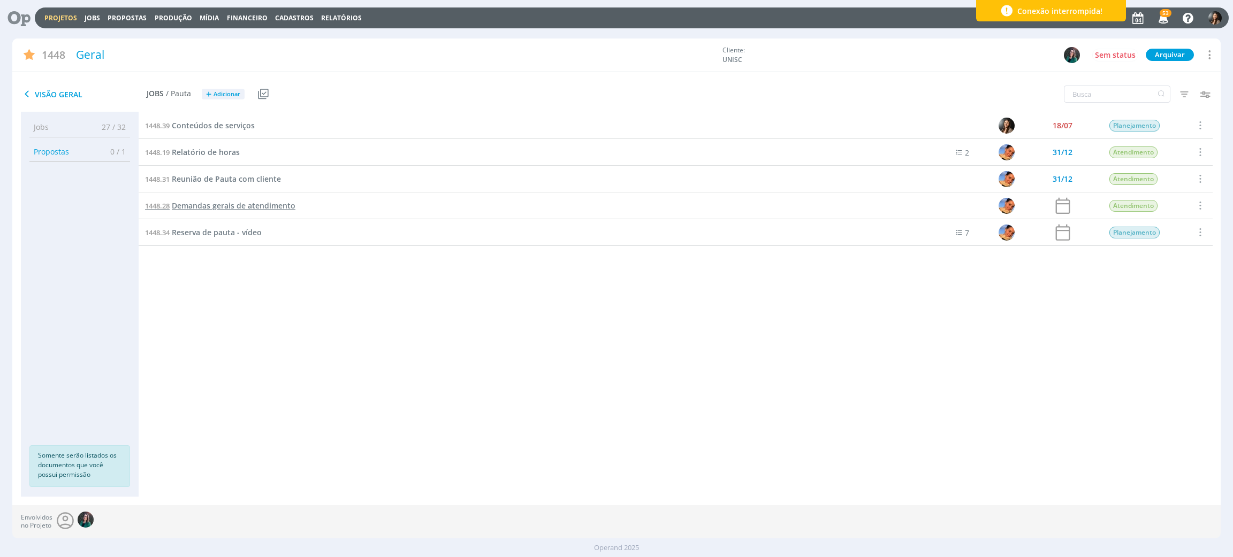
click at [217, 203] on span "Demandas gerais de atendimento" at bounding box center [234, 206] width 124 height 10
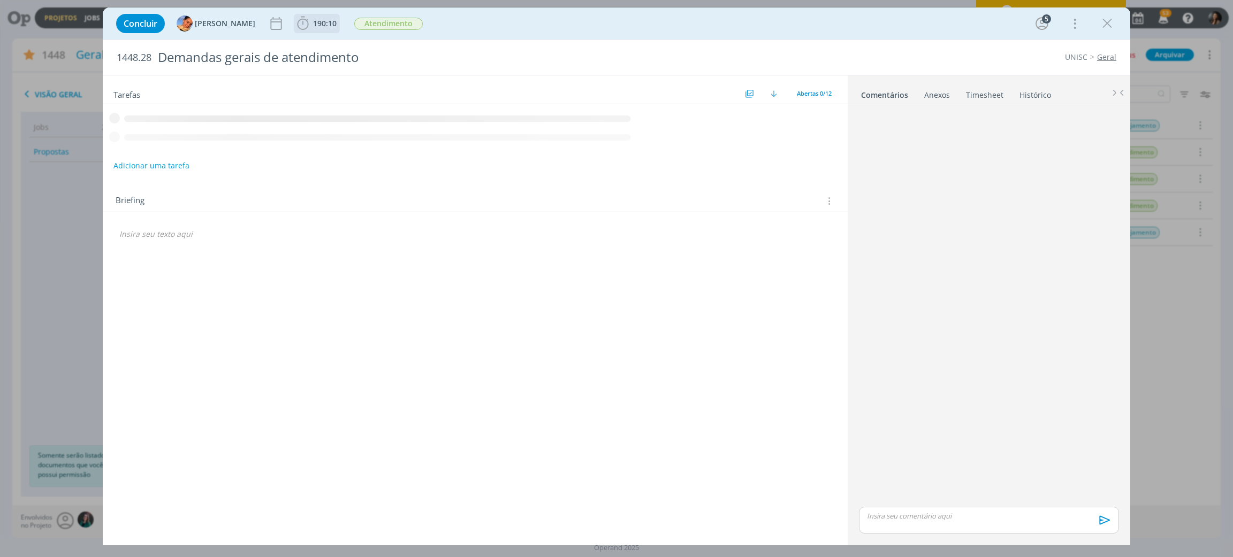
click at [319, 19] on span "190:10" at bounding box center [325, 23] width 24 height 10
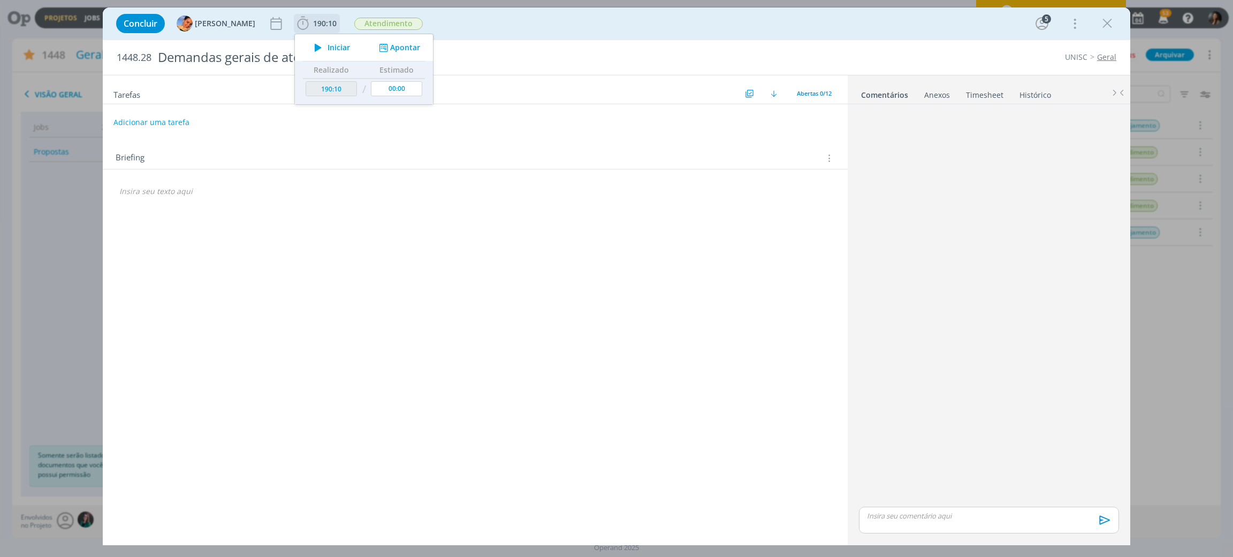
click at [384, 44] on button "Apontar" at bounding box center [398, 47] width 44 height 11
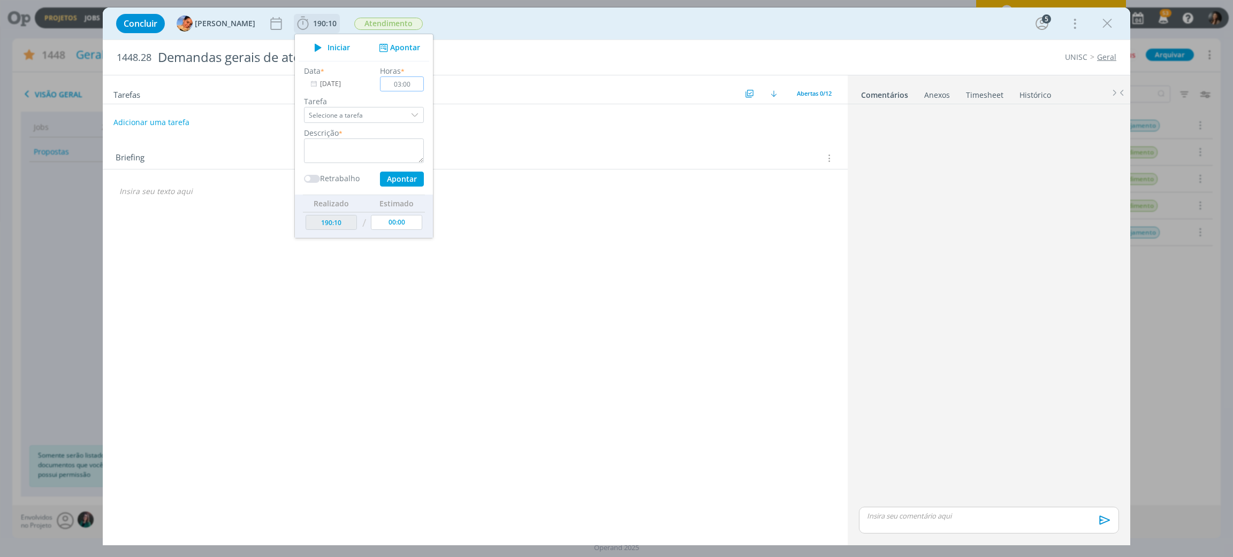
type input "03:00"
click at [397, 141] on textarea "dialog" at bounding box center [364, 151] width 120 height 25
click at [390, 169] on div "Data * 04/09/2025 Horas * 03:00 Tarefa Selecione a tarefa Descrição * Conferênc…" at bounding box center [364, 125] width 131 height 121
click at [394, 175] on button "Apontar" at bounding box center [402, 179] width 44 height 15
type textarea "Conferências de materiais graduação e viva"
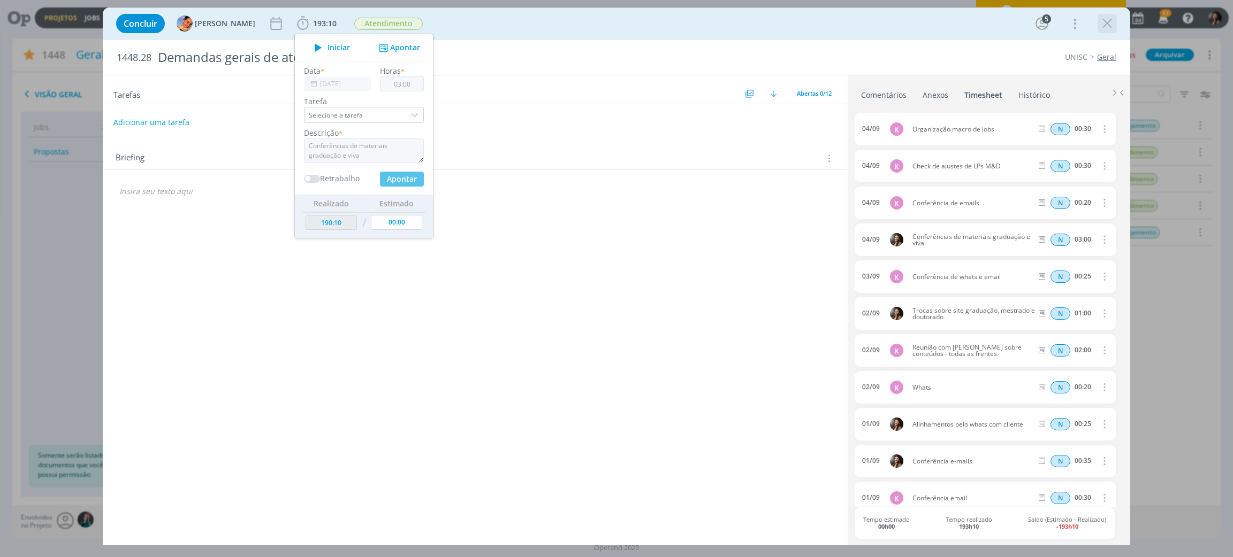
type input "00:00"
type input "193:10"
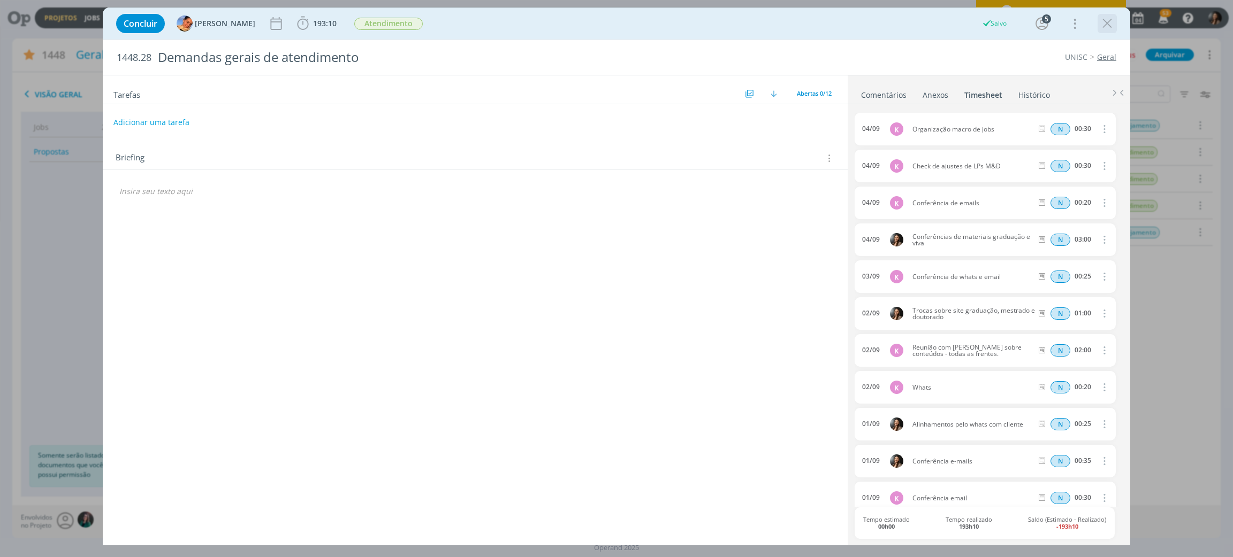
click at [1108, 19] on icon "dialog" at bounding box center [1107, 24] width 16 height 16
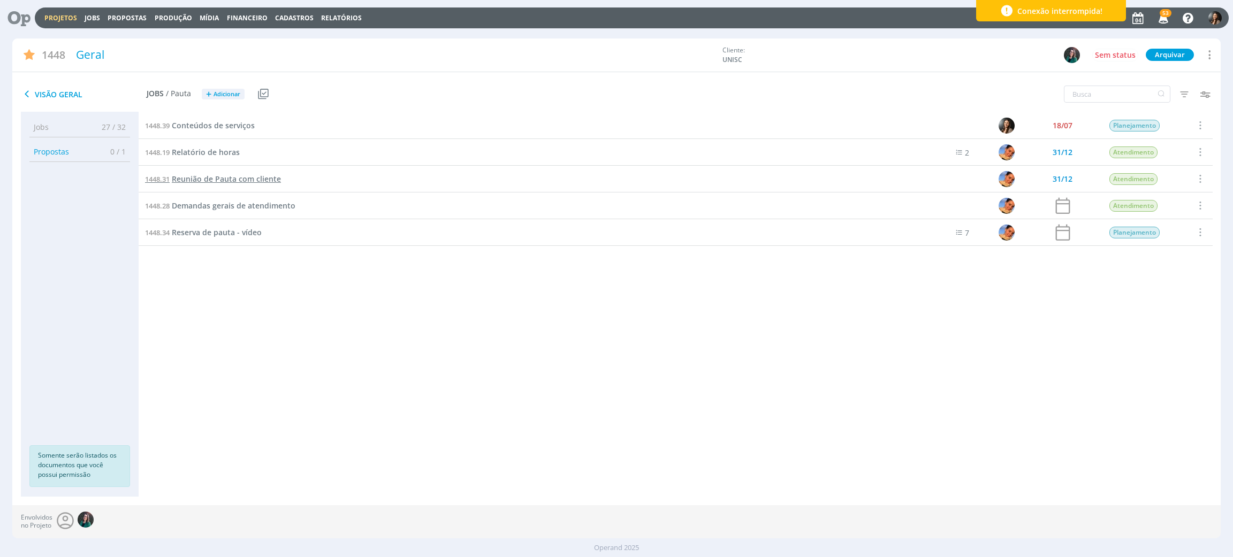
click at [235, 179] on span "Reunião de Pauta com cliente" at bounding box center [226, 179] width 109 height 10
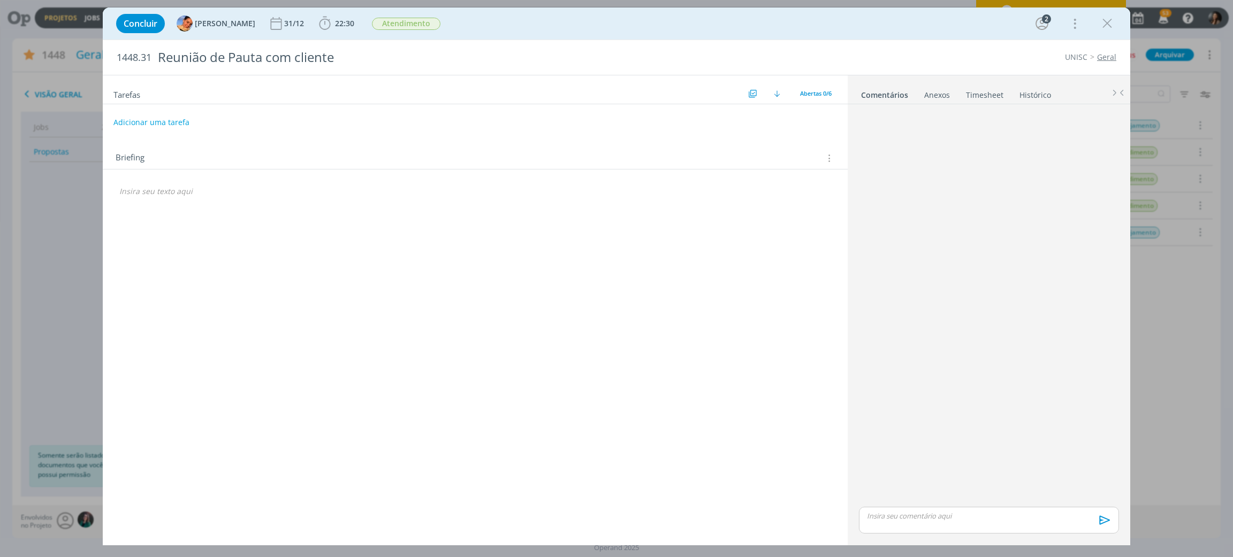
click at [1003, 95] on li "Timesheet" at bounding box center [991, 93] width 53 height 16
click at [1001, 93] on link "Timesheet" at bounding box center [984, 93] width 39 height 16
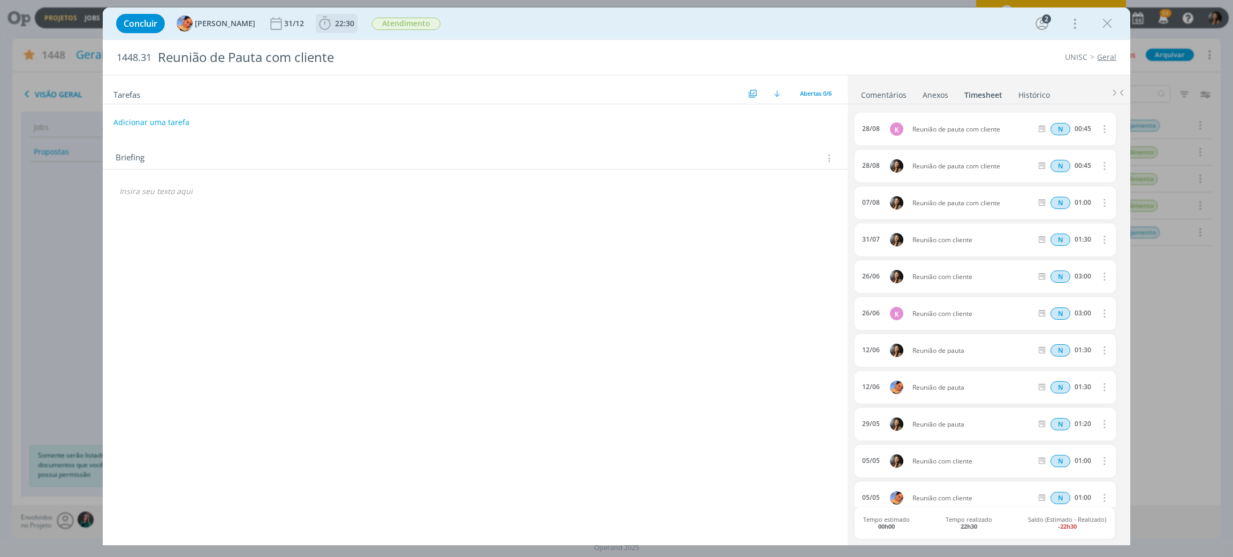
click at [335, 30] on span "22:30" at bounding box center [337, 24] width 40 height 16
click at [409, 43] on button "Apontar" at bounding box center [420, 47] width 44 height 11
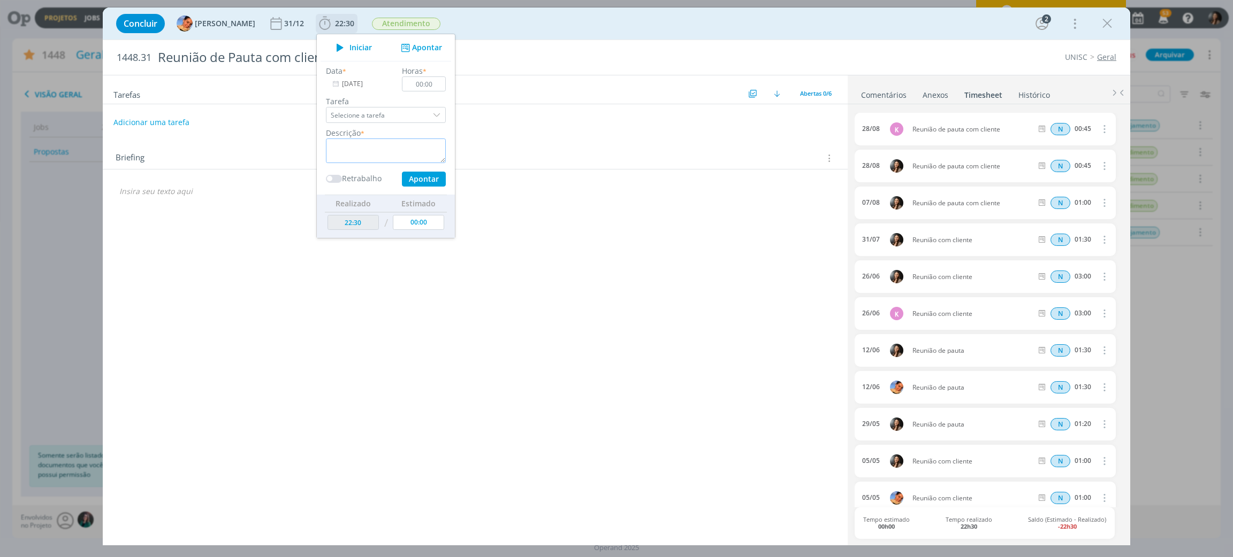
click at [391, 150] on textarea "dialog" at bounding box center [386, 151] width 120 height 25
type textarea "Reunião de pauta cliente"
click at [425, 89] on input "00:00" at bounding box center [424, 84] width 44 height 15
type input "01:00"
click at [425, 174] on button "Apontar" at bounding box center [424, 179] width 44 height 15
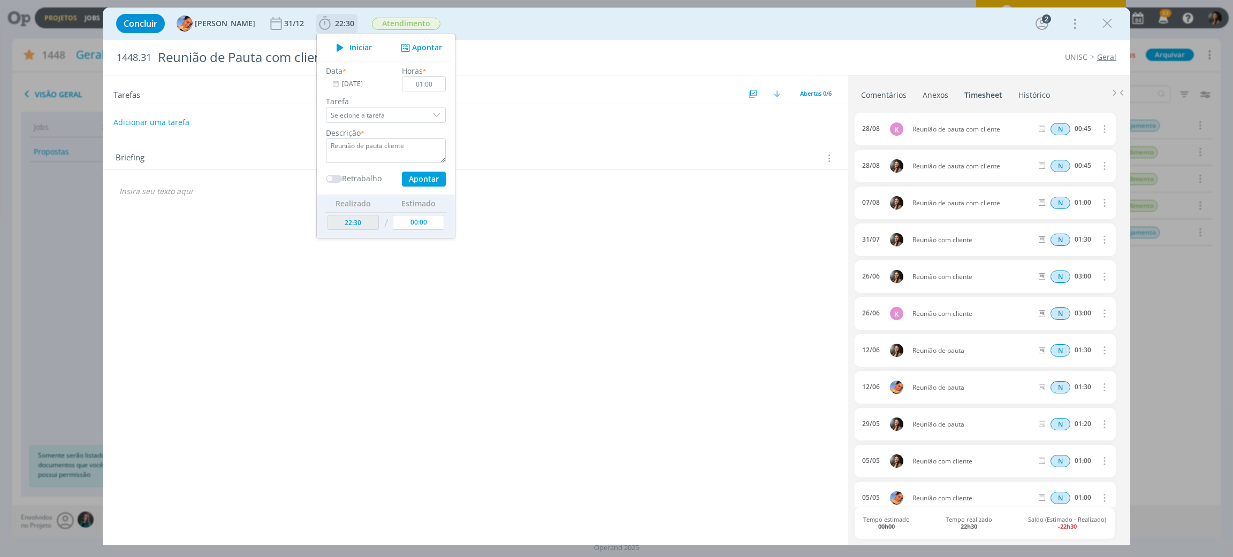
type textarea "Reunião de pauta cliente"
type input "00:00"
type input "23:30"
drag, startPoint x: 1112, startPoint y: 16, endPoint x: 678, endPoint y: 2, distance: 433.6
click at [1112, 17] on icon "dialog" at bounding box center [1107, 24] width 16 height 16
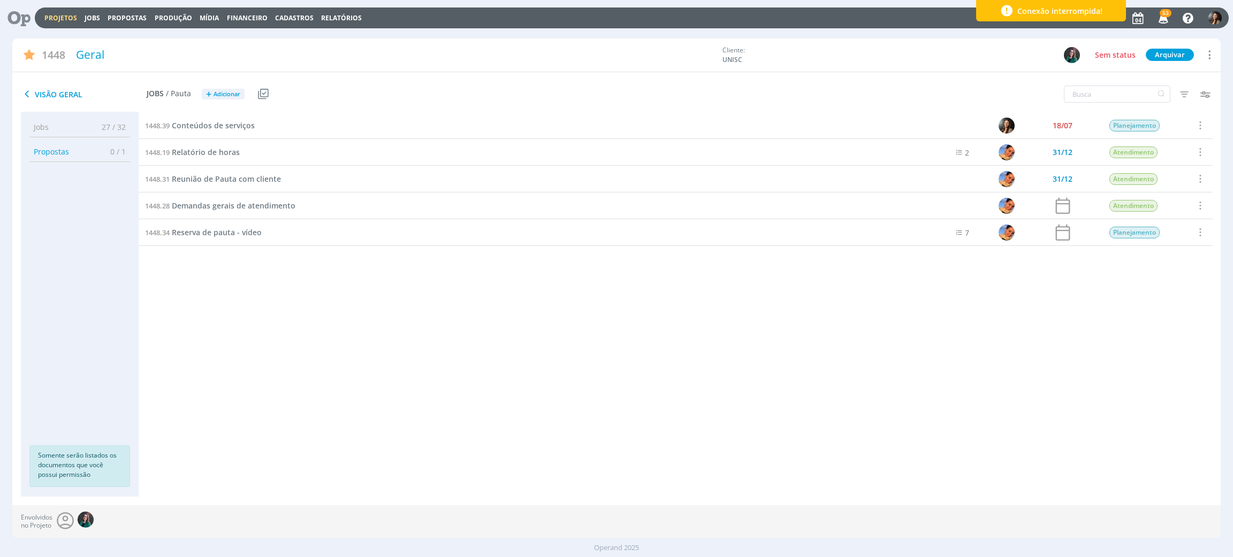
click at [64, 18] on div "Projetos Jobs Propostas Produção Mídia Financeiro Cadastros Relatórios 53 Notif…" at bounding box center [616, 278] width 1233 height 557
click at [56, 13] on link "Projetos" at bounding box center [60, 17] width 33 height 9
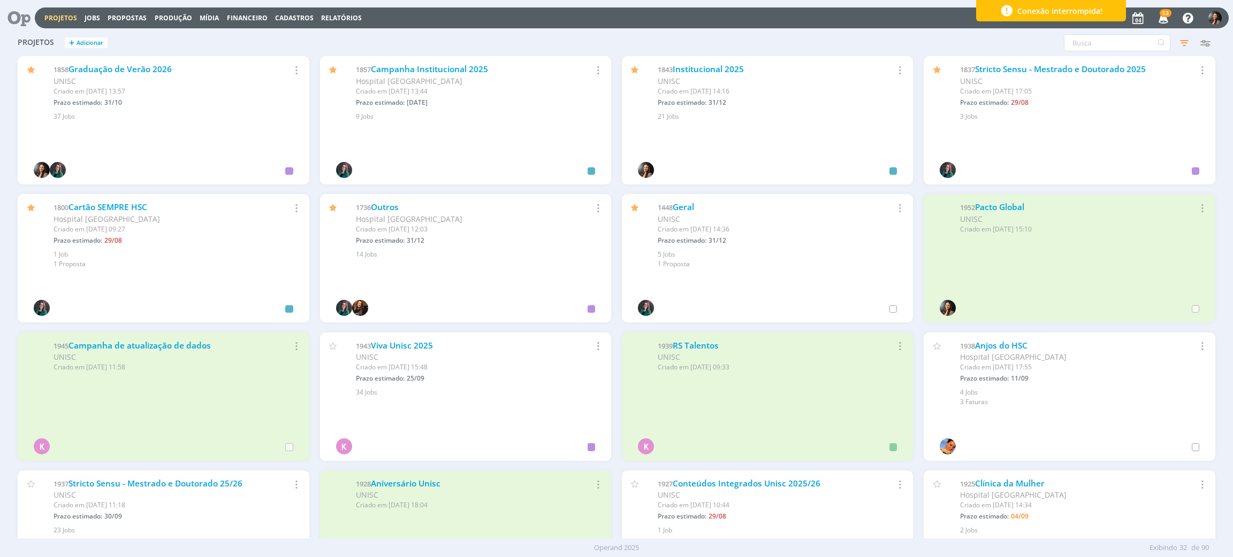
click at [380, 198] on div "1736 Outros Hospital Santa Cruz Criado em 24/04/24 às 12:03 Prazo estimado: 31/…" at bounding box center [465, 226] width 291 height 65
click at [387, 204] on link "Outros" at bounding box center [385, 207] width 28 height 11
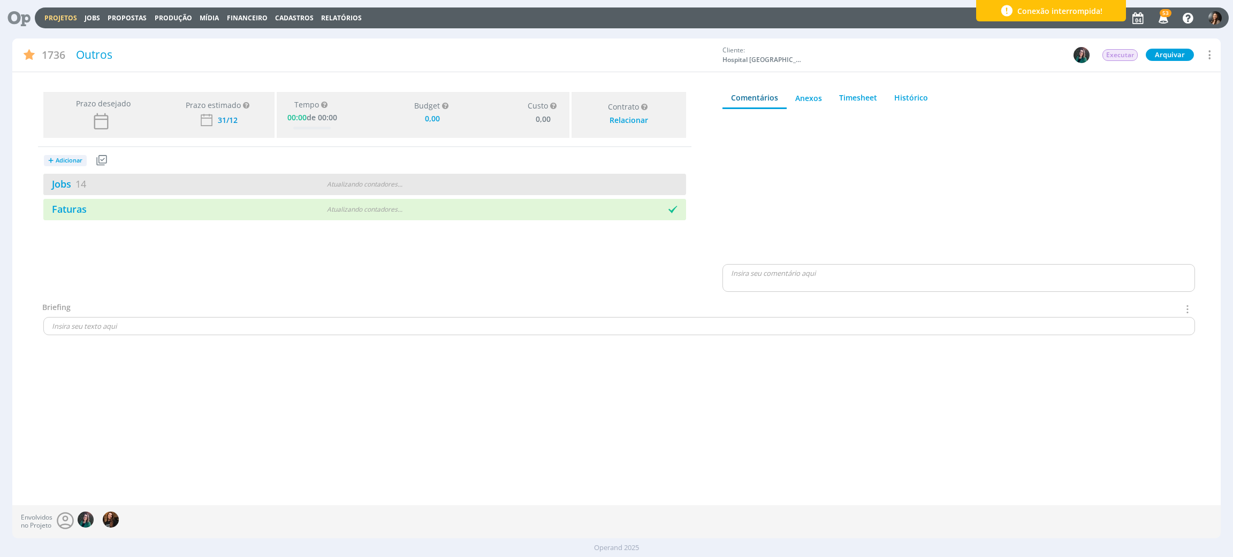
type input "0,00"
click at [444, 182] on div "Atualizando contadores . . ." at bounding box center [364, 185] width 209 height 10
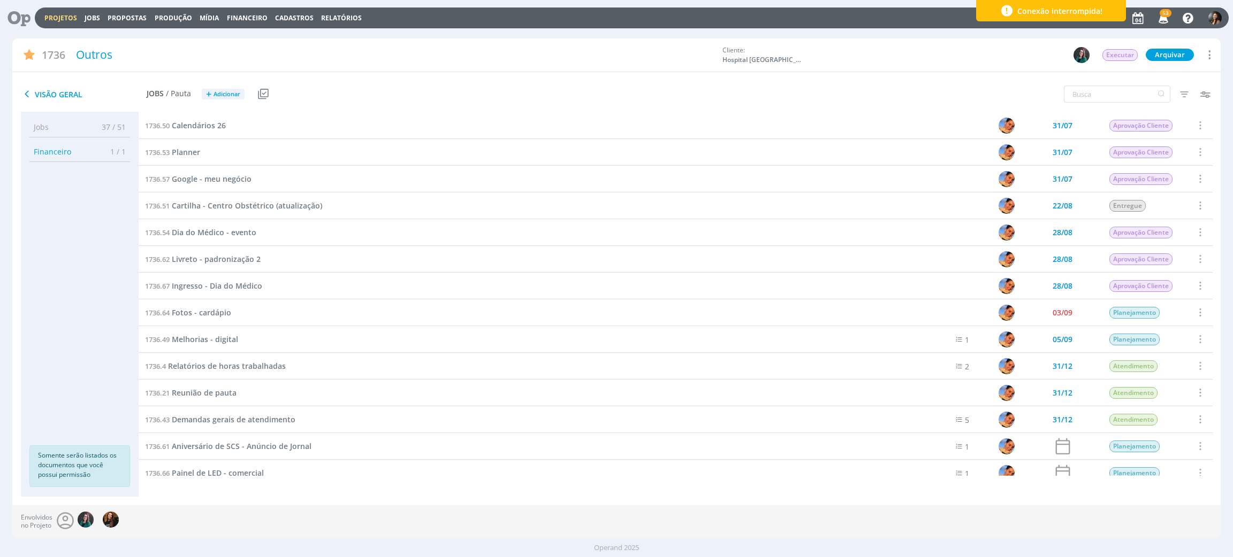
scroll to position [11, 0]
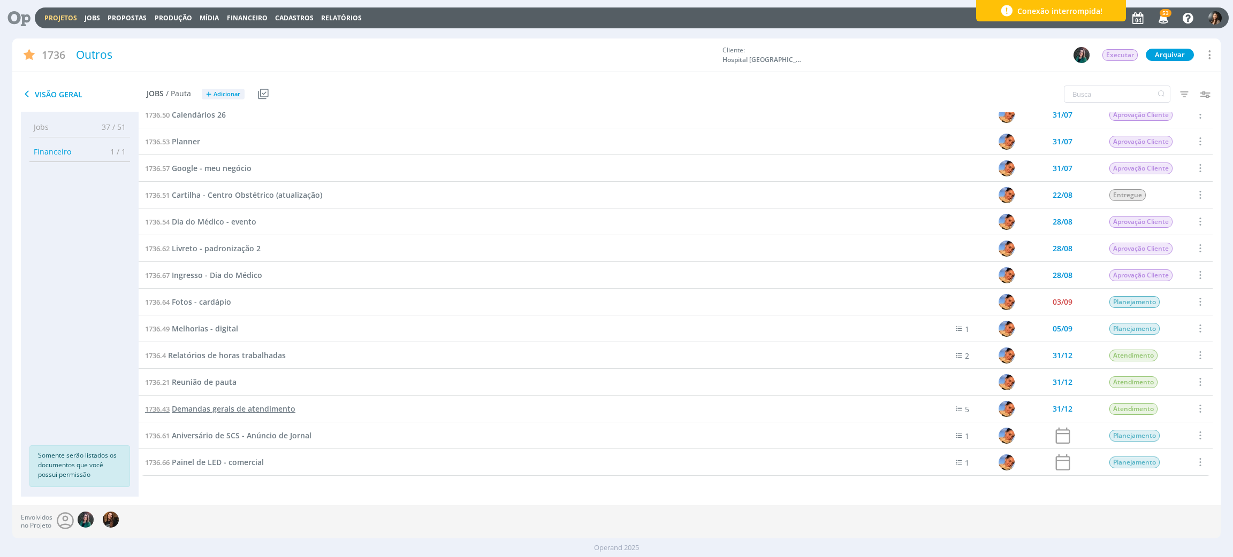
click at [236, 410] on span "Demandas gerais de atendimento" at bounding box center [234, 409] width 124 height 10
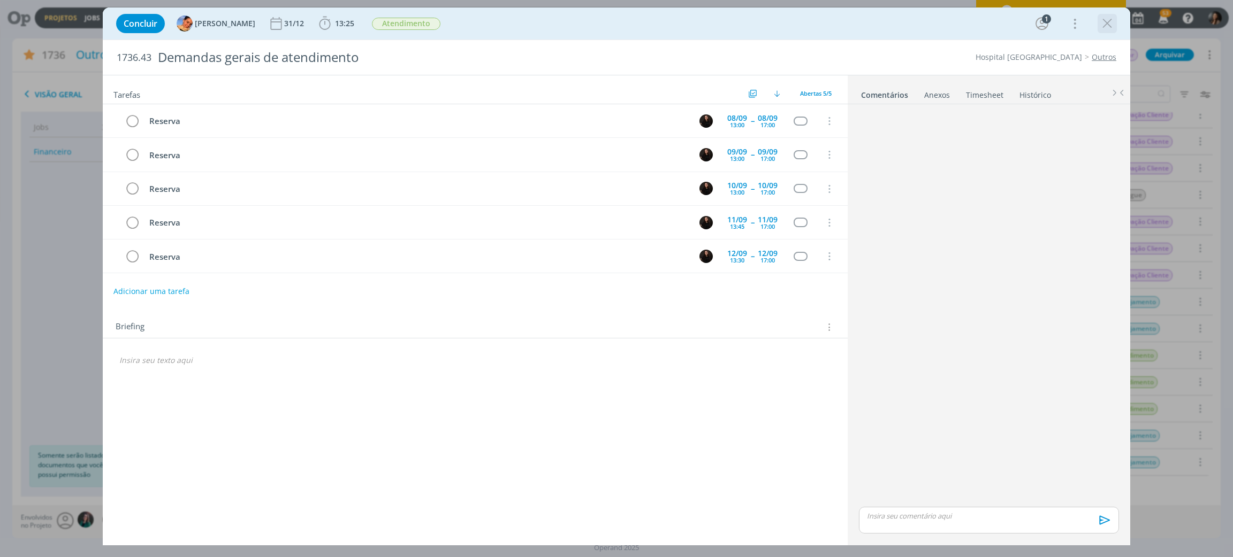
click at [1103, 21] on icon "dialog" at bounding box center [1107, 24] width 16 height 16
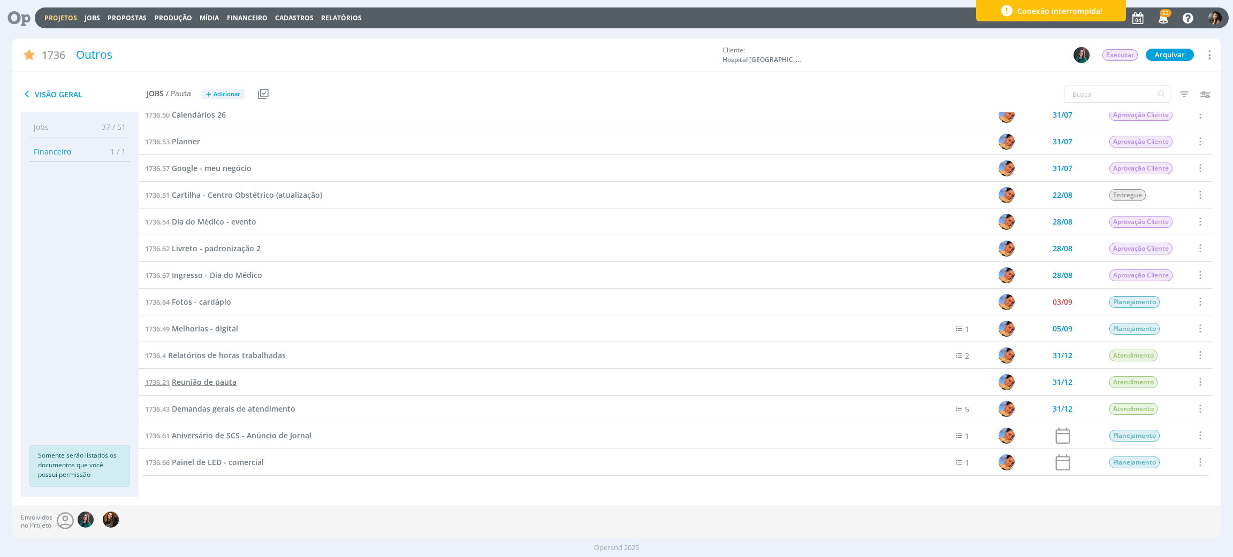
click at [212, 380] on span "Reunião de pauta" at bounding box center [204, 382] width 65 height 10
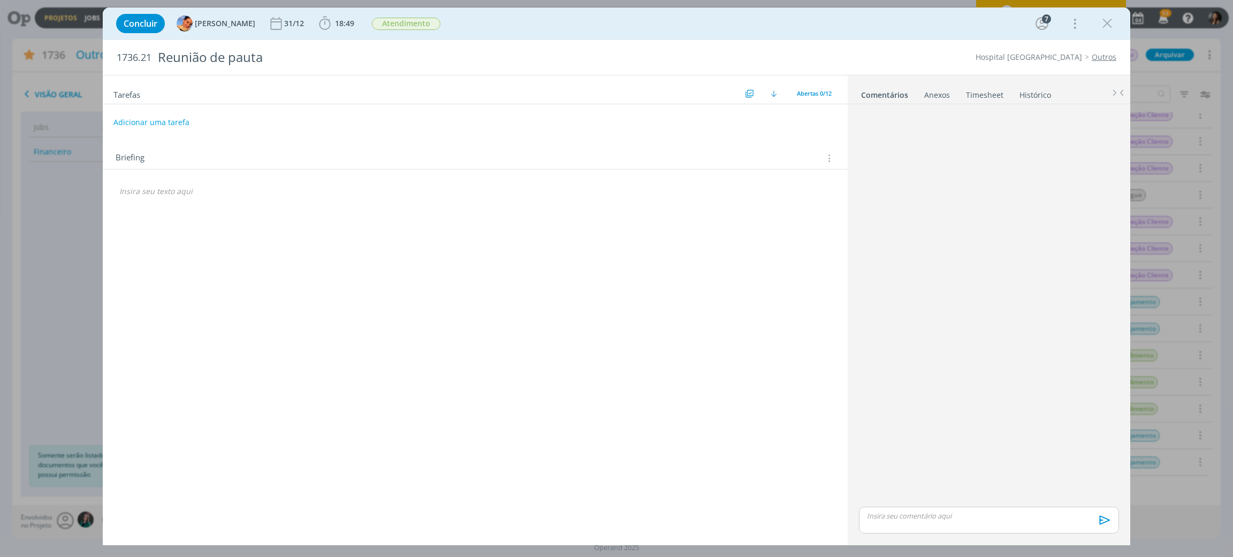
click at [984, 96] on link "Timesheet" at bounding box center [984, 93] width 39 height 16
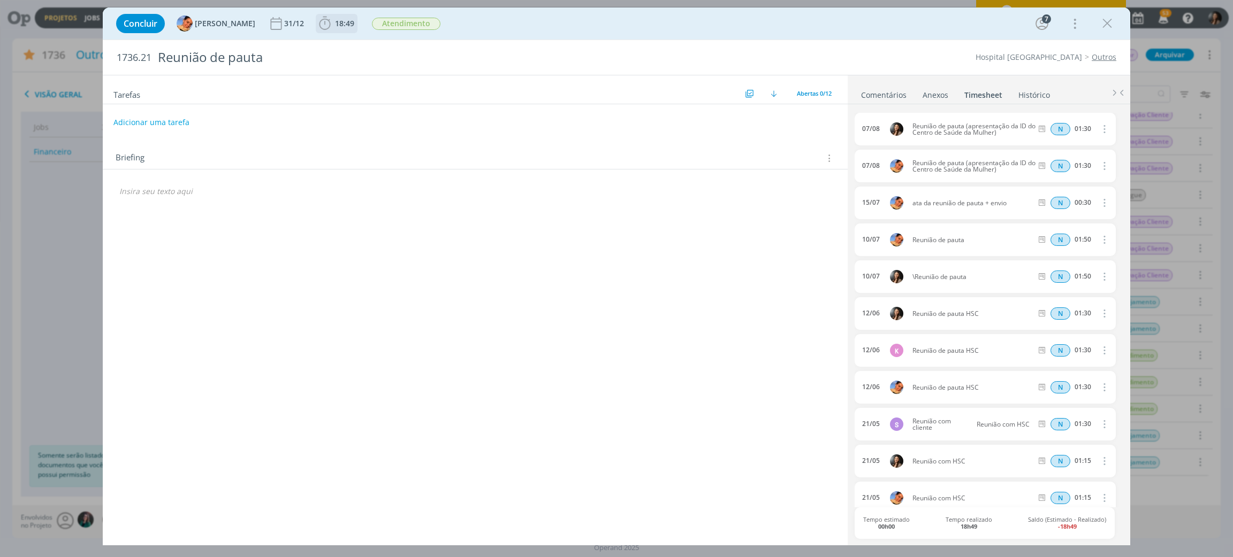
click at [340, 22] on span "18:49" at bounding box center [344, 23] width 19 height 10
click at [431, 49] on button "Apontar" at bounding box center [420, 47] width 44 height 11
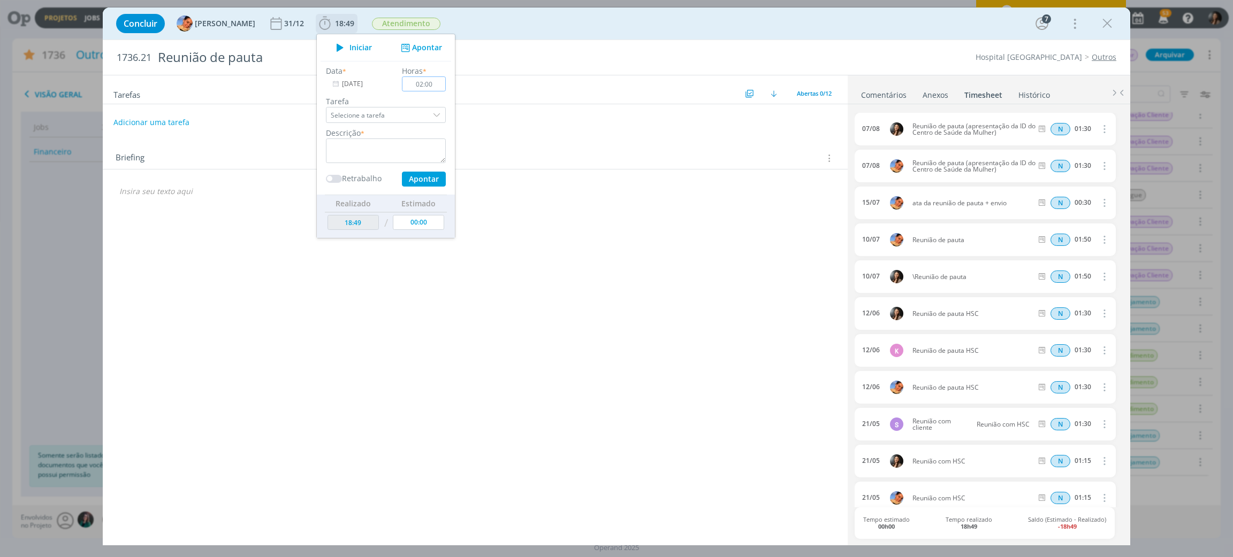
type input "02:00"
click at [402, 151] on textarea "dialog" at bounding box center [386, 151] width 120 height 25
click at [380, 151] on textarea "dialog" at bounding box center [386, 151] width 120 height 25
click at [406, 185] on button "Apontar" at bounding box center [424, 179] width 44 height 15
type textarea "Reunião de pauta"
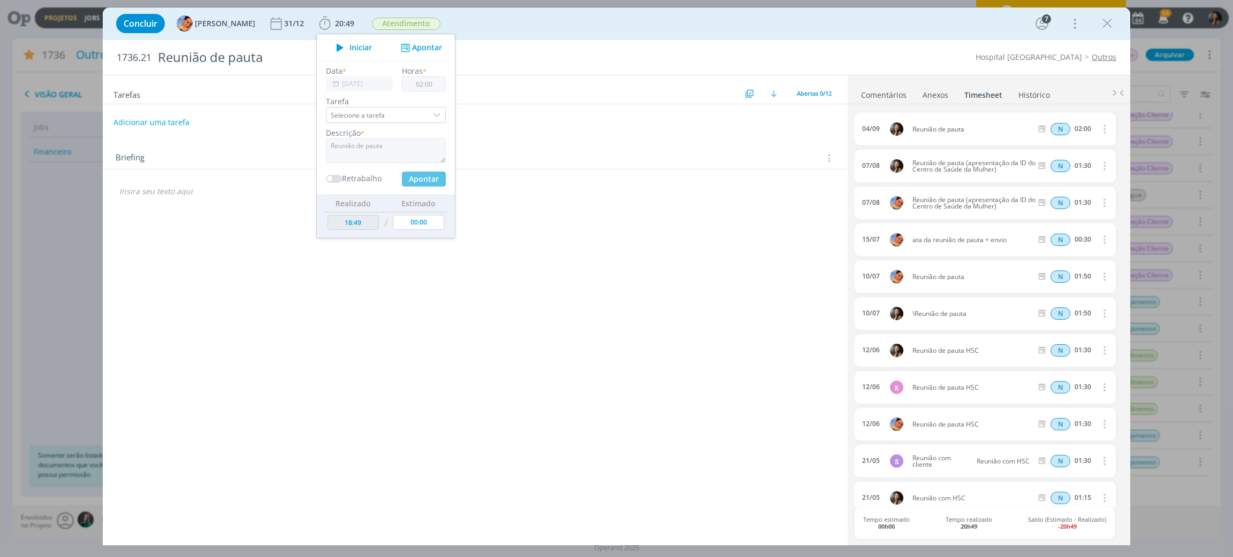
type input "00:00"
type input "20:49"
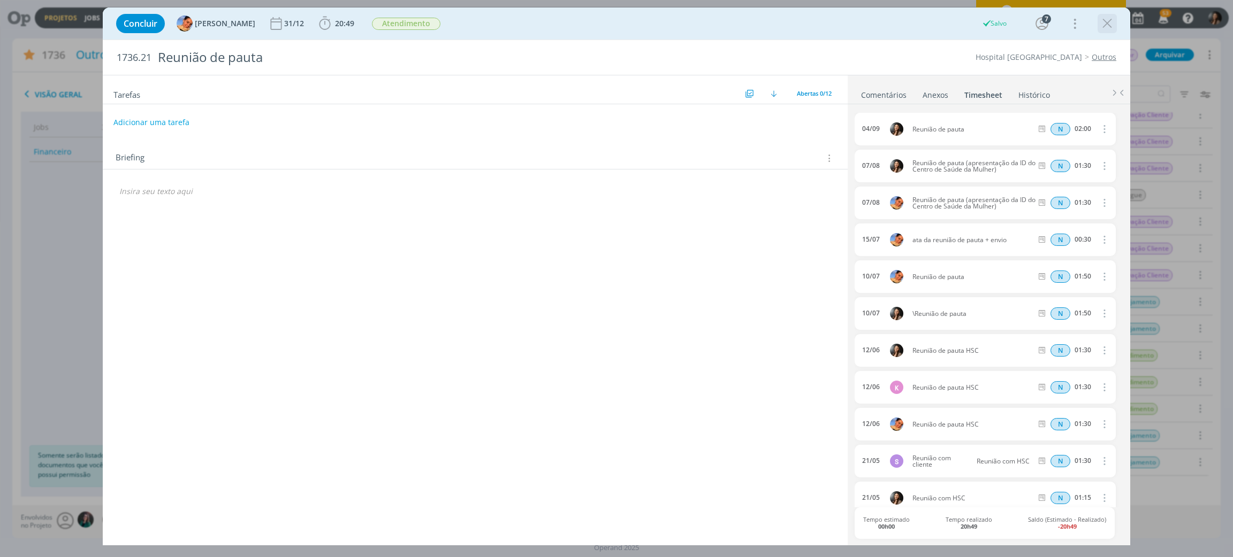
click at [1107, 21] on icon "dialog" at bounding box center [1107, 24] width 16 height 16
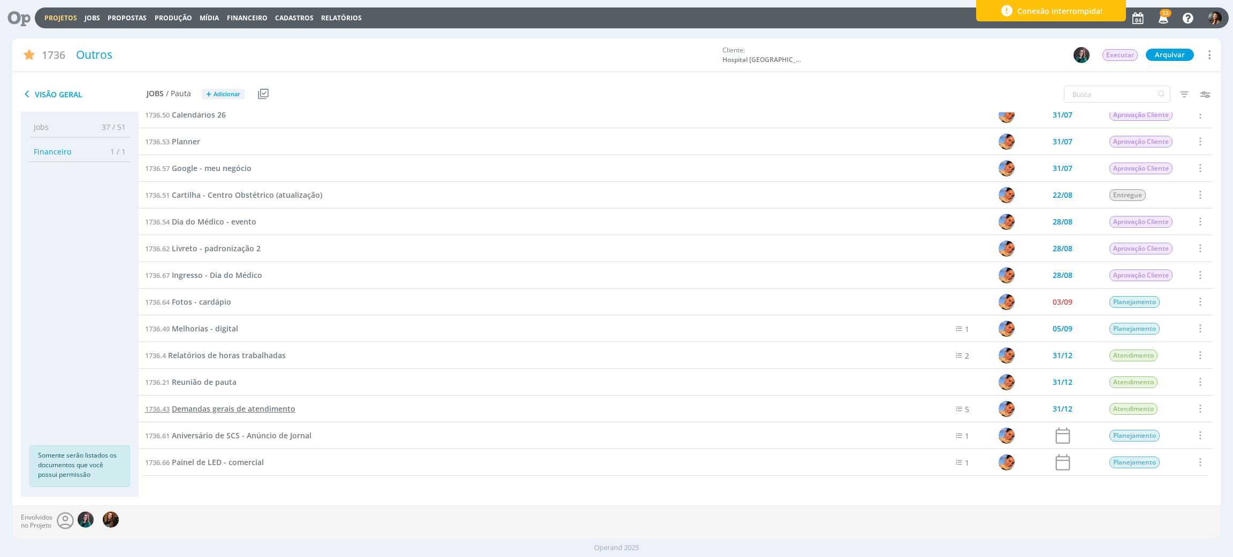
click at [226, 404] on span "Demandas gerais de atendimento" at bounding box center [234, 409] width 124 height 10
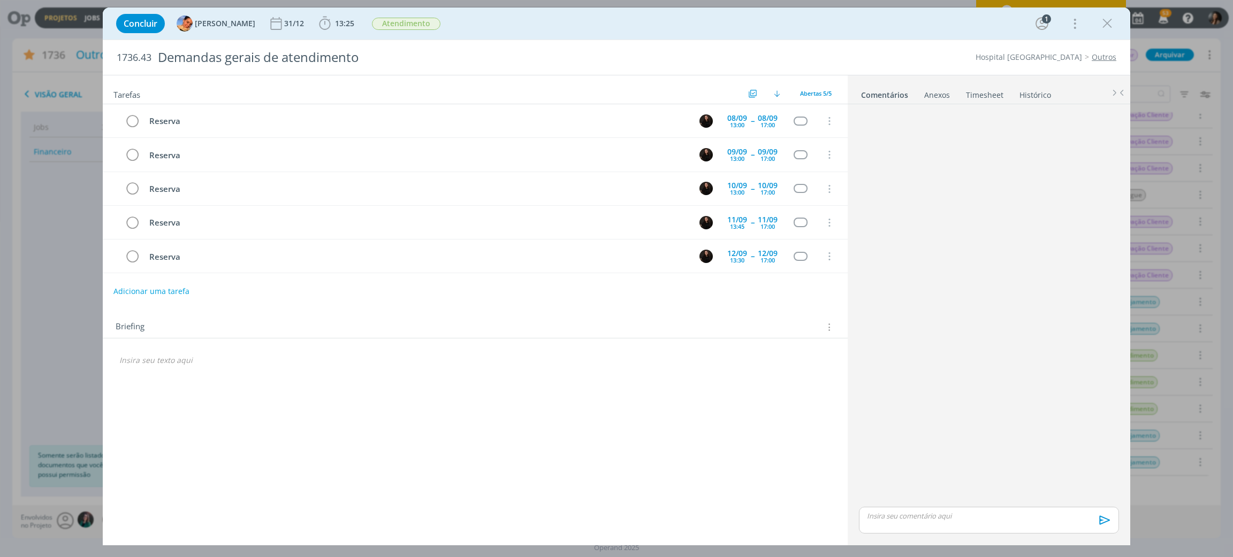
click at [994, 95] on link "Timesheet" at bounding box center [984, 93] width 39 height 16
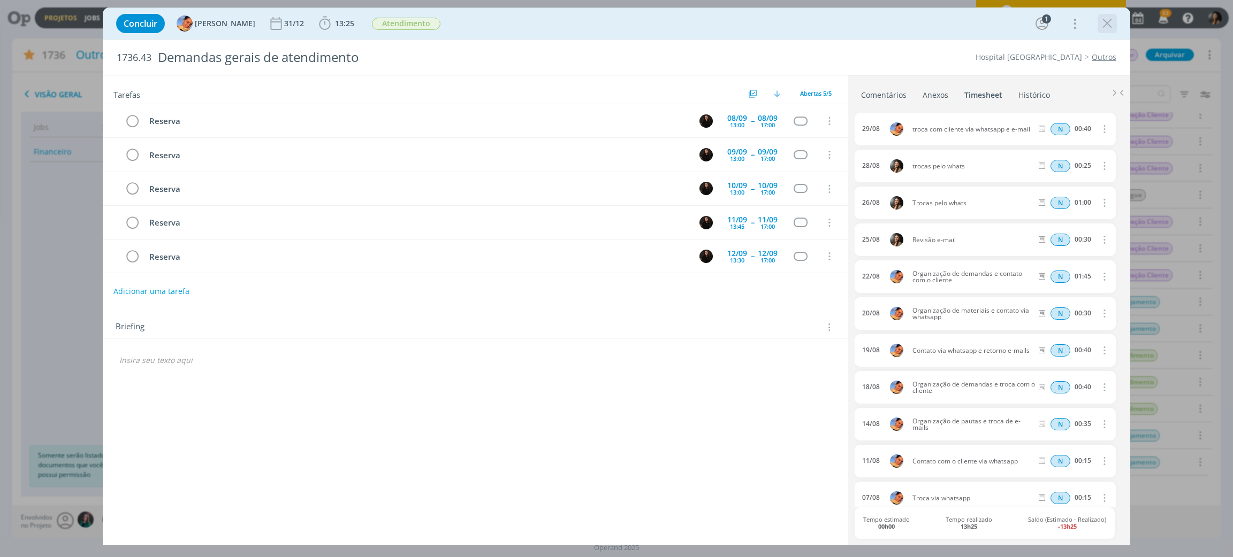
click at [1105, 21] on icon "dialog" at bounding box center [1107, 24] width 16 height 16
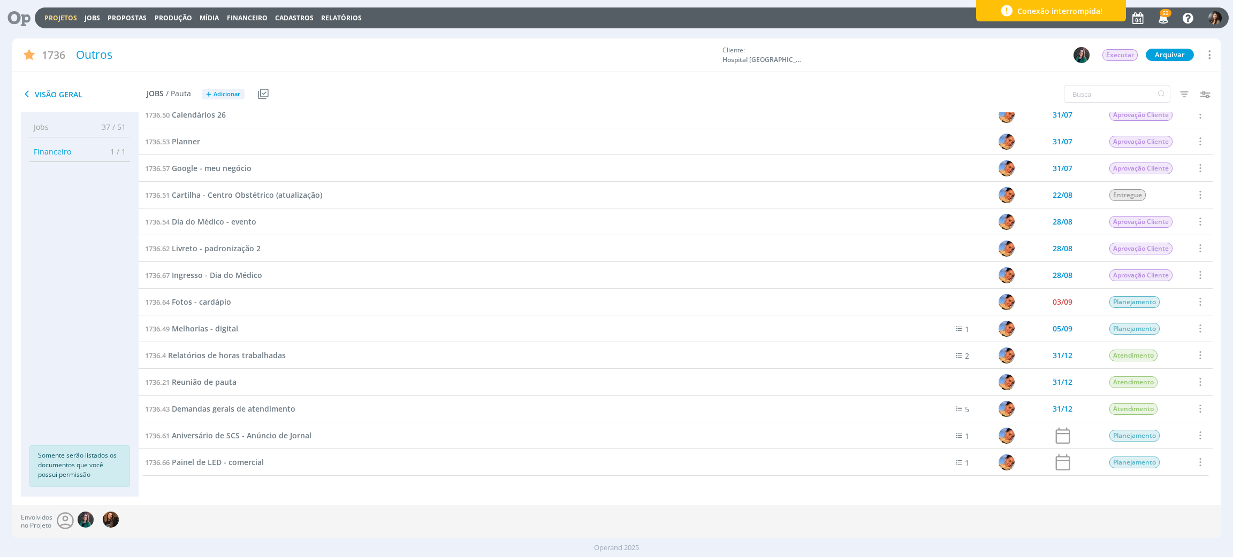
click at [68, 13] on link "Projetos" at bounding box center [60, 17] width 33 height 9
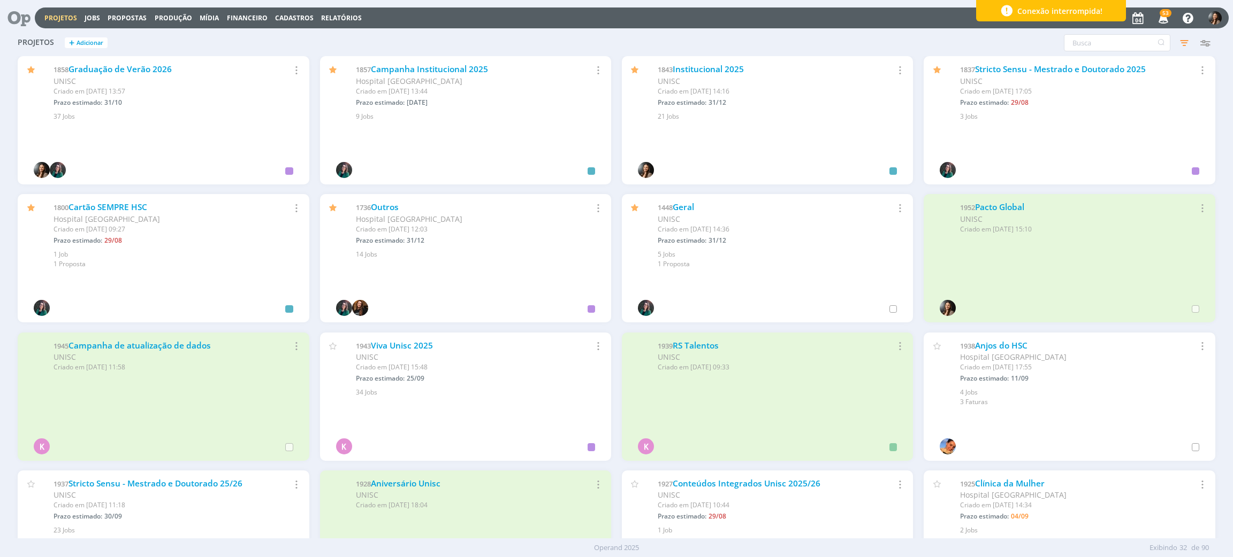
click at [17, 11] on icon at bounding box center [15, 17] width 22 height 21
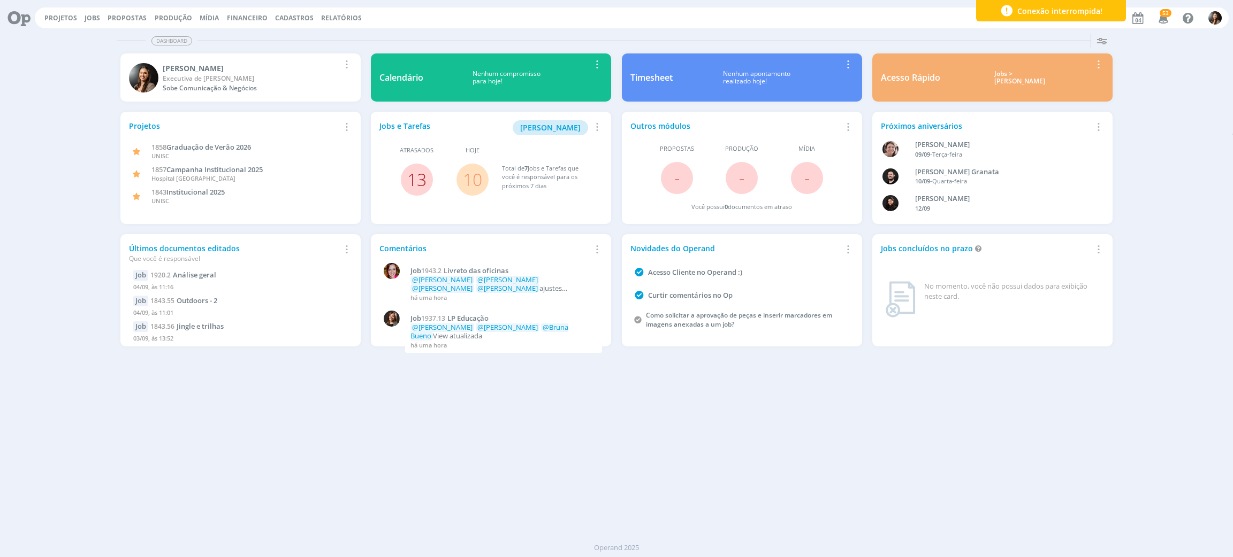
click at [416, 179] on link "13" at bounding box center [416, 179] width 19 height 23
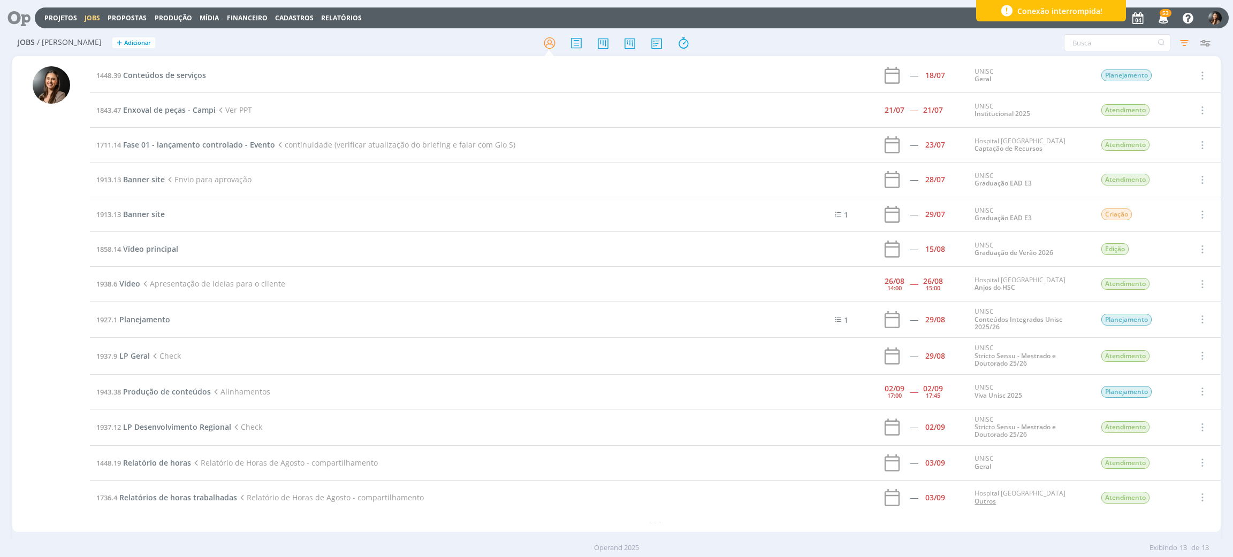
click at [982, 503] on link "Outros" at bounding box center [984, 501] width 21 height 9
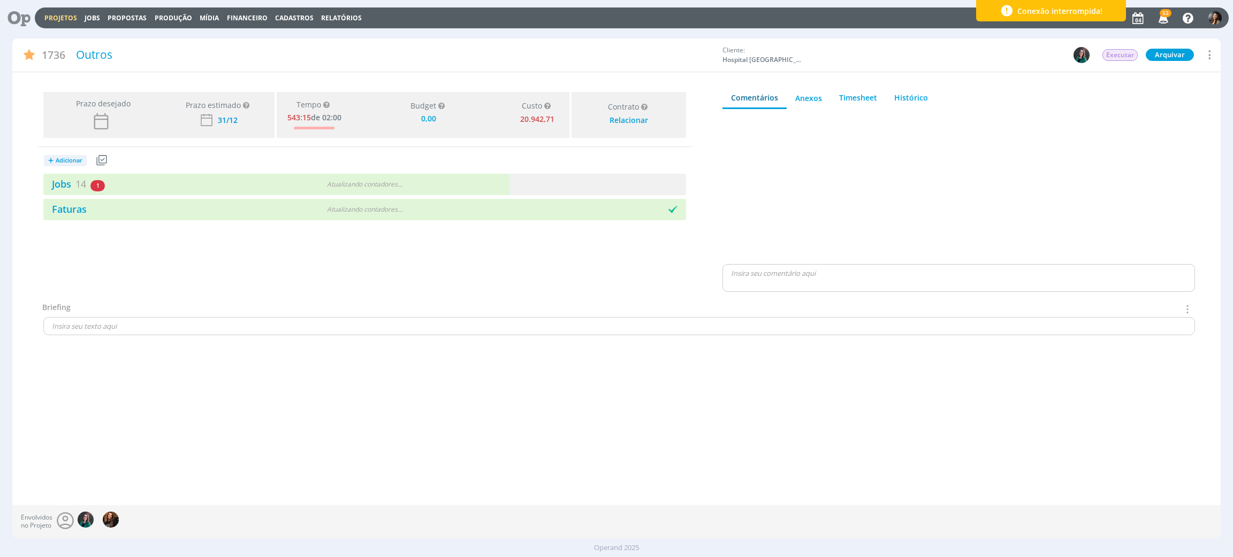
type input "0,00"
click at [421, 170] on div "+ Adicionar Projetos Jobs Propostas Produção Mídia Receitas Despesas Jobs 14 1 …" at bounding box center [364, 183] width 653 height 73
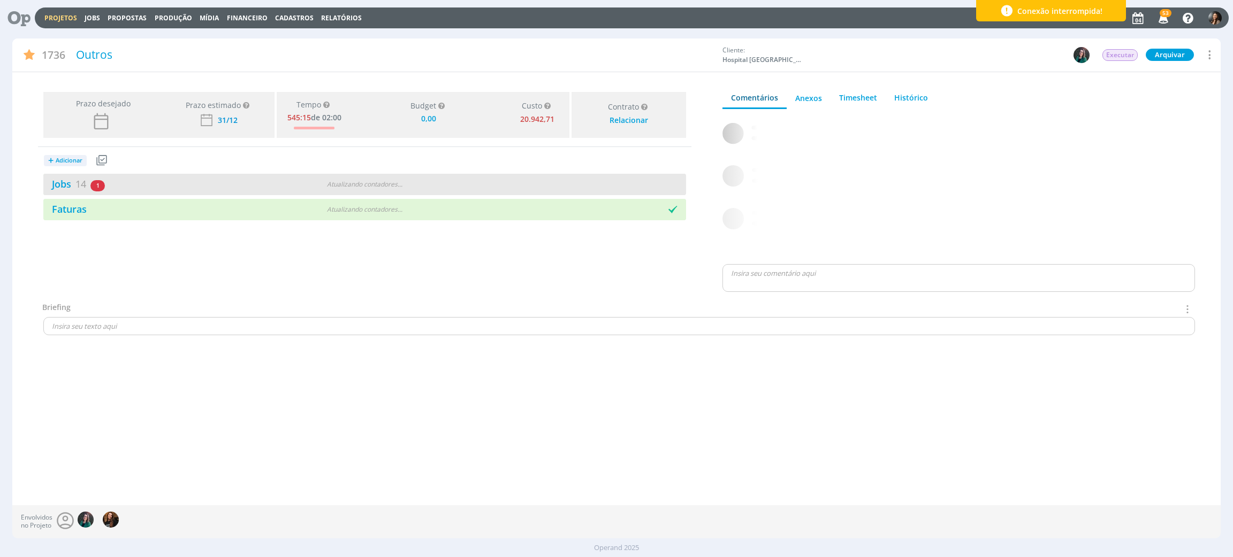
click at [426, 178] on div "Jobs 14 1 atrasado Atualizando contadores . . ." at bounding box center [364, 184] width 643 height 21
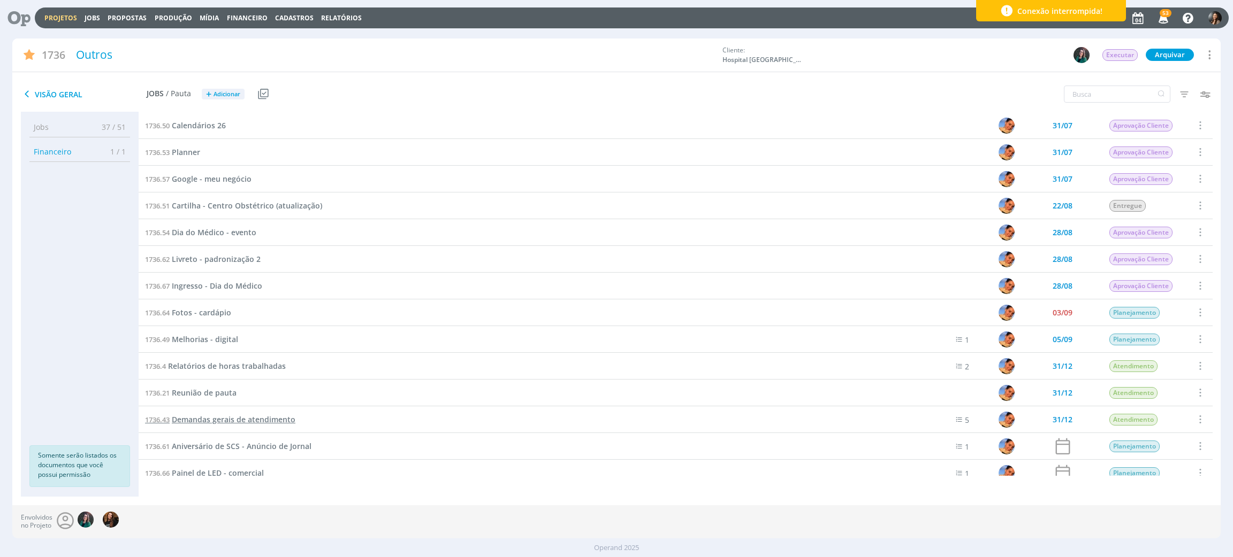
click at [197, 418] on span "Demandas gerais de atendimento" at bounding box center [234, 420] width 124 height 10
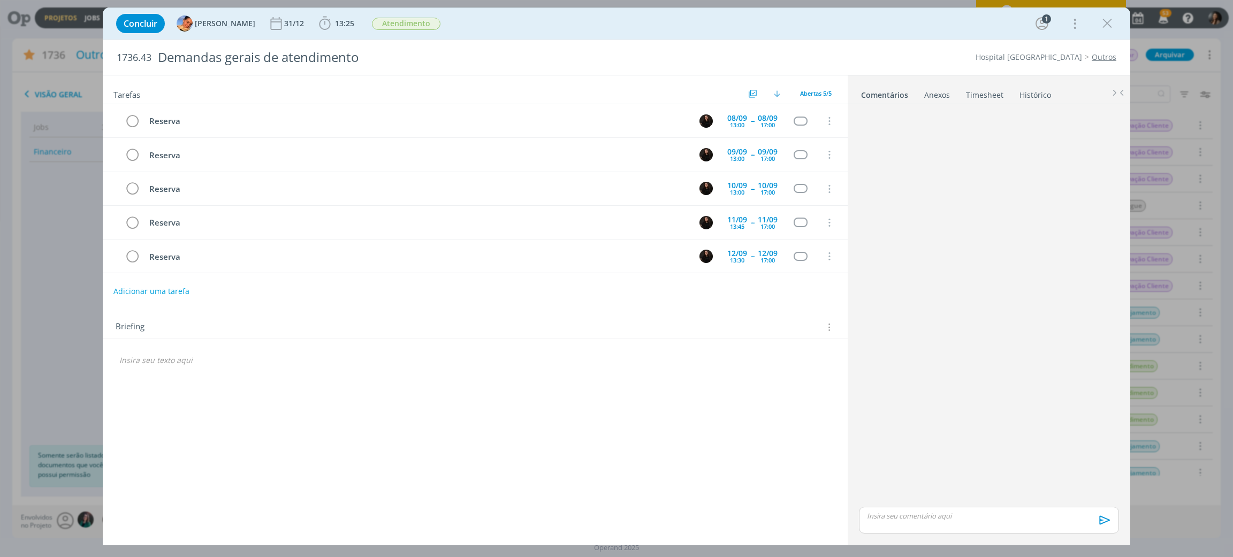
click at [986, 93] on link "Timesheet" at bounding box center [984, 93] width 39 height 16
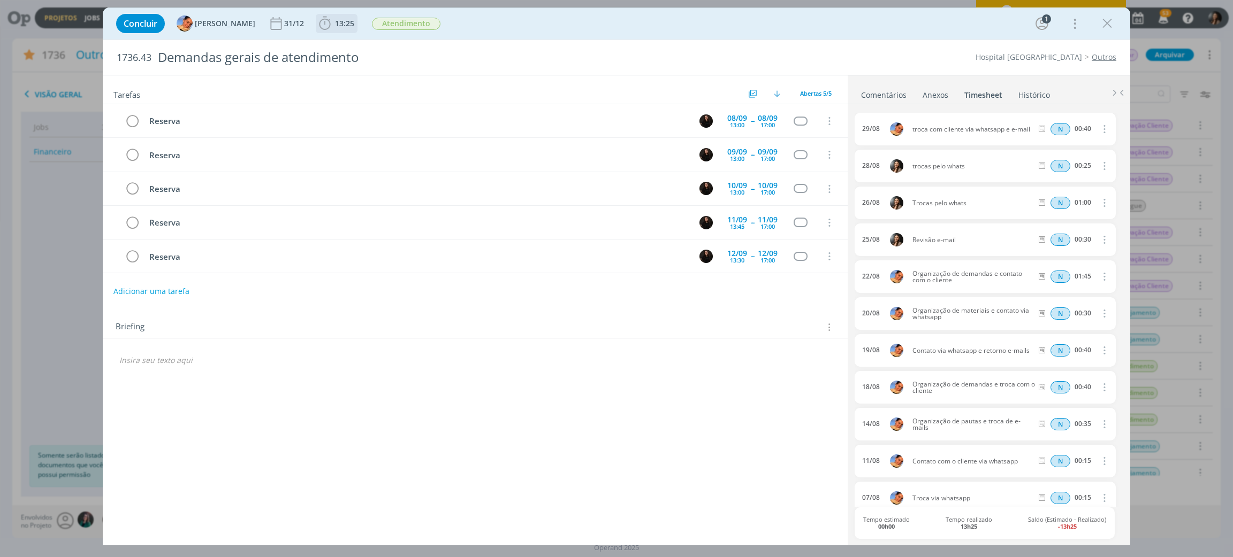
click at [335, 26] on span "13:25" at bounding box center [344, 23] width 19 height 10
click at [411, 43] on button "Apontar" at bounding box center [420, 47] width 44 height 11
click at [334, 86] on input "[DATE]" at bounding box center [359, 84] width 67 height 15
click at [400, 153] on span "3" at bounding box center [402, 156] width 13 height 13
type input "03/09/2025"
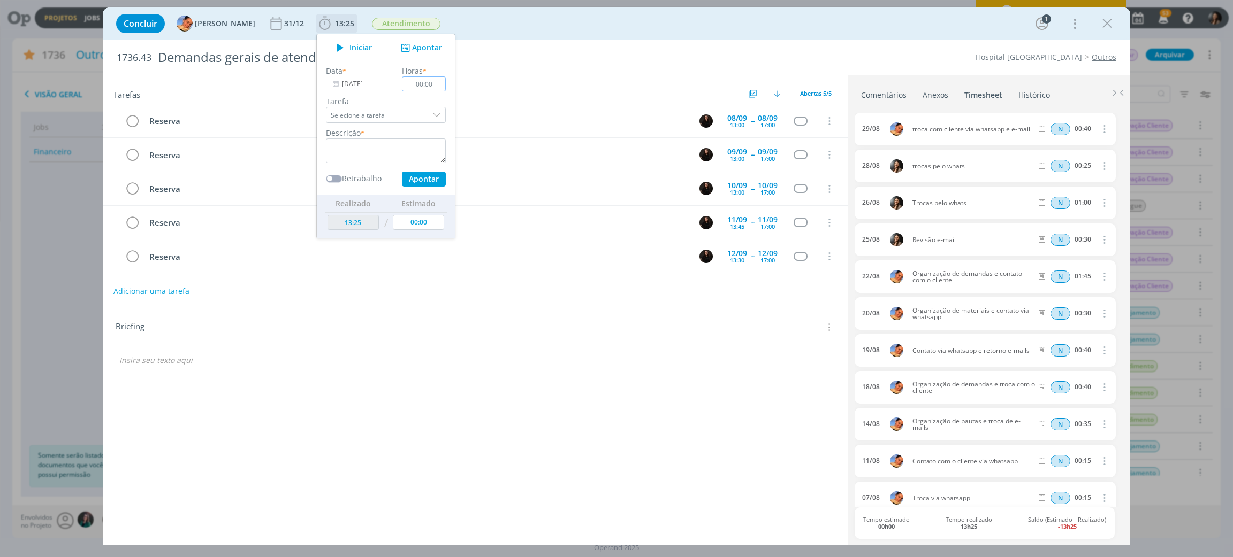
click at [432, 81] on input "00:00" at bounding box center [424, 84] width 44 height 15
type input "03:00"
click at [362, 141] on textarea "dialog" at bounding box center [386, 151] width 120 height 25
click at [416, 186] on button "Apontar" at bounding box center [424, 179] width 44 height 15
type textarea "Captação de vídeo + fotos cardápio"
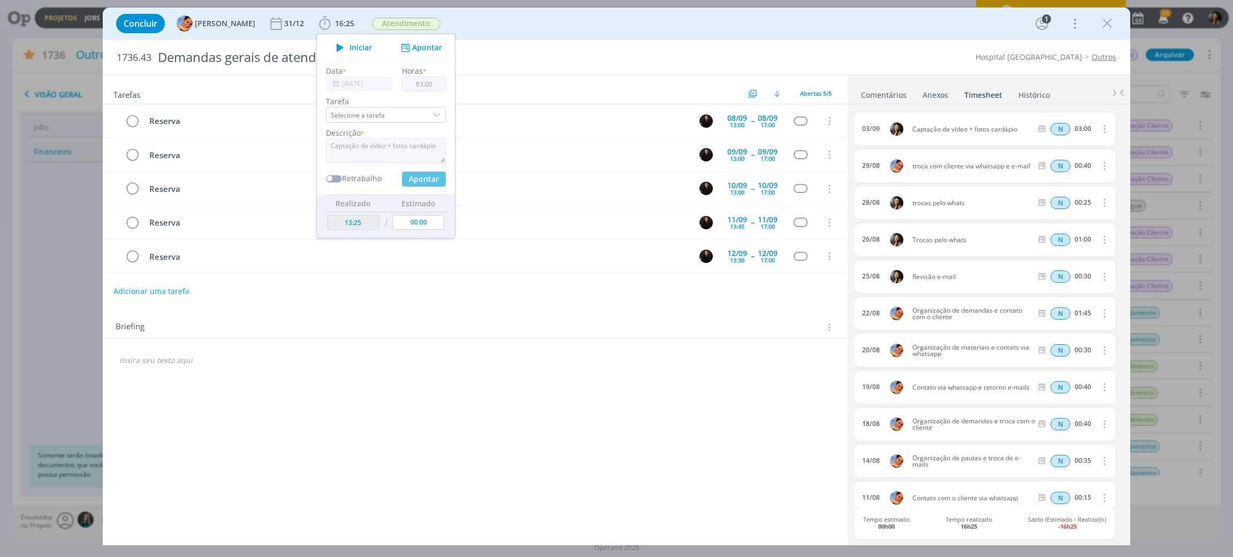
type input "[DATE]"
type input "00:00"
type input "16:25"
click at [1112, 19] on icon "dialog" at bounding box center [1107, 24] width 16 height 16
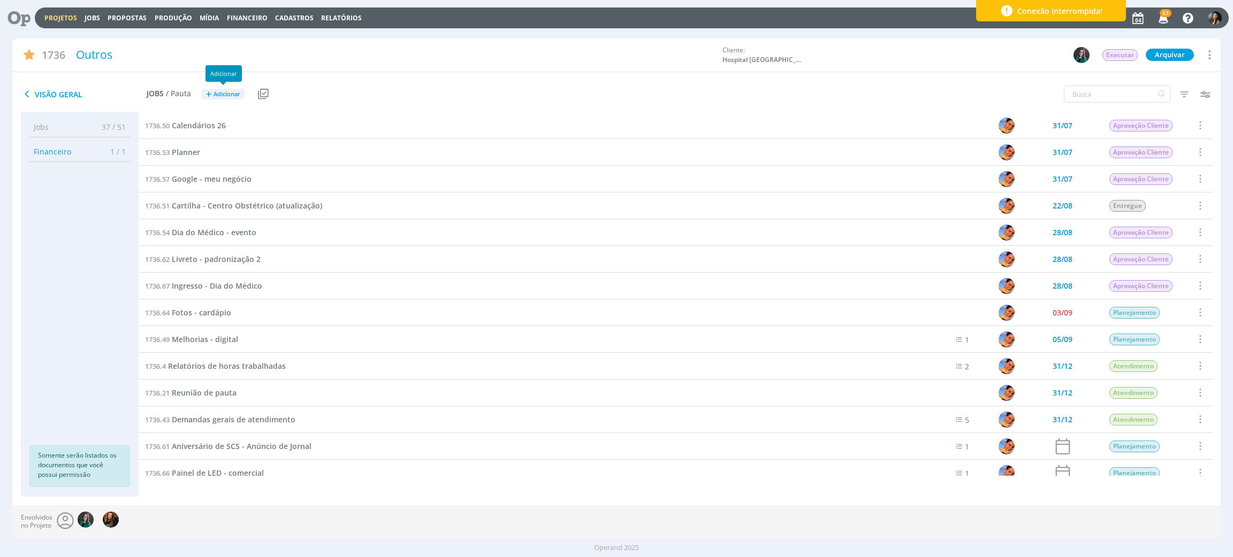
drag, startPoint x: 468, startPoint y: 96, endPoint x: 498, endPoint y: 105, distance: 31.8
click at [468, 96] on div "Visão Geral Jobs / Pauta + Adicionar Usar Job de template Criar template a part…" at bounding box center [414, 94] width 805 height 27
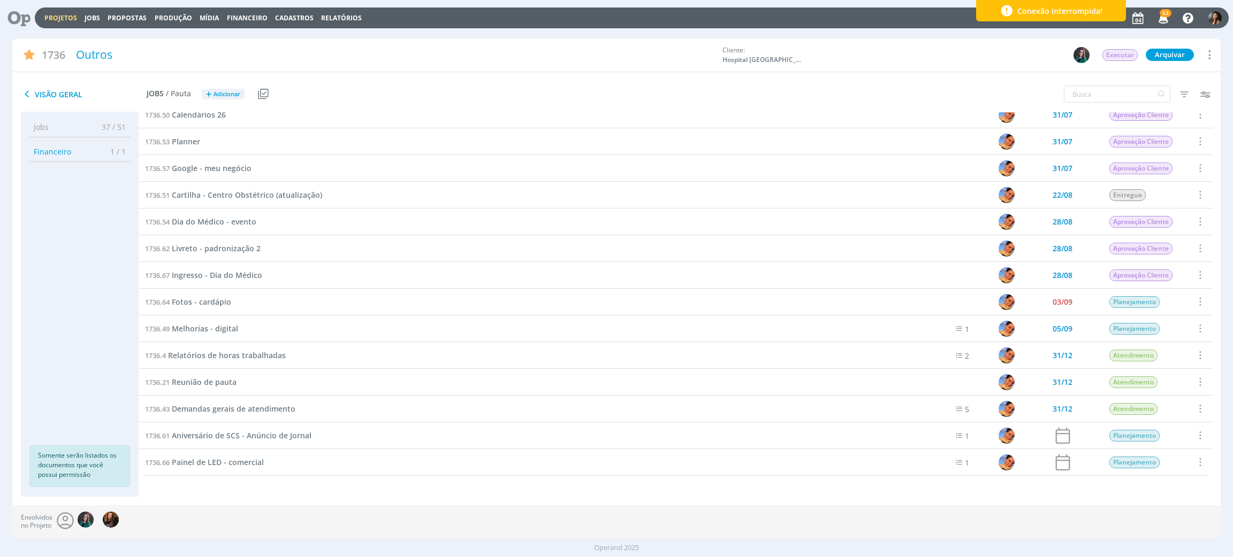
click at [17, 19] on icon at bounding box center [15, 17] width 22 height 21
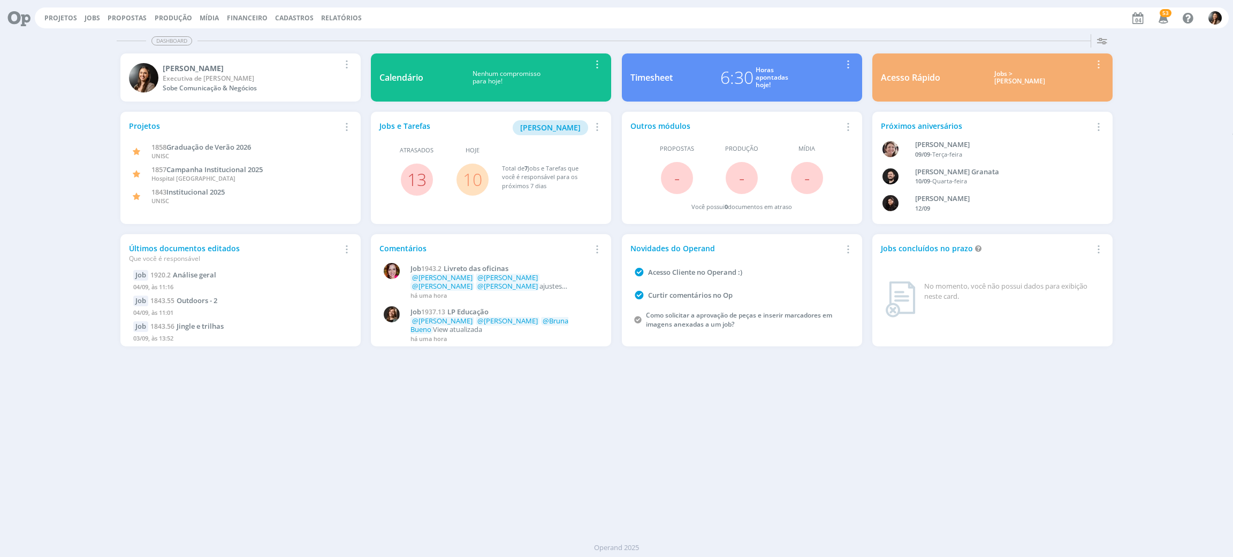
click at [426, 425] on div "Dashboard Salvar Selecione abaixo os cards desejados: Meus Meu Perfil [GEOGRAPH…" at bounding box center [616, 293] width 1233 height 527
click at [692, 439] on div "Dashboard Salvar Selecione abaixo os cards desejados: Meus Meu Perfil Agenda Ti…" at bounding box center [616, 293] width 1233 height 527
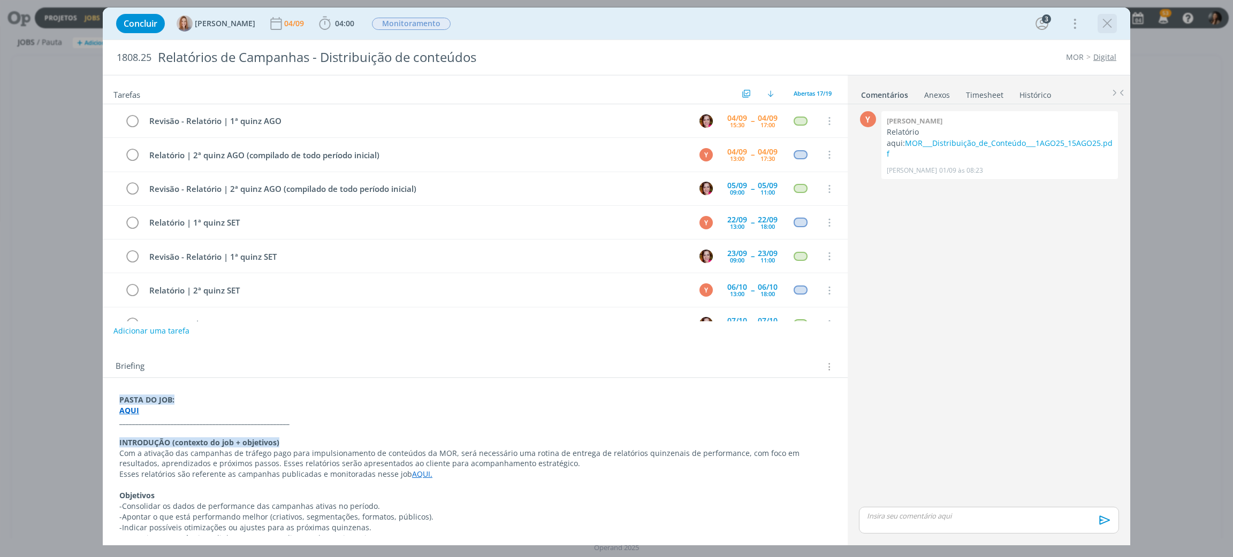
click at [1105, 22] on icon "dialog" at bounding box center [1107, 24] width 16 height 16
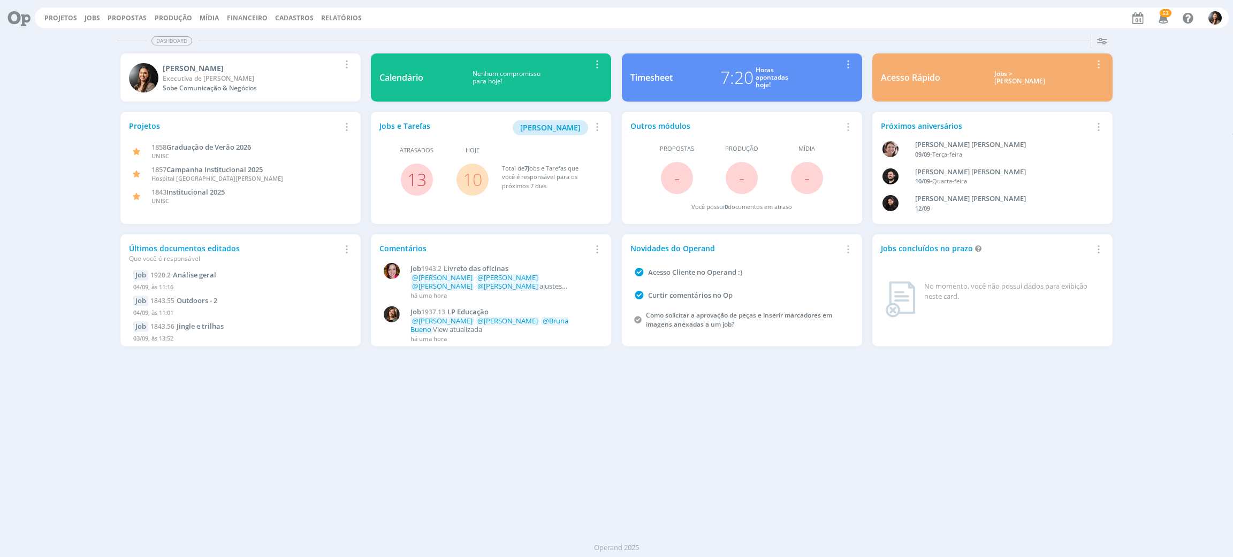
drag, startPoint x: 411, startPoint y: 448, endPoint x: 381, endPoint y: 368, distance: 85.2
click at [409, 438] on div "Dashboard Salvar Selecione abaixo os cards desejados: Meus Meu Perfil Agenda Ti…" at bounding box center [616, 293] width 1233 height 527
click at [58, 18] on link "Projetos" at bounding box center [60, 17] width 33 height 9
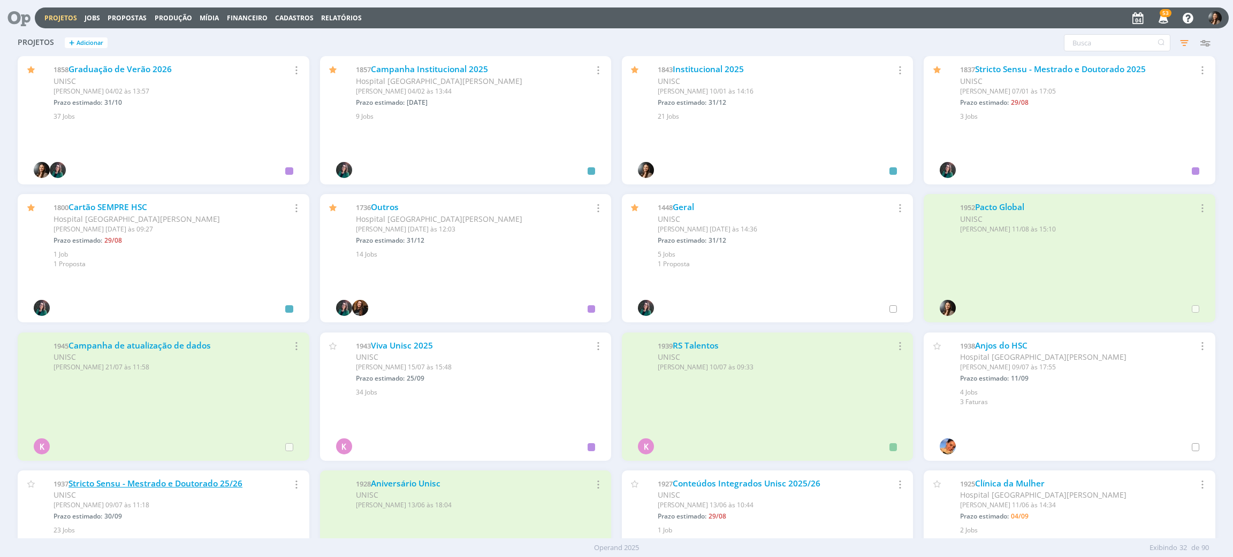
click at [201, 487] on link "Stricto Sensu - Mestrado e Doutorado 25/26" at bounding box center [155, 483] width 174 height 11
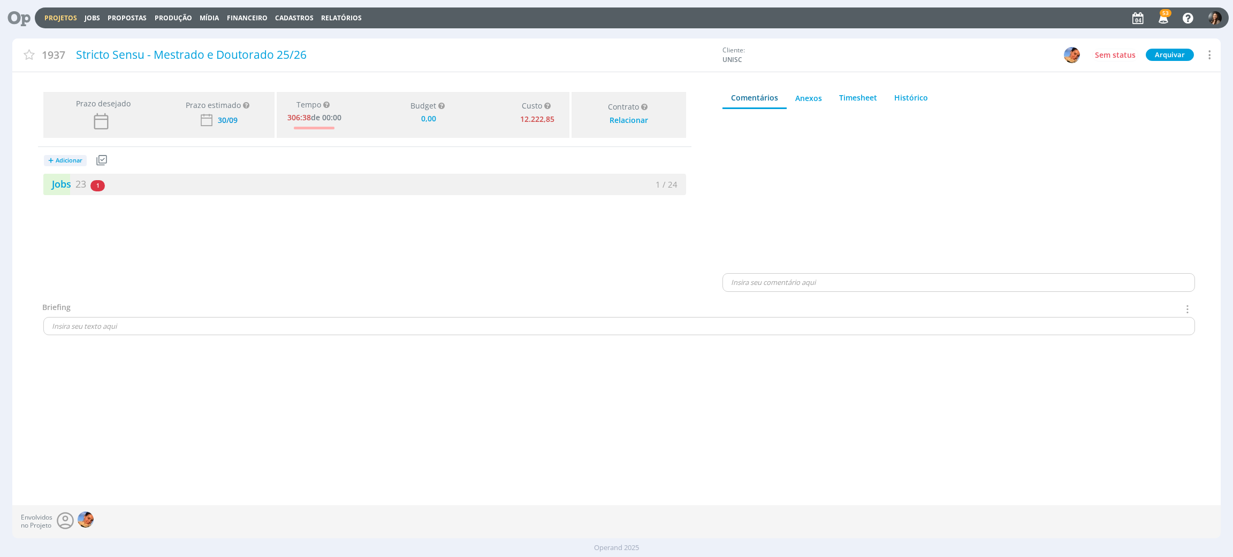
type input "0,00"
click at [235, 182] on div "Jobs 23 1 atrasado" at bounding box center [204, 184] width 322 height 14
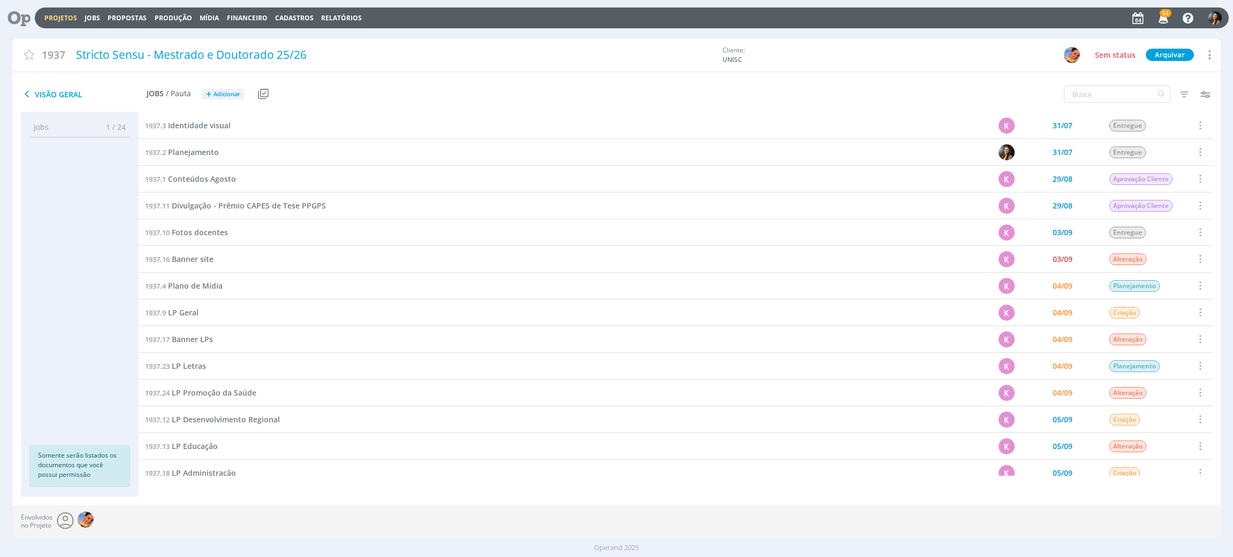
click at [304, 491] on div "1937.3 Identidade visual K 31/07 Entregue Selecionar Concluir Cancelar Iniciar …" at bounding box center [676, 304] width 1074 height 385
click at [423, 88] on div "Visão Geral Jobs / Pauta + Adicionar Usar Job de template Criar template a part…" at bounding box center [414, 94] width 805 height 27
click at [65, 16] on link "Projetos" at bounding box center [60, 17] width 33 height 9
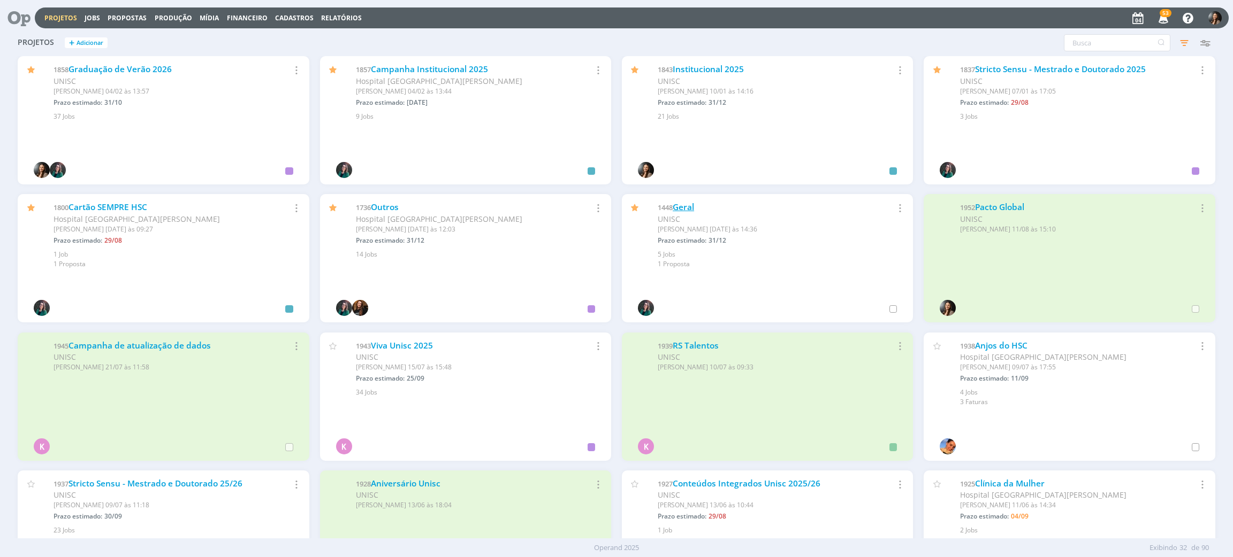
click at [689, 206] on link "Geral" at bounding box center [682, 207] width 21 height 11
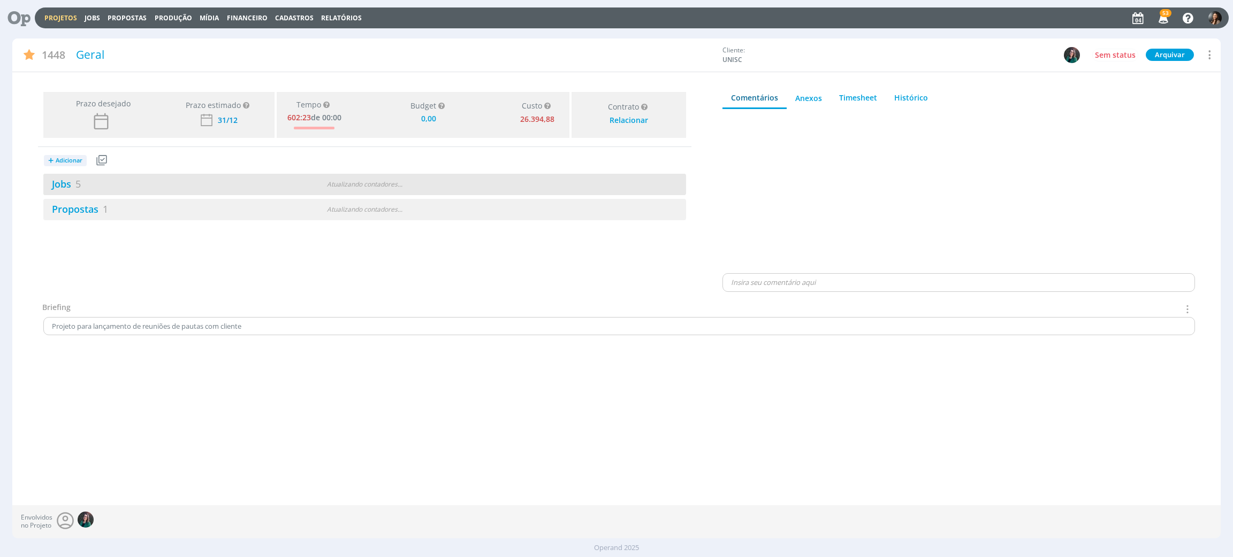
type input "0,00"
click at [384, 186] on div "Atualizando contadores . . ." at bounding box center [364, 185] width 209 height 10
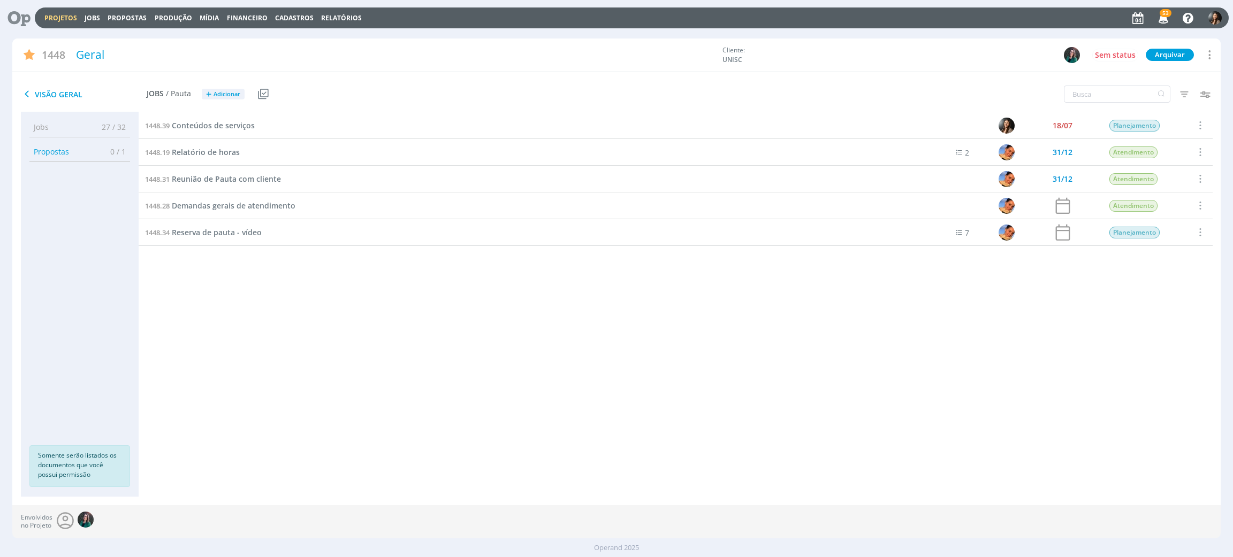
click at [53, 16] on link "Projetos" at bounding box center [60, 17] width 33 height 9
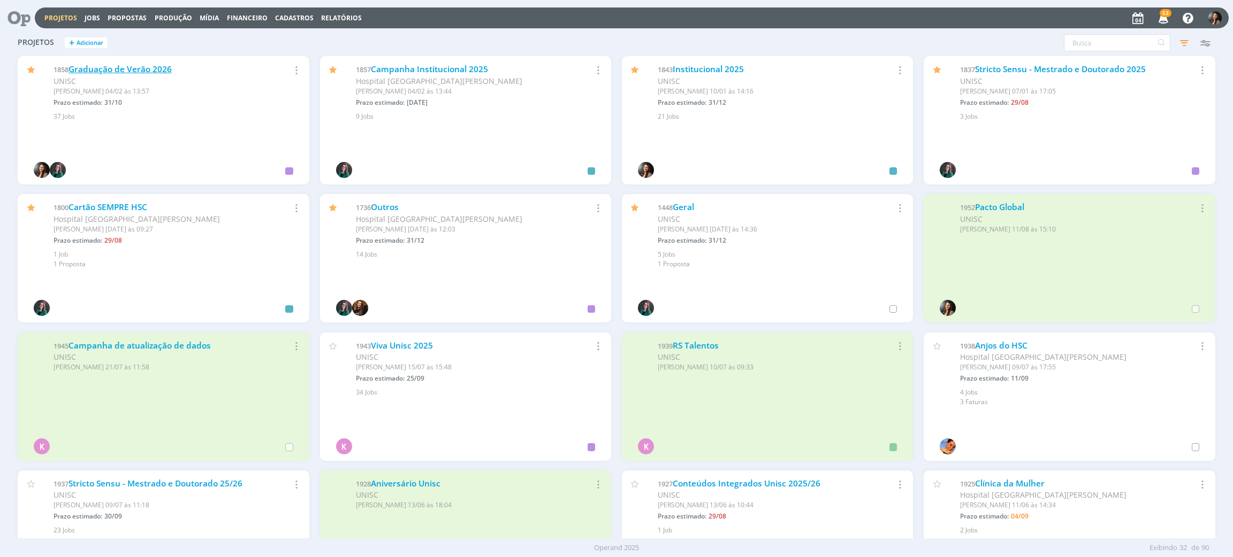
click at [154, 68] on link "Graduação de Verão 2026" at bounding box center [119, 69] width 103 height 11
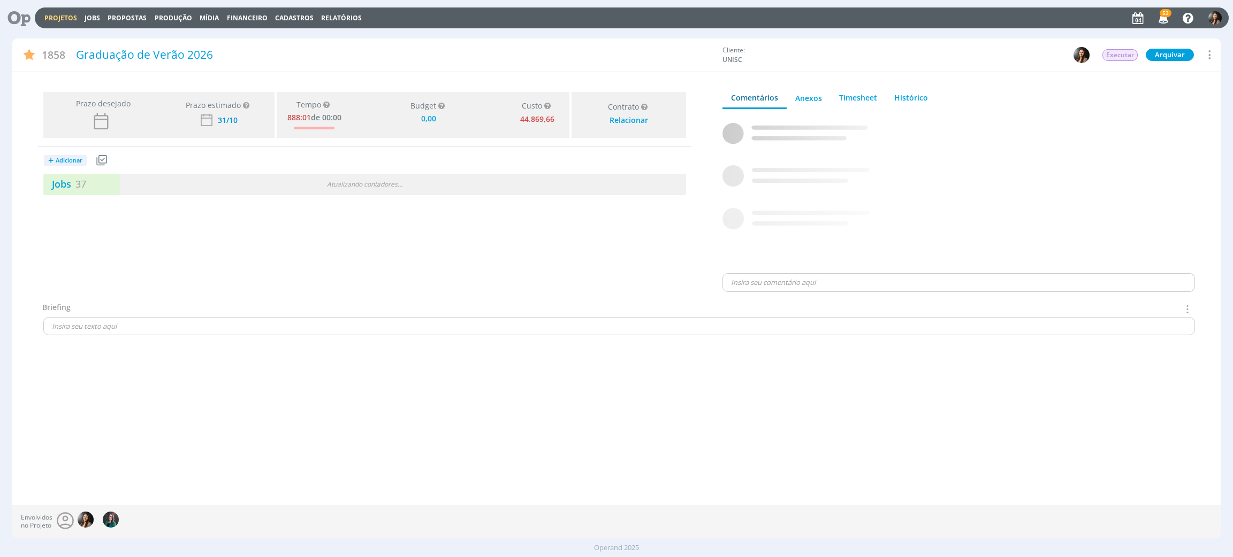
type input "0,00"
click at [406, 166] on div "+ Adicionar Projetos Jobs Propostas Produção Mídia Receitas Despesas Jobs 37 At…" at bounding box center [364, 171] width 653 height 48
click at [413, 174] on div "Jobs 37 2 atrasados 5 / 42" at bounding box center [364, 184] width 643 height 21
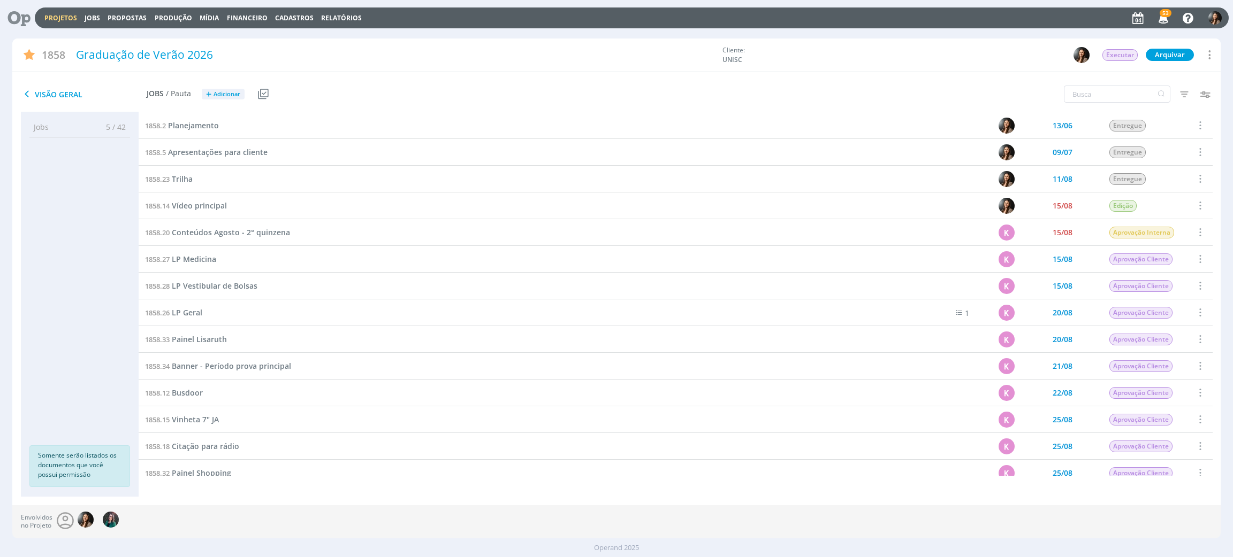
click at [55, 19] on link "Projetos" at bounding box center [60, 17] width 33 height 9
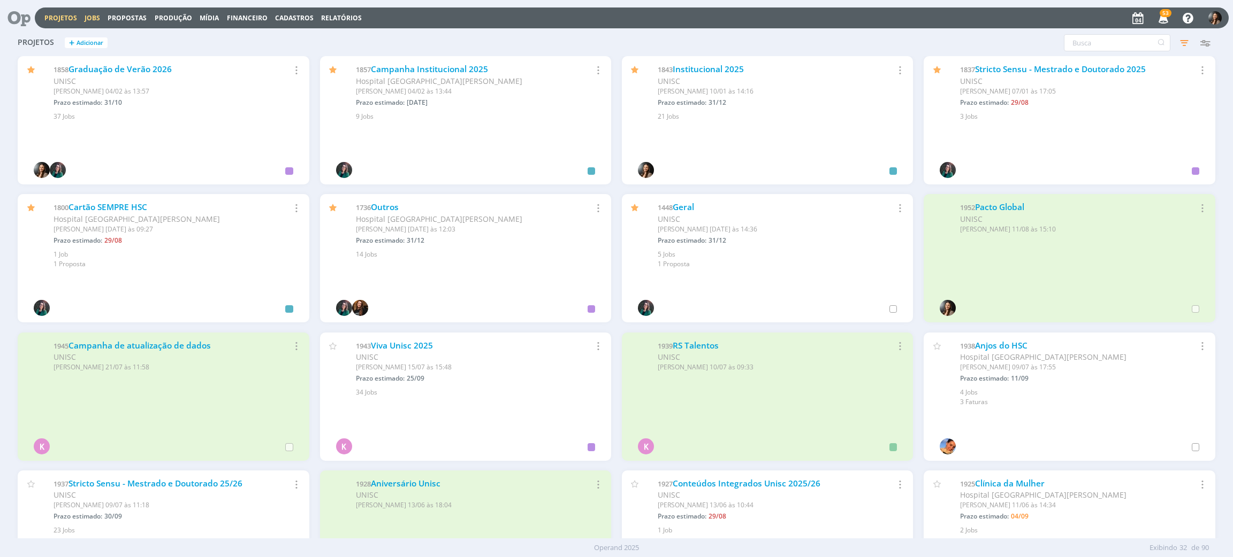
click at [91, 16] on link "Jobs" at bounding box center [93, 17] width 16 height 9
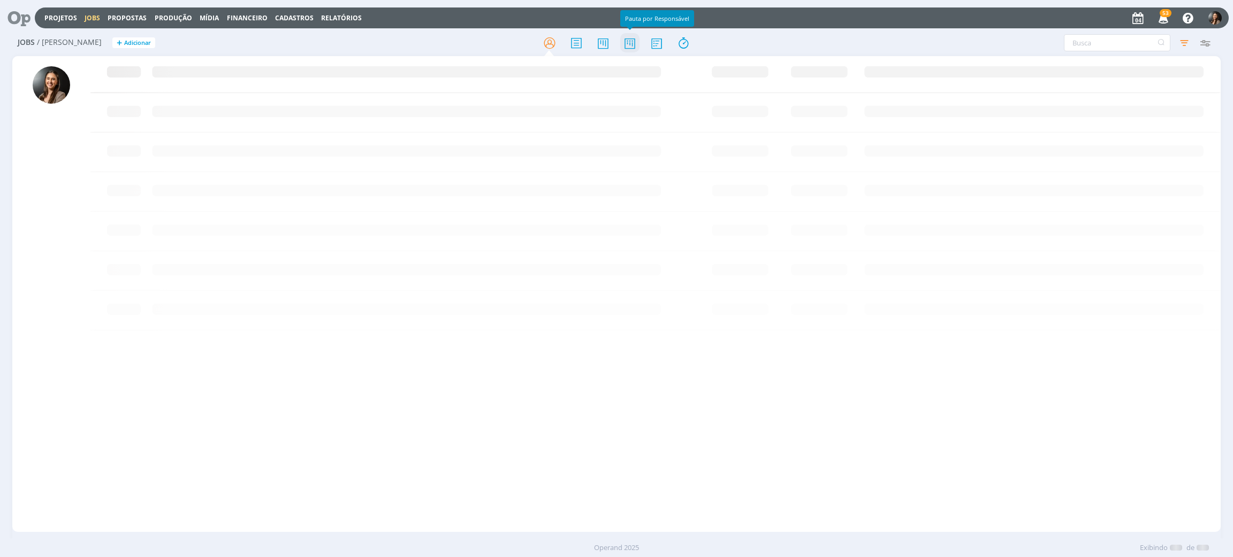
click at [634, 40] on icon at bounding box center [629, 43] width 19 height 21
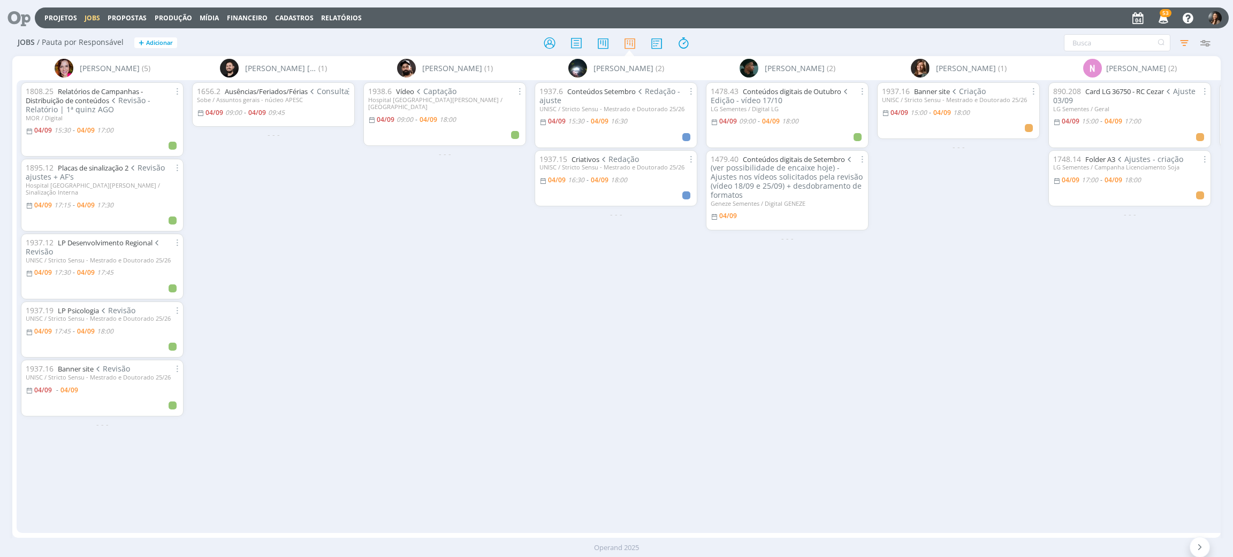
click at [242, 436] on div "1656.2 Ausências/Feriados/Férias Consulta Sobe / Assuntos gerais - núcleo APESC…" at bounding box center [273, 306] width 171 height 453
click at [252, 372] on div "1656.2 Ausências/Feriados/Férias Consulta Sobe / Assuntos gerais - núcleo APESC…" at bounding box center [273, 306] width 171 height 453
click at [320, 461] on div "1656.2 Ausências/Feriados/Férias Consulta Sobe / Assuntos gerais - núcleo APESC…" at bounding box center [273, 306] width 171 height 453
click at [66, 13] on link "Projetos" at bounding box center [60, 17] width 33 height 9
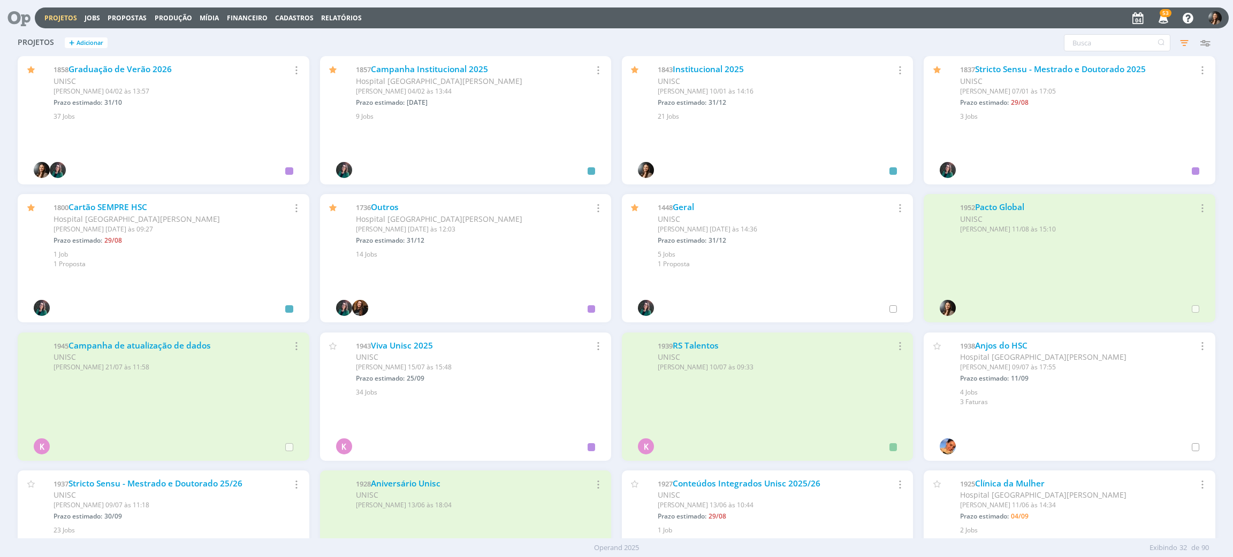
click at [1159, 19] on icon "button" at bounding box center [1163, 18] width 19 height 18
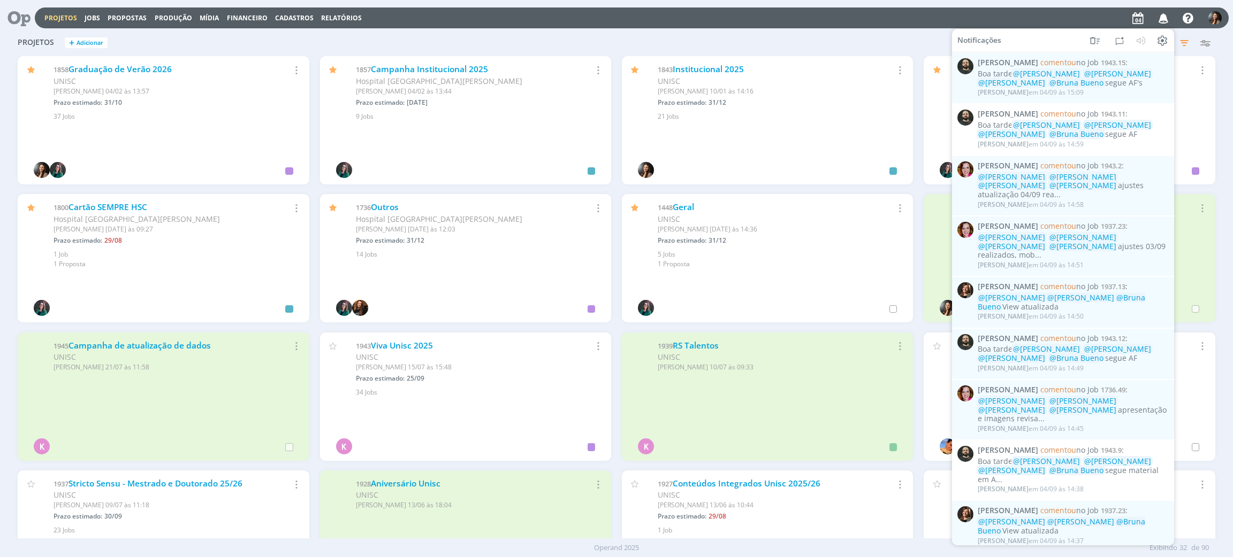
click at [741, 33] on div "Projetos + Adicionar Filtros Filtrar Limpar Status Cliente / Contrato Cliente 2…" at bounding box center [616, 43] width 1208 height 27
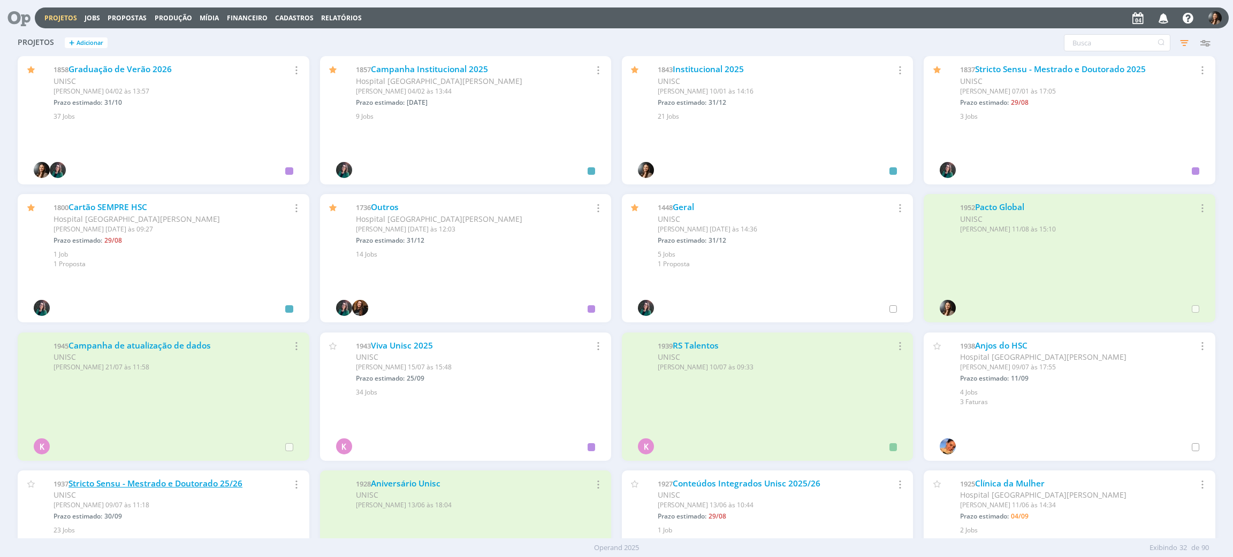
click at [186, 484] on link "Stricto Sensu - Mestrado e Doutorado 25/26" at bounding box center [155, 483] width 174 height 11
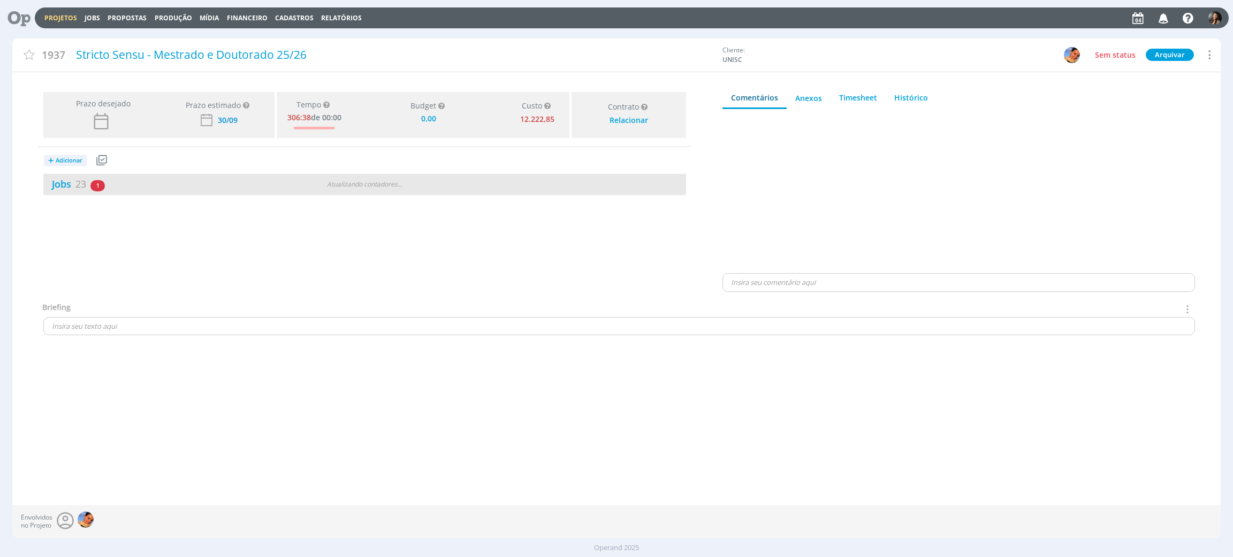
type input "0,00"
click at [417, 185] on div "Atualizando contadores . . ." at bounding box center [364, 185] width 209 height 10
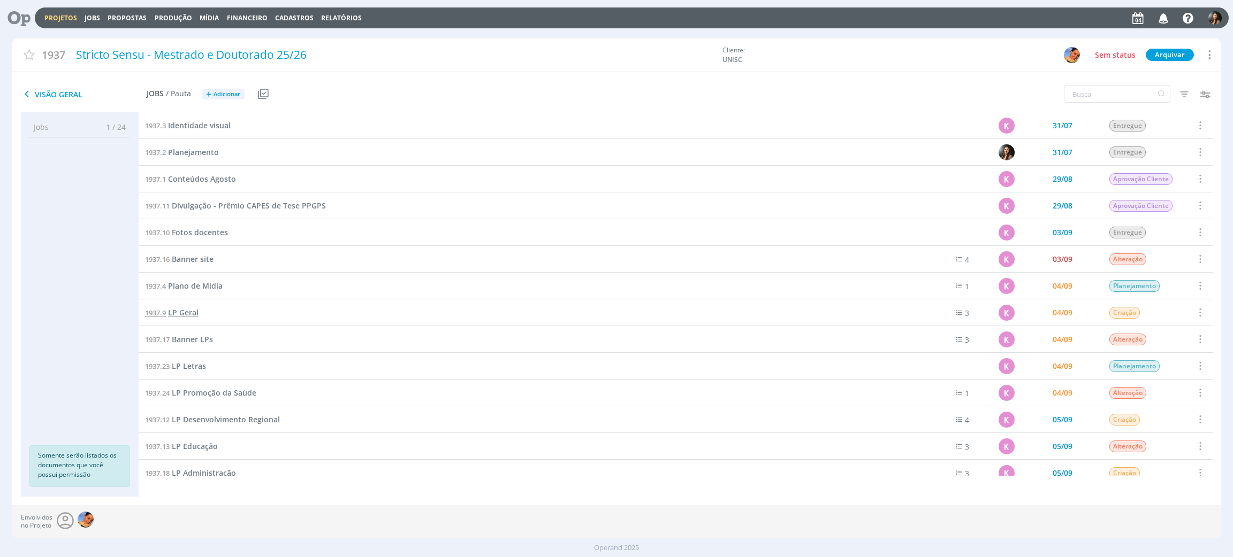
click at [175, 309] on span "LP Geral" at bounding box center [183, 313] width 30 height 10
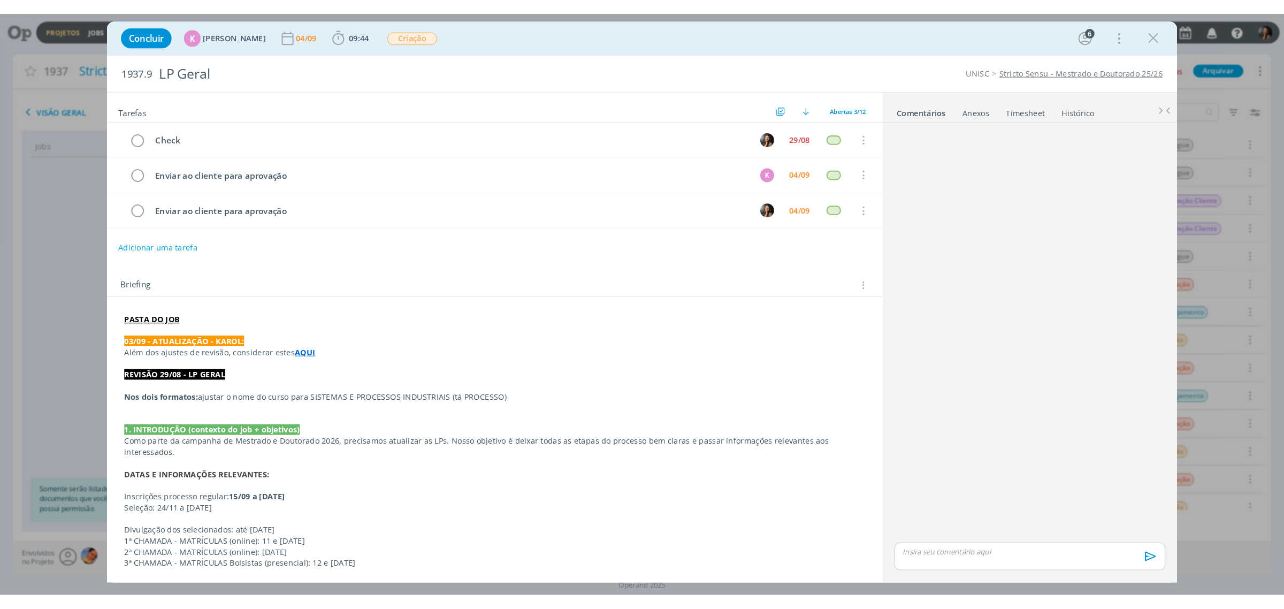
scroll to position [11, 0]
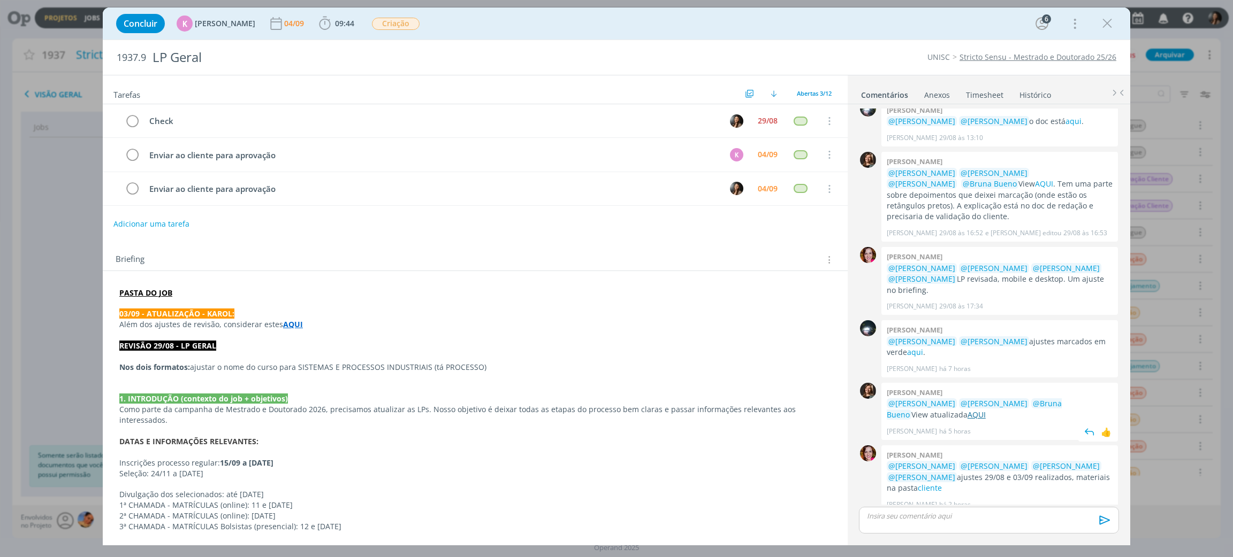
click at [980, 410] on link "AQUI" at bounding box center [976, 415] width 18 height 10
click at [1105, 22] on icon "dialog" at bounding box center [1107, 24] width 16 height 16
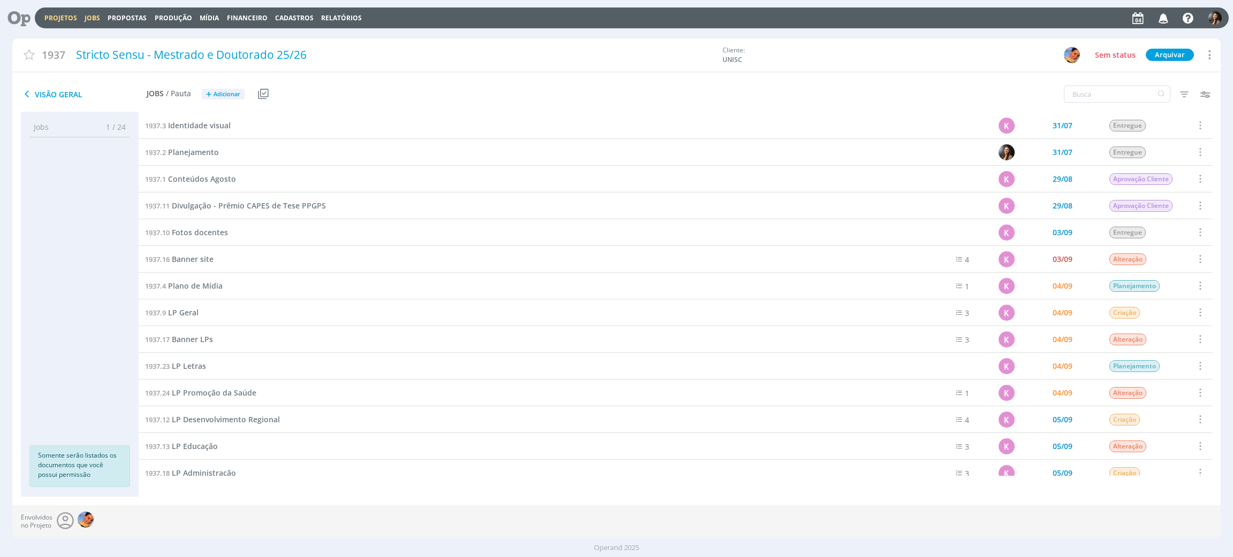
click at [88, 15] on link "Jobs" at bounding box center [93, 17] width 16 height 9
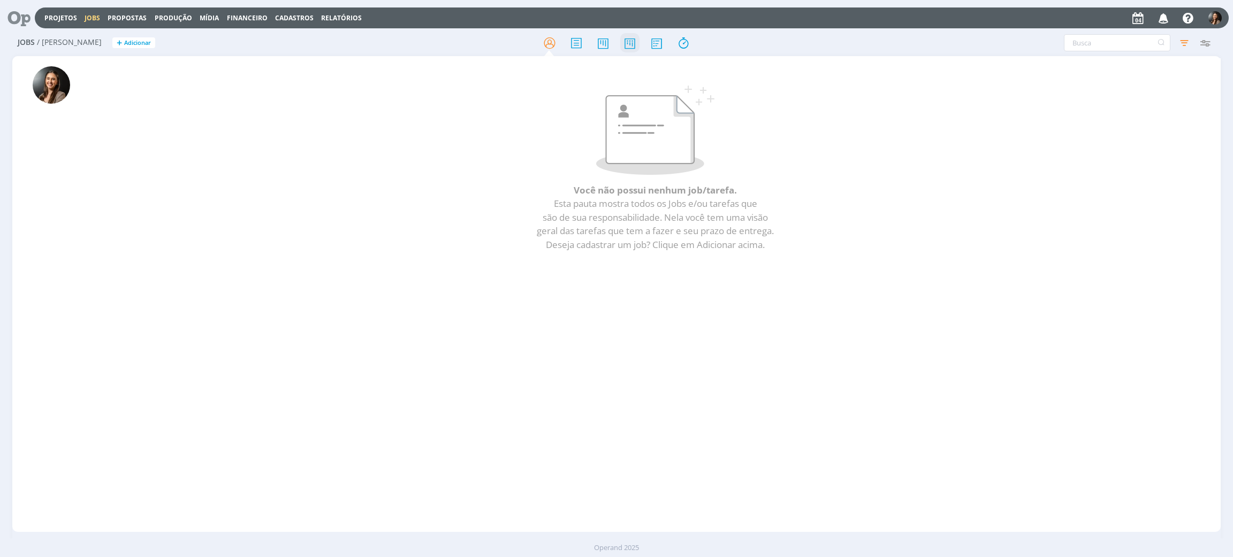
click at [628, 41] on icon at bounding box center [629, 43] width 19 height 21
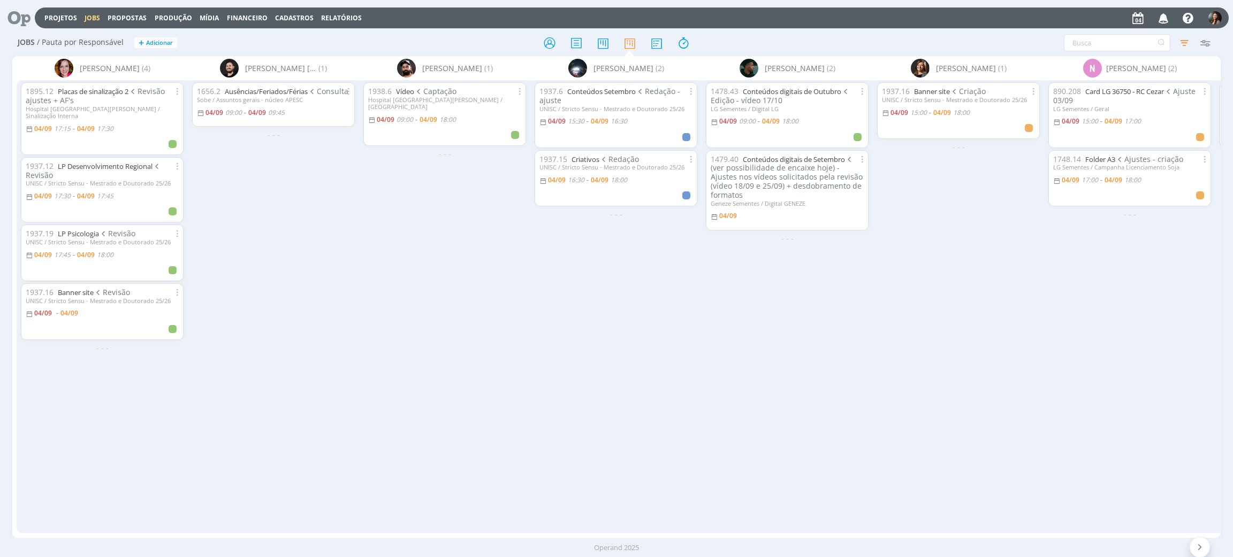
click at [233, 258] on div "1656.2 Ausências/Feriados/Férias Consulta Sobe / Assuntos gerais - núcleo APESC…" at bounding box center [273, 306] width 171 height 453
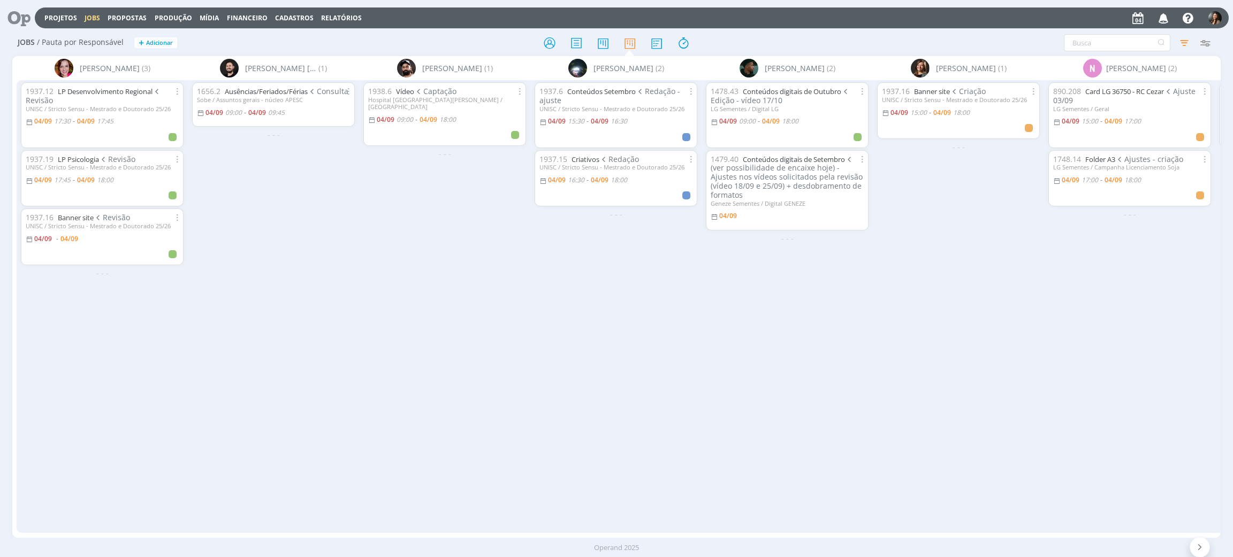
drag, startPoint x: 560, startPoint y: 80, endPoint x: 563, endPoint y: 89, distance: 9.6
click at [560, 82] on div "1937.6 Conteúdos Setembro Redação - ajuste UNISC / Stricto Sensu - Mestrado e D…" at bounding box center [615, 306] width 171 height 453
click at [1184, 43] on icon "button" at bounding box center [1183, 42] width 19 height 19
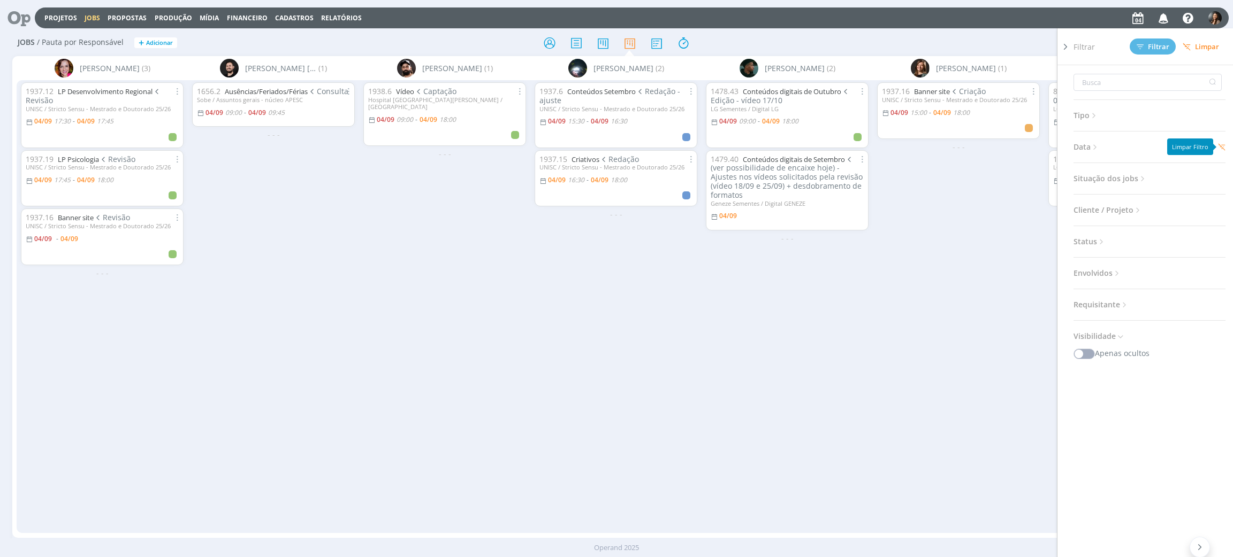
click at [1222, 143] on icon at bounding box center [1221, 146] width 7 height 7
click at [1147, 47] on span "Filtrar" at bounding box center [1152, 46] width 33 height 7
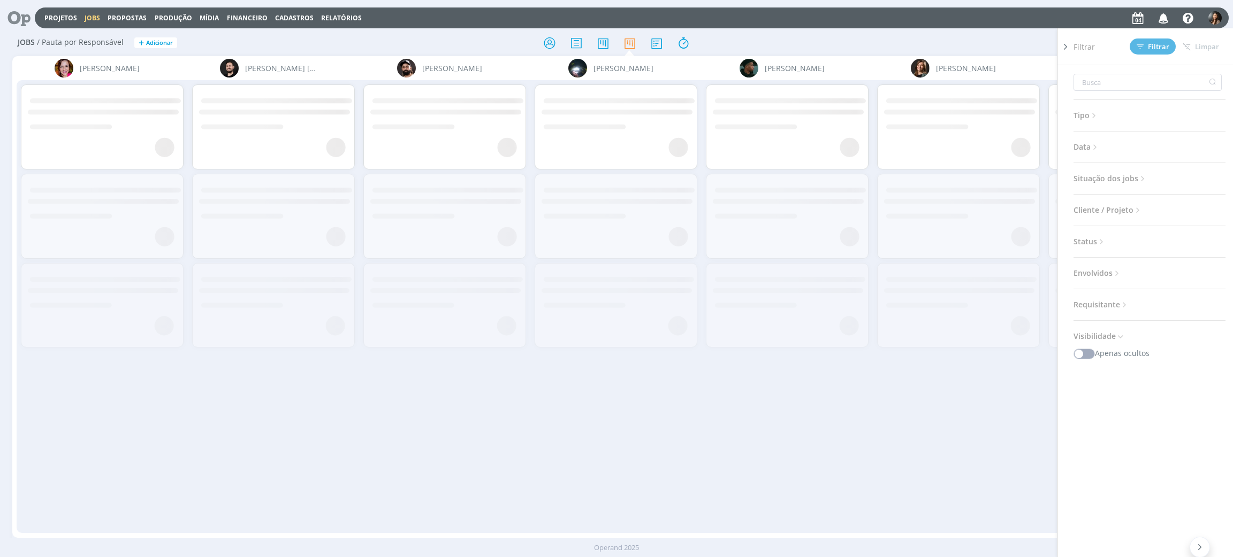
drag, startPoint x: 259, startPoint y: 456, endPoint x: 236, endPoint y: 423, distance: 40.2
click at [259, 457] on div at bounding box center [273, 306] width 171 height 453
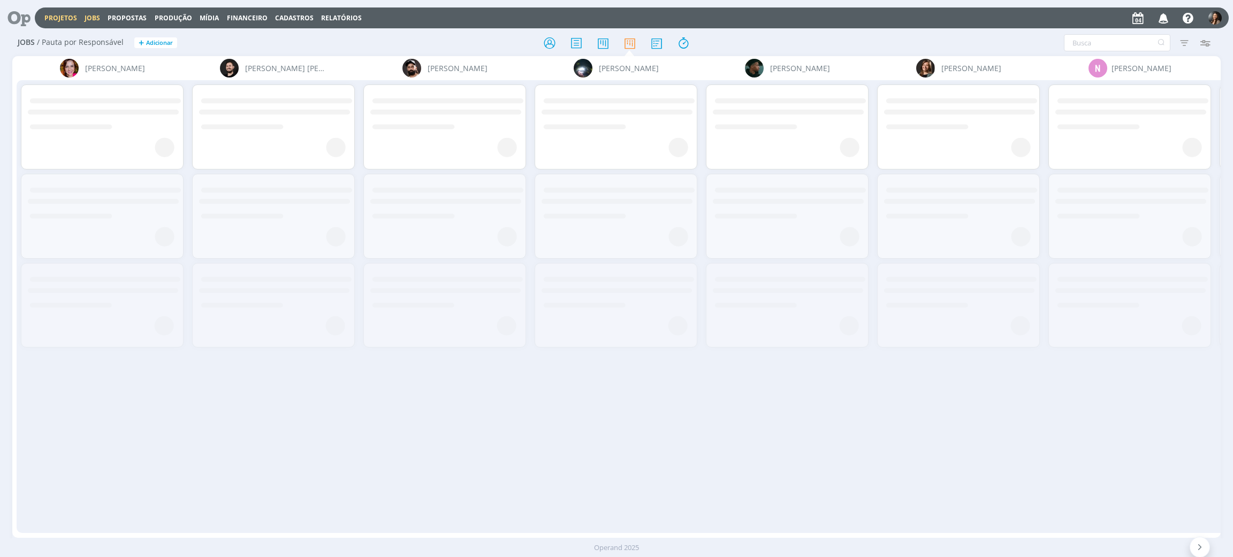
click at [60, 13] on link "Projetos" at bounding box center [60, 17] width 33 height 9
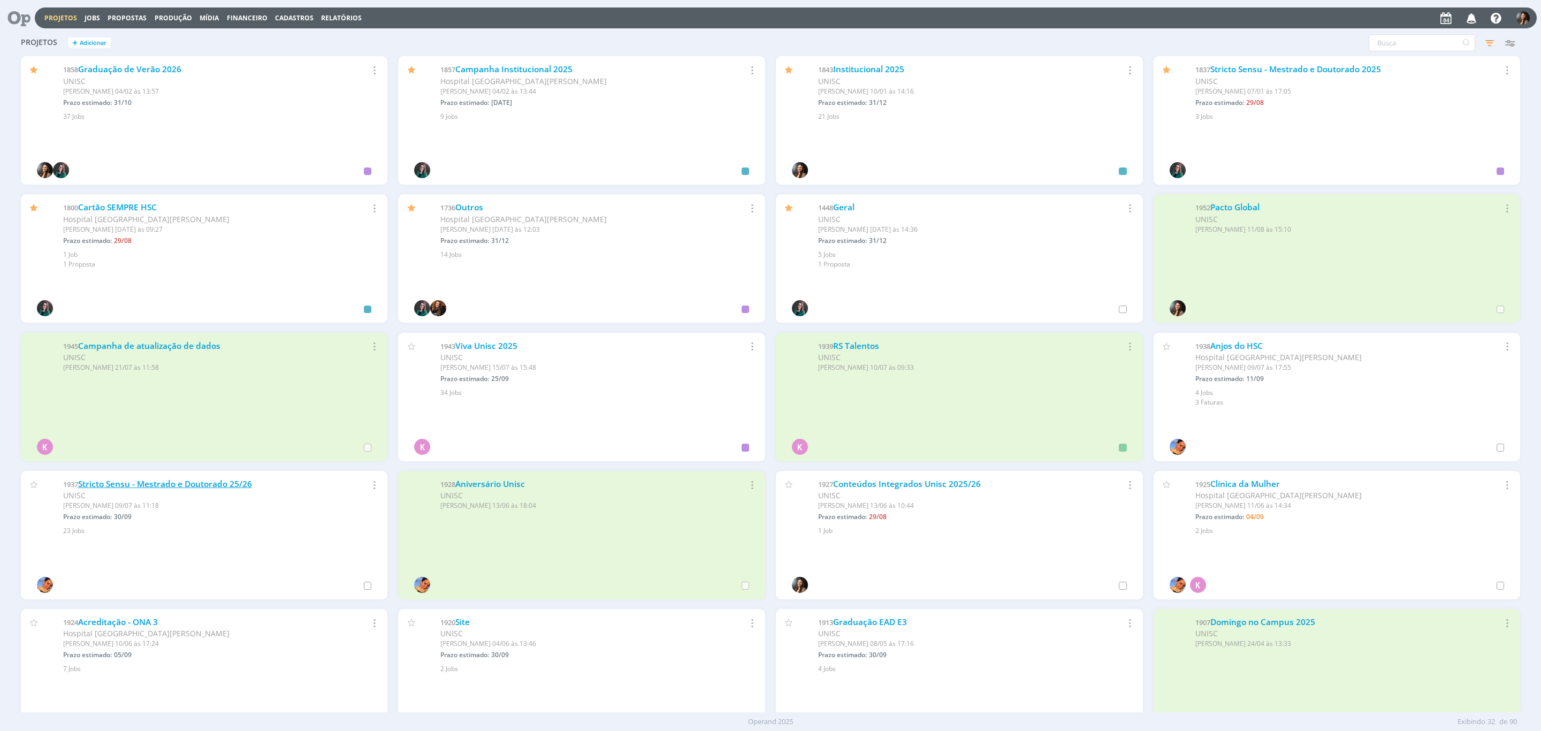
drag, startPoint x: 202, startPoint y: 463, endPoint x: 204, endPoint y: 487, distance: 24.2
click at [202, 464] on div "1945 Campanha de atualização de dados UNISC Criado em 21/07 às 11:58 Selecionar…" at bounding box center [205, 402] width 378 height 138
click at [204, 487] on link "Stricto Sensu - Mestrado e Doutorado 25/26" at bounding box center [165, 483] width 174 height 11
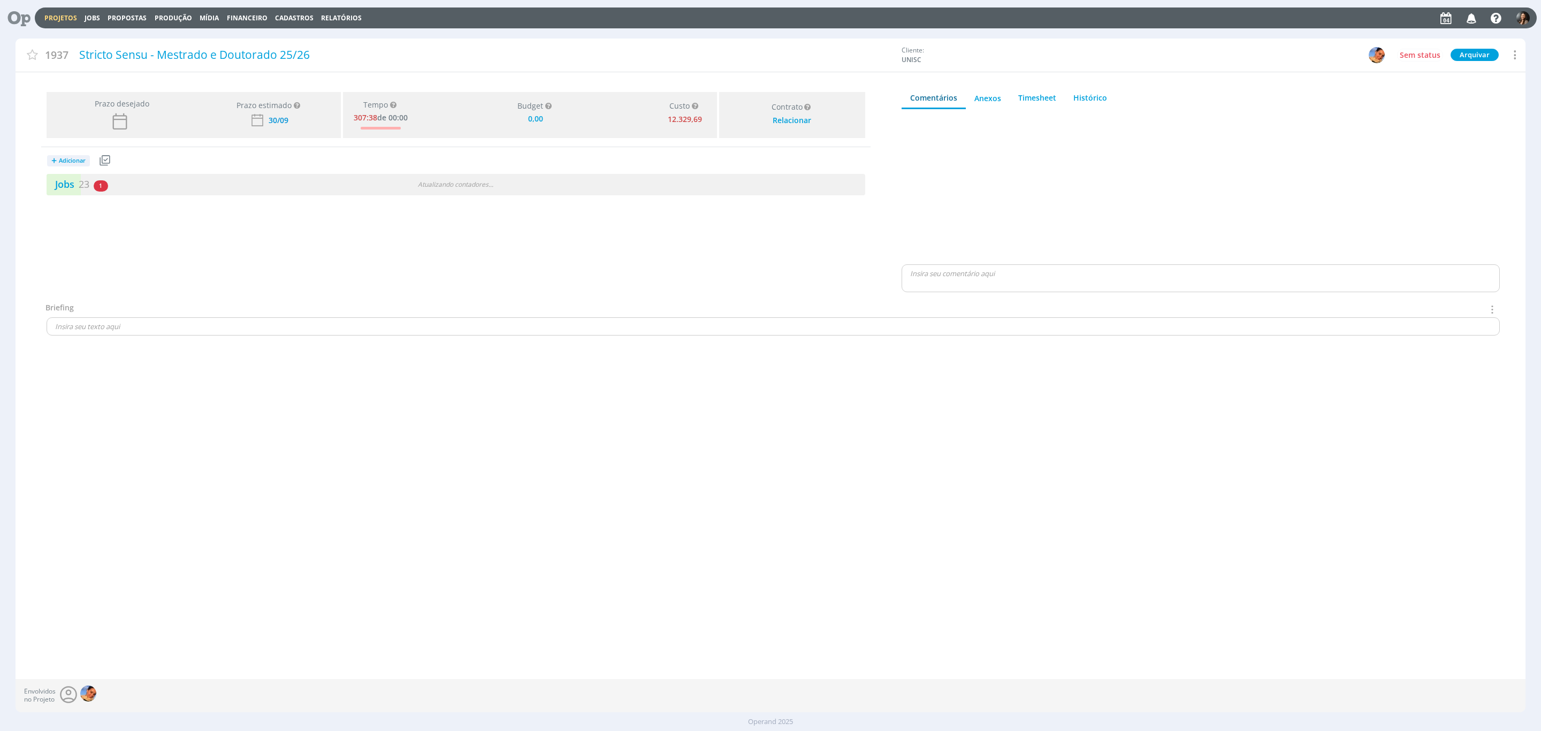
type input "0,00"
click at [387, 192] on div "Jobs 23 1 atrasado" at bounding box center [251, 184] width 409 height 14
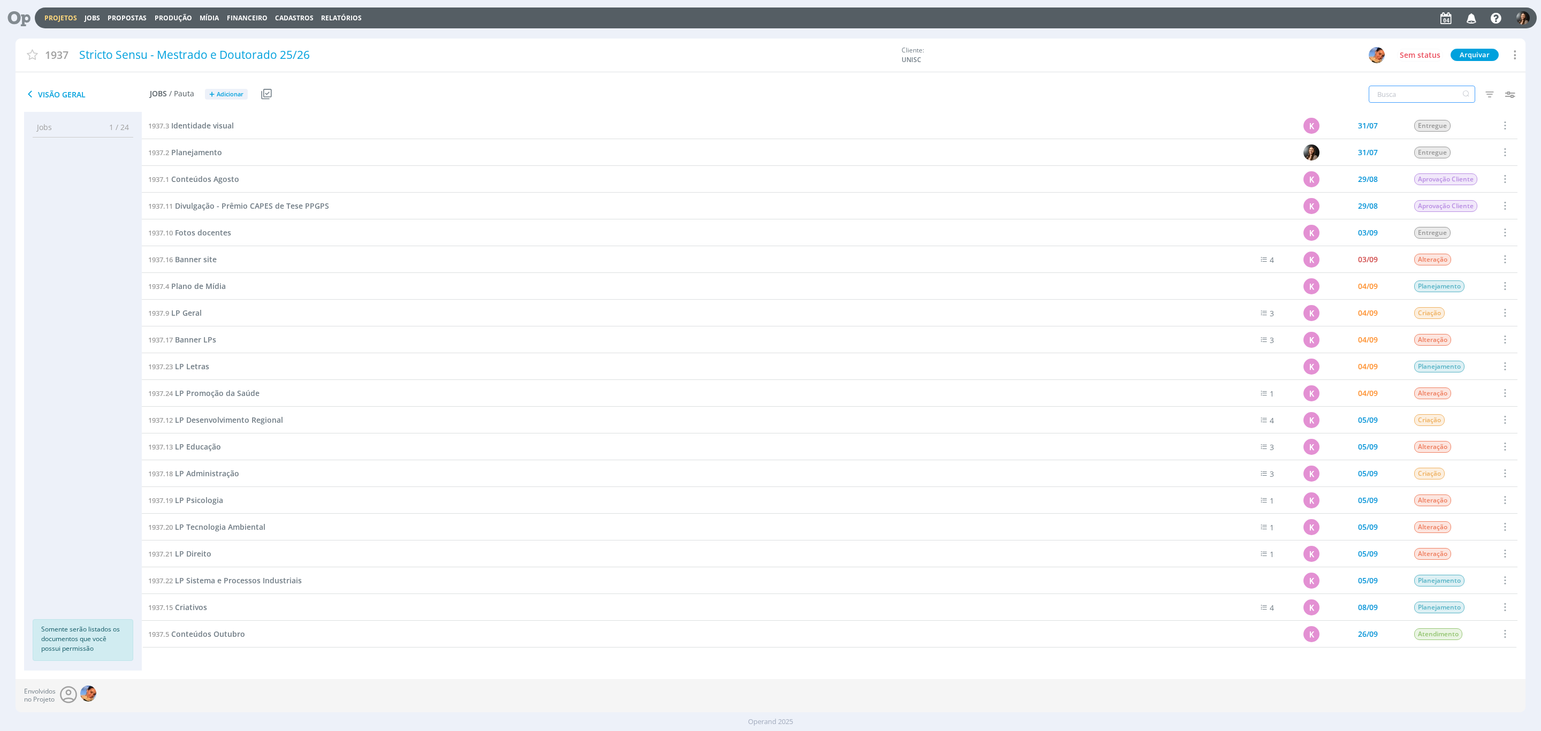
click at [1232, 89] on input "text" at bounding box center [1421, 94] width 106 height 17
type input "lp"
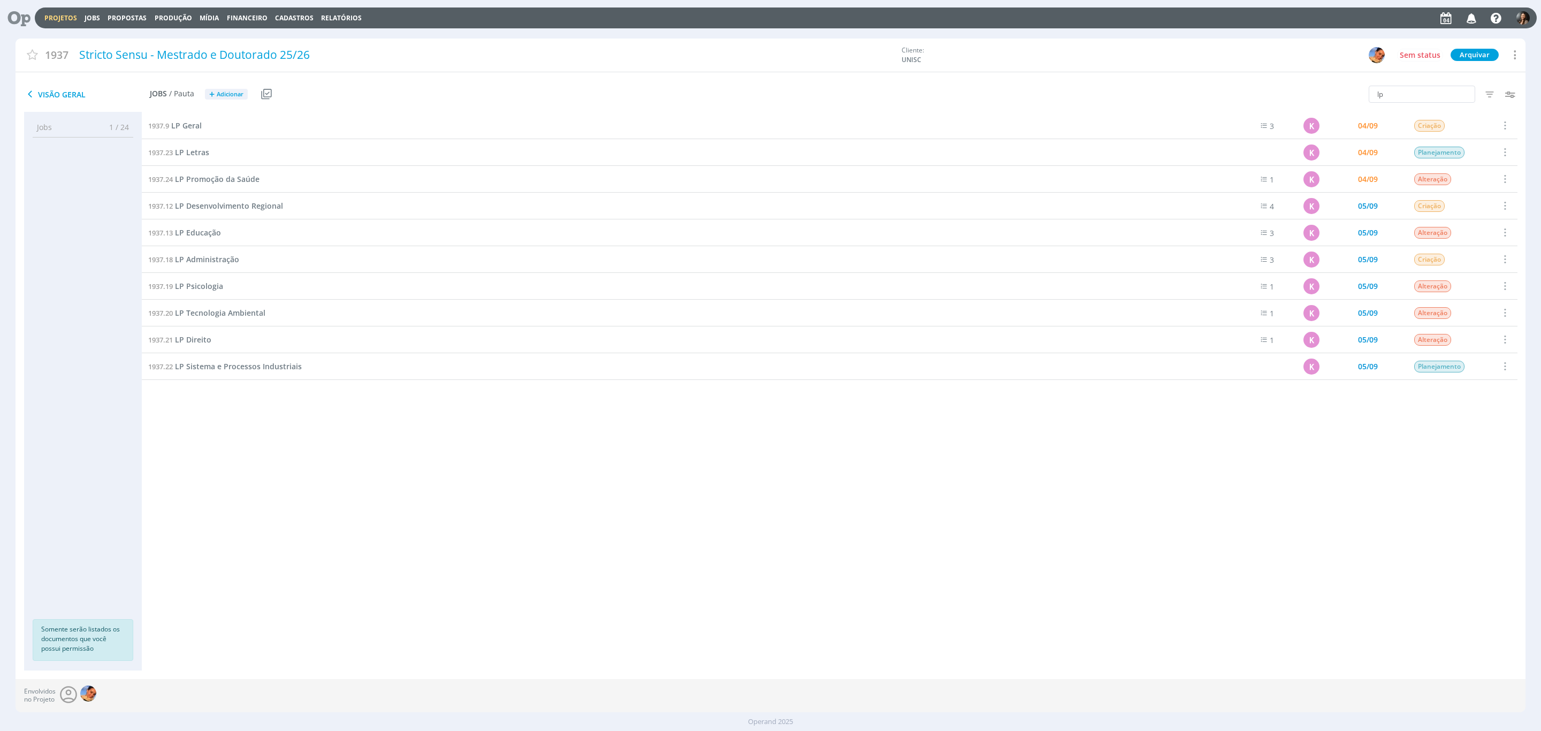
click at [185, 143] on div "1937.23 LP Letras" at bounding box center [677, 152] width 1070 height 26
click at [208, 257] on span "LP Administração" at bounding box center [207, 259] width 64 height 10
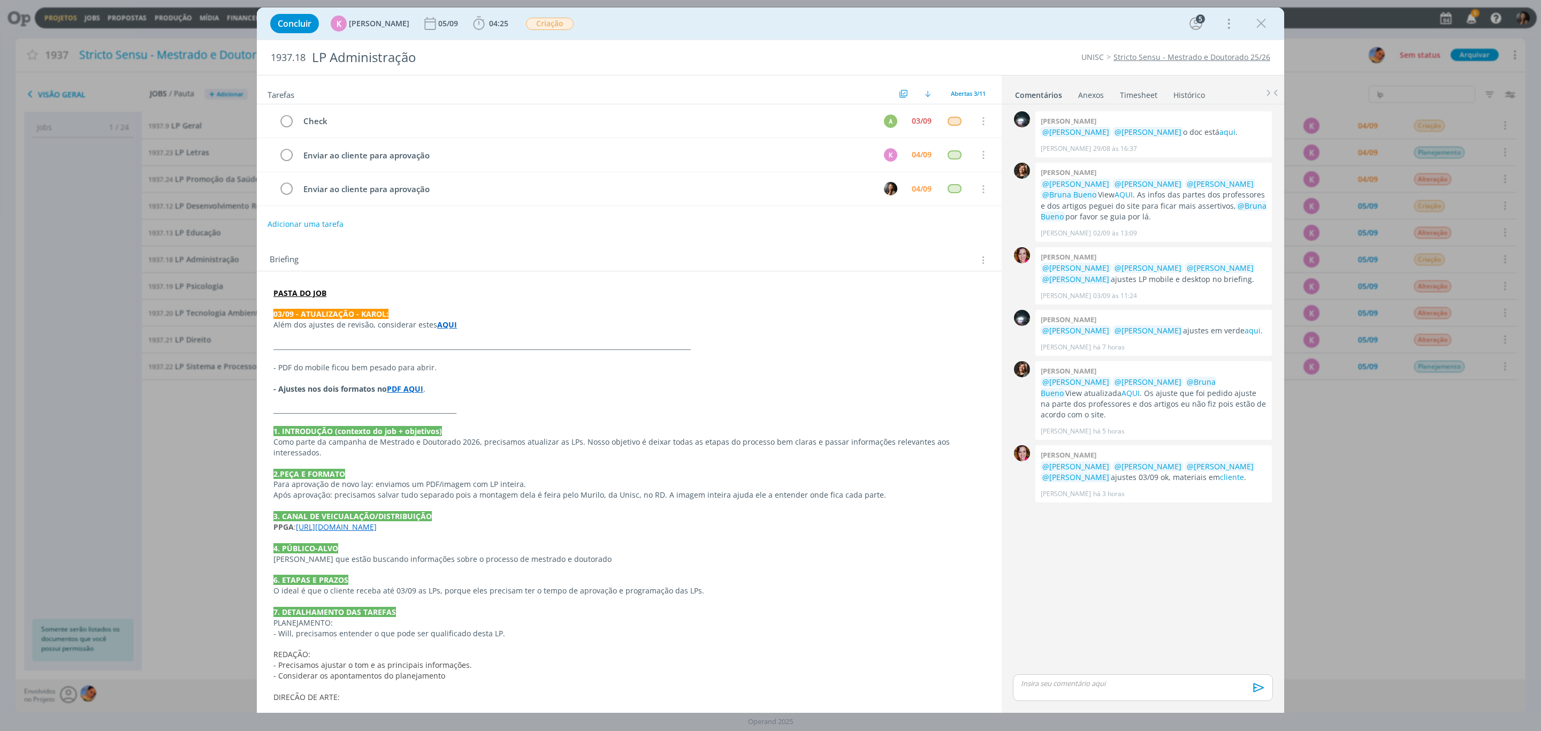
click at [342, 330] on p "Além dos ajustes de revisão, considerar estes AQUI" at bounding box center [629, 324] width 712 height 11
drag, startPoint x: 583, startPoint y: 341, endPoint x: 456, endPoint y: 352, distance: 127.3
click at [582, 341] on p "dialog" at bounding box center [629, 336] width 710 height 11
click at [438, 330] on strong "AQUI" at bounding box center [448, 325] width 20 height 10
click at [452, 351] on link "https://sobeae.sharepoint.com/:w:/s/SOBEAE/Ef8GcQqqOFpLuNhSw6QRFHAB6wl1CjCSFera…" at bounding box center [411, 346] width 81 height 14
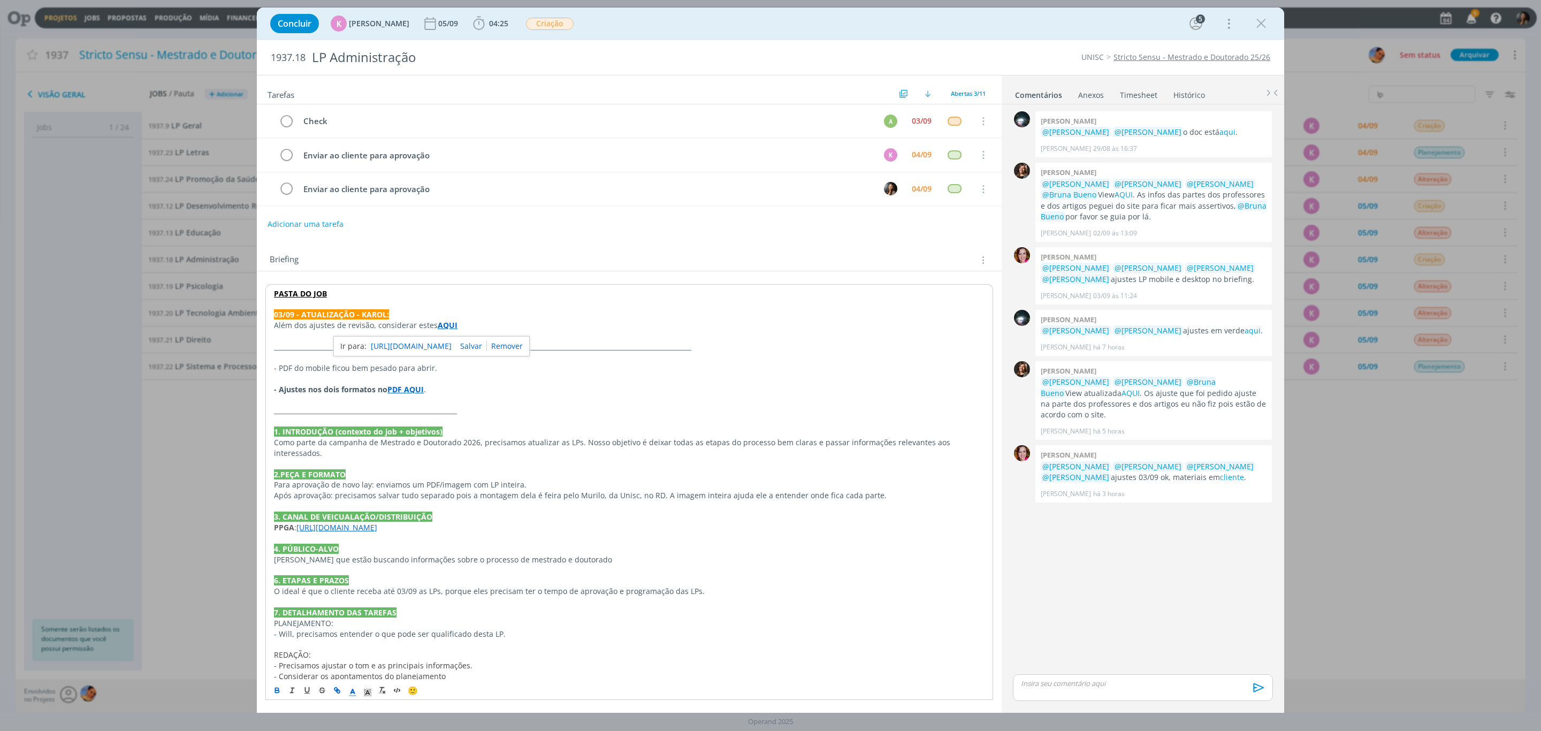
drag, startPoint x: 583, startPoint y: 447, endPoint x: 417, endPoint y: 447, distance: 165.8
click at [586, 448] on p "Como parte da campanha de Mestrado e Doutorado 2026, precisamos atualizar as LP…" at bounding box center [629, 447] width 710 height 21
drag, startPoint x: 312, startPoint y: 403, endPoint x: 329, endPoint y: 401, distance: 17.3
click at [312, 404] on p "dialog" at bounding box center [629, 399] width 710 height 11
click at [1196, 557] on div "0 Giovanni zacchini @Karoline Arend @Letícia Frantz o doc está aqui . Giovanni …" at bounding box center [1142, 390] width 269 height 563
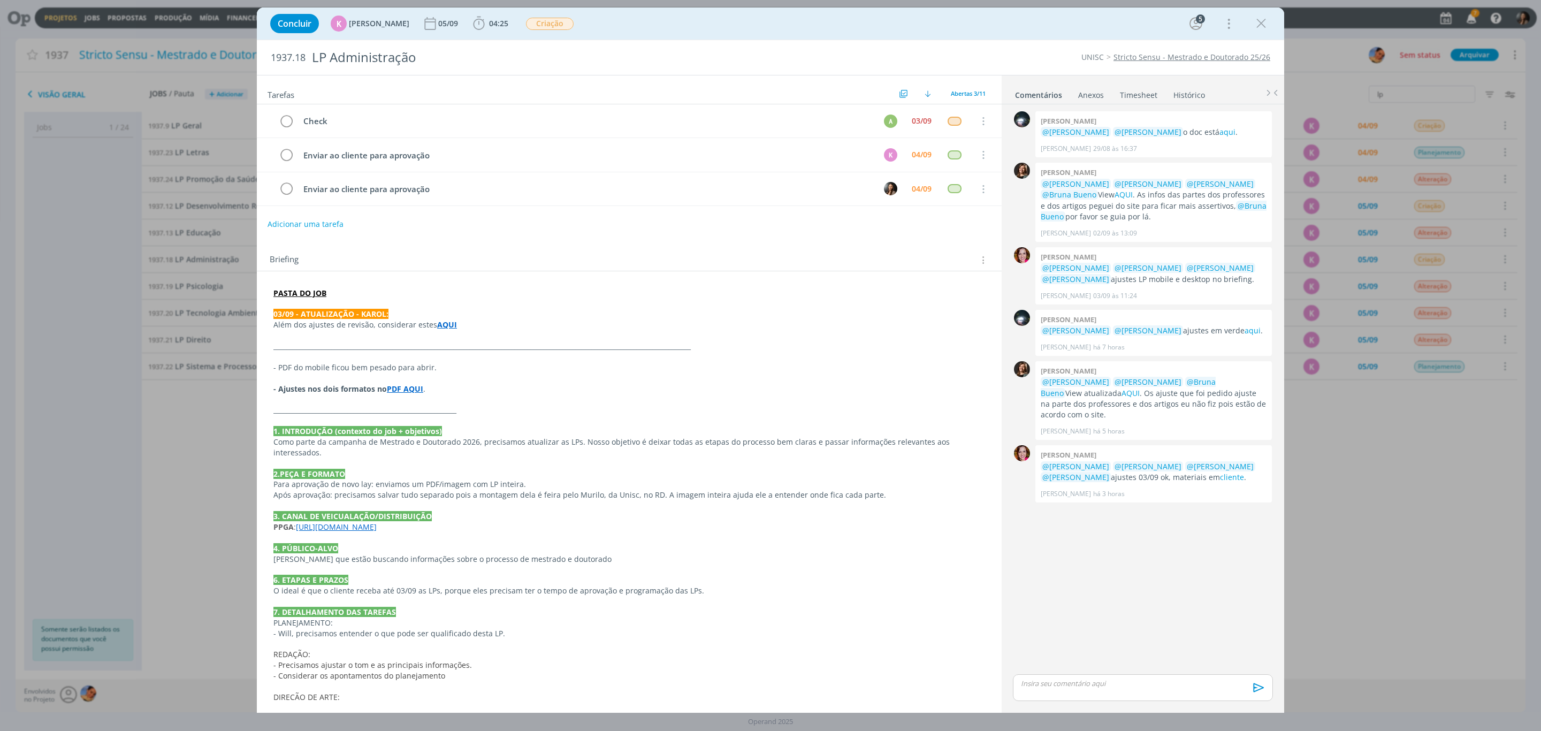
click at [554, 514] on p "3. CANAL DE VEICUALAÇÃO/DISTRIBUIÇÃO" at bounding box center [629, 516] width 712 height 11
click at [1220, 480] on link "cliente" at bounding box center [1232, 477] width 24 height 10
click at [1220, 475] on link "cliente" at bounding box center [1232, 477] width 24 height 10
click at [547, 27] on span "Criação" at bounding box center [550, 24] width 48 height 12
click at [590, 116] on span "Aprovação Interna" at bounding box center [572, 116] width 63 height 9
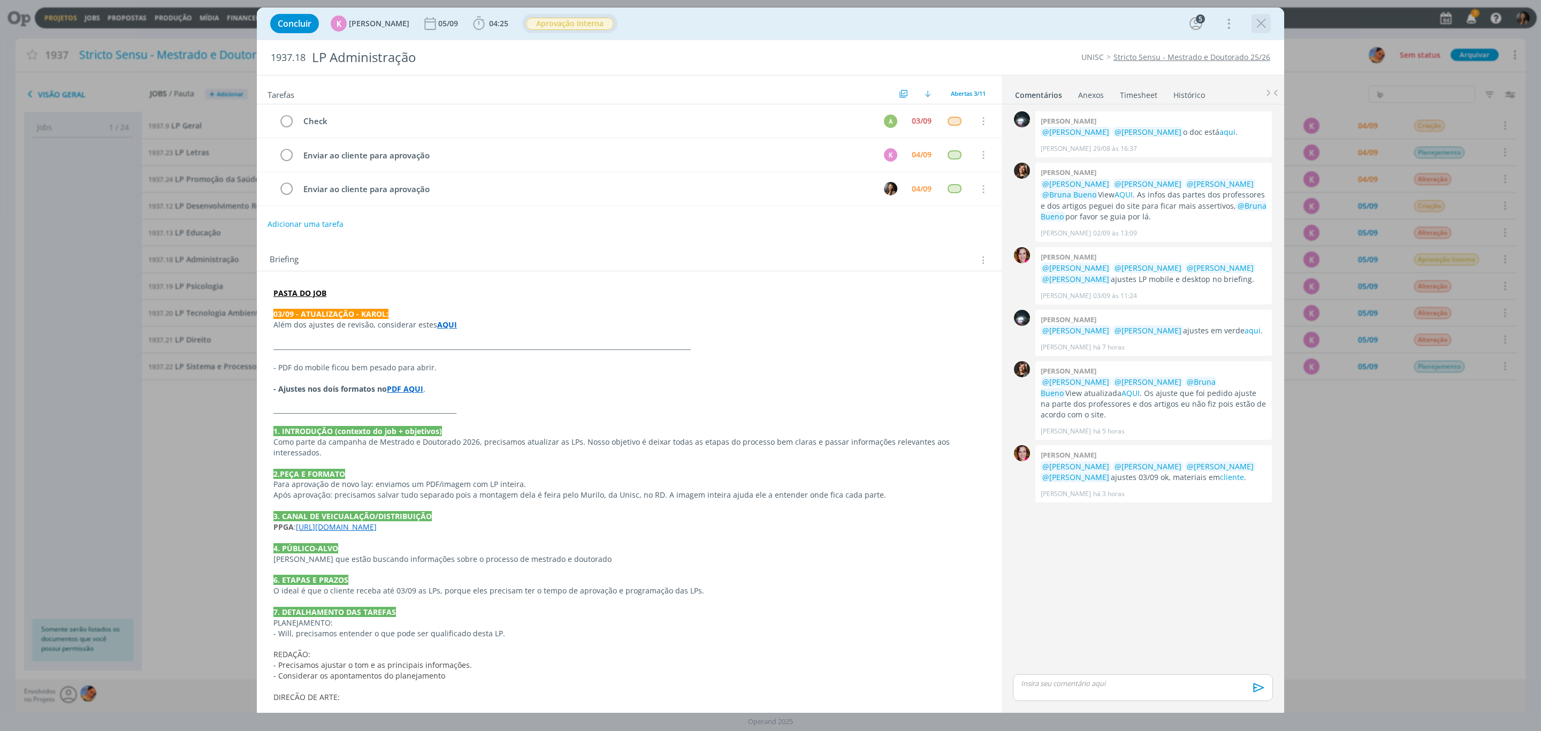
click at [1232, 29] on icon "dialog" at bounding box center [1261, 24] width 16 height 16
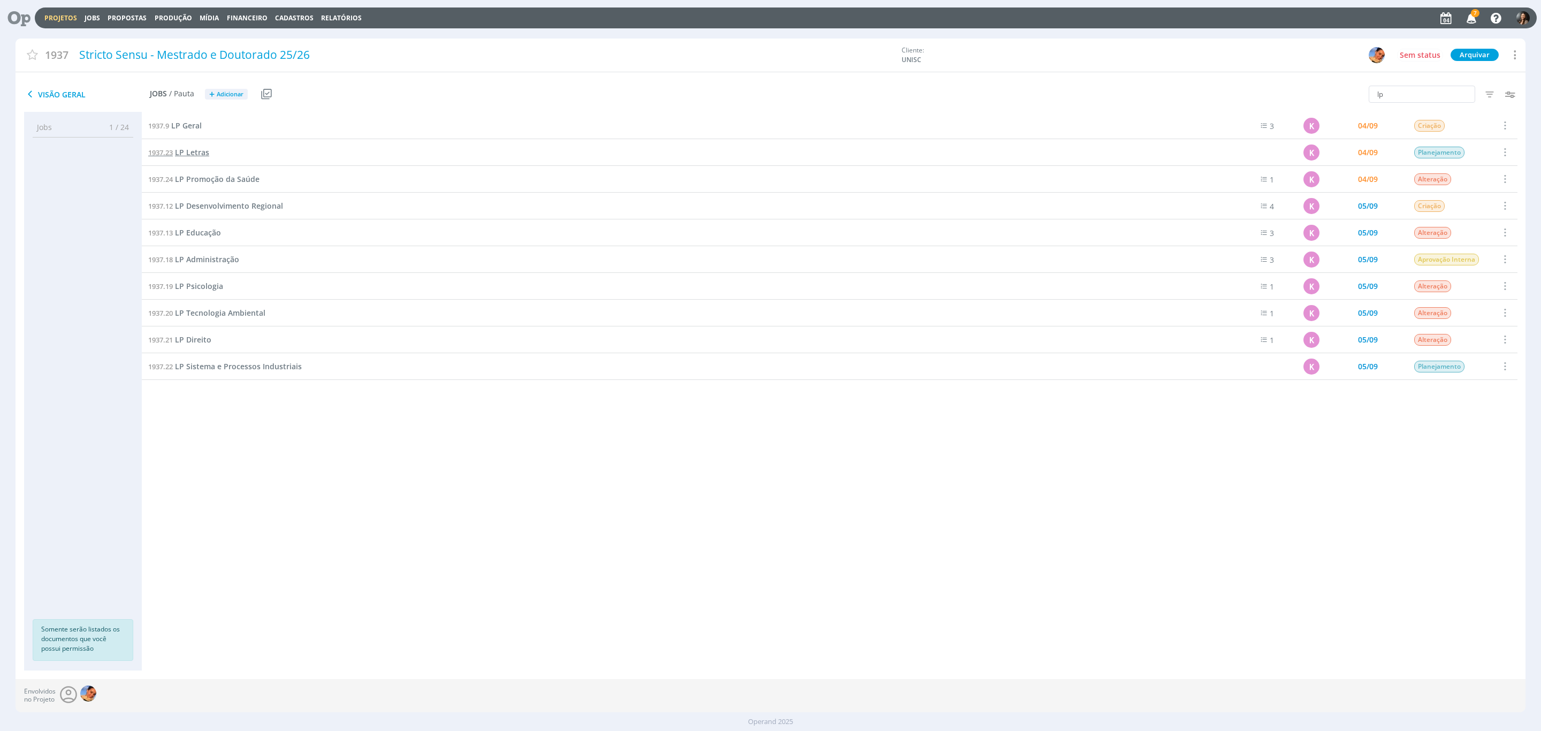
click at [188, 148] on span "LP Letras" at bounding box center [192, 152] width 34 height 10
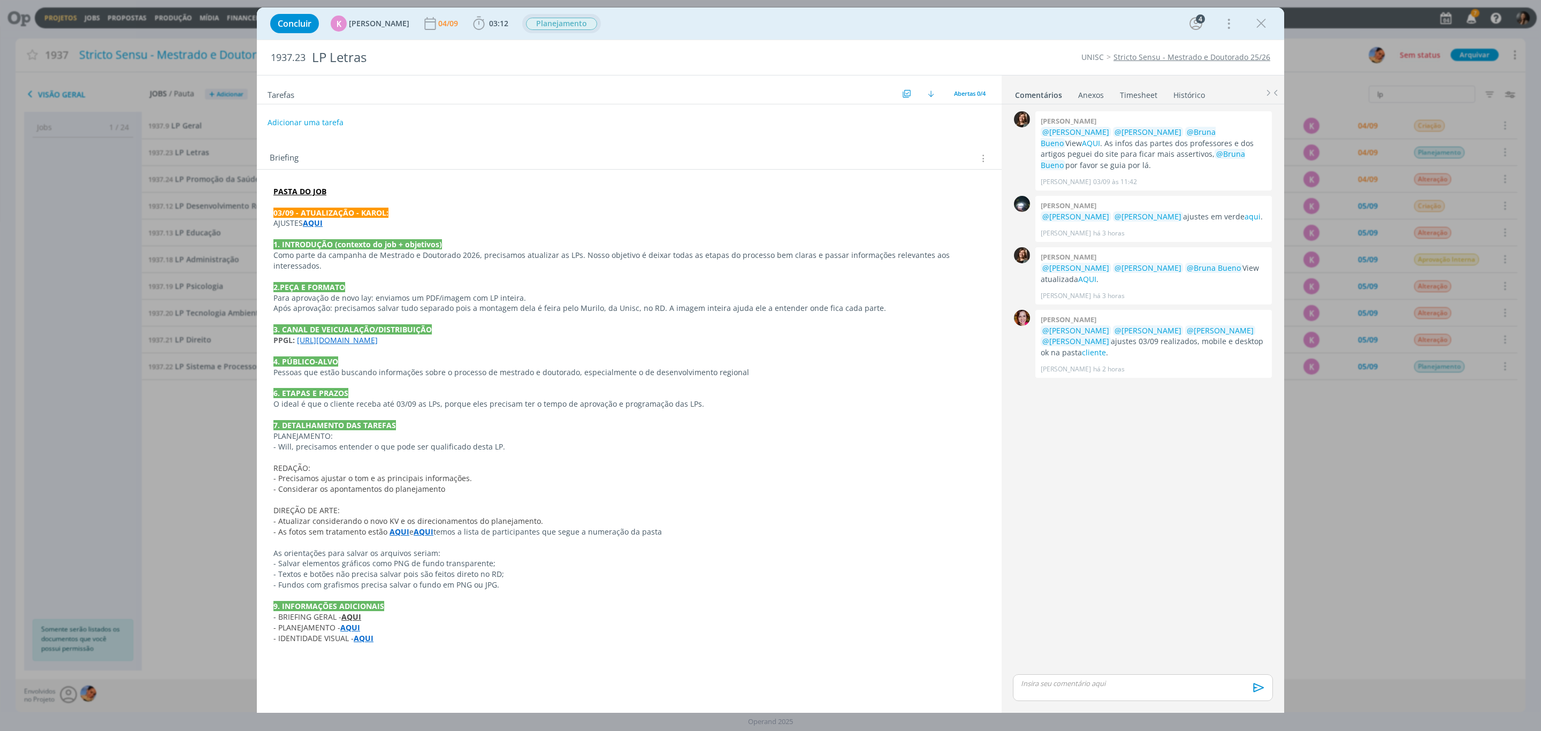
click at [546, 21] on span "Planejamento" at bounding box center [561, 24] width 71 height 12
click at [590, 94] on span "Aprovação Interna" at bounding box center [572, 96] width 63 height 9
click at [1183, 441] on div "0 Letícia frantz @Karoline Arend @Beatriz Luchese @Bruna Bueno View AQUI . As i…" at bounding box center [1142, 390] width 269 height 563
click at [1082, 354] on link "cliente" at bounding box center [1094, 352] width 24 height 10
drag, startPoint x: 1103, startPoint y: 341, endPoint x: 1207, endPoint y: 344, distance: 104.4
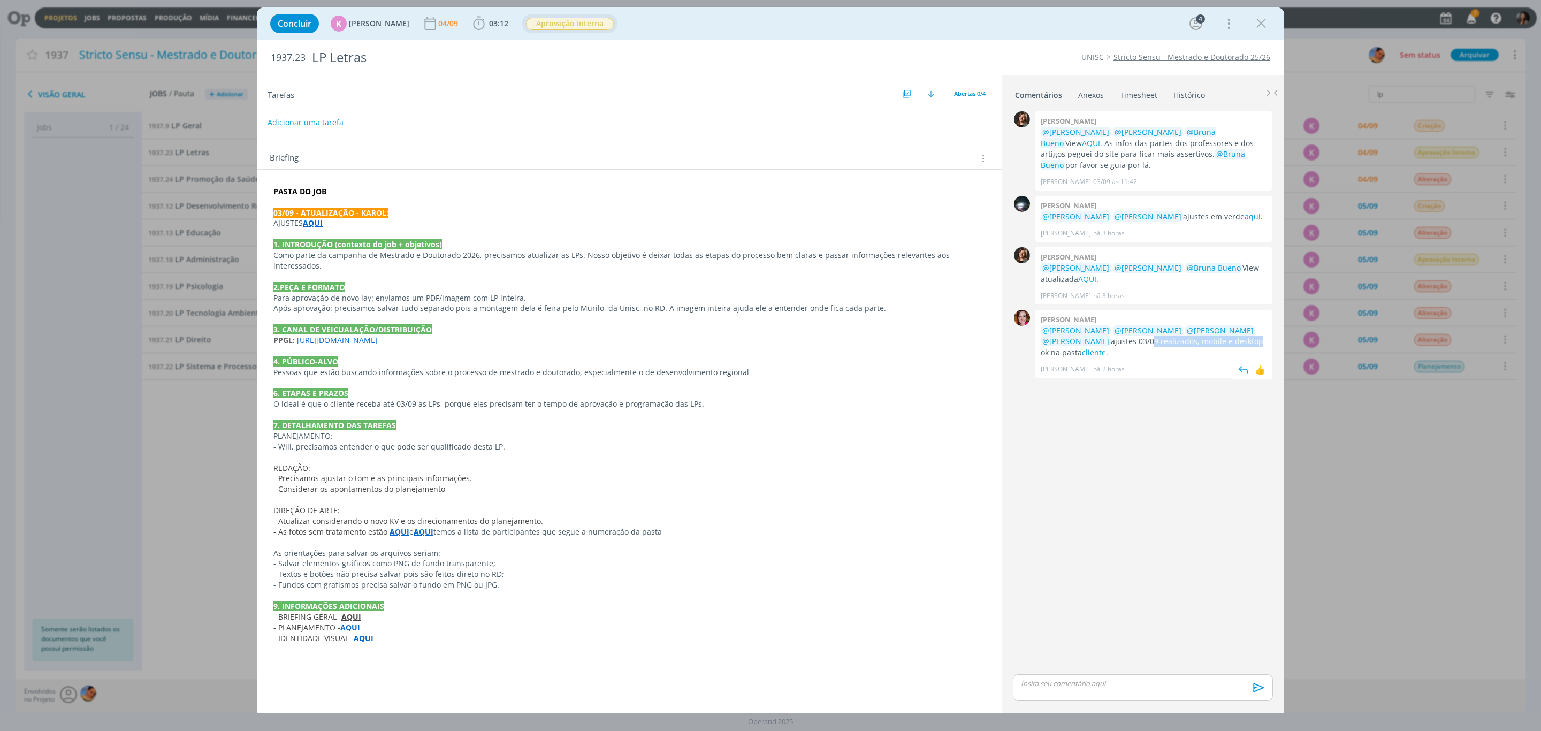
click at [1207, 344] on p "@Letícia Frantz @Luíza Santana @Beatriz Luchese @Karoline Arend ajustes 03/09 r…" at bounding box center [1154, 341] width 226 height 33
click at [1217, 345] on p "@Letícia Frantz @Luíza Santana @Beatriz Luchese @Karoline Arend ajustes 03/09 r…" at bounding box center [1154, 341] width 226 height 33
click at [711, 505] on p "DIREÇÃO DE ARTE:" at bounding box center [629, 510] width 712 height 11
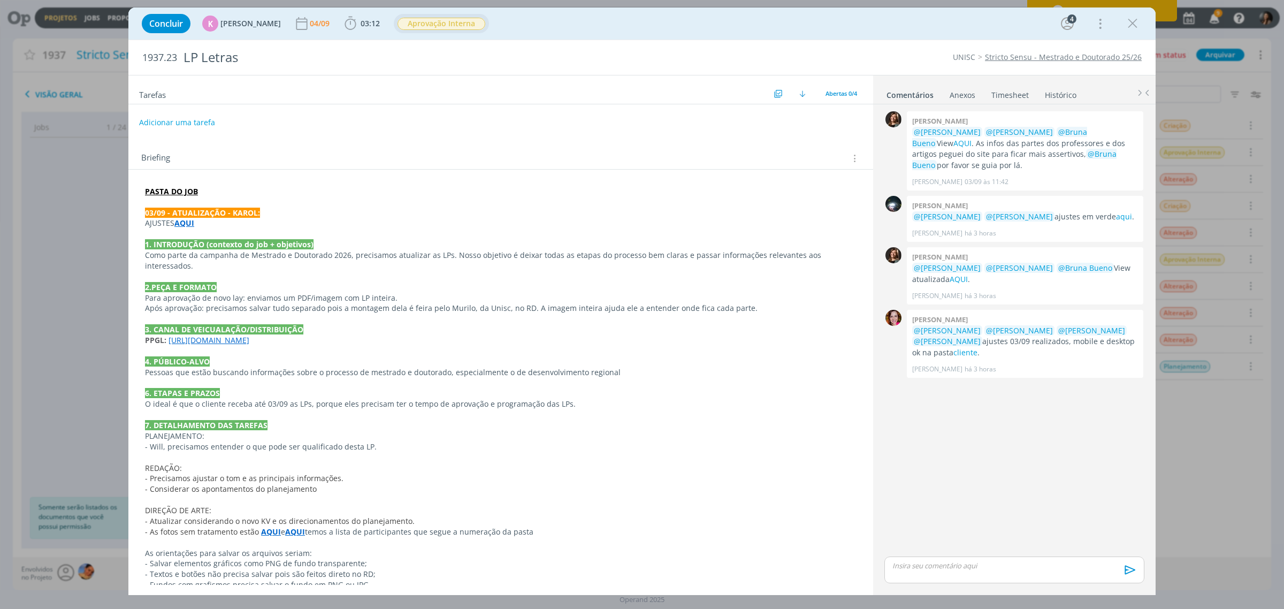
drag, startPoint x: 1057, startPoint y: 469, endPoint x: 777, endPoint y: 224, distance: 371.9
click at [1053, 466] on div "0 Letícia frantz @Karoline Arend @Beatriz Luchese @Bruna Bueno View AQUI . As i…" at bounding box center [1014, 332] width 269 height 446
click at [554, 313] on p "dialog" at bounding box center [501, 318] width 712 height 11
click at [659, 427] on p "7. DETALHAMENTO DAS TAREFAS" at bounding box center [501, 425] width 710 height 11
click at [1025, 473] on div "0 Letícia frantz @Karoline Arend @Beatriz Luchese @Bruna Bueno View AQUI . As i…" at bounding box center [1014, 332] width 269 height 446
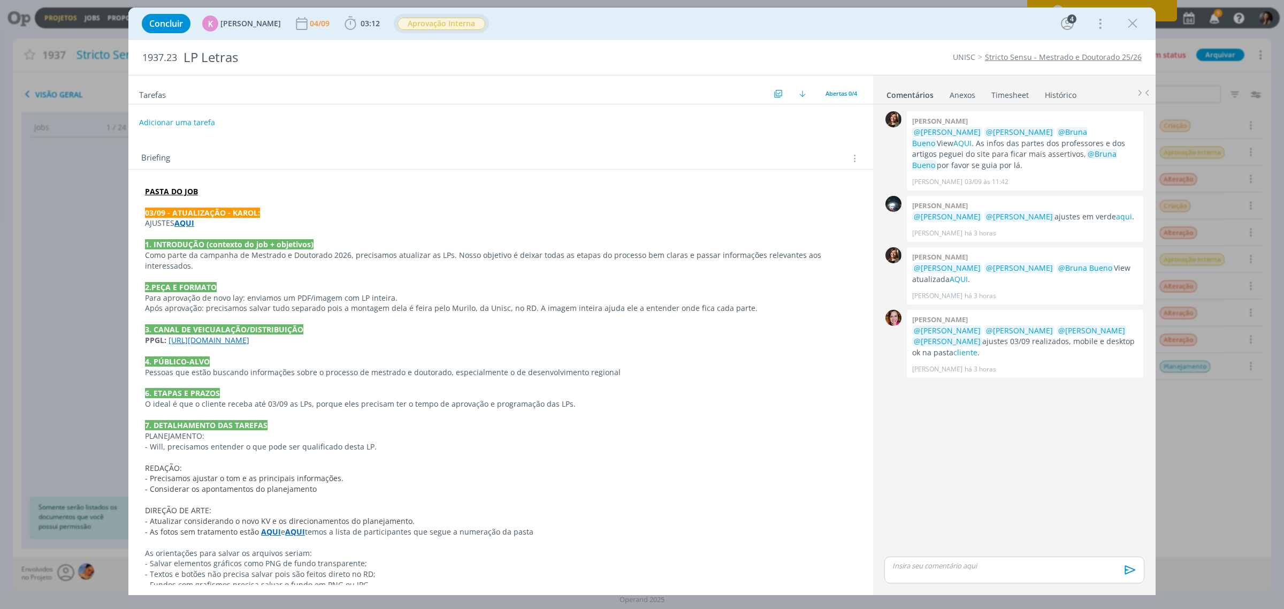
click at [515, 378] on p "dialog" at bounding box center [501, 383] width 712 height 11
click at [1132, 19] on icon "dialog" at bounding box center [1133, 24] width 16 height 16
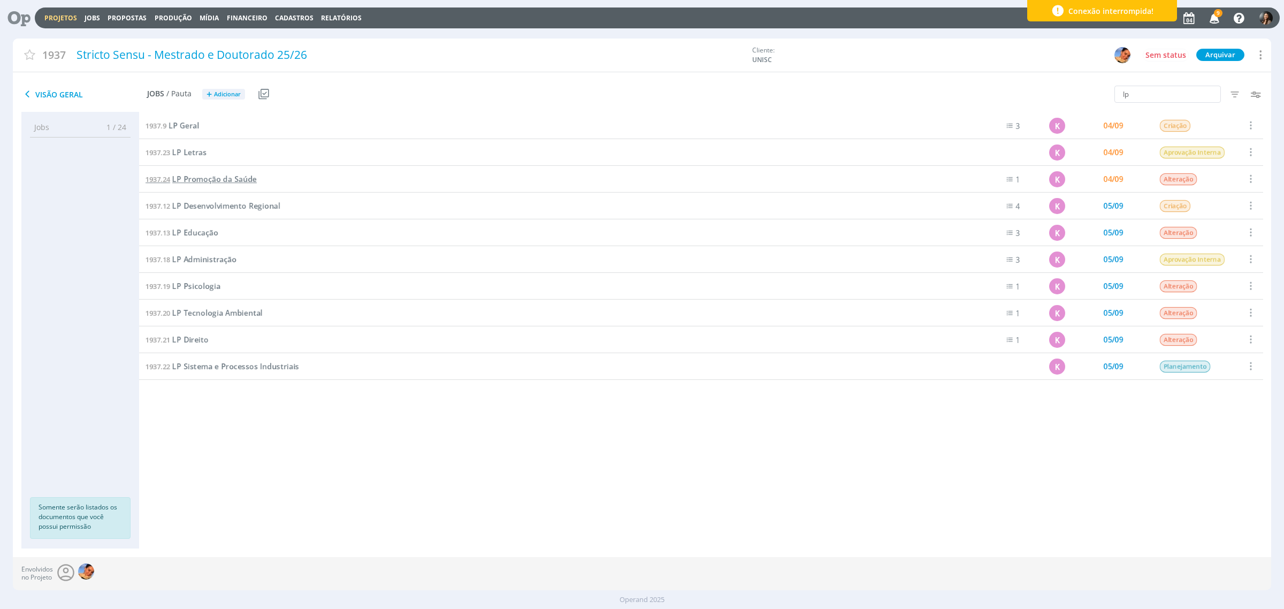
click at [206, 182] on span "LP Promoção da Saúde" at bounding box center [214, 179] width 85 height 10
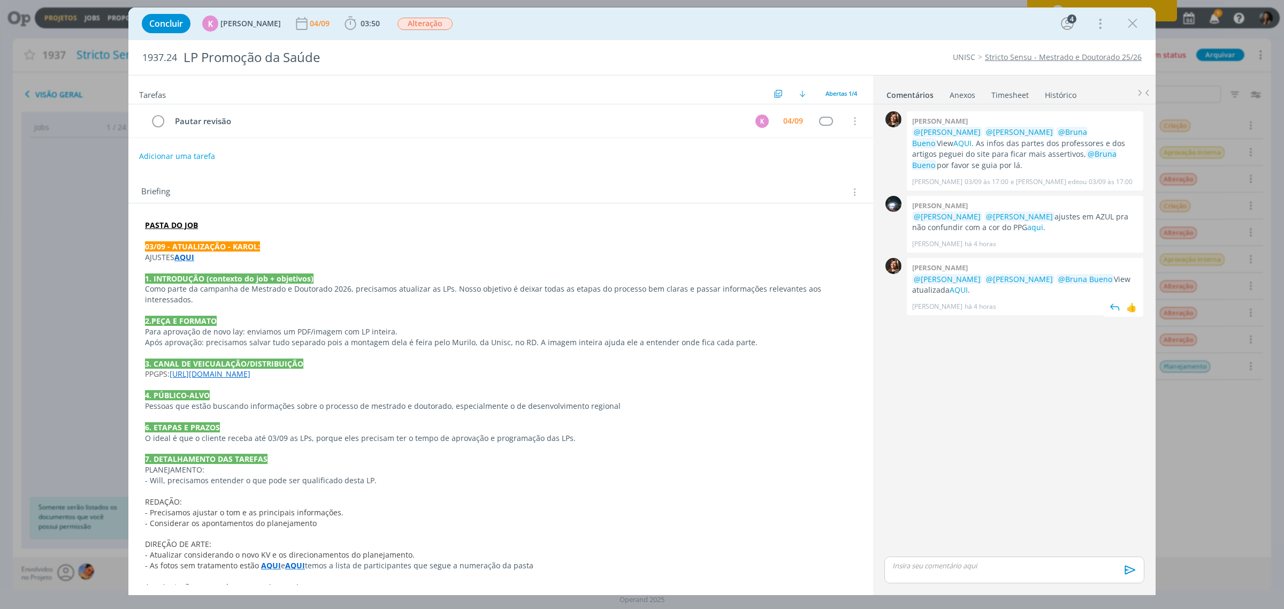
click at [965, 470] on div "0 Letícia frantz @Karoline Arend @Beatriz Luchese @Bruna Bueno View AQUI . As i…" at bounding box center [1014, 332] width 269 height 446
drag, startPoint x: 999, startPoint y: 434, endPoint x: 963, endPoint y: 367, distance: 75.9
click at [994, 428] on div "0 Letícia frantz @Karoline Arend @Beatriz Luchese @Bruna Bueno View AQUI . As i…" at bounding box center [1014, 332] width 269 height 446
click at [960, 285] on link "AQUI" at bounding box center [959, 290] width 18 height 10
drag, startPoint x: 1025, startPoint y: 412, endPoint x: 560, endPoint y: 148, distance: 535.2
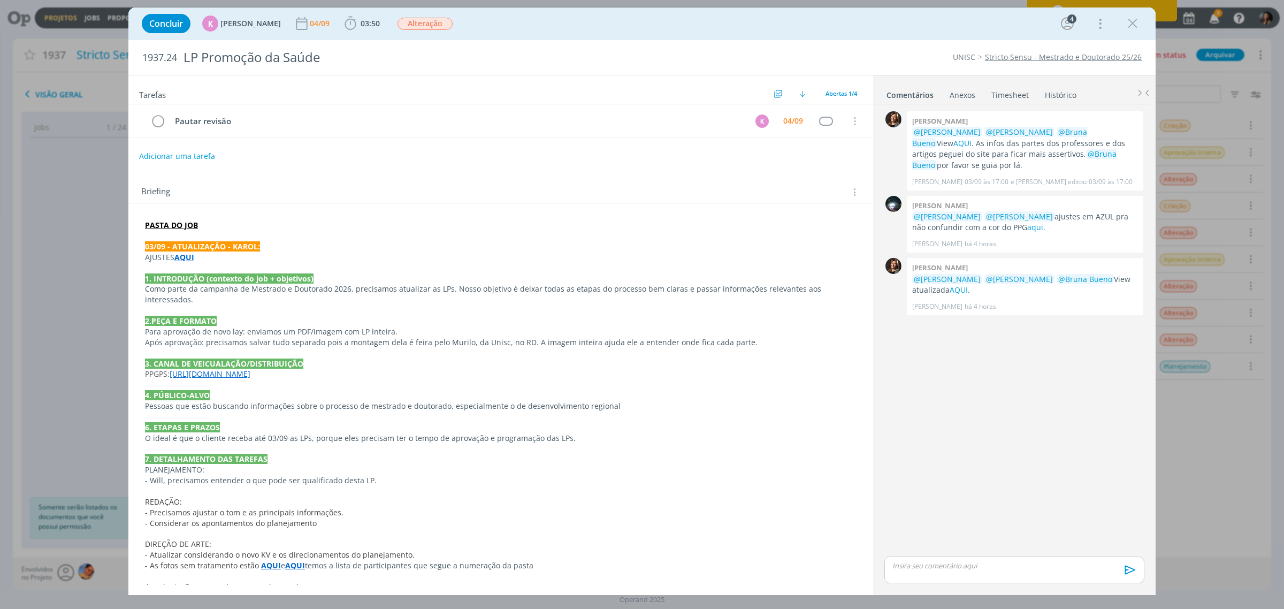
click at [1018, 409] on div "0 Letícia frantz @Karoline Arend @Beatriz Luchese @Bruna Bueno View AQUI . As i…" at bounding box center [1014, 332] width 269 height 446
drag, startPoint x: 1015, startPoint y: 424, endPoint x: 860, endPoint y: 395, distance: 158.4
click at [1009, 424] on div "0 Letícia frantz @Karoline Arend @Beatriz Luchese @Bruna Bueno View AQUI . As i…" at bounding box center [1014, 332] width 269 height 446
click at [1137, 29] on icon "dialog" at bounding box center [1133, 24] width 16 height 16
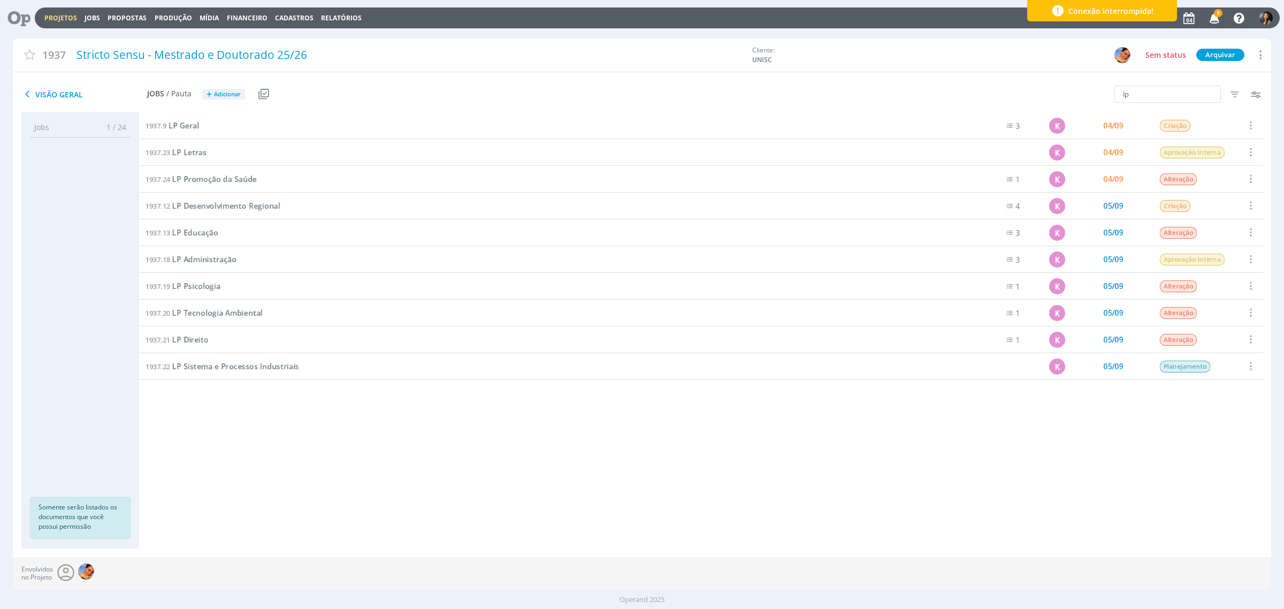
click at [1136, 20] on div at bounding box center [642, 304] width 1284 height 609
click at [1176, 126] on span "Criação" at bounding box center [1175, 126] width 30 height 12
click at [1213, 215] on span "Aprovação Interna" at bounding box center [1220, 218] width 59 height 11
click at [233, 204] on span "LP Desenvolvimento Regional" at bounding box center [226, 206] width 108 height 10
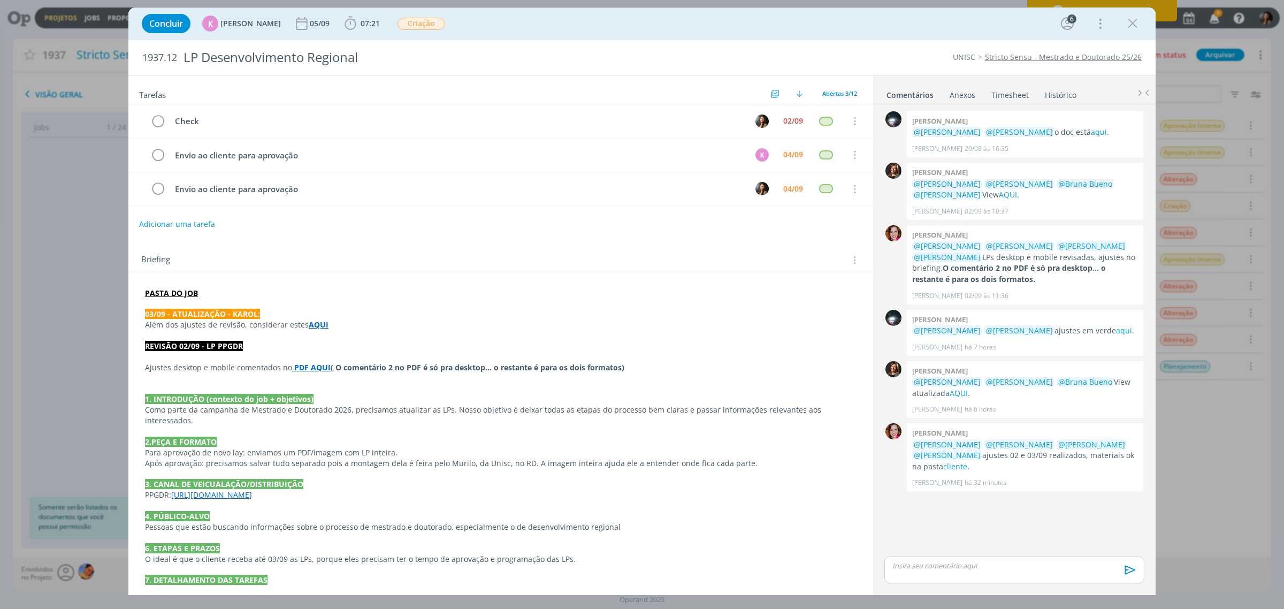
drag, startPoint x: 1062, startPoint y: 509, endPoint x: 980, endPoint y: 501, distance: 82.8
click at [1059, 510] on div "0 Giovanni zacchini @Karoline Arend @Letícia Frantz o doc está aqui . Giovanni …" at bounding box center [1014, 332] width 269 height 446
click at [943, 466] on link "cliente" at bounding box center [955, 466] width 24 height 10
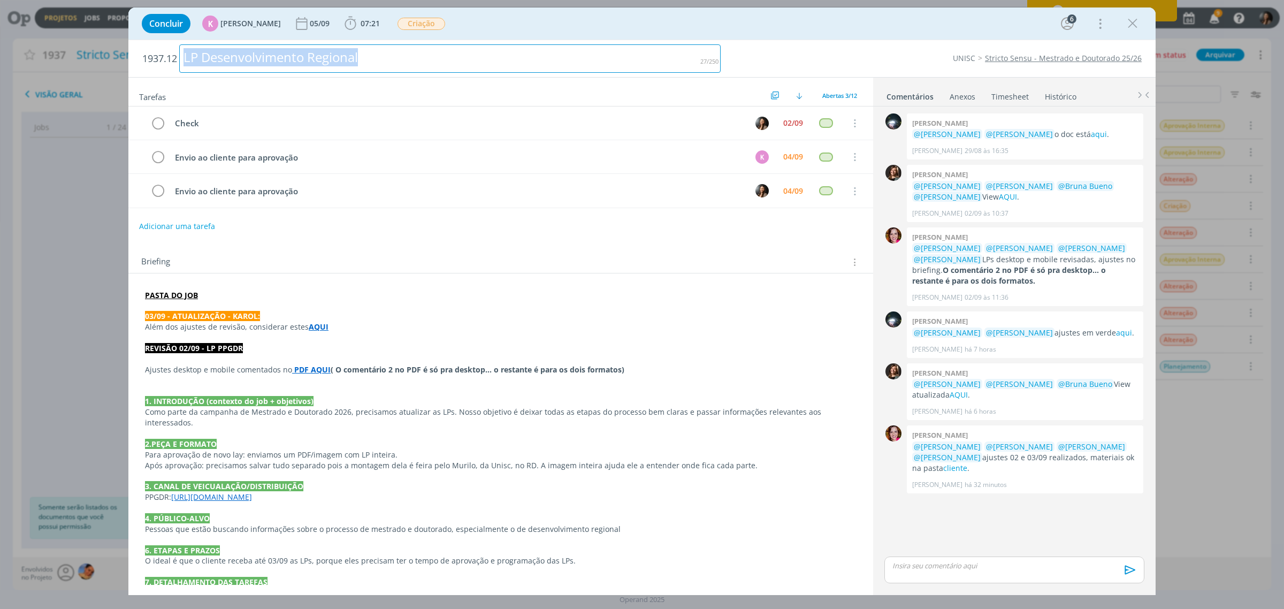
drag, startPoint x: 370, startPoint y: 59, endPoint x: 180, endPoint y: 68, distance: 190.2
click at [177, 67] on h2 "1937.12 LP Desenvolvimento Regional" at bounding box center [431, 58] width 578 height 37
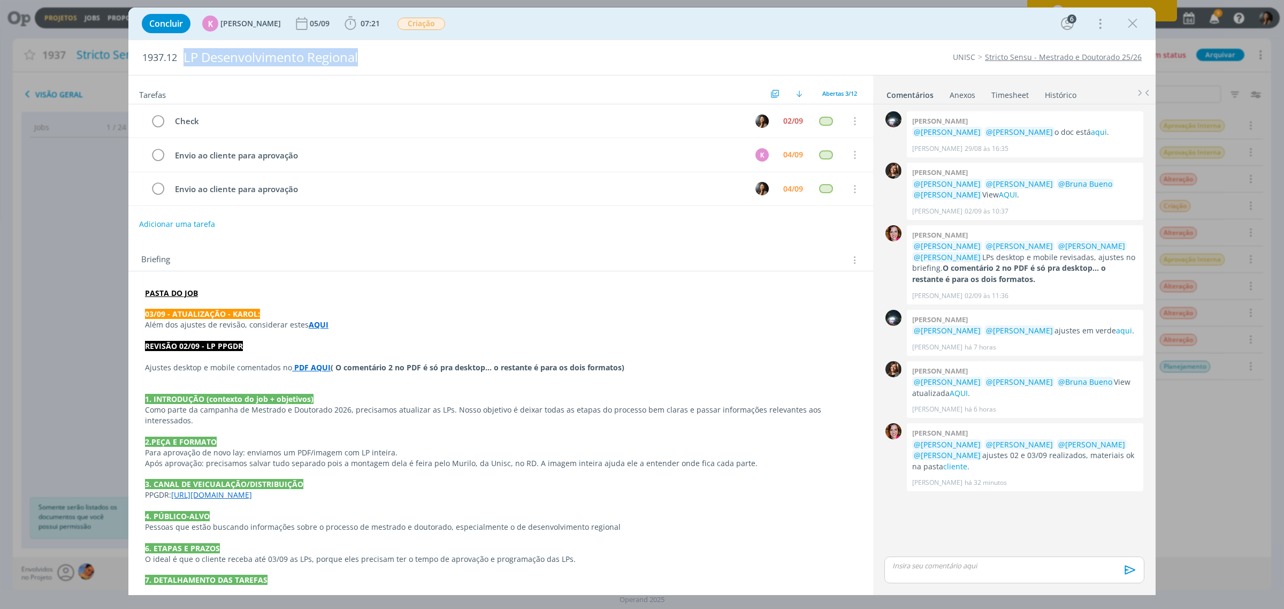
drag, startPoint x: 449, startPoint y: 374, endPoint x: 395, endPoint y: 3, distance: 375.8
click at [449, 373] on p "Ajustes desktop e mobile comentados no PDF AQUI ( O comentário 2 no PDF é só pr…" at bounding box center [501, 367] width 712 height 11
click at [408, 21] on span "Criação" at bounding box center [421, 24] width 48 height 12
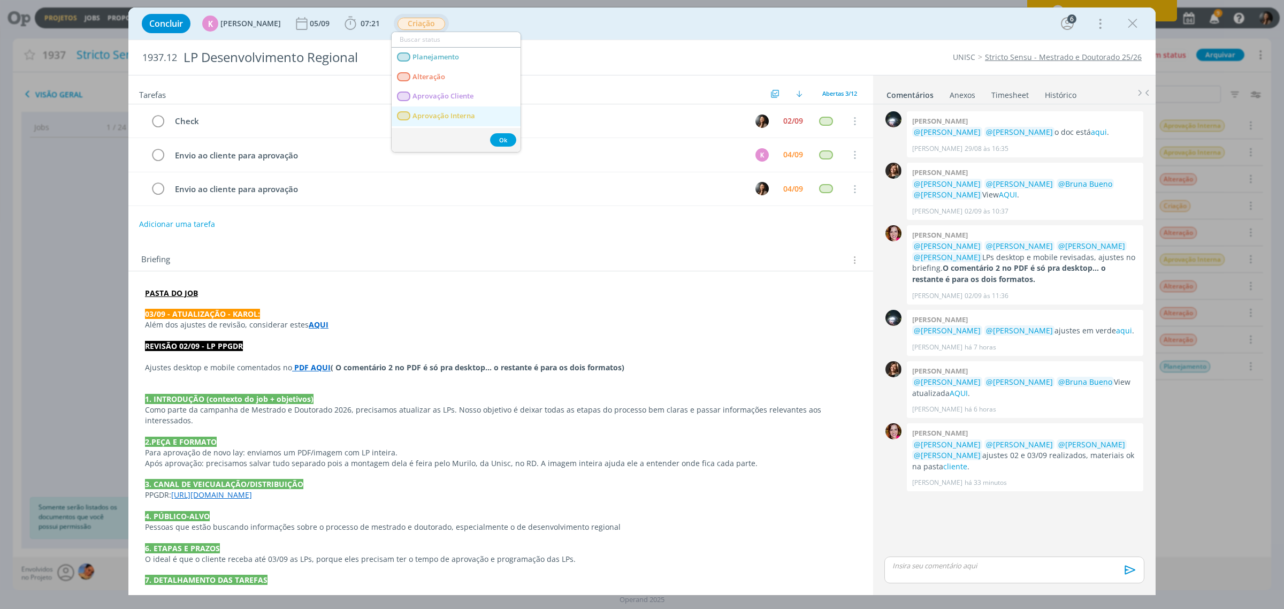
click at [457, 117] on span "Aprovação Interna" at bounding box center [443, 116] width 63 height 9
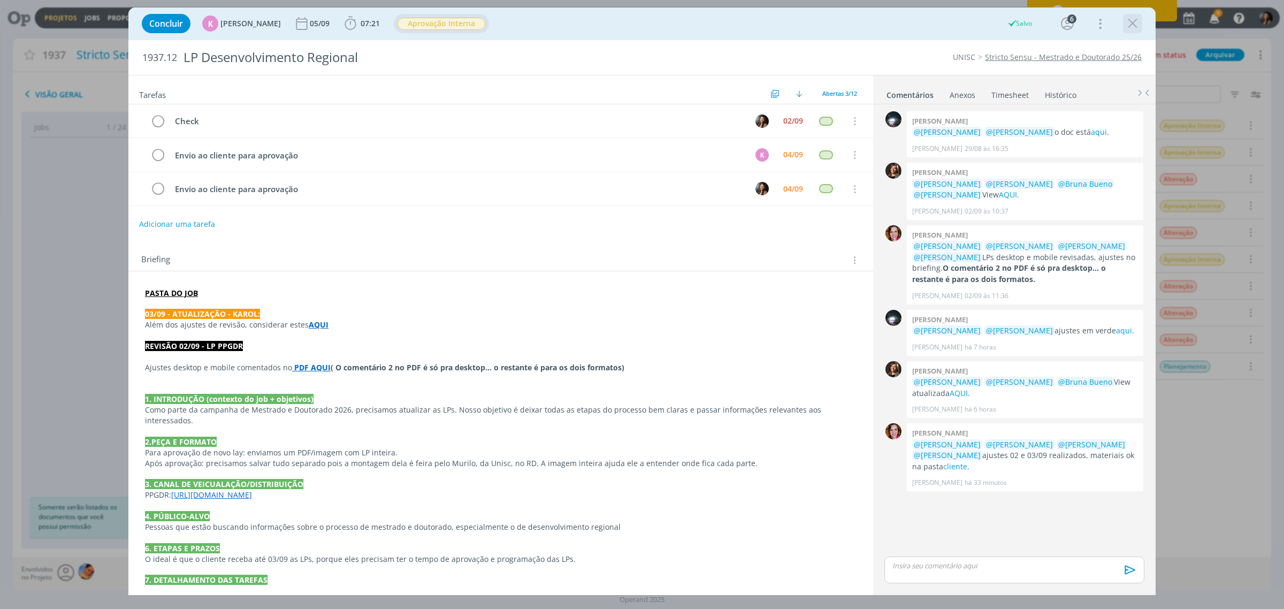
click at [1134, 21] on icon "dialog" at bounding box center [1133, 24] width 16 height 16
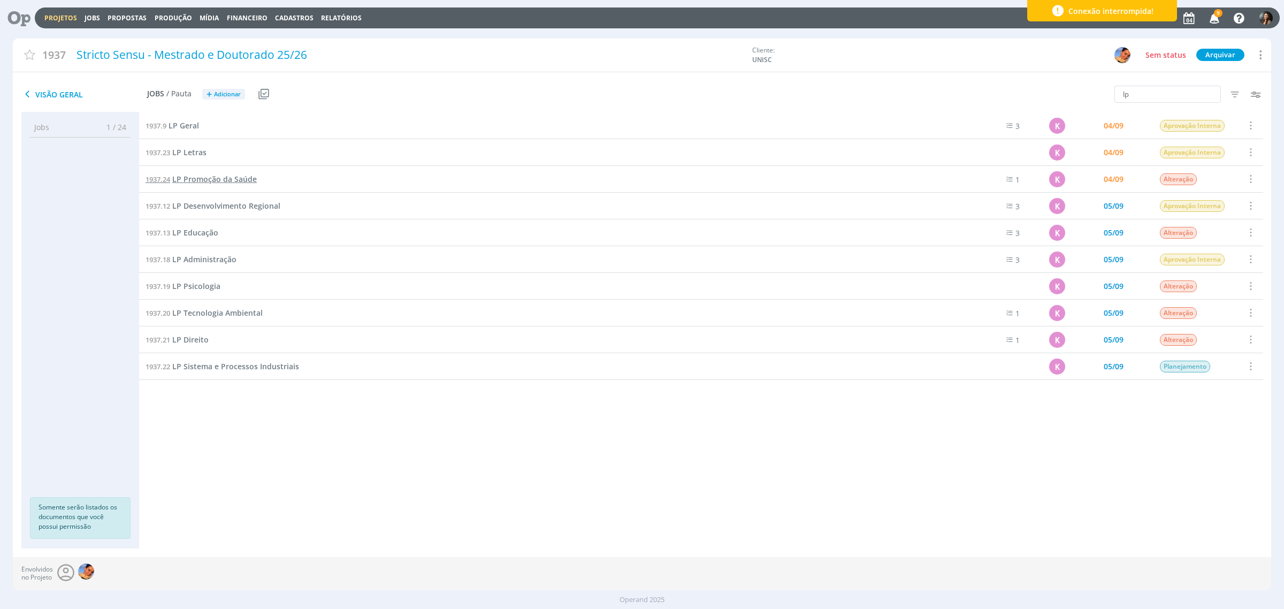
click at [206, 177] on span "LP Promoção da Saúde" at bounding box center [214, 179] width 85 height 10
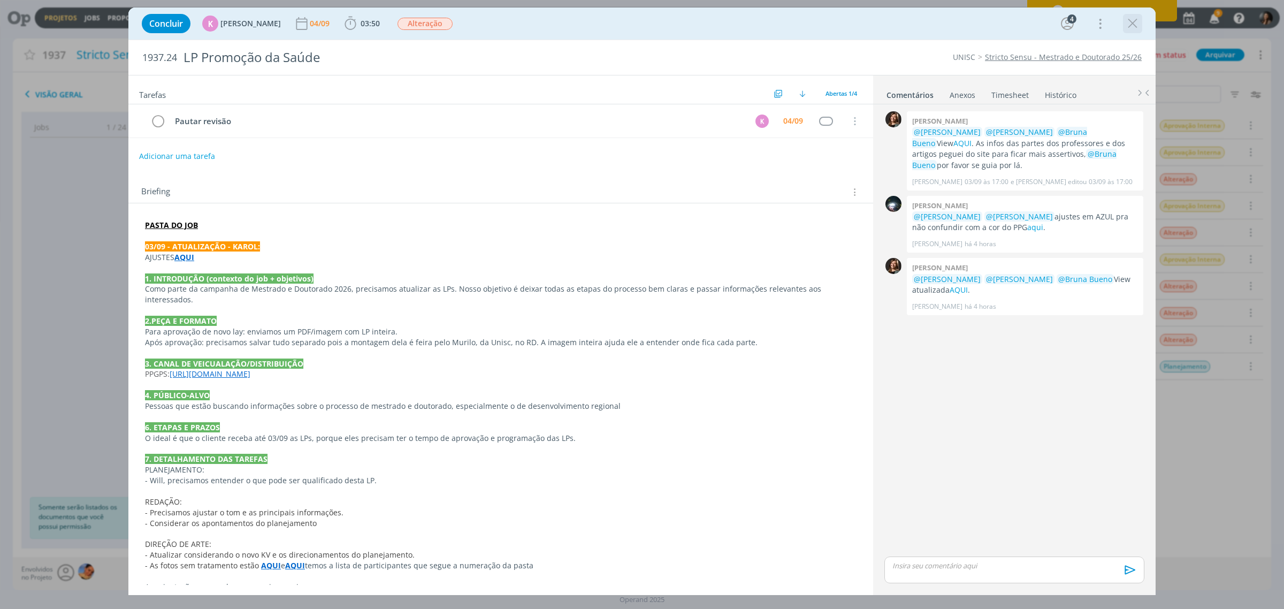
drag, startPoint x: 1133, startPoint y: 19, endPoint x: 248, endPoint y: 246, distance: 913.5
click at [1130, 20] on icon "dialog" at bounding box center [1133, 24] width 16 height 16
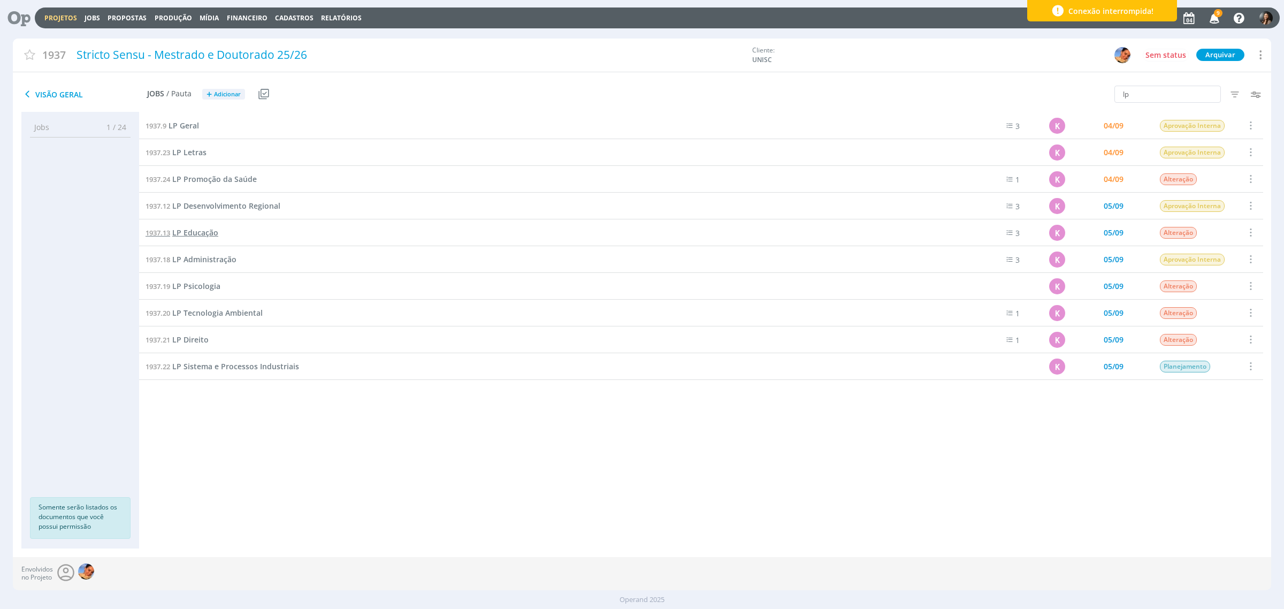
click at [202, 231] on span "LP Educação" at bounding box center [195, 232] width 46 height 10
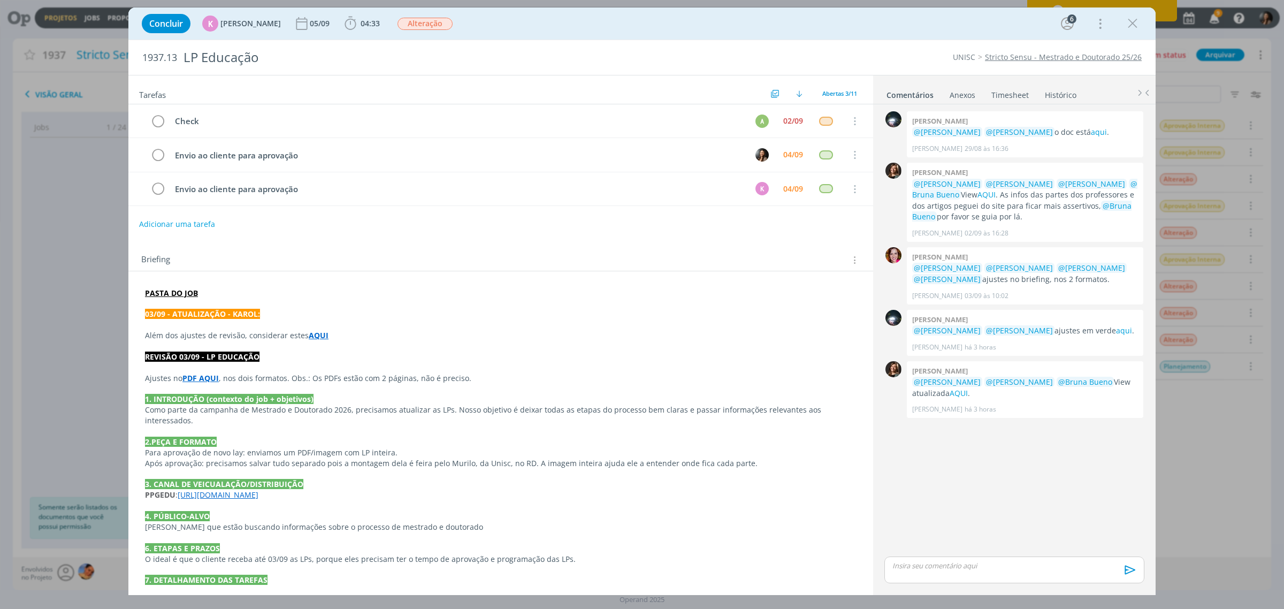
click at [983, 481] on div "0 Giovanni zacchini @Karoline Arend @Letícia Frantz o doc está aqui . Giovanni …" at bounding box center [1014, 332] width 269 height 446
click at [1134, 22] on icon "dialog" at bounding box center [1133, 24] width 16 height 16
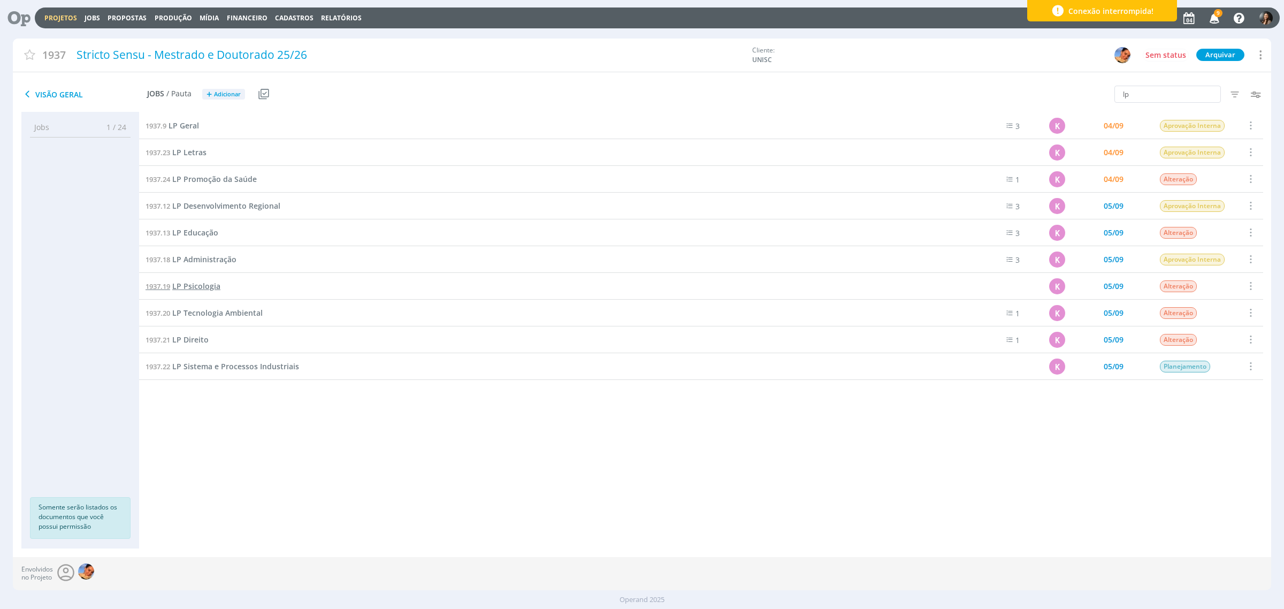
drag, startPoint x: 201, startPoint y: 293, endPoint x: 196, endPoint y: 289, distance: 5.8
click at [197, 290] on div "1937.19 LP Psicologia" at bounding box center [548, 286] width 819 height 26
click at [196, 289] on span "LP Psicologia" at bounding box center [196, 286] width 48 height 10
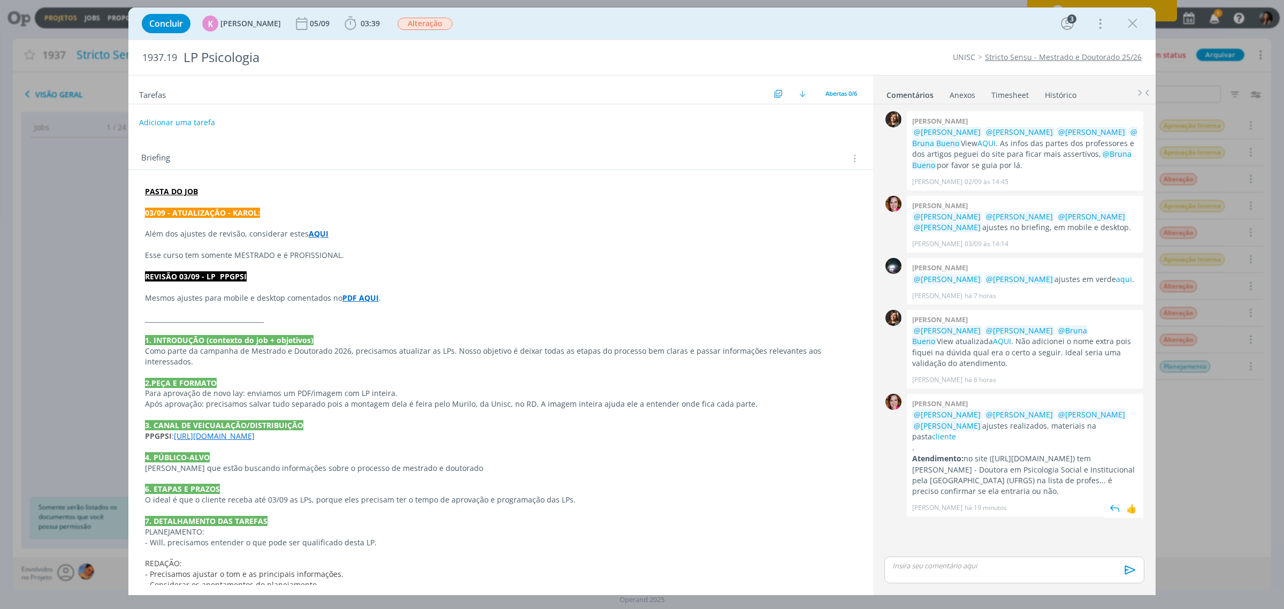
click at [1042, 472] on p "Atendimento: no site (https://www.unisc.br/pt/cursos/todos-os-cursos/mestrado-d…" at bounding box center [1025, 475] width 226 height 44
drag, startPoint x: 1023, startPoint y: 479, endPoint x: 1047, endPoint y: 499, distance: 30.8
click at [1047, 497] on p "Atendimento: no site (https://www.unisc.br/pt/cursos/todos-os-cursos/mestrado-d…" at bounding box center [1025, 475] width 226 height 44
click at [1080, 484] on p "Atendimento: no site (https://www.unisc.br/pt/cursos/todos-os-cursos/mestrado-d…" at bounding box center [1025, 475] width 226 height 44
click at [956, 431] on link "cliente" at bounding box center [944, 436] width 24 height 10
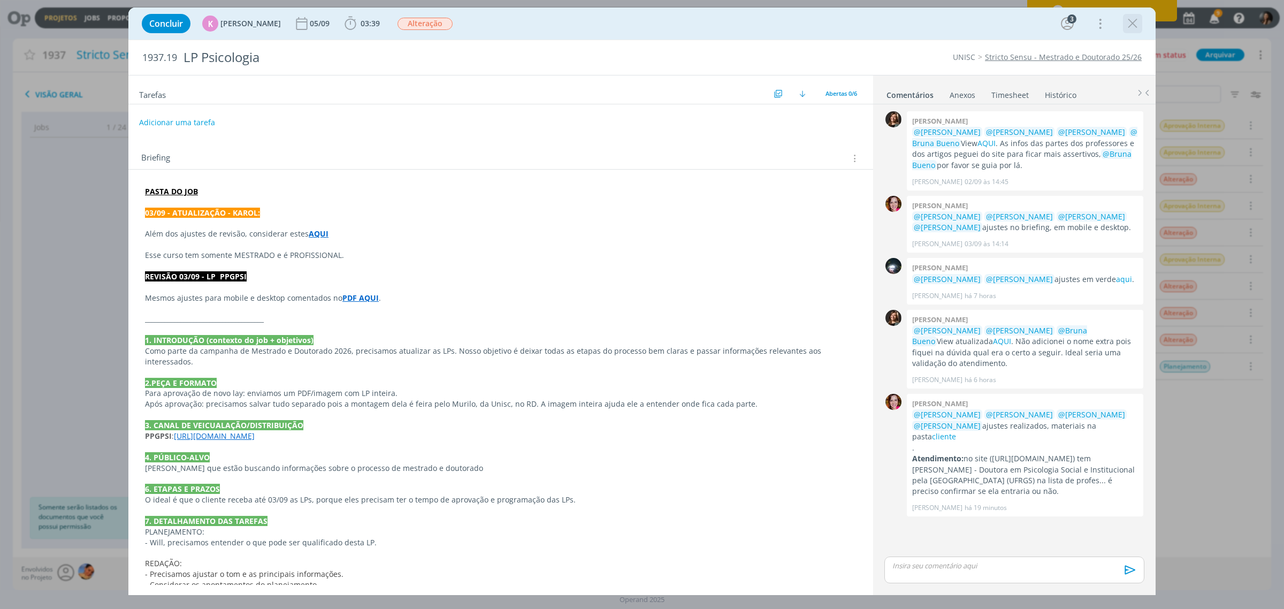
click at [1128, 19] on icon "dialog" at bounding box center [1133, 24] width 16 height 16
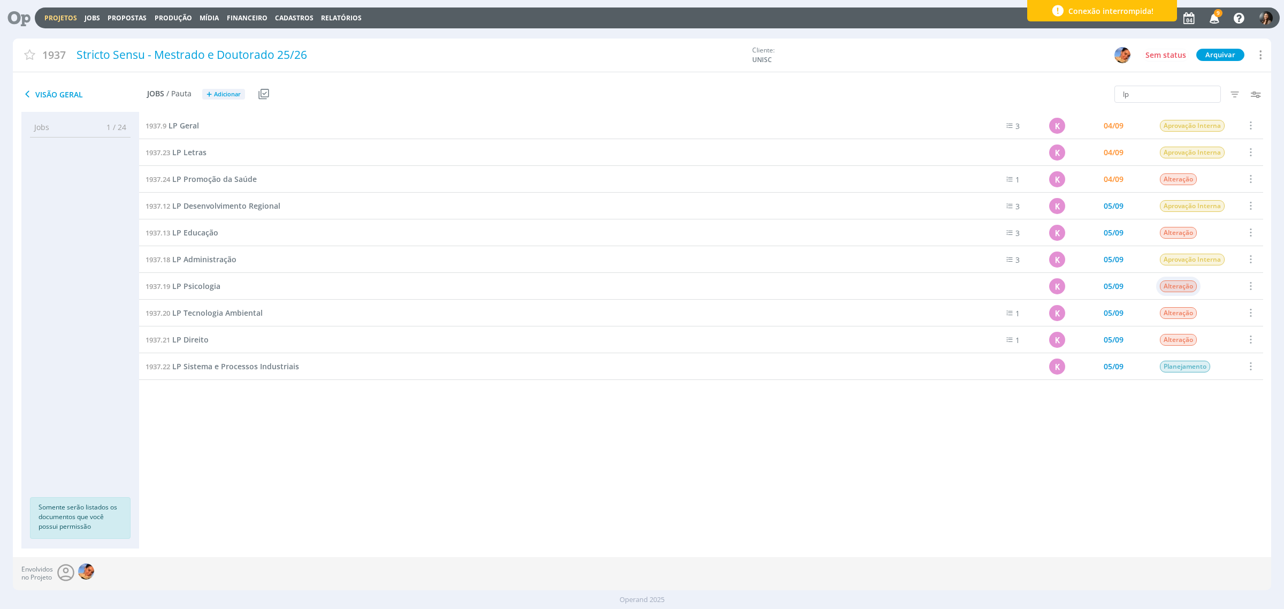
click at [1180, 284] on span "Alteração" at bounding box center [1178, 286] width 37 height 12
click at [1218, 376] on span "Aprovação Interna" at bounding box center [1220, 378] width 59 height 11
click at [223, 311] on span "LP Tecnologia Ambiental" at bounding box center [217, 313] width 90 height 10
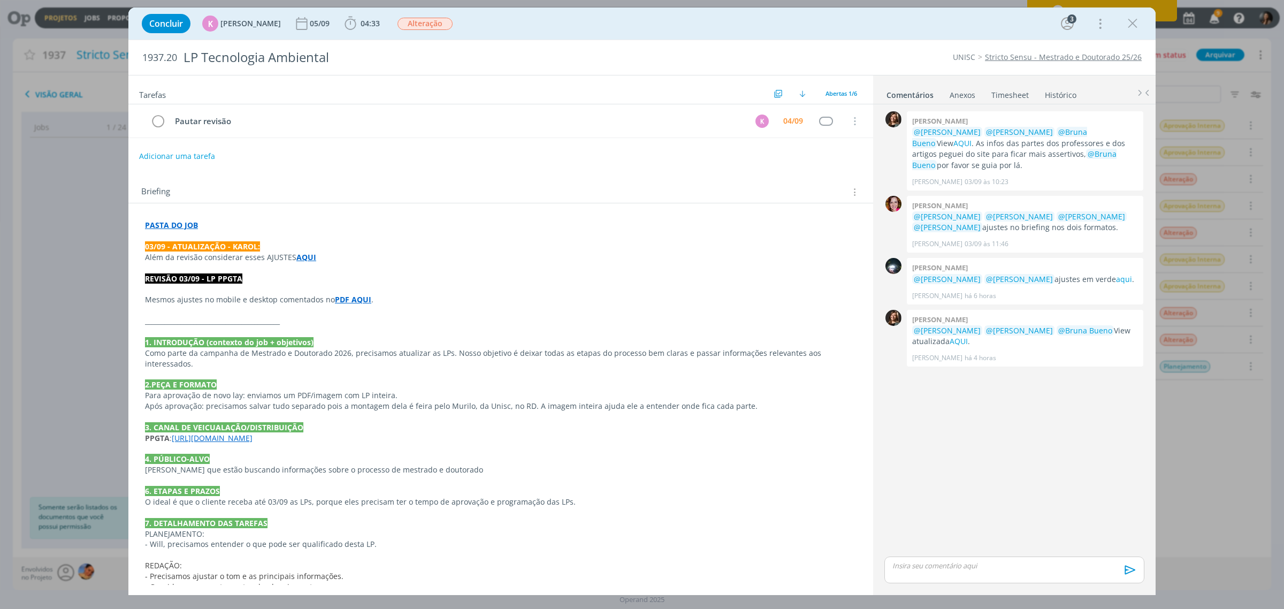
drag, startPoint x: 976, startPoint y: 456, endPoint x: 963, endPoint y: 442, distance: 18.5
click at [975, 456] on div "0 Letícia frantz @Karoline Arend @Beatriz Luchese @Bruna Bueno View AQUI . As i…" at bounding box center [1014, 332] width 269 height 446
click at [1130, 20] on icon "dialog" at bounding box center [1133, 24] width 16 height 16
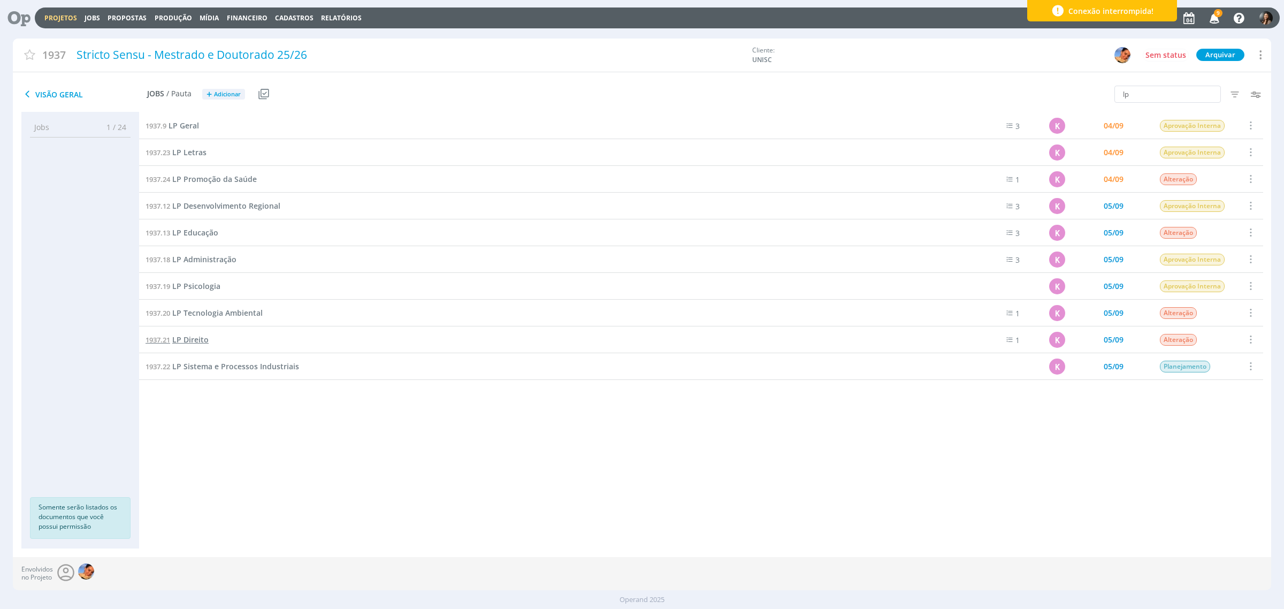
click at [183, 336] on span "LP Direito" at bounding box center [190, 339] width 36 height 10
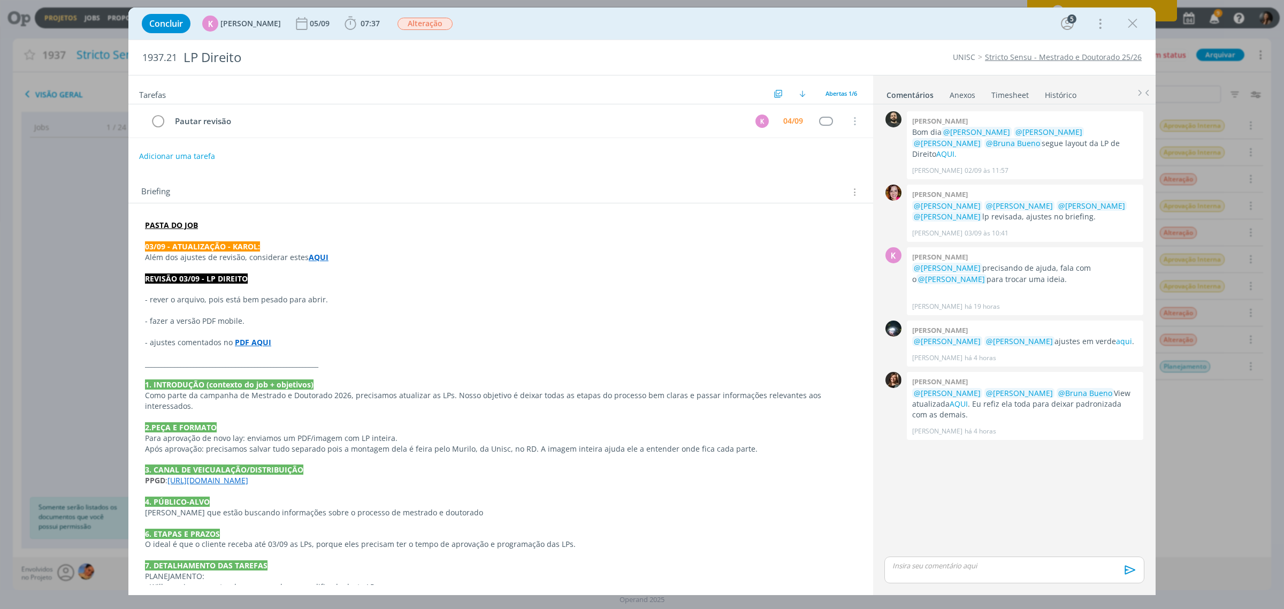
click at [1142, 20] on div "Concluir K Karoline Arend 05/09 07:37 Iniciar Apontar Data * 04/09/2025 Horas *…" at bounding box center [641, 24] width 1011 height 26
click at [1130, 23] on icon "dialog" at bounding box center [1133, 24] width 16 height 16
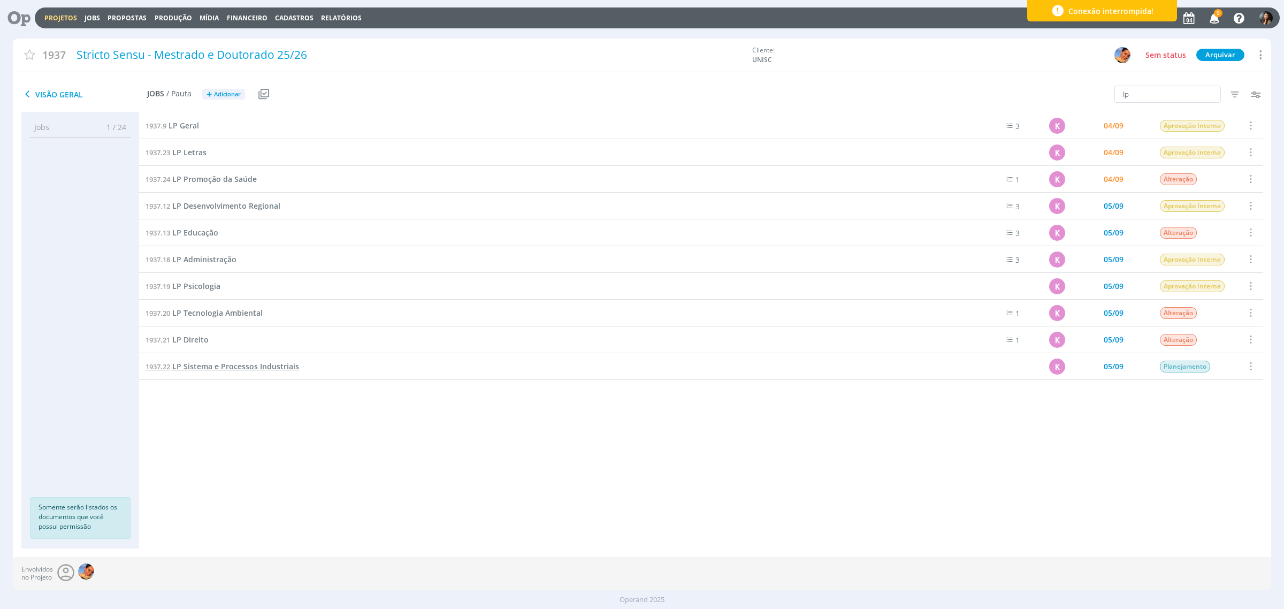
click at [198, 365] on span "LP Sistema e Processos Industriais" at bounding box center [235, 366] width 127 height 10
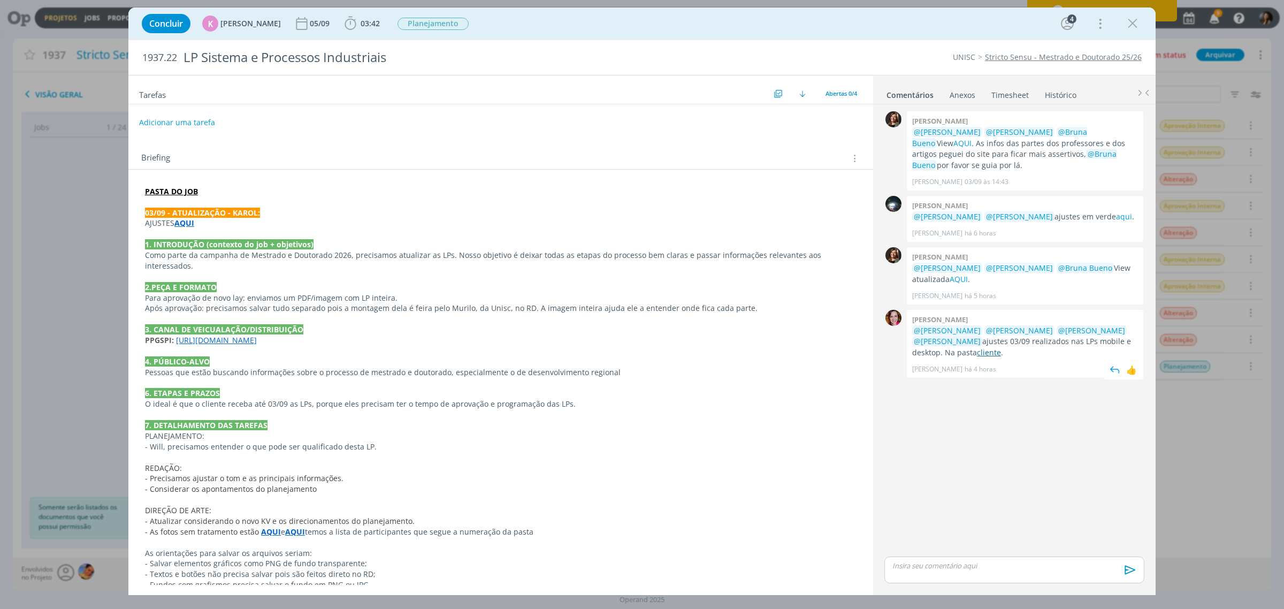
click at [977, 356] on link "cliente" at bounding box center [989, 352] width 24 height 10
drag, startPoint x: 411, startPoint y: 20, endPoint x: 420, endPoint y: 29, distance: 13.6
click at [411, 20] on span "Planejamento" at bounding box center [432, 24] width 71 height 12
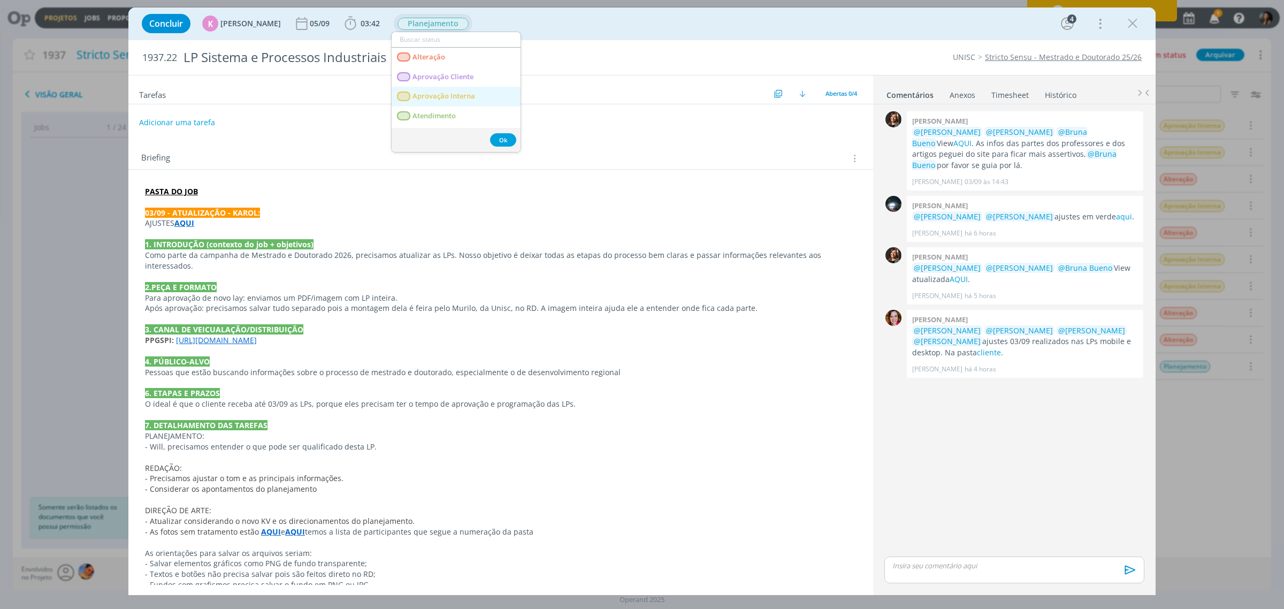
click at [460, 94] on span "Aprovação Interna" at bounding box center [443, 96] width 63 height 9
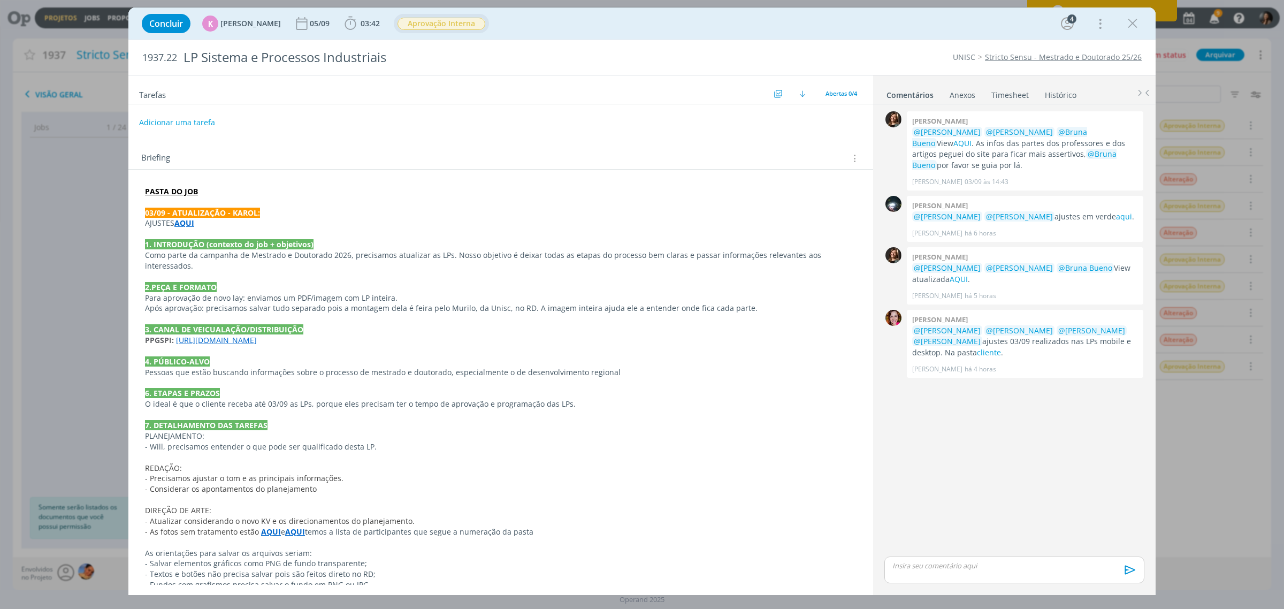
drag, startPoint x: 563, startPoint y: 396, endPoint x: 1096, endPoint y: 33, distance: 644.9
click at [563, 399] on p "O ideal é que o cliente receba até 03/09 as LPs, porque eles precisam ter o tem…" at bounding box center [501, 404] width 712 height 11
click at [1125, 26] on icon "dialog" at bounding box center [1133, 24] width 16 height 16
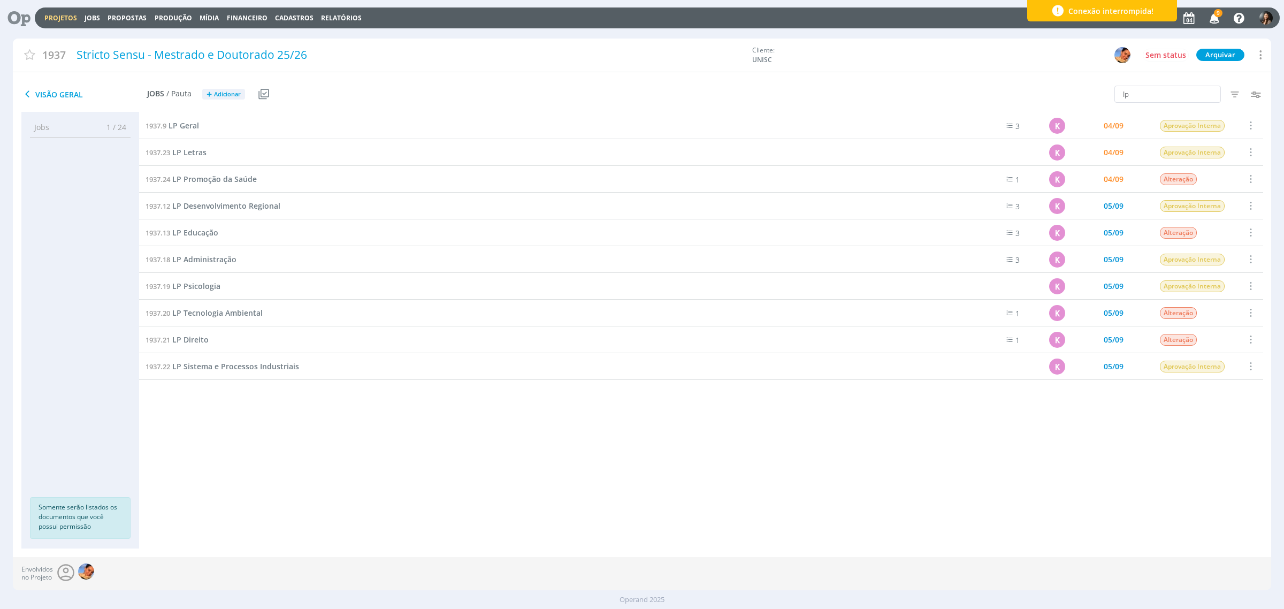
drag, startPoint x: 906, startPoint y: 483, endPoint x: 907, endPoint y: 462, distance: 20.9
click at [905, 474] on div "1937.3 Identidade visual K 31/07 Entregue Selecionar Concluir Cancelar Iniciar …" at bounding box center [701, 319] width 1124 height 415
click at [402, 483] on div "1937.3 Identidade visual K 31/07 Entregue Selecionar Concluir Cancelar Iniciar …" at bounding box center [701, 319] width 1124 height 415
click at [241, 448] on div "1937.3 Identidade visual K 31/07 Entregue Selecionar Concluir Cancelar Iniciar …" at bounding box center [701, 319] width 1124 height 415
click at [180, 121] on span "LP Geral" at bounding box center [184, 125] width 30 height 10
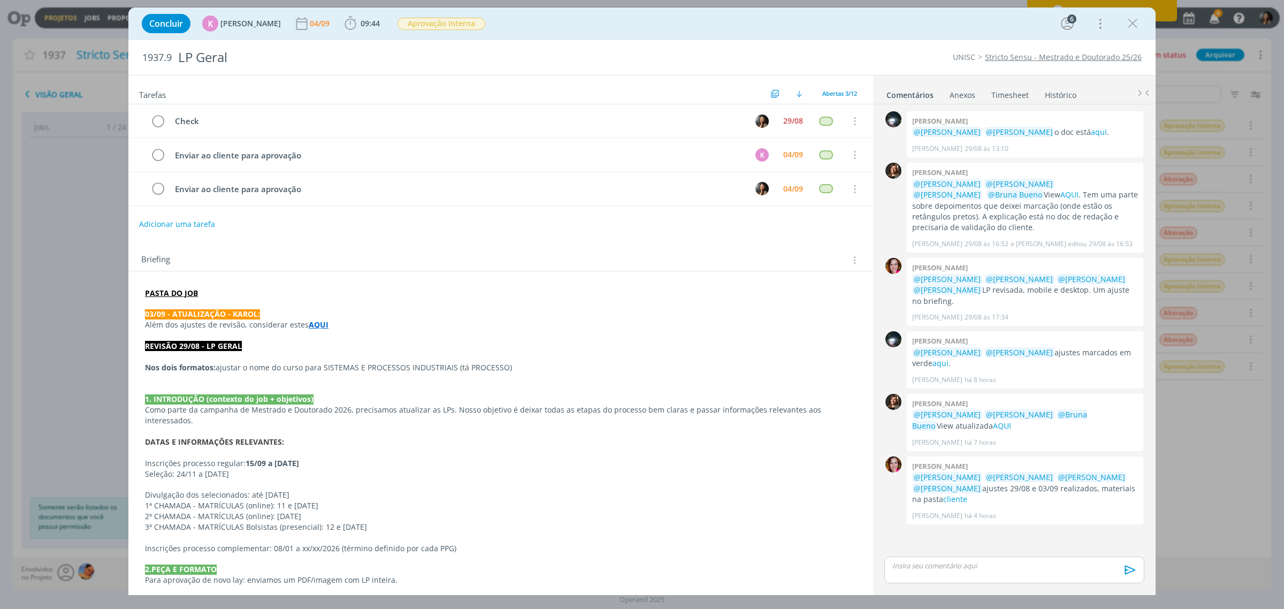
click at [1004, 94] on link "Timesheet" at bounding box center [1010, 93] width 39 height 16
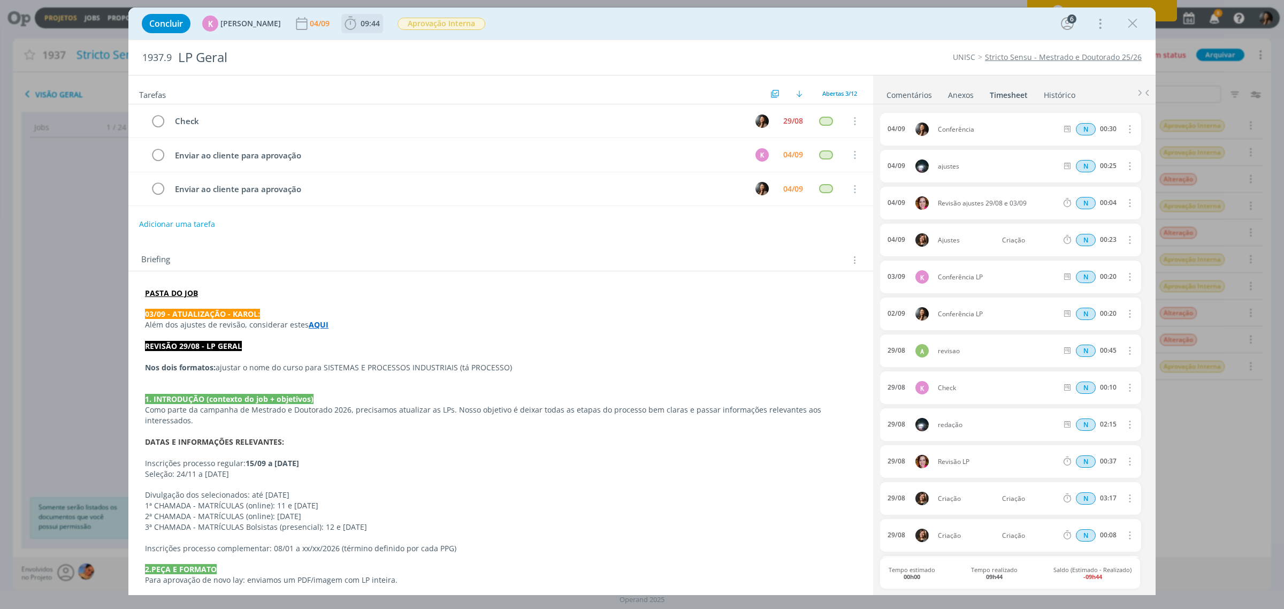
click at [361, 20] on span "09:44" at bounding box center [370, 23] width 19 height 10
click at [441, 44] on button "Apontar" at bounding box center [446, 47] width 44 height 11
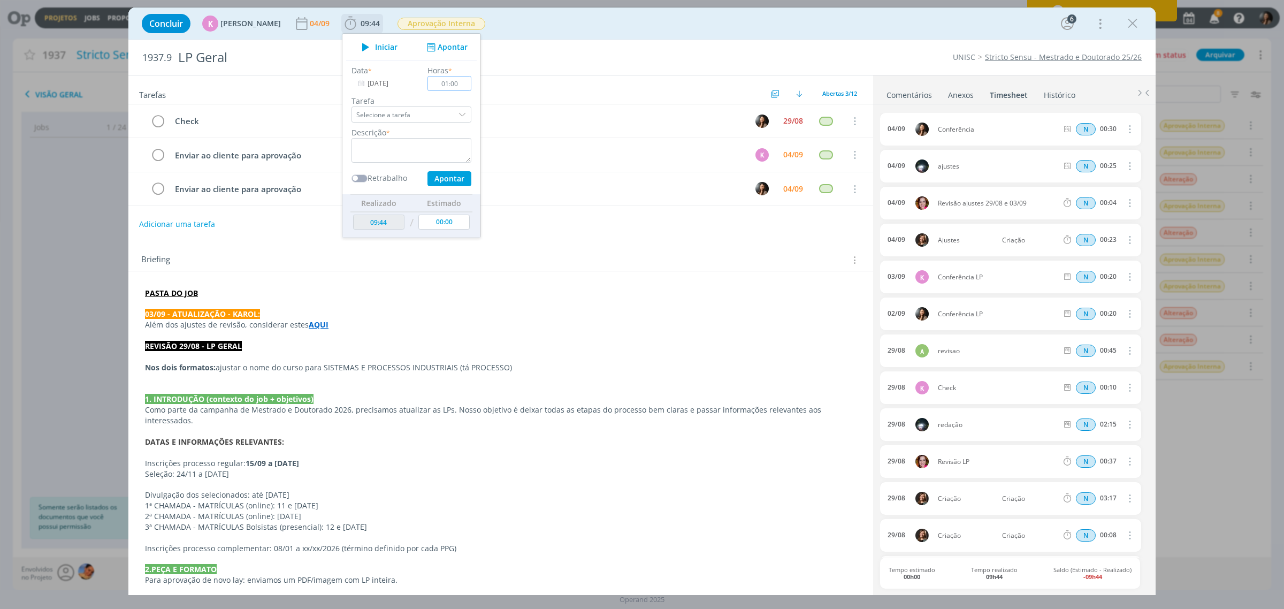
type input "01:00"
click at [420, 140] on textarea "dialog" at bounding box center [411, 150] width 120 height 25
type textarea "c"
click at [440, 178] on button "Apontar" at bounding box center [449, 178] width 44 height 15
type textarea "conferência de todas as lps antes de envio"
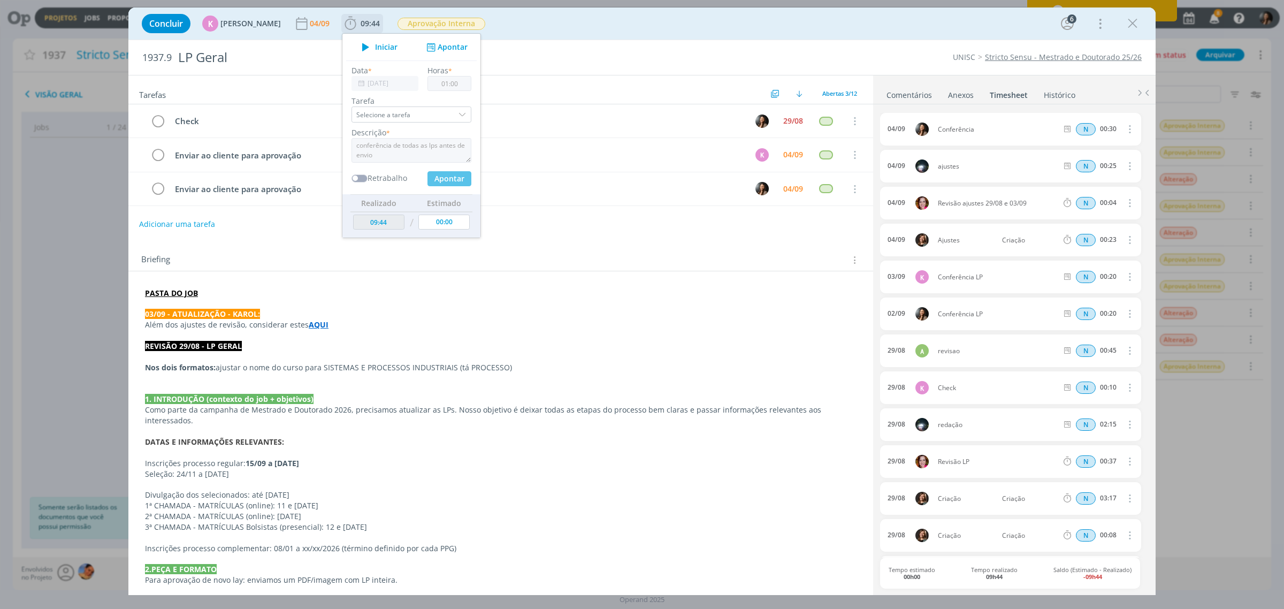
type input "00:00"
type input "10:44"
click at [510, 368] on p "Nos dois formatos: ajustar o nome do curso para SISTEMAS E PROCESSOS INDUSTRIAI…" at bounding box center [501, 367] width 712 height 11
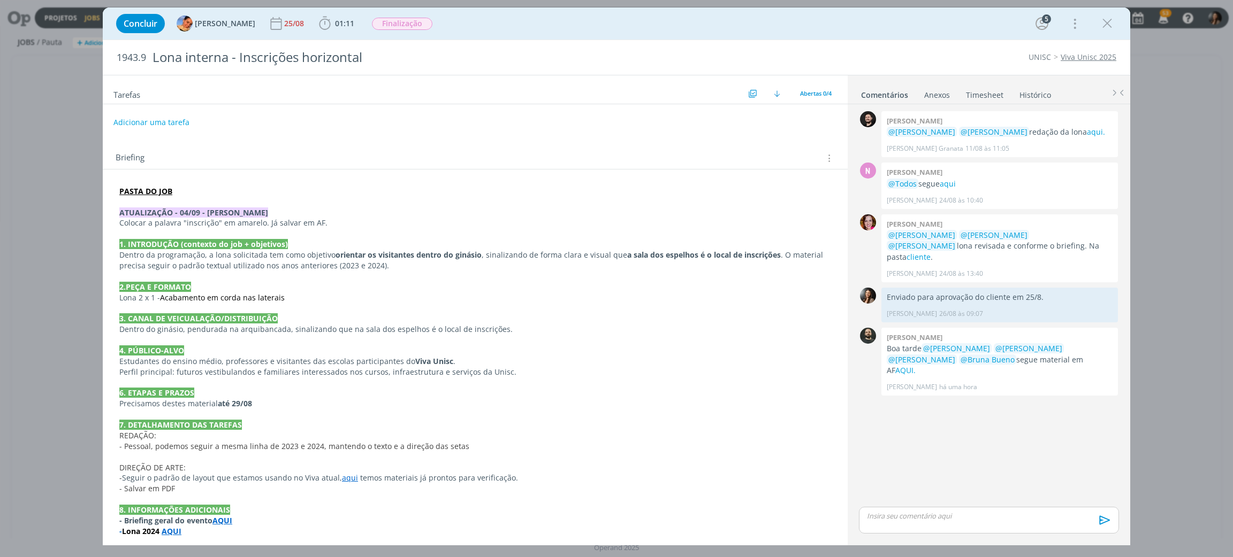
click at [929, 466] on div "0 [PERSON_NAME] @[PERSON_NAME] @[PERSON_NAME] redação da lona aqui. [PERSON_NAM…" at bounding box center [988, 307] width 269 height 396
click at [915, 365] on link "AQUI." at bounding box center [905, 370] width 20 height 10
click at [990, 434] on div "0 [PERSON_NAME] @[PERSON_NAME] @[PERSON_NAME] redação da lona aqui. [PERSON_NAM…" at bounding box center [988, 307] width 269 height 396
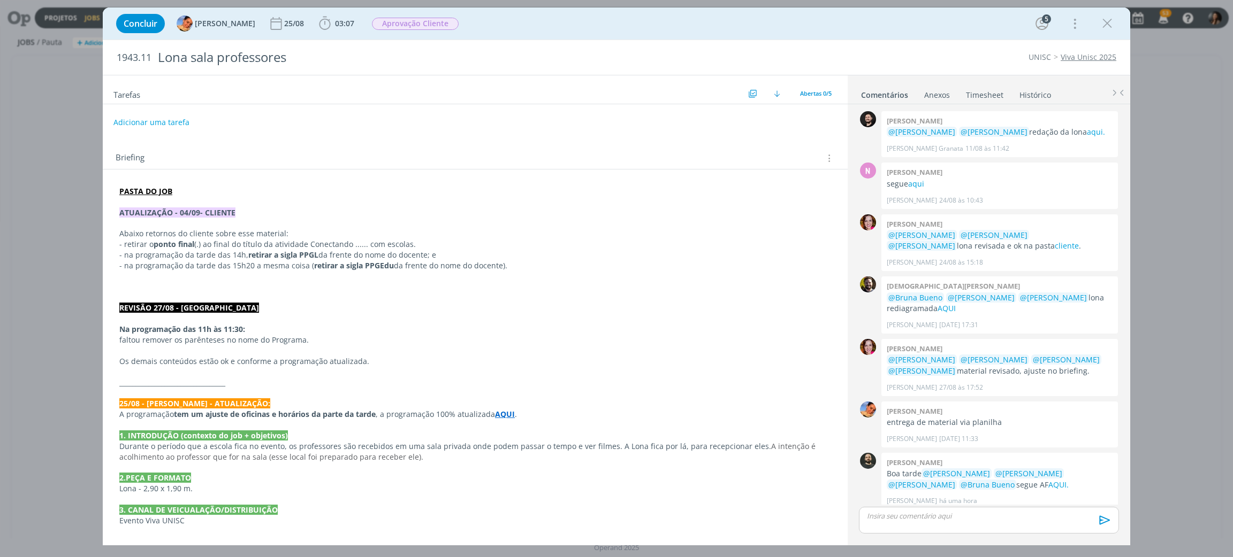
scroll to position [7, 0]
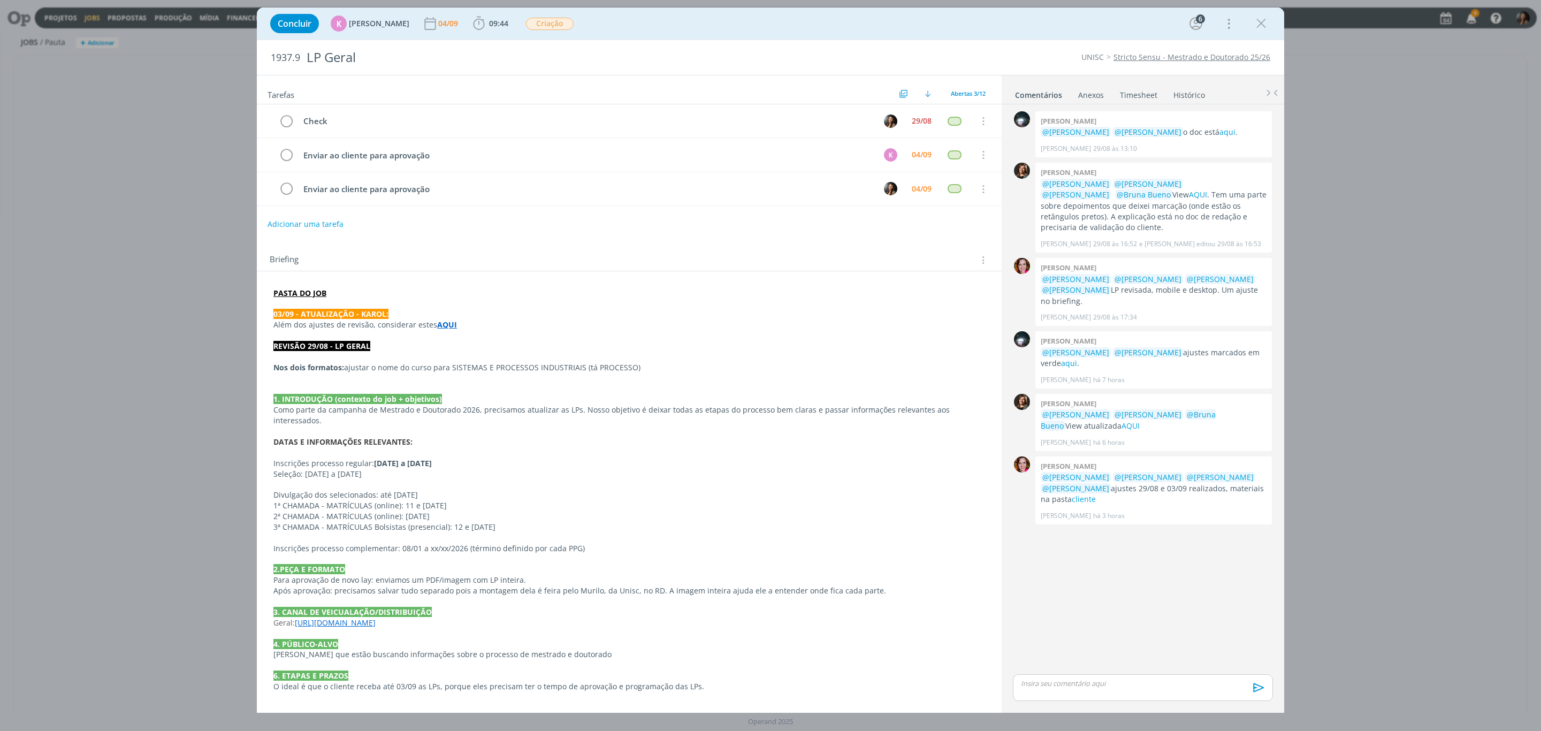
click at [1153, 580] on div "0 [PERSON_NAME] @[PERSON_NAME] @[PERSON_NAME] o doc está aqui . [PERSON_NAME] […" at bounding box center [1142, 390] width 269 height 563
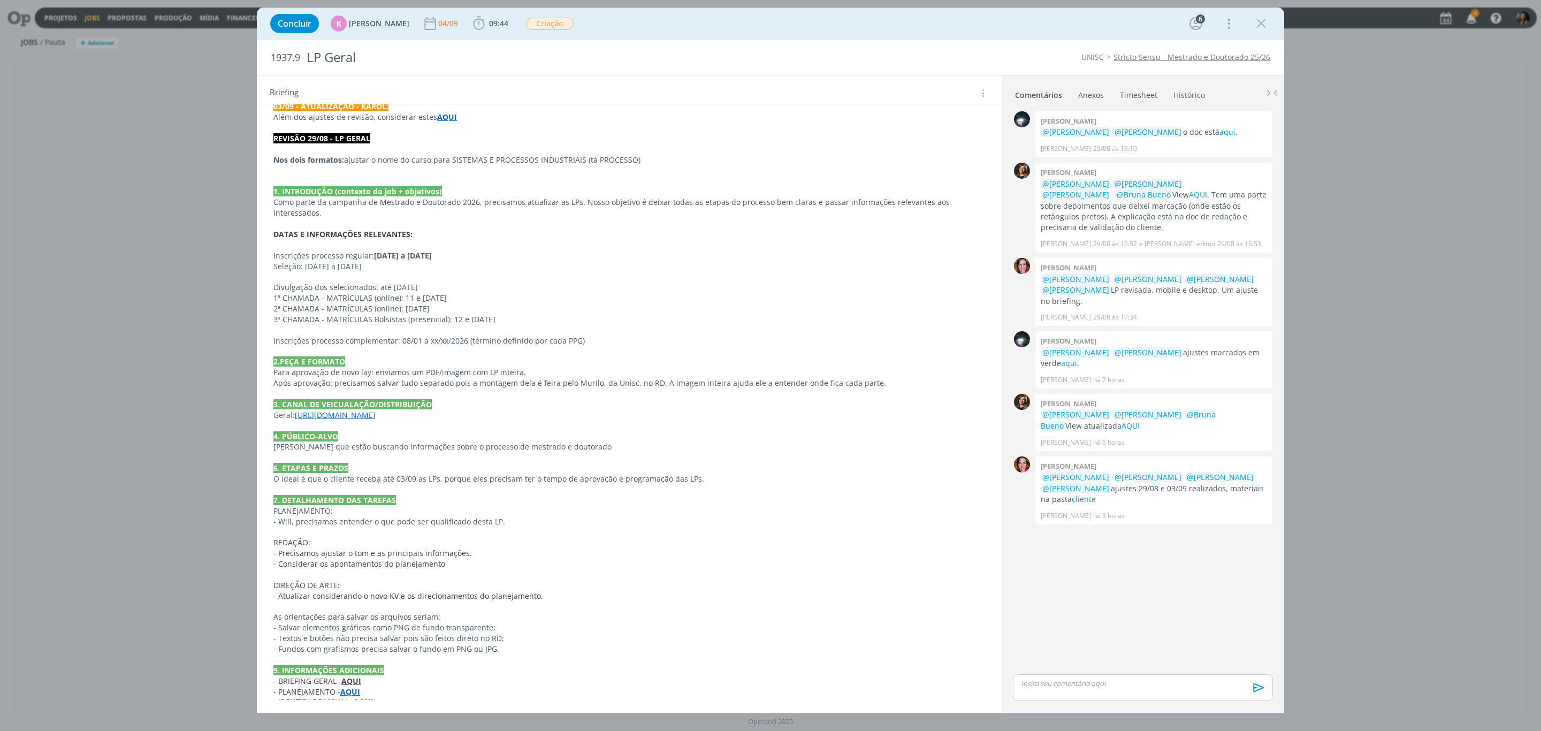
scroll to position [216, 0]
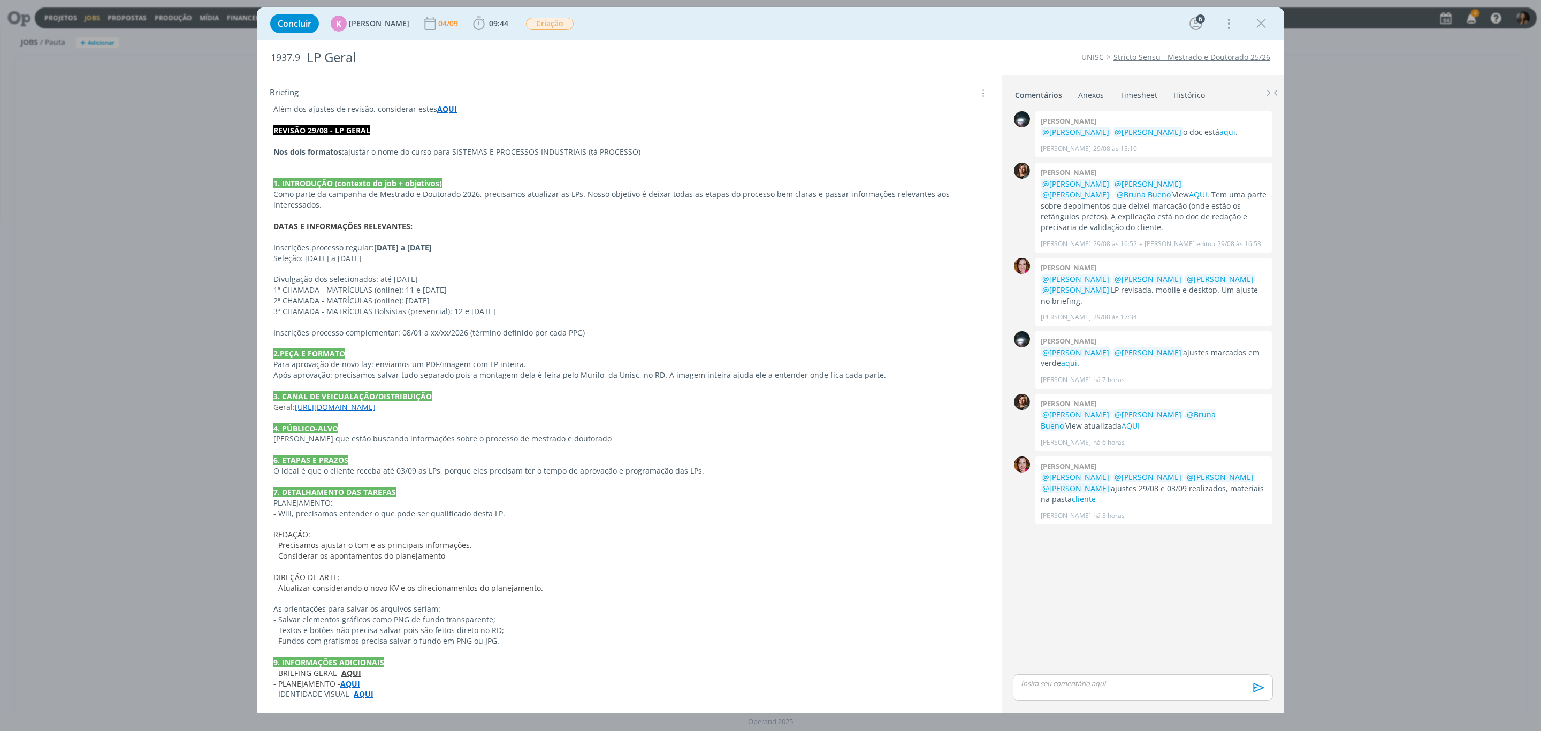
click at [353, 668] on strong "AQUI" at bounding box center [351, 673] width 20 height 10
click at [376, 640] on link "[URL][DOMAIN_NAME]" at bounding box center [343, 640] width 81 height 14
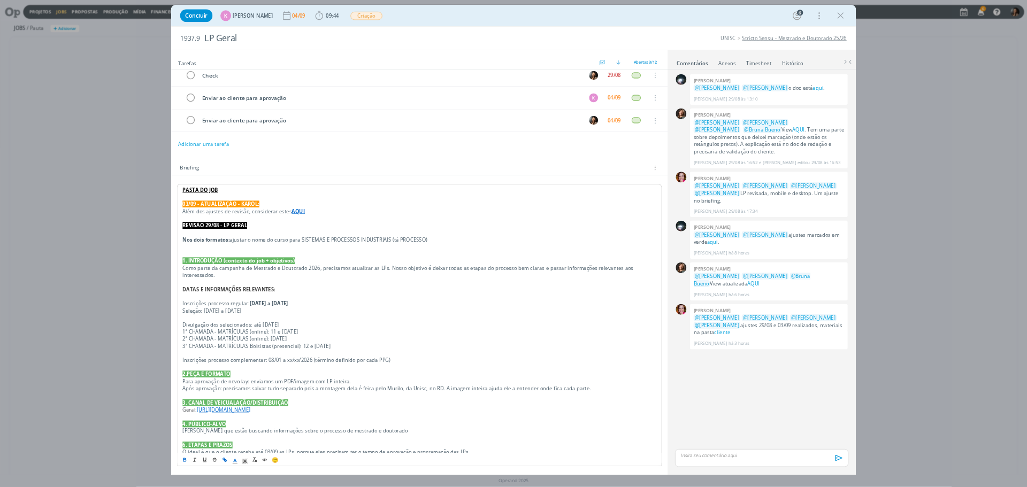
scroll to position [0, 0]
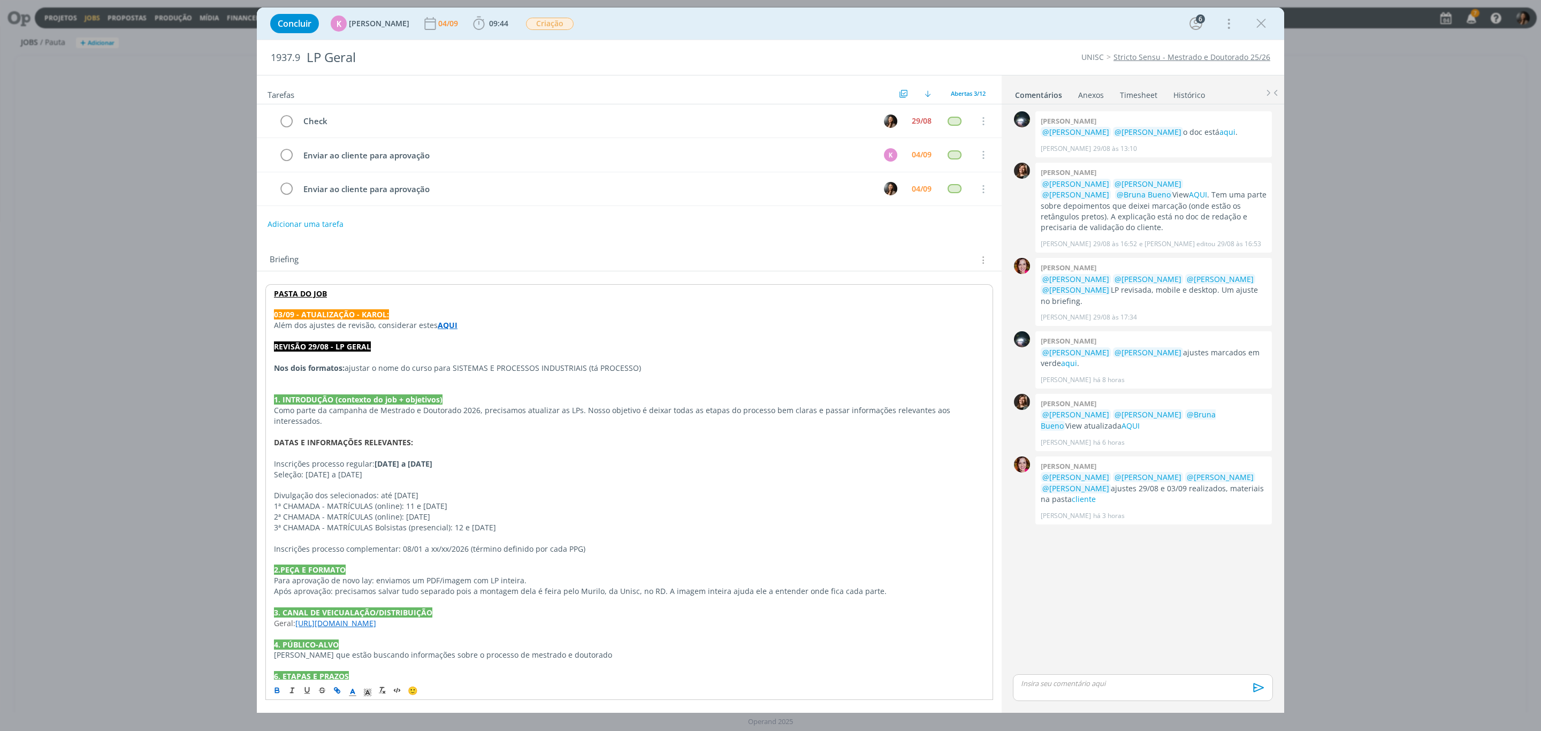
click at [1164, 622] on div "0 [PERSON_NAME] @[PERSON_NAME] @[PERSON_NAME] o doc está aqui . [PERSON_NAME] […" at bounding box center [1142, 390] width 269 height 563
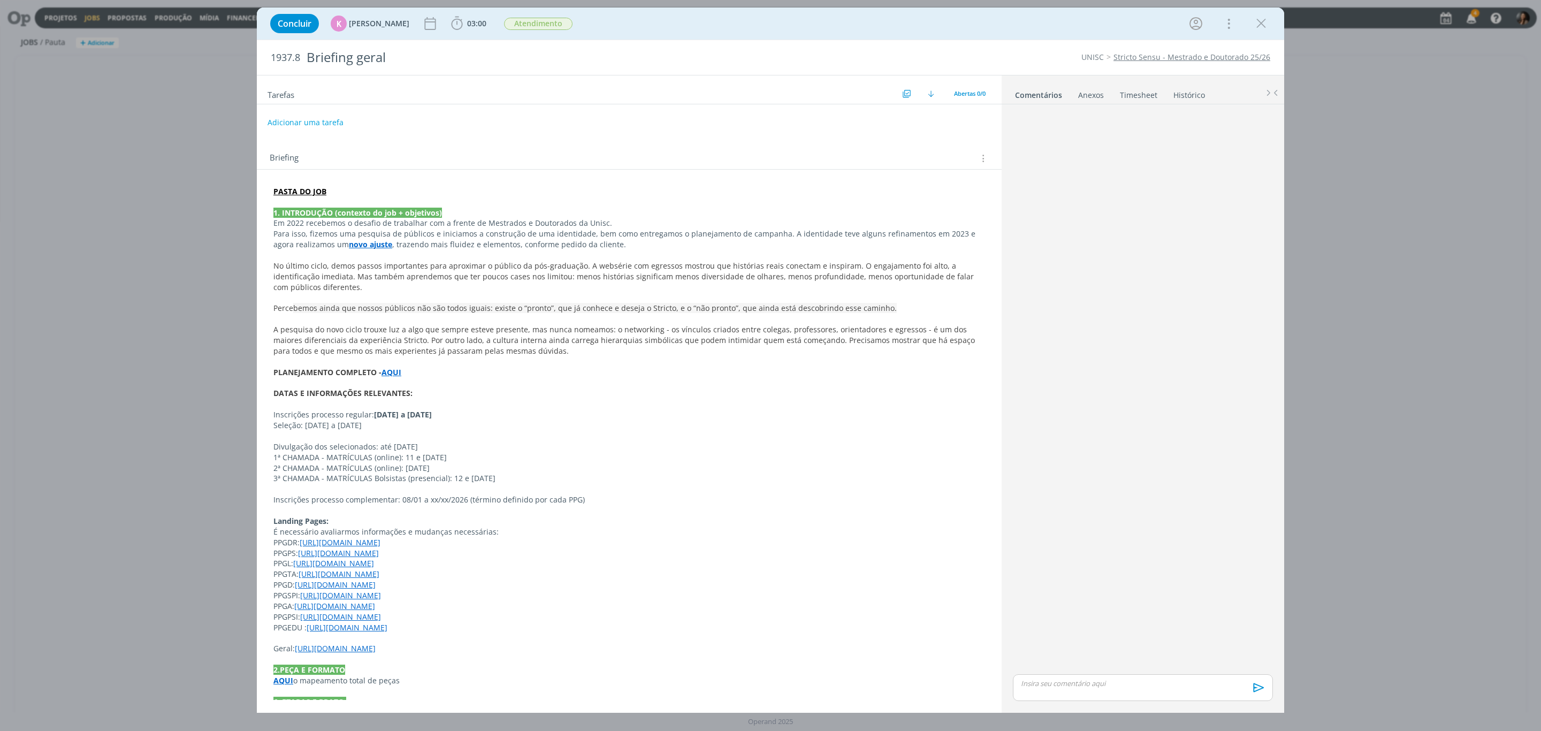
click at [326, 601] on link "[URL][DOMAIN_NAME]" at bounding box center [334, 606] width 81 height 10
click at [331, 610] on link "[URL][DOMAIN_NAME]" at bounding box center [343, 614] width 81 height 14
click at [686, 586] on p "PPGD: [URL][DOMAIN_NAME]" at bounding box center [629, 585] width 710 height 11
click at [344, 649] on link "[URL][DOMAIN_NAME]" at bounding box center [335, 649] width 81 height 10
click at [356, 674] on link "[URL][DOMAIN_NAME]" at bounding box center [343, 669] width 81 height 14
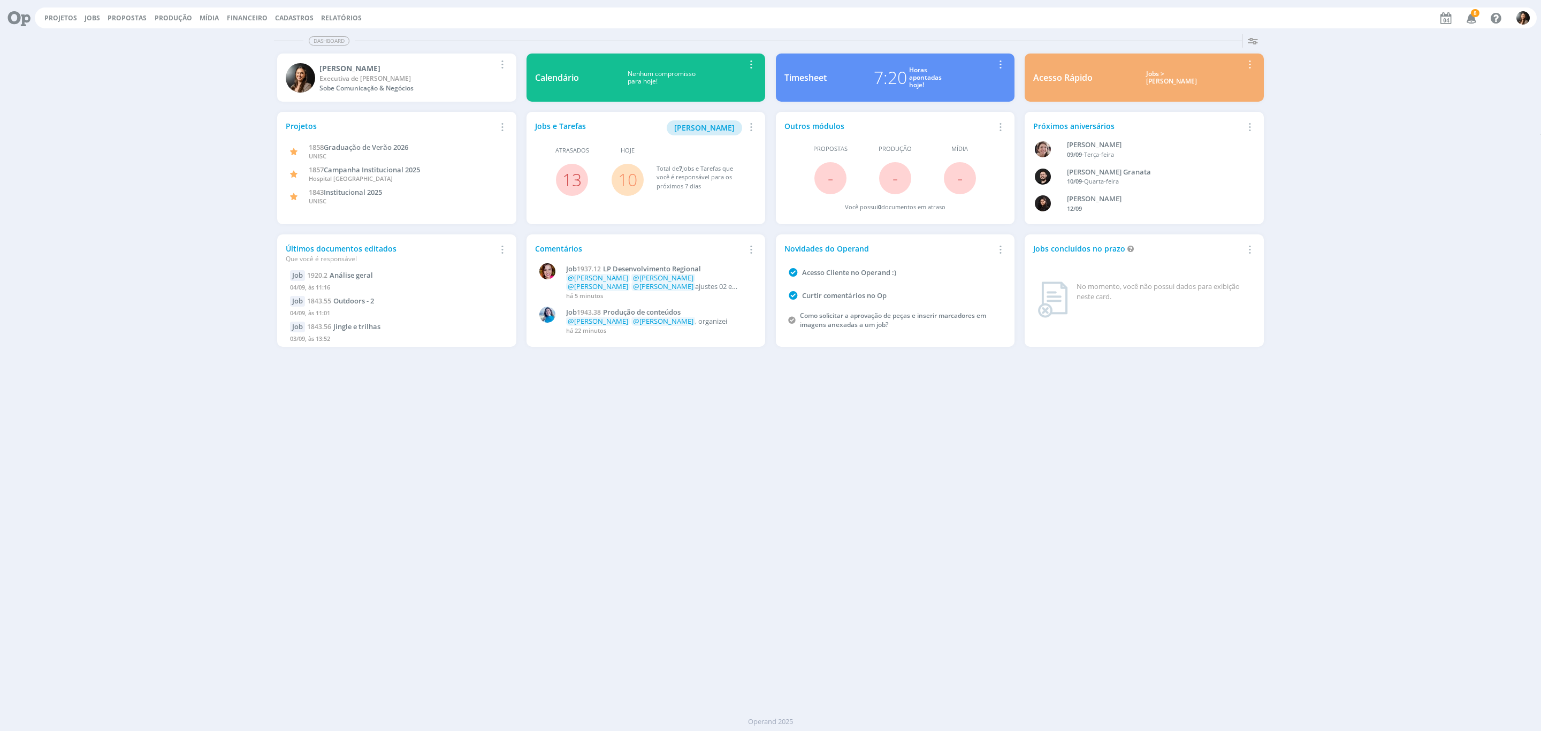
drag, startPoint x: 915, startPoint y: 522, endPoint x: 601, endPoint y: 326, distance: 370.4
click at [906, 514] on div "Dashboard Salvar Selecione abaixo os cards desejados: Meus Meu Perfil [GEOGRAPH…" at bounding box center [770, 380] width 1541 height 701
click at [638, 513] on div "Dashboard Salvar Selecione abaixo os cards desejados: Meus Meu Perfil [GEOGRAPH…" at bounding box center [770, 380] width 1541 height 701
drag, startPoint x: 134, startPoint y: 196, endPoint x: 0, endPoint y: 126, distance: 151.2
click at [0, 126] on div "Dashboard Salvar Selecione abaixo os cards desejados: Meus Meu Perfil [GEOGRAPH…" at bounding box center [770, 380] width 1541 height 701
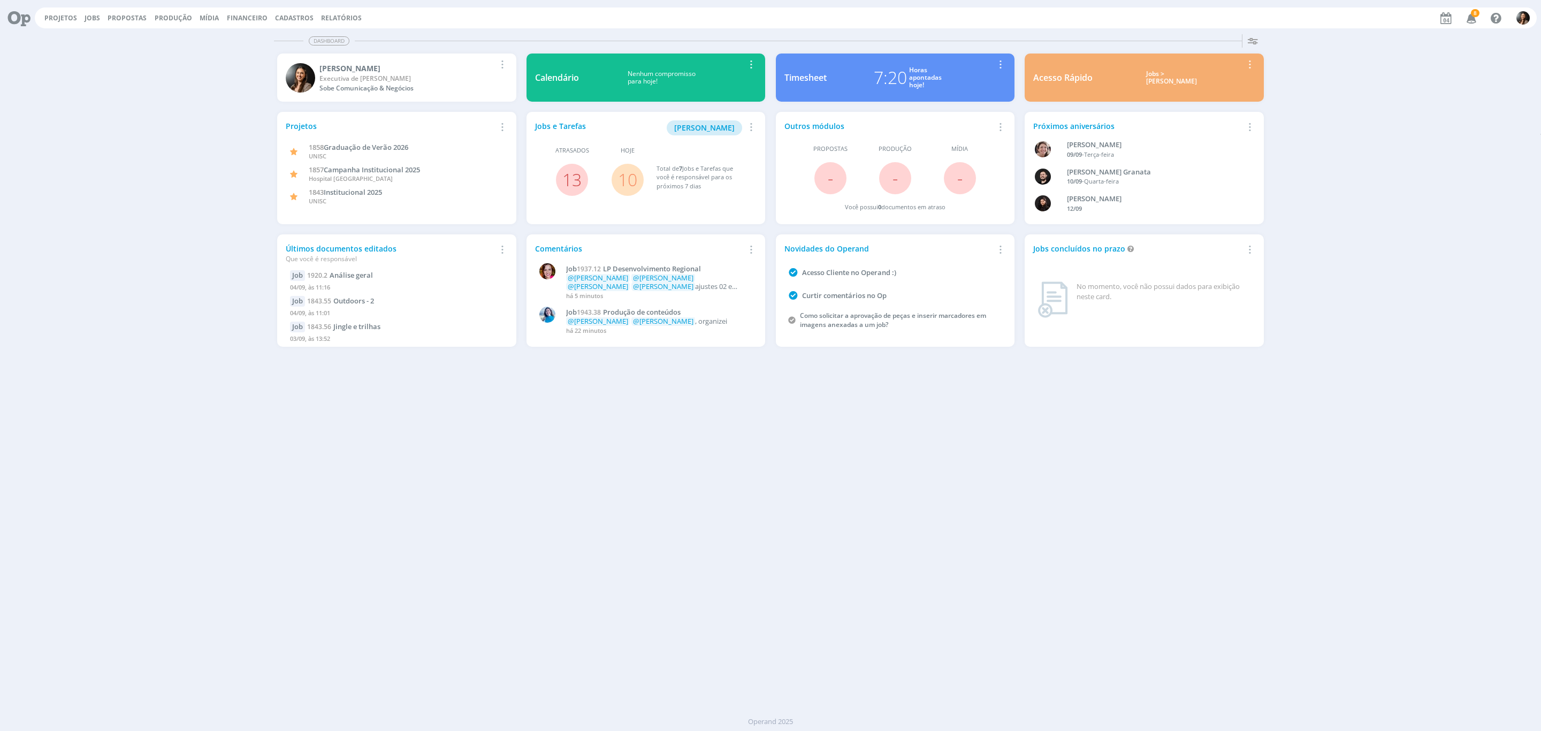
click at [624, 592] on div "Dashboard Salvar Selecione abaixo os cards desejados: Meus Meu Perfil [GEOGRAPH…" at bounding box center [770, 380] width 1541 height 701
click at [94, 18] on link "Jobs" at bounding box center [93, 17] width 16 height 9
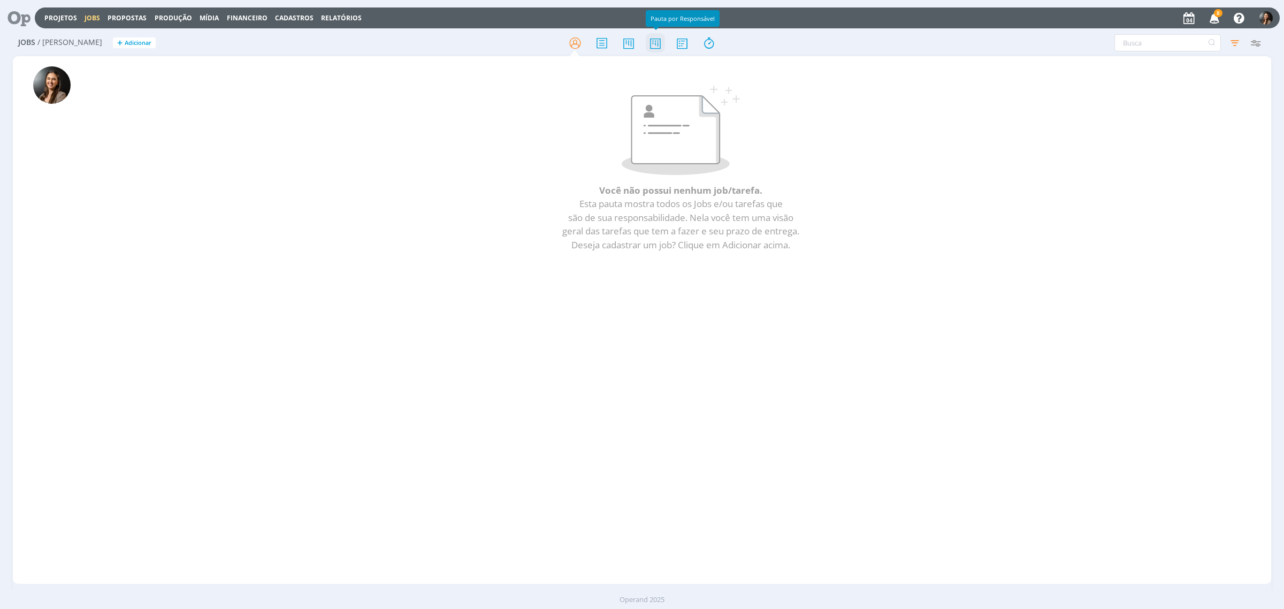
click at [658, 47] on icon at bounding box center [655, 43] width 19 height 21
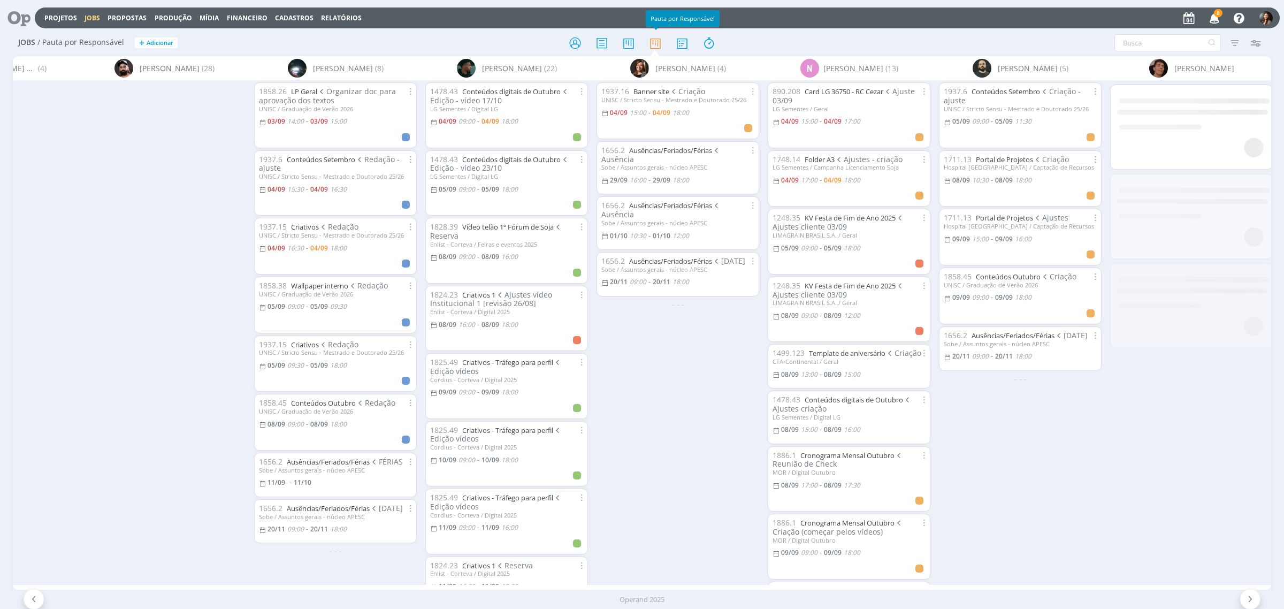
scroll to position [0, 597]
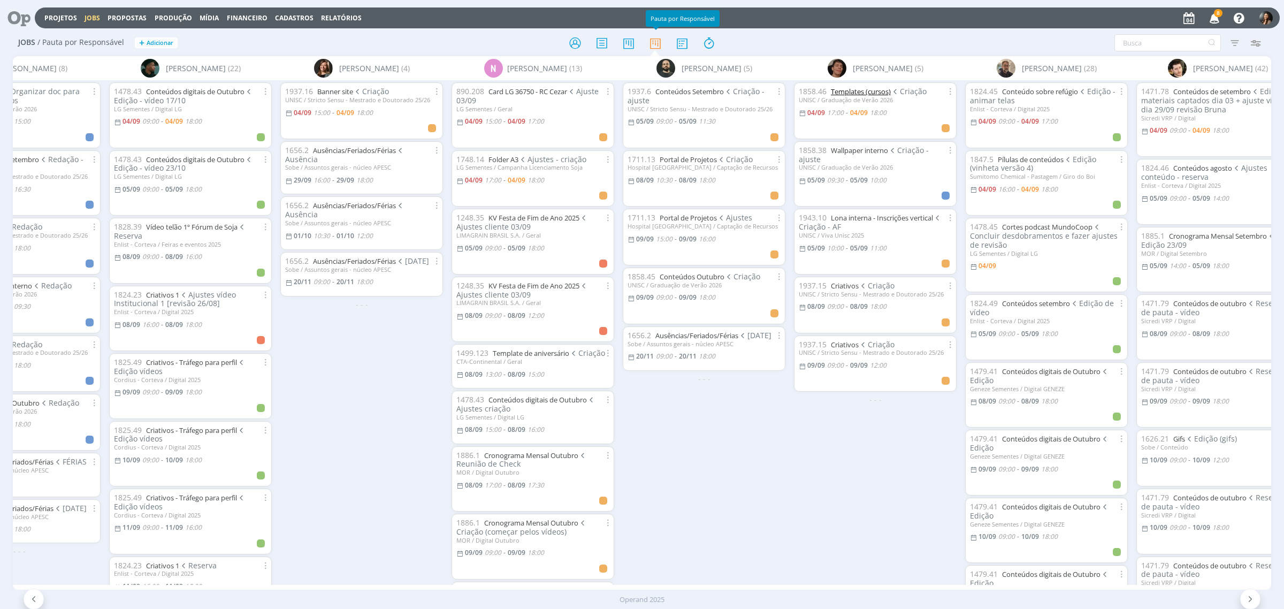
click at [859, 87] on link "Templates (cursos)" at bounding box center [861, 92] width 60 height 10
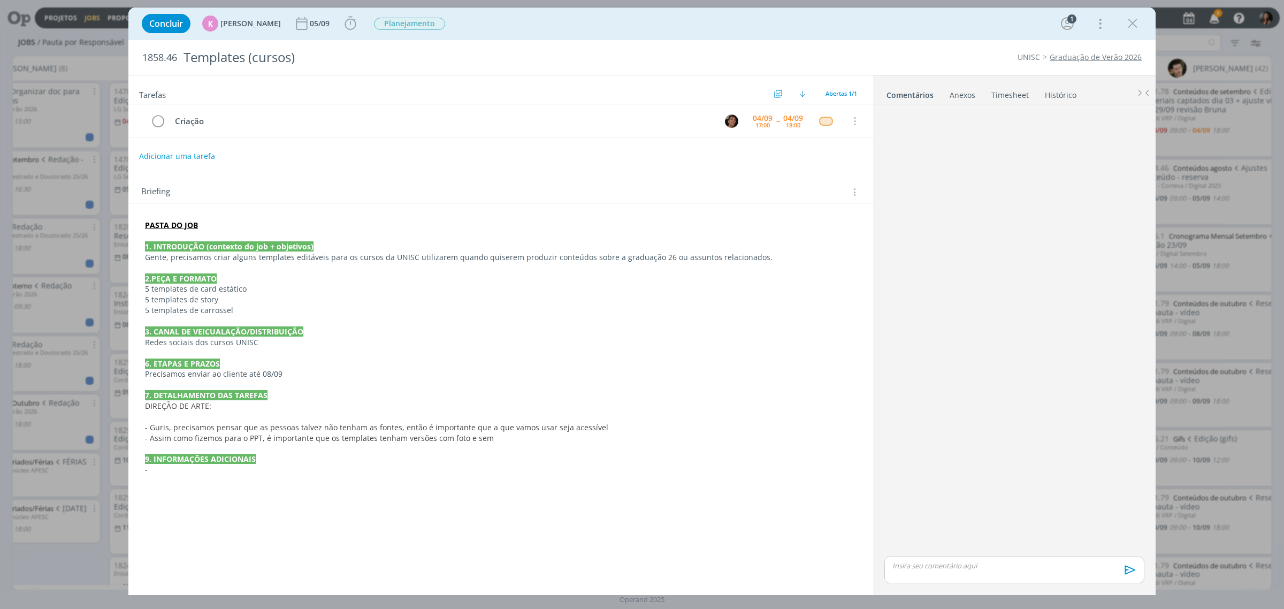
click at [392, 273] on p "dialog" at bounding box center [501, 268] width 712 height 11
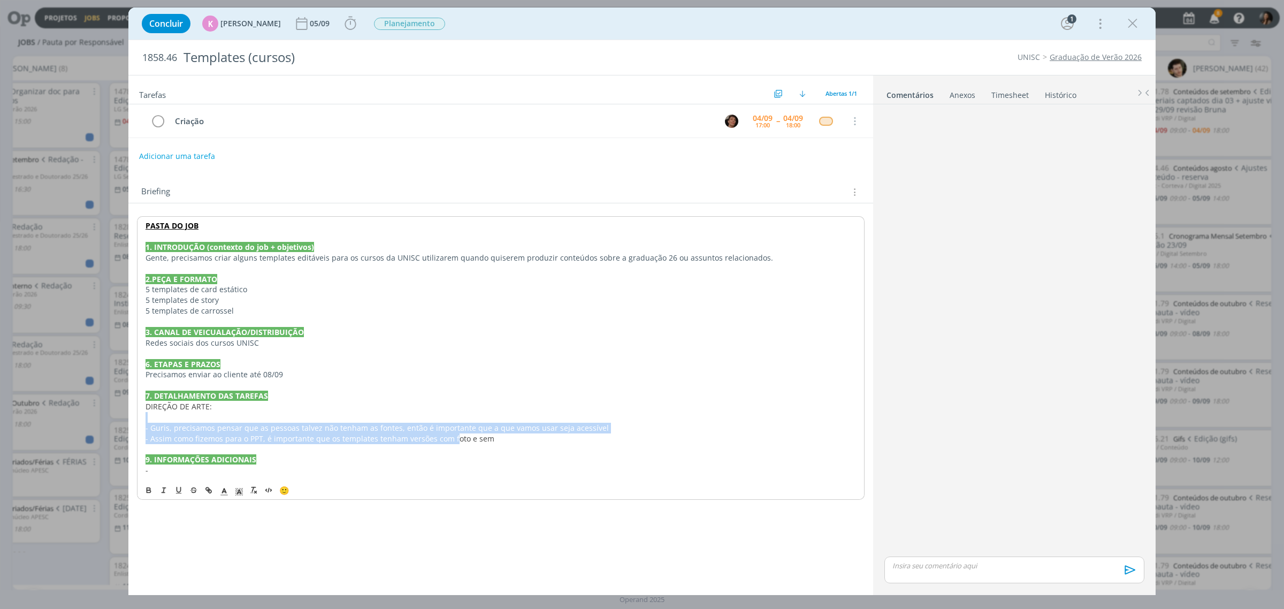
drag, startPoint x: 310, startPoint y: 423, endPoint x: 538, endPoint y: 462, distance: 230.7
click at [455, 446] on div "PASTA DO JOB 1. INTRODUÇÃO (contexto do job + objetivos) Gente, precisamos cria…" at bounding box center [501, 347] width 728 height 263
click at [543, 463] on p "9. INFORMAÇÕES ADICIONAIS" at bounding box center [501, 459] width 710 height 11
click at [589, 444] on p "- Assim como fizemos para o PPT, é importante que os templates tenham versões c…" at bounding box center [501, 438] width 710 height 11
click at [781, 263] on p "Gente, precisamos criar alguns templates editáveis para os cursos da UNISC util…" at bounding box center [501, 258] width 710 height 11
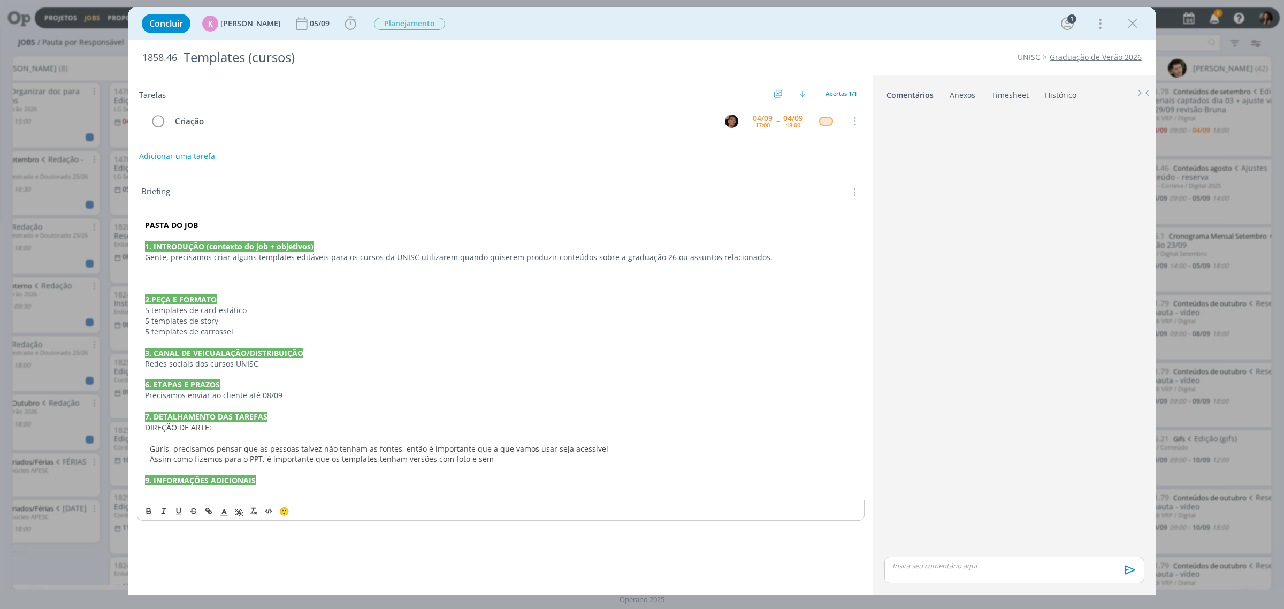
click at [162, 279] on p "dialog" at bounding box center [501, 278] width 712 height 11
click at [166, 276] on p "dialog" at bounding box center [501, 278] width 712 height 11
drag, startPoint x: 173, startPoint y: 269, endPoint x: 191, endPoint y: 256, distance: 22.3
click at [174, 268] on p "dialog" at bounding box center [501, 268] width 712 height 11
click at [328, 273] on p "dialog" at bounding box center [501, 268] width 712 height 11
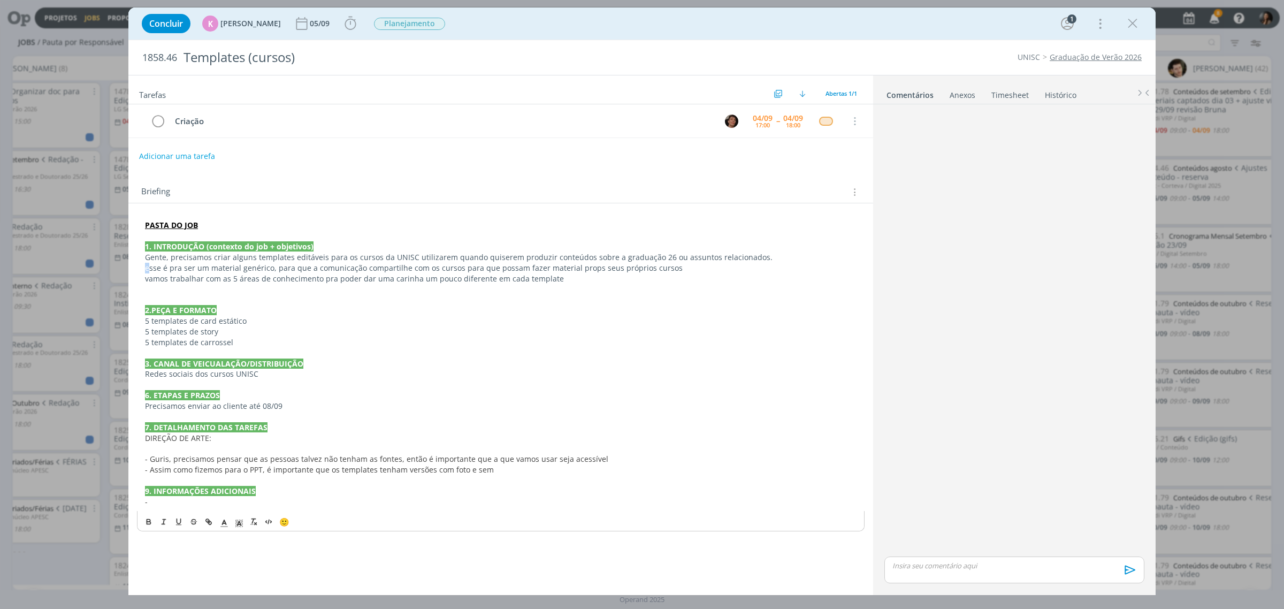
click at [147, 273] on p "esse é pra ser um material genérico, para que a comunicação compartilhe com os …" at bounding box center [501, 268] width 712 height 11
click at [400, 263] on p "Esse é pra ser um material genérico, para que a comunicação compartilhe com os …" at bounding box center [501, 268] width 712 height 11
drag, startPoint x: 479, startPoint y: 273, endPoint x: 659, endPoint y: 270, distance: 180.3
click at [659, 270] on p "Esse é pra ser um material genérico, para que a comunicação compartilhe com os …" at bounding box center [501, 268] width 712 height 11
click at [721, 293] on p "dialog" at bounding box center [501, 289] width 712 height 11
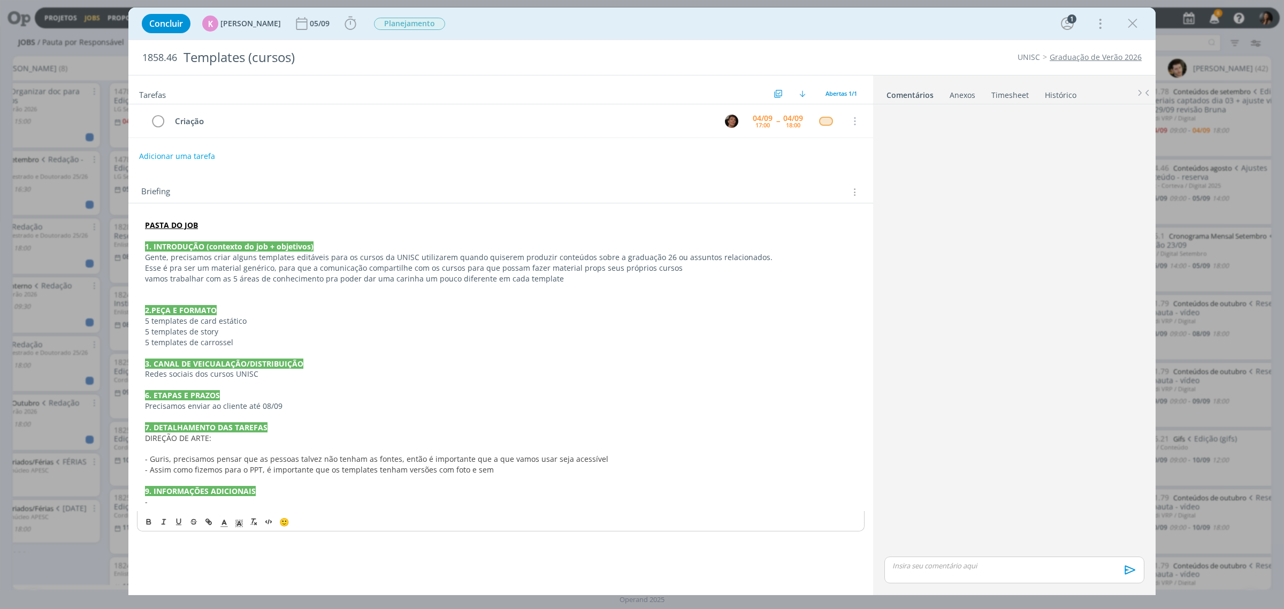
click at [587, 269] on p "Esse é pra ser um material genérico, para que a comunicação compartilhe com os …" at bounding box center [501, 268] width 712 height 11
click at [677, 274] on p "vamos trabalhar com as 5 áreas de conhecimento pra poder dar uma carinha um pou…" at bounding box center [501, 278] width 712 height 11
click at [675, 268] on p "Esse é pra ser um material genérico, para que a comunicação compartilhe com os …" at bounding box center [501, 268] width 712 height 11
drag, startPoint x: 151, startPoint y: 281, endPoint x: 143, endPoint y: 282, distance: 8.1
click at [143, 282] on div "PASTA DO JOB 1. INTRODUÇÃO (contexto do job + objetivos) Gente, precisamos cria…" at bounding box center [501, 363] width 728 height 295
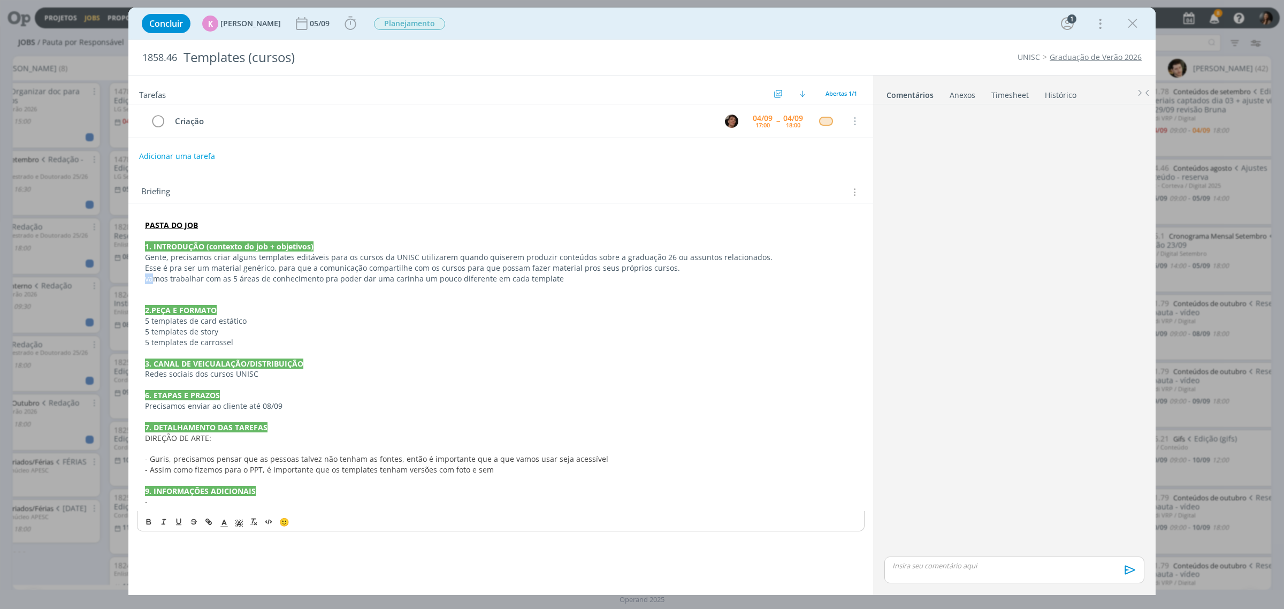
click at [150, 284] on p "vamos trabalhar com as 5 áreas de conhecimento pra poder dar uma carinha um pou…" at bounding box center [501, 278] width 712 height 11
drag, startPoint x: 150, startPoint y: 279, endPoint x: 139, endPoint y: 280, distance: 11.3
click at [139, 280] on div "PASTA DO JOB 1. INTRODUÇÃO (contexto do job + objetivos) Gente, precisamos cria…" at bounding box center [501, 363] width 728 height 295
click at [591, 277] on p "Vamos trabalhar com as 5 áreas de conhecimento pra poder dar uma carinha um pou…" at bounding box center [501, 278] width 712 height 11
drag, startPoint x: 594, startPoint y: 261, endPoint x: 587, endPoint y: 276, distance: 16.5
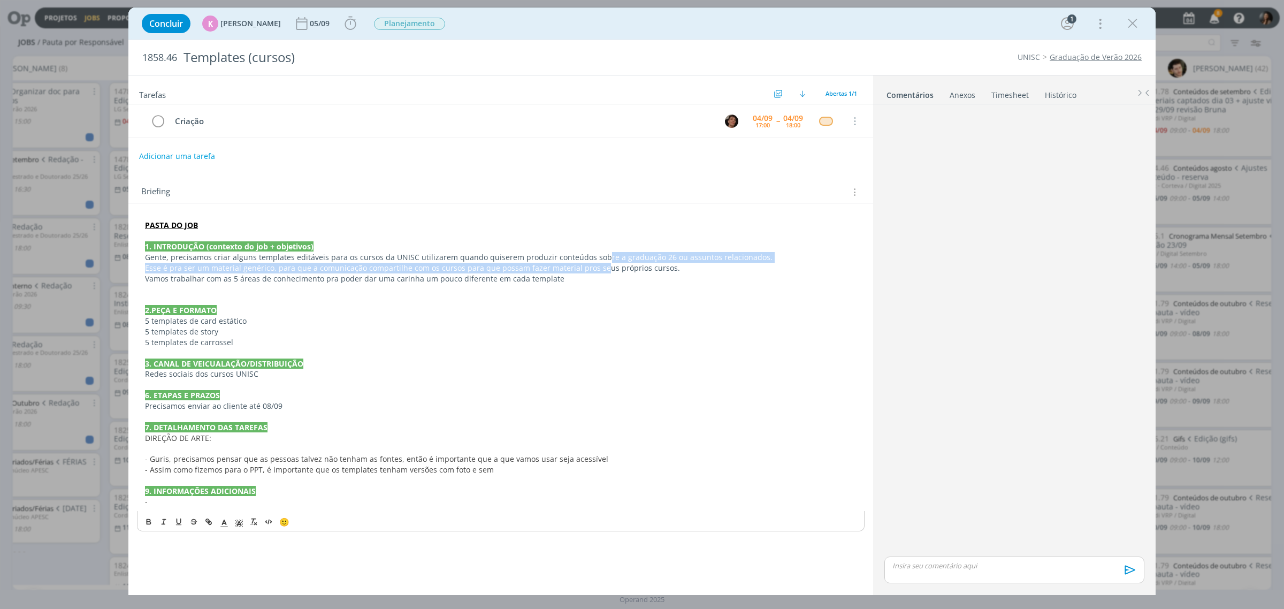
click at [592, 268] on div "PASTA DO JOB 1. INTRODUÇÃO (contexto do job + objetivos) Gente, precisamos cria…" at bounding box center [501, 363] width 728 height 295
click at [587, 279] on p "Vamos trabalhar com as 5 áreas de conhecimento pra poder dar uma carinha um pou…" at bounding box center [501, 278] width 712 height 11
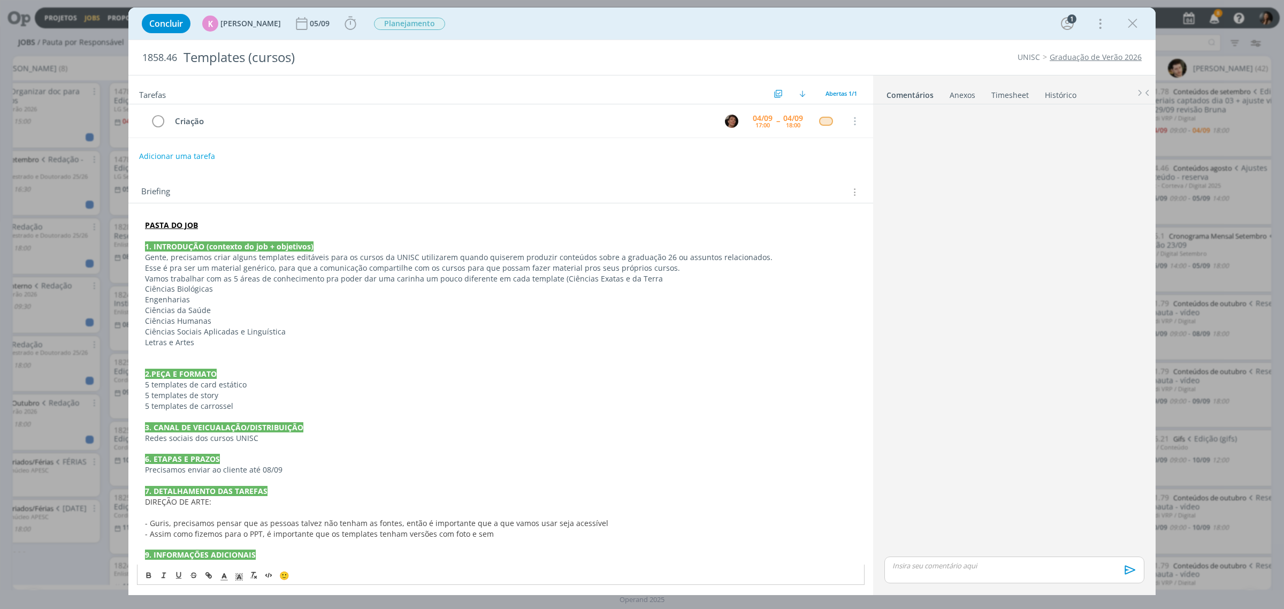
click at [670, 279] on p "Vamos trabalhar com as 5 áreas de conhecimento pra poder dar uma carinha um pou…" at bounding box center [501, 278] width 712 height 11
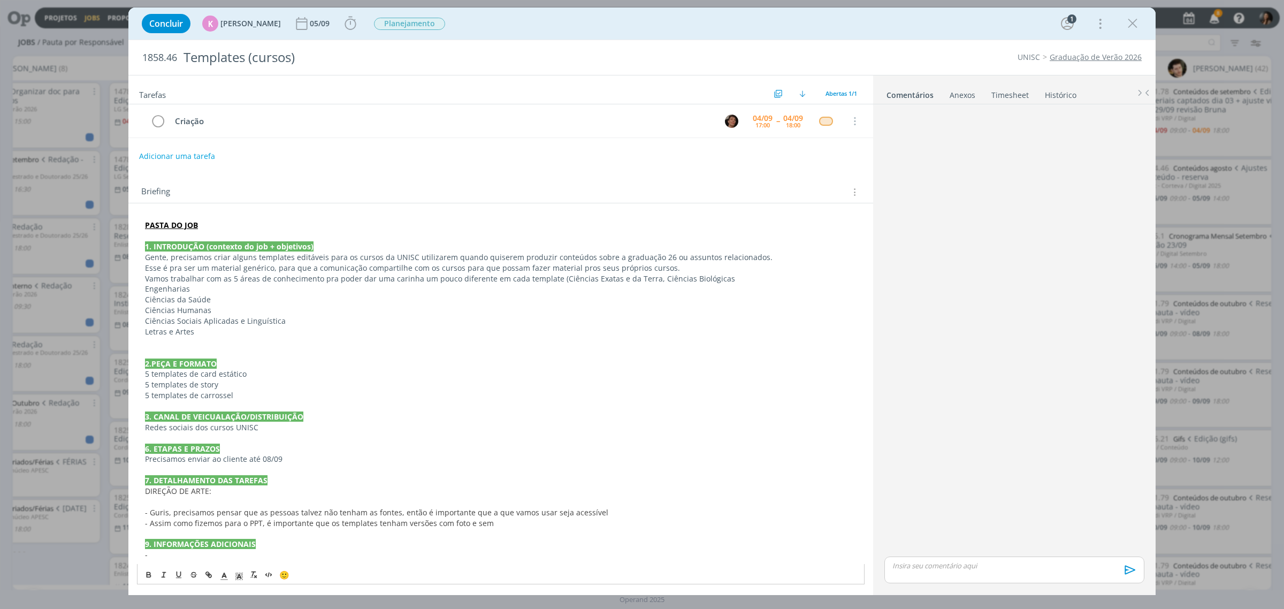
click at [748, 282] on p "Vamos trabalhar com as 5 áreas de conhecimento pra poder dar uma carinha um pou…" at bounding box center [501, 278] width 712 height 11
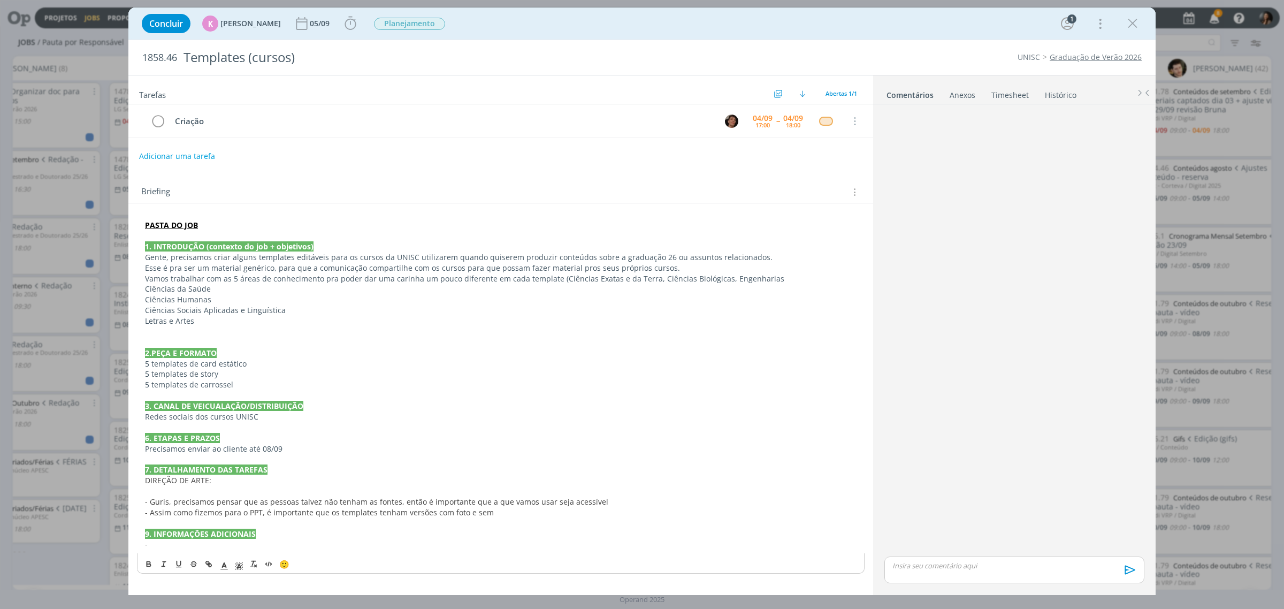
click at [770, 278] on p "Vamos trabalhar com as 5 áreas de conhecimento pra poder dar uma carinha um pou…" at bounding box center [501, 278] width 712 height 11
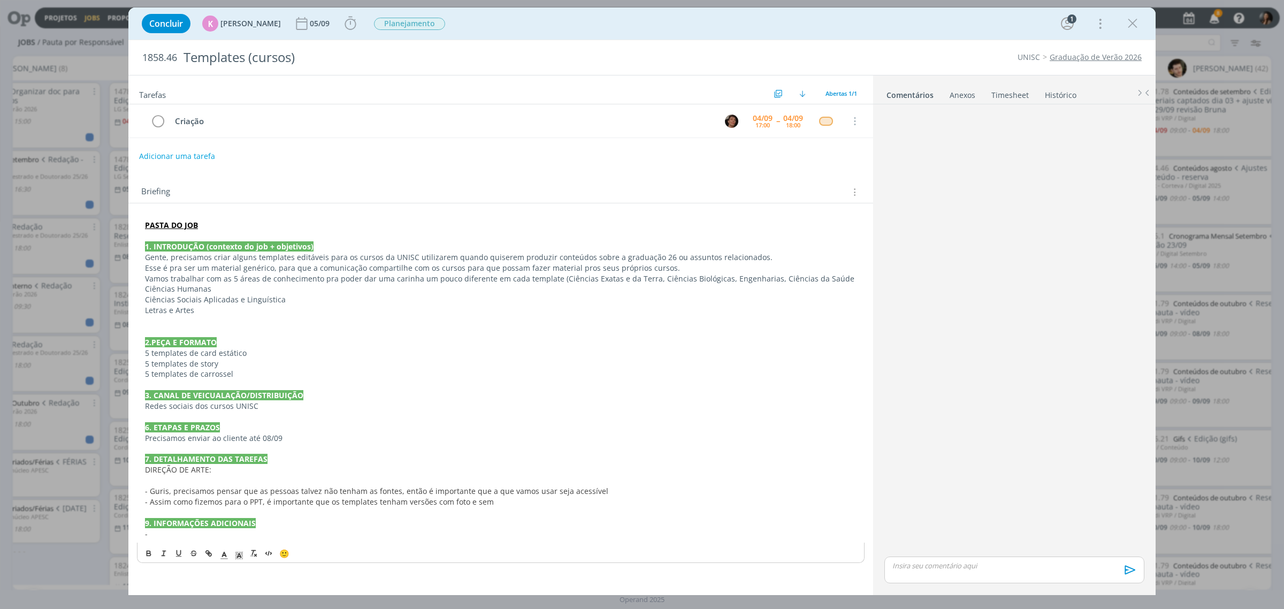
click at [142, 297] on div "PASTA DO JOB 1. INTRODUÇÃO (contexto do job + objetivos) Gente, precisamos cria…" at bounding box center [501, 379] width 728 height 326
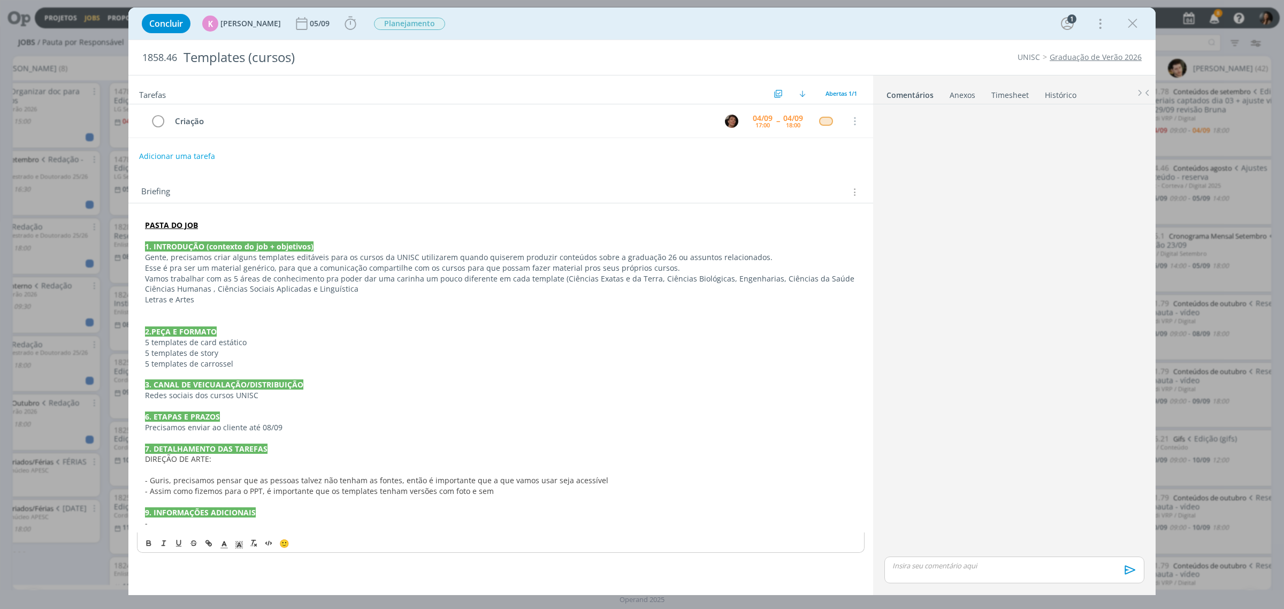
click at [143, 290] on div "PASTA DO JOB 1. INTRODUÇÃO (contexto do job + objetivos) Gente, precisamos cria…" at bounding box center [501, 374] width 728 height 316
click at [145, 302] on p "Letras e Artes" at bounding box center [501, 299] width 712 height 11
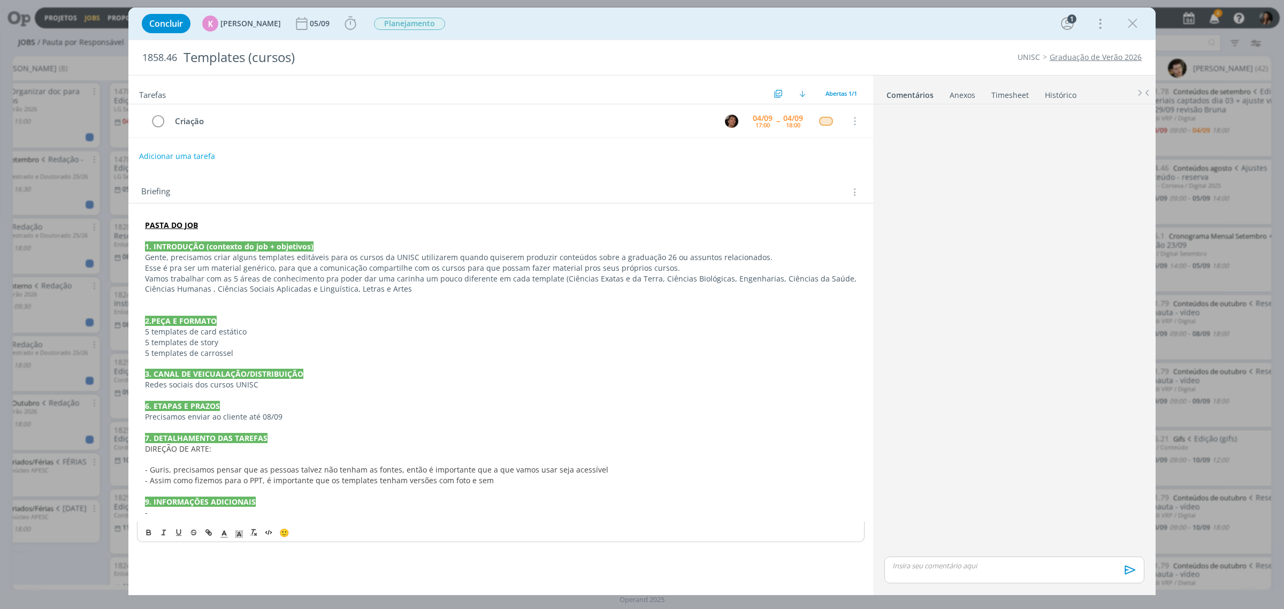
click at [406, 290] on p "Vamos trabalhar com as 5 áreas de conhecimento pra poder dar uma carinha um pou…" at bounding box center [501, 283] width 712 height 21
click at [541, 295] on p "Vamos trabalhar com as 5 áreas de conhecimento pra poder dar uma carinha um pou…" at bounding box center [501, 283] width 712 height 21
click at [397, 466] on span "- Guris, precisamos pensar que as pessoas talvez não tenham as fontes, então é …" at bounding box center [376, 469] width 463 height 10
click at [496, 485] on p "- Assim como fizemos para o PPT, é importante que os templates tenham versões c…" at bounding box center [501, 480] width 712 height 11
click at [475, 293] on p "Vamos trabalhar com as 5 áreas de conhecimento pra poder dar uma carinha um pou…" at bounding box center [501, 283] width 712 height 21
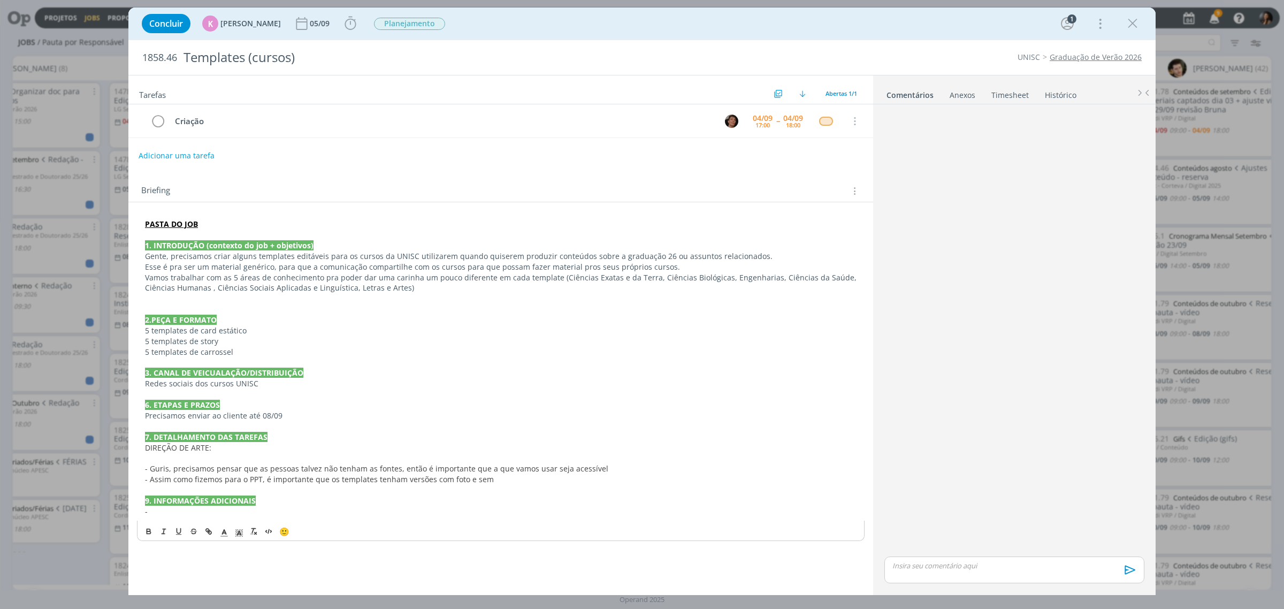
click at [170, 154] on button "Adicionar uma tarefa" at bounding box center [177, 156] width 76 height 18
click at [744, 152] on icon "dialog" at bounding box center [744, 155] width 17 height 17
type input "Criação"
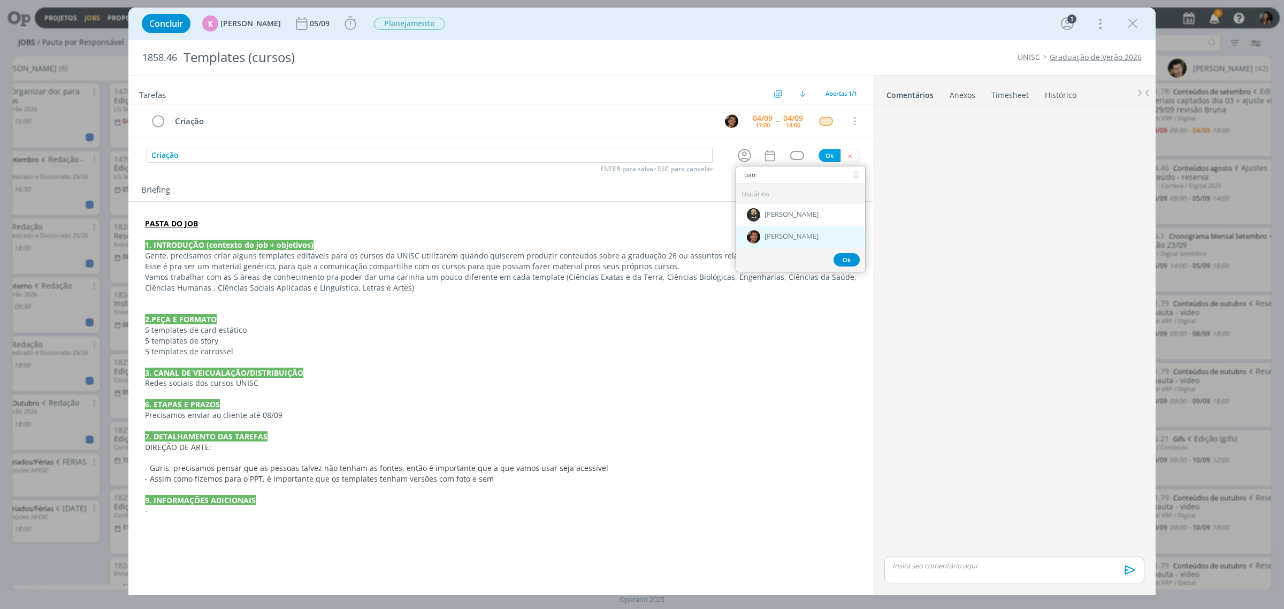
type input "patr"
click at [806, 237] on span "[PERSON_NAME]" at bounding box center [791, 237] width 54 height 9
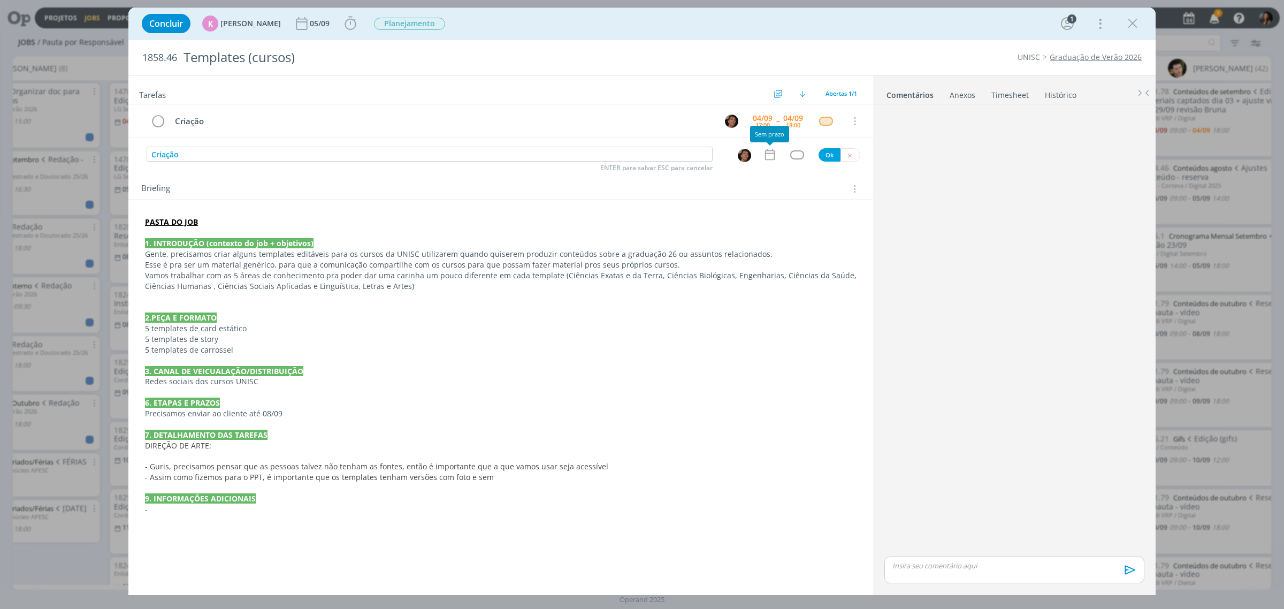
click at [770, 156] on icon "dialog" at bounding box center [770, 155] width 14 height 14
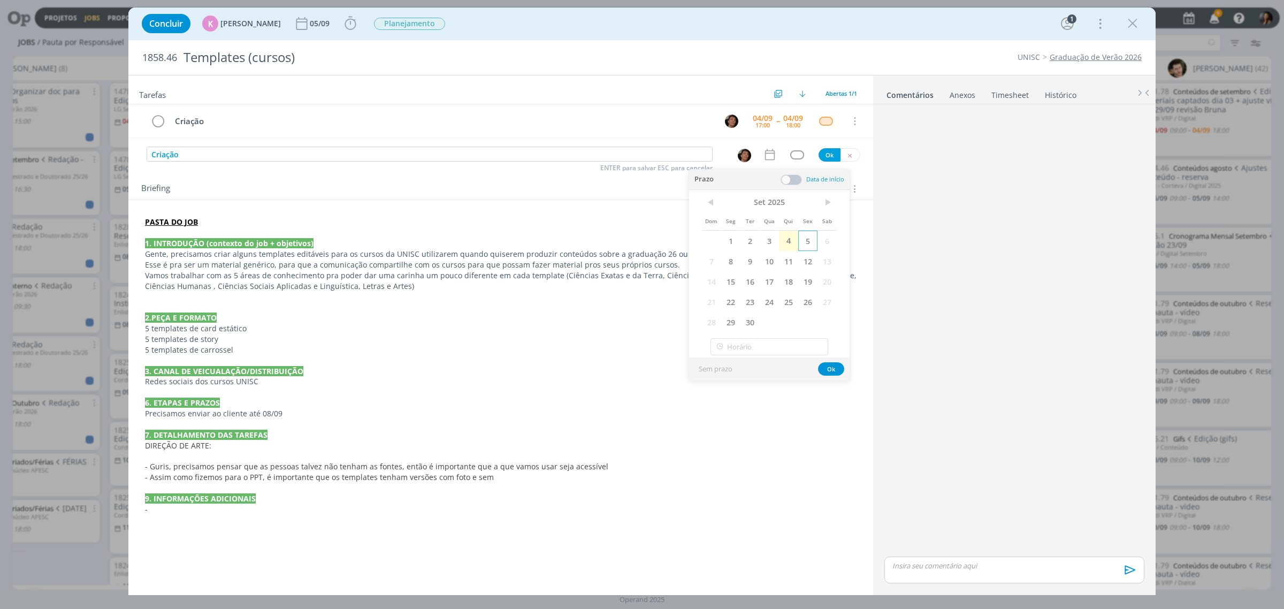
click at [816, 241] on span "5" at bounding box center [807, 241] width 19 height 20
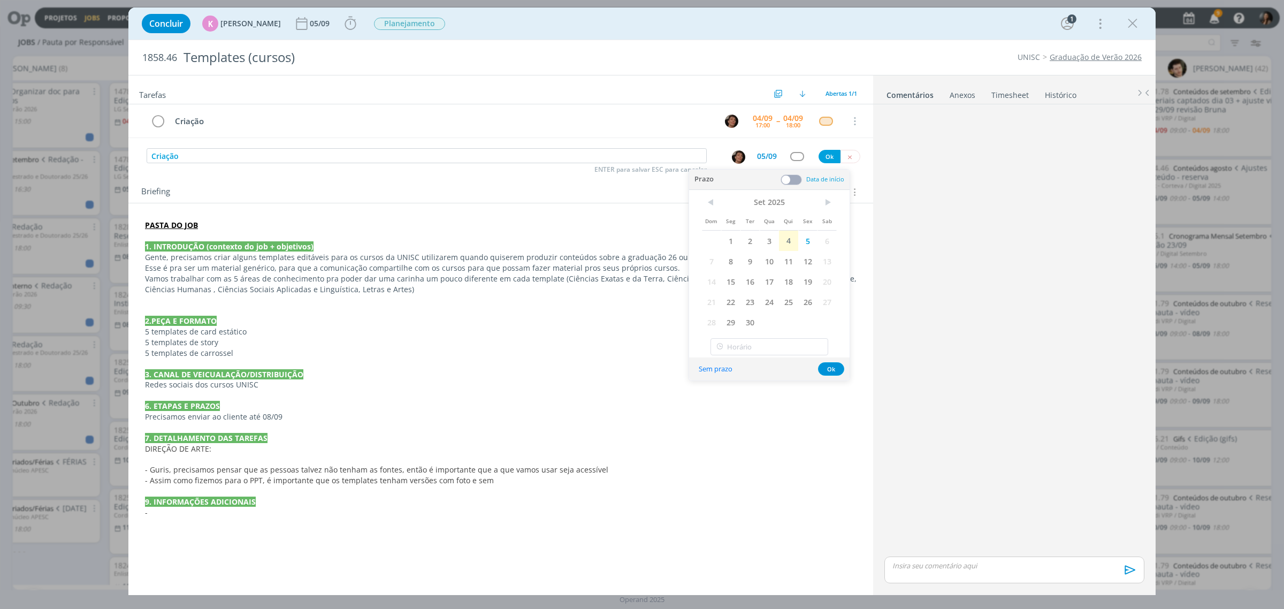
click at [791, 183] on span at bounding box center [791, 179] width 21 height 11
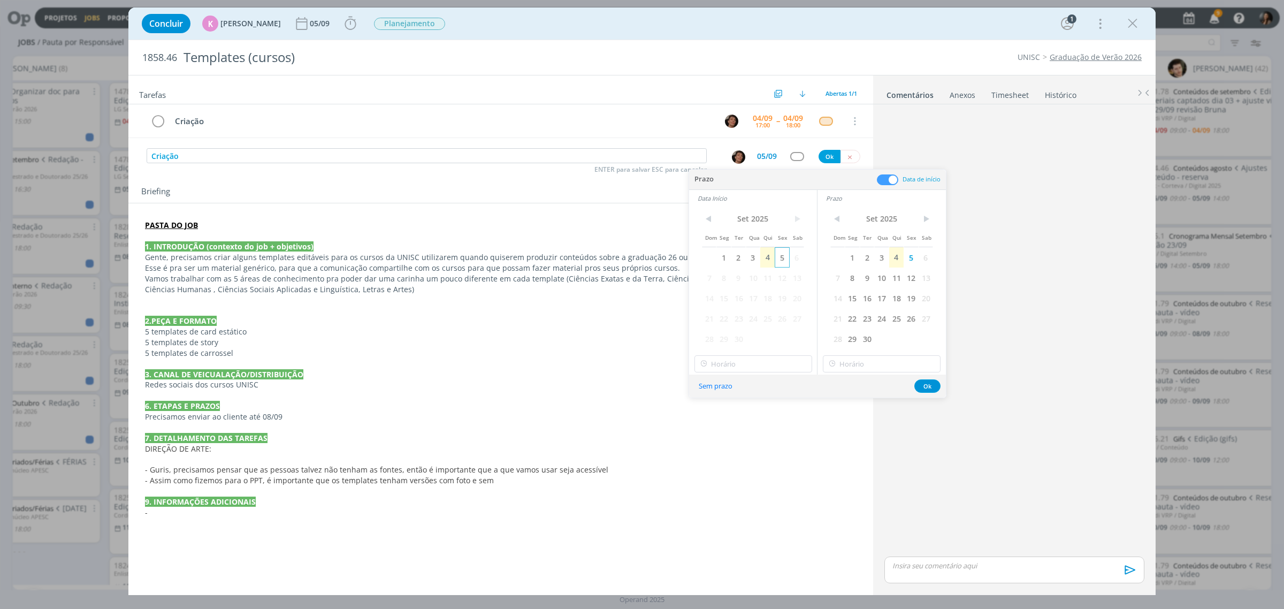
click at [780, 254] on span "5" at bounding box center [782, 257] width 14 height 20
click at [778, 364] on input "18:00" at bounding box center [753, 363] width 118 height 17
click at [723, 444] on div "09:00" at bounding box center [754, 447] width 119 height 19
type input "09:00"
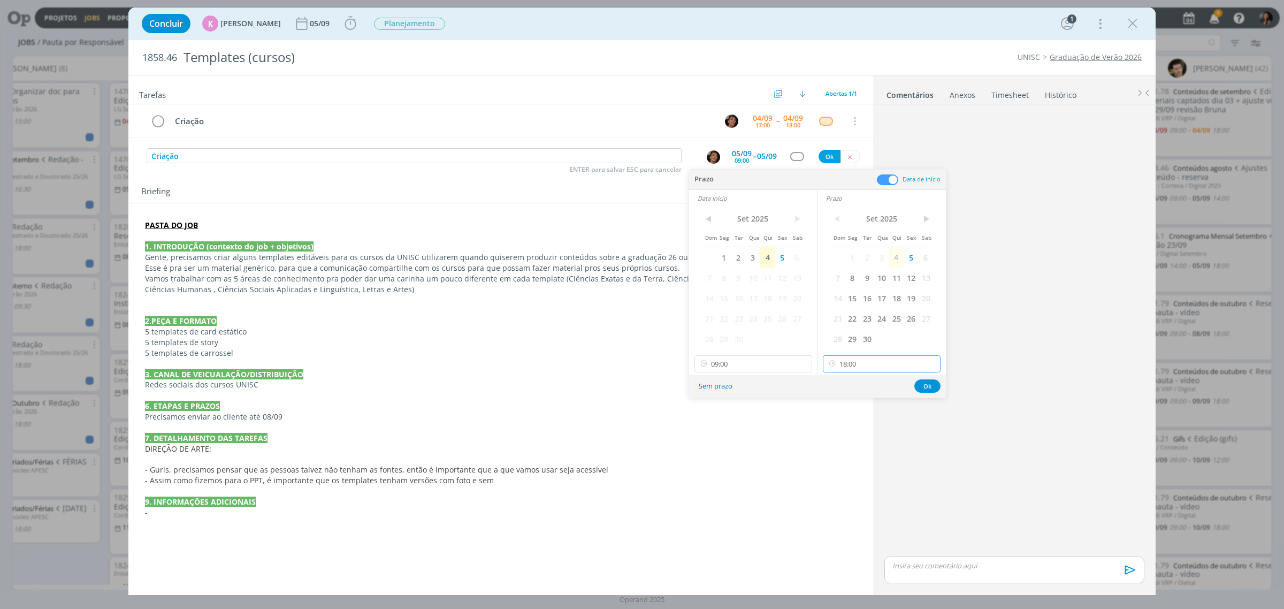
click at [893, 357] on input "18:00" at bounding box center [882, 363] width 118 height 17
click at [843, 464] on div "11:00" at bounding box center [882, 467] width 119 height 19
type input "11:00"
drag, startPoint x: 736, startPoint y: 552, endPoint x: 724, endPoint y: 490, distance: 63.2
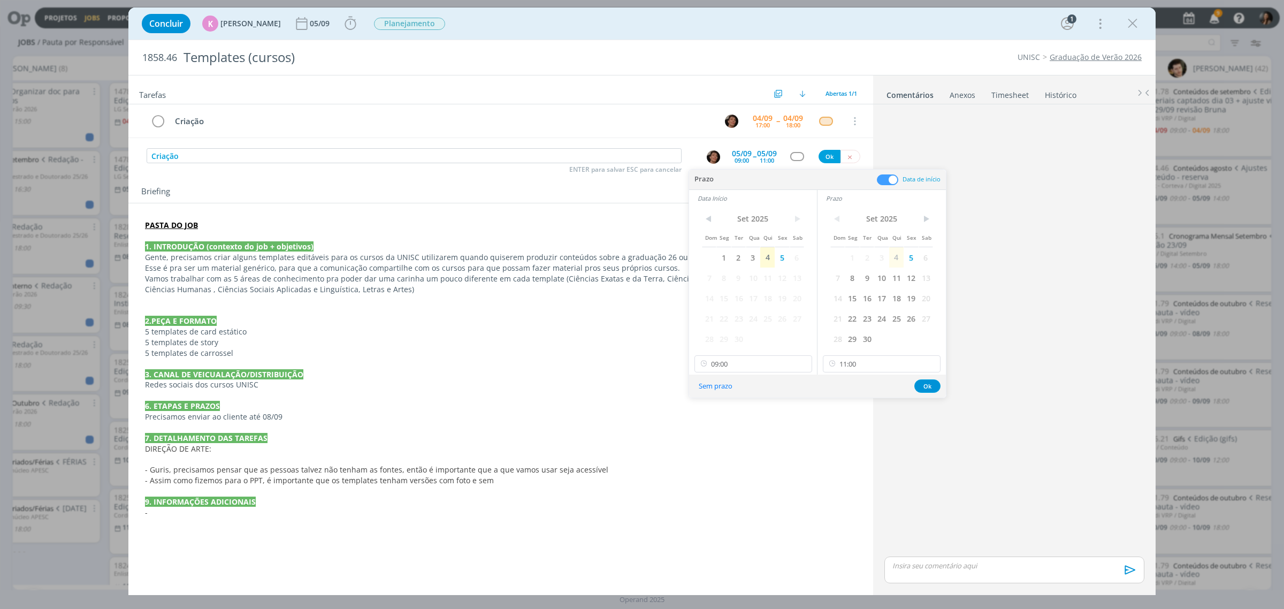
click at [730, 533] on div "Tarefas Usar Job de template Criar template a partir deste job Visualizar Templ…" at bounding box center [500, 329] width 745 height 509
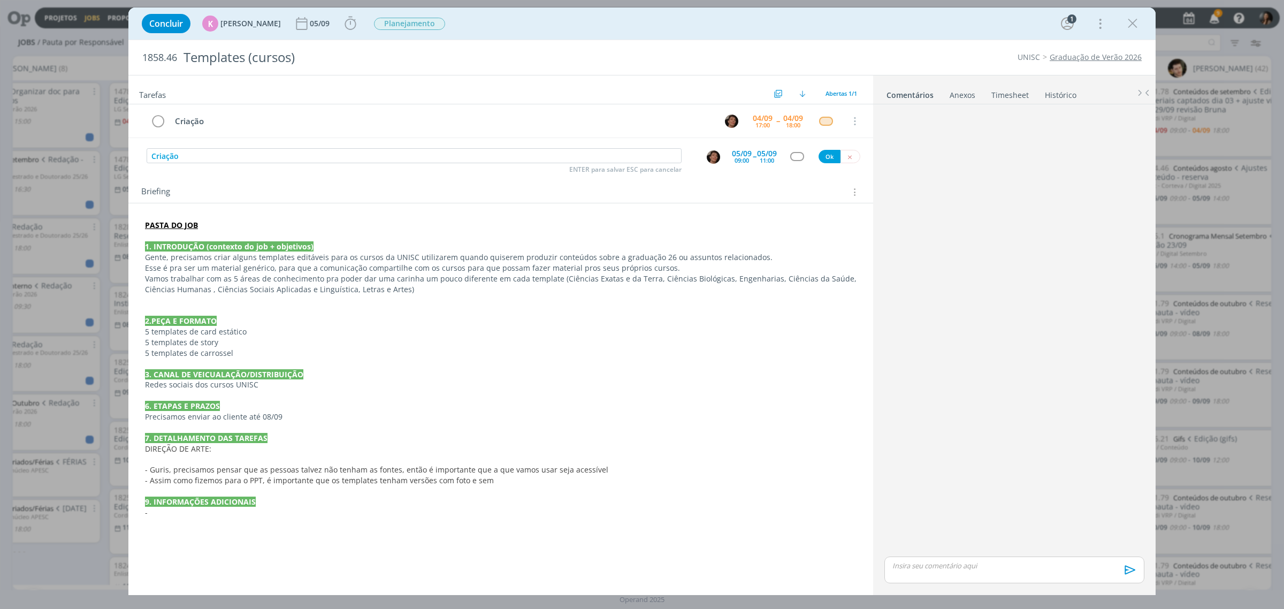
drag, startPoint x: 725, startPoint y: 485, endPoint x: 817, endPoint y: 195, distance: 304.0
click at [728, 475] on div "PASTA DO JOB 1. INTRODUÇÃO (contexto do job + objetivos) Gente, precisamos cria…" at bounding box center [501, 368] width 728 height 305
click at [801, 155] on div "dialog" at bounding box center [796, 156] width 13 height 9
type input "cri"
click at [814, 188] on link "Criação" at bounding box center [800, 190] width 129 height 20
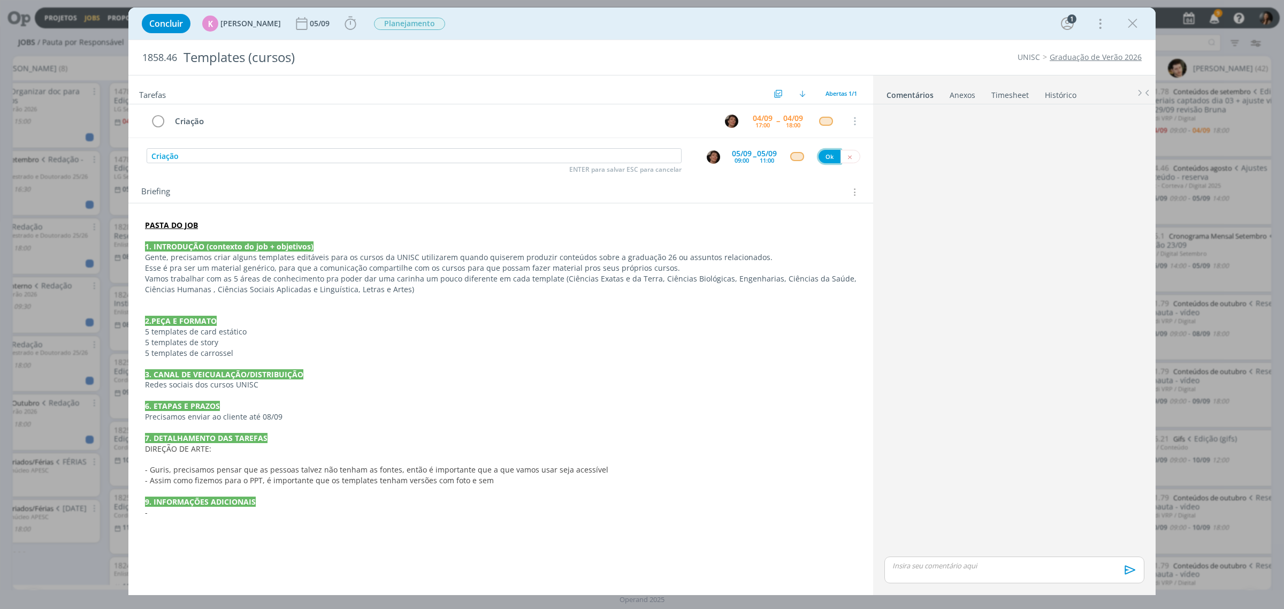
click at [822, 154] on button "Ok" at bounding box center [830, 156] width 22 height 13
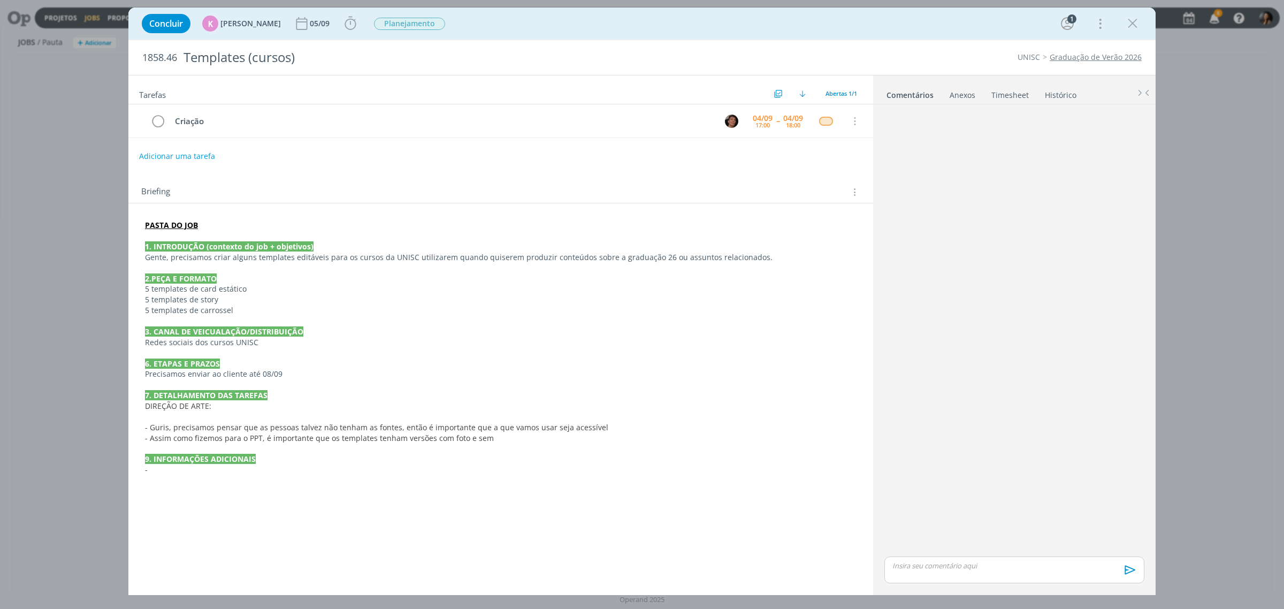
click at [264, 265] on p "dialog" at bounding box center [501, 268] width 712 height 11
drag, startPoint x: 169, startPoint y: 269, endPoint x: 731, endPoint y: 274, distance: 562.8
click at [723, 276] on div "PASTA DO JOB 1. INTRODUÇÃO (contexto do job + objetivos) Gente, precisamos cria…" at bounding box center [501, 347] width 728 height 263
drag, startPoint x: 761, startPoint y: 260, endPoint x: 769, endPoint y: 274, distance: 16.5
click at [769, 274] on div "PASTA DO JOB 1. INTRODUÇÃO (contexto do job + objetivos) Gente, precisamos cria…" at bounding box center [501, 347] width 728 height 263
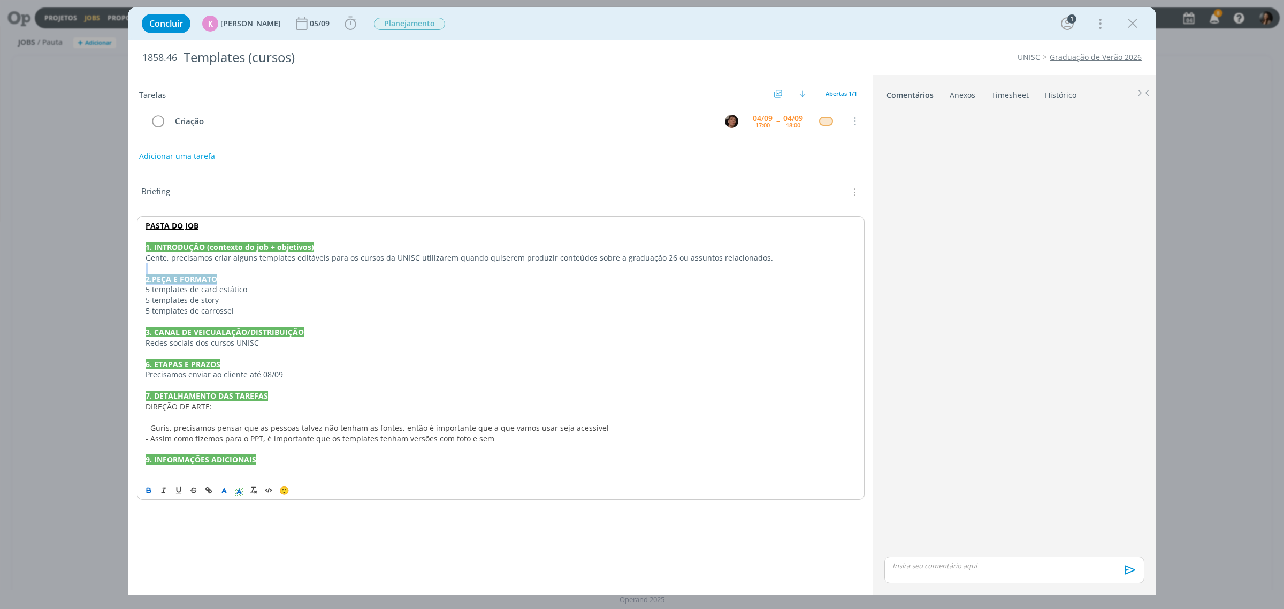
click at [766, 271] on p "dialog" at bounding box center [501, 268] width 710 height 11
click at [397, 15] on span "Planejamento" at bounding box center [409, 23] width 79 height 19
click at [400, 19] on span "Planejamento" at bounding box center [409, 24] width 71 height 12
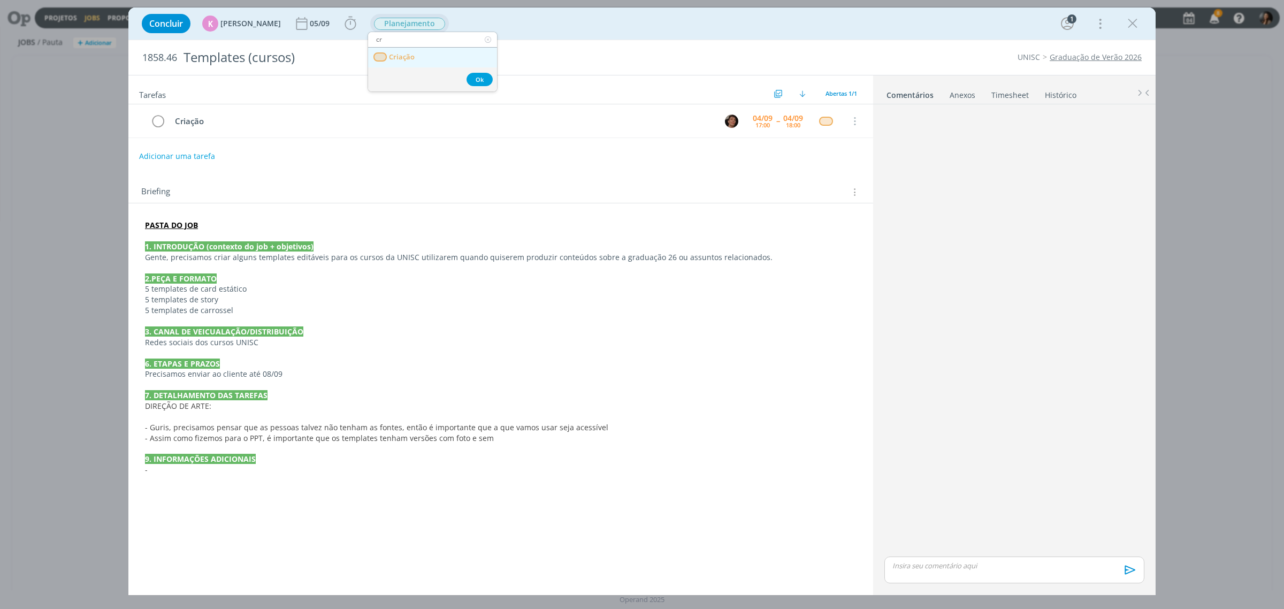
type input "cr"
click at [424, 54] on link "Criação" at bounding box center [432, 58] width 129 height 20
click at [303, 273] on p "dialog" at bounding box center [501, 268] width 712 height 11
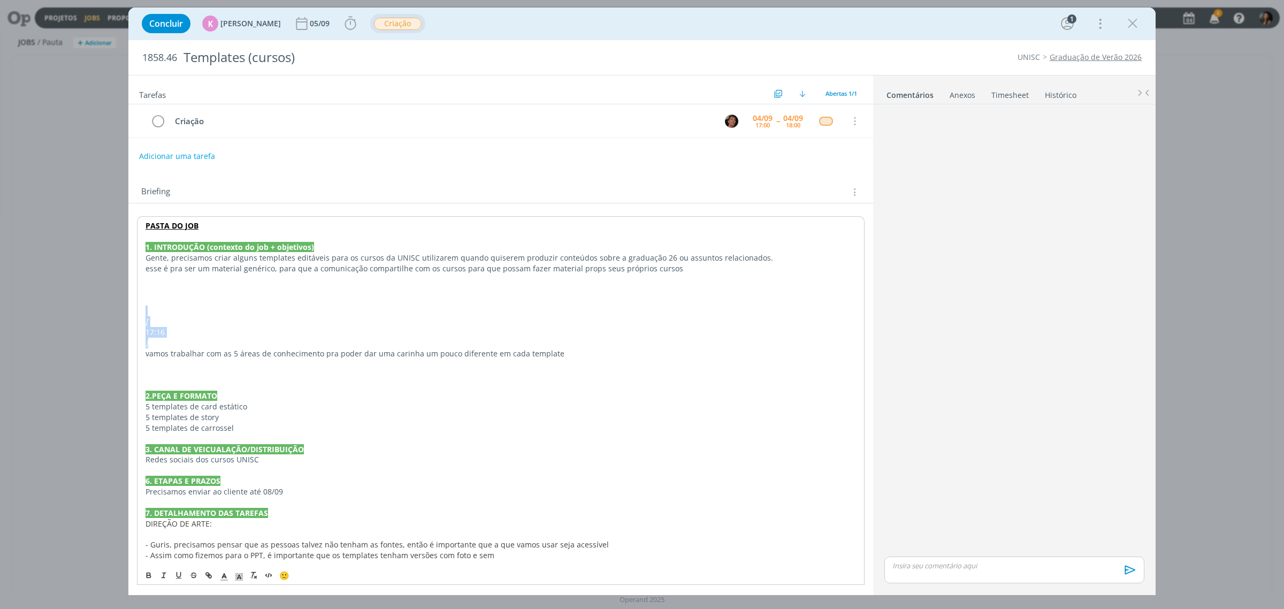
drag, startPoint x: 174, startPoint y: 344, endPoint x: 147, endPoint y: 309, distance: 43.9
click at [147, 309] on div "PASTA DO JOB 1. INTRODUÇÃO (contexto do job + objetivos) Gente, precisamos cria…" at bounding box center [501, 406] width 728 height 380
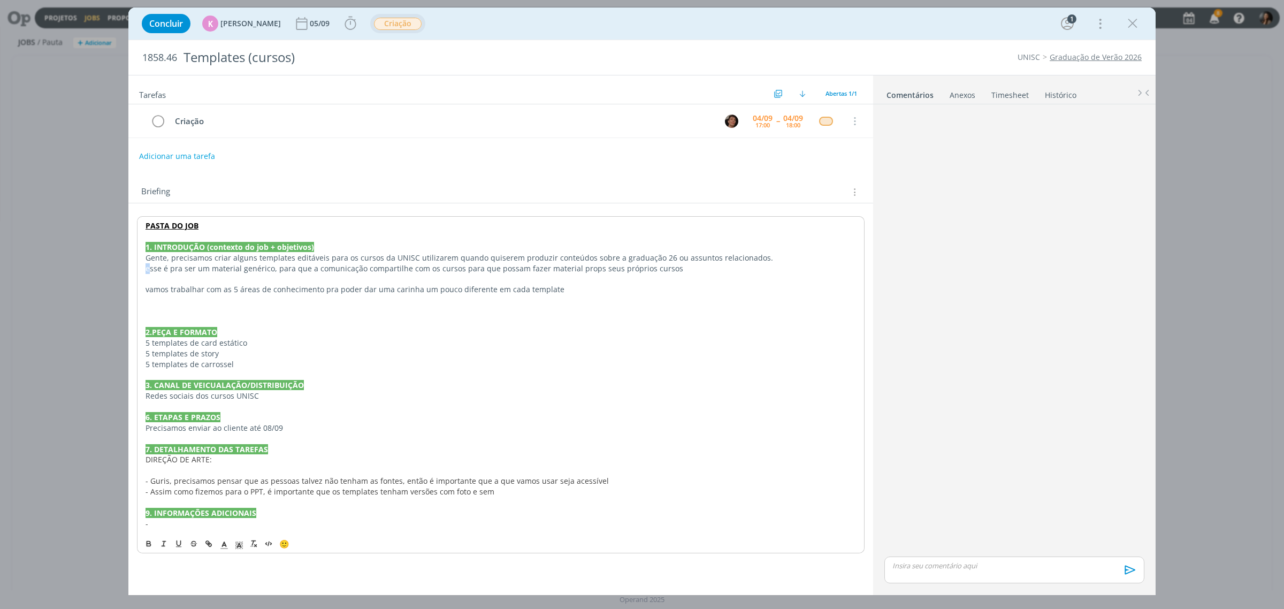
click at [149, 272] on p "esse é pra ser um material genérico, para que a comunicação compartilhe com os …" at bounding box center [501, 268] width 710 height 11
click at [499, 282] on p "dialog" at bounding box center [501, 279] width 710 height 11
click at [559, 297] on p "dialog" at bounding box center [501, 300] width 710 height 11
click at [156, 288] on p "vamos trabalhar com as 5 áreas de conhecimento pra poder dar uma carinha um pou…" at bounding box center [501, 289] width 710 height 11
click at [161, 278] on p "dialog" at bounding box center [501, 279] width 710 height 11
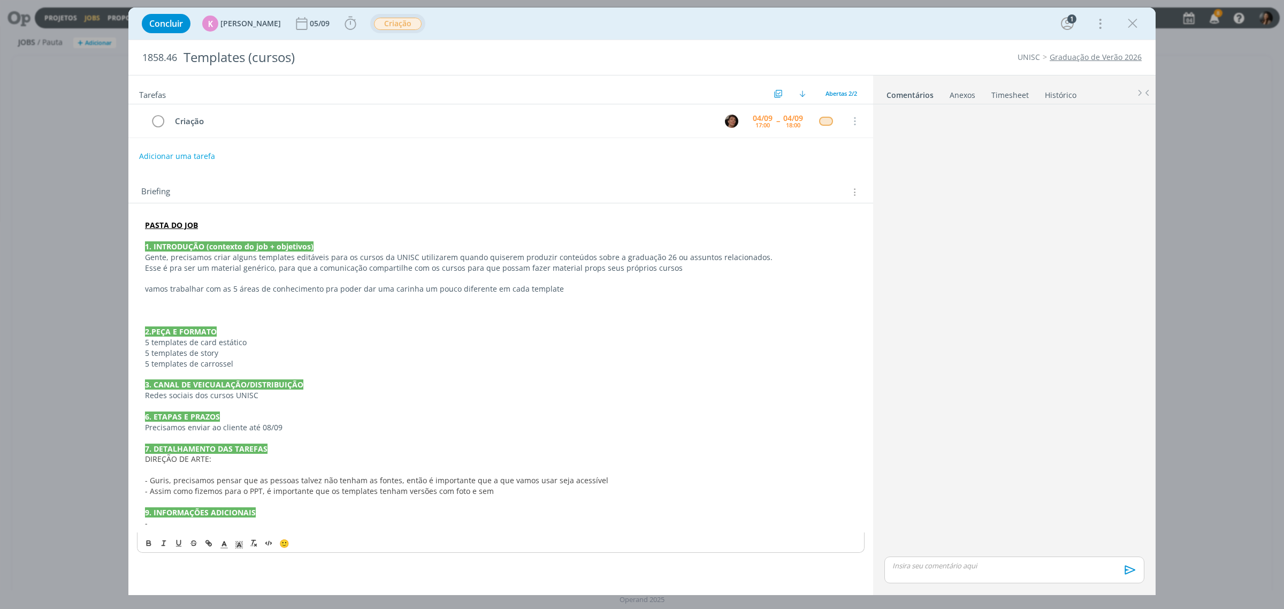
drag, startPoint x: 223, startPoint y: 278, endPoint x: 231, endPoint y: 265, distance: 15.3
click at [231, 266] on div "PASTA DO JOB 1. INTRODUÇÃO (contexto do job + objetivos) Gente, precisamos cria…" at bounding box center [501, 374] width 728 height 316
drag, startPoint x: 150, startPoint y: 293, endPoint x: 142, endPoint y: 293, distance: 8.6
click at [142, 293] on div "PASTA DO JOB 1. INTRODUÇÃO (contexto do job + objetivos) Gente, precisamos cria…" at bounding box center [501, 374] width 728 height 316
click at [274, 281] on p "dialog" at bounding box center [501, 278] width 712 height 11
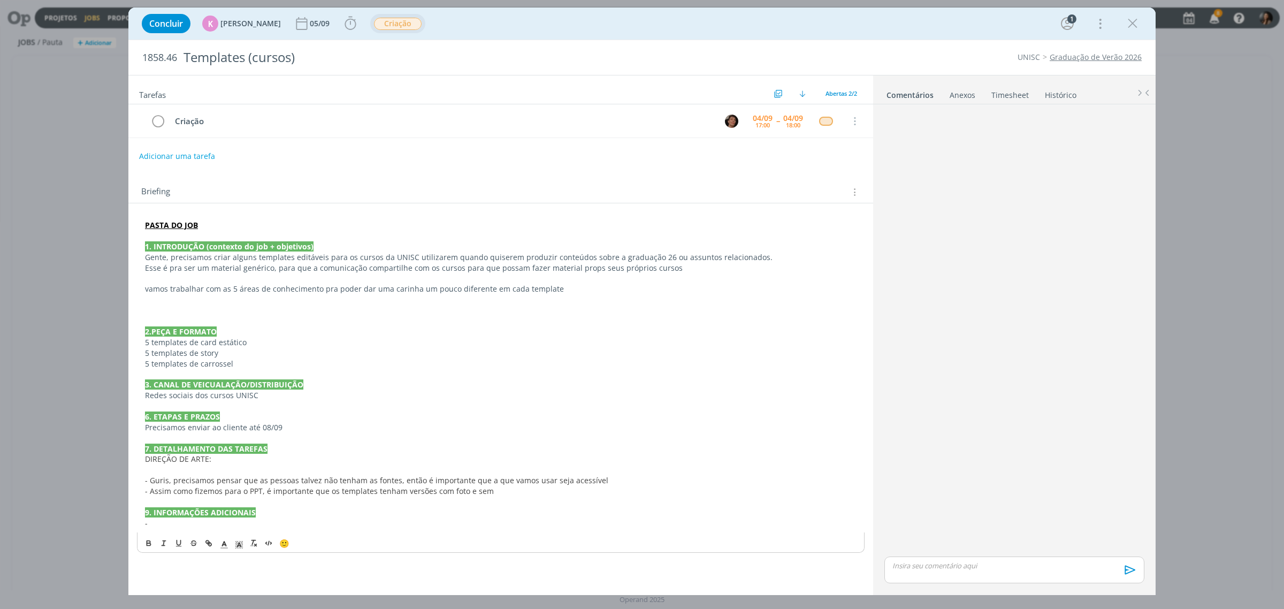
click at [288, 280] on p "dialog" at bounding box center [501, 278] width 712 height 11
click at [336, 304] on p "dialog" at bounding box center [501, 299] width 712 height 11
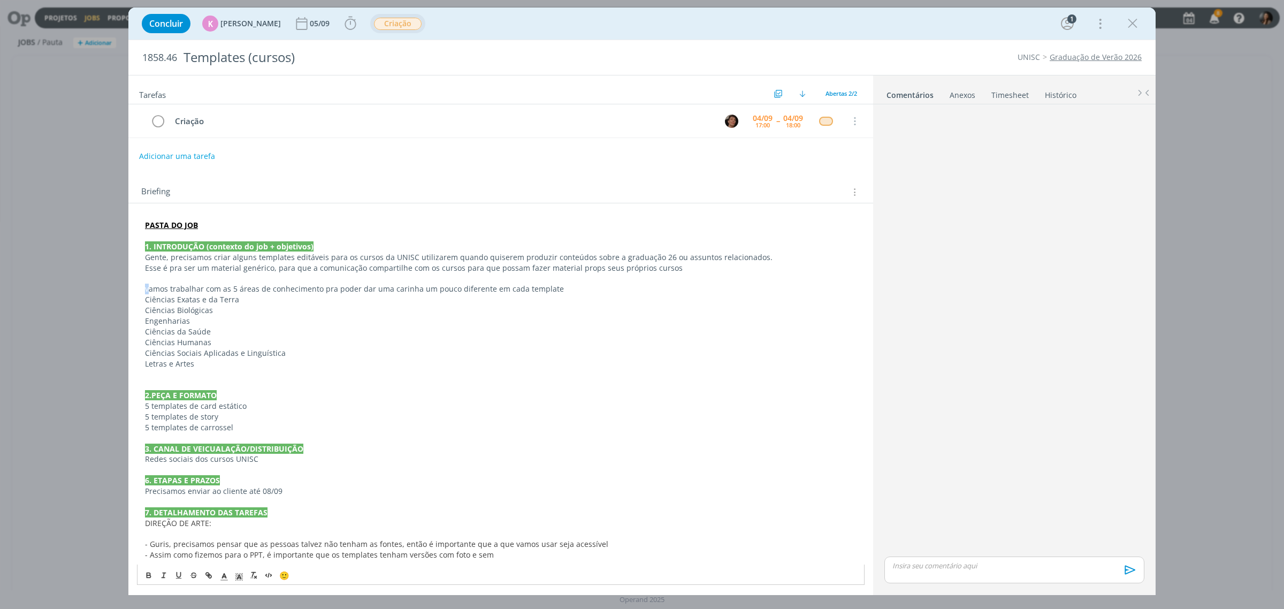
drag, startPoint x: 148, startPoint y: 288, endPoint x: 137, endPoint y: 290, distance: 10.9
click at [137, 290] on div "PASTA DO JOB 1. INTRODUÇÃO (contexto do job + objetivos) Gente, precisamos cria…" at bounding box center [501, 406] width 728 height 380
drag, startPoint x: 230, startPoint y: 287, endPoint x: 244, endPoint y: 286, distance: 14.0
click at [244, 286] on p "Vamos trabalhar com as 5 áreas de conhecimento pra poder dar uma carinha um pou…" at bounding box center [501, 289] width 712 height 11
click at [588, 285] on p "Vamos trabalhar com as áreas de conhecimento pra poder dar uma carinha um pouco…" at bounding box center [501, 289] width 712 height 11
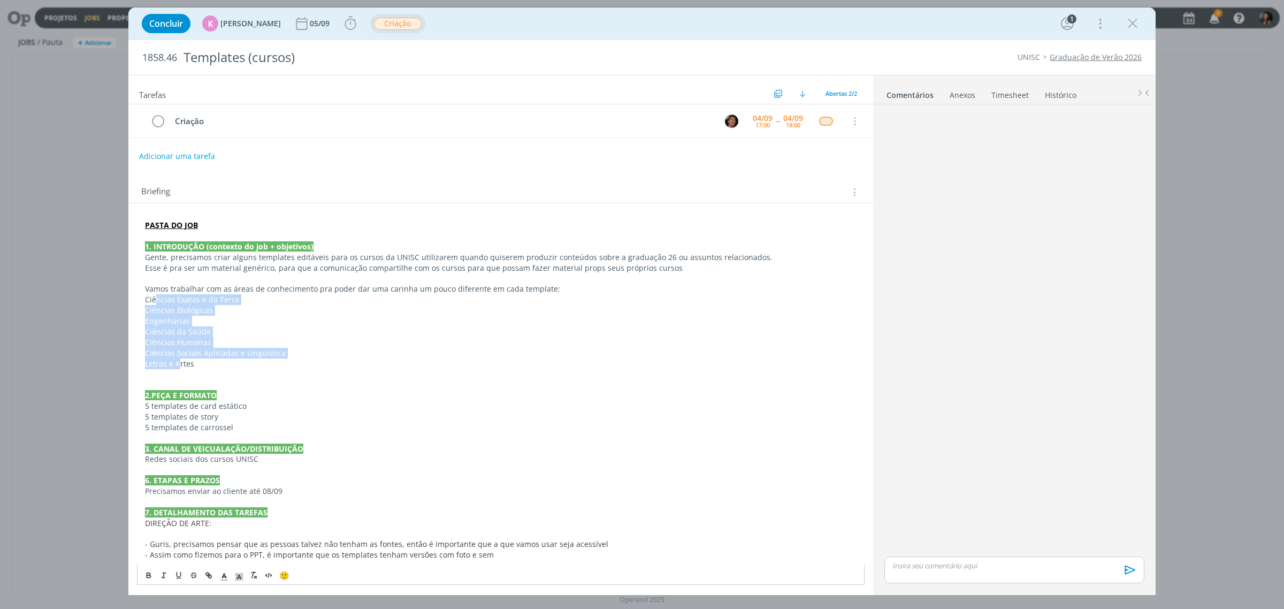
drag, startPoint x: 154, startPoint y: 301, endPoint x: 179, endPoint y: 367, distance: 70.6
click at [179, 367] on div "PASTA DO JOB 1. INTRODUÇÃO (contexto do job + objetivos) Gente, precisamos cria…" at bounding box center [501, 406] width 728 height 380
drag, startPoint x: 244, startPoint y: 381, endPoint x: 221, endPoint y: 370, distance: 25.6
click at [242, 381] on p "dialog" at bounding box center [501, 384] width 712 height 11
drag, startPoint x: 209, startPoint y: 365, endPoint x: 274, endPoint y: 377, distance: 65.8
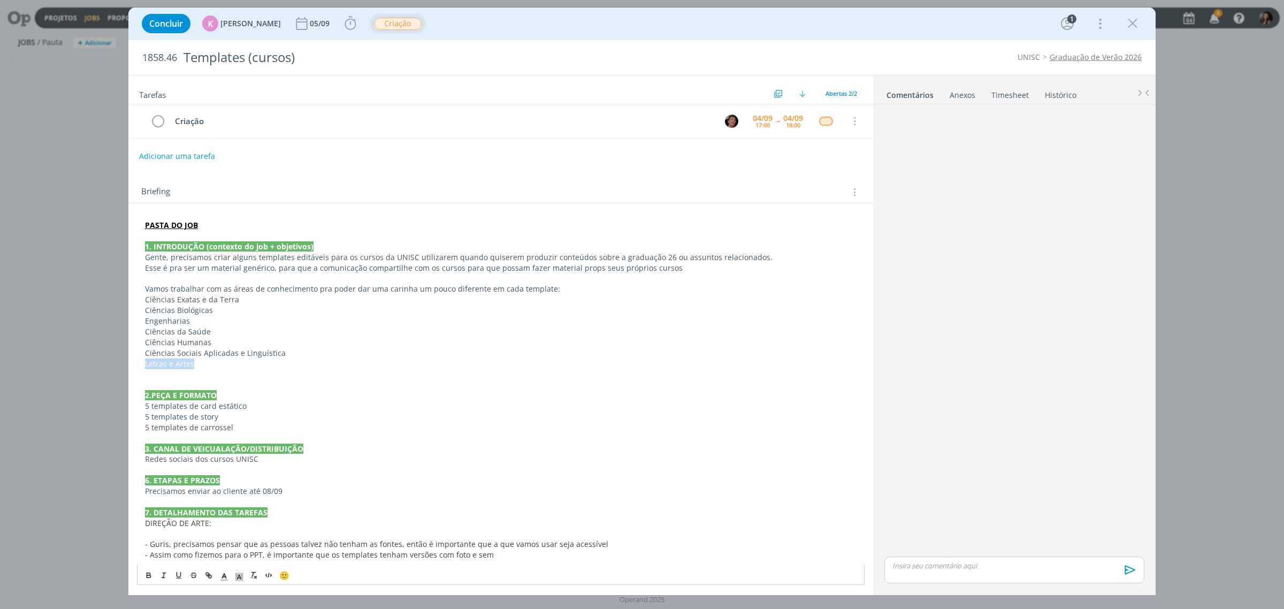
click at [151, 369] on p "Letras e Artes" at bounding box center [501, 363] width 712 height 11
click at [276, 377] on p "dialog" at bounding box center [501, 374] width 712 height 11
drag, startPoint x: 287, startPoint y: 352, endPoint x: 158, endPoint y: 347, distance: 129.6
click at [154, 346] on div "PASTA DO JOB 1. INTRODUÇÃO (contexto do job + objetivos) Gente, precisamos cria…" at bounding box center [501, 406] width 728 height 380
click at [192, 354] on p "Ciências Sociais Aplicadas e Linguística" at bounding box center [501, 353] width 712 height 11
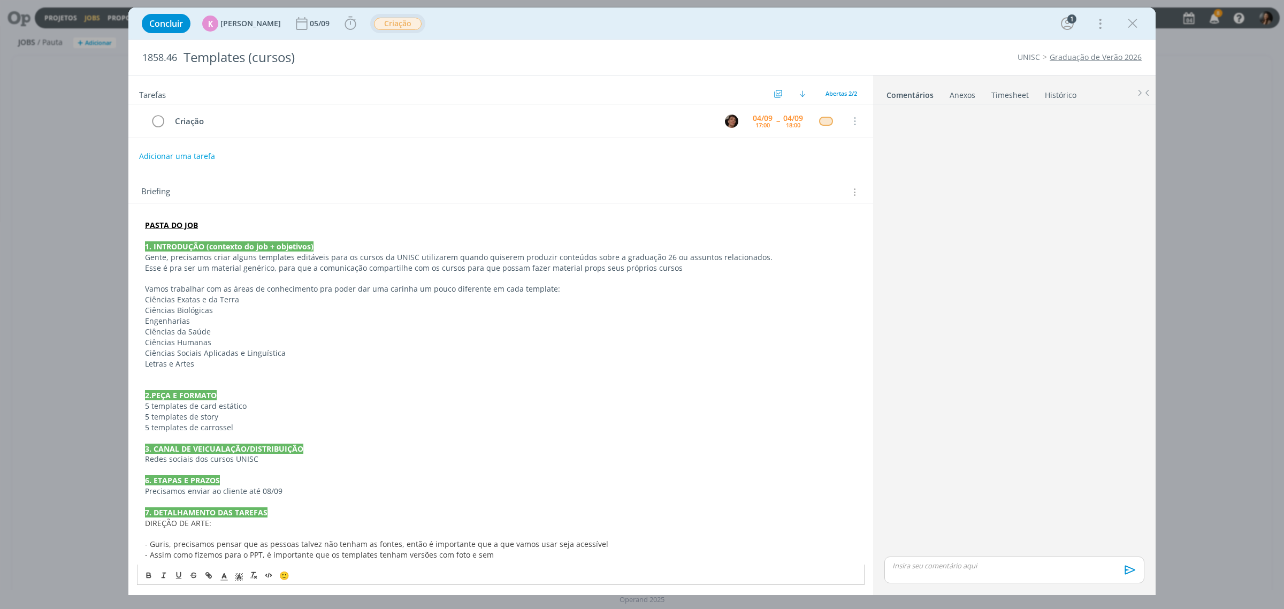
click at [218, 311] on p "Ciências Biológicas" at bounding box center [501, 310] width 712 height 11
drag, startPoint x: 244, startPoint y: 299, endPoint x: 213, endPoint y: 335, distance: 48.6
click at [247, 300] on p "Ciências Exatas e da Terra" at bounding box center [501, 299] width 712 height 11
click at [207, 331] on p "Ciências da Saúde" at bounding box center [501, 331] width 712 height 11
drag, startPoint x: 223, startPoint y: 342, endPoint x: 311, endPoint y: 356, distance: 89.3
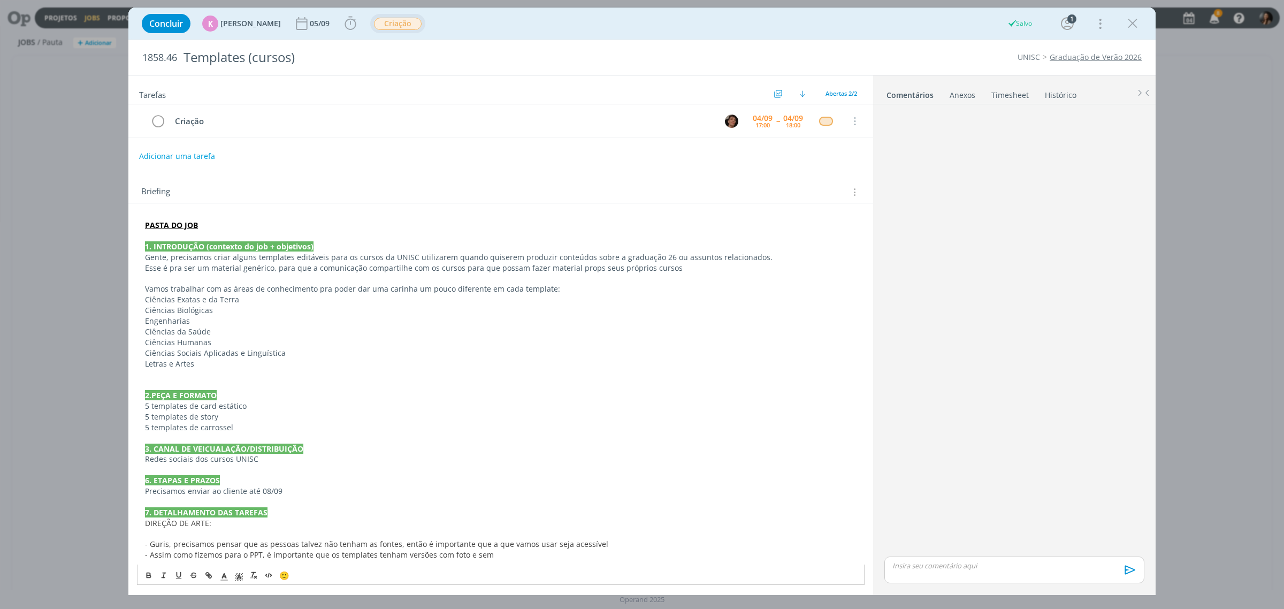
click at [231, 342] on p "Ciências Humanas" at bounding box center [501, 342] width 712 height 11
drag, startPoint x: 309, startPoint y: 355, endPoint x: 126, endPoint y: 356, distance: 183.0
click at [126, 356] on div "Concluir K [PERSON_NAME] 05/09 Iniciar Apontar Data * [DATE] Horas * 00:00 Tare…" at bounding box center [642, 304] width 1284 height 609
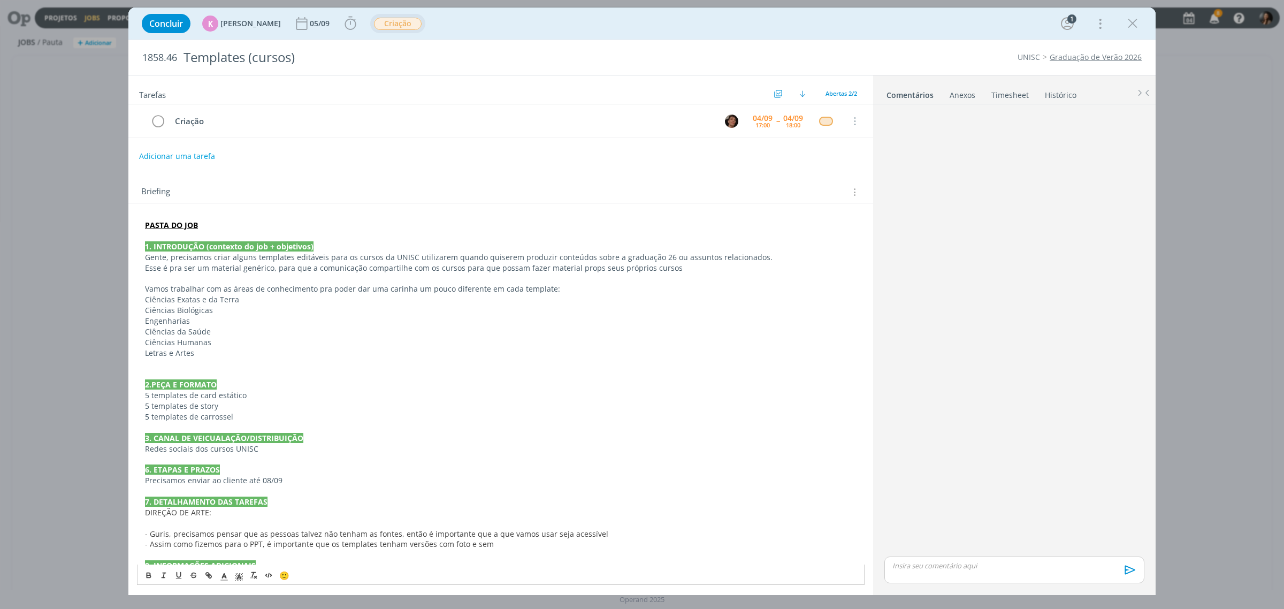
click at [244, 360] on p "dialog" at bounding box center [501, 363] width 712 height 11
drag, startPoint x: 159, startPoint y: 301, endPoint x: 230, endPoint y: 300, distance: 71.2
click at [230, 300] on p "Ciências Exatas e da Terra" at bounding box center [501, 299] width 712 height 11
click at [170, 318] on div "PASTA DO JOB 1. INTRODUÇÃO (contexto do job + objetivos) Gente, precisamos cria…" at bounding box center [501, 400] width 728 height 369
click at [166, 341] on p "Ciências Humanas" at bounding box center [501, 342] width 712 height 11
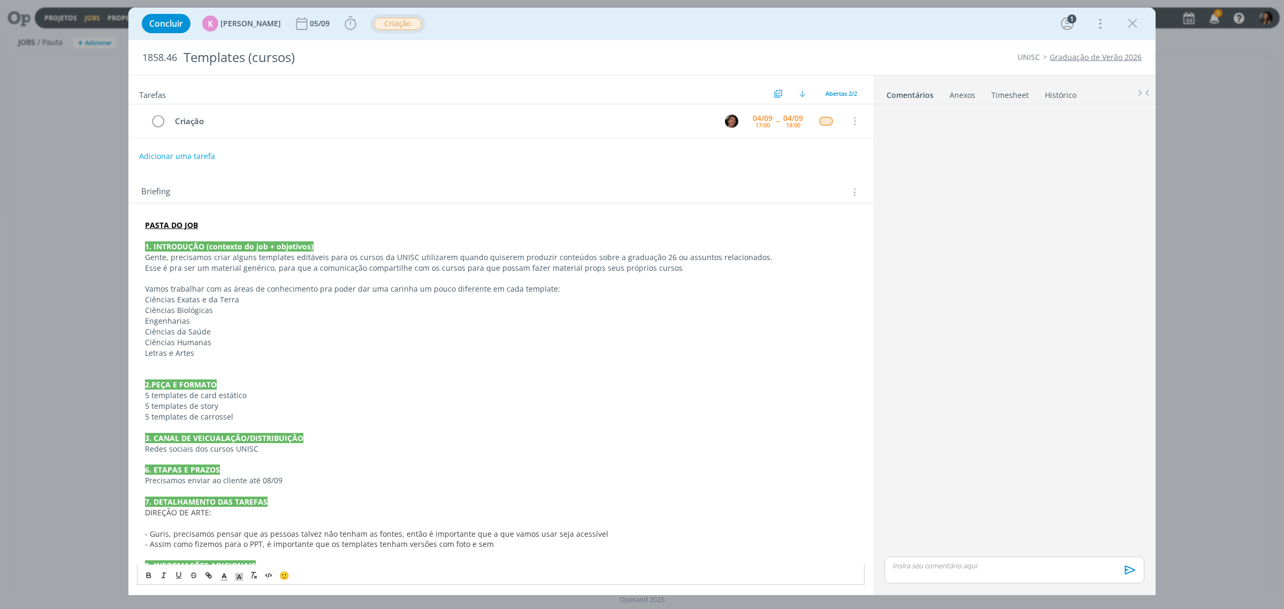
click at [210, 360] on p "dialog" at bounding box center [501, 363] width 712 height 11
drag, startPoint x: 230, startPoint y: 300, endPoint x: 180, endPoint y: 313, distance: 51.9
click at [228, 300] on p "Ciências Exatas e da Terra" at bounding box center [501, 299] width 712 height 11
click at [180, 313] on p "Ciências Biológicas" at bounding box center [501, 310] width 712 height 11
drag, startPoint x: 177, startPoint y: 322, endPoint x: 180, endPoint y: 334, distance: 12.7
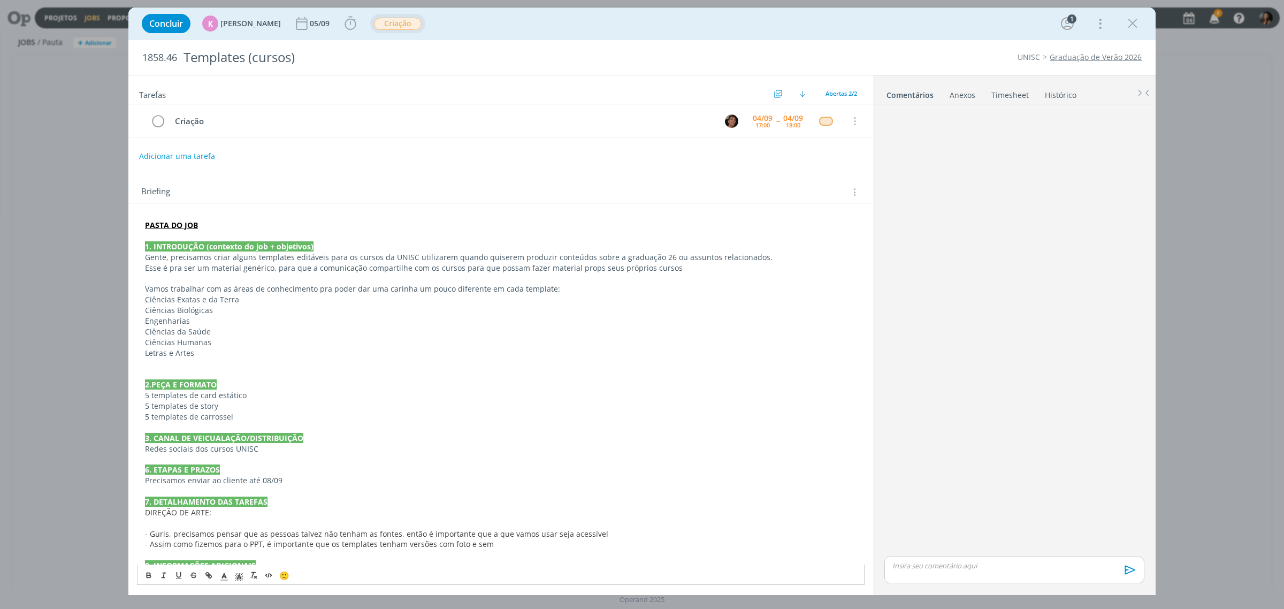
click at [177, 323] on p "Engenharias" at bounding box center [501, 321] width 712 height 11
click at [180, 334] on p "Ciências da Saúde" at bounding box center [501, 331] width 712 height 11
click at [185, 342] on p "Ciências Humanas" at bounding box center [501, 342] width 712 height 11
click at [182, 355] on p "Letras e Artes" at bounding box center [501, 353] width 712 height 11
click at [204, 326] on p "Engenharias" at bounding box center [501, 321] width 712 height 11
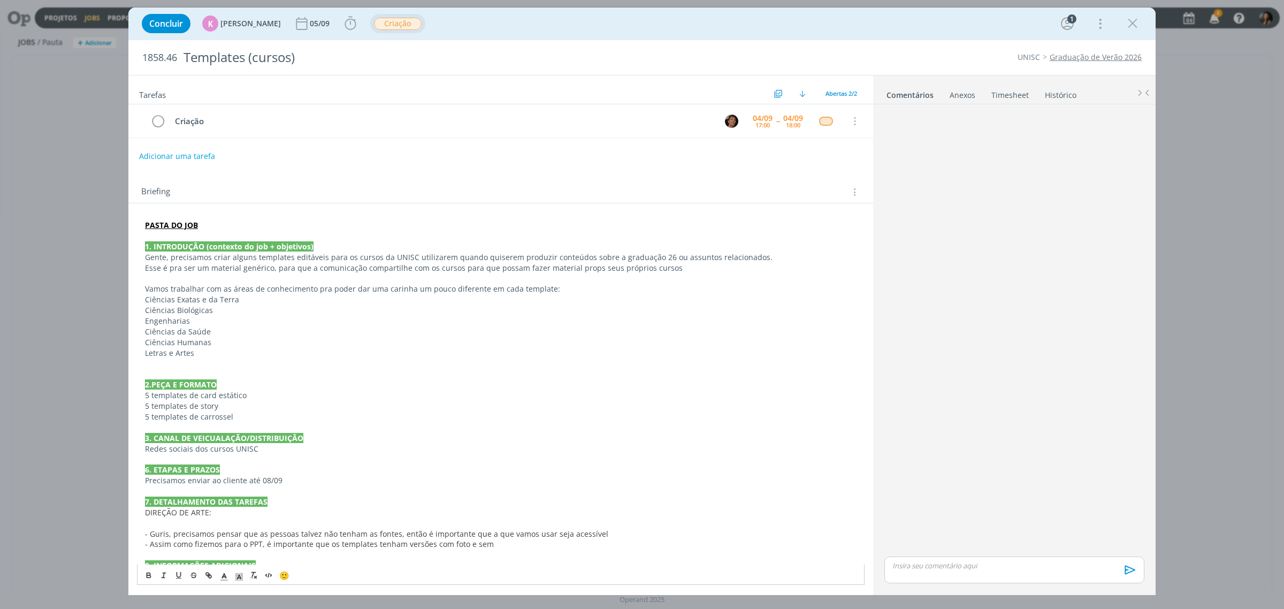
click at [223, 308] on p "Ciências Biológicas" at bounding box center [501, 310] width 712 height 11
drag, startPoint x: 245, startPoint y: 299, endPoint x: 132, endPoint y: 301, distance: 113.4
click at [132, 301] on div "PASTA DO JOB 1. INTRODUÇÃO (contexto do job + objetivos) Gente, precisamos cria…" at bounding box center [500, 406] width 745 height 407
click at [320, 335] on p "Ciências da Saúde" at bounding box center [501, 331] width 712 height 11
click at [207, 342] on p "Ciências Humanas" at bounding box center [501, 342] width 712 height 11
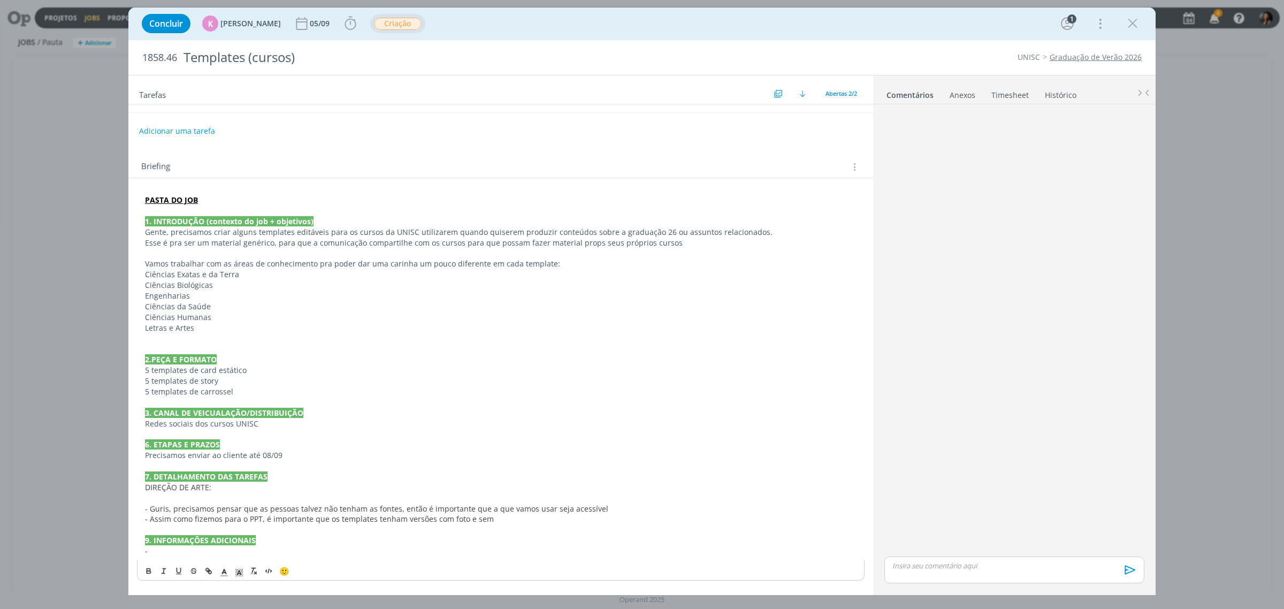
scroll to position [26, 0]
drag, startPoint x: 194, startPoint y: 328, endPoint x: 203, endPoint y: 333, distance: 10.6
click at [196, 329] on p "Letras e Artes" at bounding box center [501, 328] width 712 height 11
click at [208, 335] on p "dialog" at bounding box center [501, 338] width 712 height 11
click at [215, 328] on p "Letras e Artes" at bounding box center [501, 328] width 712 height 11
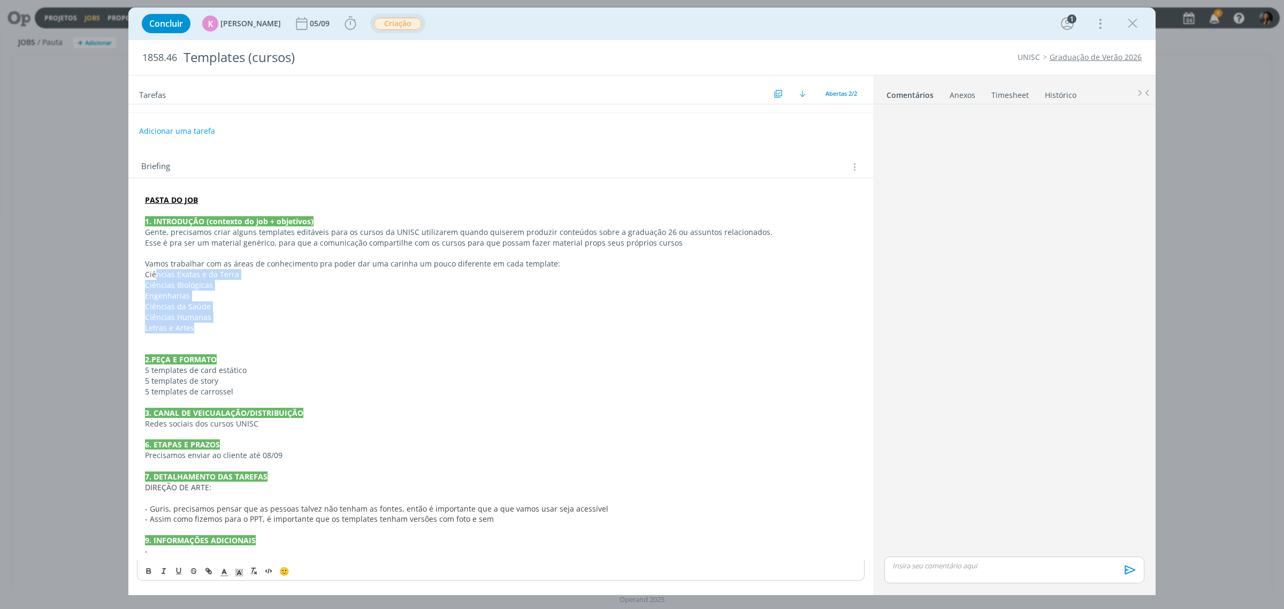
drag, startPoint x: 159, startPoint y: 277, endPoint x: 205, endPoint y: 330, distance: 70.2
click at [205, 330] on div "PASTA DO JOB 1. INTRODUÇÃO (contexto do job + objetivos) Gente, precisamos cria…" at bounding box center [501, 375] width 728 height 369
click at [208, 343] on p "dialog" at bounding box center [501, 348] width 712 height 11
click at [190, 493] on p "DIREÇÃO DE ARTE:" at bounding box center [501, 487] width 712 height 11
click at [193, 499] on p "dialog" at bounding box center [501, 498] width 712 height 11
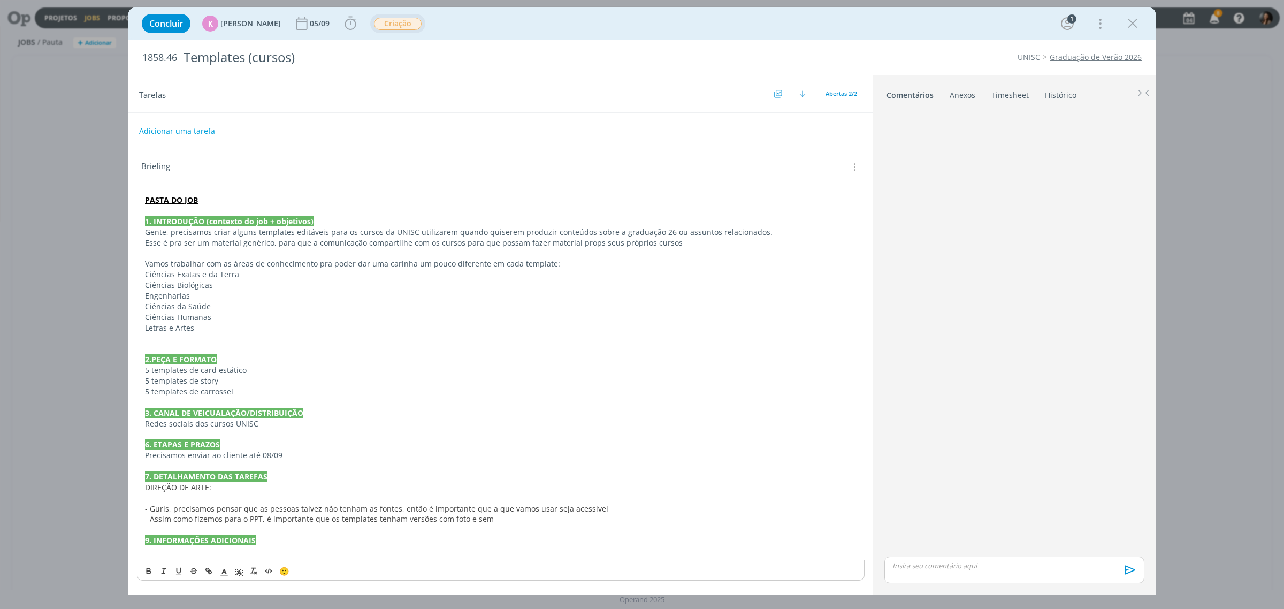
click at [271, 393] on p "5 templates de carrossel" at bounding box center [501, 391] width 712 height 11
click at [223, 391] on p "5 templates de carrossel (em torno de 5 telas)" at bounding box center [501, 391] width 712 height 11
click at [236, 388] on p "5 templates de carrossel (em torno de 5 telas)" at bounding box center [501, 391] width 712 height 11
drag, startPoint x: 158, startPoint y: 370, endPoint x: 241, endPoint y: 372, distance: 82.4
click at [241, 372] on p "5 templates de card estático" at bounding box center [501, 370] width 712 height 11
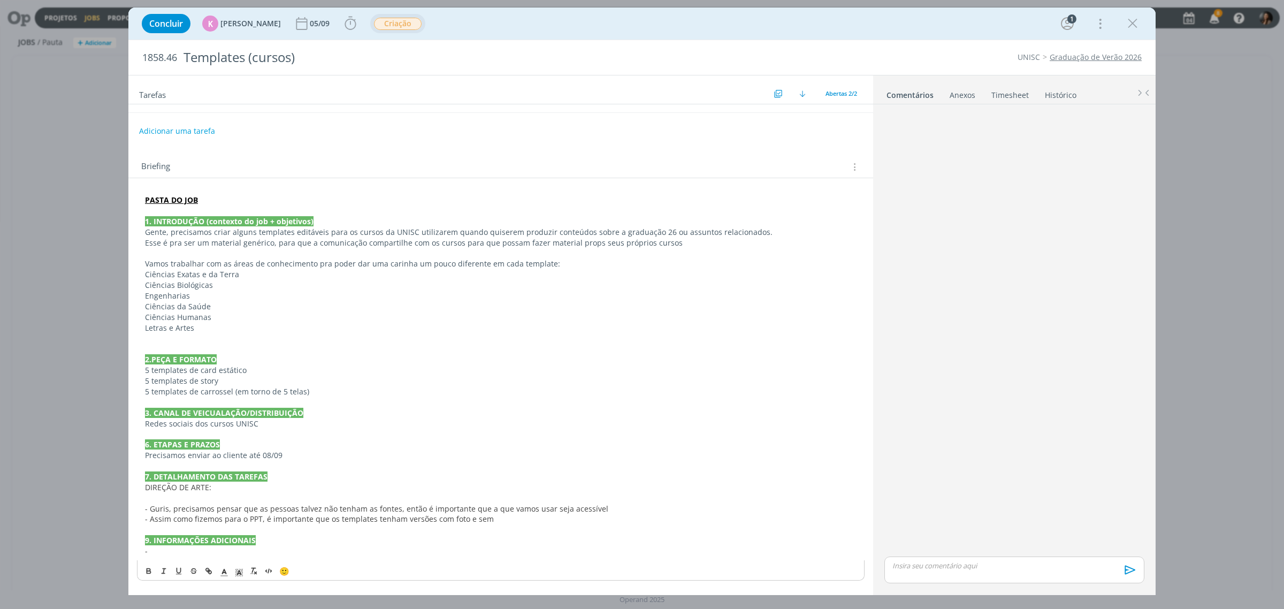
click at [290, 364] on p "2.PEÇA E FORMATO" at bounding box center [501, 359] width 712 height 11
click at [279, 376] on p "5 templates de story" at bounding box center [501, 381] width 712 height 11
click at [273, 365] on p "5 templates de card estático" at bounding box center [501, 370] width 712 height 11
click at [257, 380] on p "5 templates de story" at bounding box center [501, 381] width 712 height 11
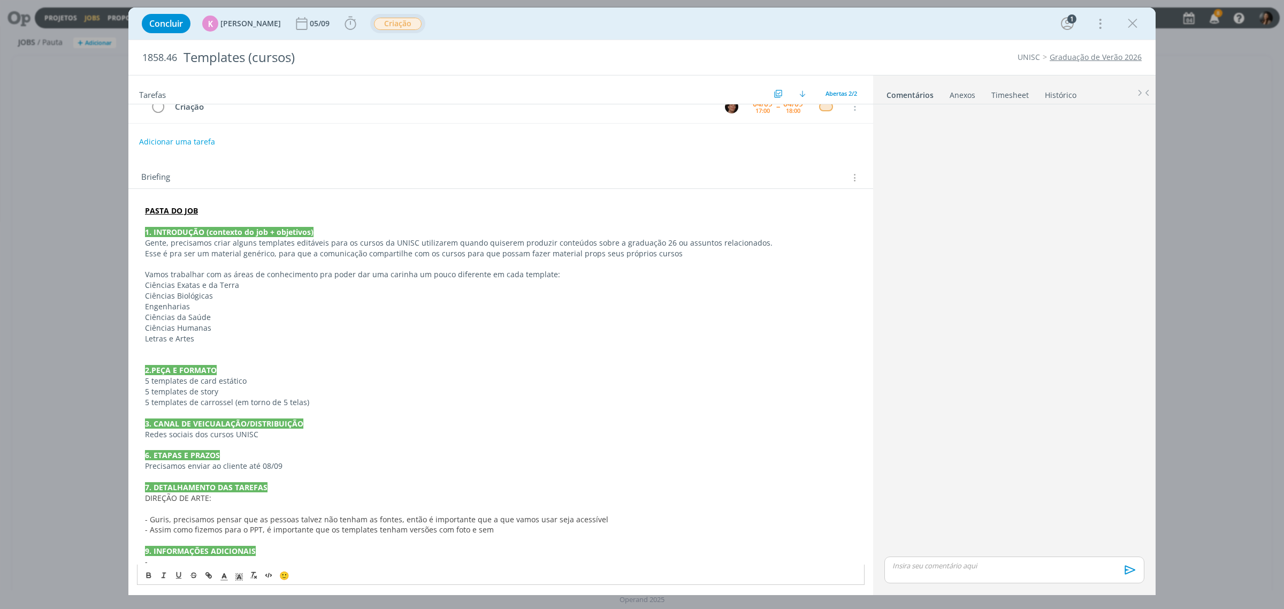
scroll to position [0, 0]
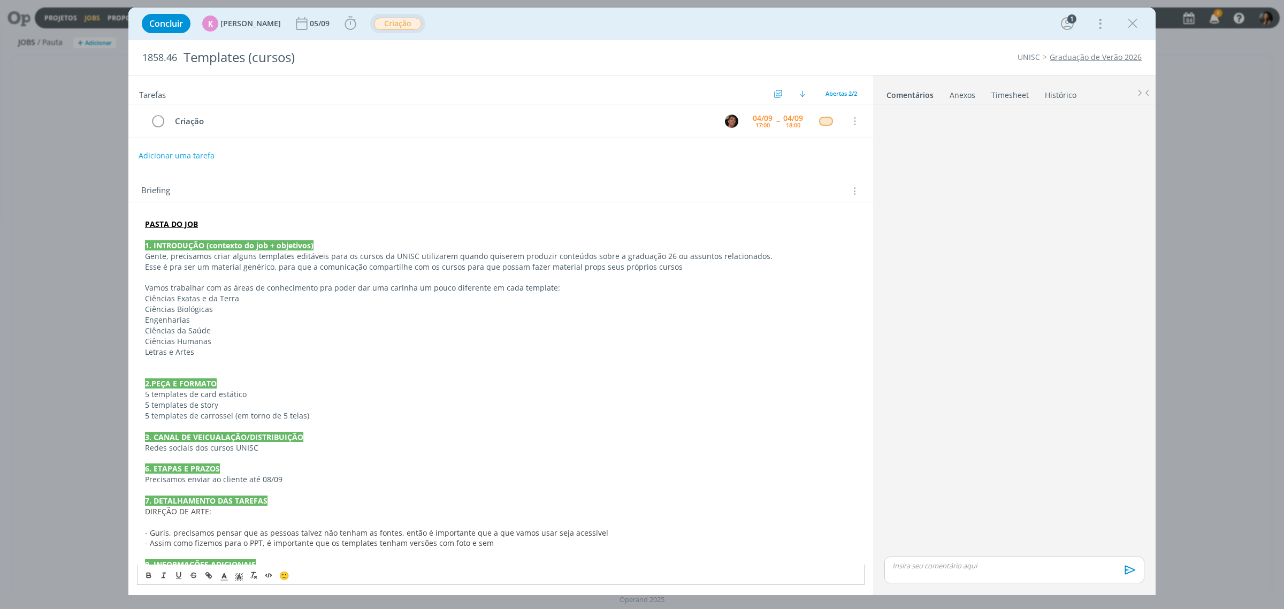
click at [169, 161] on button "Adicionar uma tarefa" at bounding box center [177, 156] width 76 height 18
click at [741, 157] on icon "dialog" at bounding box center [744, 155] width 17 height 17
type input "Criação"
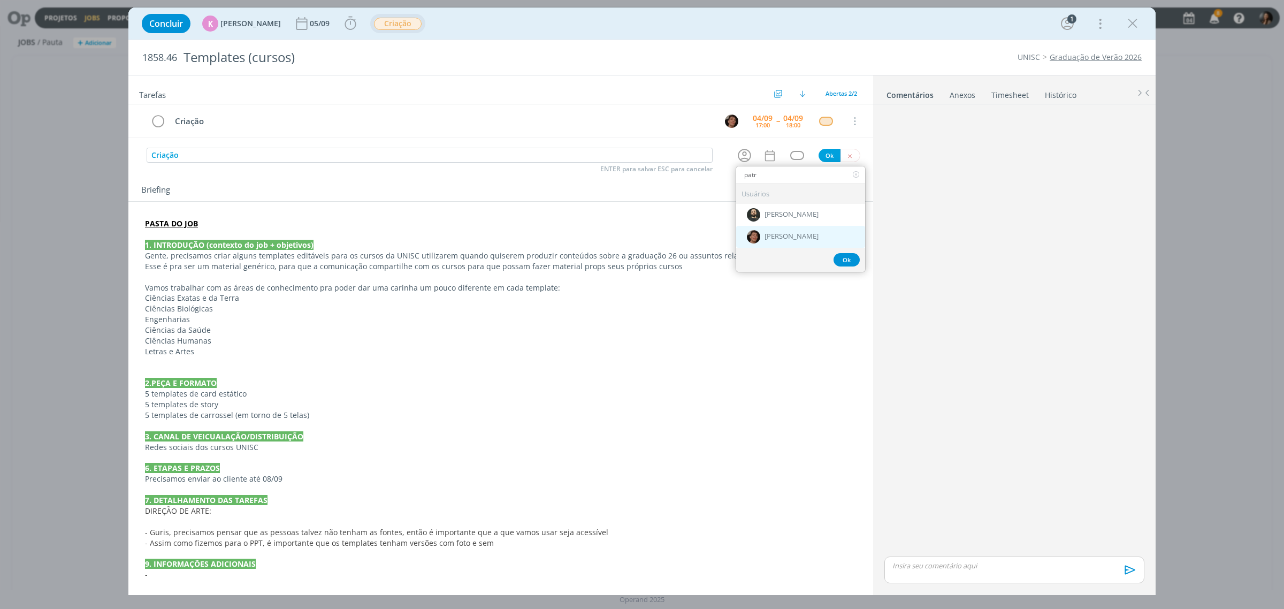
type input "patr"
click at [808, 236] on span "[PERSON_NAME]" at bounding box center [791, 237] width 54 height 9
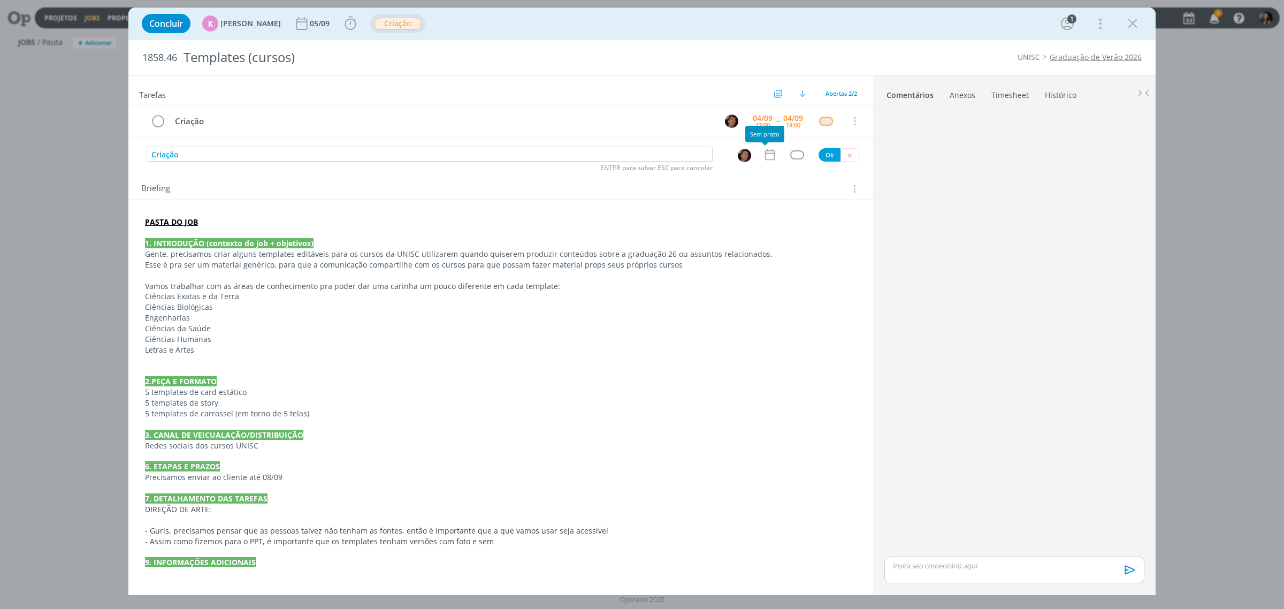
click at [767, 155] on icon "dialog" at bounding box center [770, 155] width 14 height 14
click at [804, 238] on span "5" at bounding box center [802, 241] width 19 height 20
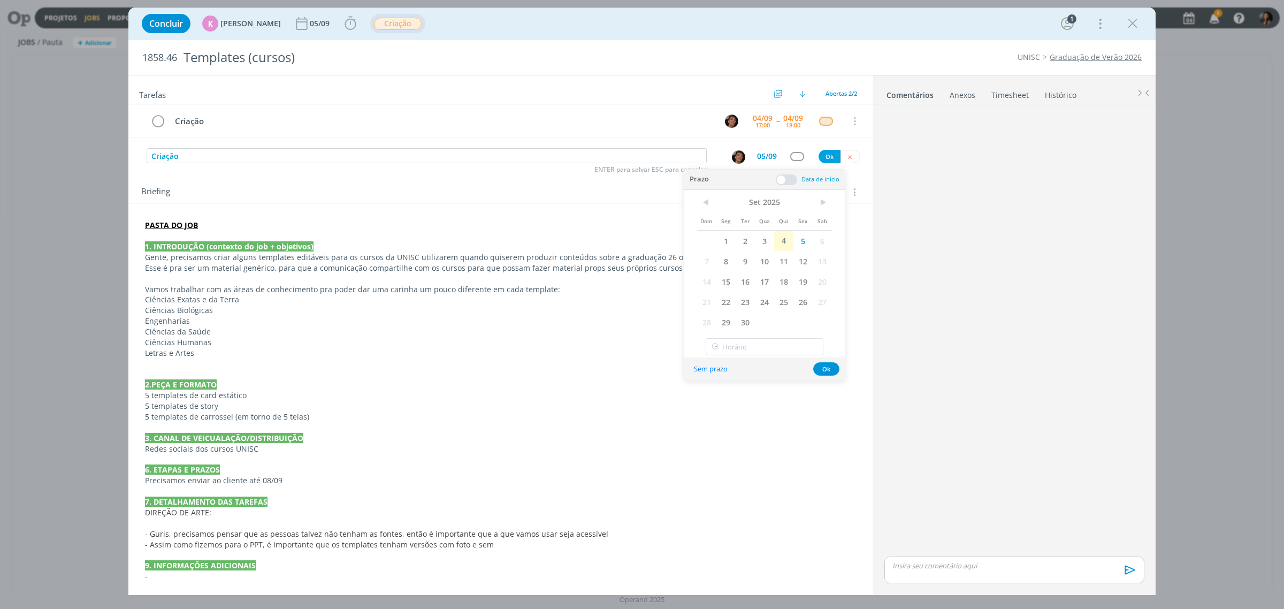
click at [786, 174] on span at bounding box center [786, 179] width 21 height 11
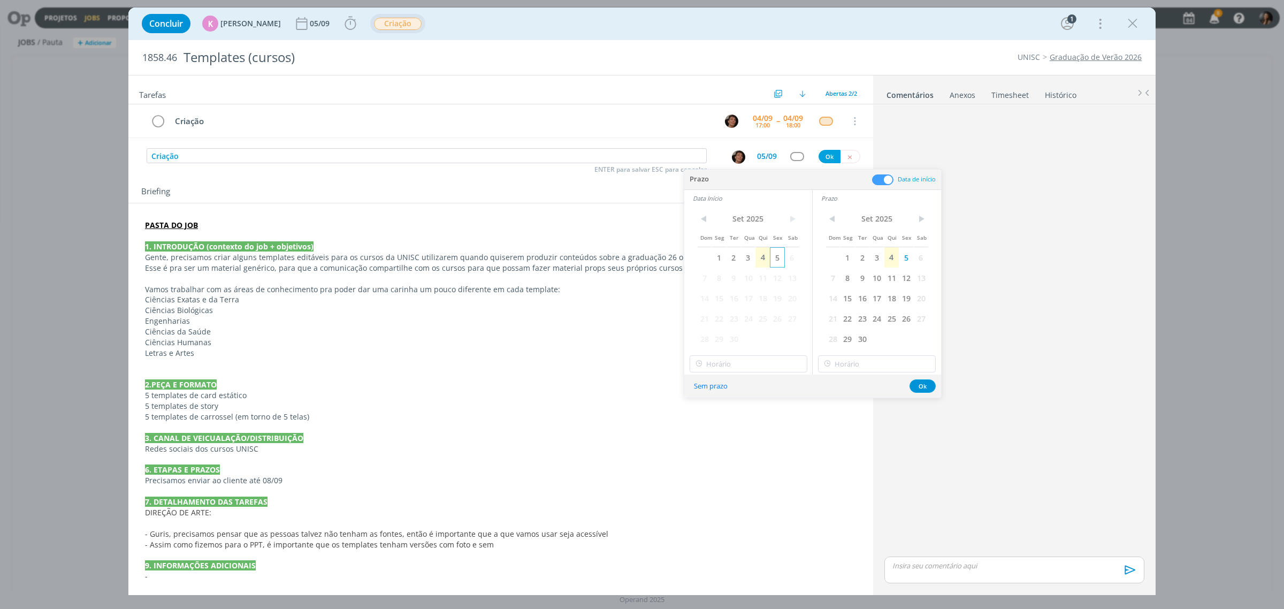
click at [775, 256] on span "5" at bounding box center [777, 257] width 14 height 20
click at [766, 359] on input "18:00" at bounding box center [749, 363] width 118 height 17
click at [709, 445] on div "09:00" at bounding box center [749, 447] width 119 height 19
type input "09:00"
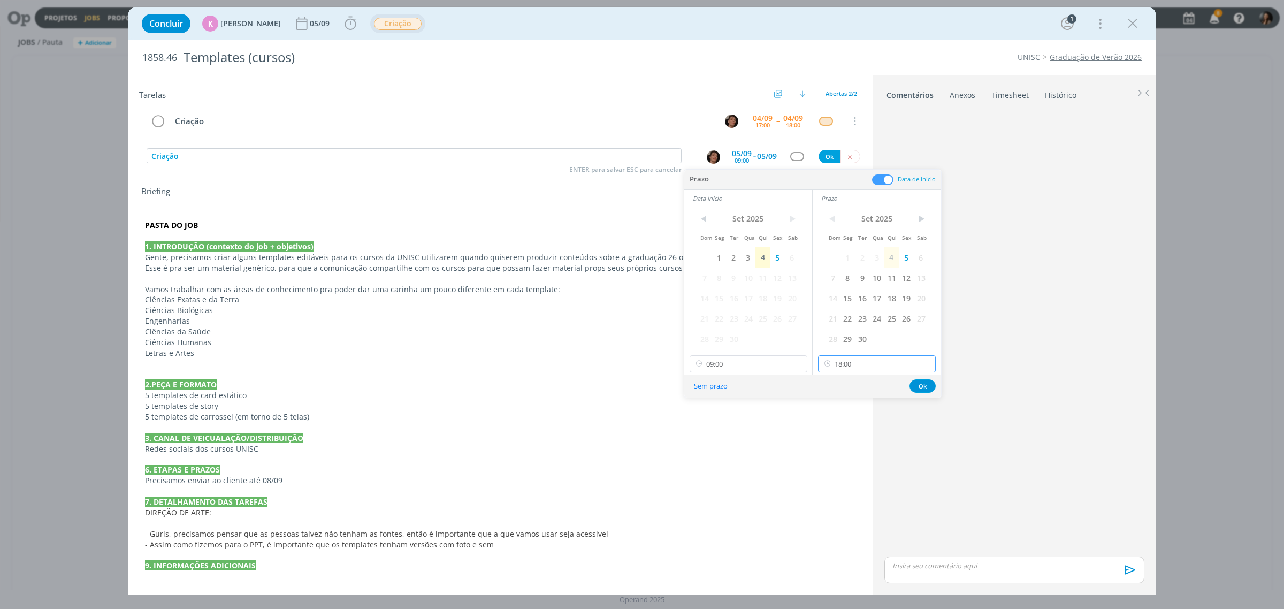
click at [863, 362] on input "18:00" at bounding box center [877, 363] width 118 height 17
click at [851, 400] on div "11:00" at bounding box center [878, 400] width 119 height 19
type input "11:00"
click at [926, 380] on button "Ok" at bounding box center [922, 385] width 26 height 13
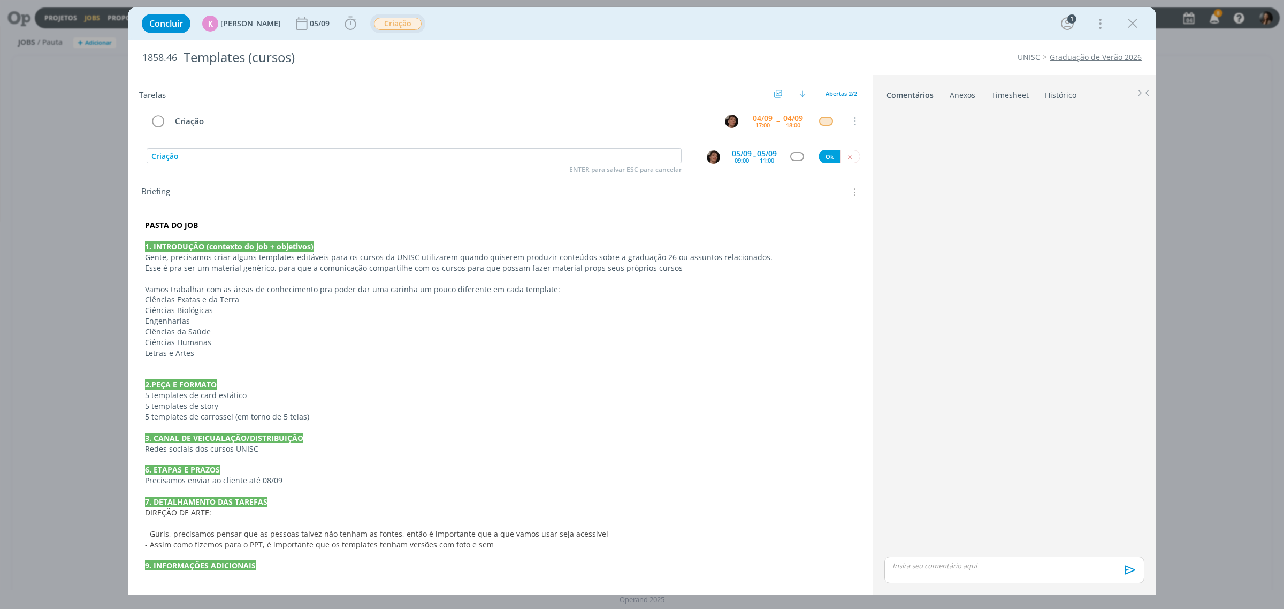
click at [793, 150] on div "Criação ENTER para salvar ESC para cancelar [DATE] 09:00 -- [DATE] 11:00 Ok" at bounding box center [500, 156] width 745 height 19
click at [796, 157] on div "dialog" at bounding box center [796, 156] width 13 height 9
type input "cri"
click at [798, 191] on link "Criação" at bounding box center [800, 190] width 129 height 20
click at [820, 158] on button "Ok" at bounding box center [830, 156] width 22 height 13
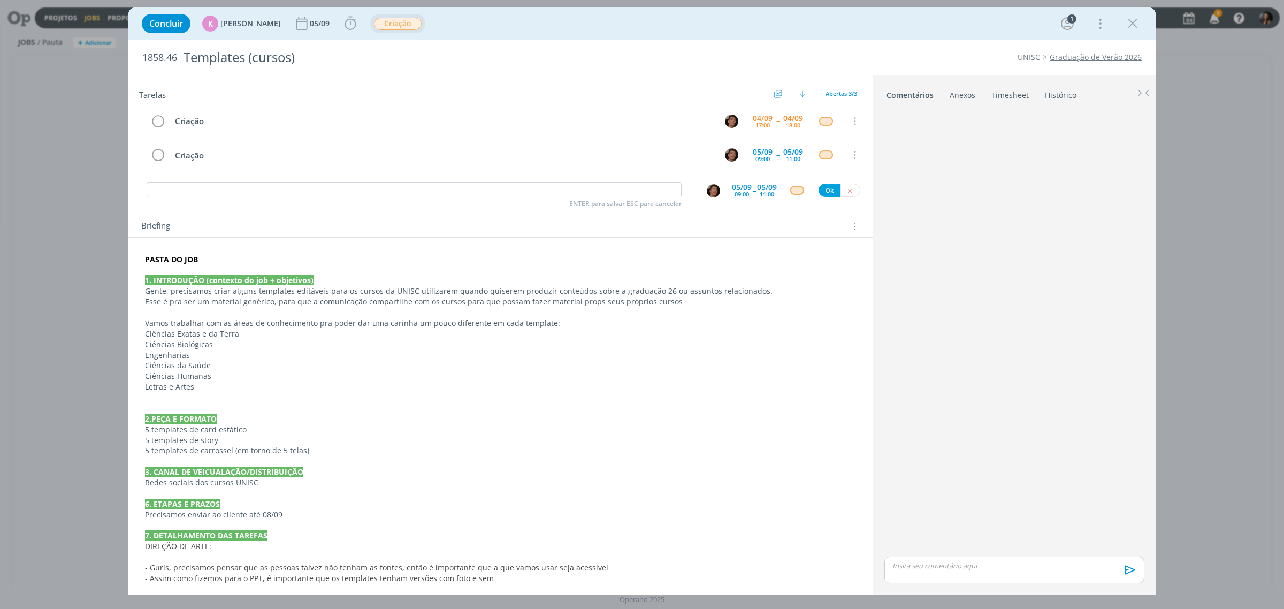
click at [348, 415] on p "2.PEÇA E FORMATO" at bounding box center [501, 419] width 712 height 11
click at [1139, 23] on icon "dialog" at bounding box center [1133, 24] width 16 height 16
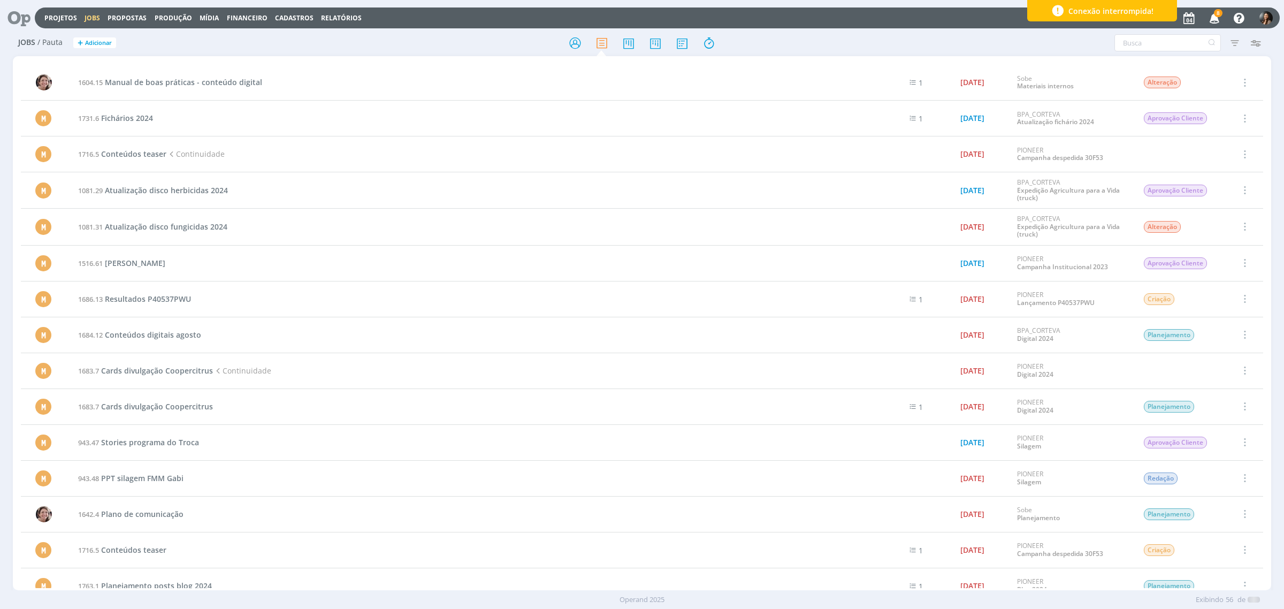
click at [8, 13] on icon at bounding box center [15, 17] width 22 height 21
click at [16, 17] on icon at bounding box center [15, 17] width 22 height 21
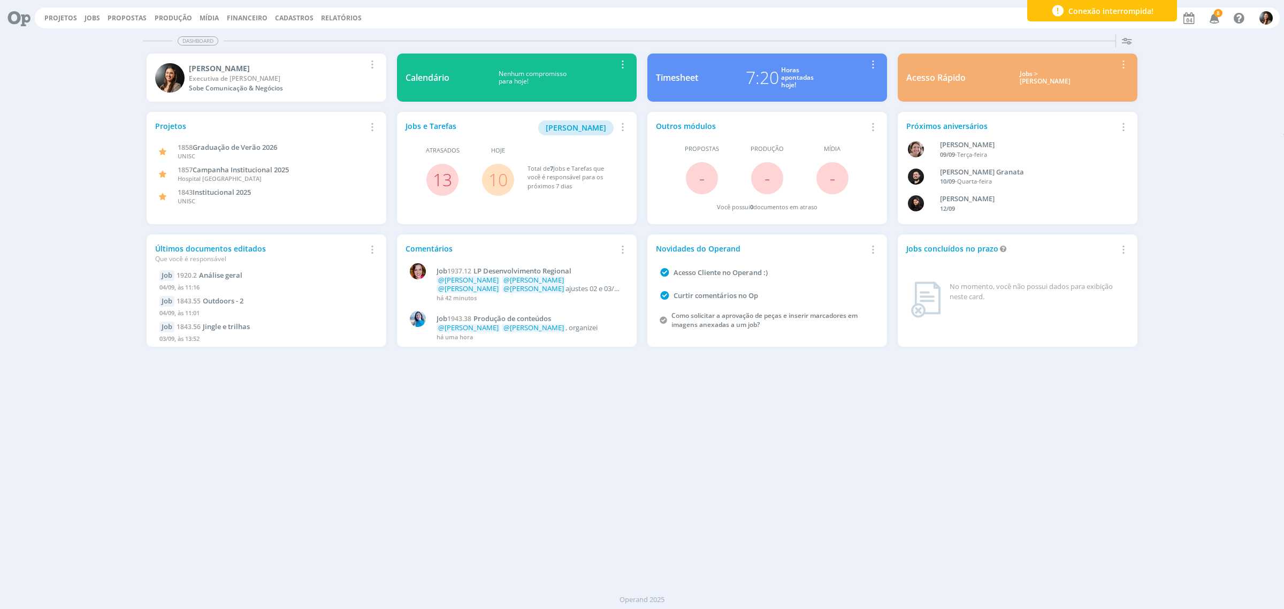
click at [707, 401] on div "Dashboard Salvar Selecione abaixo os cards desejados: Meus Meu Perfil [GEOGRAPH…" at bounding box center [642, 319] width 1284 height 579
click at [19, 18] on icon at bounding box center [15, 17] width 22 height 21
click at [614, 491] on div "Dashboard Salvar Selecione abaixo os cards desejados: Meus Meu Perfil [GEOGRAPH…" at bounding box center [642, 319] width 1284 height 579
click at [13, 20] on icon at bounding box center [15, 17] width 22 height 21
click at [11, 17] on icon at bounding box center [15, 17] width 22 height 21
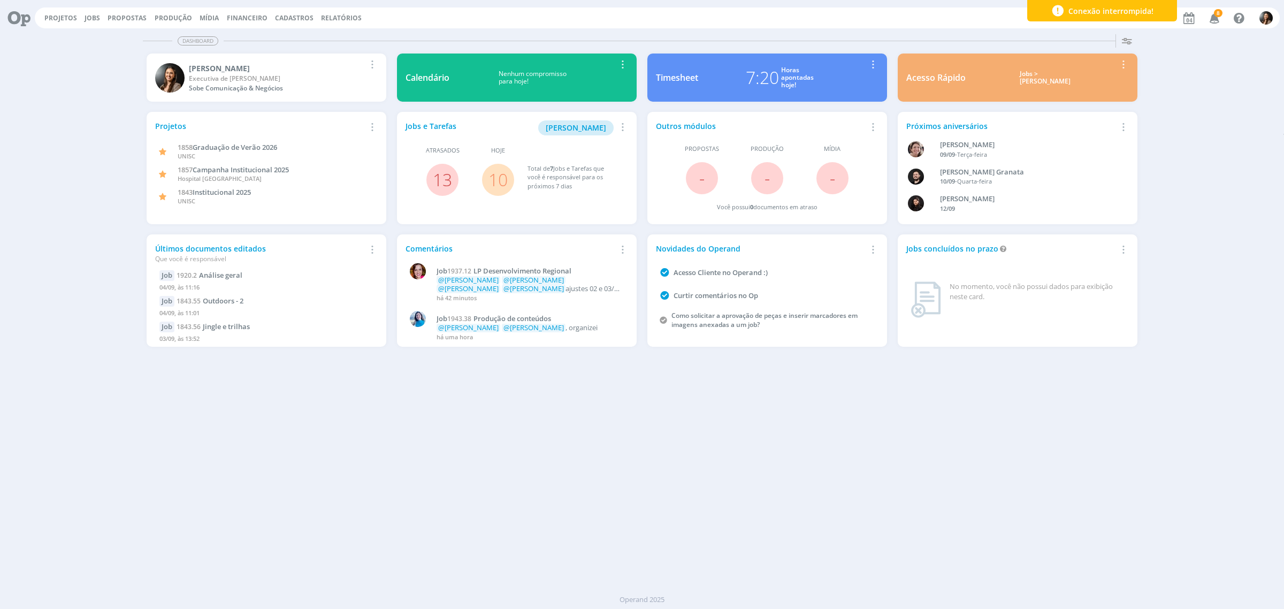
click at [1218, 14] on span "8" at bounding box center [1218, 13] width 9 height 8
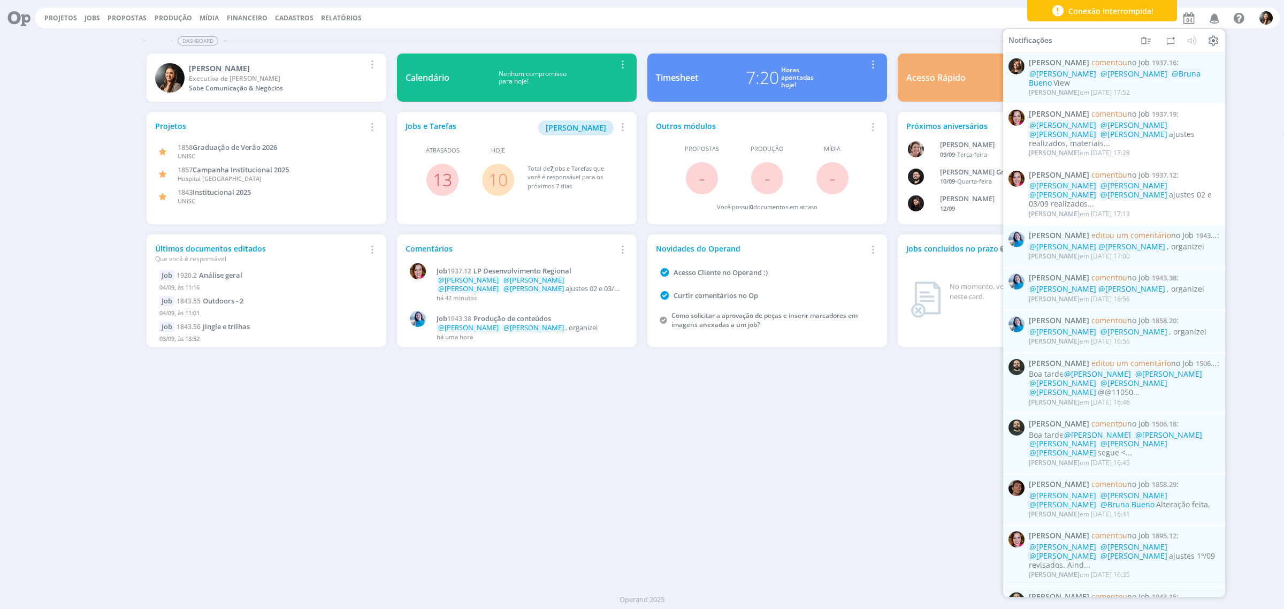
drag, startPoint x: 385, startPoint y: 443, endPoint x: 242, endPoint y: 605, distance: 216.1
click at [383, 446] on div "Dashboard Salvar Selecione abaixo os cards desejados: Meus Meu Perfil [GEOGRAPH…" at bounding box center [642, 319] width 1284 height 579
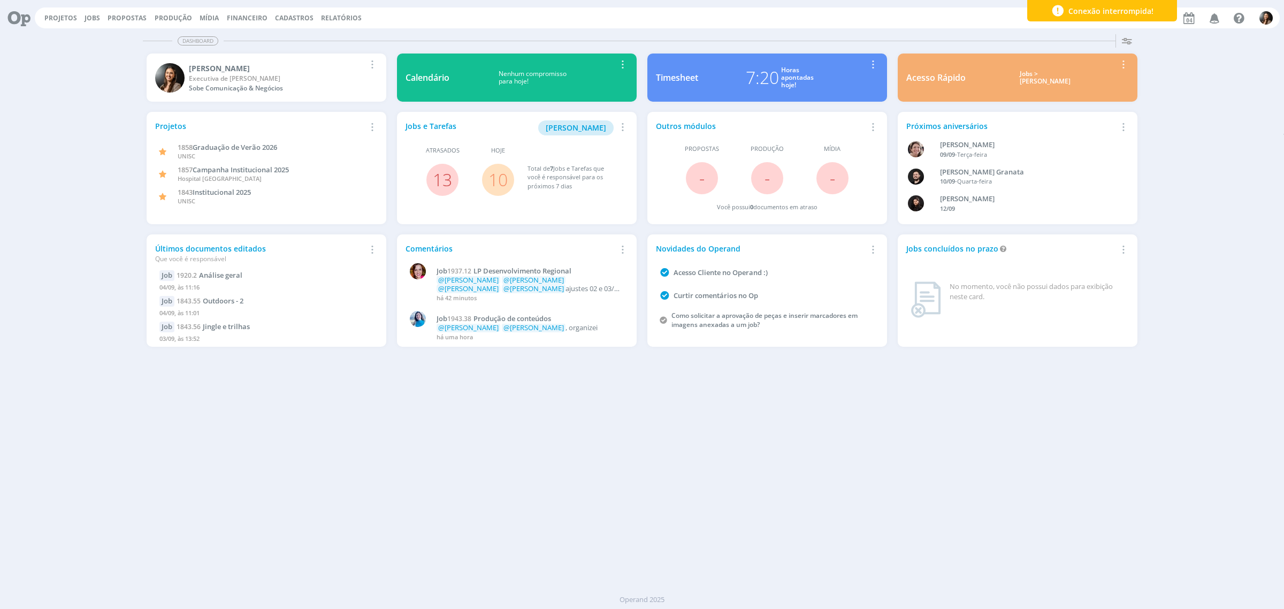
drag, startPoint x: 763, startPoint y: 607, endPoint x: 752, endPoint y: 588, distance: 21.6
click at [754, 594] on div "Operand 2025" at bounding box center [642, 599] width 1284 height 19
click at [57, 19] on link "Projetos" at bounding box center [60, 17] width 33 height 9
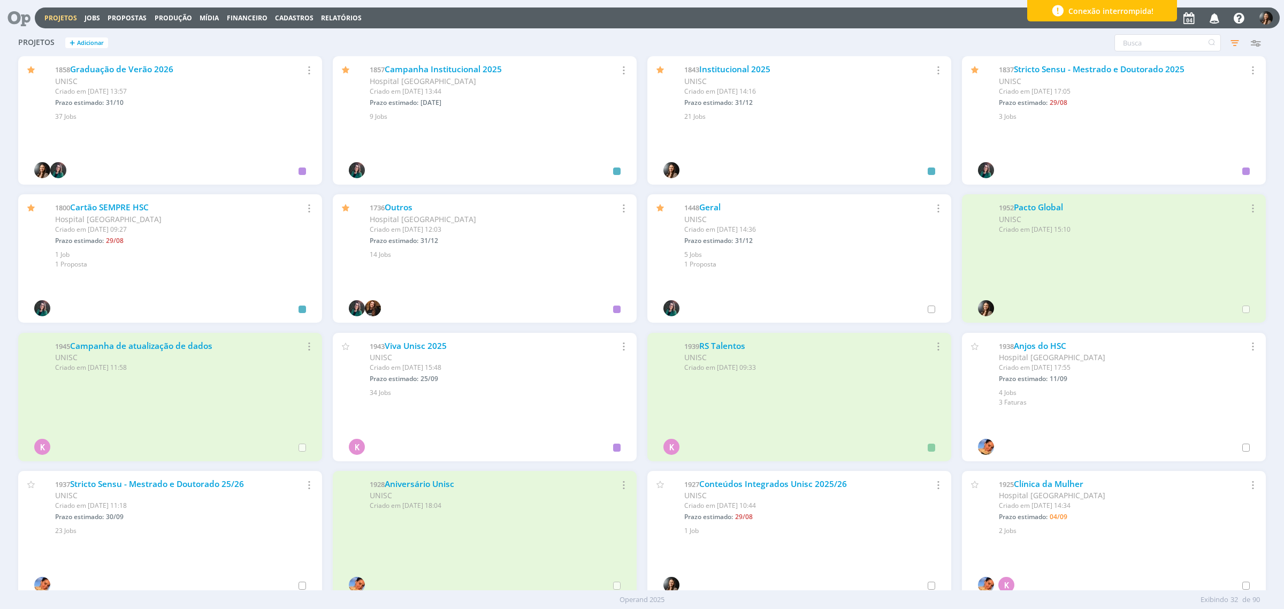
click at [22, 17] on icon at bounding box center [15, 17] width 22 height 21
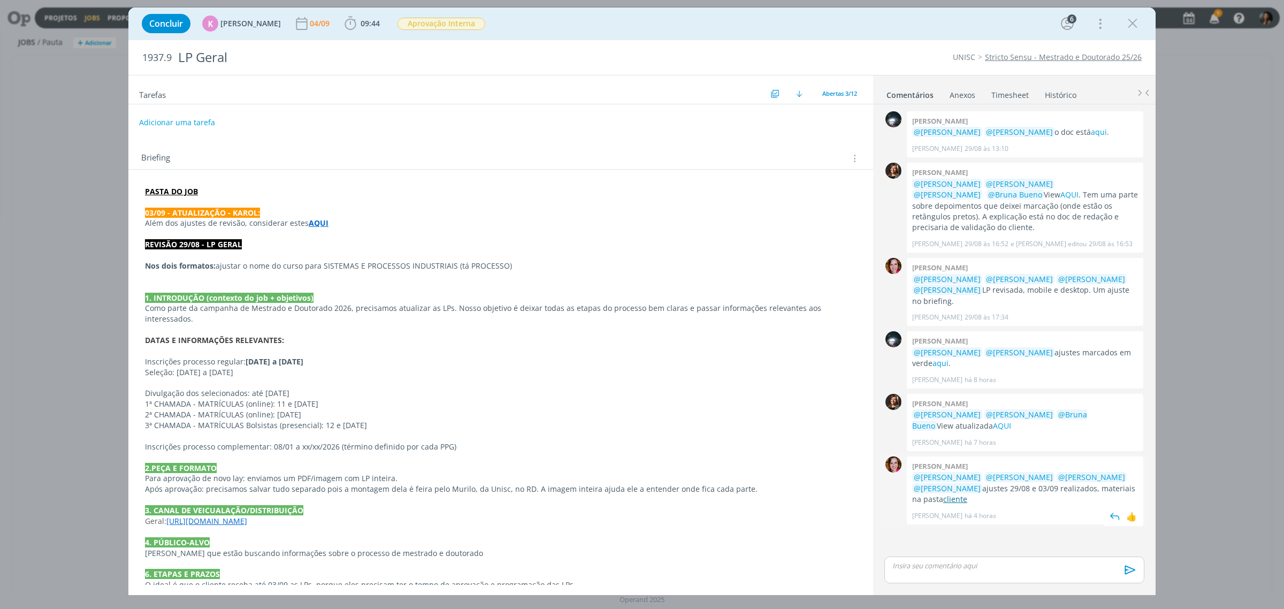
click at [967, 494] on link "cliente" at bounding box center [955, 499] width 24 height 10
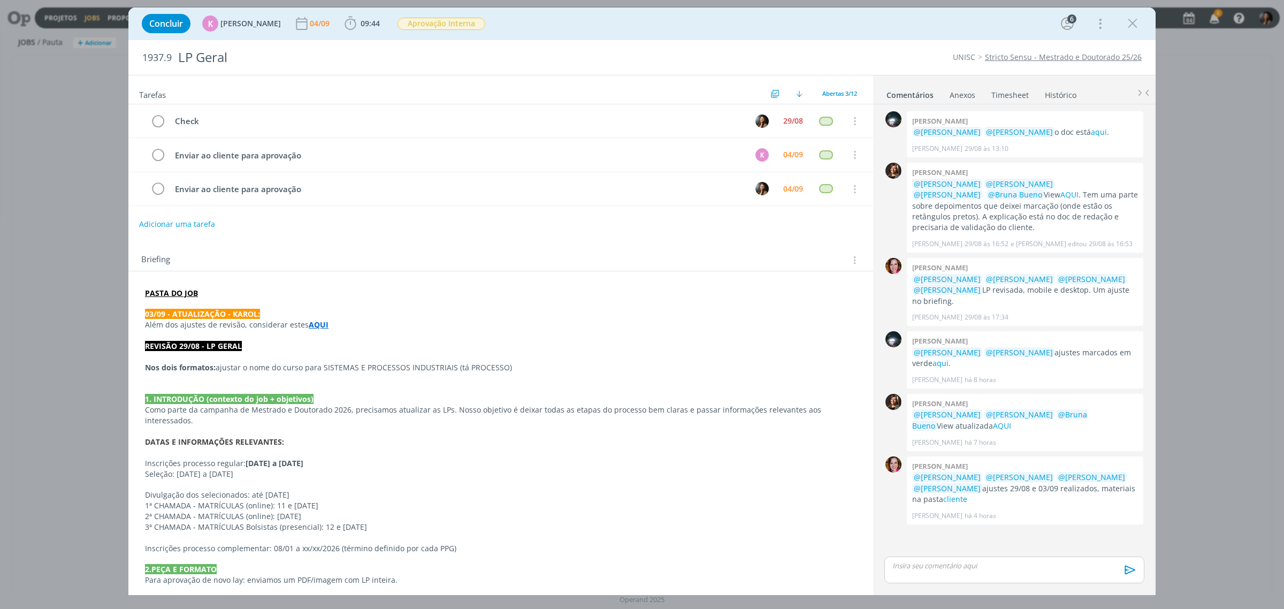
click at [524, 447] on p "dialog" at bounding box center [501, 452] width 712 height 11
click at [1006, 514] on div "[PERSON_NAME] @[PERSON_NAME] @[PERSON_NAME] @[PERSON_NAME] @[PERSON_NAME] ajust…" at bounding box center [1025, 490] width 236 height 68
click at [1076, 540] on div "0 [PERSON_NAME] @[PERSON_NAME] @[PERSON_NAME] o doc está aqui . [PERSON_NAME] […" at bounding box center [1014, 332] width 269 height 446
click at [967, 494] on link "cliente" at bounding box center [955, 499] width 24 height 10
